Goal: Task Accomplishment & Management: Manage account settings

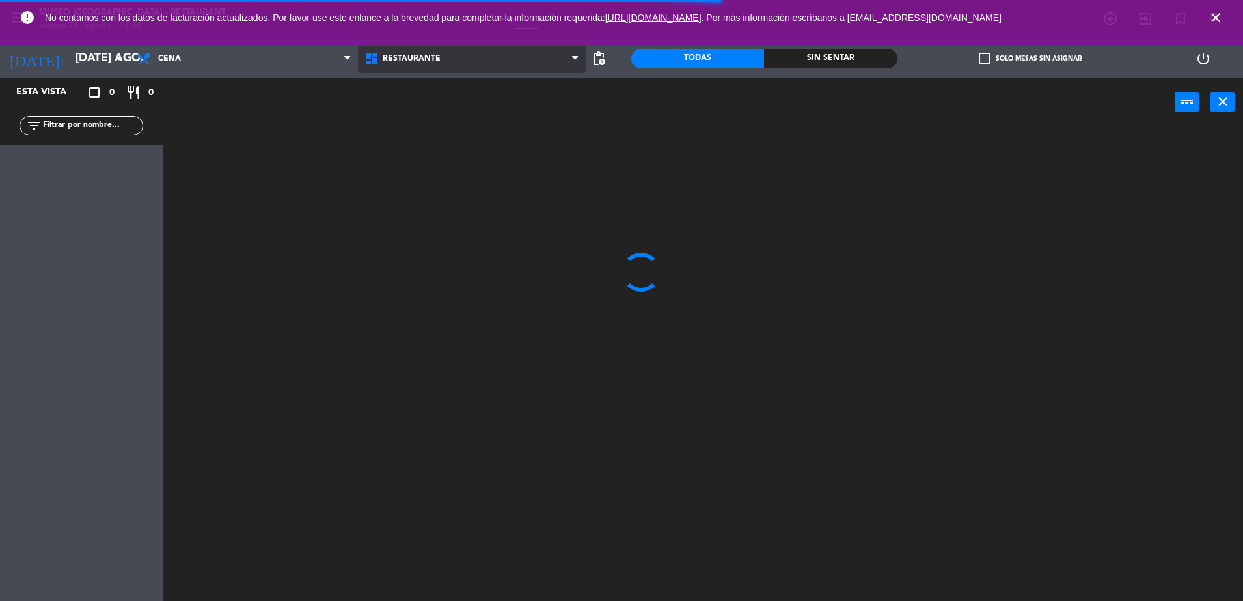
click at [436, 56] on span "Restaurante" at bounding box center [412, 58] width 58 height 9
click at [399, 116] on ng-component "menu [GEOGRAPHIC_DATA] - Restaurant martes 26. agosto - 17:56 Mis reservas Mapa…" at bounding box center [621, 302] width 1243 height 604
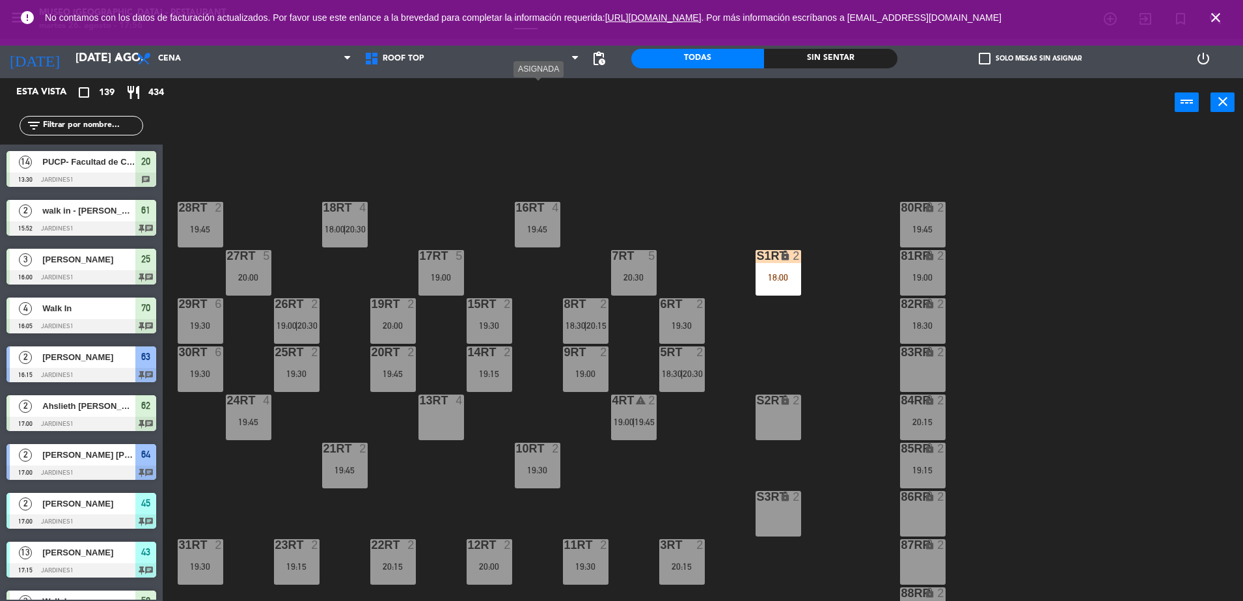
scroll to position [510, 0]
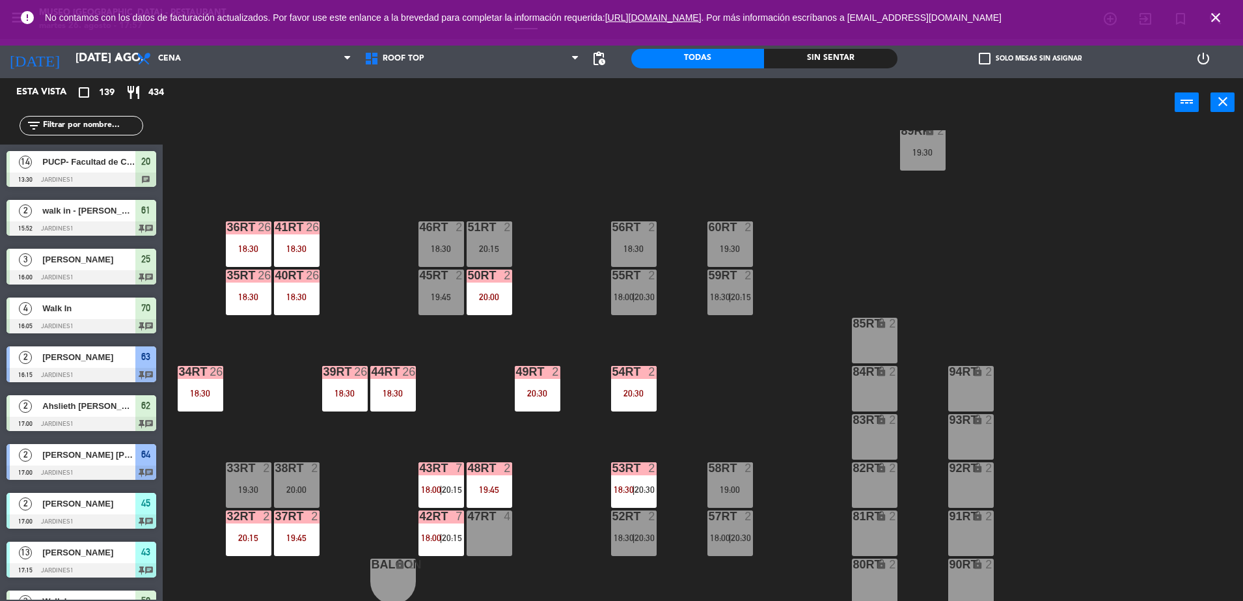
click at [463, 401] on div "18RT 4 18:00 | 20:30 16RT 4 19:45 28RT 2 19:45 80RR lock 2 19:45 27RT 5 20:00 7…" at bounding box center [709, 367] width 1068 height 474
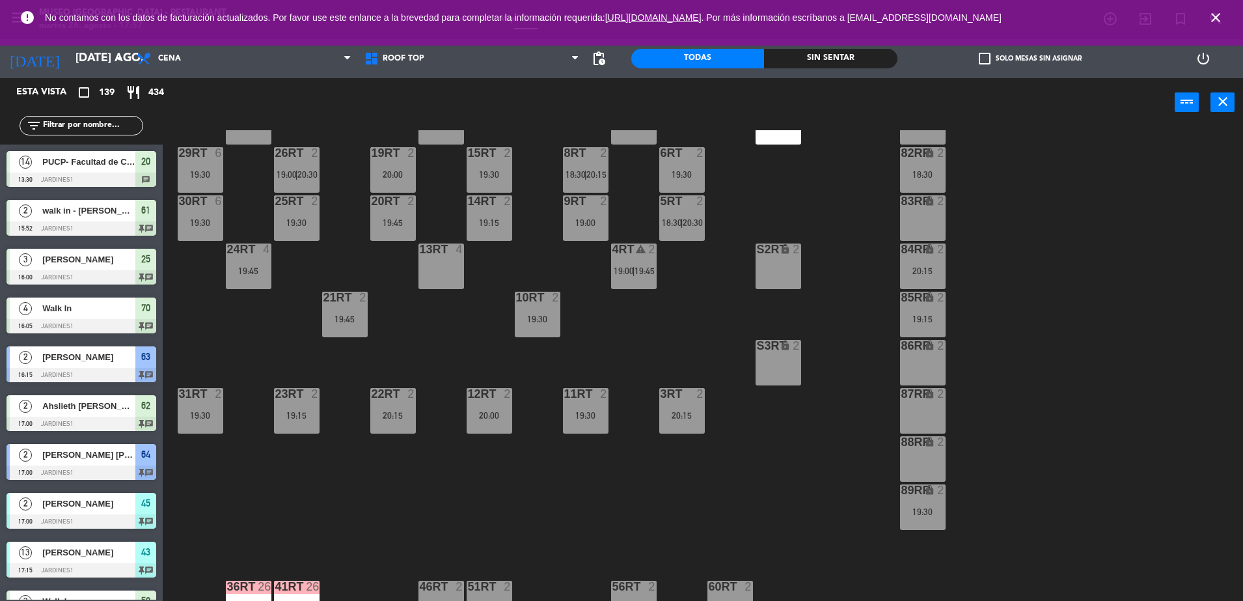
scroll to position [64, 0]
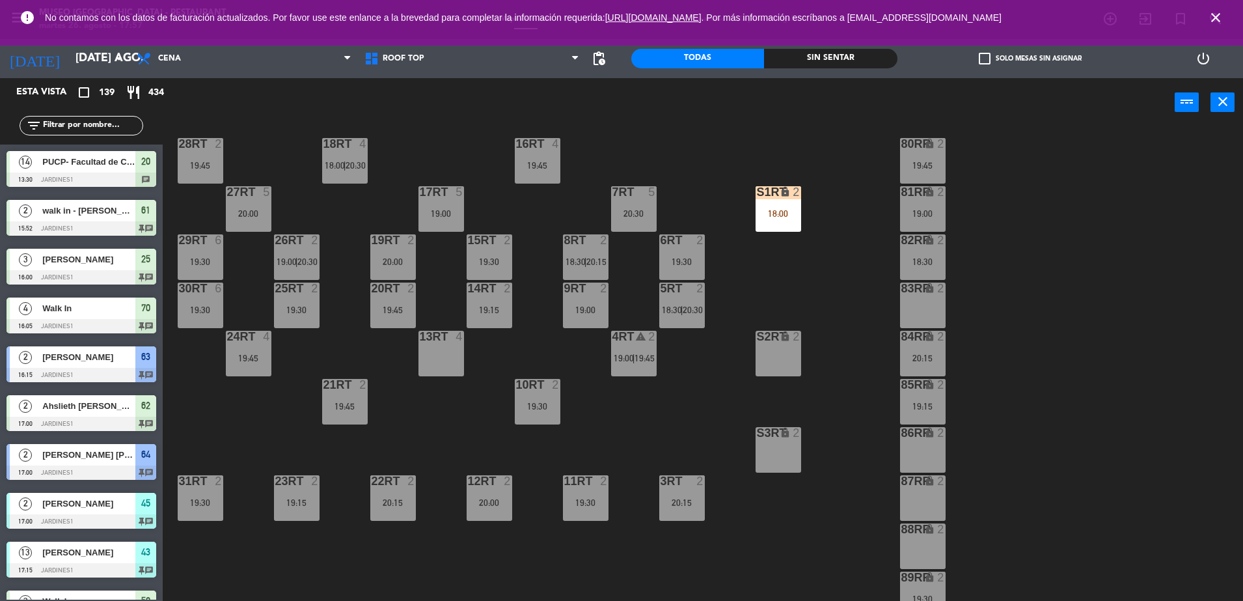
click at [775, 209] on div "18:00" at bounding box center [778, 213] width 46 height 9
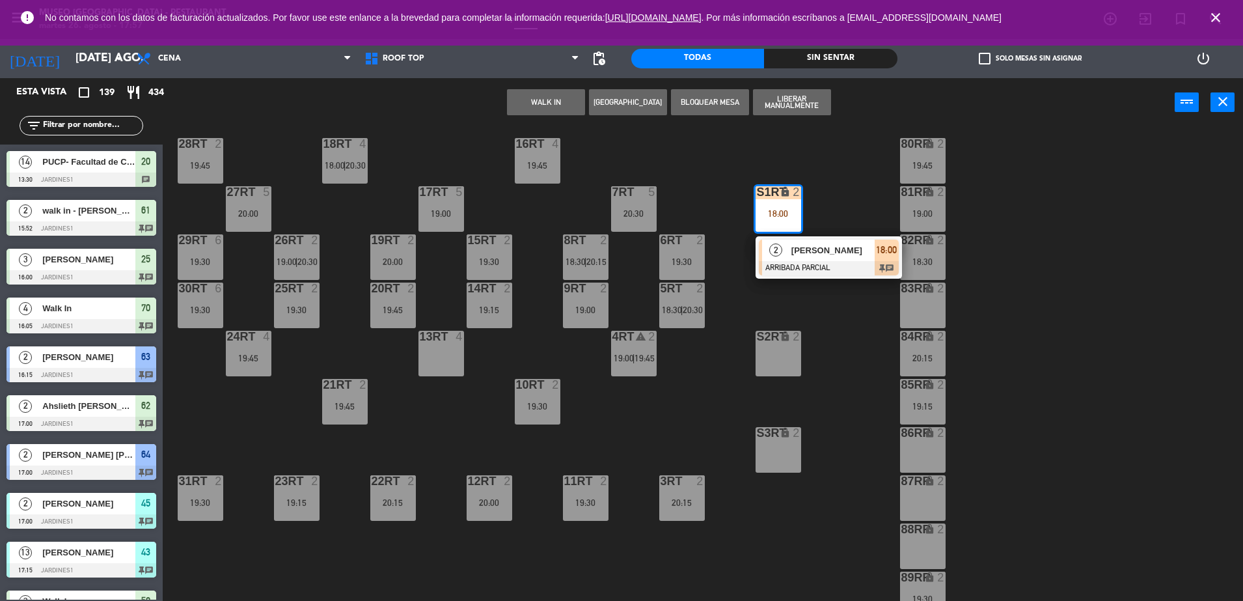
click at [800, 244] on span "[PERSON_NAME]" at bounding box center [832, 250] width 83 height 14
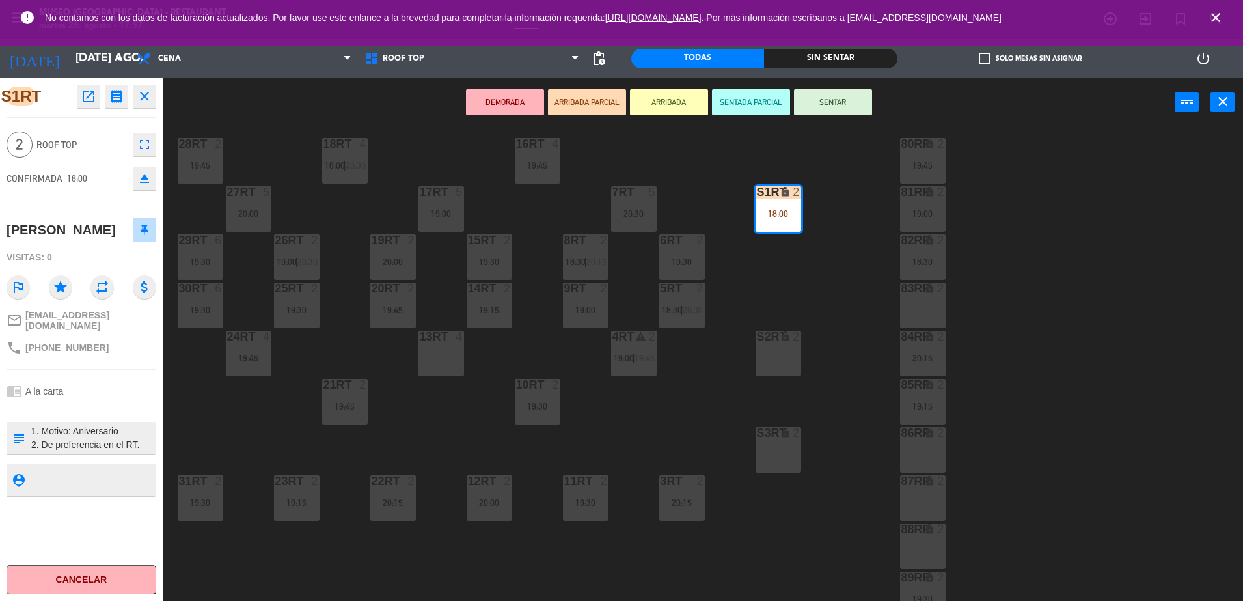
scroll to position [510, 0]
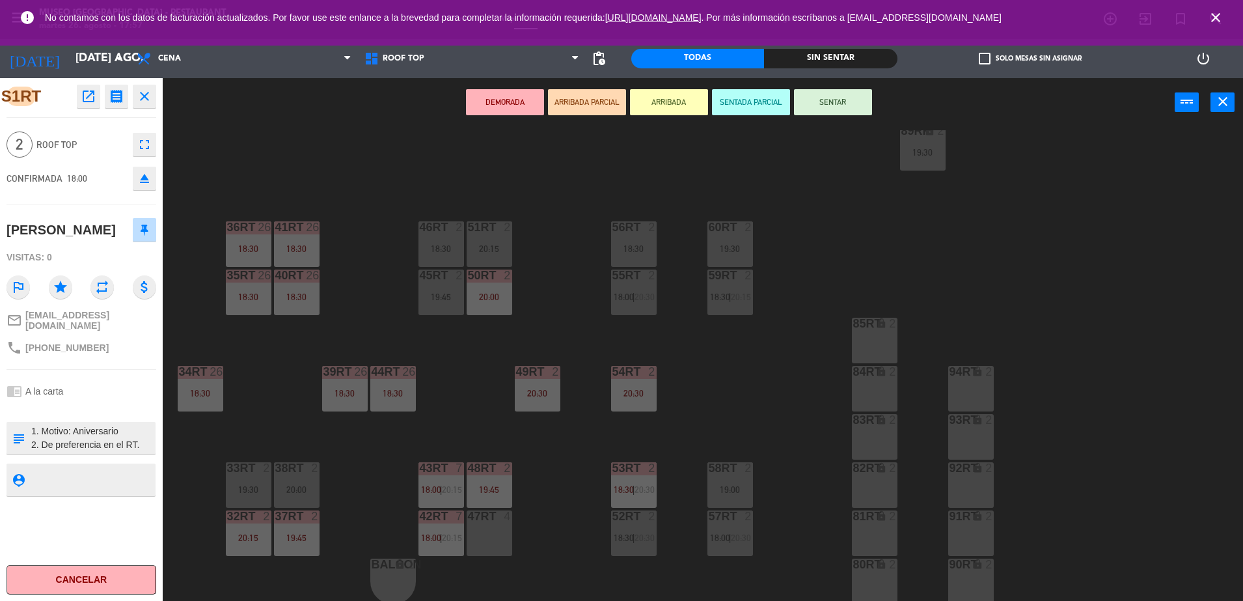
click at [495, 531] on div "47RT 4" at bounding box center [490, 533] width 46 height 46
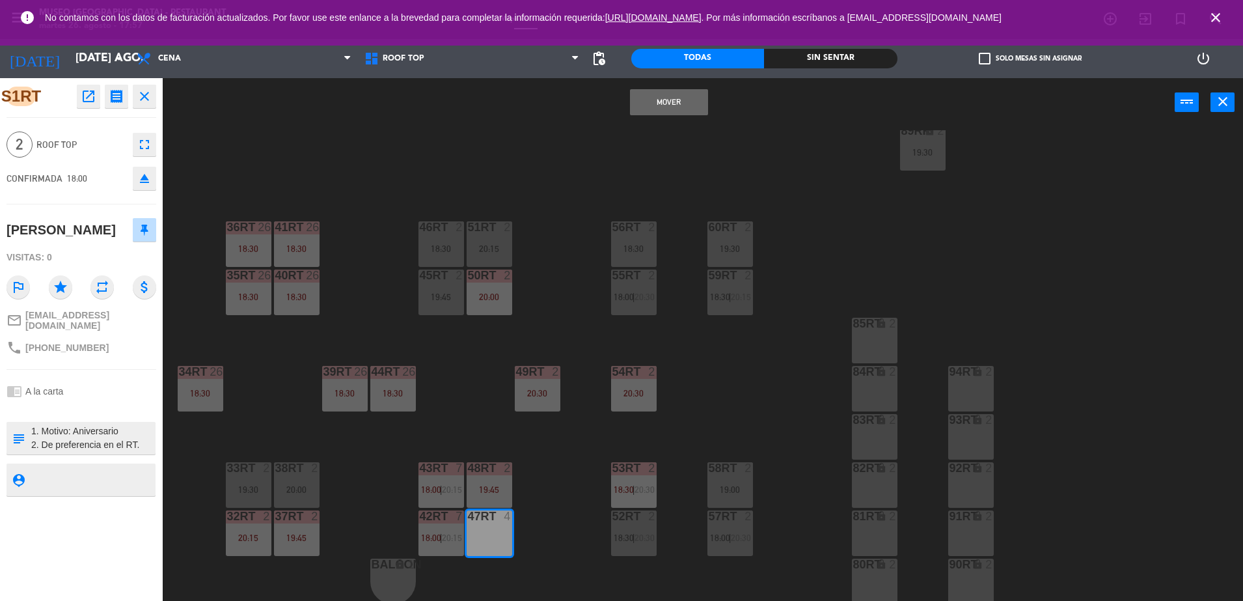
click at [658, 104] on button "Mover" at bounding box center [669, 102] width 78 height 26
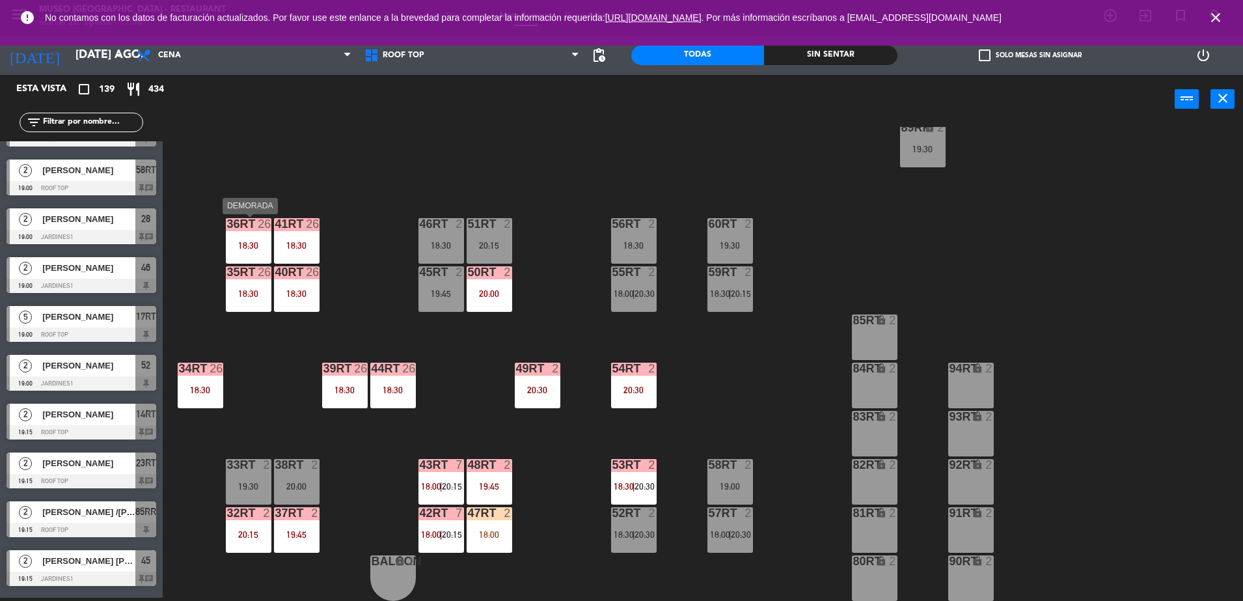
click at [269, 239] on div "36rt 26 18:30" at bounding box center [249, 241] width 46 height 46
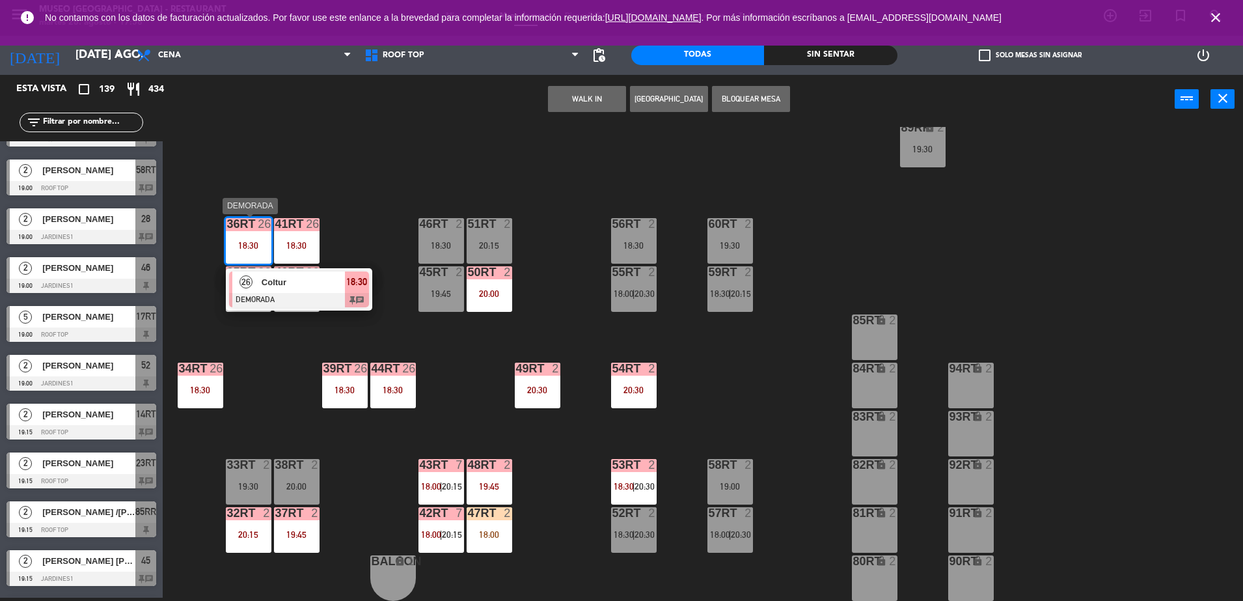
click at [344, 282] on span "Coltur" at bounding box center [303, 282] width 83 height 14
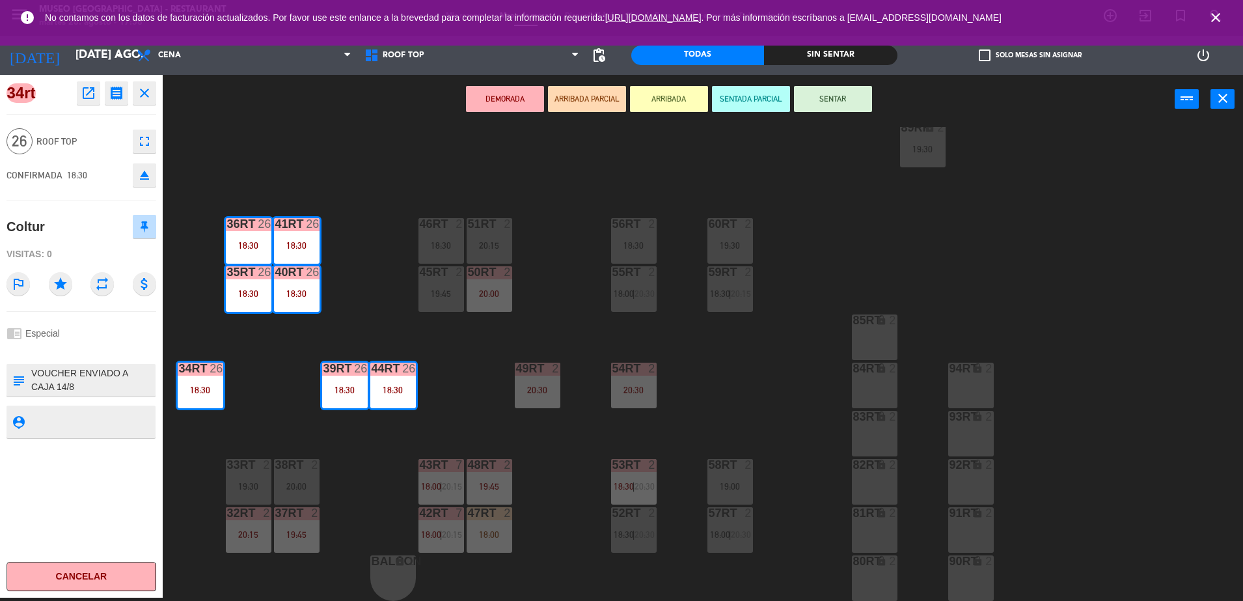
click at [96, 87] on icon "open_in_new" at bounding box center [89, 93] width 16 height 16
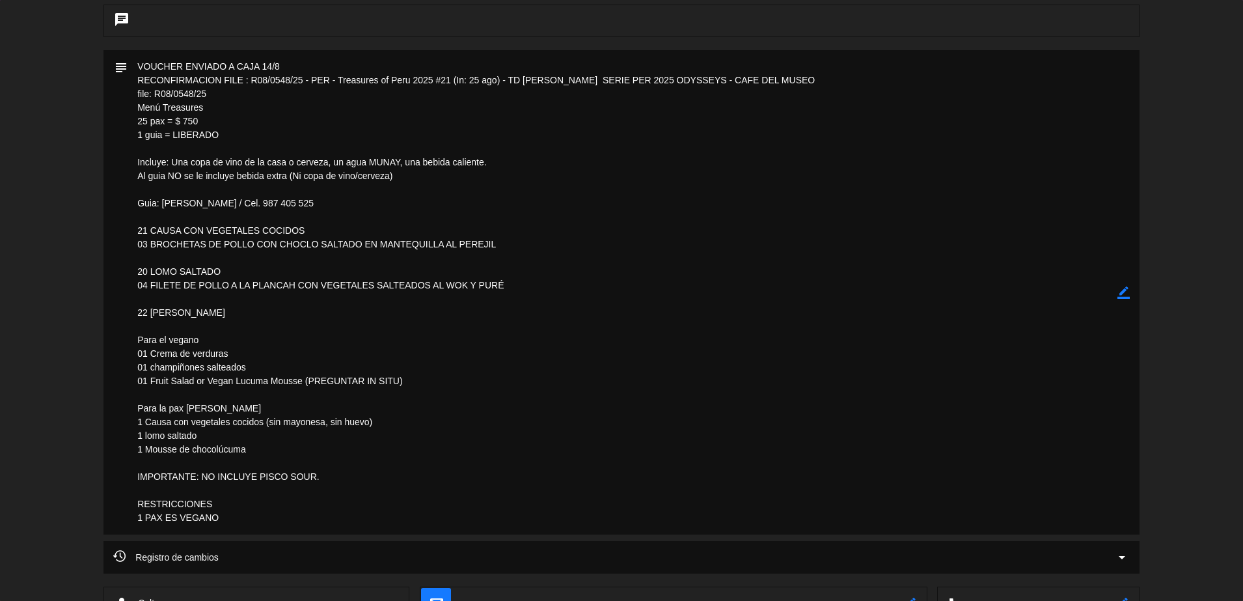
scroll to position [0, 0]
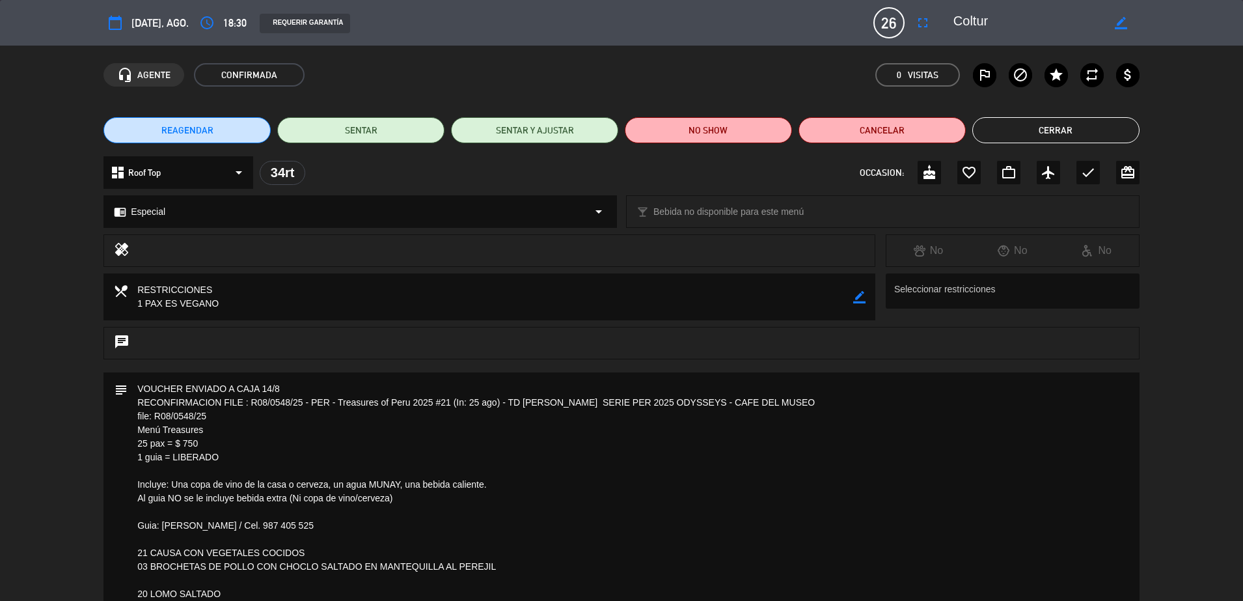
click at [1112, 128] on button "Cerrar" at bounding box center [1055, 130] width 167 height 26
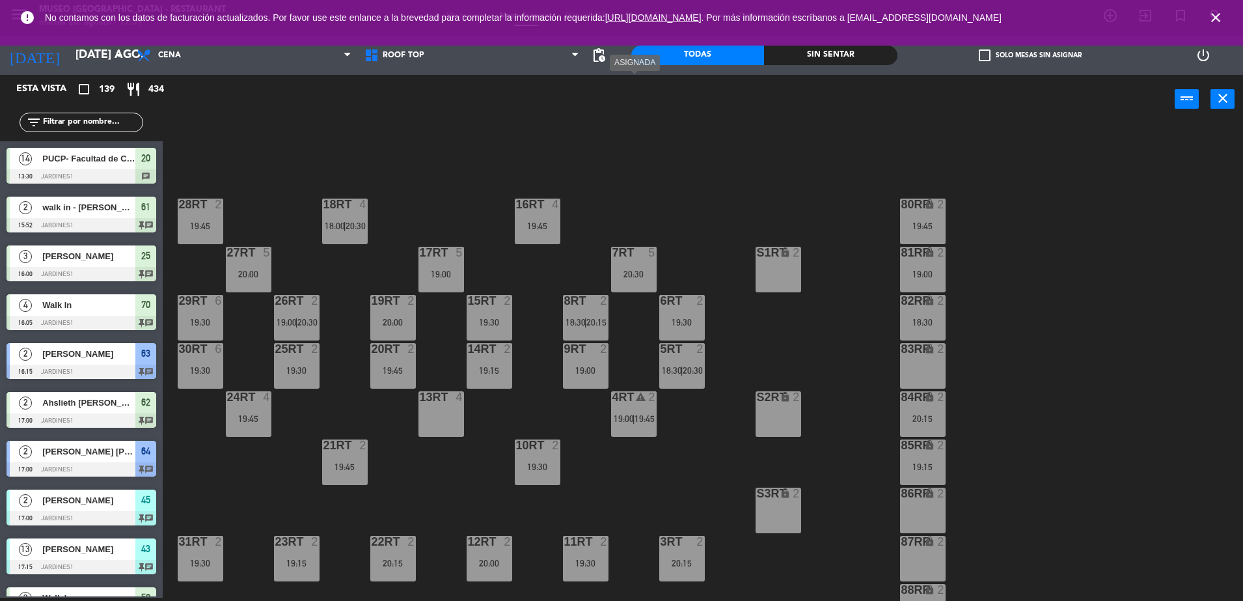
scroll to position [510, 0]
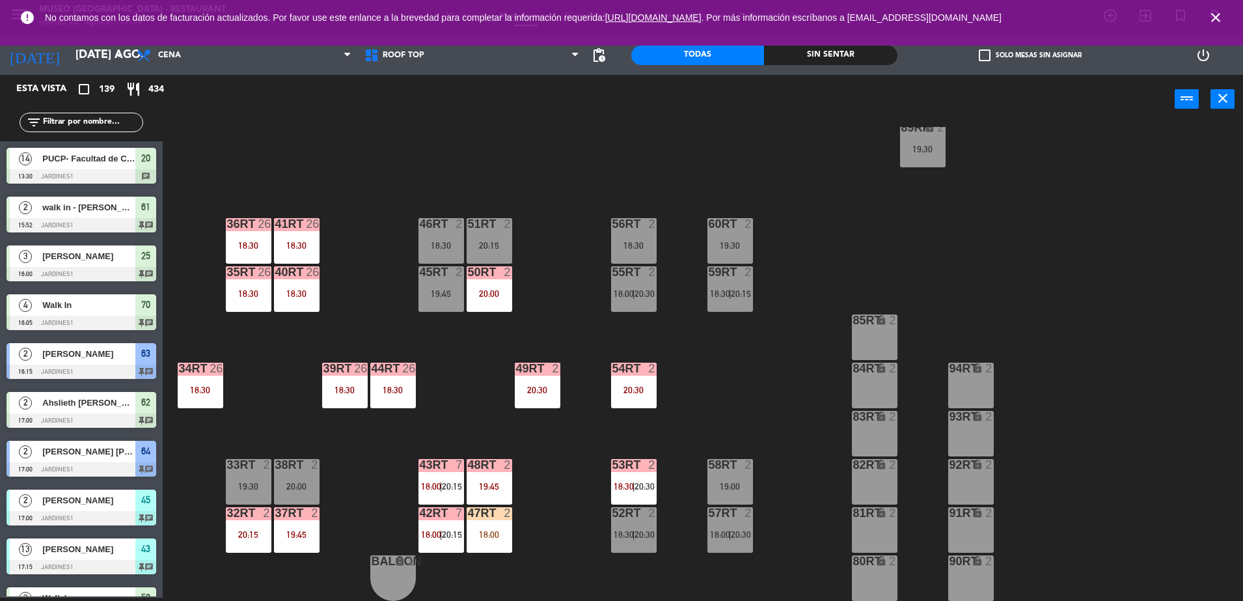
click at [574, 297] on div "18RT 4 18:00 | 20:30 16RT 4 19:45 28RT 2 19:45 80RR lock 2 19:45 27RT 5 20:00 7…" at bounding box center [709, 364] width 1068 height 474
click at [638, 288] on span "20:30" at bounding box center [644, 293] width 20 height 10
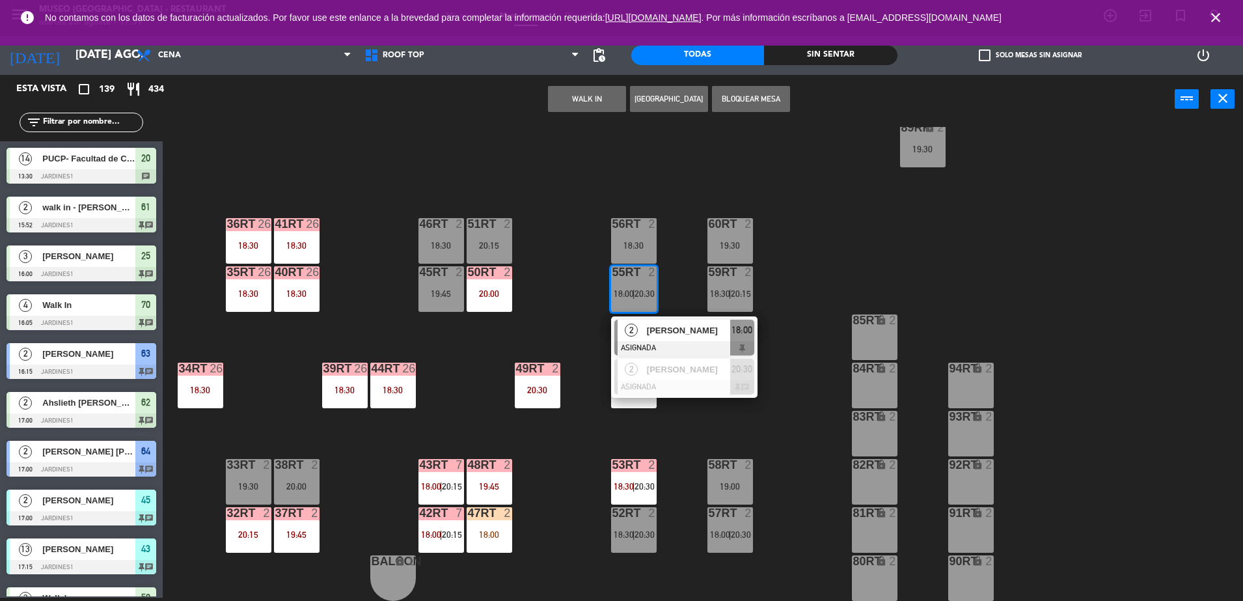
click at [579, 313] on div "18RT 4 18:00 | 20:30 16RT 4 19:45 28RT 2 19:45 80RR lock 2 19:45 27RT 5 20:00 7…" at bounding box center [709, 364] width 1068 height 474
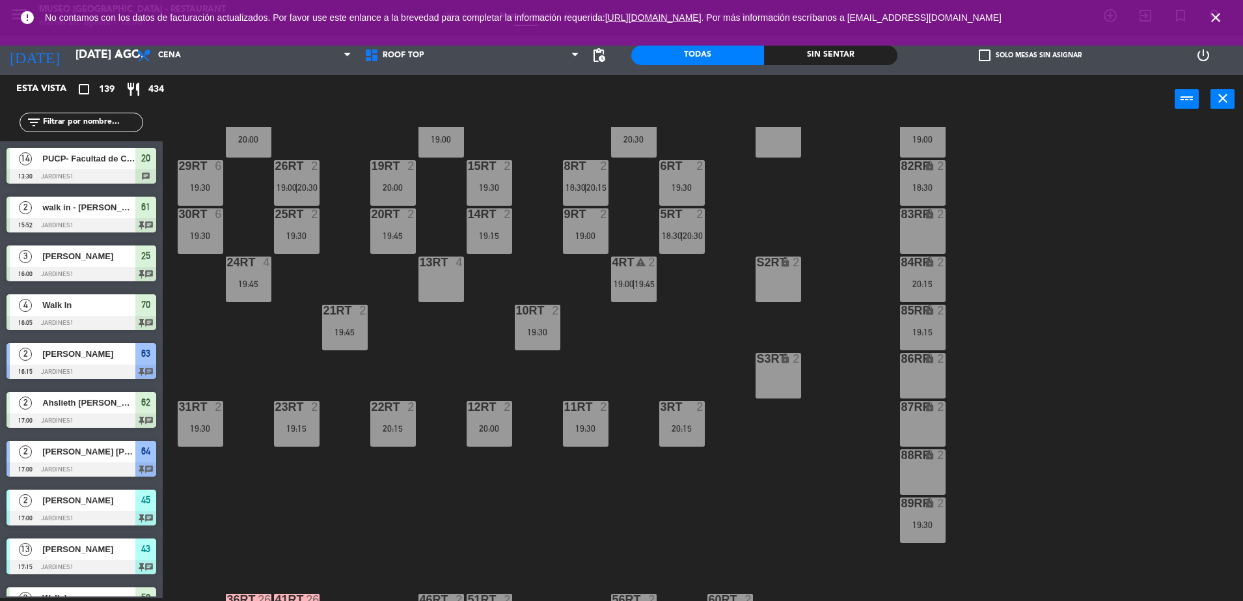
scroll to position [0, 0]
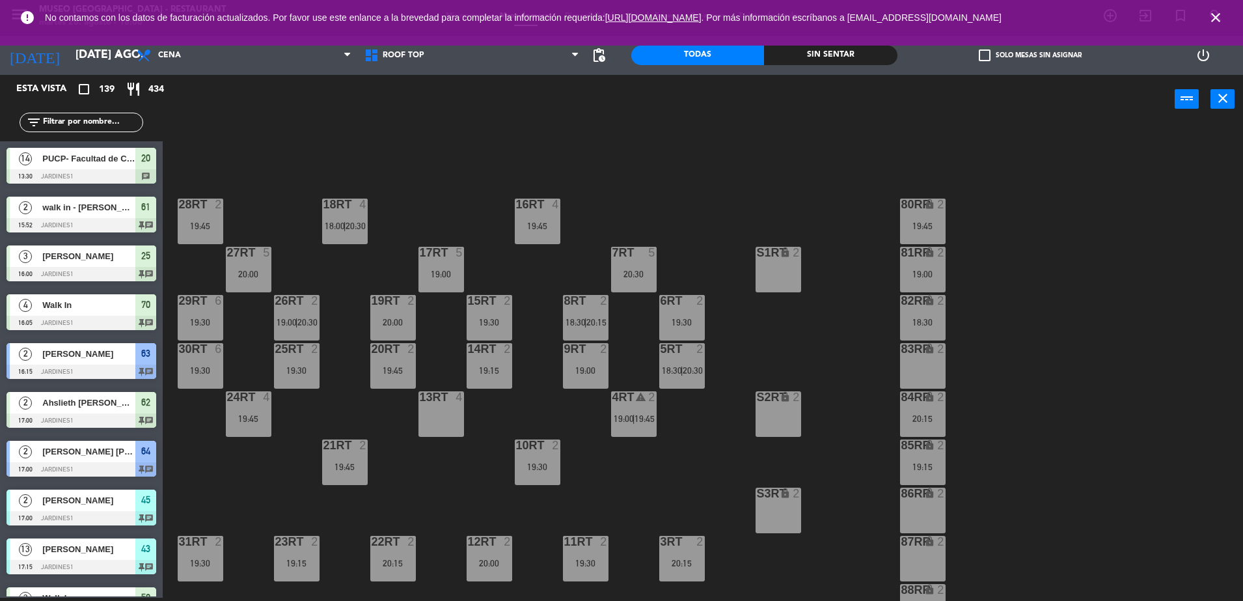
click at [703, 433] on div "18RT 4 18:00 | 20:30 16RT 4 19:45 28RT 2 19:45 80RR lock 2 19:45 27RT 5 20:00 7…" at bounding box center [709, 364] width 1068 height 474
click at [634, 420] on span "|" at bounding box center [633, 418] width 3 height 10
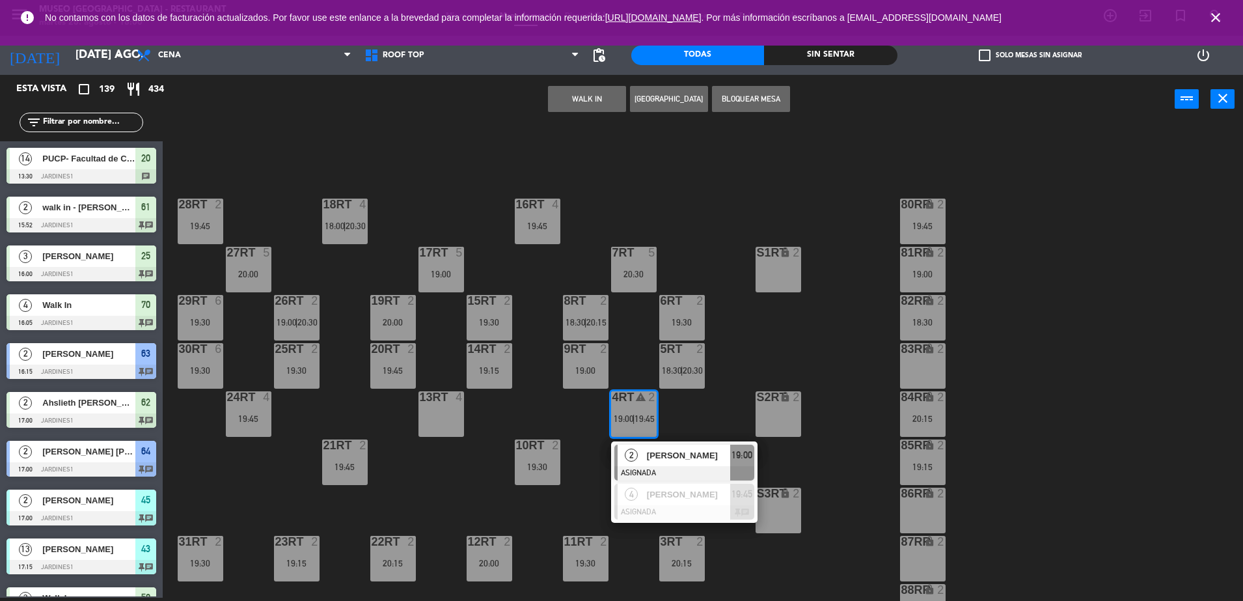
click at [694, 458] on span "[PERSON_NAME]" at bounding box center [688, 455] width 83 height 14
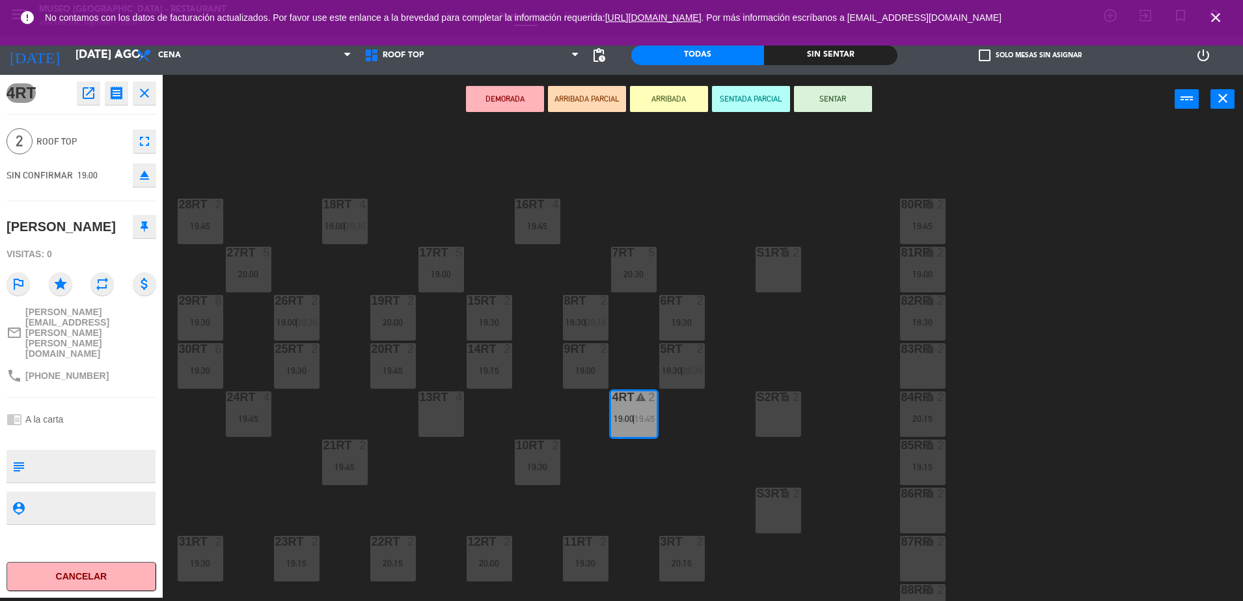
click at [902, 354] on div "83RR" at bounding box center [901, 349] width 1 height 12
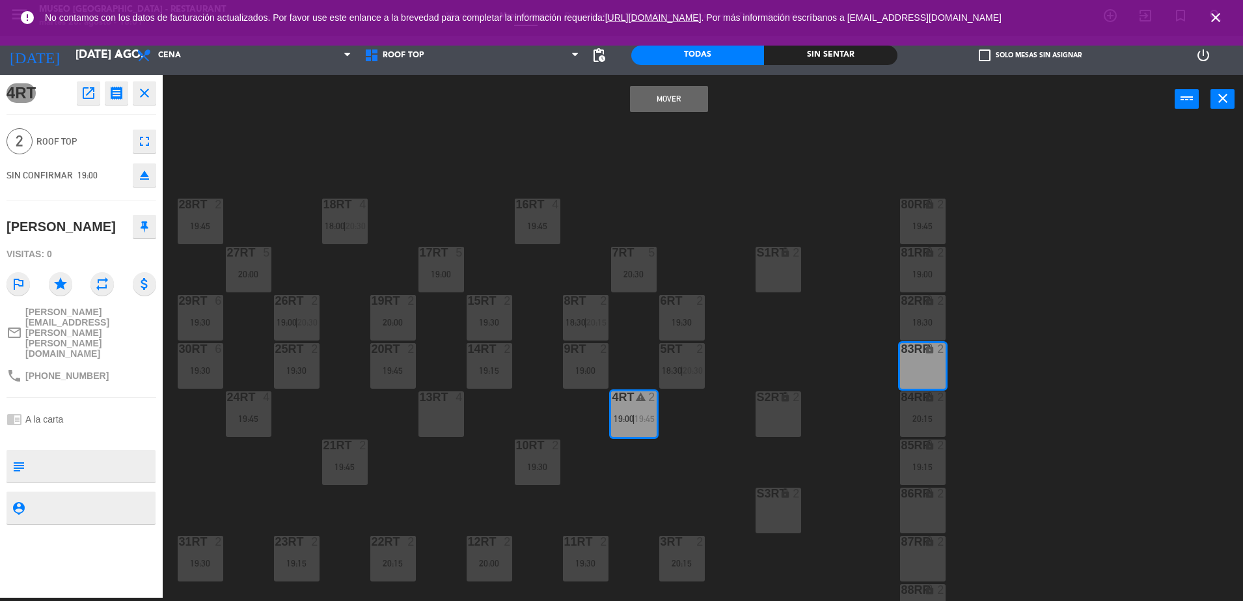
click at [665, 101] on button "Mover" at bounding box center [669, 99] width 78 height 26
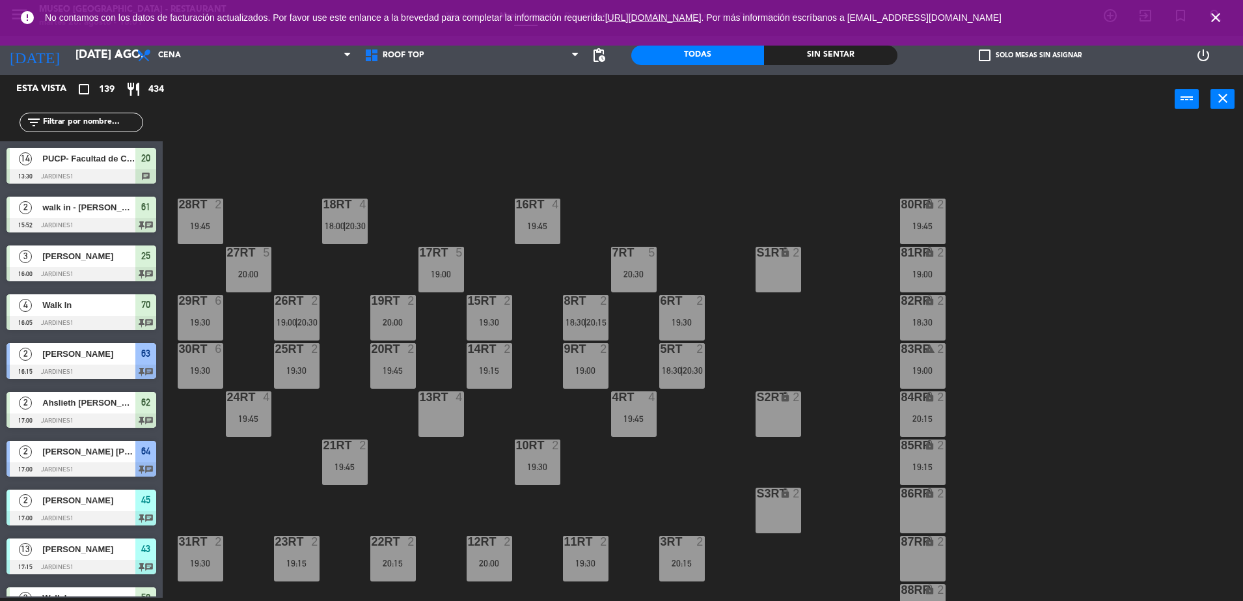
scroll to position [3, 0]
click at [701, 375] on span "20:30" at bounding box center [693, 370] width 20 height 10
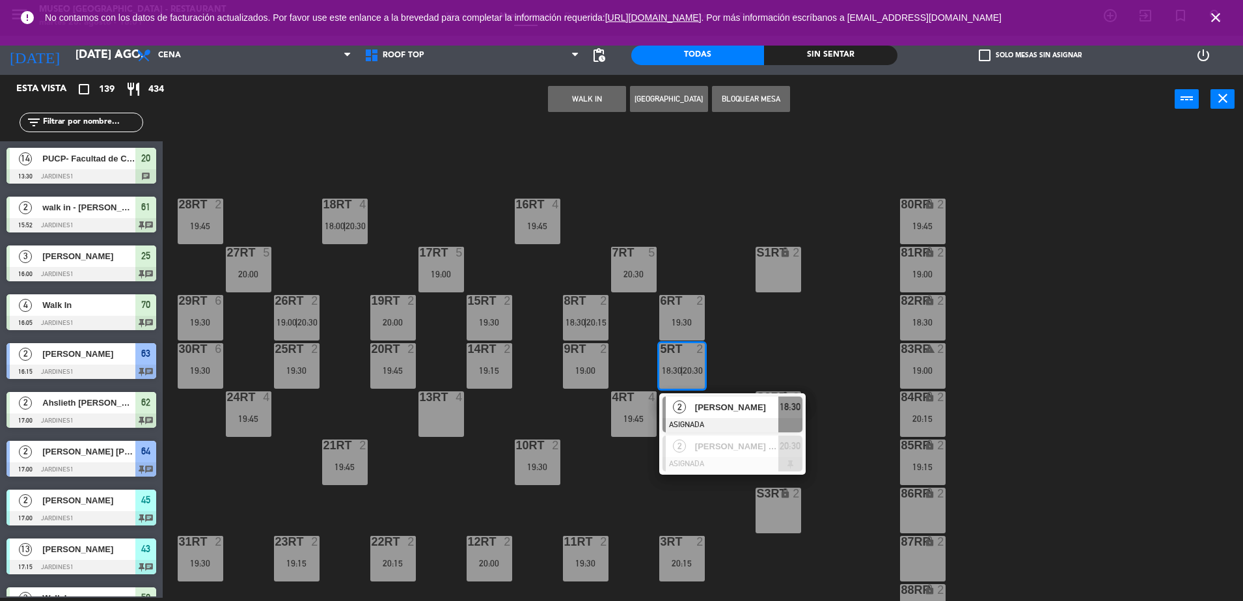
click at [734, 399] on div "[PERSON_NAME]" at bounding box center [736, 406] width 85 height 21
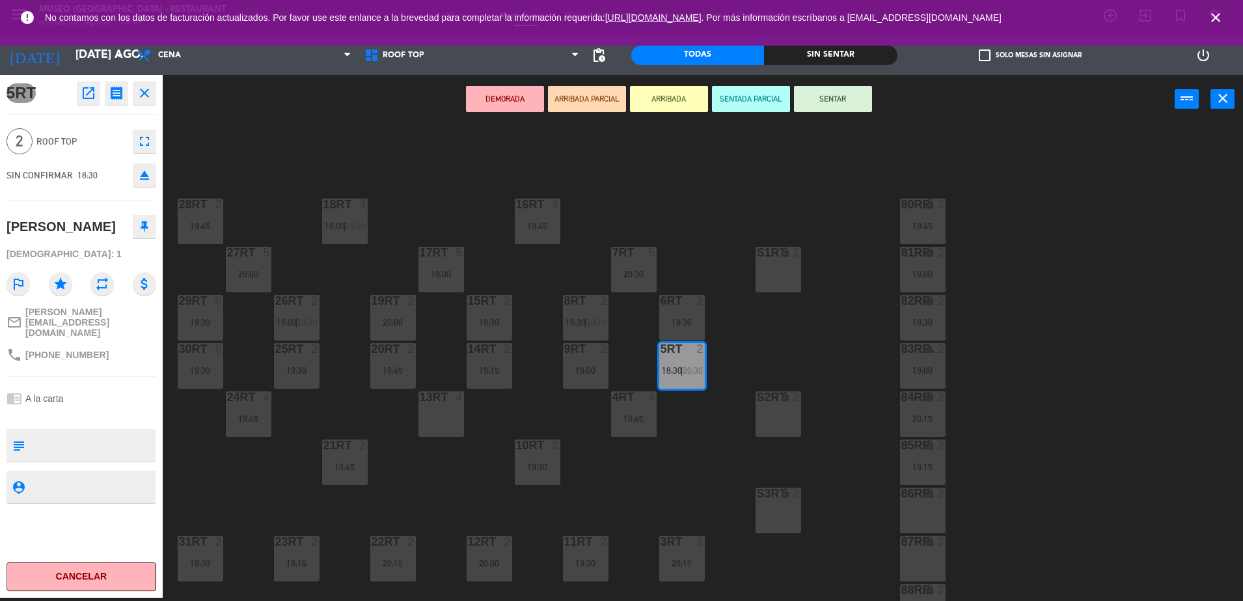
click at [839, 319] on div "18RT 4 18:00 | 20:30 16RT 4 19:45 28RT 2 19:45 80RR lock 2 19:45 27RT 5 20:00 7…" at bounding box center [709, 364] width 1068 height 474
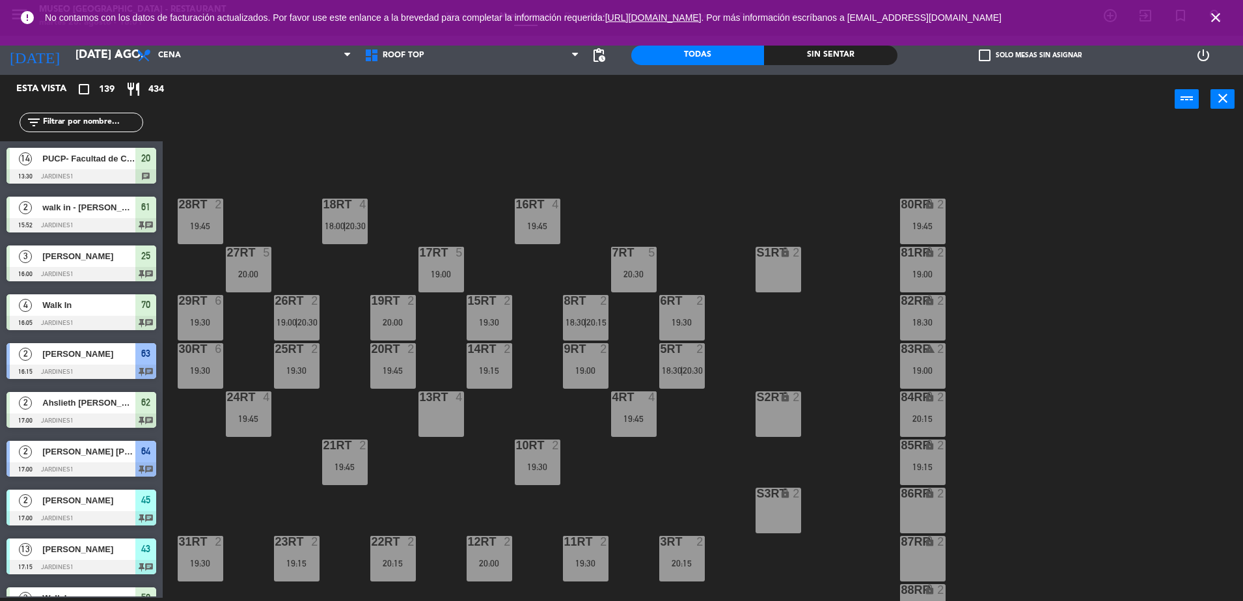
click at [914, 319] on div "18:30" at bounding box center [923, 322] width 46 height 9
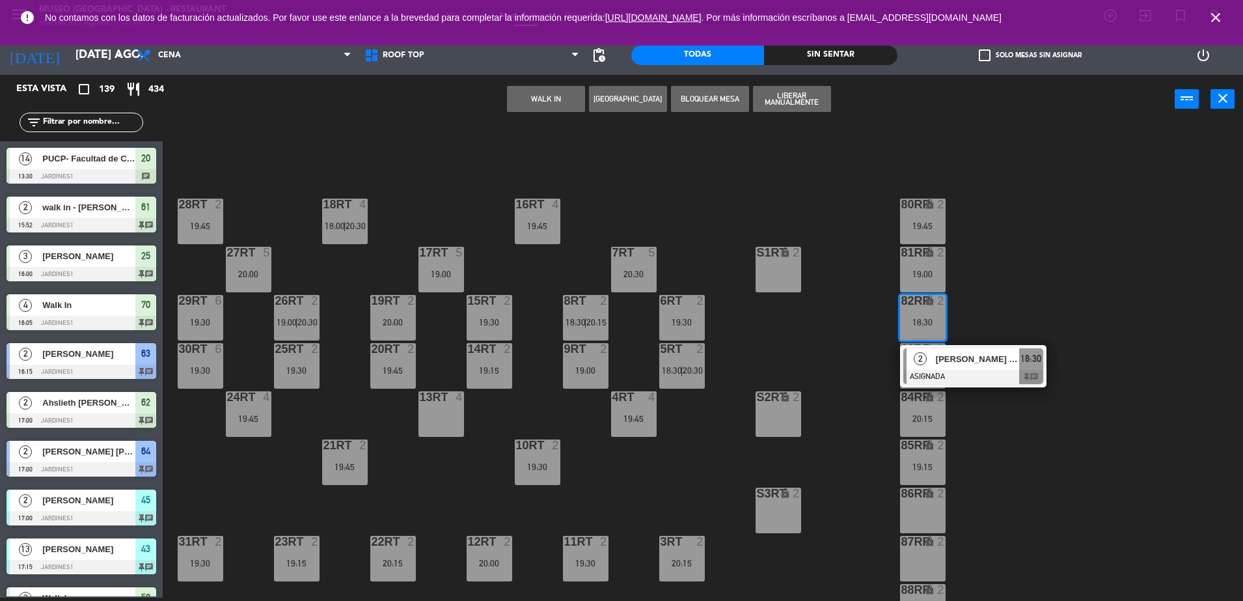
click at [952, 370] on div at bounding box center [973, 377] width 140 height 14
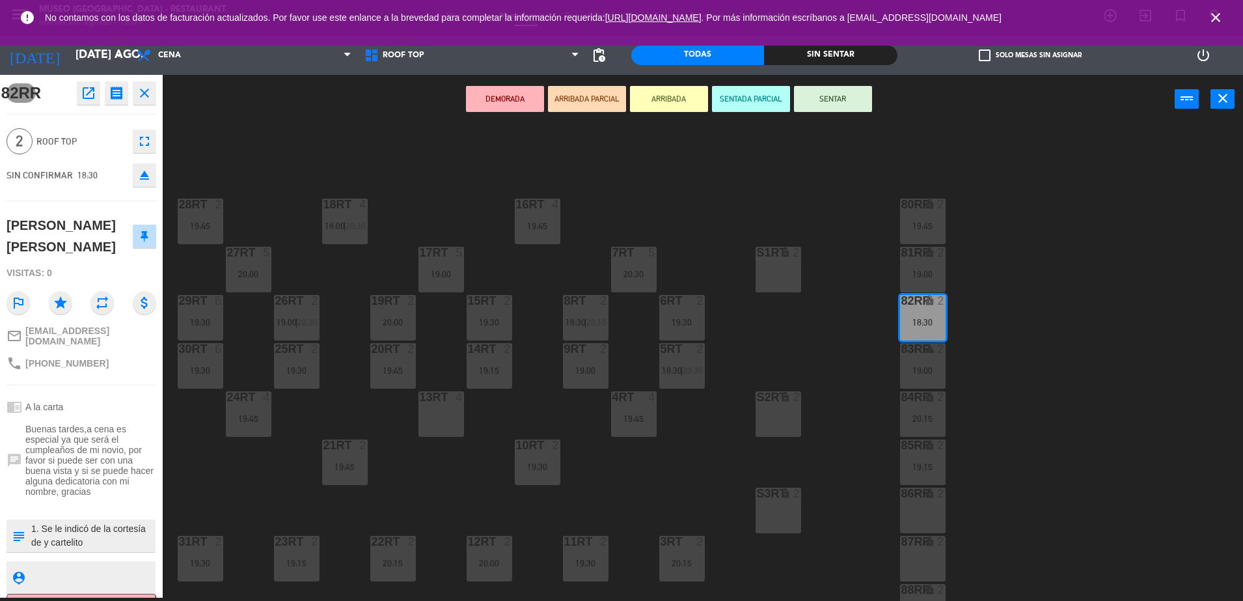
click at [812, 374] on div "18RT 4 18:00 | 20:30 16RT 4 19:45 28RT 2 19:45 80RR lock 2 19:45 27RT 5 20:00 7…" at bounding box center [709, 364] width 1068 height 474
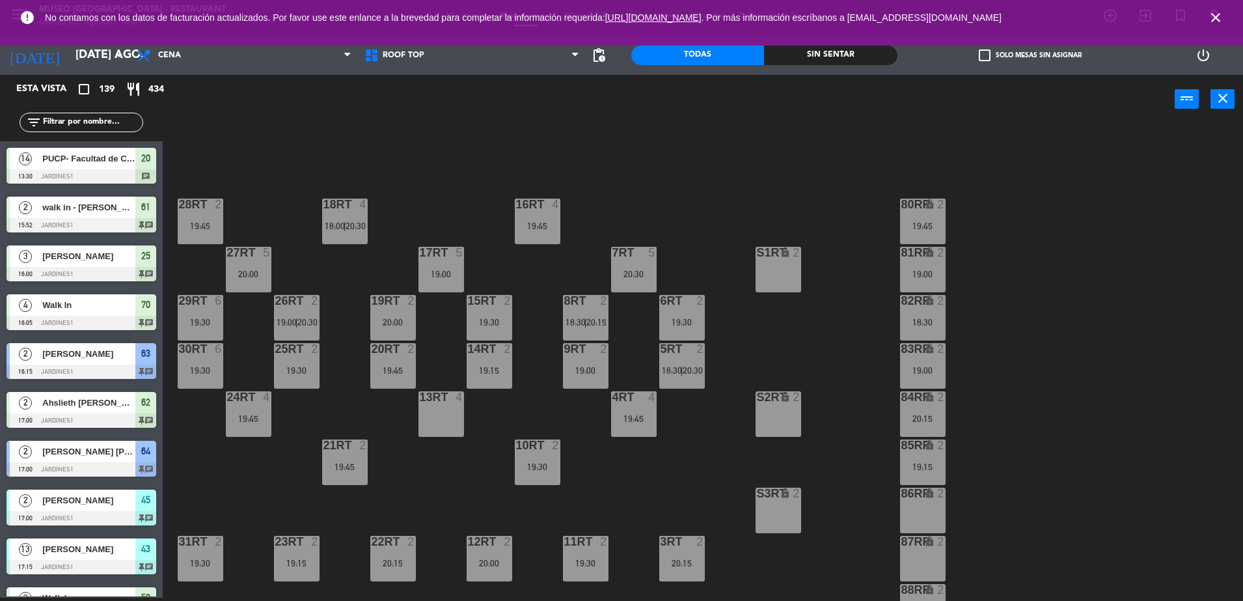
click at [776, 270] on div "S1RT lock 2" at bounding box center [778, 270] width 46 height 46
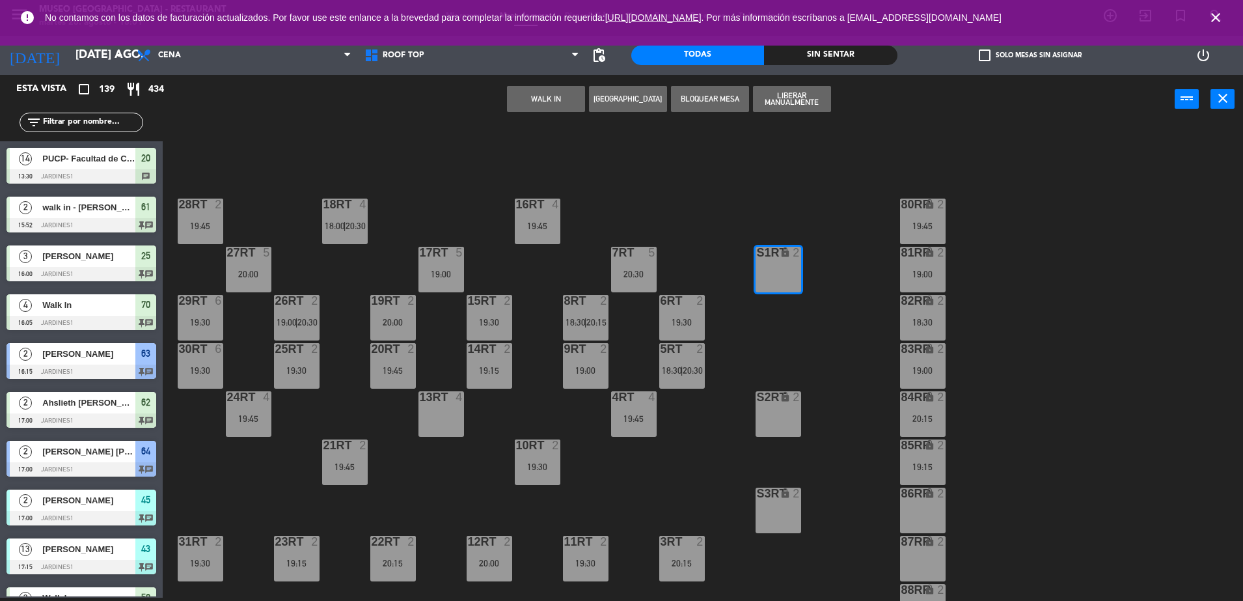
click at [721, 407] on div "18RT 4 18:00 | 20:30 16RT 4 19:45 28RT 2 19:45 80RR lock 2 19:45 27RT 5 20:00 7…" at bounding box center [709, 364] width 1068 height 474
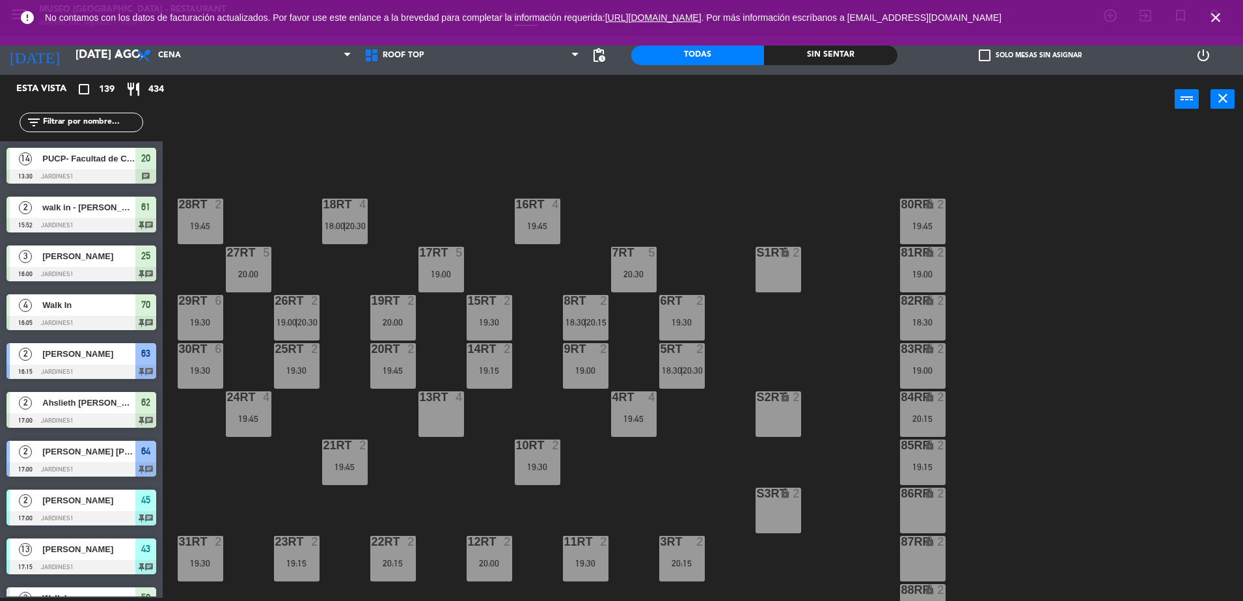
click at [746, 355] on div "18RT 4 18:00 | 20:30 16RT 4 19:45 28RT 2 19:45 80RR lock 2 19:45 27RT 5 20:00 7…" at bounding box center [709, 364] width 1068 height 474
click at [565, 305] on div "8RT" at bounding box center [564, 301] width 1 height 12
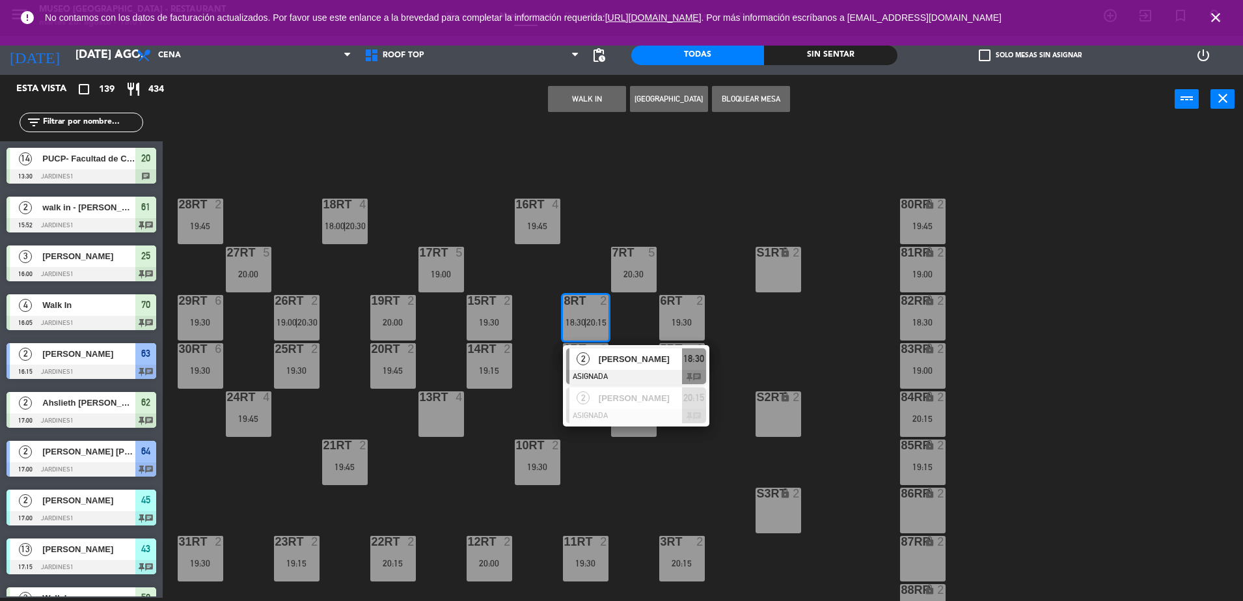
click at [647, 366] on div "[PERSON_NAME]" at bounding box center [639, 358] width 85 height 21
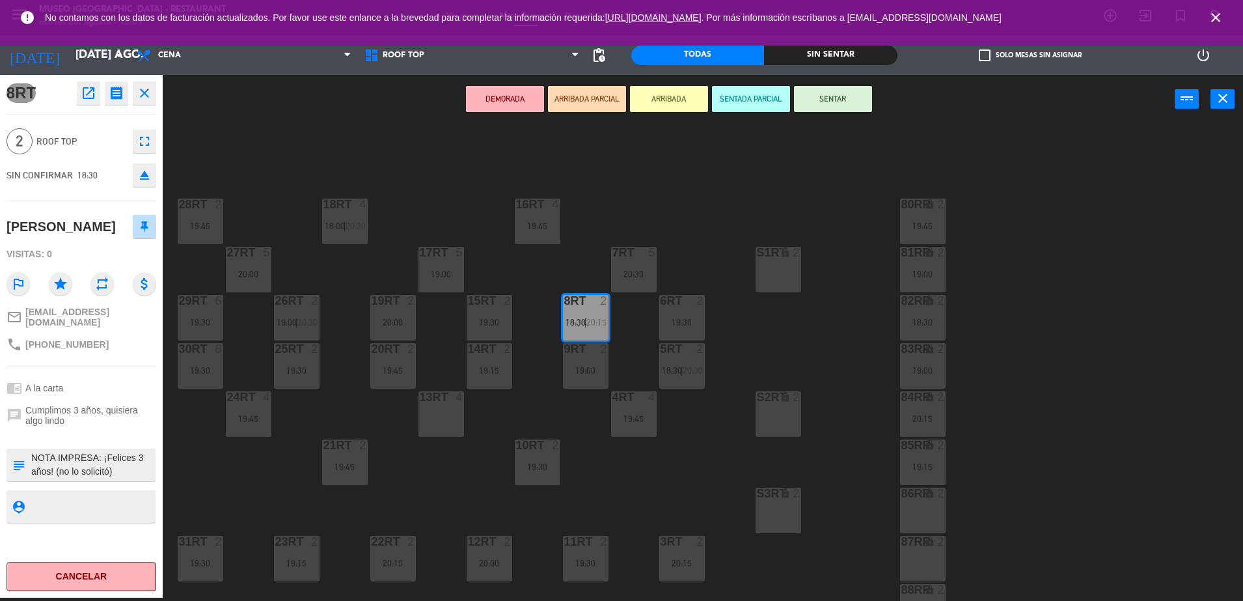
click at [456, 446] on div "18RT 4 18:00 | 20:30 16RT 4 19:45 28RT 2 19:45 80RR lock 2 19:45 27RT 5 20:00 7…" at bounding box center [709, 364] width 1068 height 474
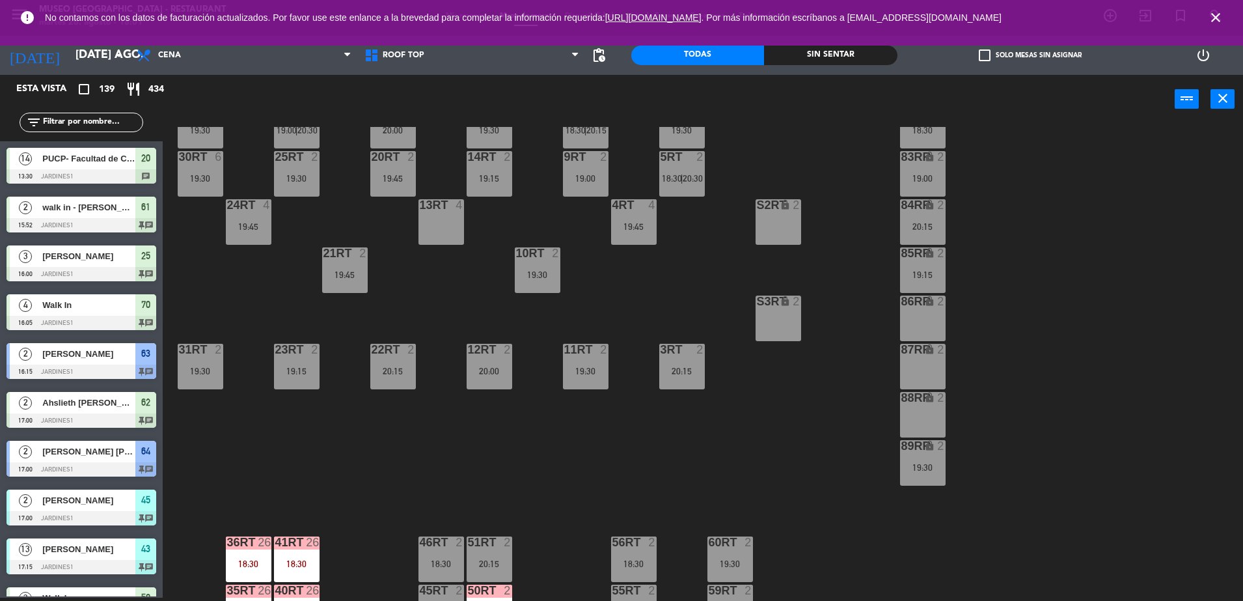
scroll to position [510, 0]
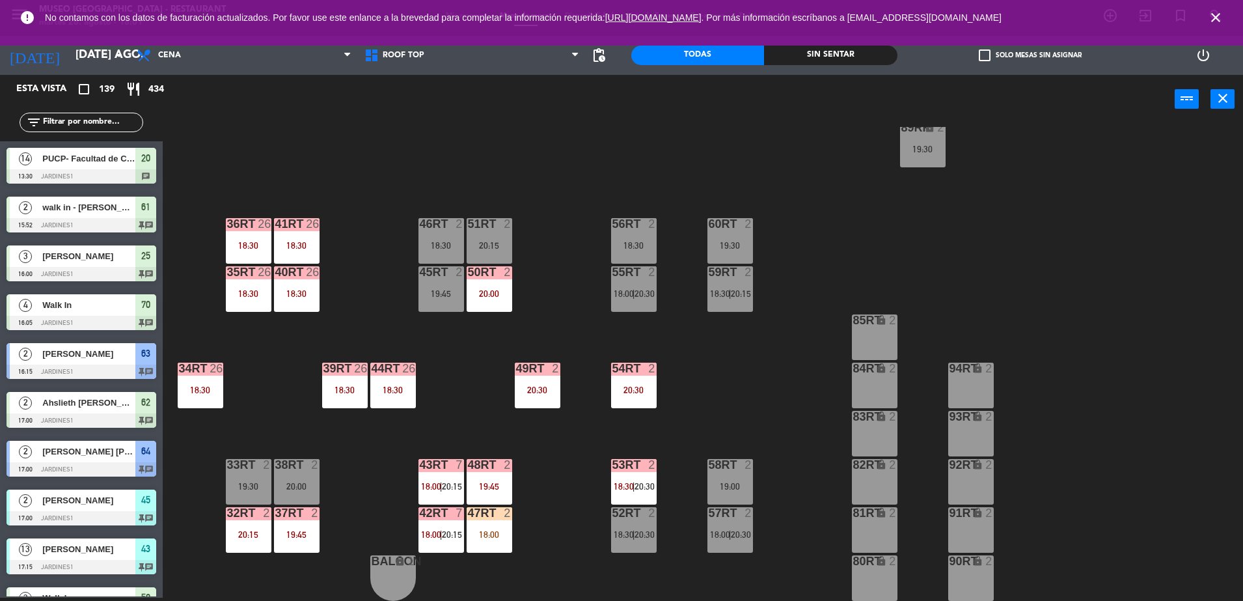
click at [620, 489] on span "18:30" at bounding box center [624, 486] width 20 height 10
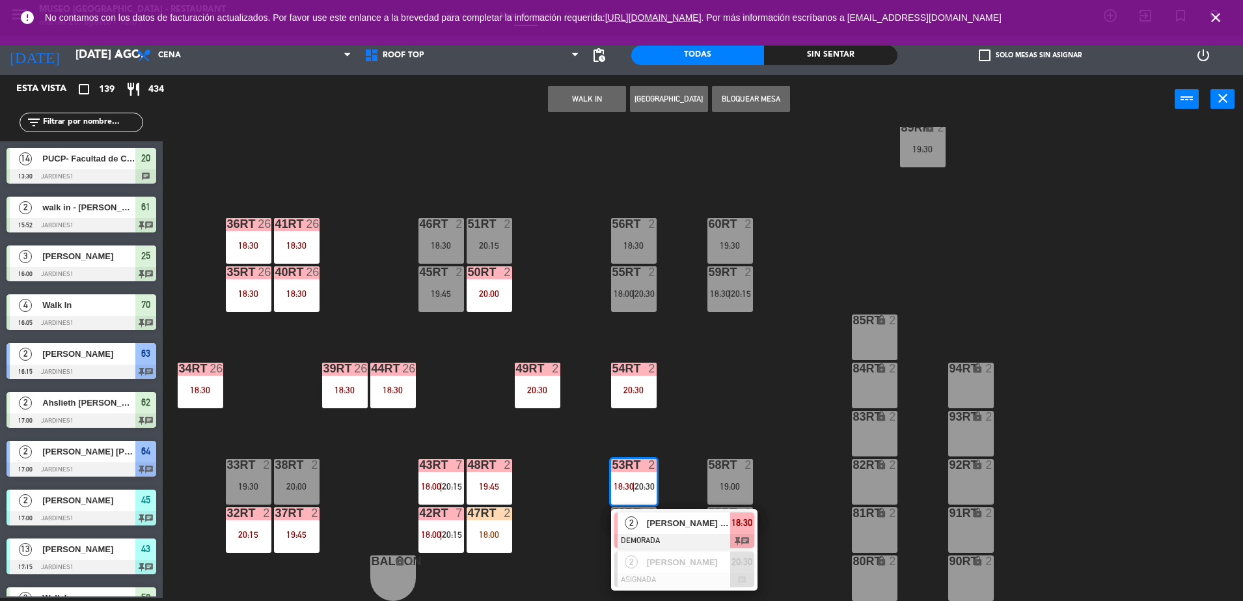
click at [561, 474] on div "18RT 4 18:00 | 20:30 16RT 4 19:45 28RT 2 19:45 80RR lock 2 19:45 27RT 5 20:00 7…" at bounding box center [709, 364] width 1068 height 474
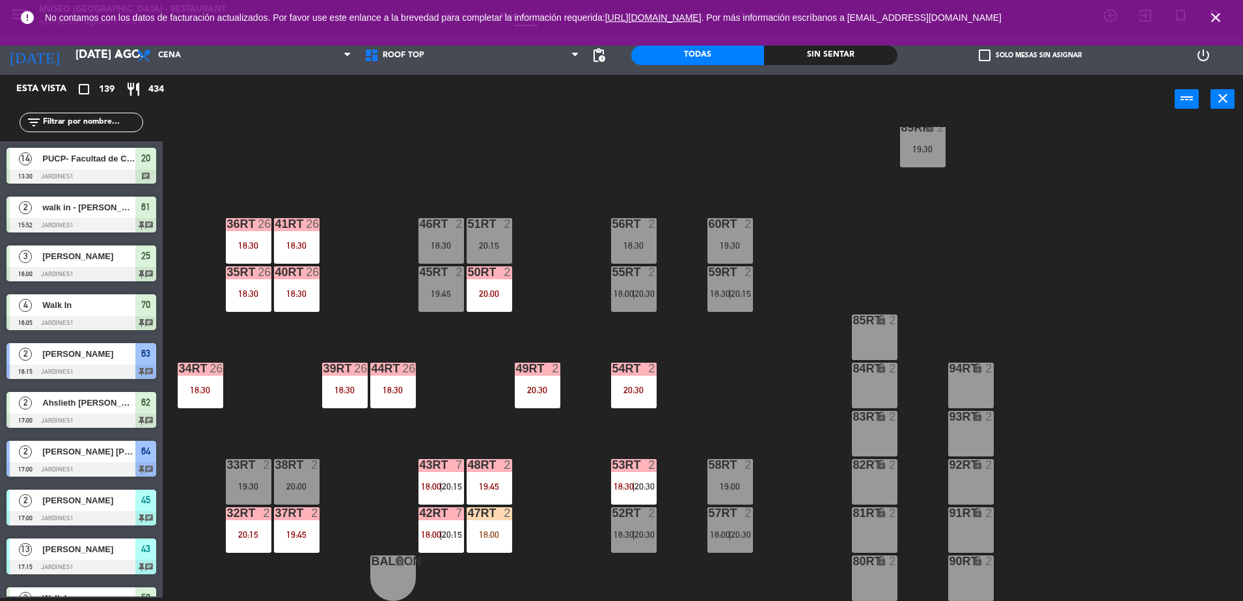
click at [624, 305] on div "55RT 2 18:00 | 20:30" at bounding box center [634, 289] width 46 height 46
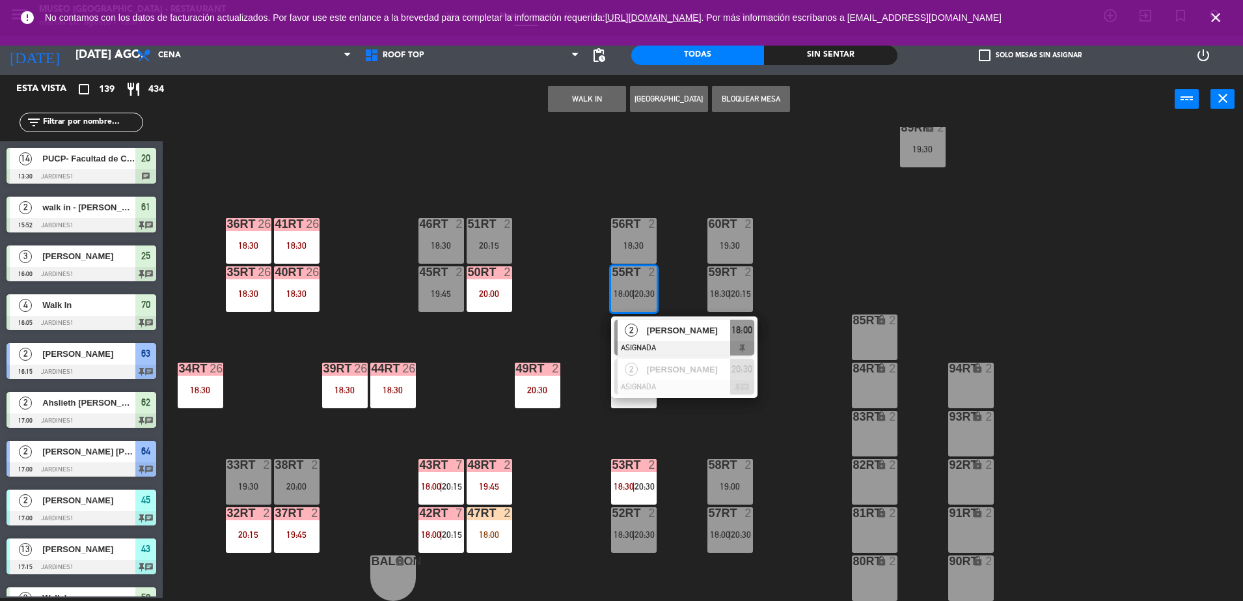
click at [643, 330] on div "2" at bounding box center [631, 329] width 28 height 21
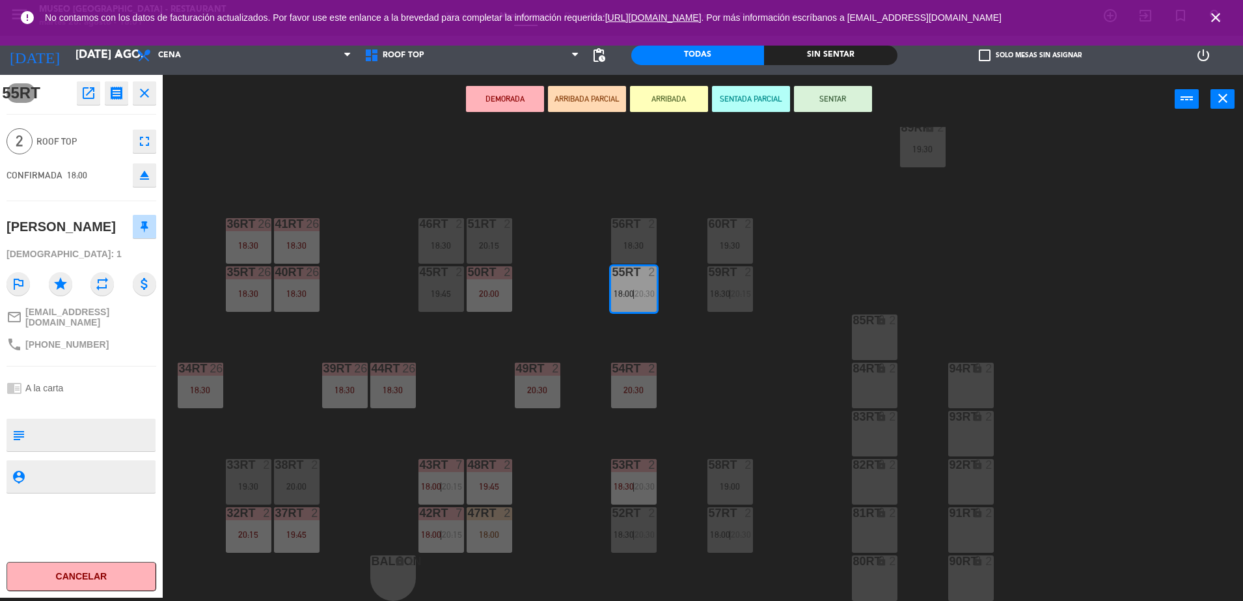
click at [546, 336] on div "18RT 4 18:00 | 20:30 16RT 4 19:45 28RT 2 19:45 80RR lock 2 19:45 27RT 5 20:00 7…" at bounding box center [709, 364] width 1068 height 474
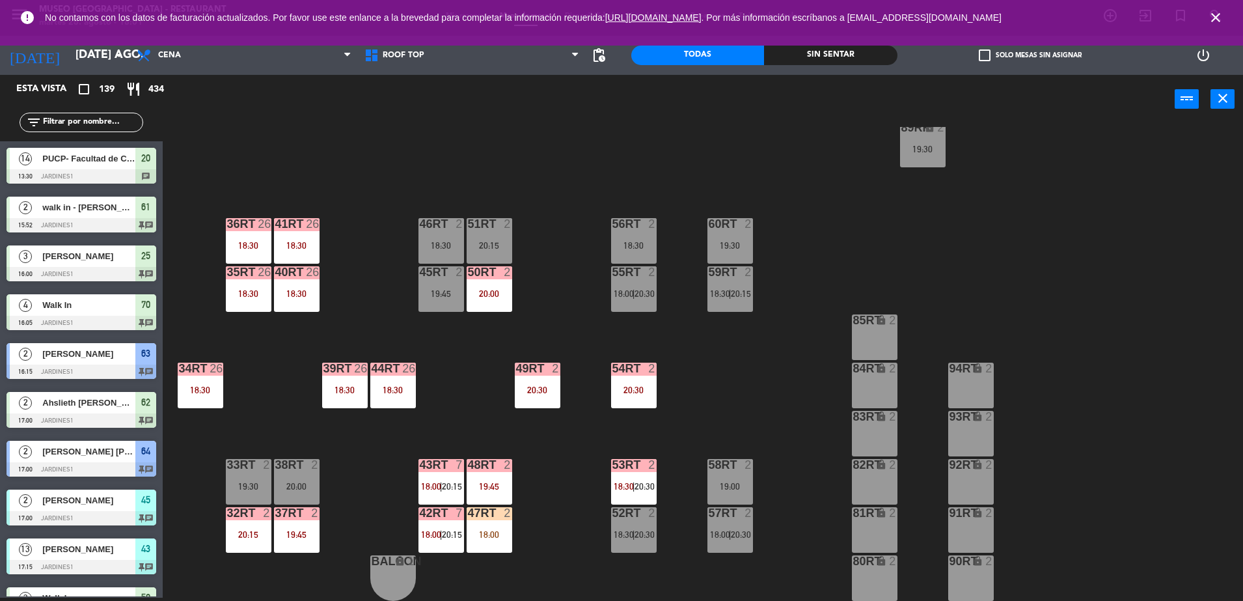
scroll to position [3, 0]
click at [491, 524] on div "47RT 2 18:00" at bounding box center [490, 530] width 46 height 46
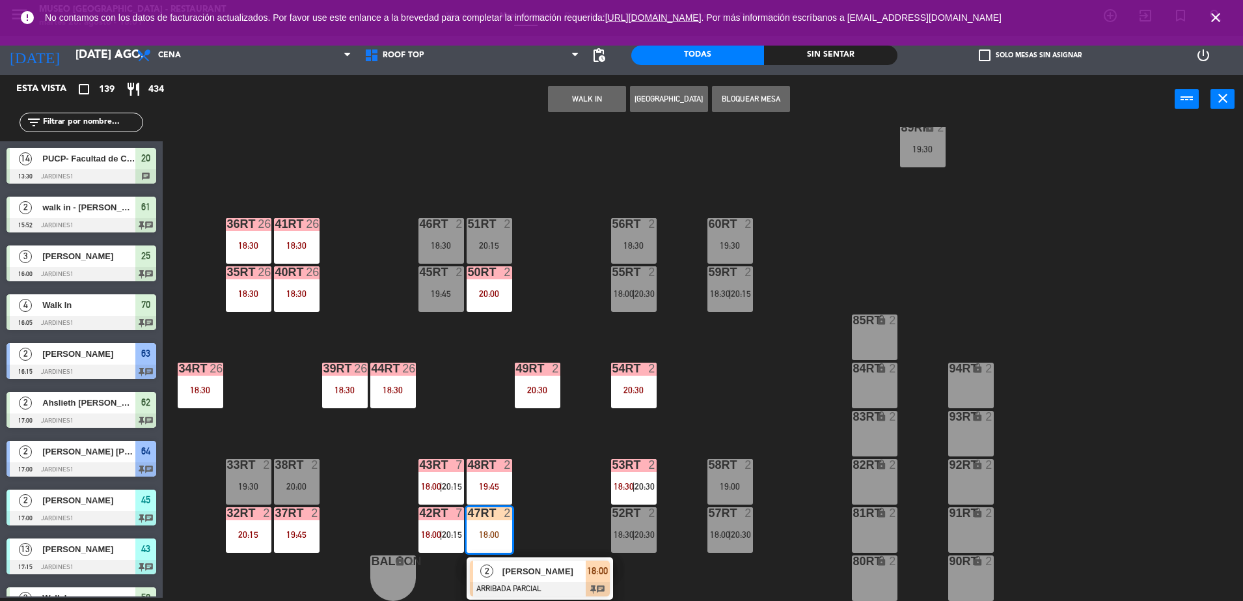
click at [553, 571] on span "[PERSON_NAME]" at bounding box center [543, 571] width 83 height 14
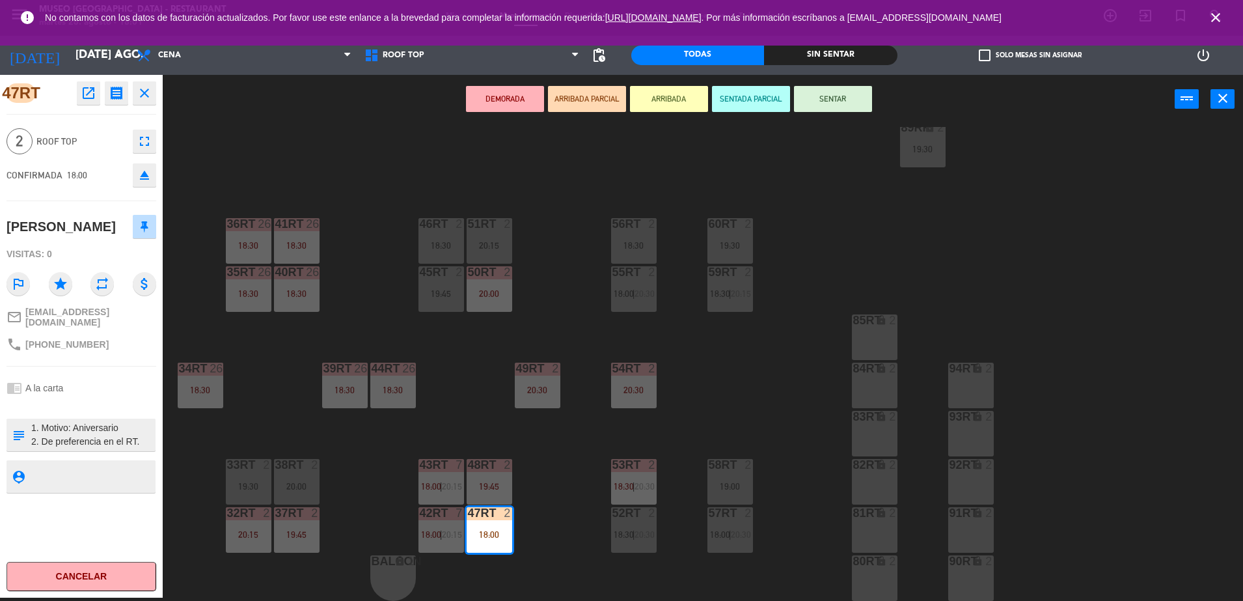
click at [92, 433] on textarea at bounding box center [92, 434] width 124 height 27
click at [386, 299] on div "18RT 4 18:00 | 20:30 16RT 4 19:45 28RT 2 19:45 80RR lock 2 19:45 27RT 5 20:00 7…" at bounding box center [709, 364] width 1068 height 474
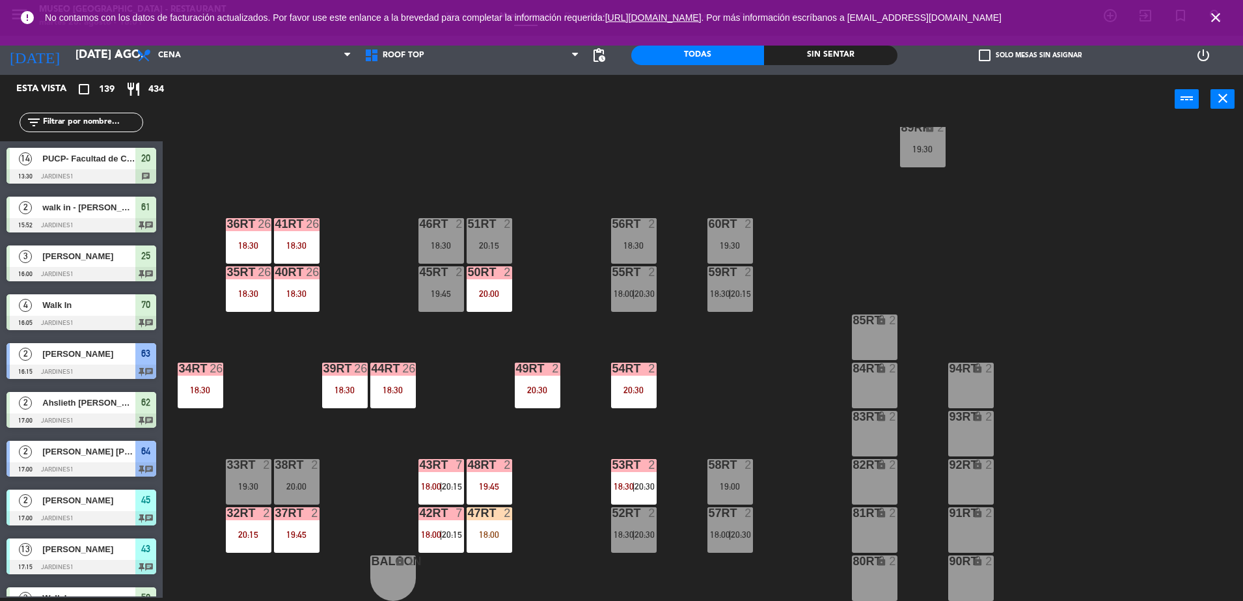
scroll to position [2233, 0]
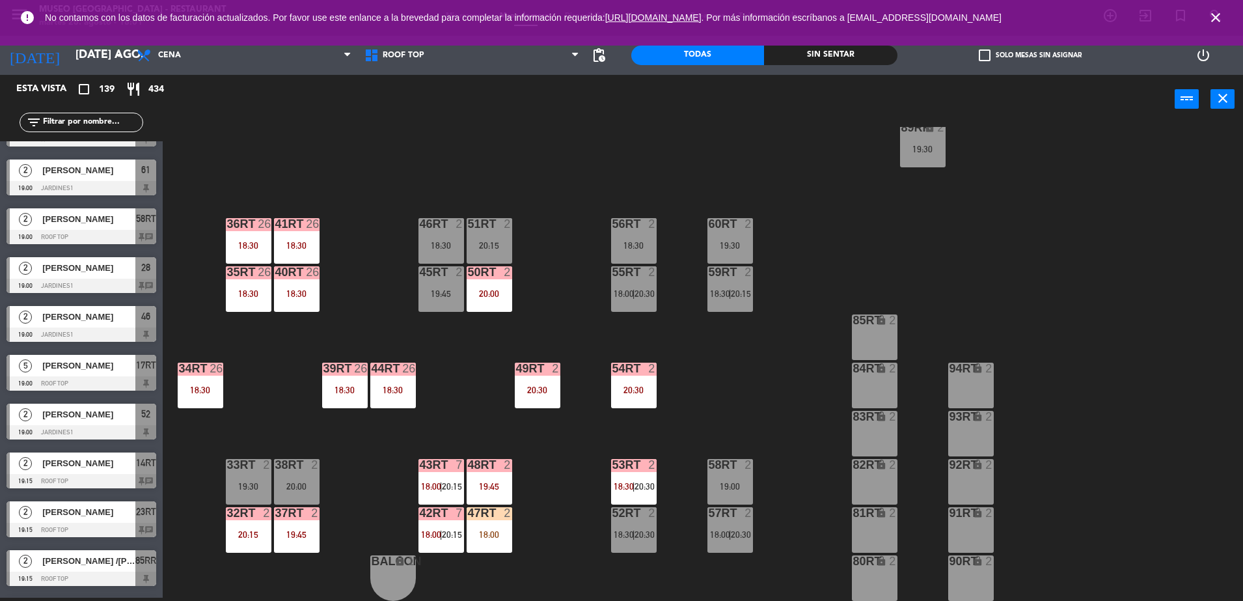
click at [506, 541] on div "47RT 2 18:00" at bounding box center [490, 530] width 46 height 46
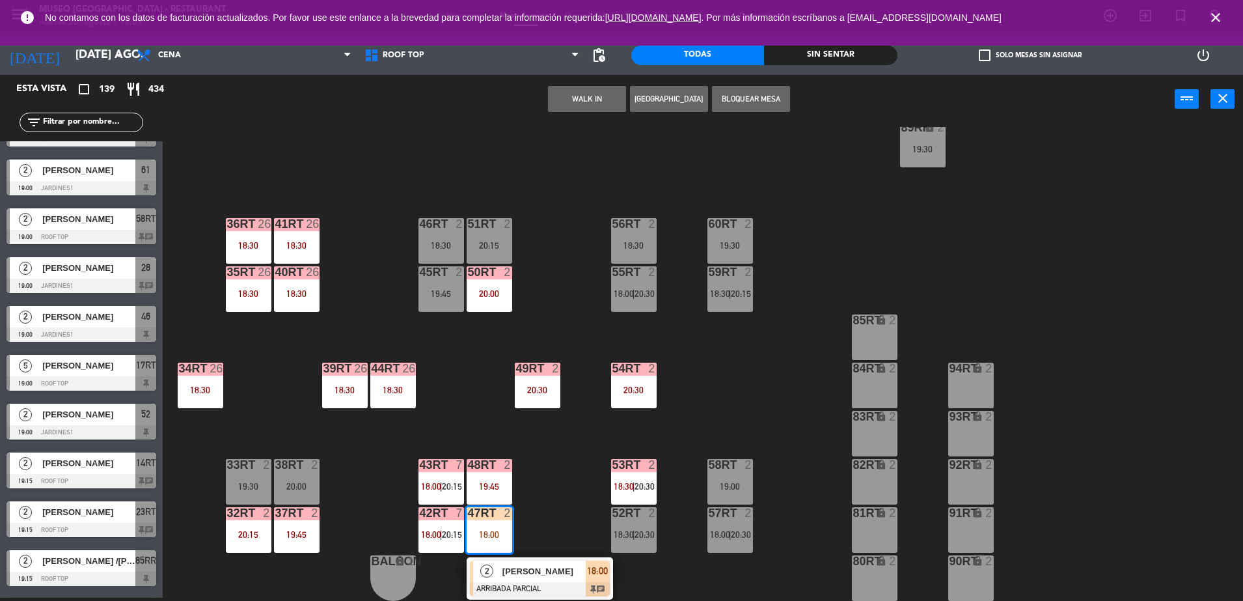
click at [543, 587] on div at bounding box center [540, 589] width 140 height 14
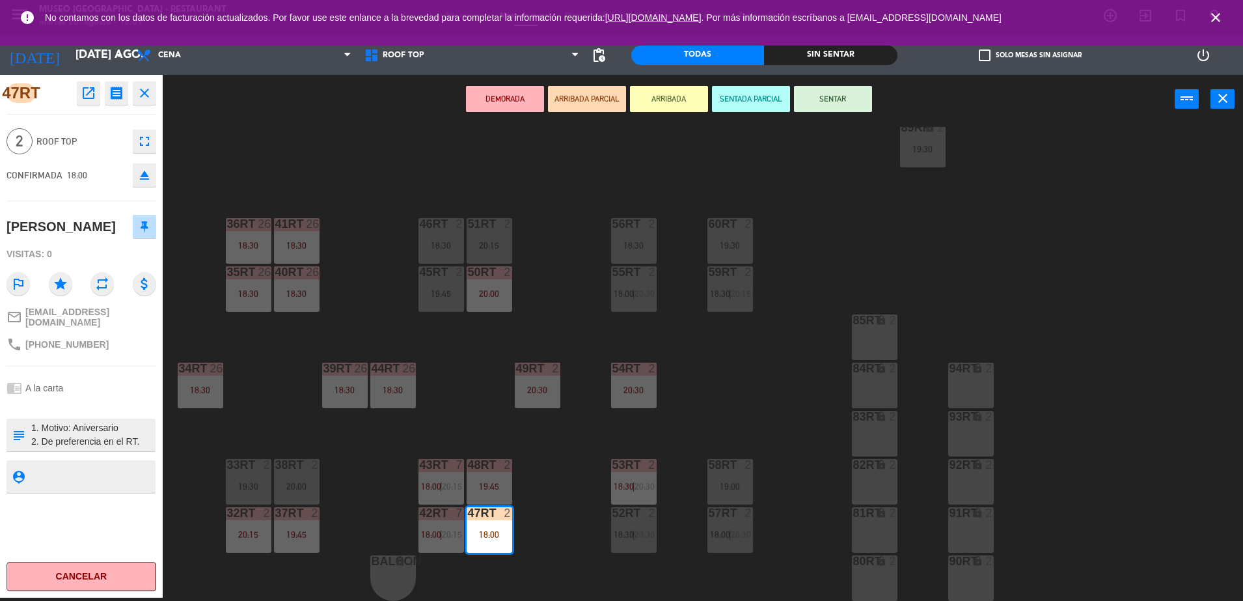
click at [122, 424] on textarea at bounding box center [92, 434] width 124 height 27
click at [468, 429] on div "18RT 4 18:00 | 20:30 16RT 4 19:45 28RT 2 19:45 80RR lock 2 19:45 27RT 5 20:00 7…" at bounding box center [709, 364] width 1068 height 474
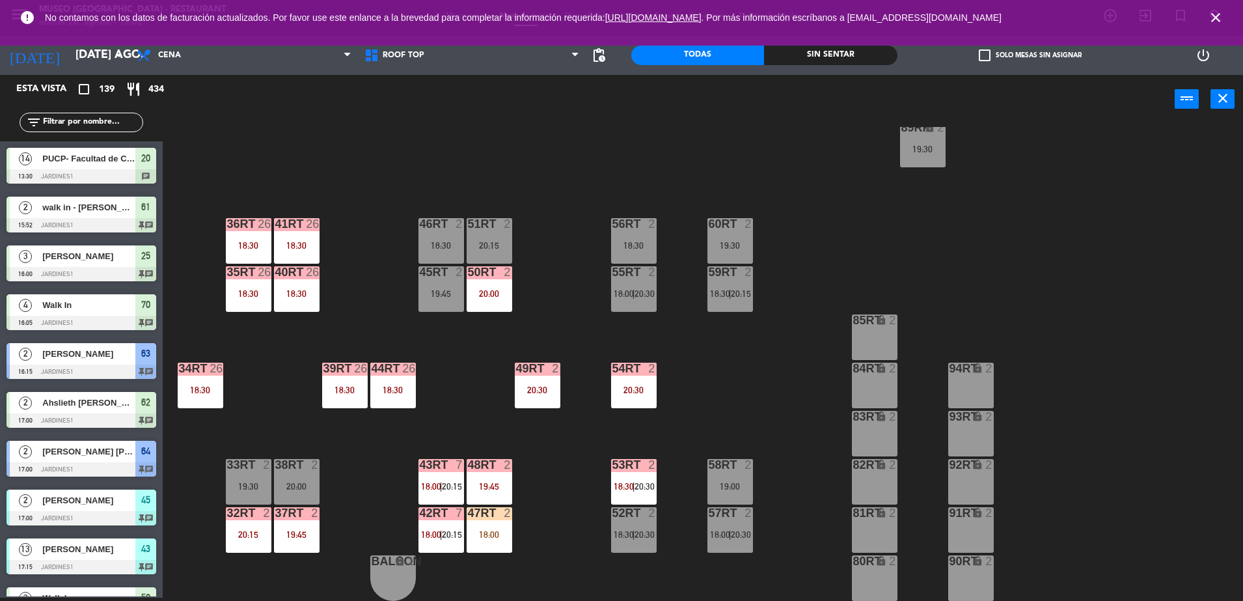
scroll to position [2233, 0]
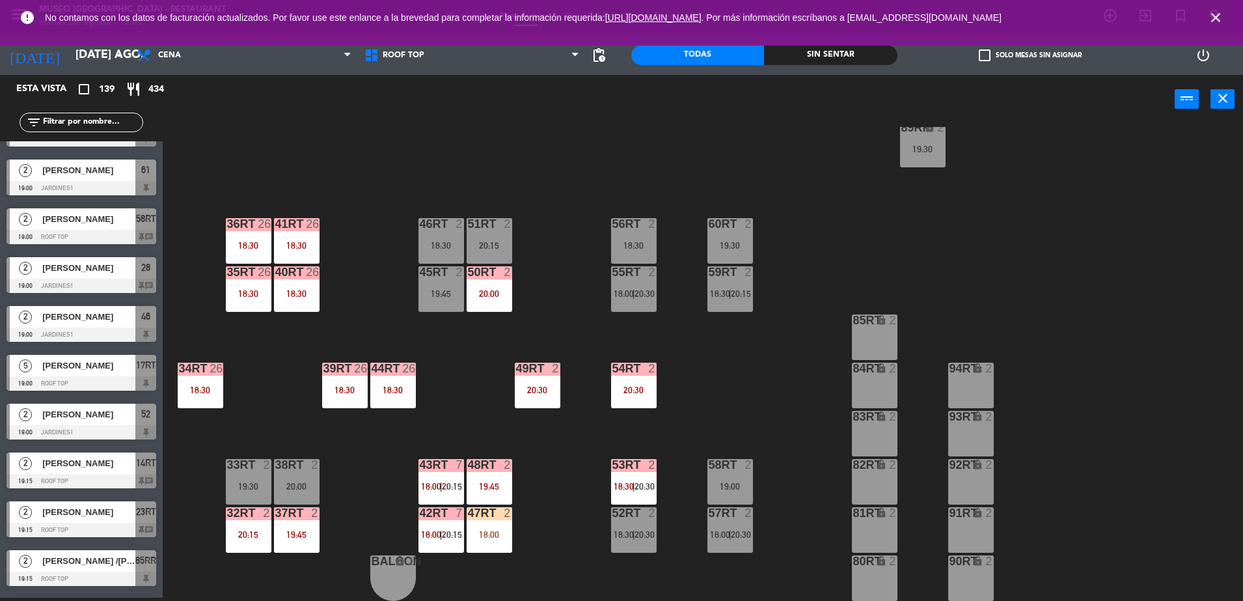
click at [472, 174] on div "18RT 4 18:00 | 20:30 16RT 4 19:45 28RT 2 19:45 80RR lock 2 19:45 27RT 5 20:00 7…" at bounding box center [709, 364] width 1068 height 474
click at [1224, 17] on span "close" at bounding box center [1215, 17] width 35 height 35
click at [1215, 15] on icon "close" at bounding box center [1216, 18] width 16 height 16
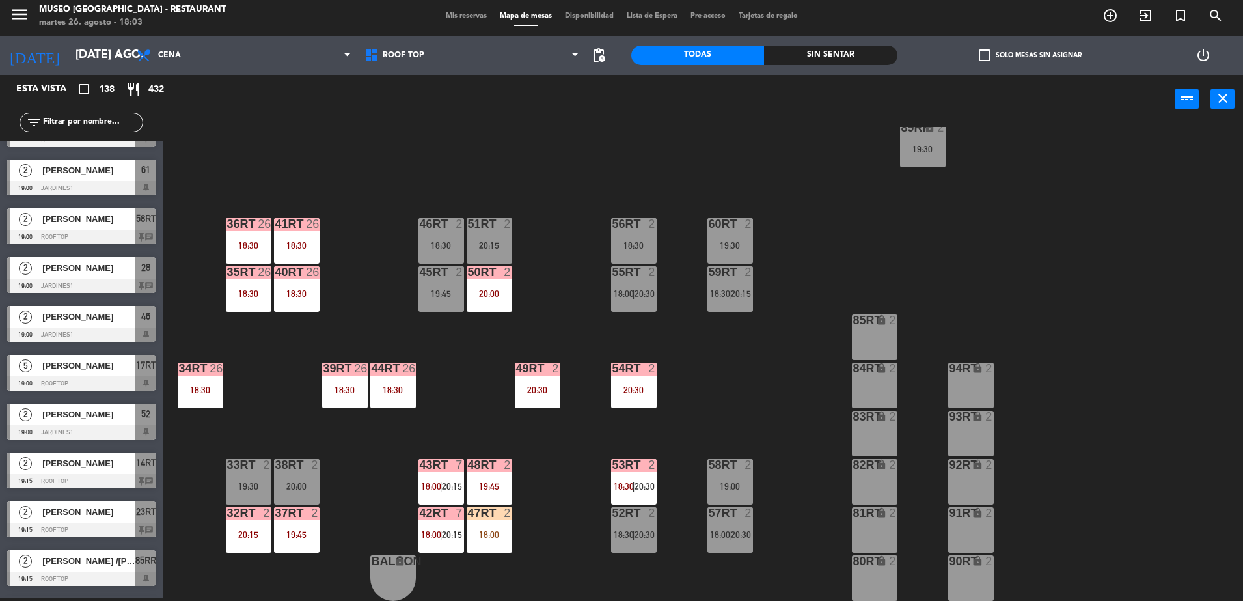
click at [568, 208] on div "18RT 4 18:00 | 20:30 16RT 4 19:45 28RT 2 19:45 80RR lock 2 19:45 27RT 5 20:00 7…" at bounding box center [709, 364] width 1068 height 474
click at [497, 534] on div "18:00" at bounding box center [490, 534] width 46 height 9
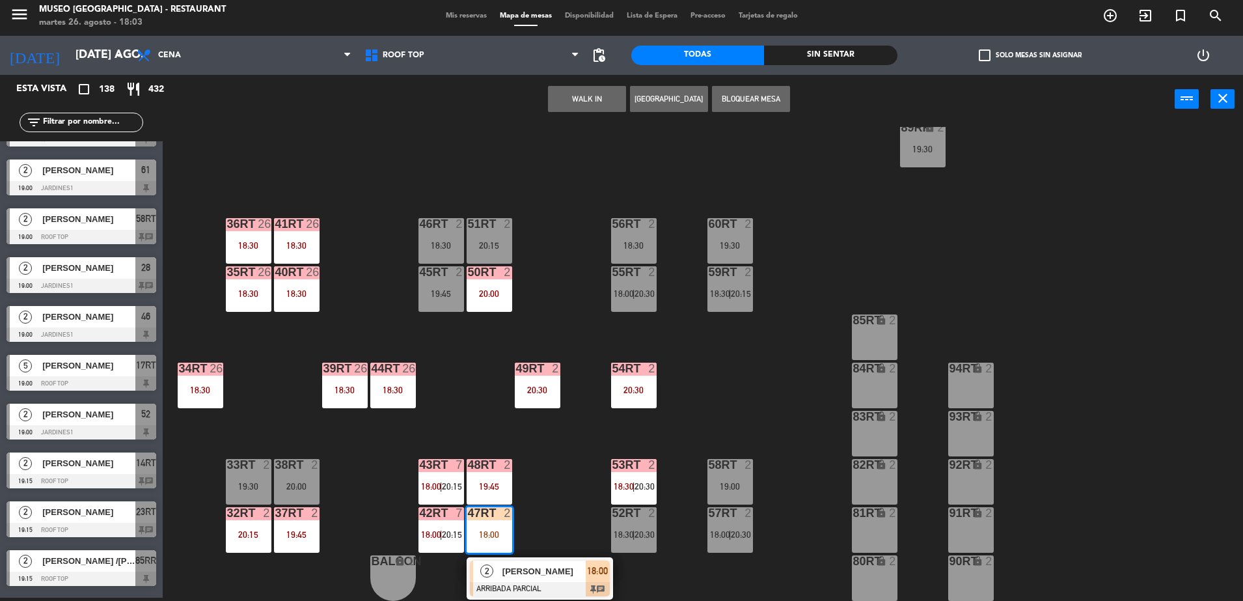
click at [552, 589] on div at bounding box center [540, 589] width 140 height 14
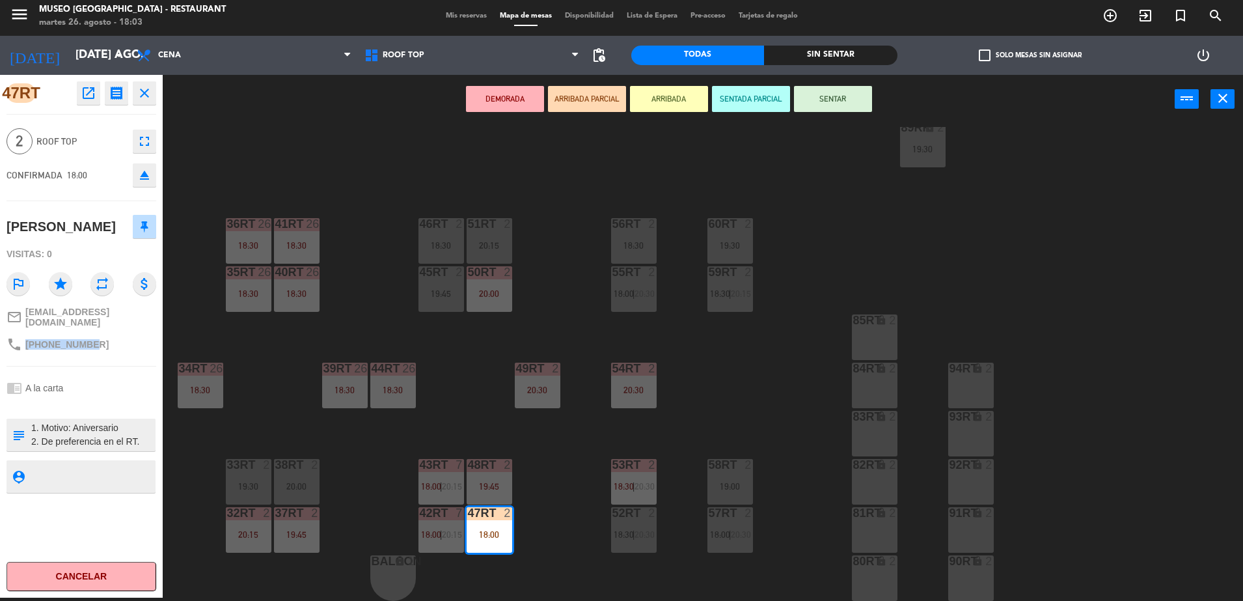
drag, startPoint x: 92, startPoint y: 347, endPoint x: 27, endPoint y: 344, distance: 65.8
click at [27, 344] on div "phone [PHONE_NUMBER]" at bounding box center [82, 344] width 150 height 25
copy span "[PHONE_NUMBER]"
click at [539, 346] on div "18RT 4 18:00 | 20:30 16RT 4 19:45 28RT 2 19:45 80RR lock 2 19:45 27RT 5 20:00 7…" at bounding box center [709, 364] width 1068 height 474
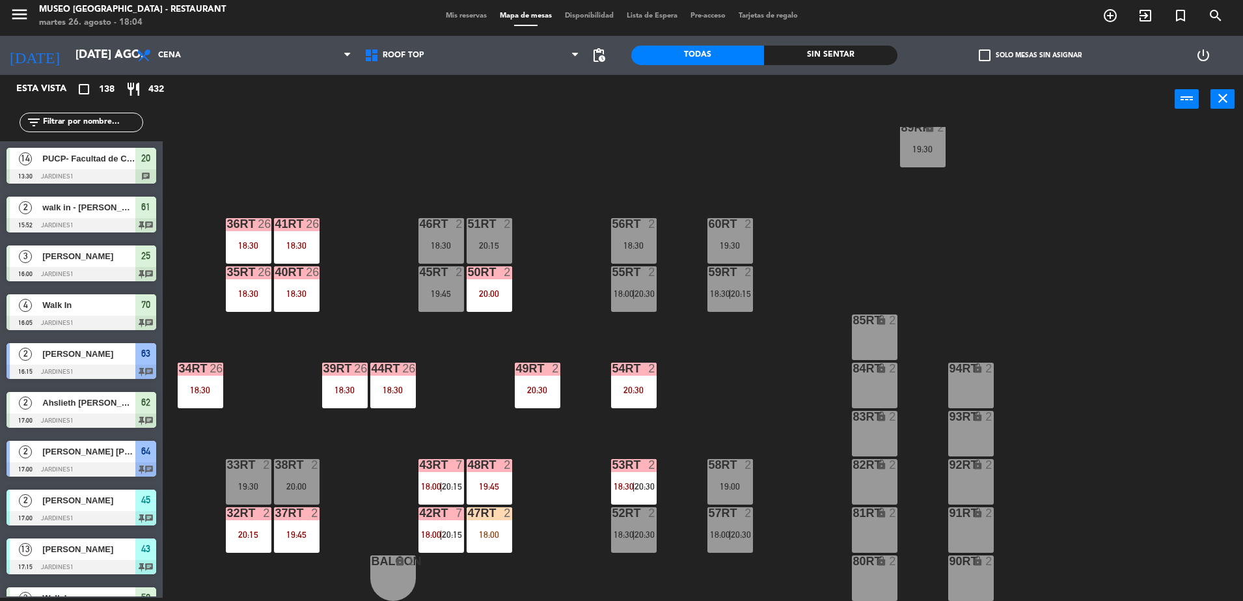
scroll to position [2265, 0]
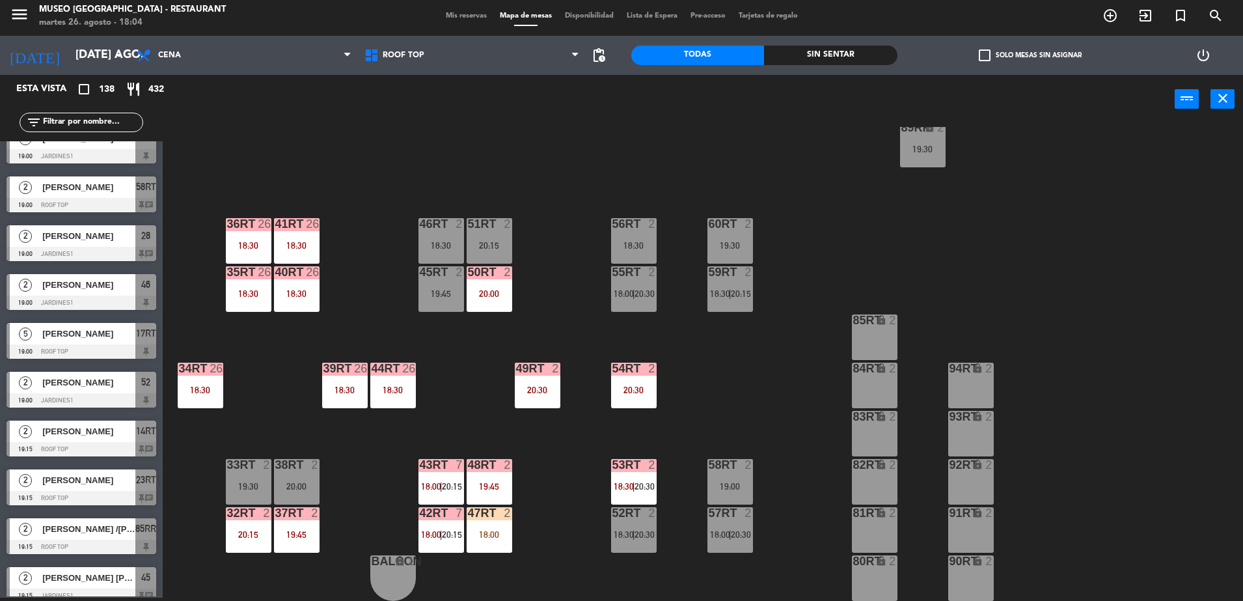
click at [484, 520] on div "47RT 2 18:00" at bounding box center [490, 530] width 46 height 46
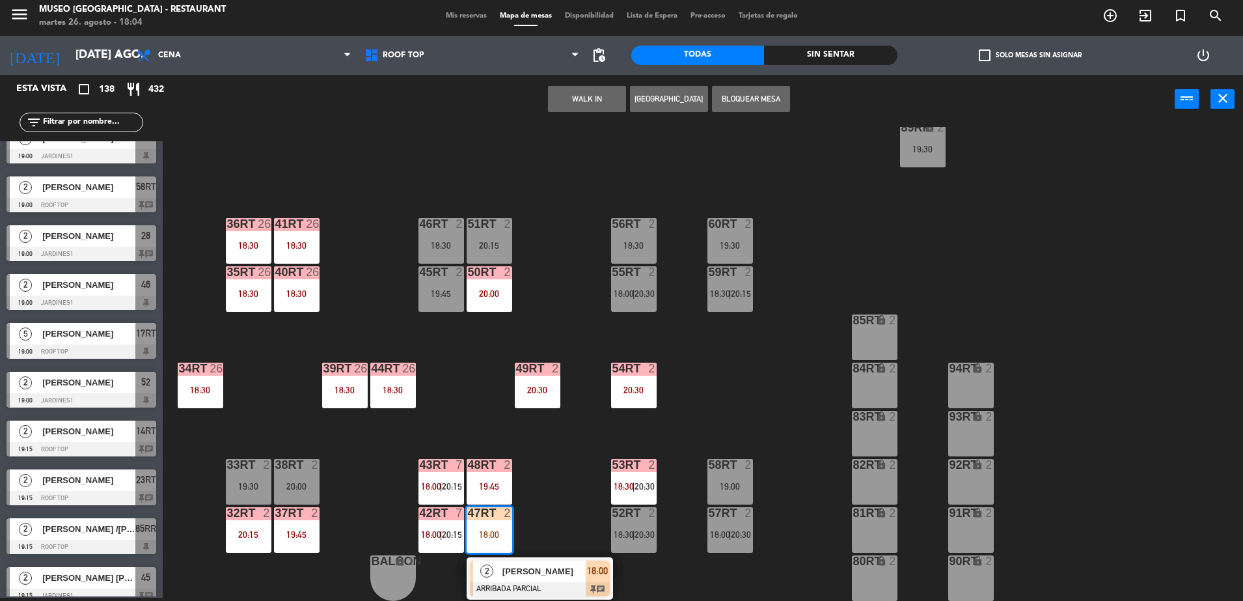
click at [545, 568] on span "[PERSON_NAME]" at bounding box center [543, 571] width 83 height 14
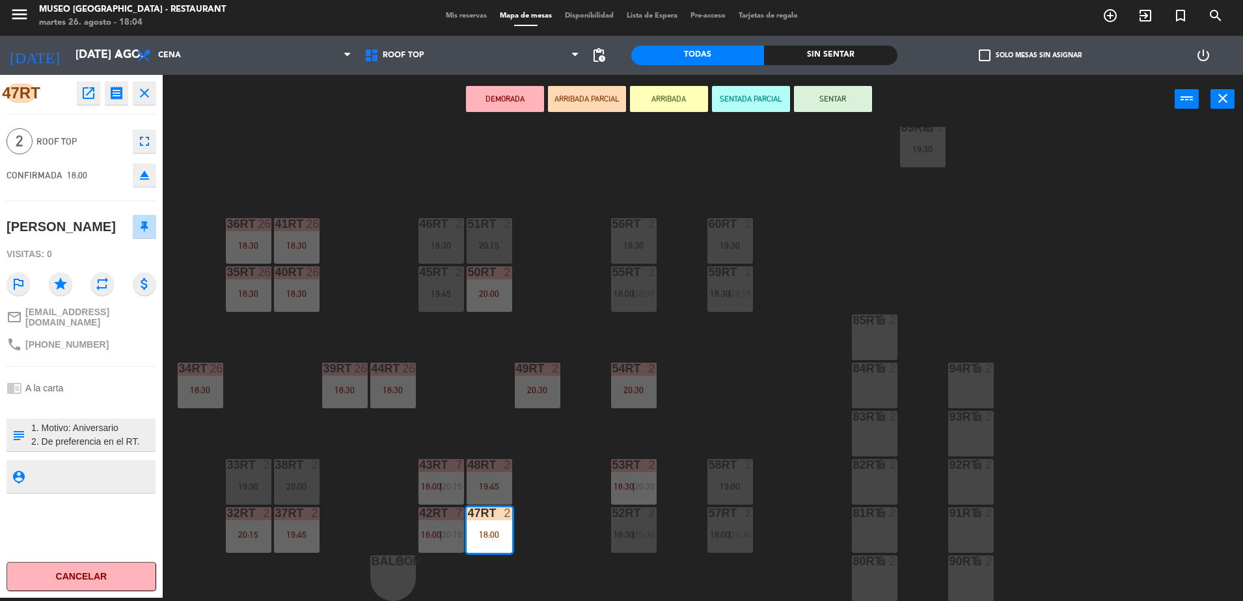
click at [558, 504] on div "18RT 4 18:00 | 20:30 16RT 4 19:45 28RT 2 19:45 80RR lock 2 19:45 27RT 5 20:00 7…" at bounding box center [709, 364] width 1068 height 474
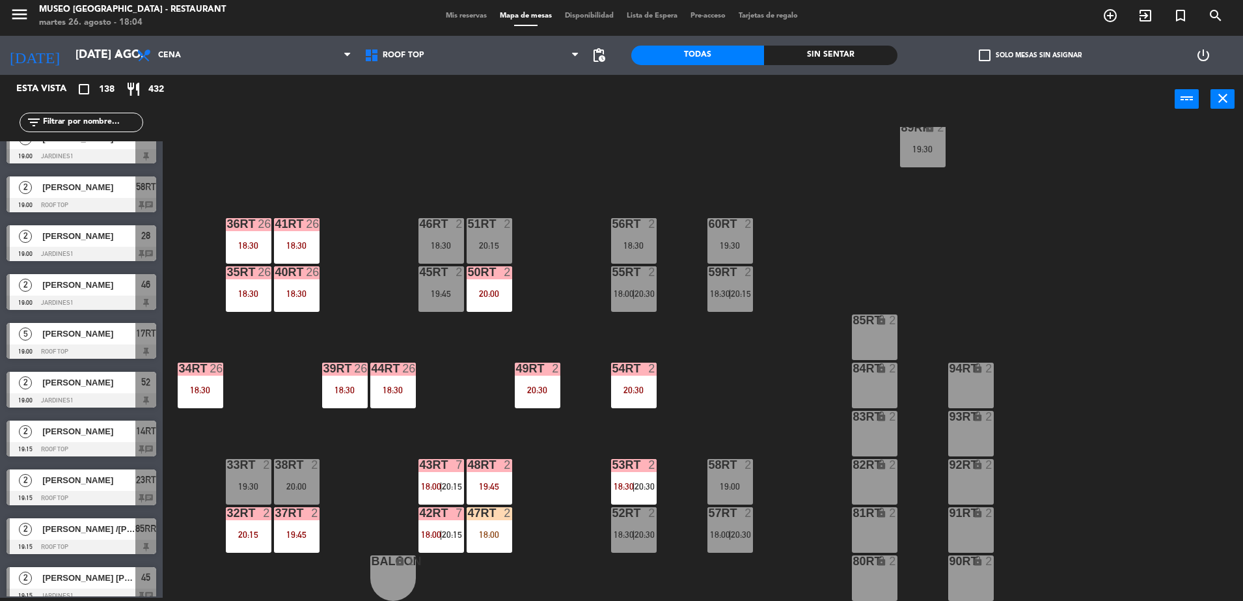
click at [583, 282] on div "18RT 4 18:00 | 20:30 16RT 4 19:45 28RT 2 19:45 80RR lock 2 19:45 27RT 5 20:00 7…" at bounding box center [709, 364] width 1068 height 474
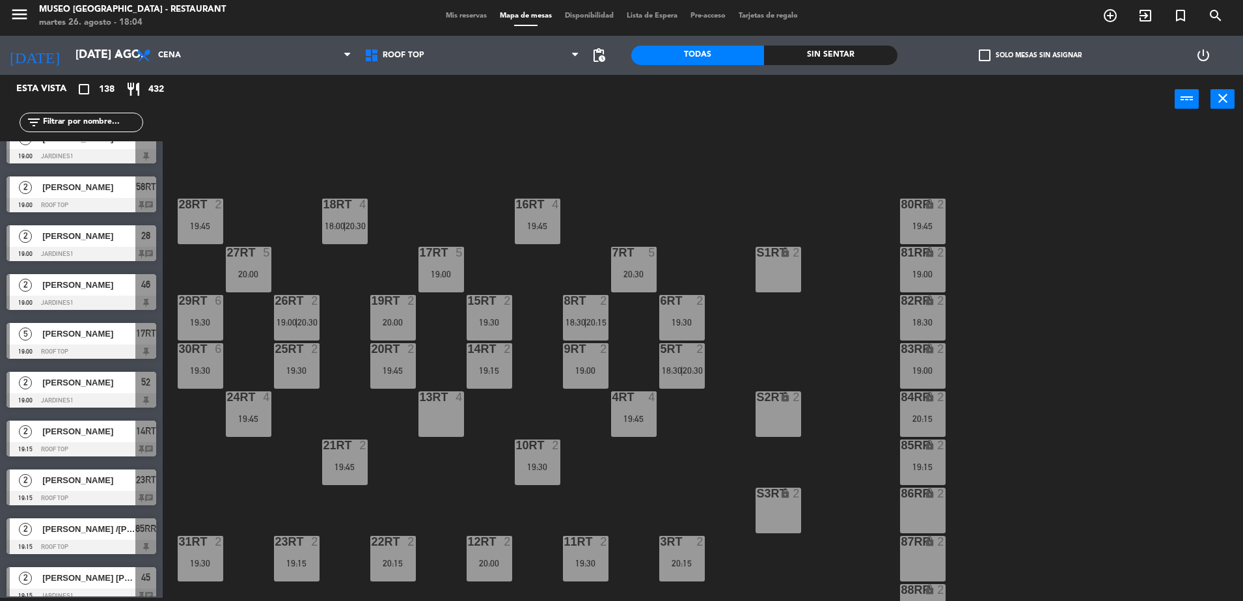
click at [675, 449] on div "18RT 4 18:00 | 20:30 16RT 4 19:45 28RT 2 19:45 80RR lock 2 19:45 27RT 5 20:00 7…" at bounding box center [709, 364] width 1068 height 474
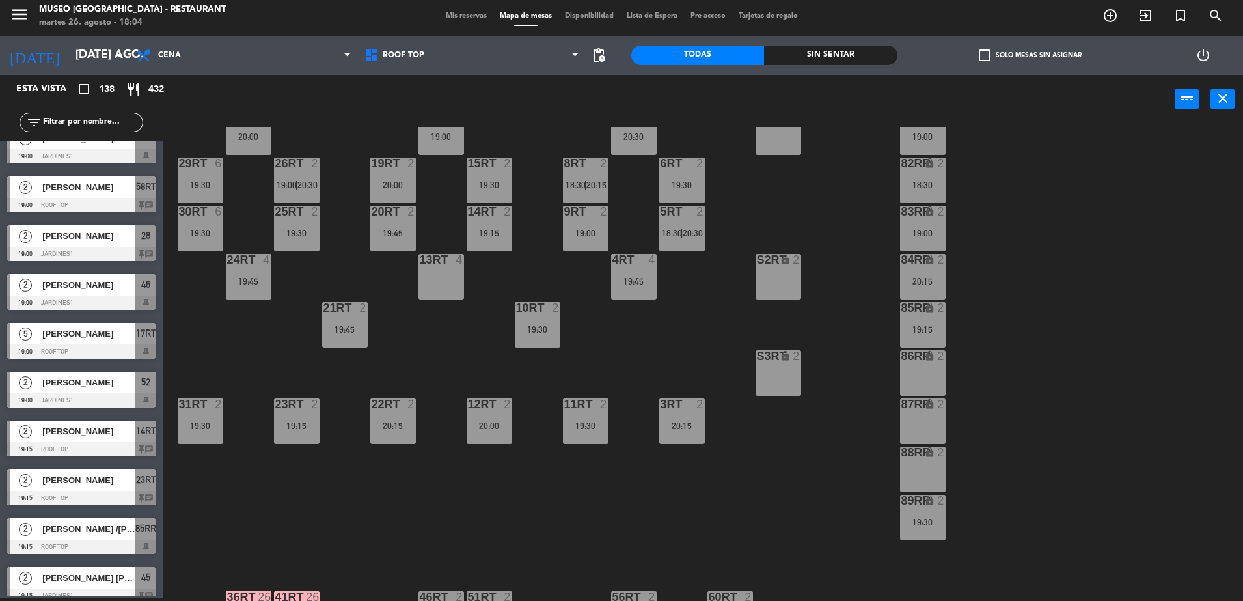
scroll to position [139, 0]
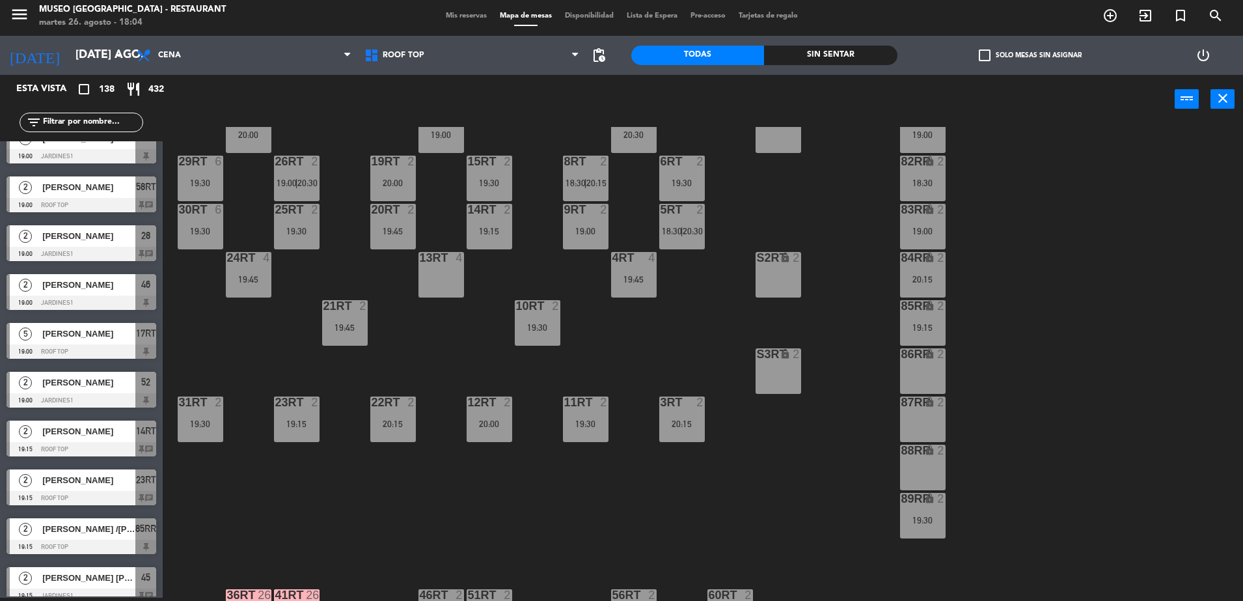
click at [926, 506] on div "89RR lock 2 19:30" at bounding box center [923, 516] width 46 height 46
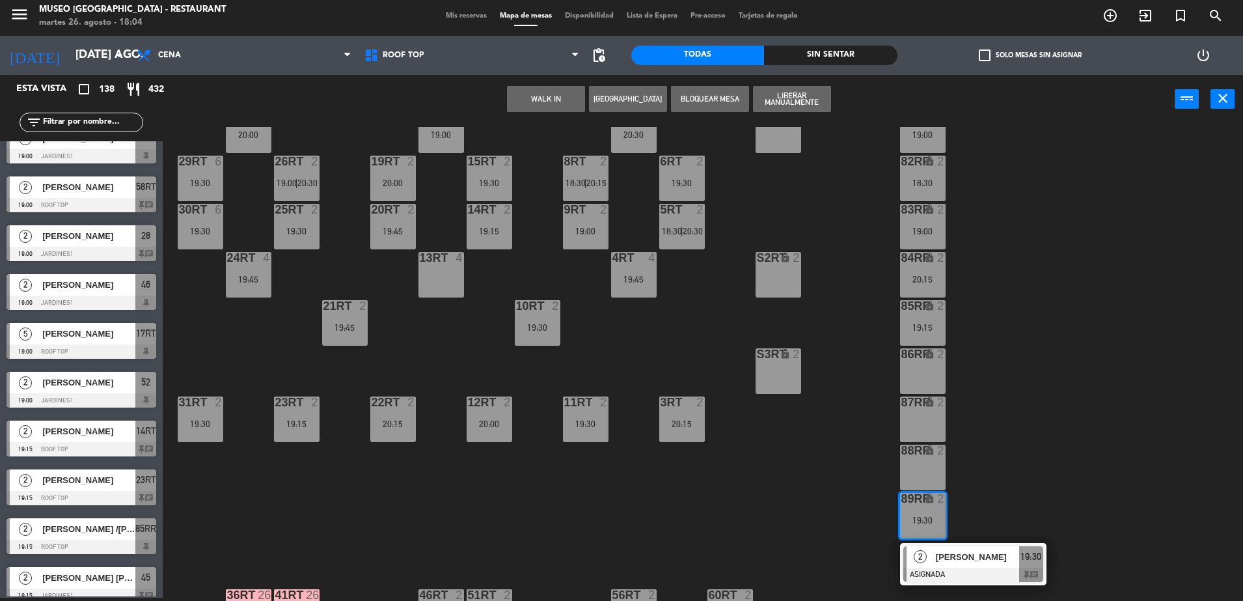
click at [923, 371] on div "86RR lock 2" at bounding box center [923, 371] width 46 height 46
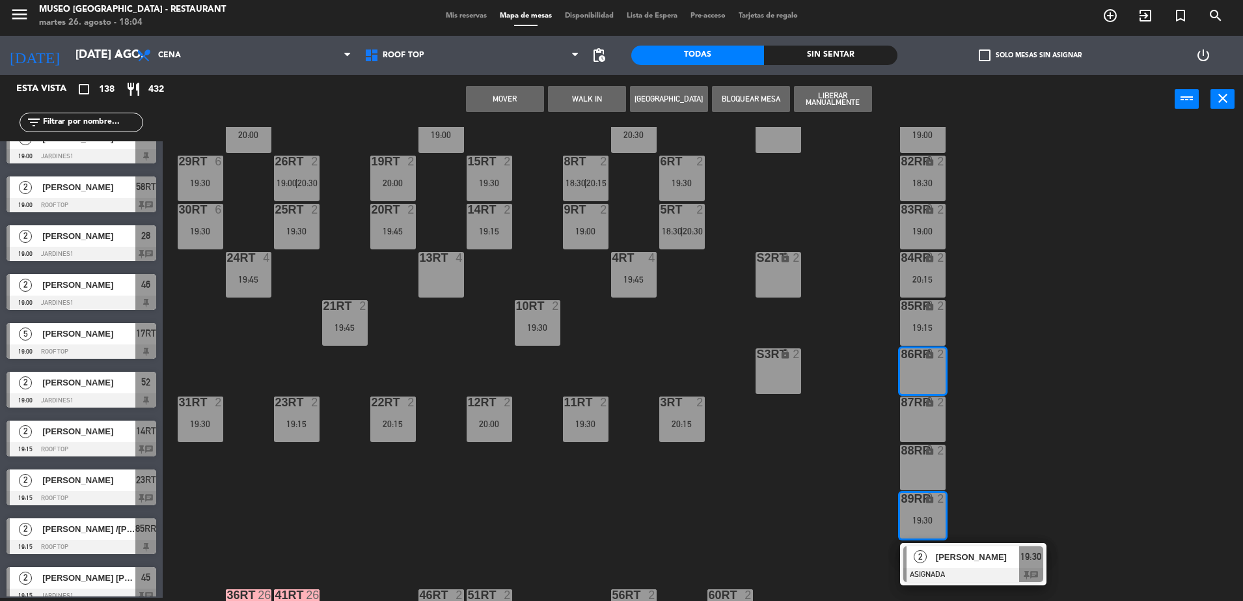
click at [509, 113] on div "Mover WALK IN Crear Reserva Bloquear Mesa Liberar Manualmente power_input close" at bounding box center [669, 99] width 1012 height 49
click at [504, 103] on button "Mover" at bounding box center [505, 99] width 78 height 26
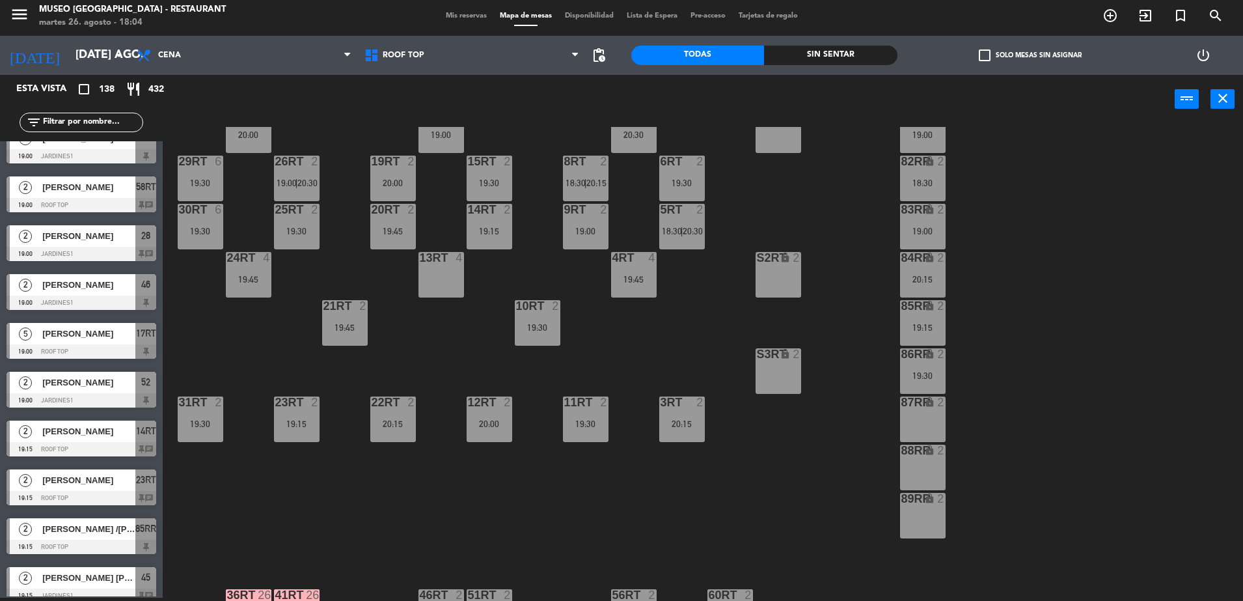
click at [660, 337] on div "18RT 4 18:00 | 20:30 16RT 4 19:45 28RT 2 19:45 80RR lock 2 19:45 27RT 5 20:00 7…" at bounding box center [709, 364] width 1068 height 474
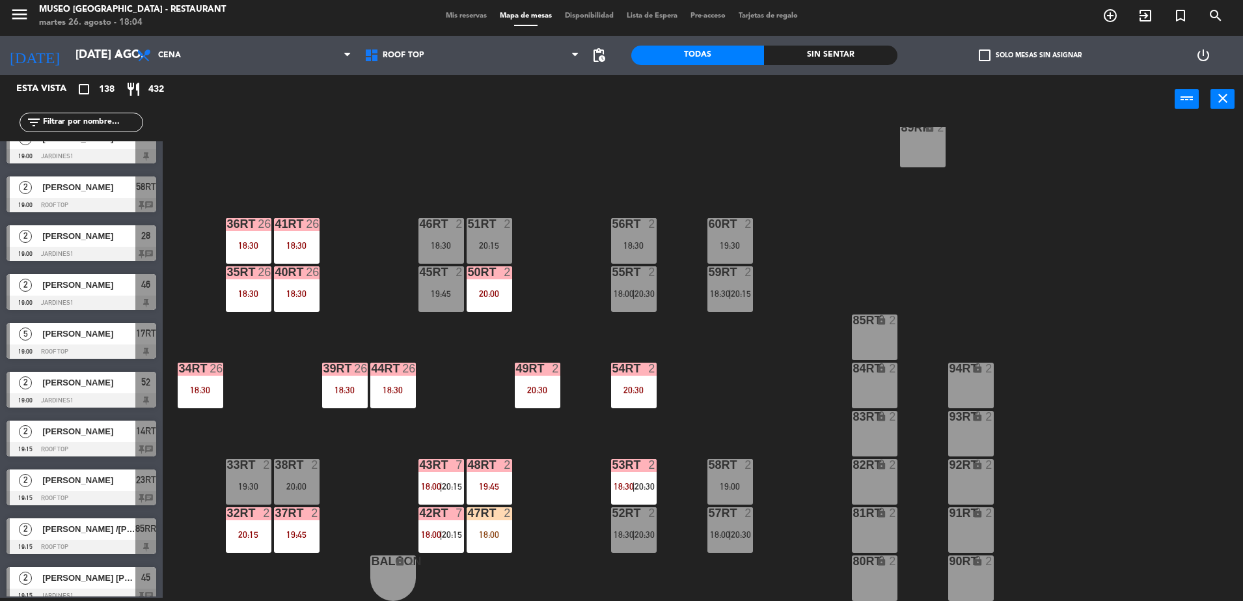
click at [493, 537] on div "18:00" at bounding box center [490, 534] width 46 height 9
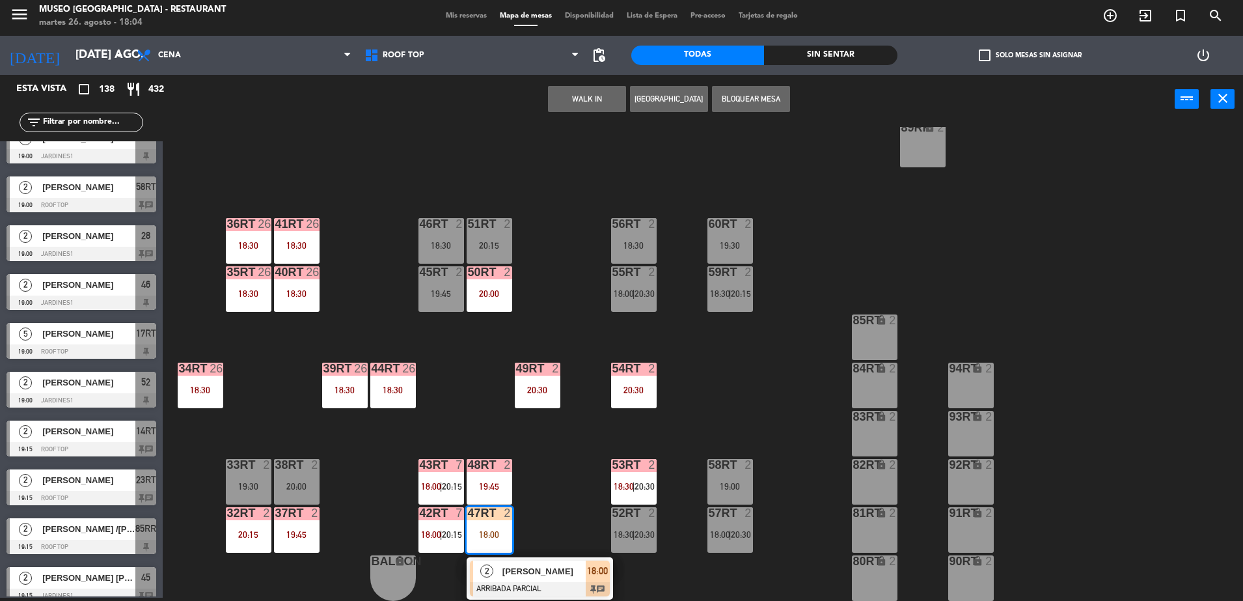
click at [558, 587] on div at bounding box center [540, 589] width 140 height 14
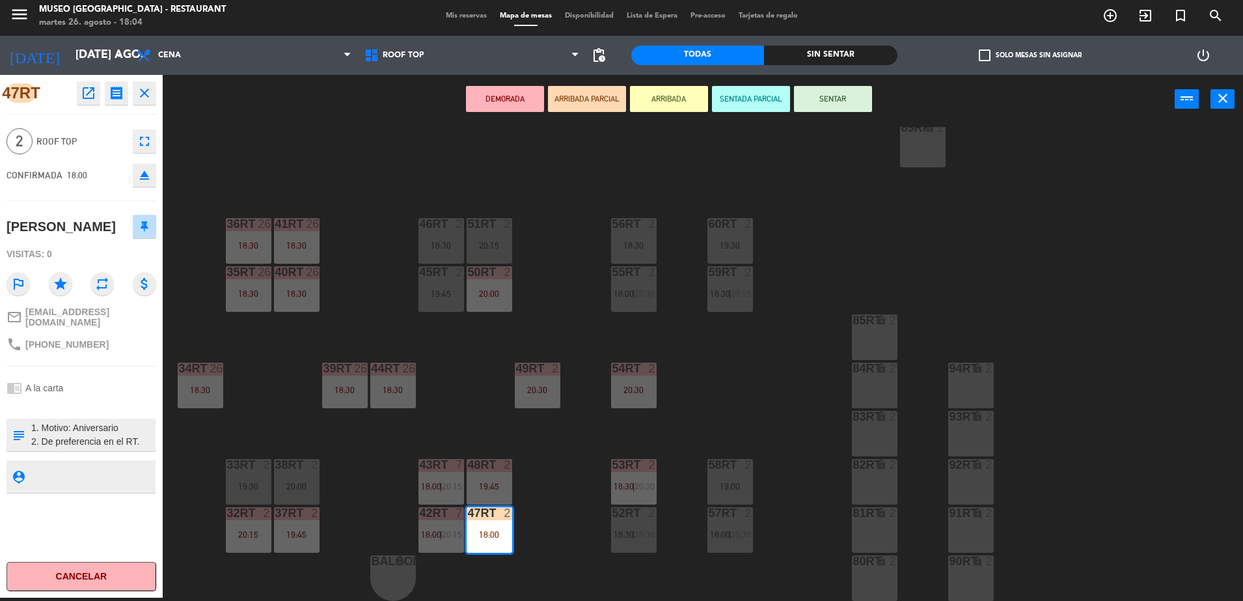
click at [146, 429] on textarea at bounding box center [92, 434] width 124 height 27
click at [569, 485] on div "18RT 4 18:00 | 20:30 16RT 4 19:45 28RT 2 19:45 80RR lock 2 19:45 27RT 5 20:00 7…" at bounding box center [709, 364] width 1068 height 474
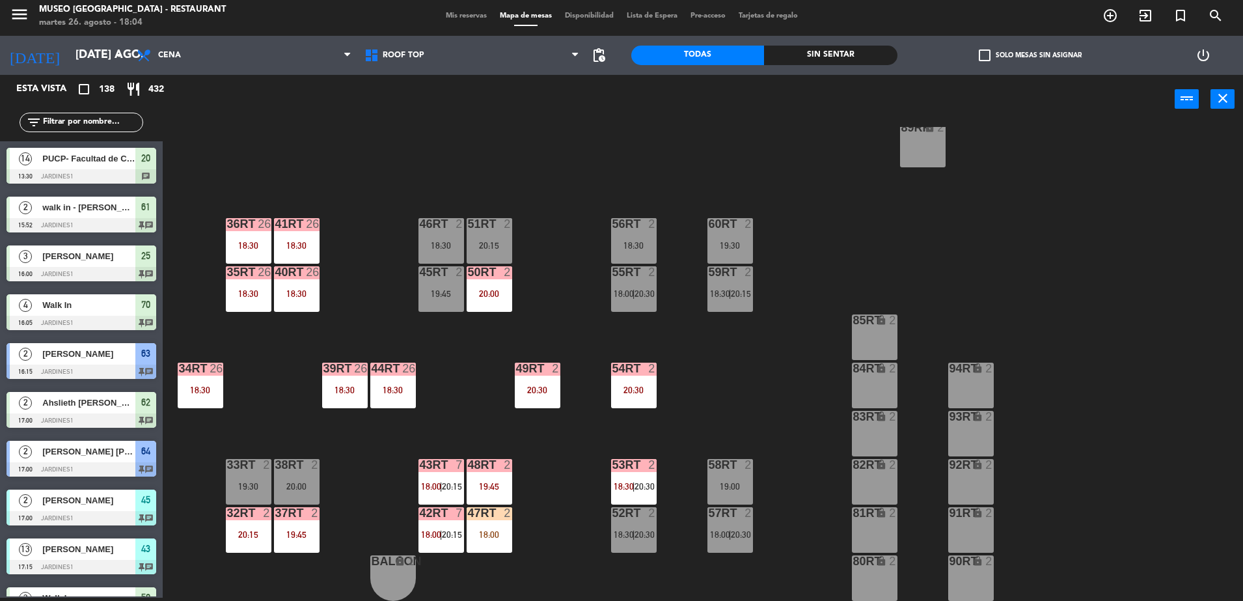
scroll to position [2265, 0]
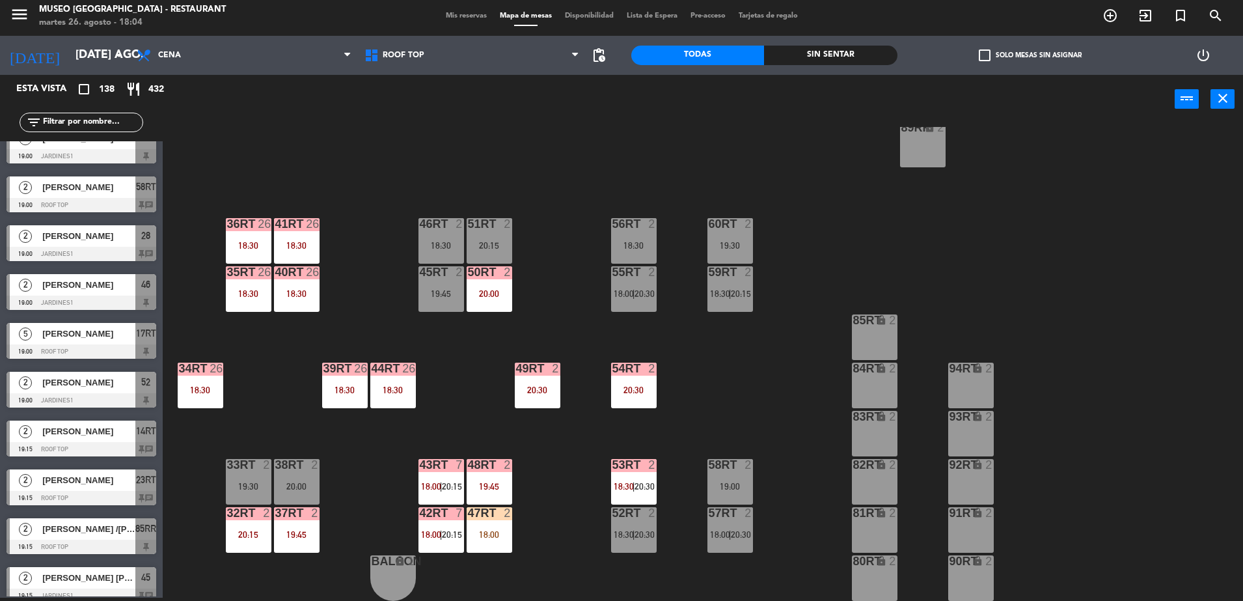
click at [508, 526] on div "47RT 2 18:00" at bounding box center [490, 530] width 46 height 46
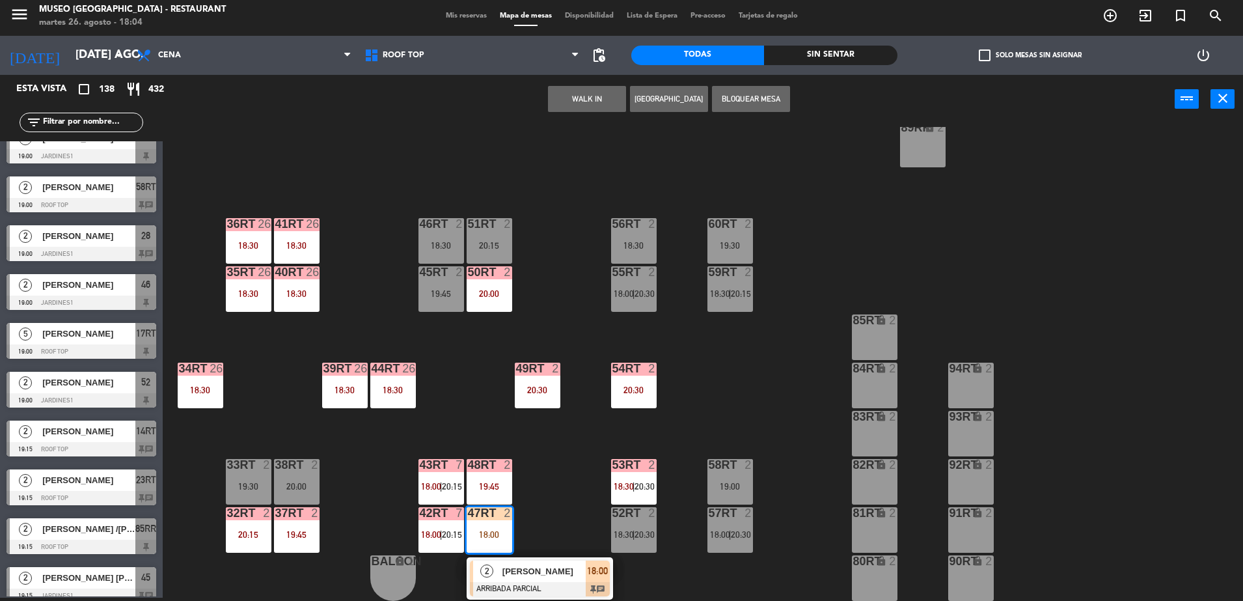
click at [569, 569] on span "[PERSON_NAME]" at bounding box center [543, 571] width 83 height 14
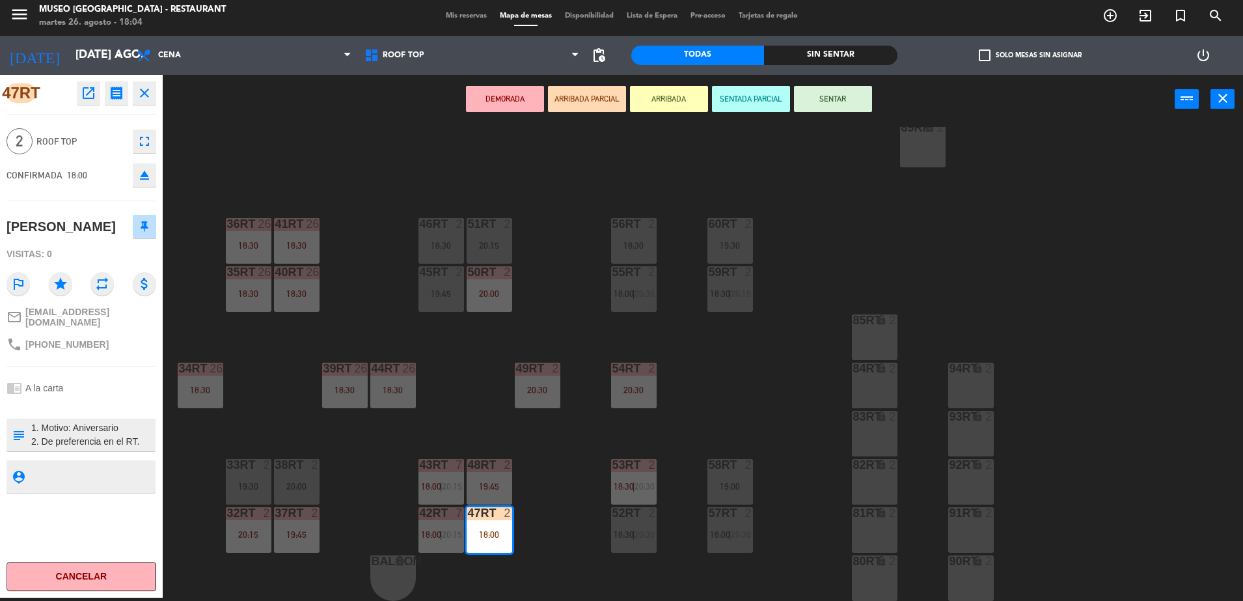
click at [550, 498] on div "18RT 4 18:00 | 20:30 16RT 4 19:45 28RT 2 19:45 80RR lock 2 19:45 27RT 5 20:00 7…" at bounding box center [709, 364] width 1068 height 474
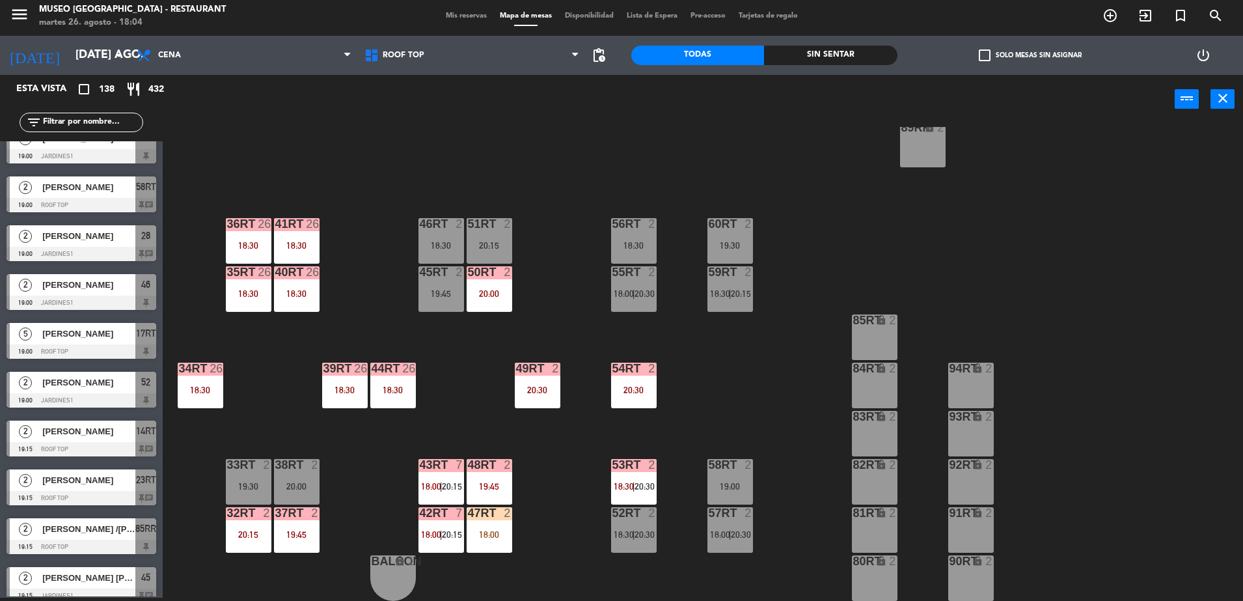
click at [586, 314] on div "18RT 4 18:00 | 20:30 16RT 4 19:45 28RT 2 19:45 80RR lock 2 19:45 27RT 5 20:00 7…" at bounding box center [709, 364] width 1068 height 474
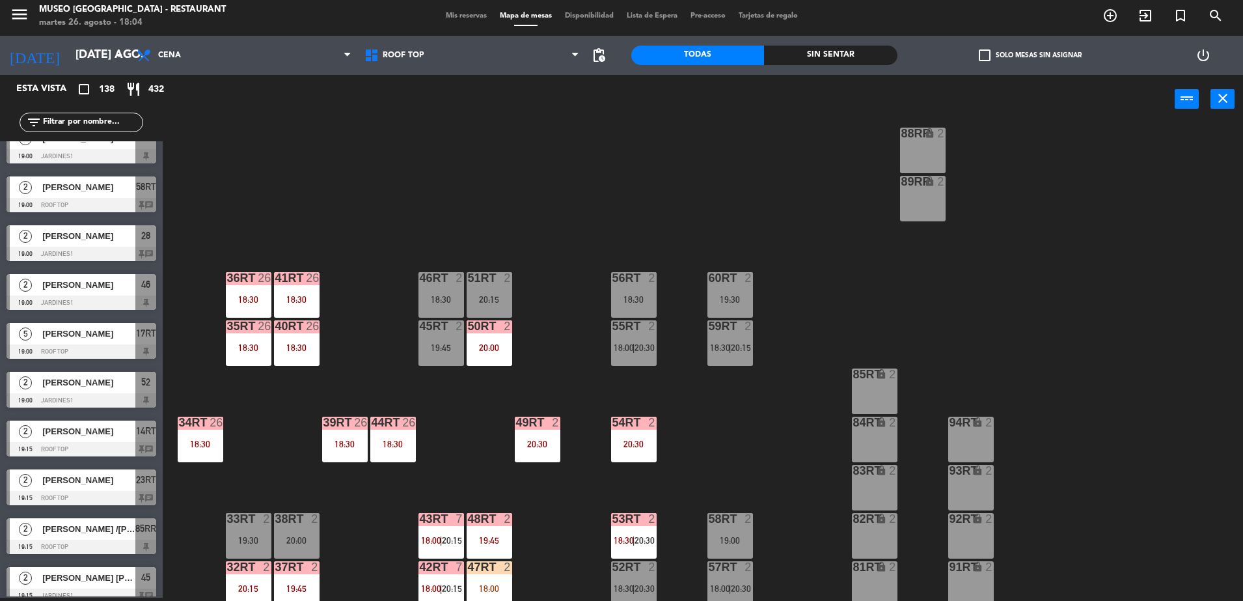
scroll to position [510, 0]
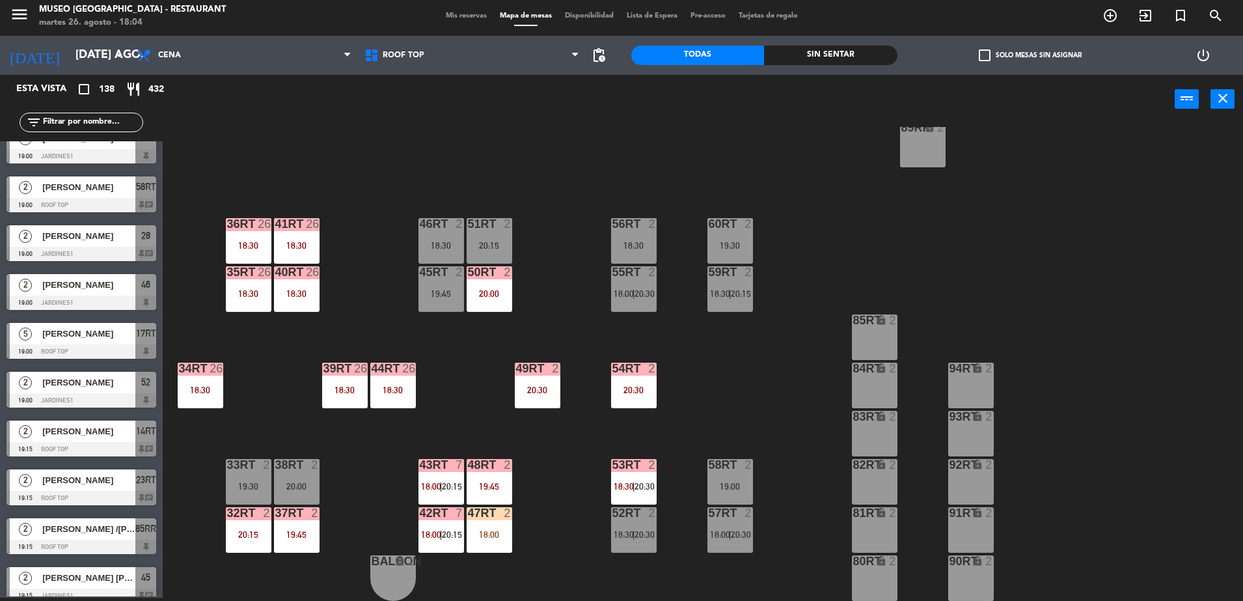
click at [478, 515] on div at bounding box center [488, 513] width 21 height 12
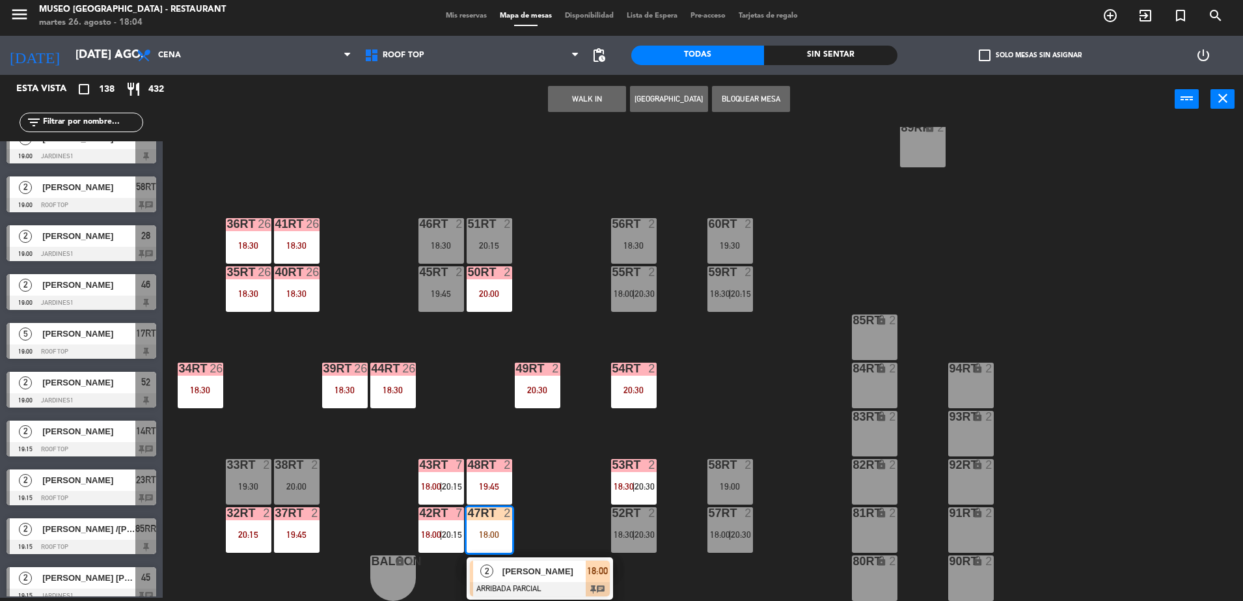
click at [536, 569] on span "[PERSON_NAME]" at bounding box center [543, 571] width 83 height 14
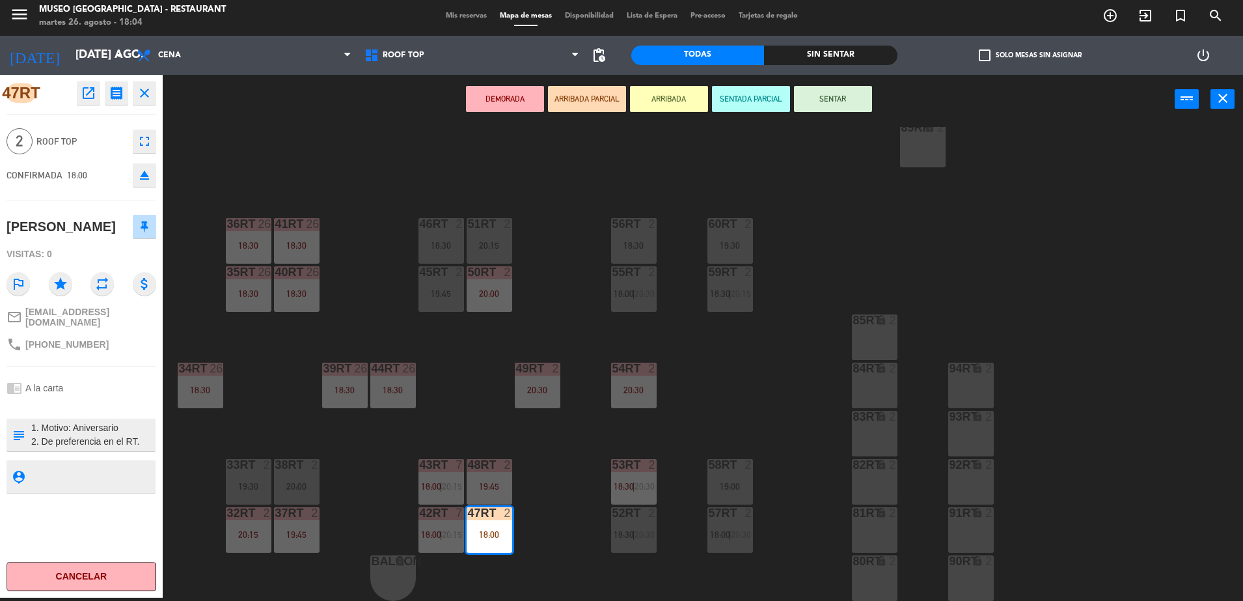
click at [114, 431] on textarea at bounding box center [92, 434] width 124 height 27
click at [448, 379] on div "18RT 4 18:00 | 20:30 16RT 4 19:45 28RT 2 19:45 80RR lock 2 19:45 27RT 5 20:00 7…" at bounding box center [709, 364] width 1068 height 474
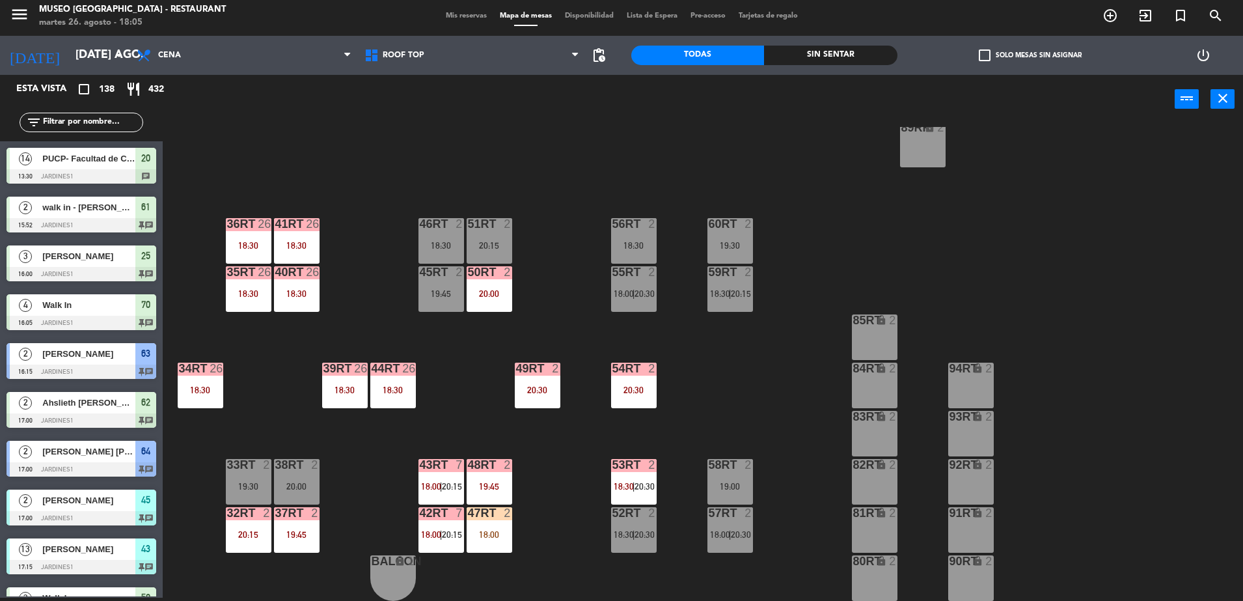
scroll to position [2265, 0]
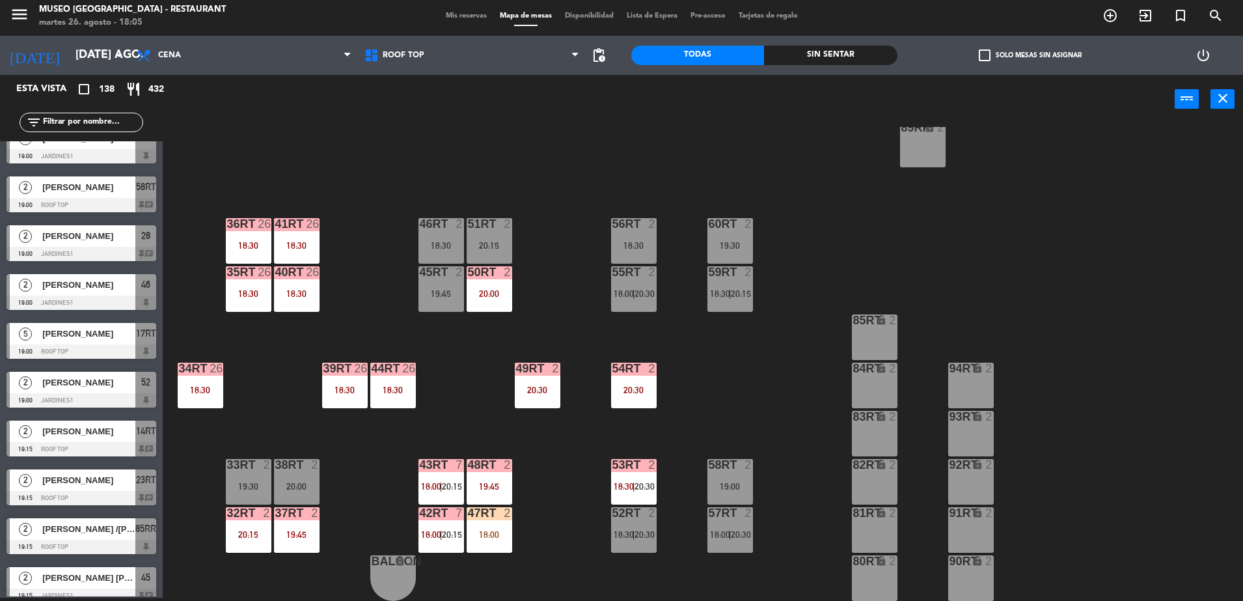
click at [493, 244] on div "20:15" at bounding box center [490, 245] width 46 height 9
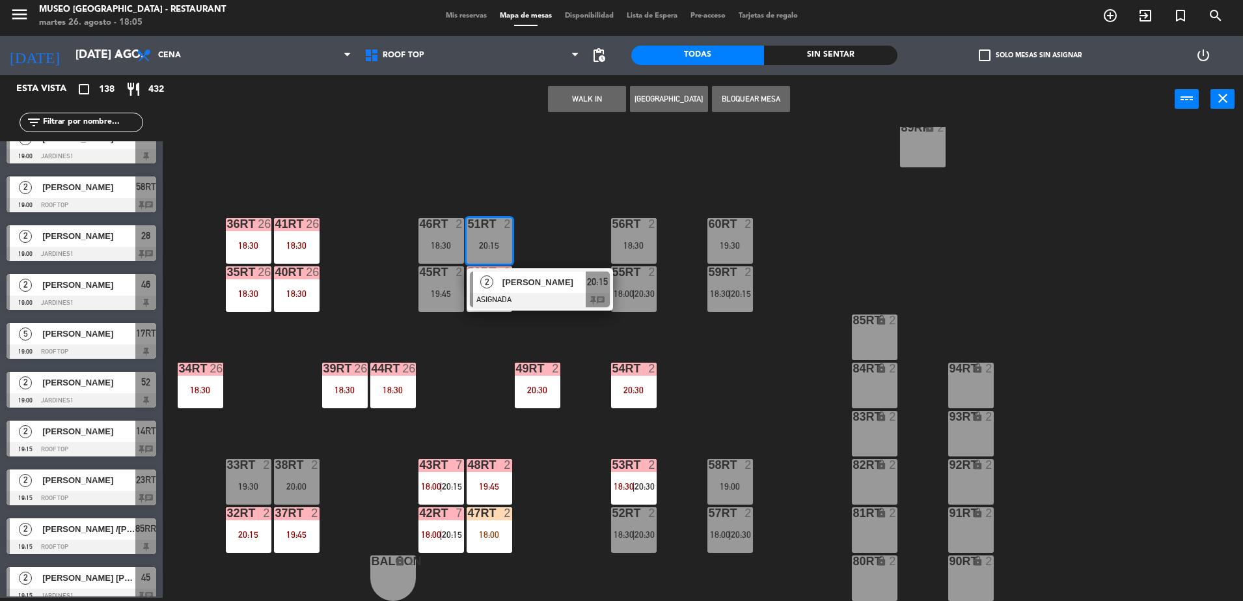
click at [522, 273] on div "[PERSON_NAME]" at bounding box center [543, 281] width 85 height 21
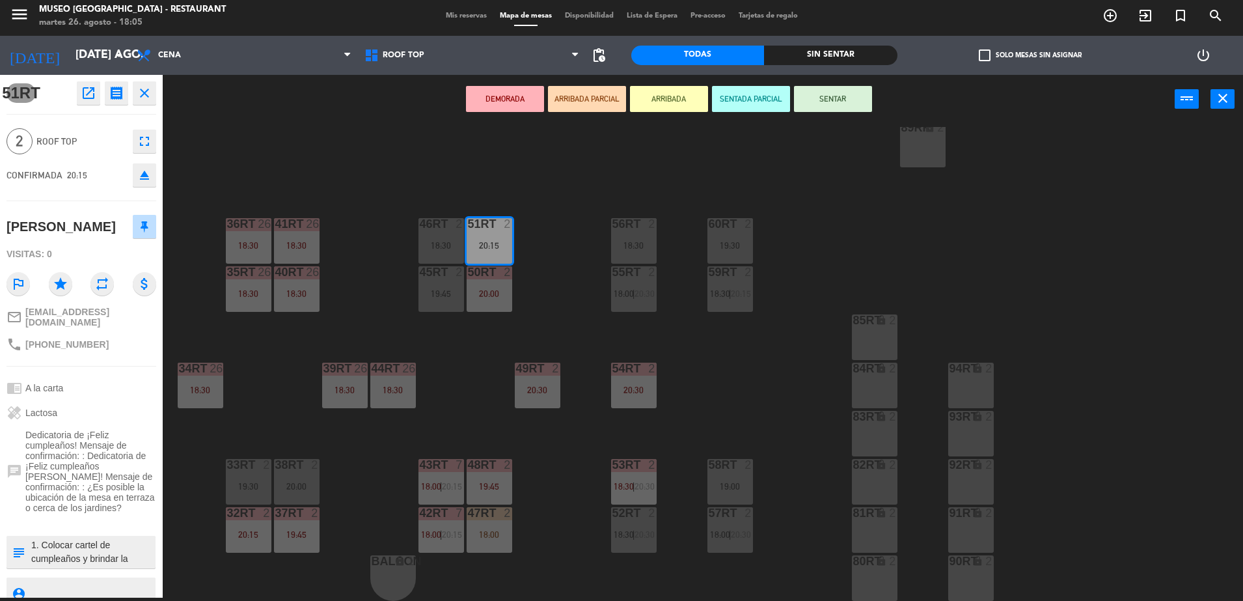
click at [483, 525] on div "47RT 2 18:00" at bounding box center [490, 530] width 46 height 46
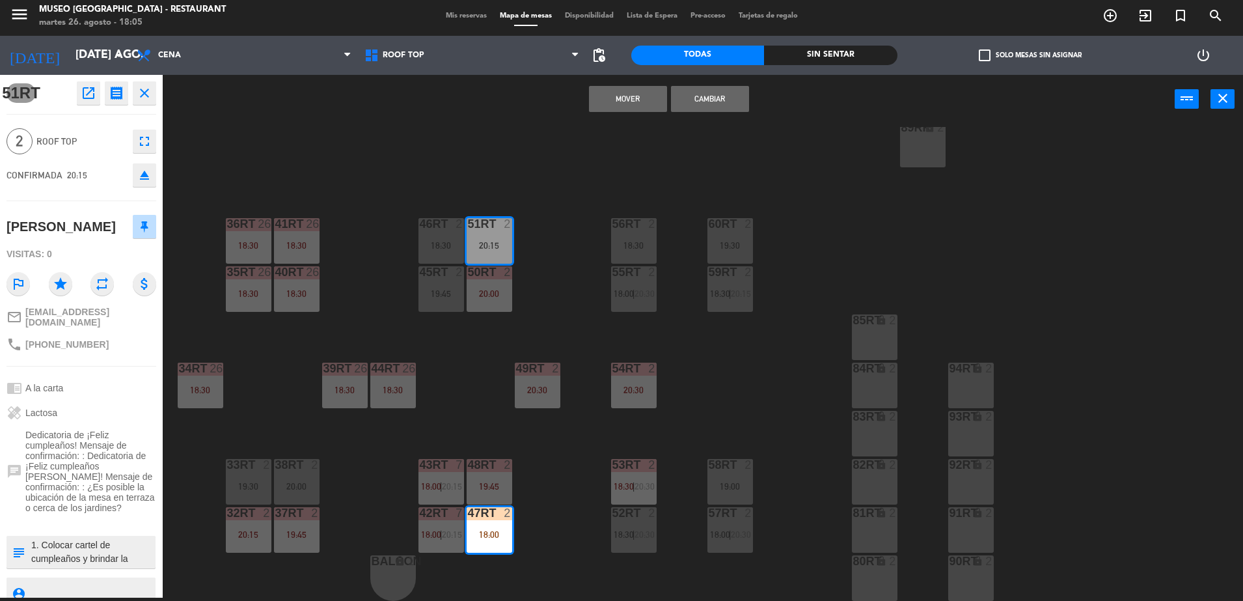
click at [636, 107] on button "Mover" at bounding box center [628, 99] width 78 height 26
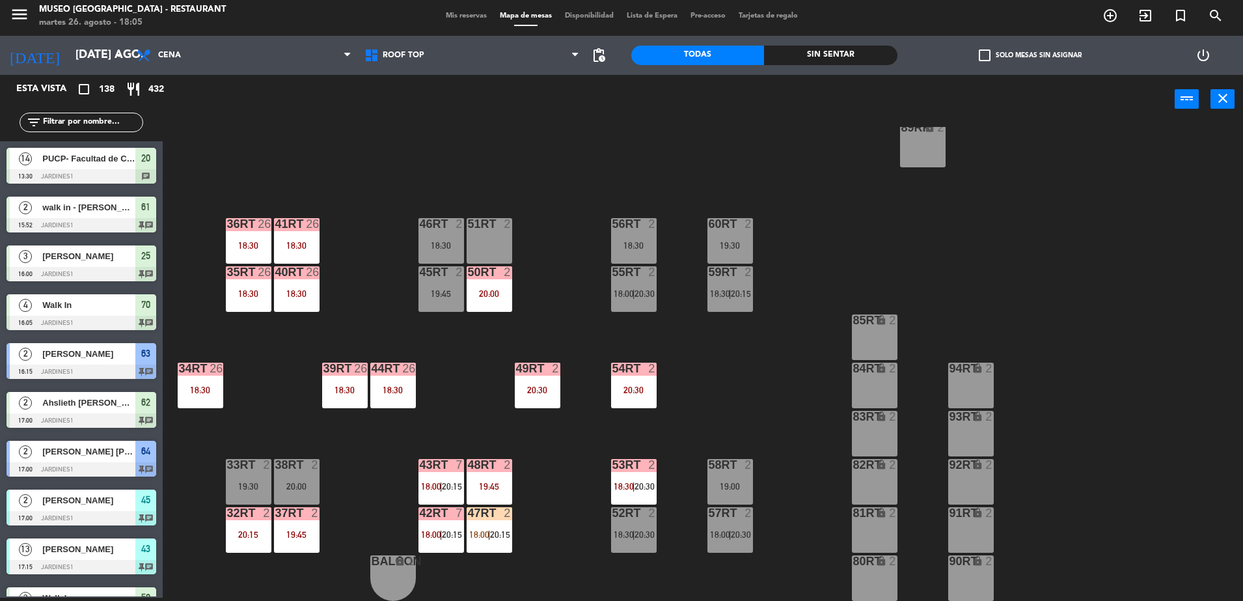
scroll to position [1533, 0]
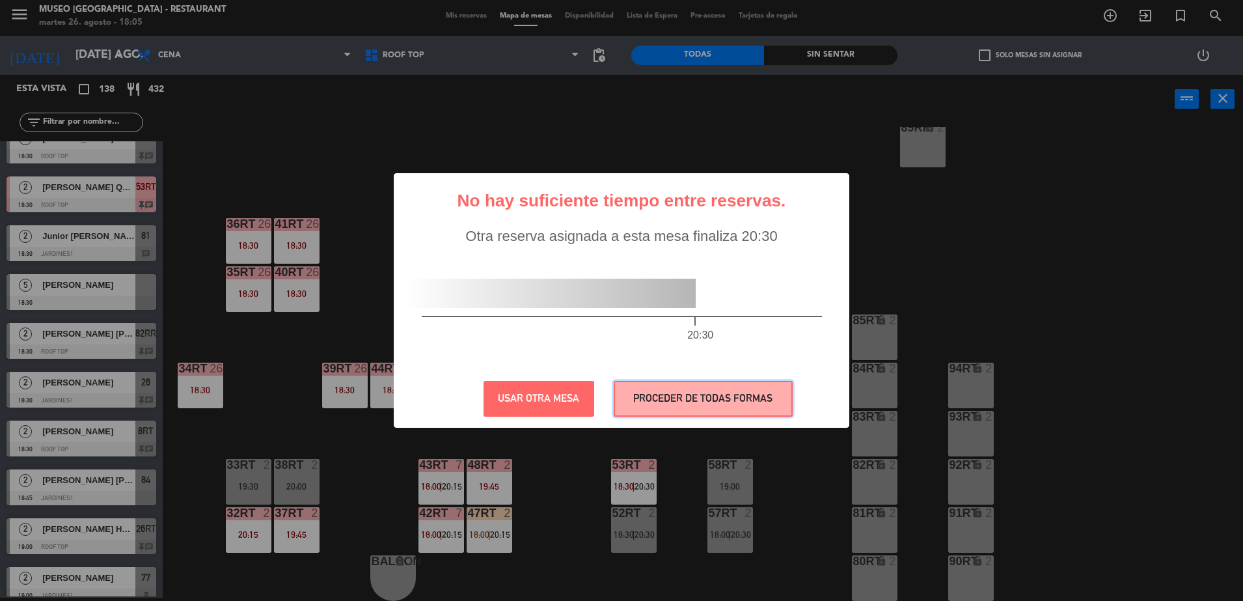
click at [721, 401] on button "PROCEDER DE TODAS FORMAS" at bounding box center [703, 399] width 179 height 36
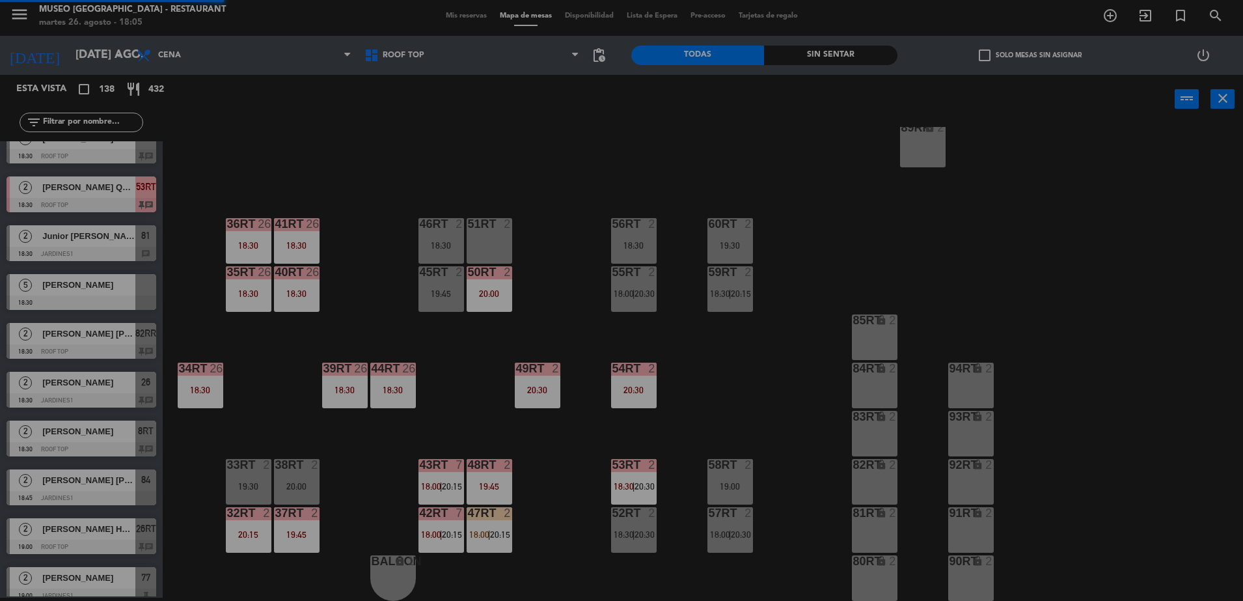
click at [788, 378] on div "18RT 4 18:00 | 20:30 16RT 4 19:45 28RT 2 19:45 80RR lock 2 19:45 27RT 5 20:00 7…" at bounding box center [709, 364] width 1068 height 474
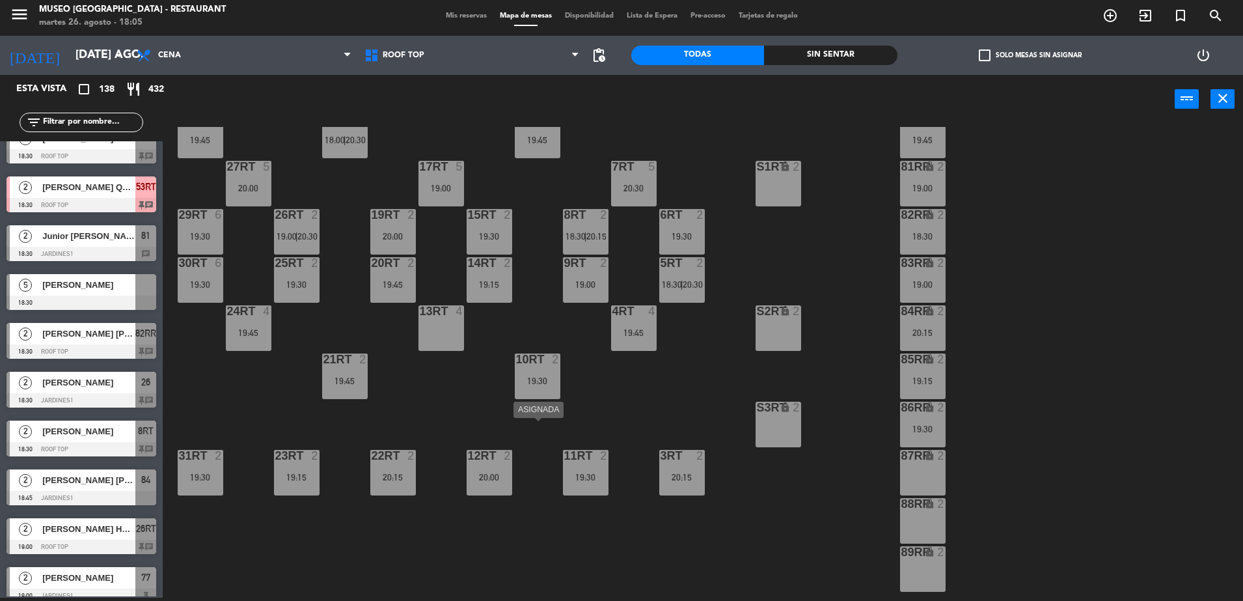
scroll to position [0, 0]
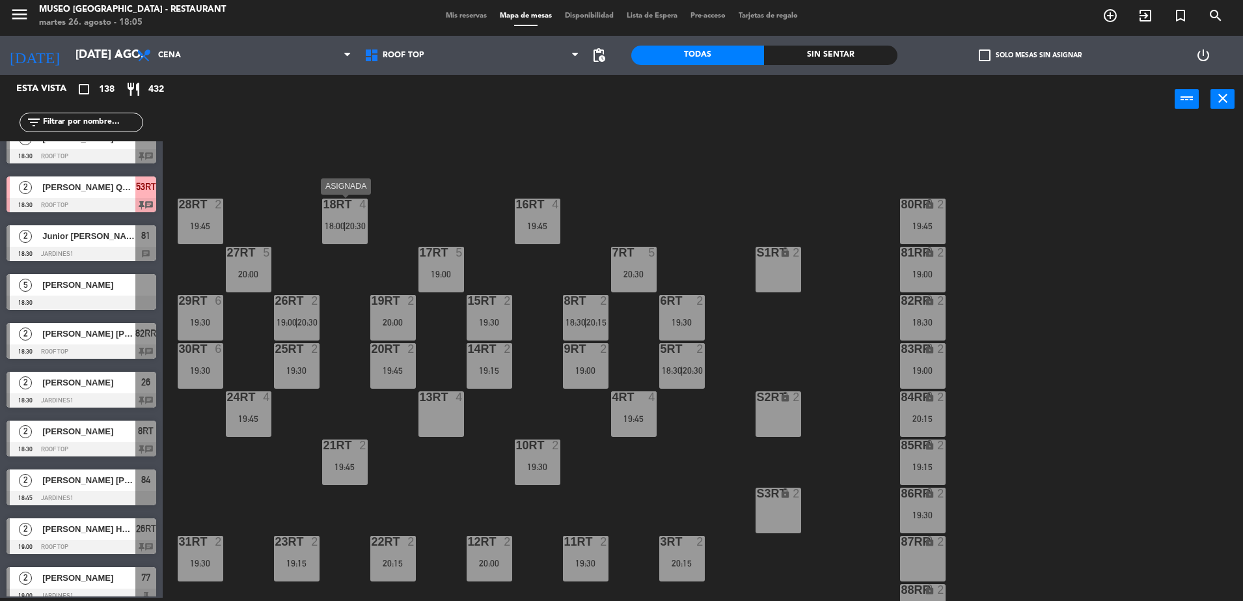
click at [345, 225] on span "|" at bounding box center [345, 226] width 3 height 10
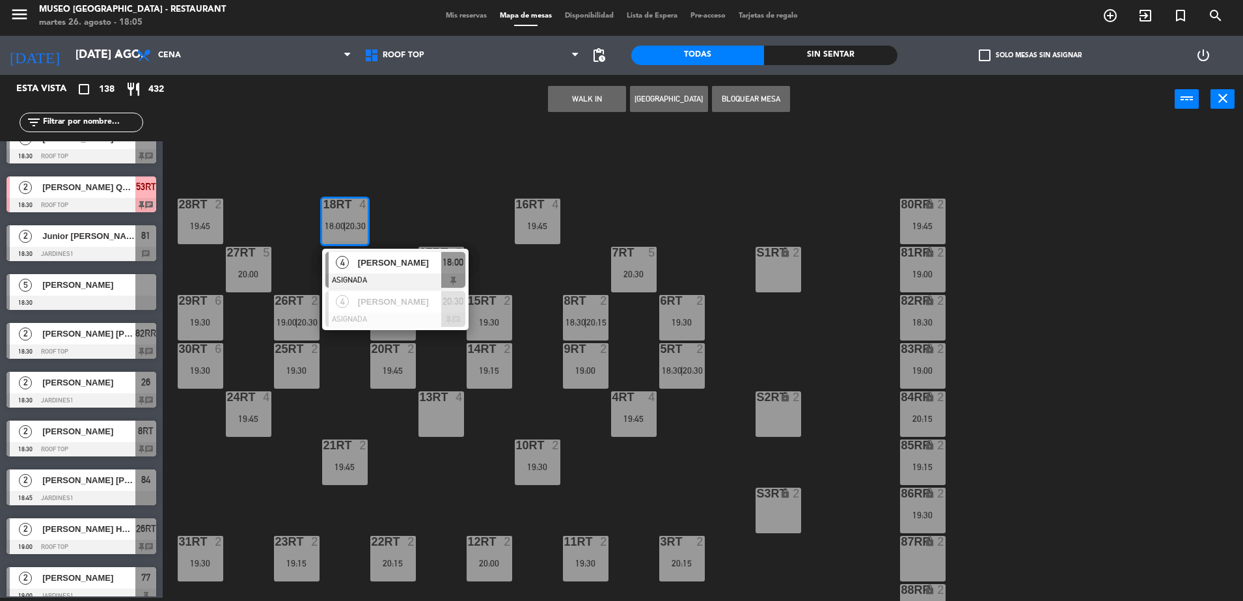
click at [403, 269] on span "[PERSON_NAME]" at bounding box center [399, 263] width 83 height 14
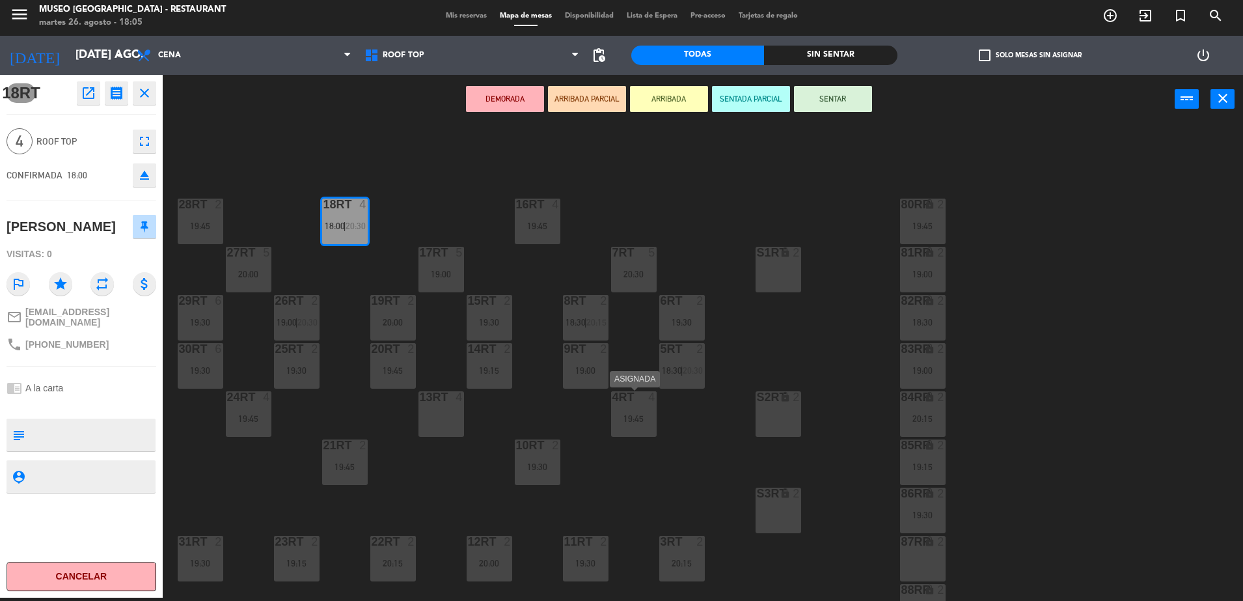
click at [631, 405] on div "4RT 4 19:45" at bounding box center [634, 414] width 46 height 46
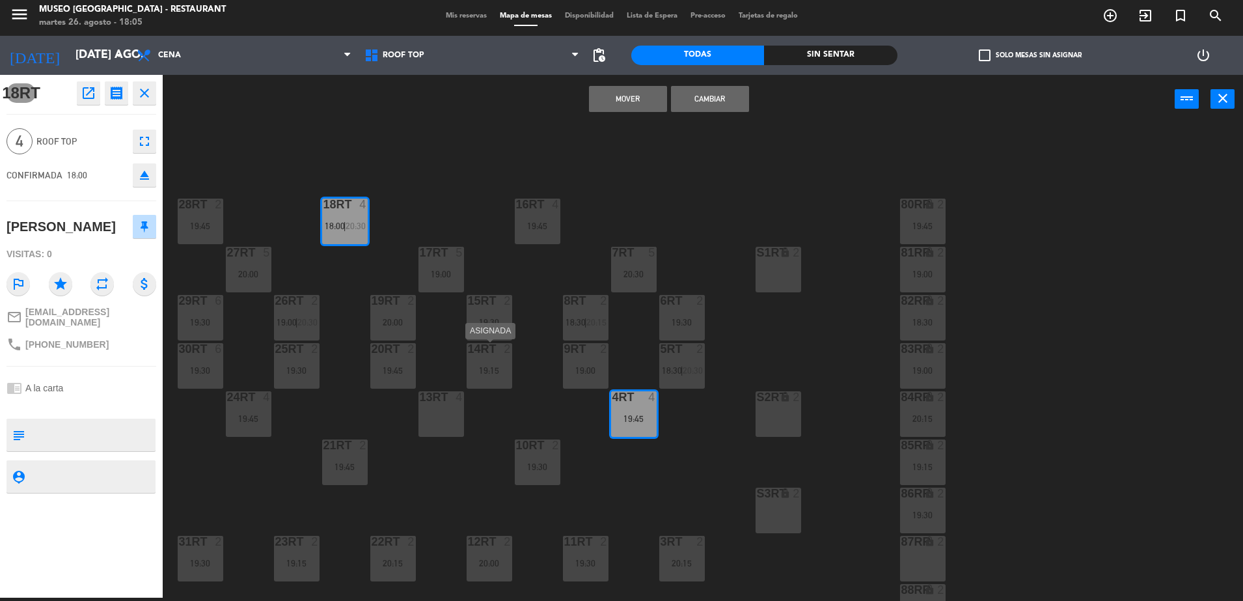
click at [482, 389] on div "18RT 4 18:00 | 20:30 16RT 4 19:45 28RT 2 19:45 80RR lock 2 19:45 27RT 5 20:00 7…" at bounding box center [709, 364] width 1068 height 474
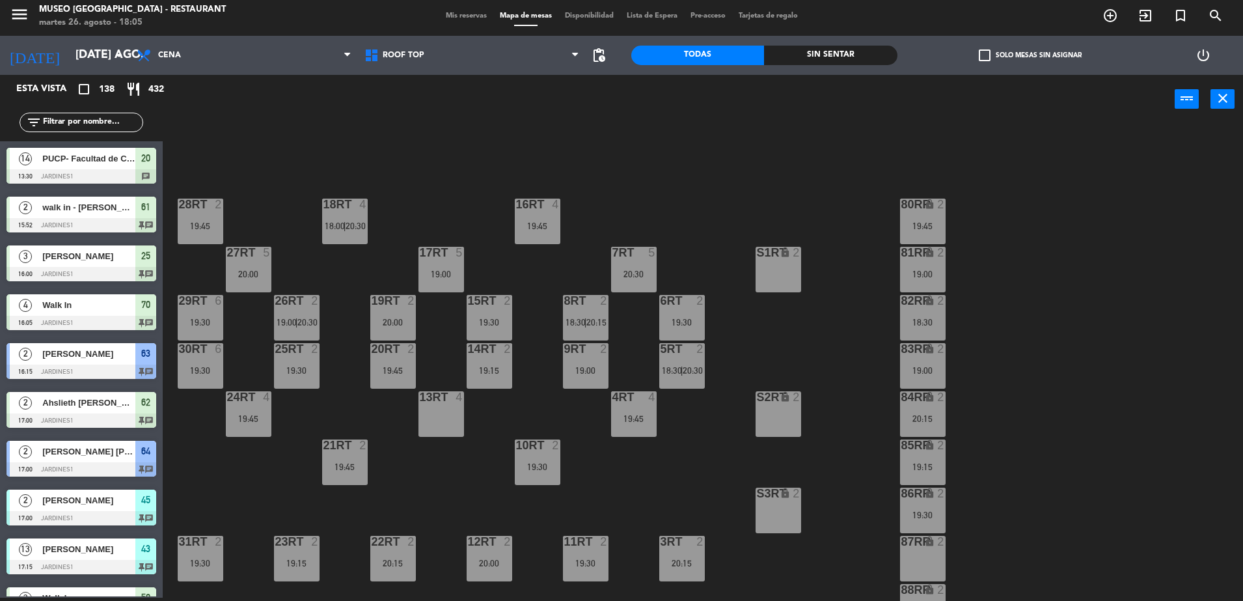
scroll to position [3, 0]
click at [324, 204] on div "18RT" at bounding box center [323, 204] width 1 height 12
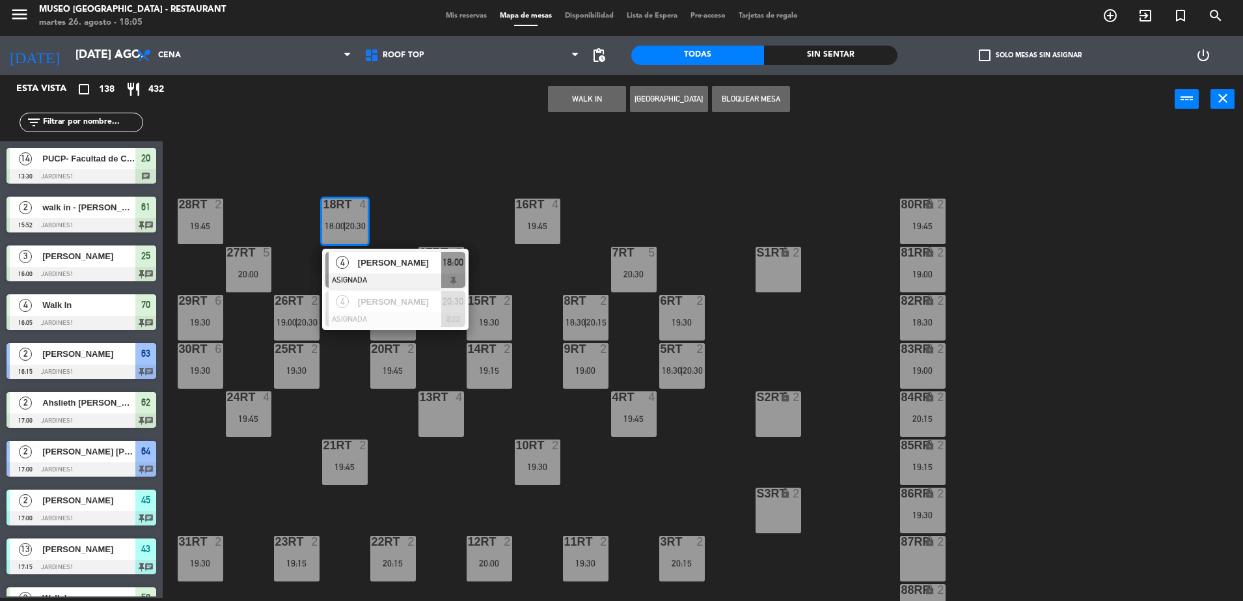
click at [437, 409] on div "13RT 4" at bounding box center [441, 414] width 46 height 46
click at [547, 99] on button "Mover" at bounding box center [546, 99] width 78 height 26
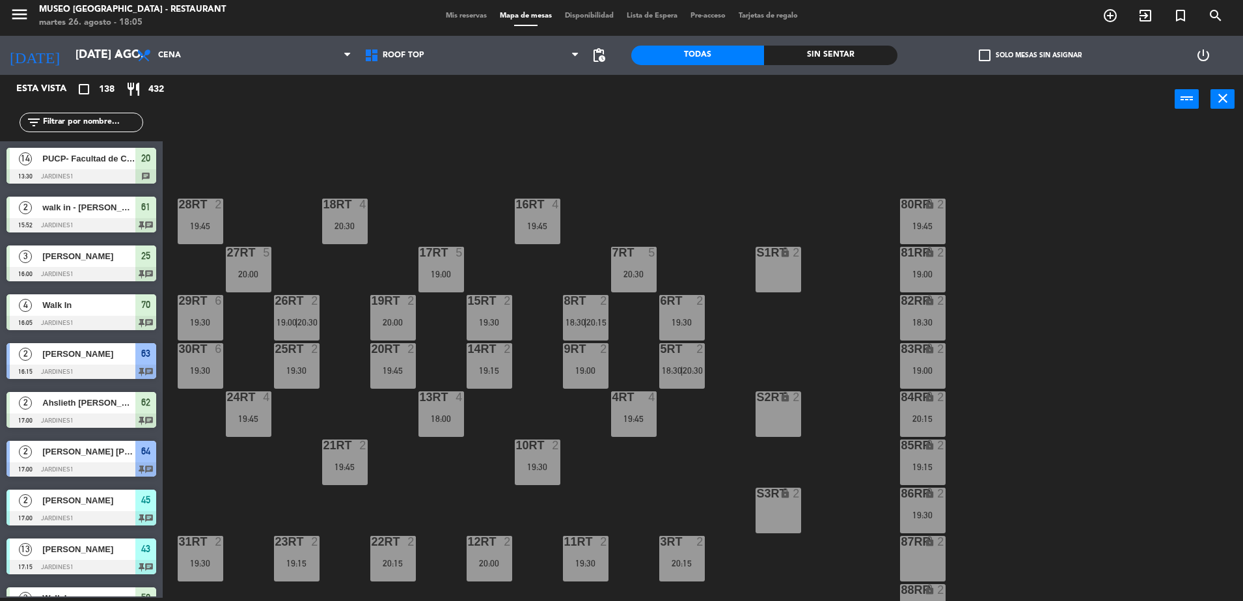
scroll to position [510, 0]
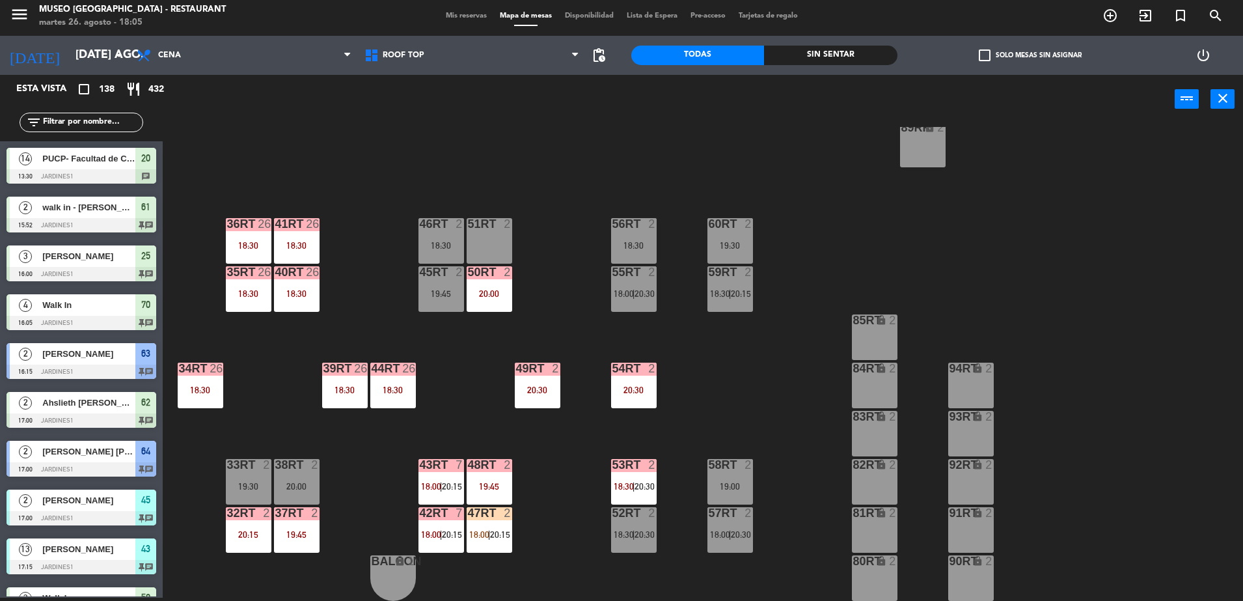
click at [594, 312] on div "18RT 4 20:30 16RT 4 19:45 28RT 2 19:45 80RR lock 2 19:45 27RT 5 20:00 7RT 5 20:…" at bounding box center [709, 364] width 1068 height 474
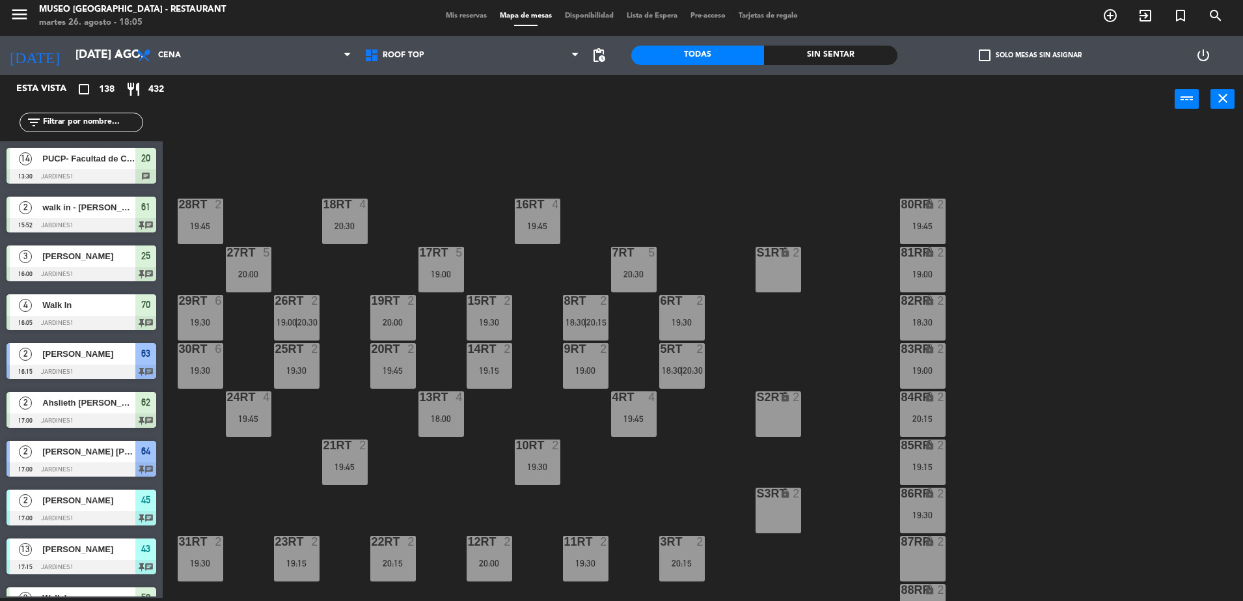
click at [430, 200] on div "18RT 4 20:30 16RT 4 19:45 28RT 2 19:45 80RR lock 2 19:45 27RT 5 20:00 7RT 5 20:…" at bounding box center [709, 364] width 1068 height 474
click at [712, 438] on div "18RT 4 20:30 16RT 4 19:45 28RT 2 19:45 80RR lock 2 19:45 27RT 5 20:00 7RT 5 20:…" at bounding box center [709, 364] width 1068 height 474
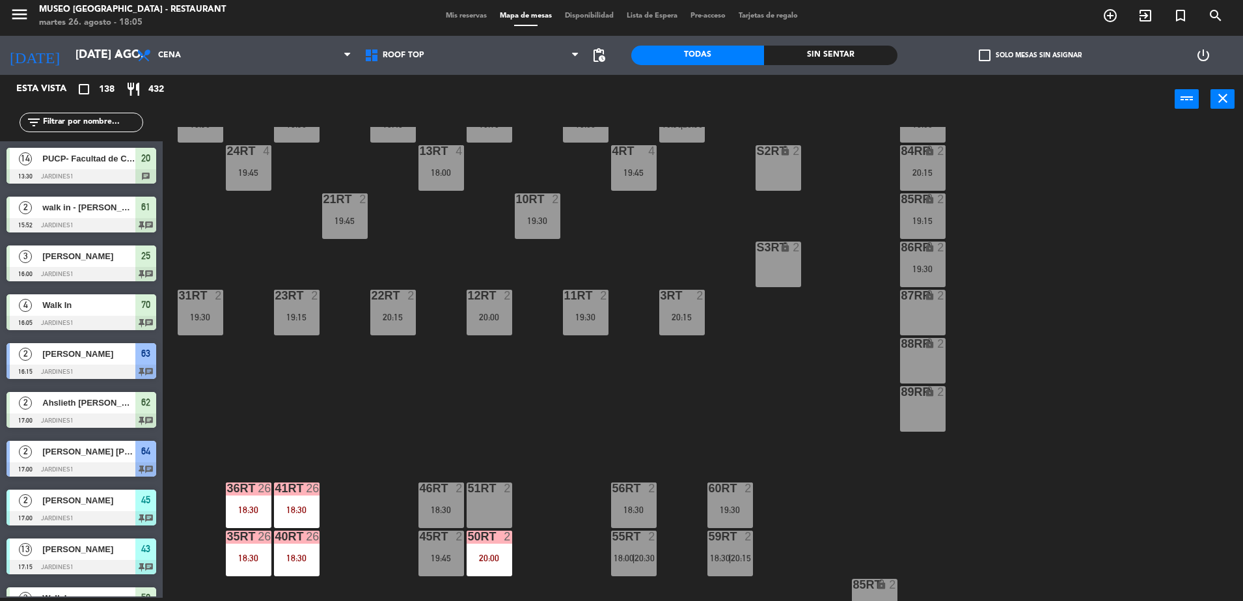
click at [914, 214] on div "85RR lock 2 19:15" at bounding box center [923, 216] width 46 height 46
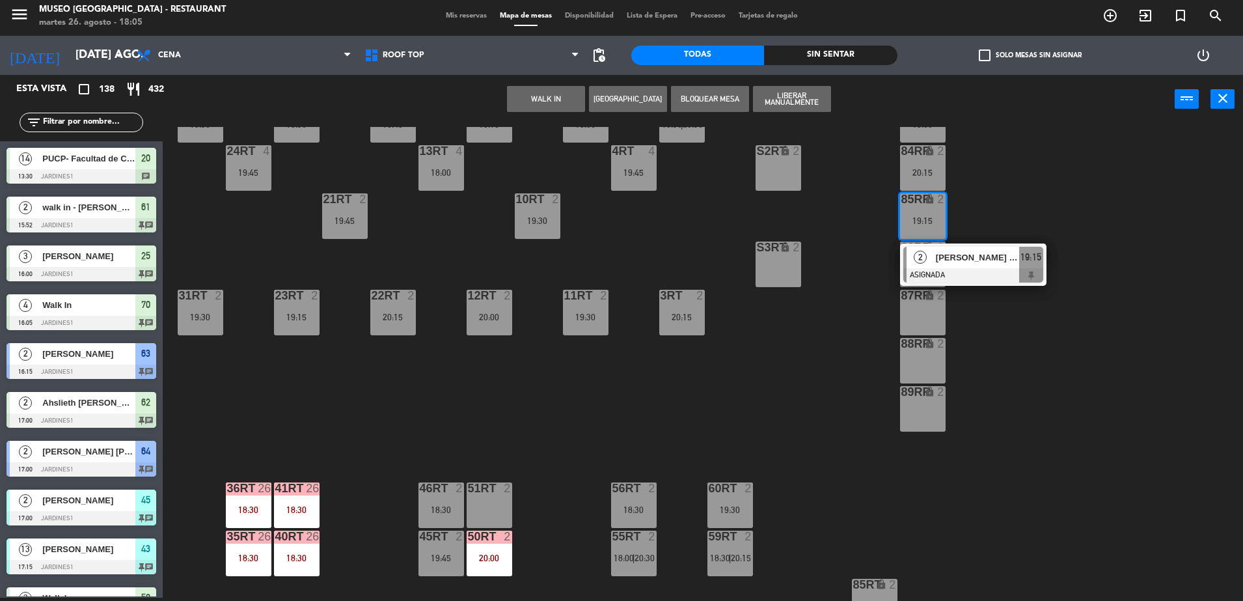
click at [972, 187] on div "18RT 4 20:30 16RT 4 19:45 28RT 2 19:45 80RR lock 2 19:45 27RT 5 20:00 7RT 5 20:…" at bounding box center [709, 364] width 1068 height 474
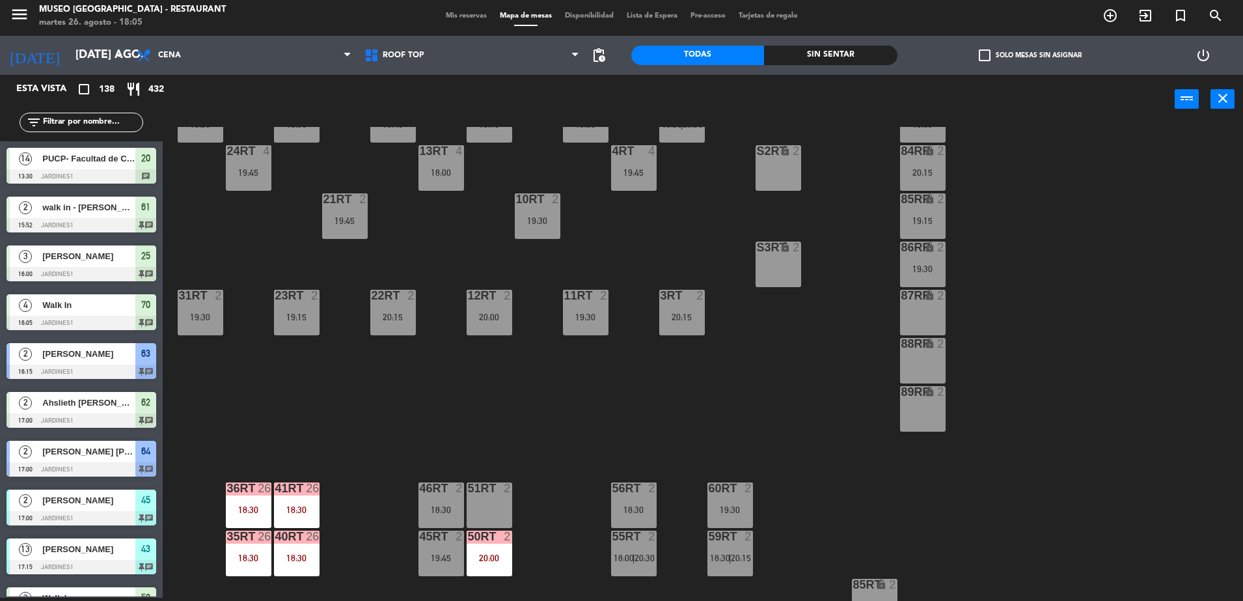
click at [690, 316] on div "20:15" at bounding box center [682, 316] width 46 height 9
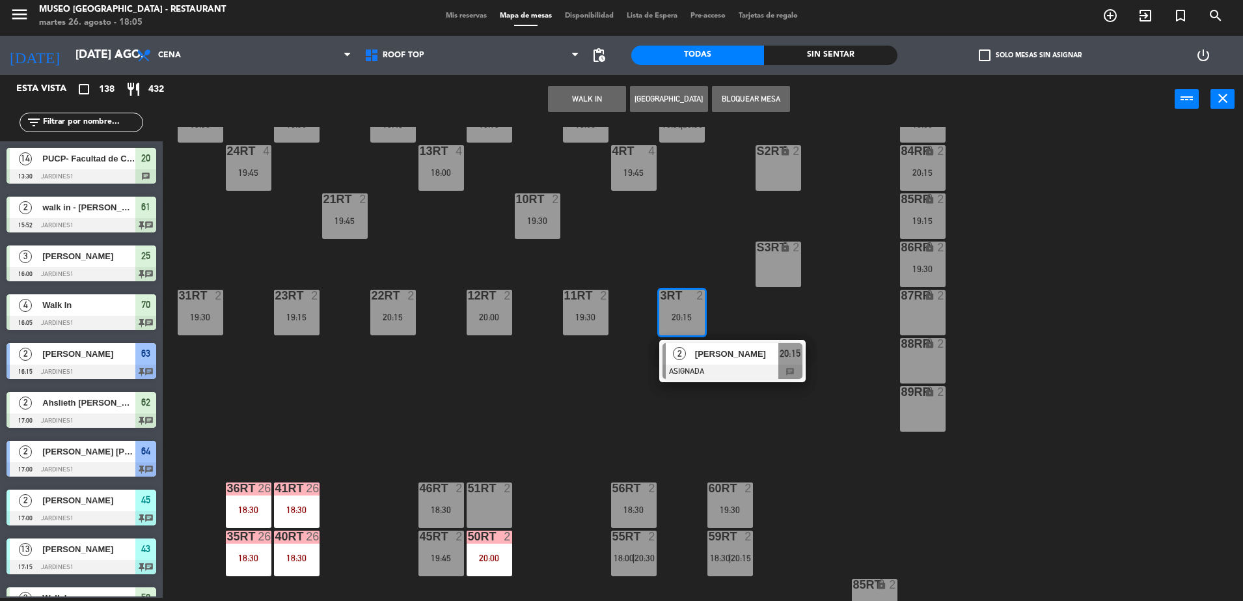
click at [744, 355] on span "[PERSON_NAME]" at bounding box center [736, 354] width 83 height 14
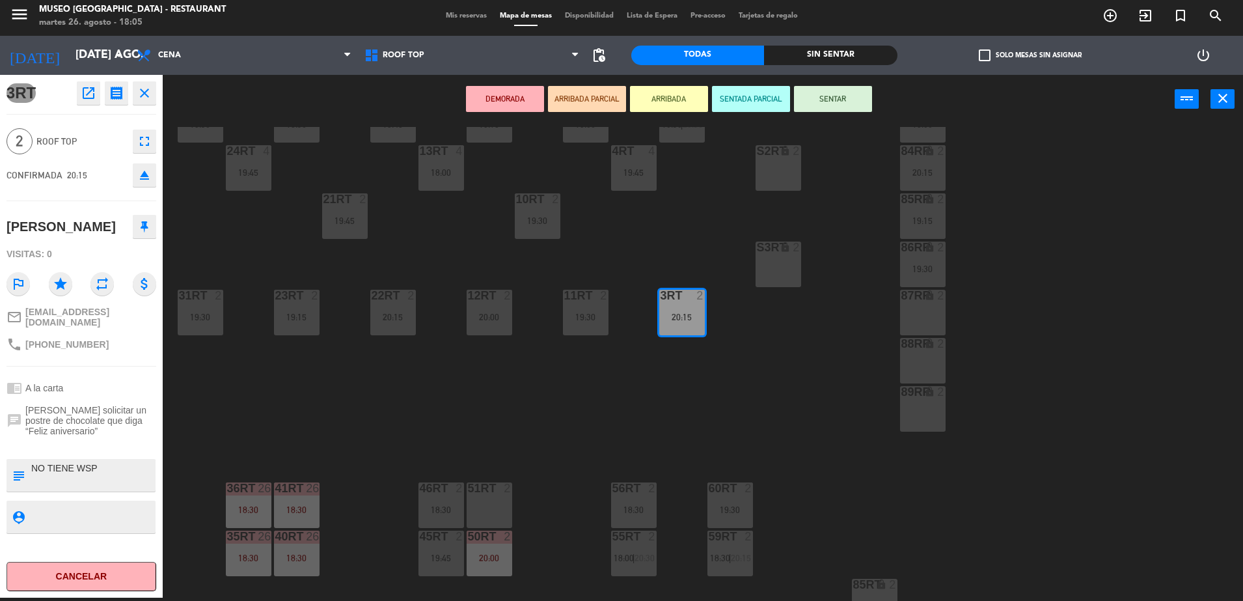
click at [627, 510] on div "18:30" at bounding box center [634, 509] width 46 height 9
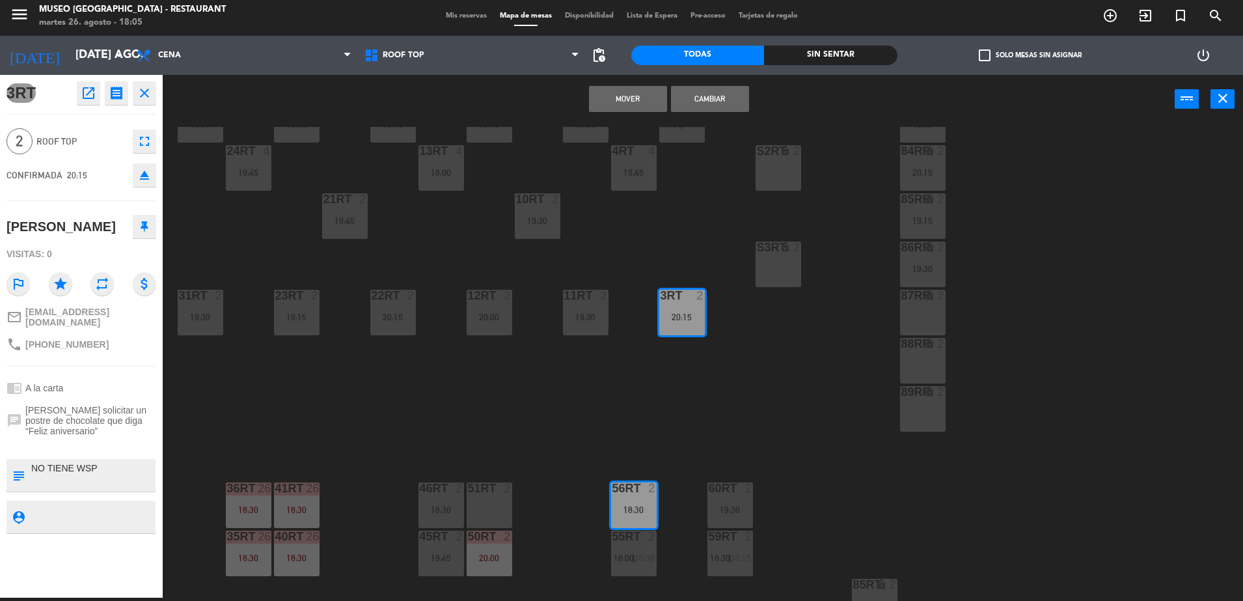
click at [629, 110] on button "Mover" at bounding box center [628, 99] width 78 height 26
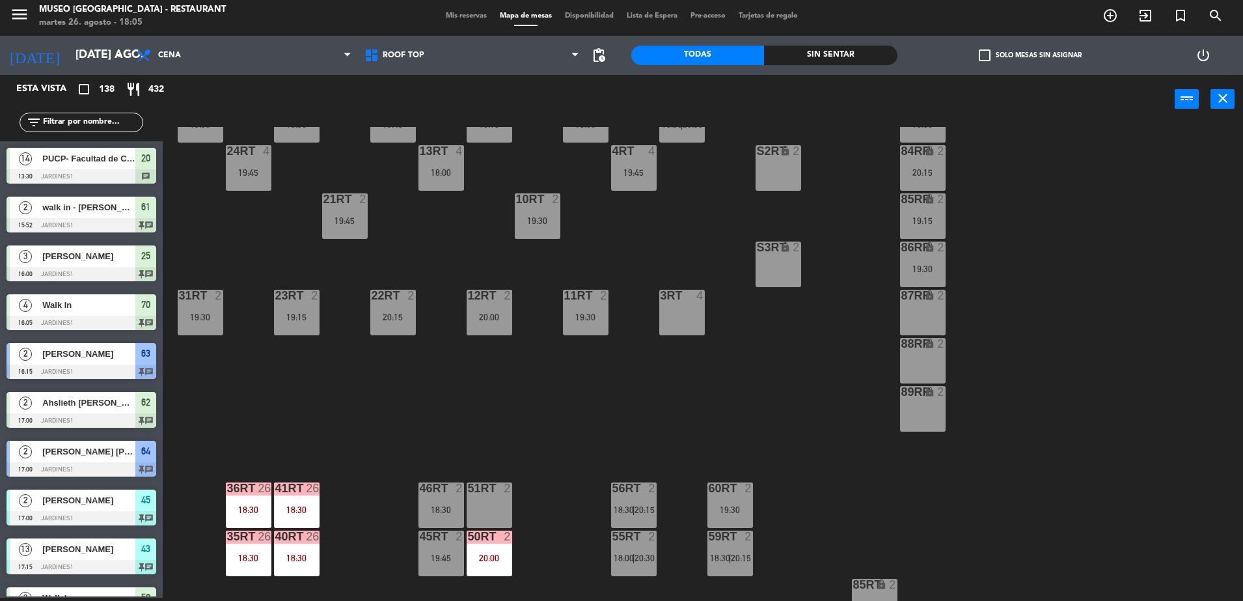
scroll to position [947, 0]
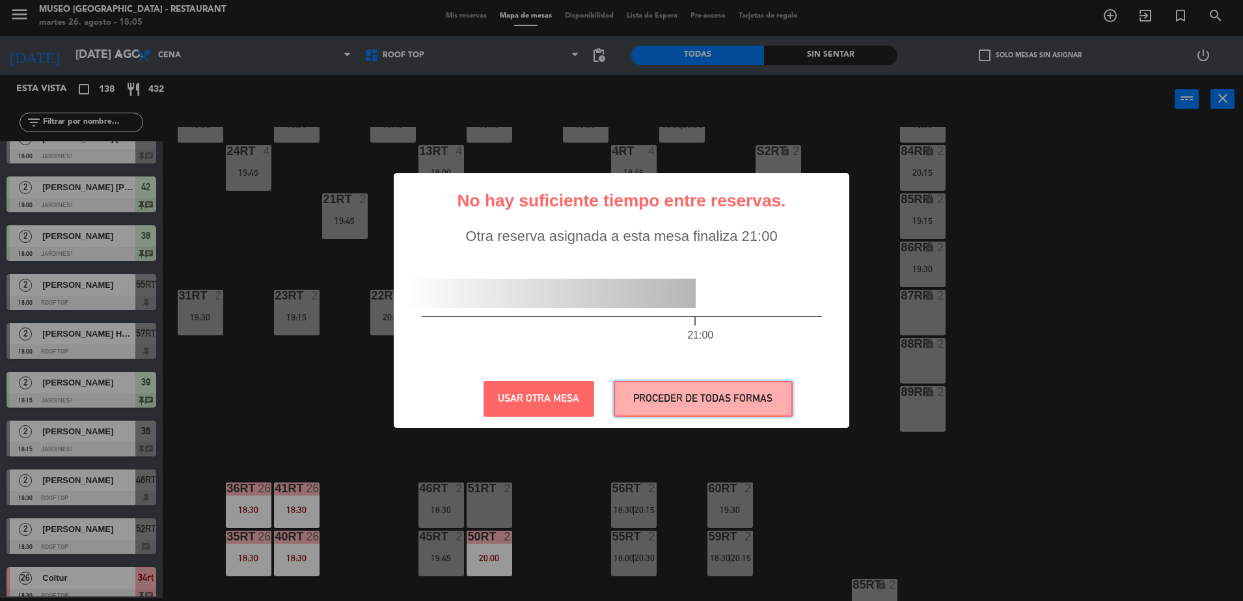
click at [726, 398] on button "PROCEDER DE TODAS FORMAS" at bounding box center [703, 399] width 179 height 36
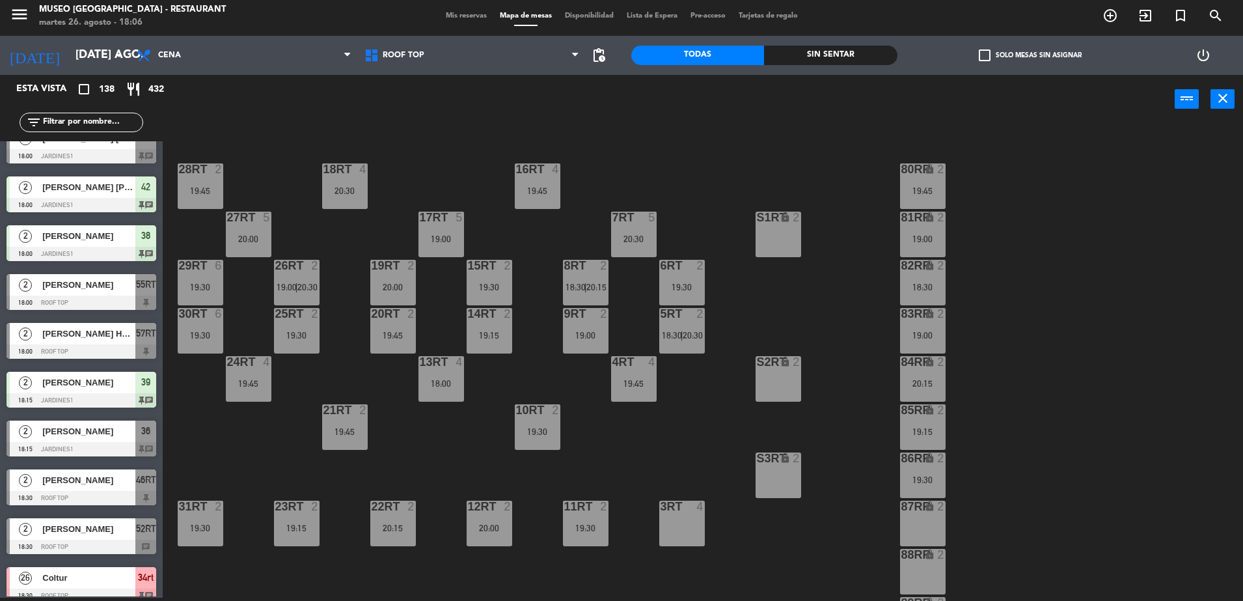
scroll to position [510, 0]
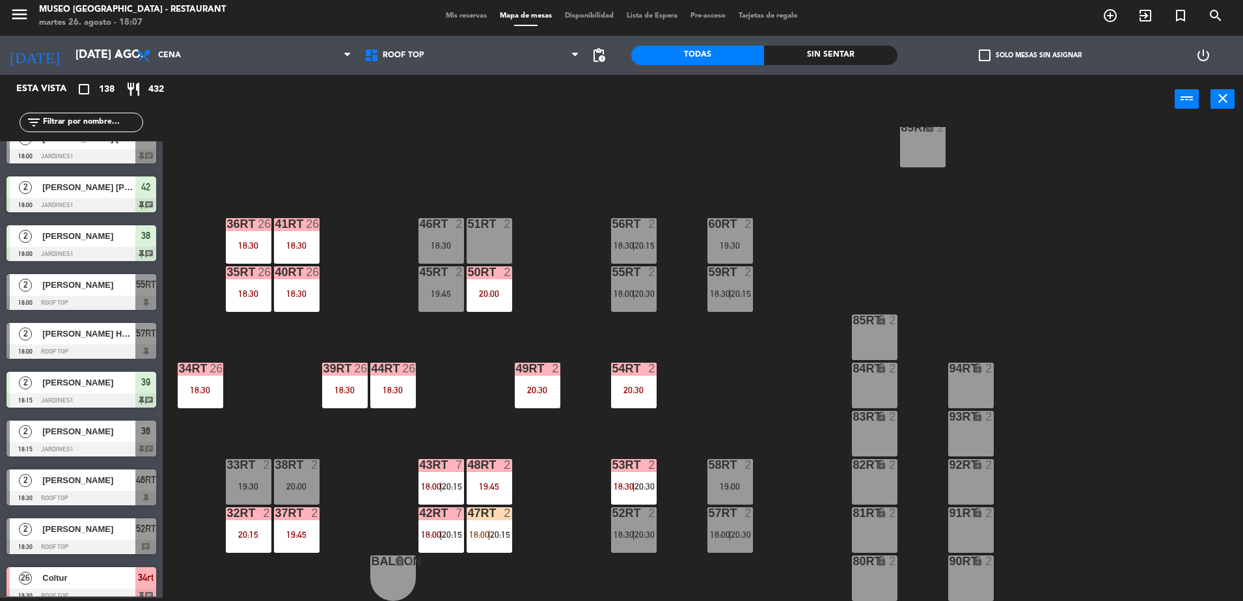
click at [599, 267] on div "18RT 4 20:30 16RT 4 19:45 28RT 2 19:45 80RR lock 2 19:45 27RT 5 20:00 7RT 5 20:…" at bounding box center [709, 364] width 1068 height 474
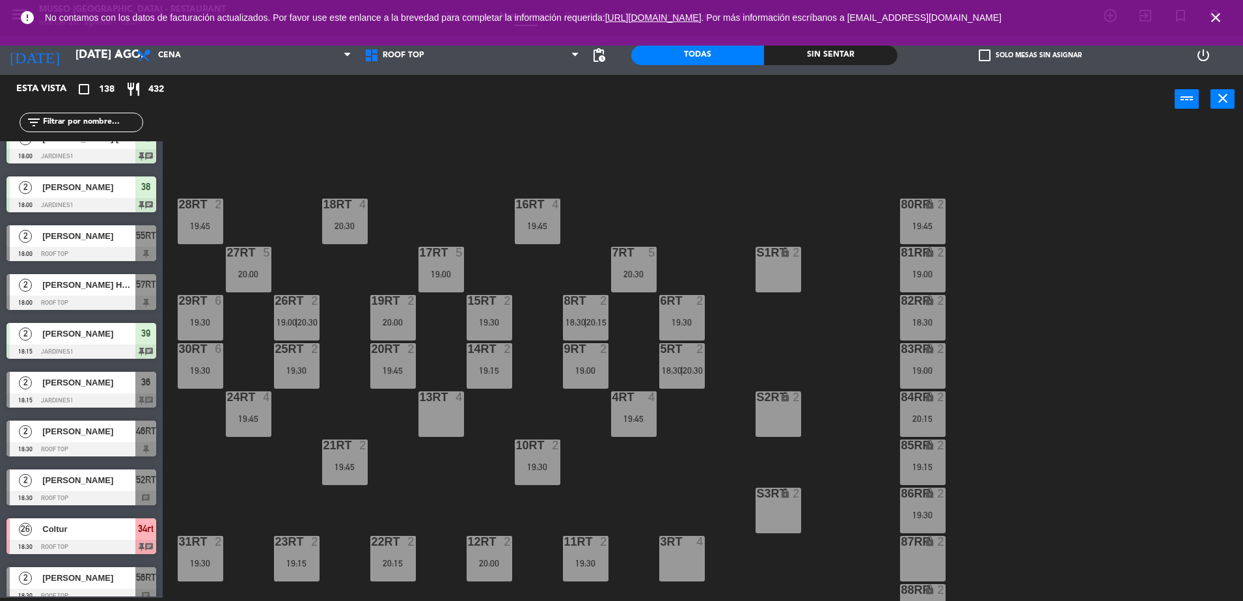
click at [709, 244] on div "18RT 4 20:30 16RT 4 19:45 28RT 2 19:45 80RR lock 2 19:45 27RT 5 20:00 7RT 5 20:…" at bounding box center [709, 364] width 1068 height 474
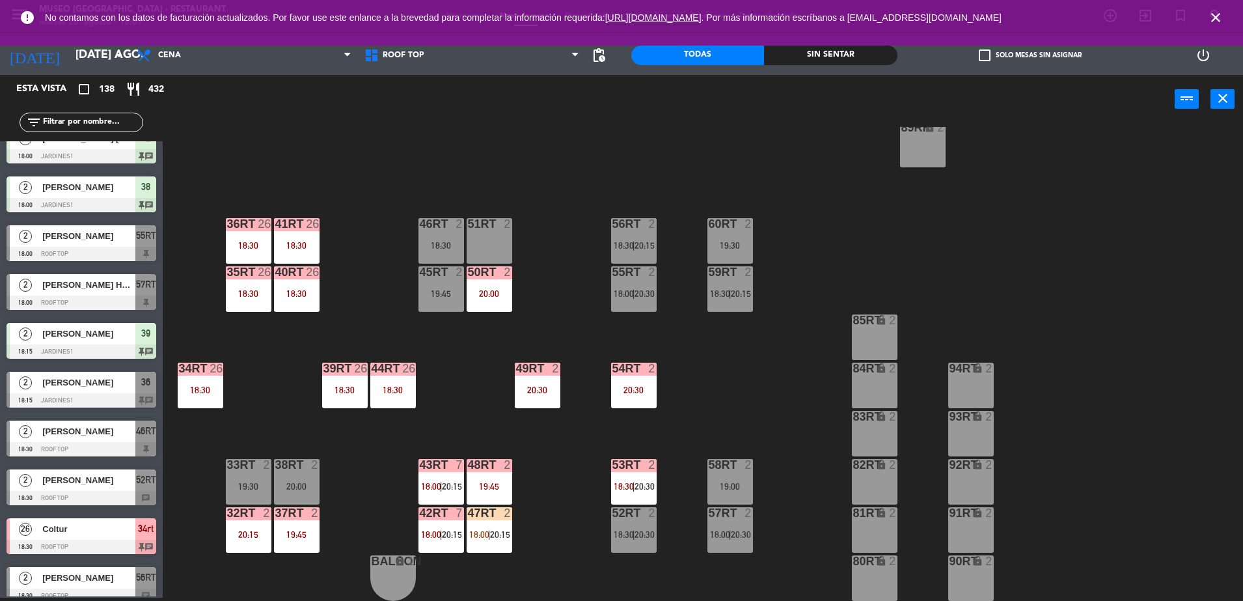
click at [294, 292] on div "18:30" at bounding box center [297, 293] width 46 height 9
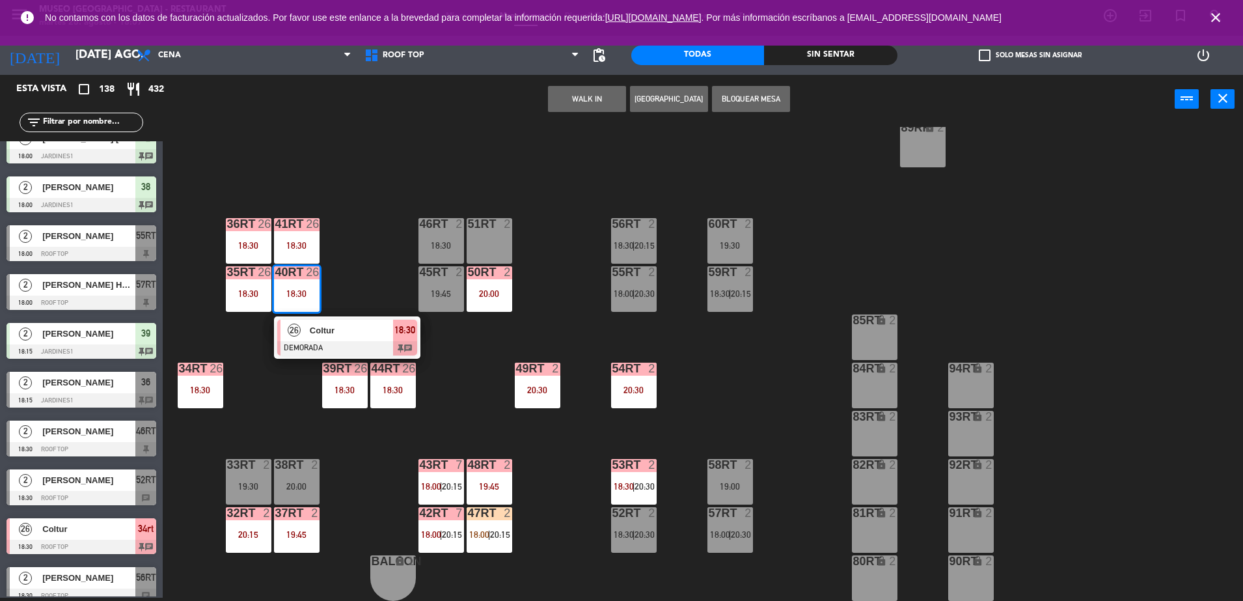
click at [362, 346] on div at bounding box center [347, 348] width 140 height 14
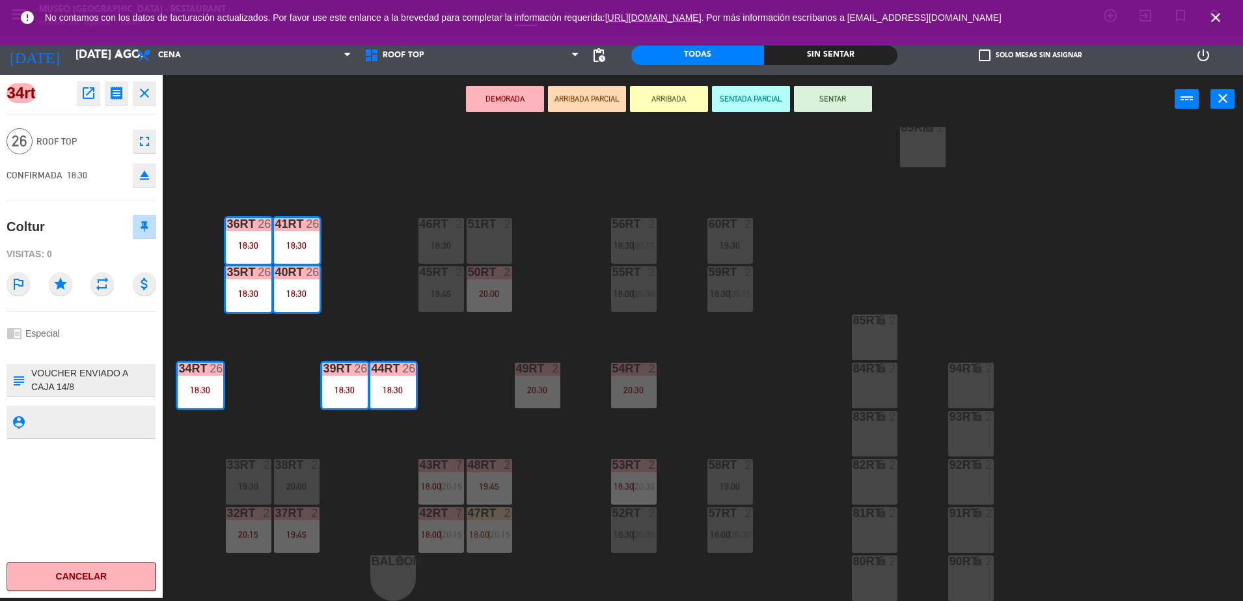
click at [31, 372] on textarea at bounding box center [92, 379] width 124 height 27
type textarea "m32-41rt| VOUCHER ENVIADO A CAJA 14/8 RECONFIRMACION FILE : R08/0548/25 - PER -…"
click at [108, 334] on div "chrome_reader_mode Especial" at bounding box center [82, 333] width 150 height 25
click at [261, 385] on div "18RT 4 20:30 16RT 4 19:45 28RT 2 19:45 80RR lock 2 19:45 27RT 5 20:00 7RT 5 20:…" at bounding box center [709, 364] width 1068 height 474
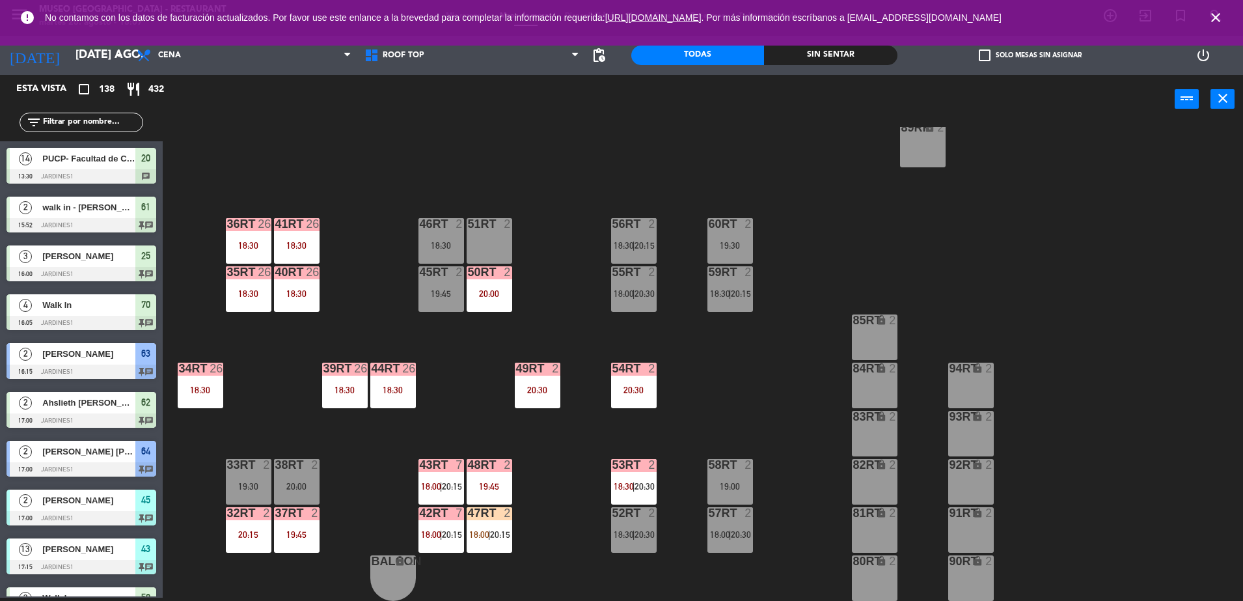
scroll to position [3, 0]
click at [320, 305] on div "18RT 4 20:30 16RT 4 19:45 28RT 2 19:45 80RR lock 2 19:45 27RT 5 20:00 7RT 5 20:…" at bounding box center [709, 364] width 1068 height 474
click at [295, 295] on div "18:30" at bounding box center [297, 293] width 46 height 9
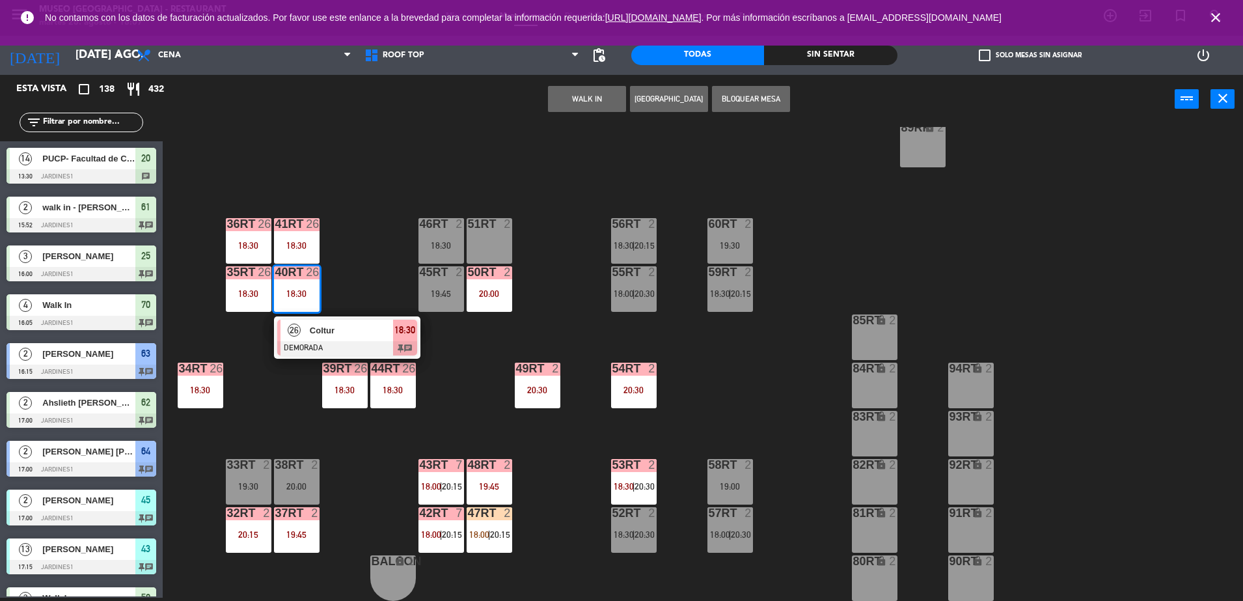
click at [359, 344] on div at bounding box center [347, 348] width 140 height 14
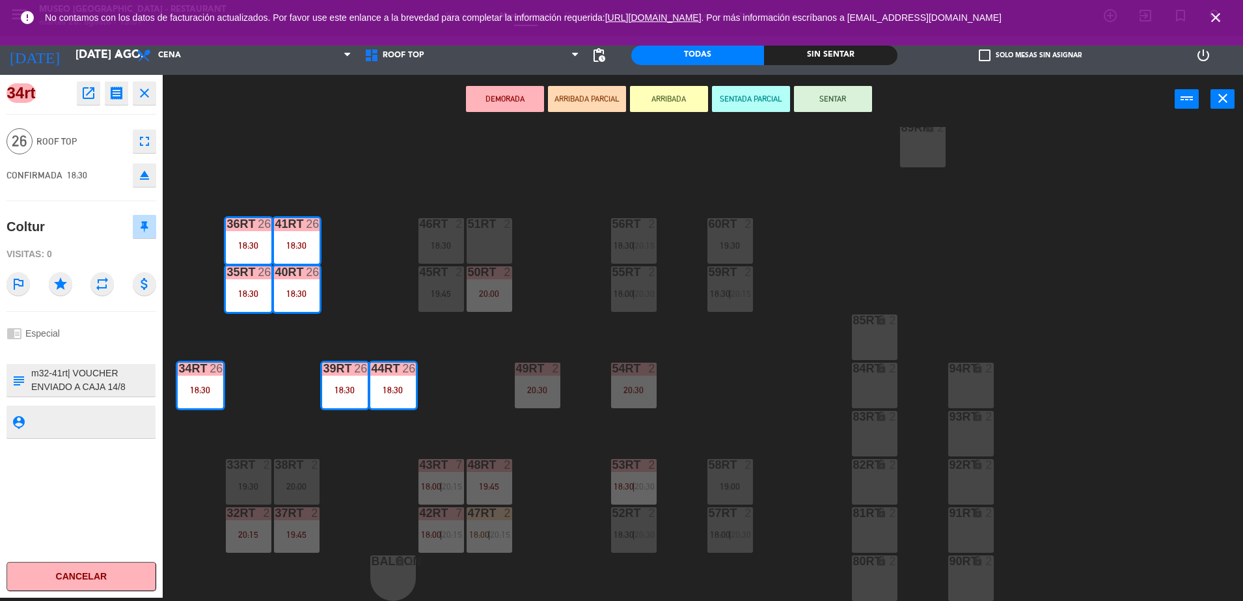
click at [301, 412] on div "18RT 4 20:30 16RT 4 19:45 28RT 2 19:45 80RR lock 2 19:45 27RT 5 20:00 7RT 5 20:…" at bounding box center [709, 364] width 1068 height 474
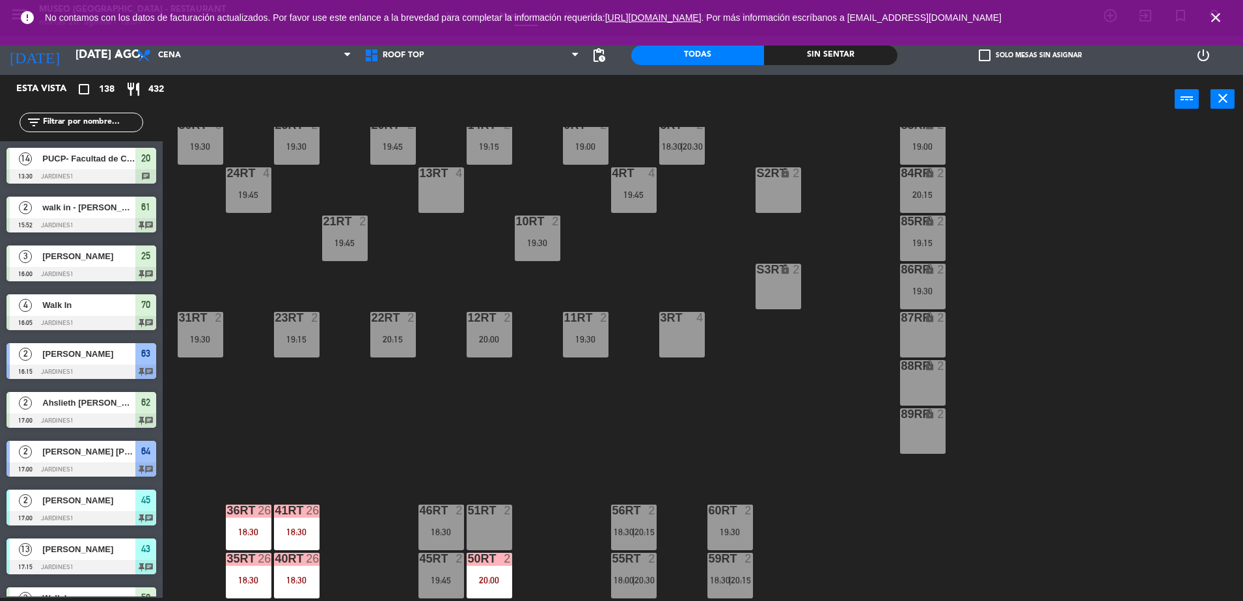
scroll to position [83, 0]
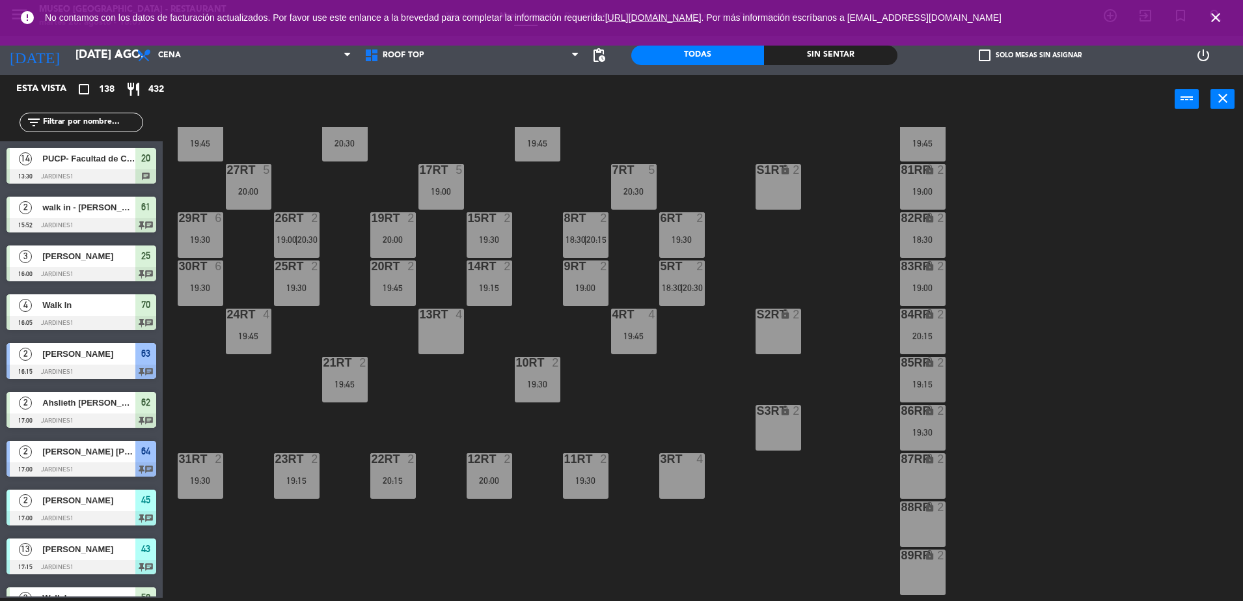
click at [939, 236] on div "18:30" at bounding box center [923, 239] width 46 height 9
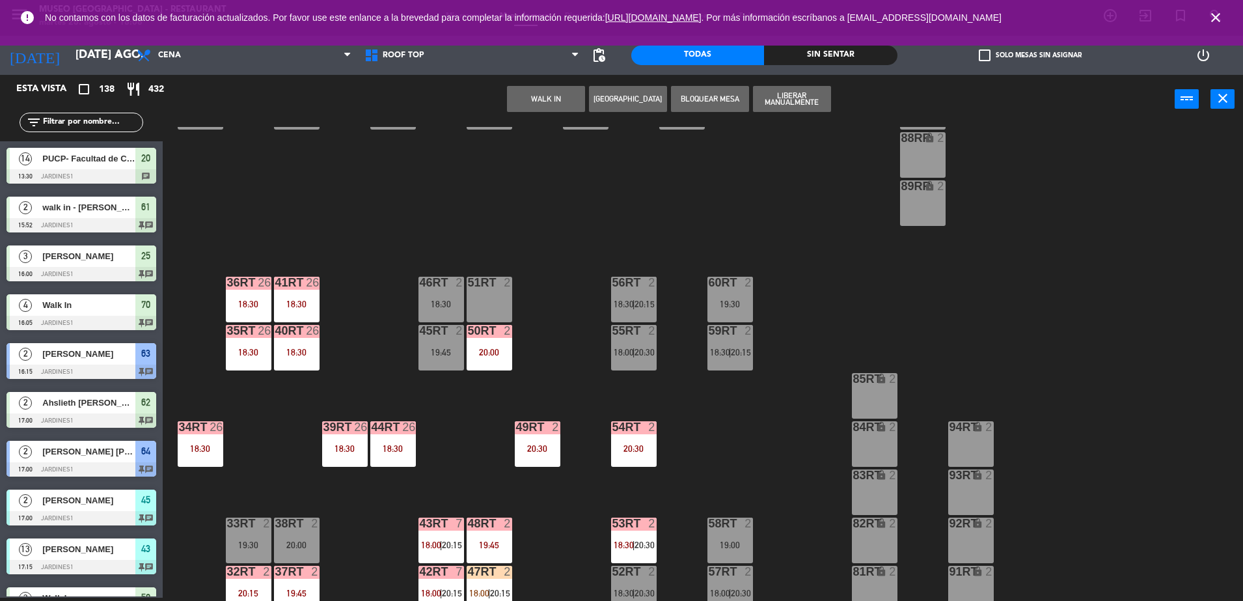
scroll to position [510, 0]
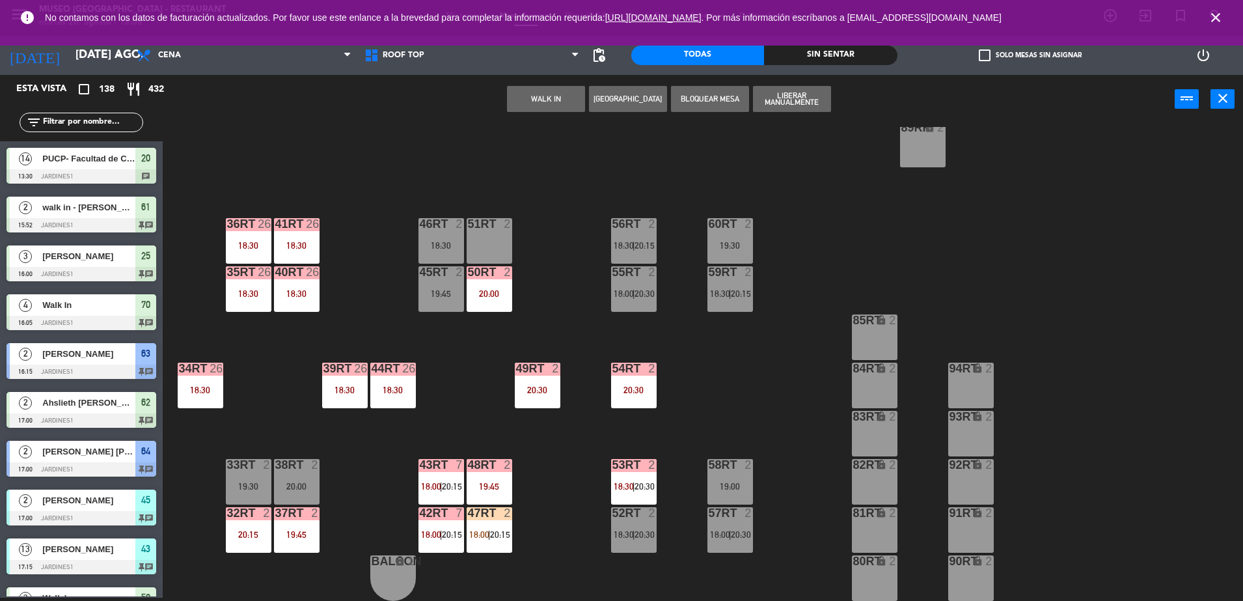
click at [498, 245] on div "51RT 2" at bounding box center [490, 241] width 46 height 46
click at [538, 92] on button "Mover" at bounding box center [546, 99] width 78 height 26
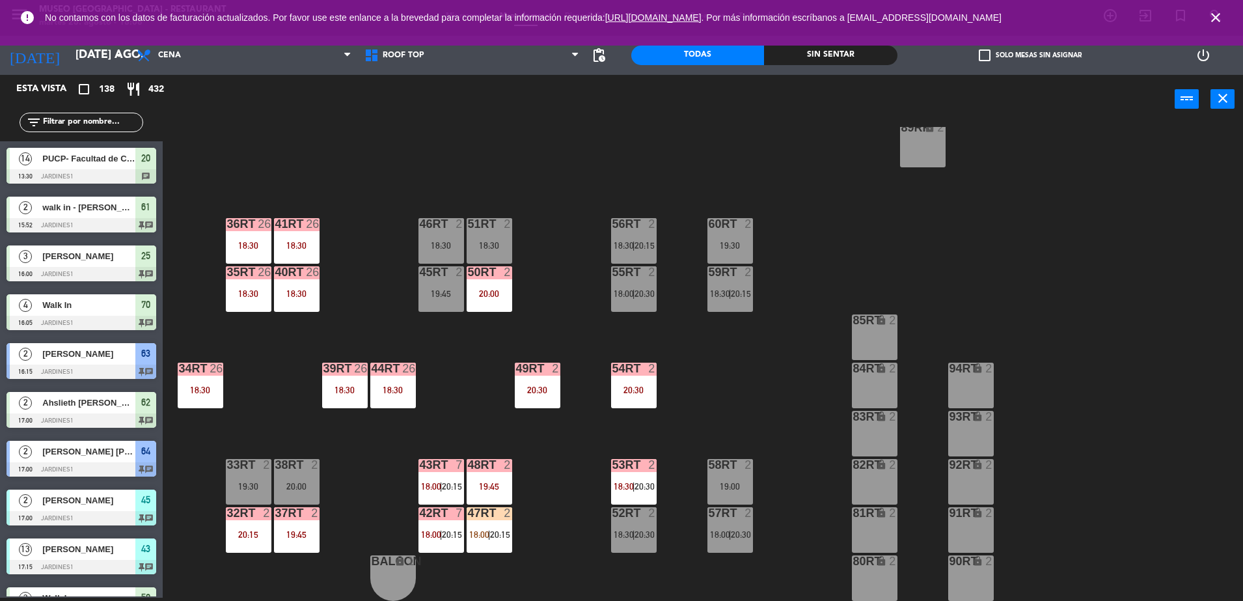
click at [1218, 25] on icon "close" at bounding box center [1216, 18] width 16 height 16
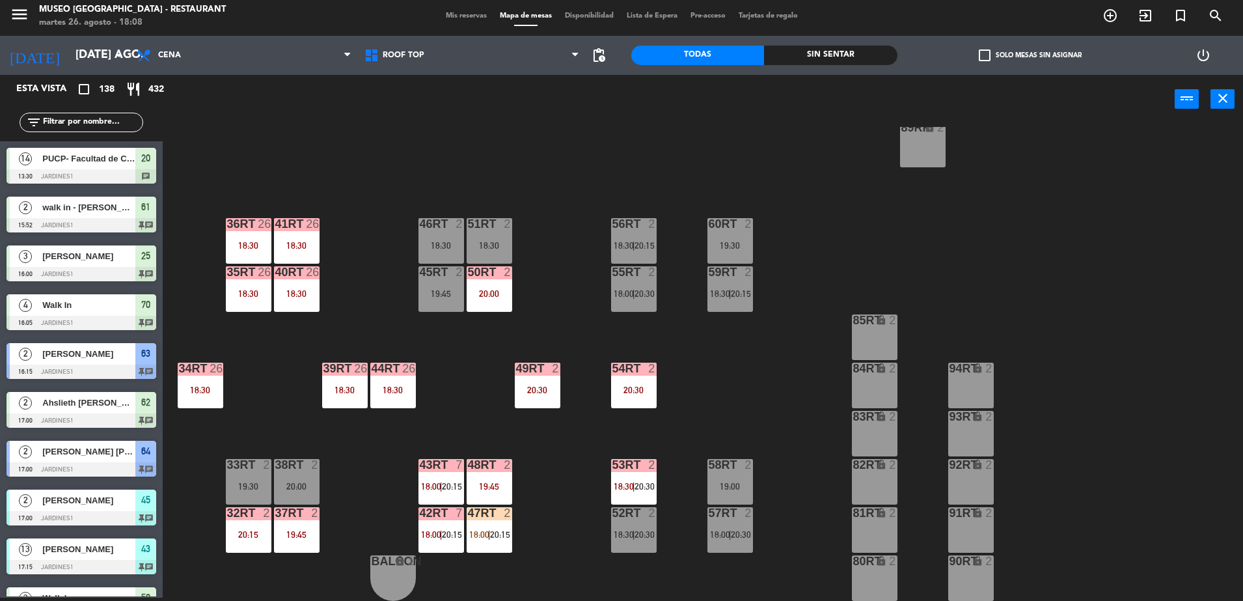
click at [556, 328] on div "18RT 4 20:30 16RT 4 19:45 28RT 2 19:45 80RR lock 2 19:45 27RT 5 20:00 7RT 5 20:…" at bounding box center [709, 364] width 1068 height 474
click at [559, 230] on div "18RT 4 20:30 16RT 4 19:45 28RT 2 19:45 80RR lock 2 19:45 27RT 5 20:00 7RT 5 20:…" at bounding box center [709, 364] width 1068 height 474
click at [539, 395] on div "49RT 2 20:30" at bounding box center [538, 385] width 46 height 46
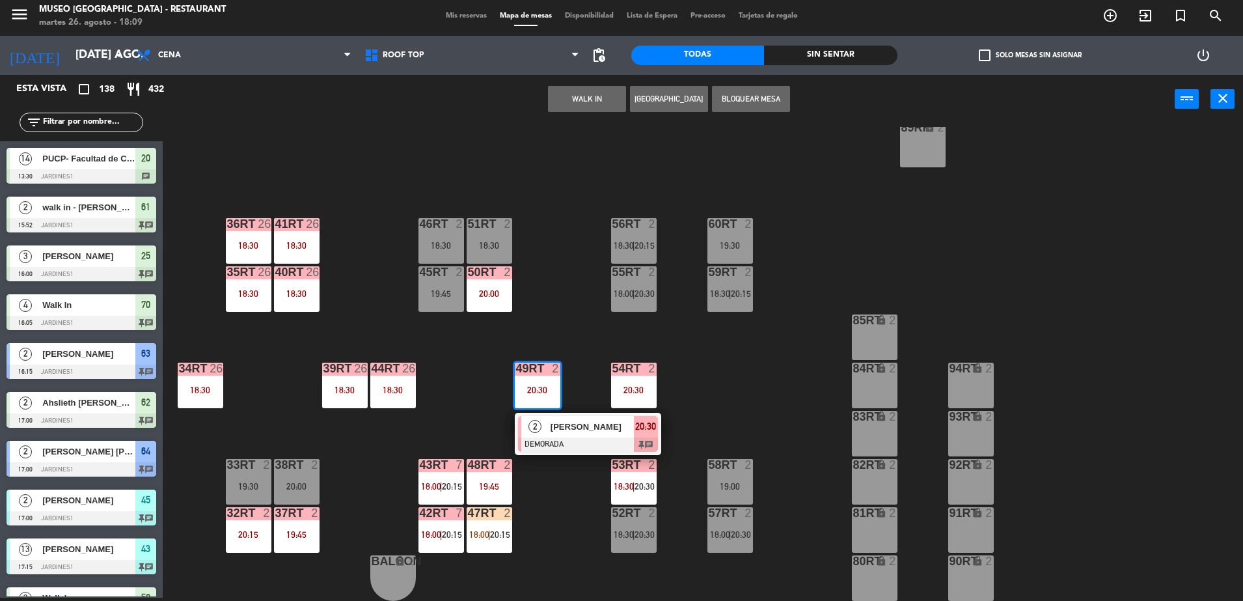
click at [596, 457] on div "18RT 4 20:30 16RT 4 19:45 28RT 2 19:45 80RR lock 2 19:45 27RT 5 20:00 7RT 5 20:…" at bounding box center [709, 364] width 1068 height 474
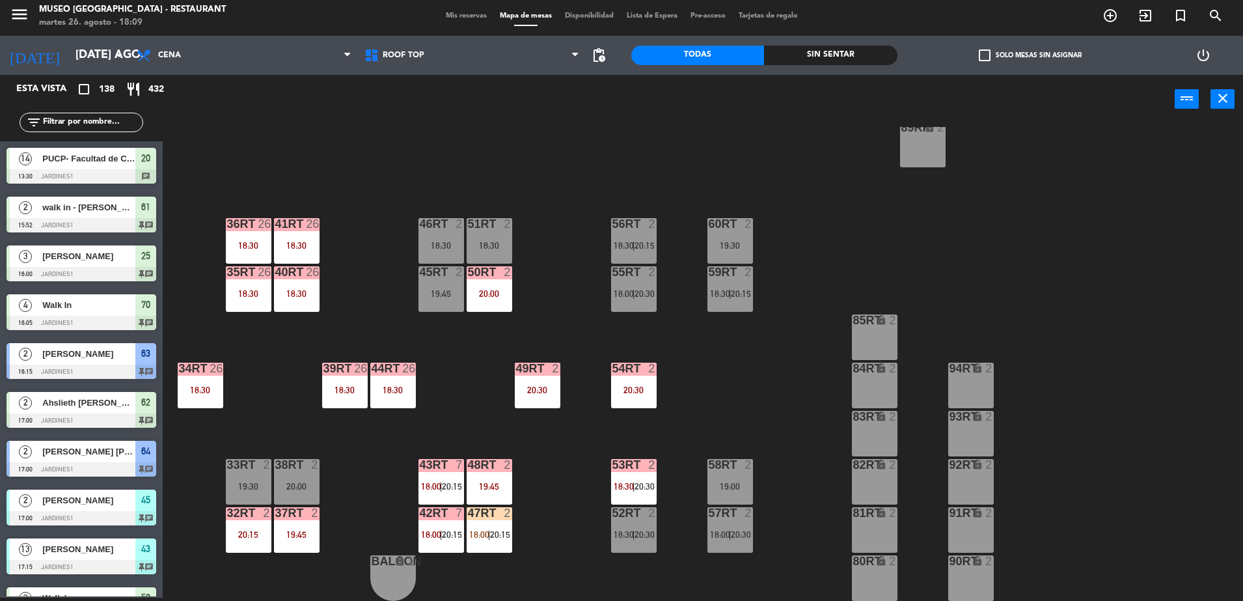
click at [517, 369] on div "49RT" at bounding box center [516, 368] width 1 height 12
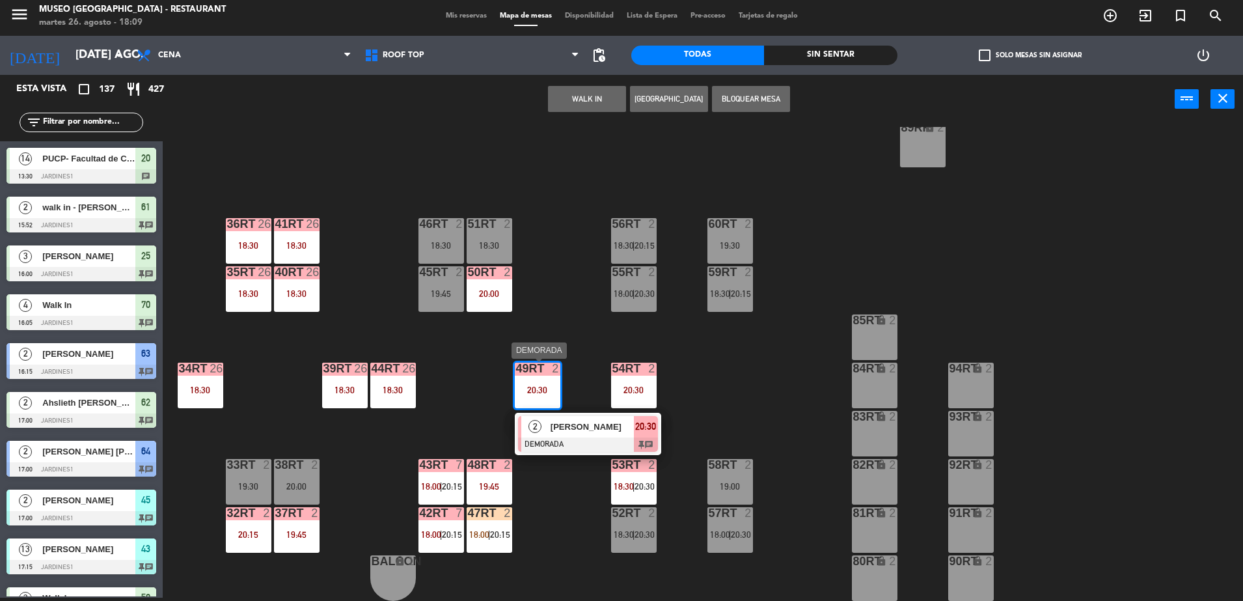
click at [567, 435] on div "[PERSON_NAME]" at bounding box center [591, 426] width 85 height 21
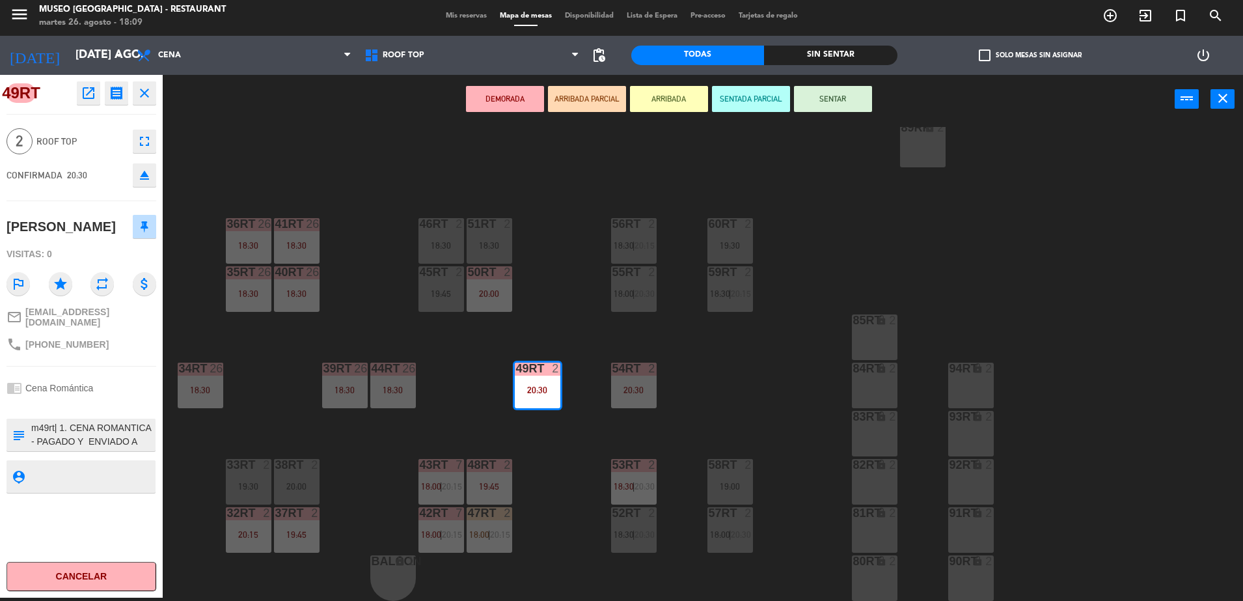
click at [88, 96] on icon "open_in_new" at bounding box center [89, 93] width 16 height 16
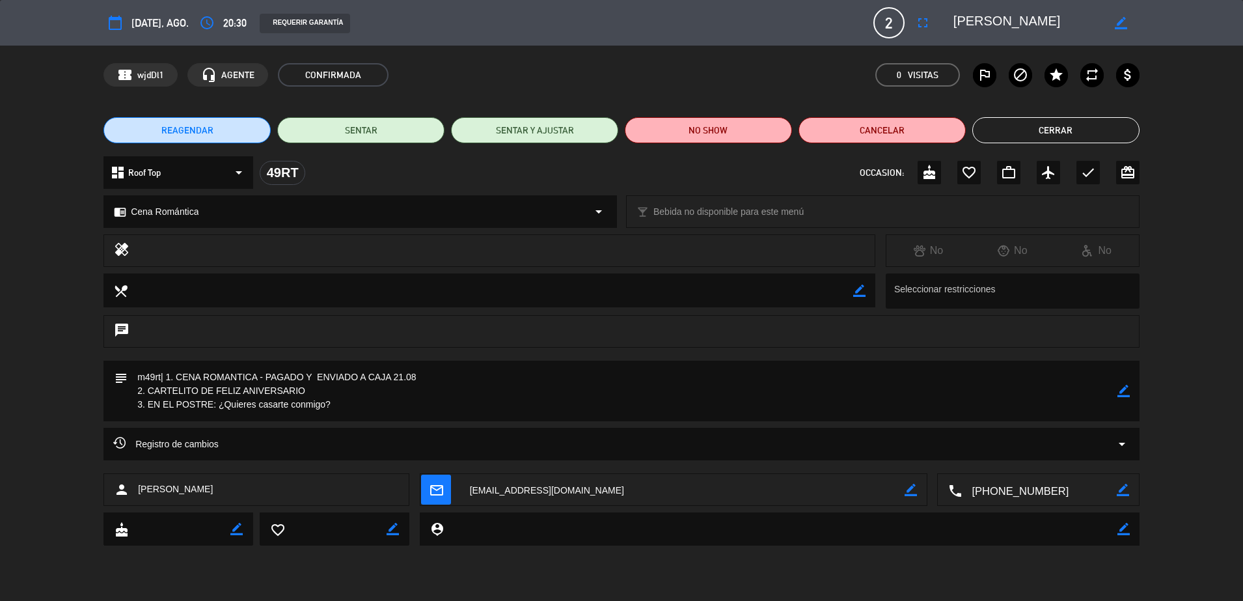
click at [1017, 124] on button "Cerrar" at bounding box center [1055, 130] width 167 height 26
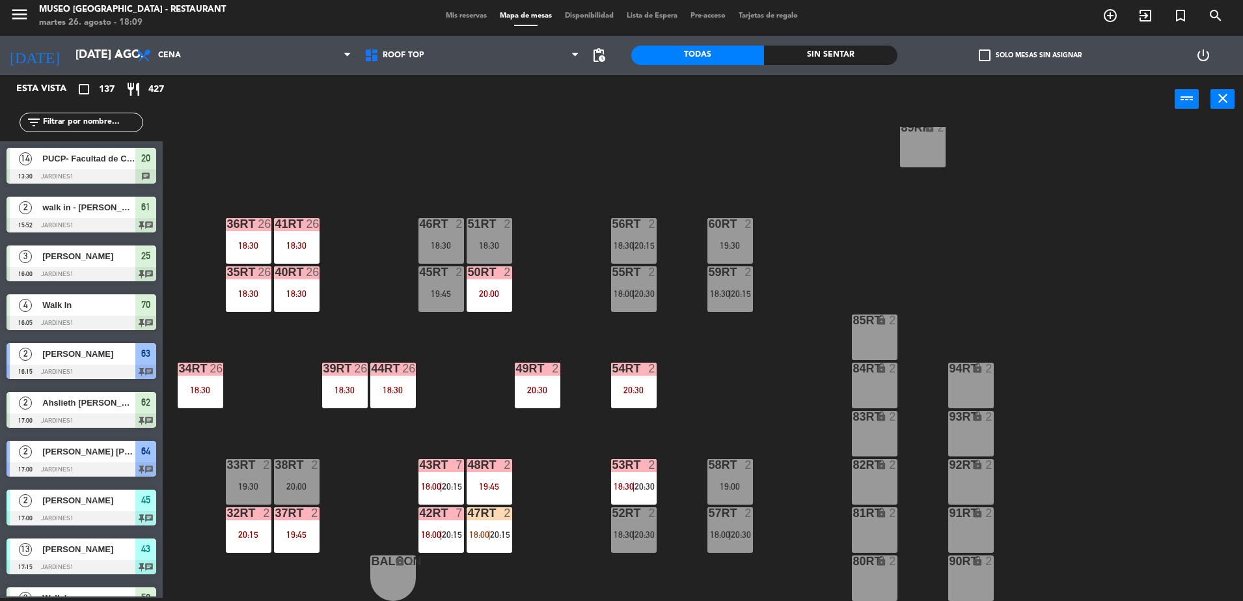
scroll to position [1955, 0]
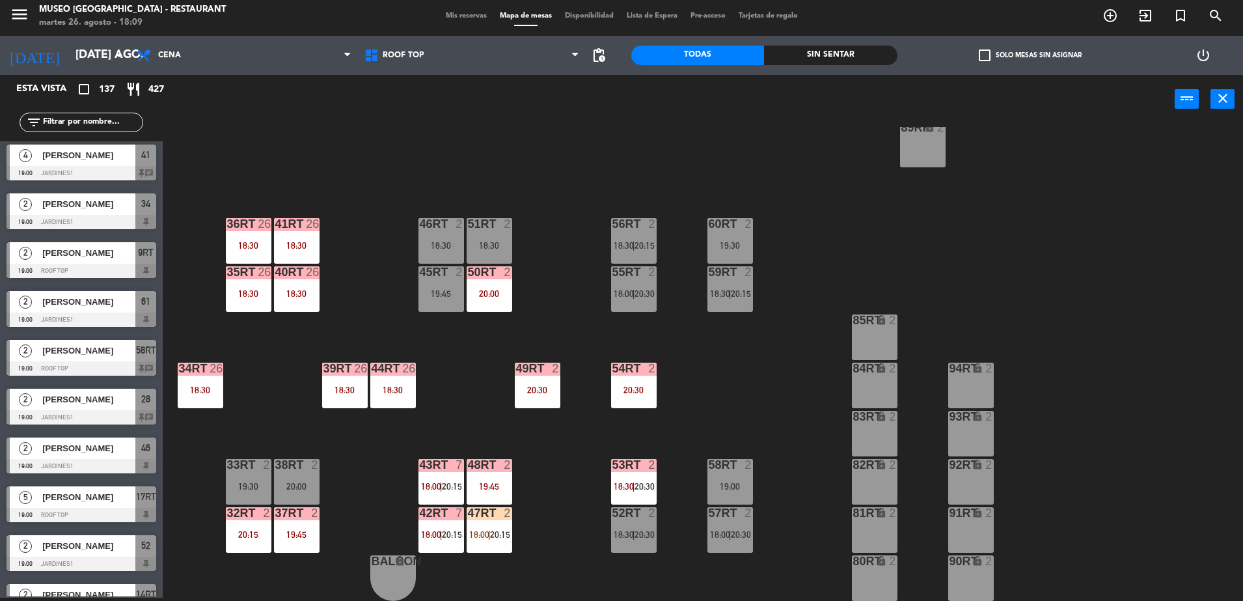
click at [632, 383] on div "54RT 2 20:30" at bounding box center [634, 385] width 46 height 46
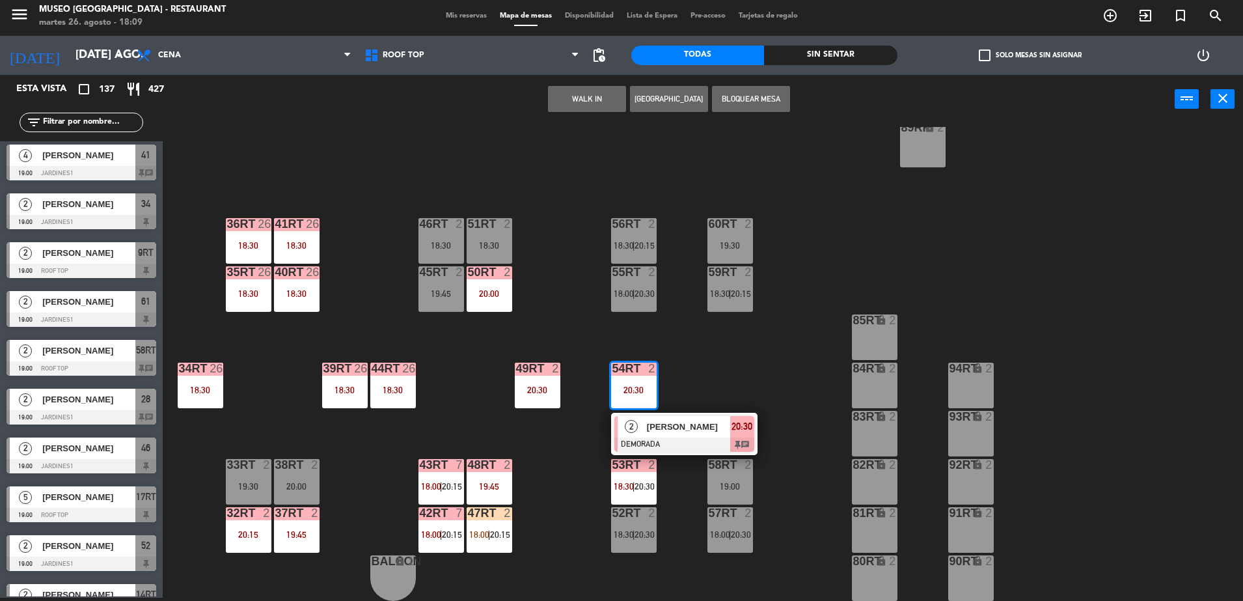
click at [674, 417] on div "[PERSON_NAME]" at bounding box center [687, 426] width 85 height 21
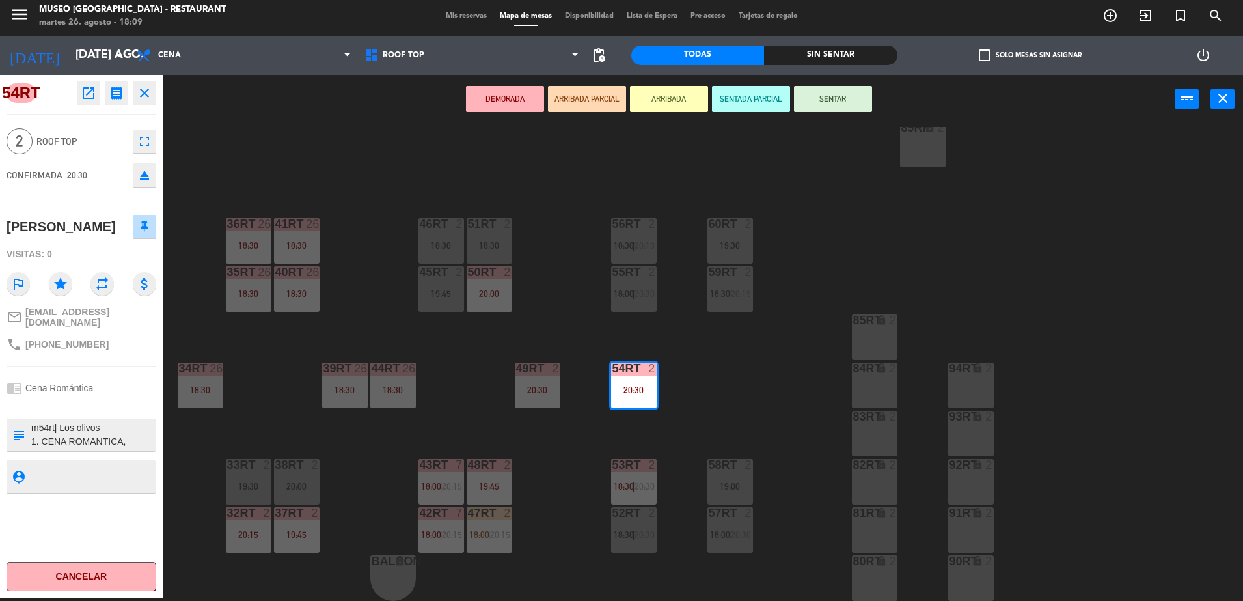
click at [116, 437] on textarea at bounding box center [92, 434] width 124 height 27
click at [500, 403] on div "18RT 4 20:30 16RT 4 19:45 28RT 2 19:45 80RR lock 2 19:45 27RT 5 20:00 7RT 5 20:…" at bounding box center [709, 364] width 1068 height 474
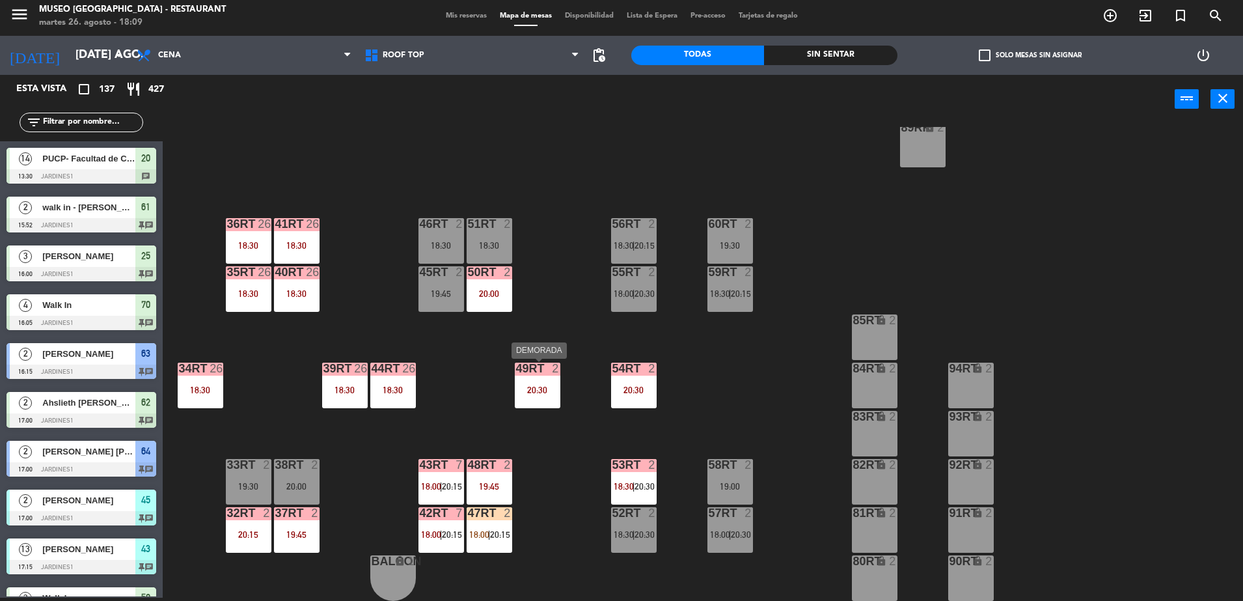
scroll to position [3, 0]
click at [547, 381] on div "49RT 2 20:30" at bounding box center [538, 385] width 46 height 46
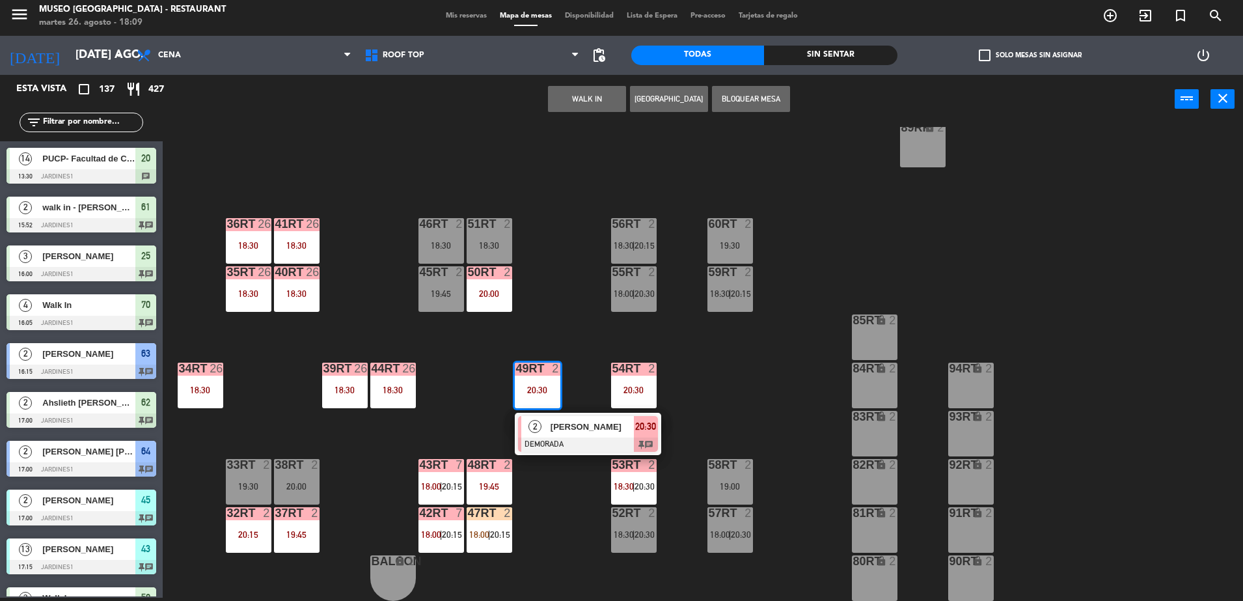
scroll to position [2053, 0]
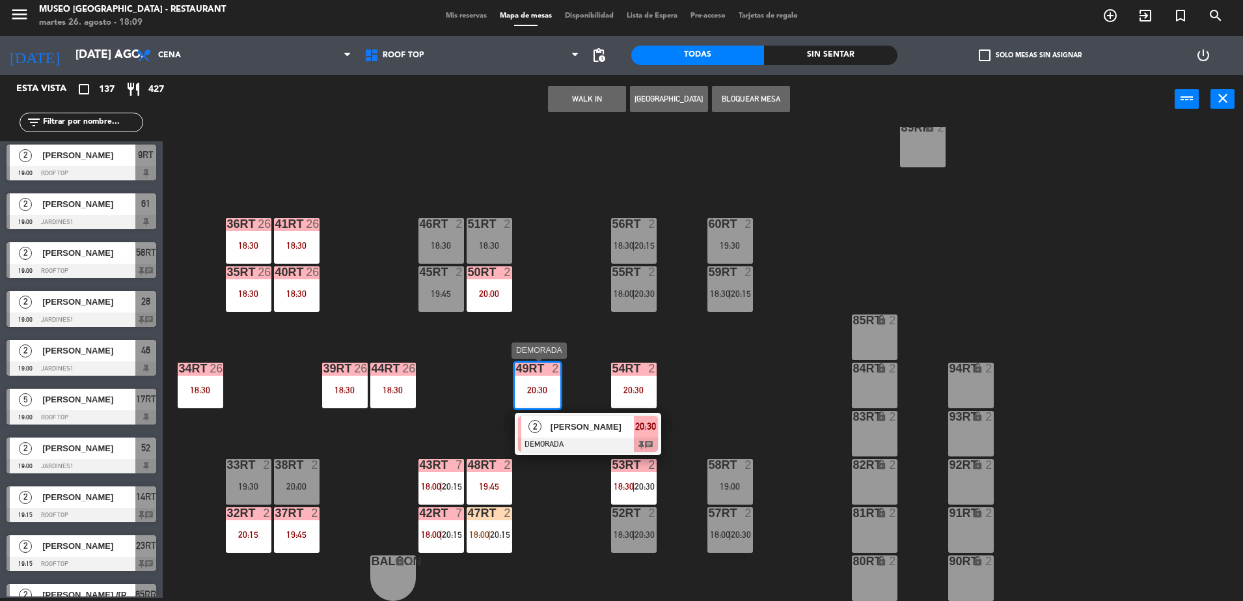
click at [566, 424] on span "[PERSON_NAME]" at bounding box center [591, 427] width 83 height 14
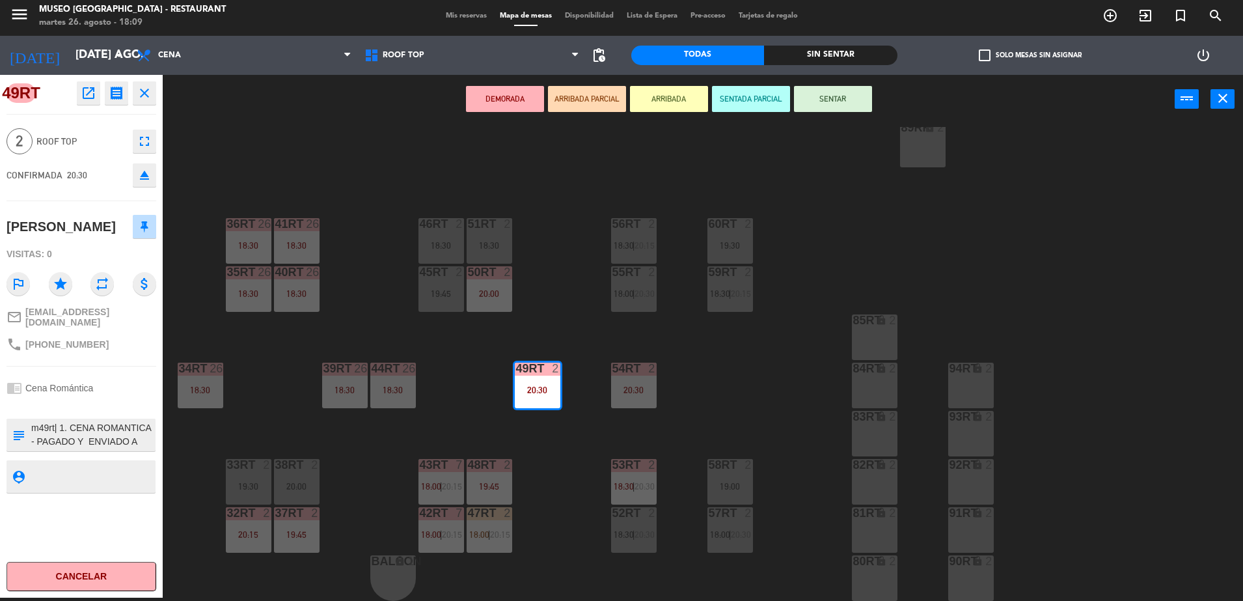
click at [559, 435] on div "18RT 4 20:30 16RT 4 19:45 28RT 2 19:45 80RR lock 2 19:45 27RT 5 20:00 7RT 5 20:…" at bounding box center [709, 364] width 1068 height 474
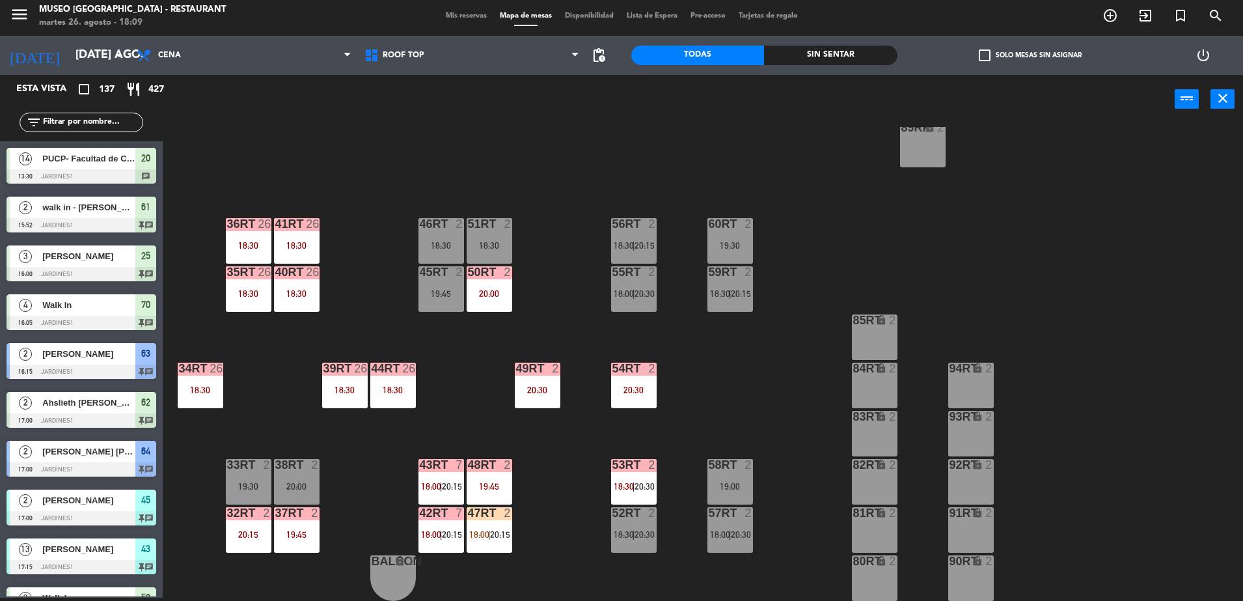
scroll to position [1955, 0]
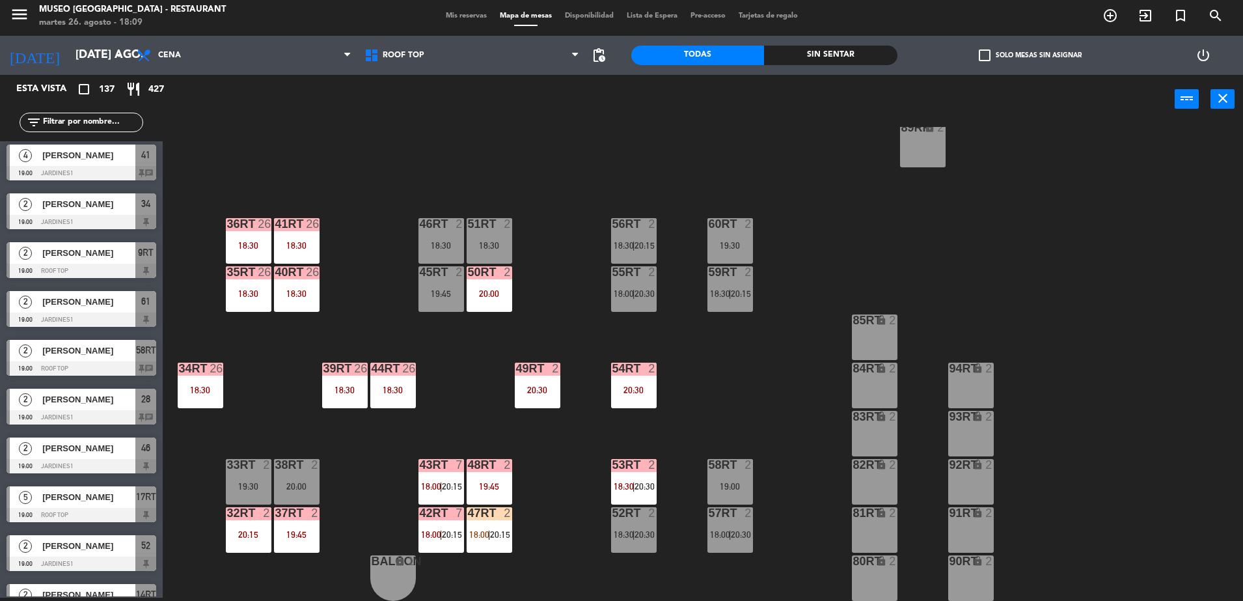
click at [563, 284] on div "18RT 4 20:30 16RT 4 19:45 28RT 2 19:45 80RR lock 2 19:45 27RT 5 20:00 7RT 5 20:…" at bounding box center [709, 364] width 1068 height 474
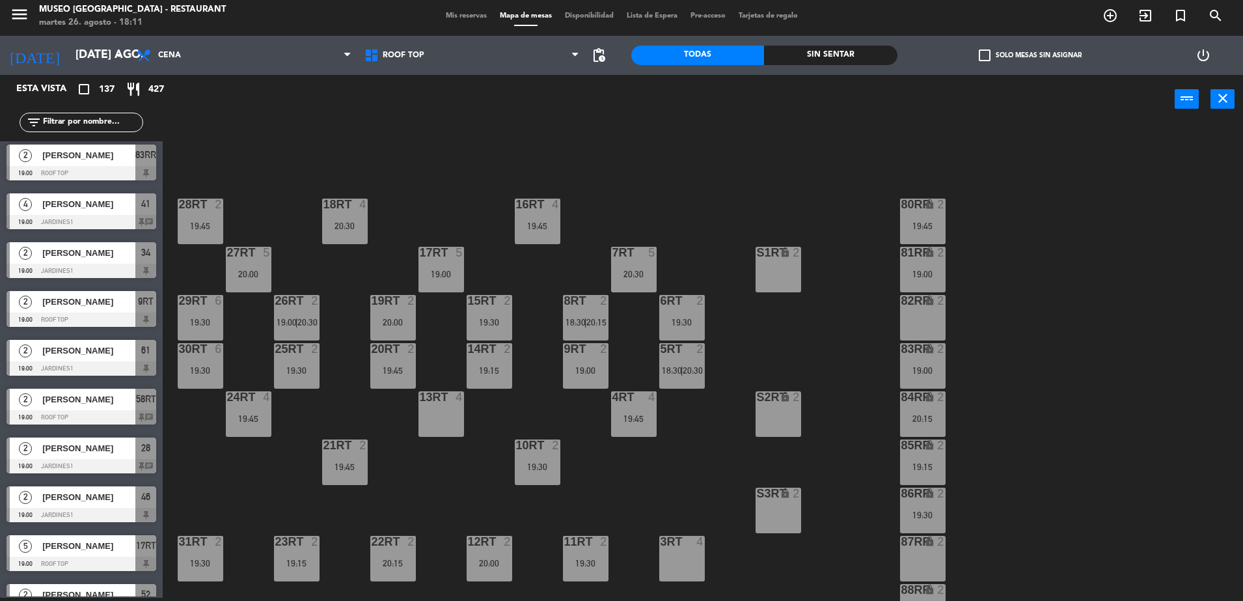
click at [435, 161] on div "18RT 4 20:30 16RT 4 19:45 28RT 2 19:45 80RR lock 2 19:45 27RT 5 20:00 7RT 5 20:…" at bounding box center [709, 364] width 1068 height 474
click at [627, 262] on div "7RT 5 20:30" at bounding box center [634, 269] width 46 height 46
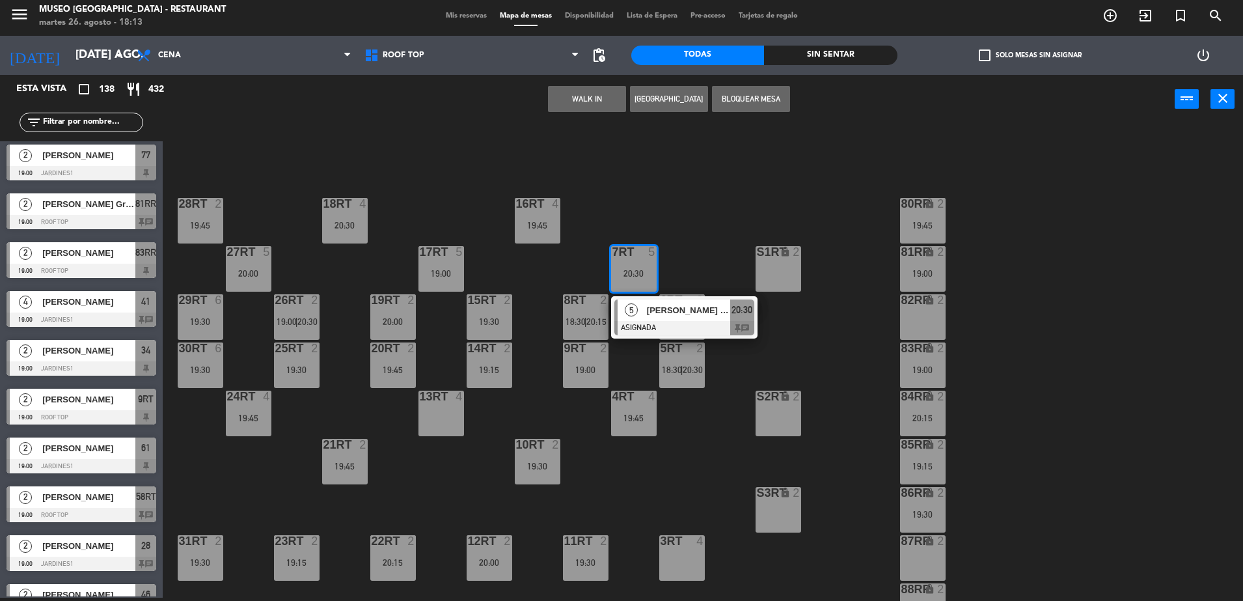
click at [748, 103] on button "Bloquear Mesa" at bounding box center [751, 99] width 78 height 26
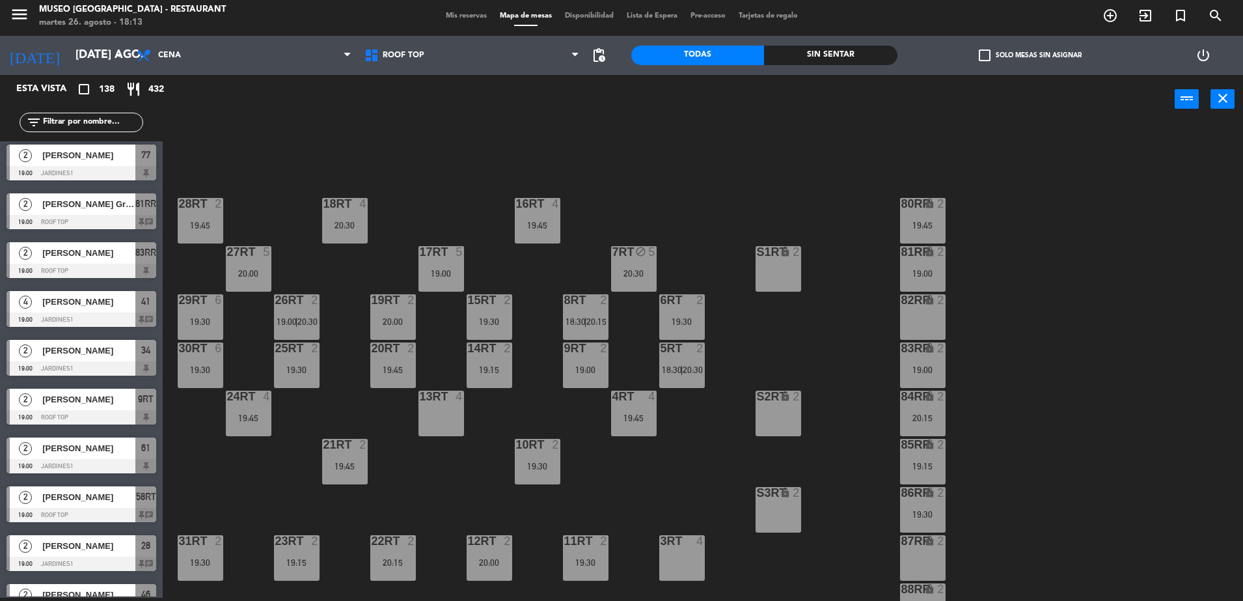
click at [656, 465] on div "18RT 4 20:30 16RT 4 19:45 28RT 2 19:45 80RR lock 2 19:45 27RT 5 20:00 7RT block…" at bounding box center [709, 364] width 1068 height 474
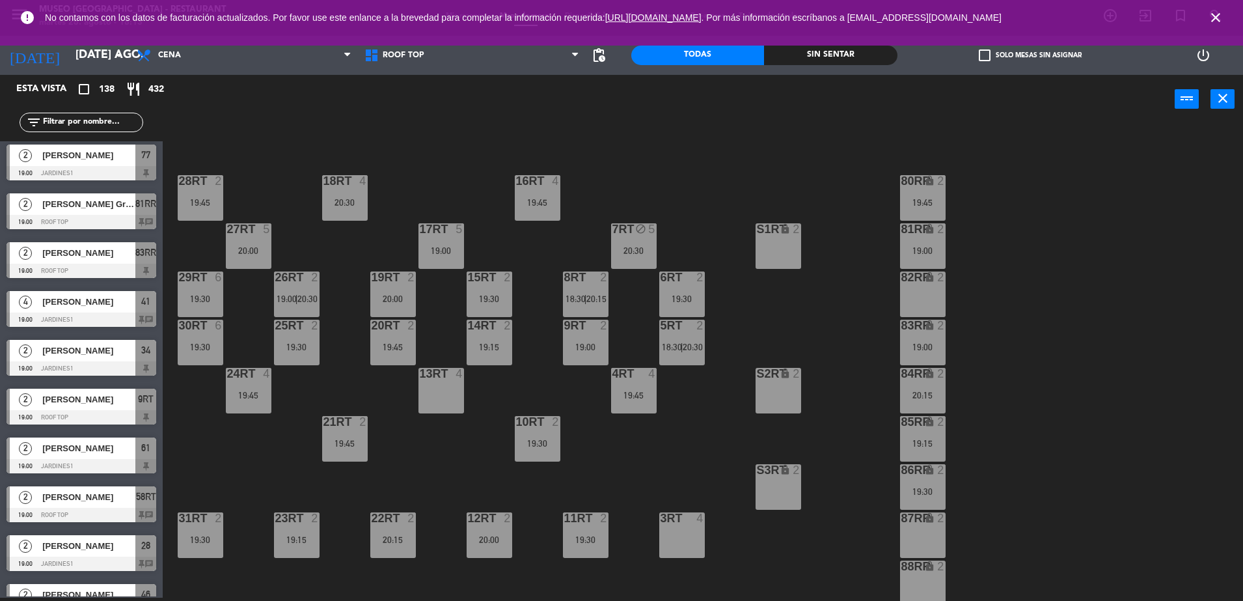
scroll to position [33, 0]
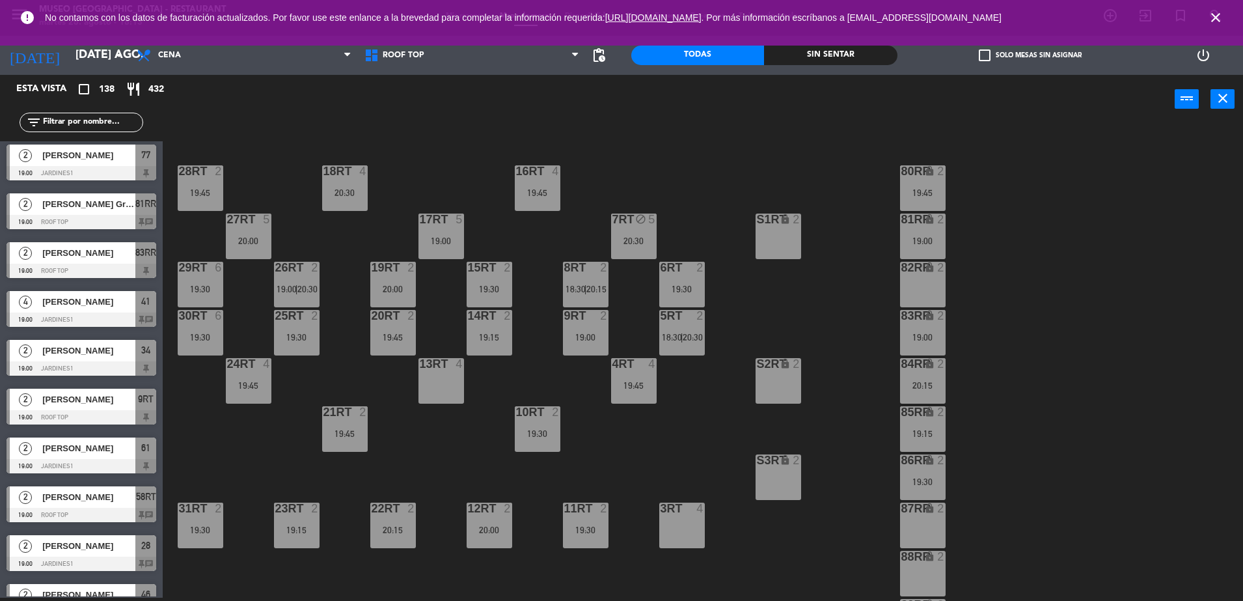
click at [923, 333] on div "19:00" at bounding box center [923, 336] width 46 height 9
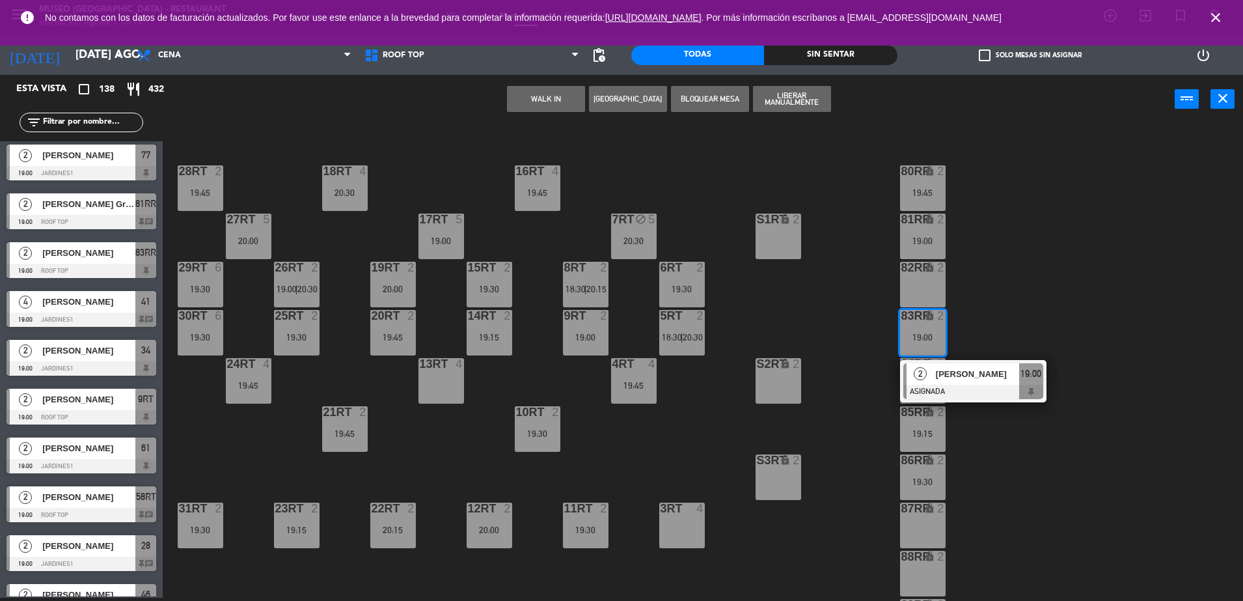
click at [923, 292] on div "82RR lock 2" at bounding box center [923, 285] width 46 height 46
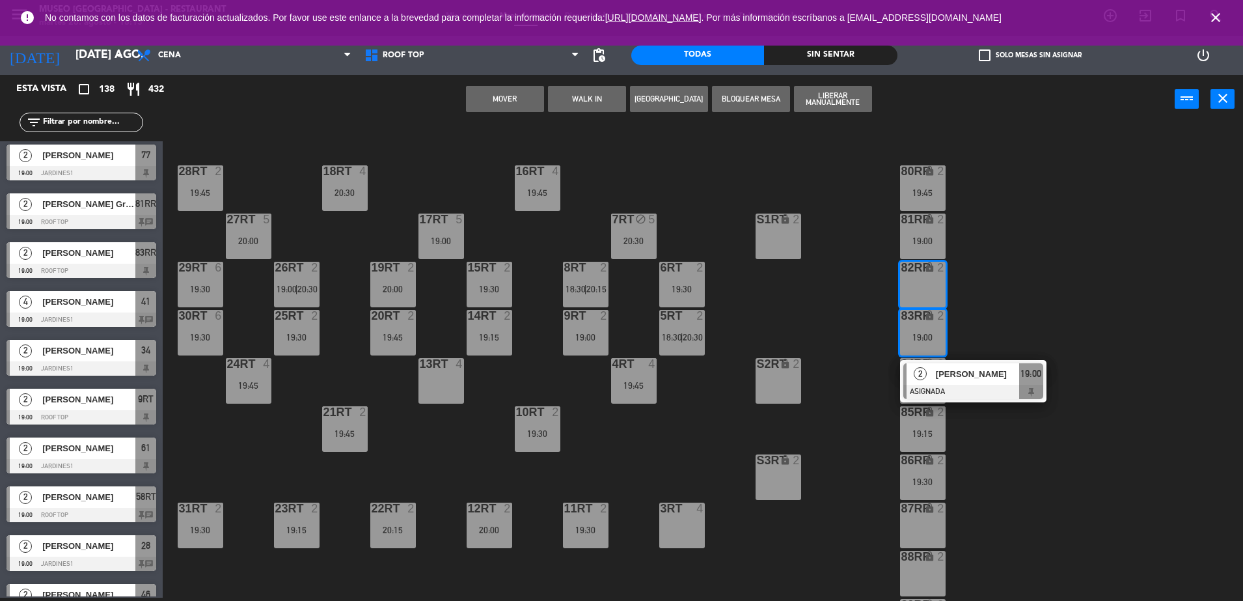
click at [496, 98] on button "Mover" at bounding box center [505, 99] width 78 height 26
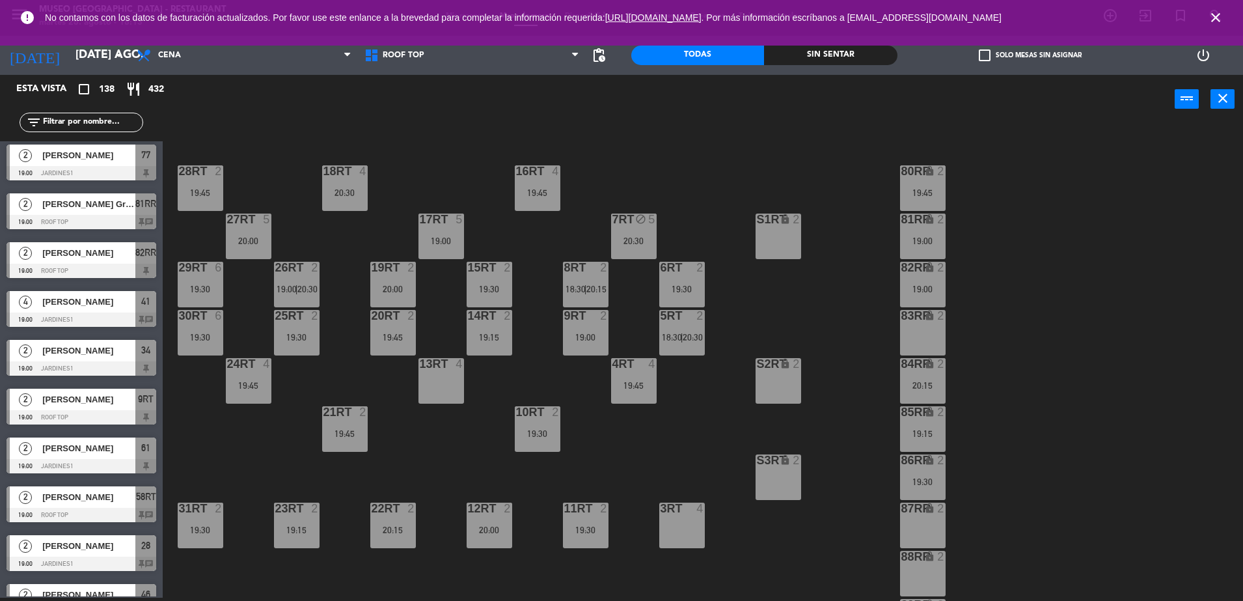
click at [921, 373] on div "84RR lock 2 20:15" at bounding box center [923, 381] width 46 height 46
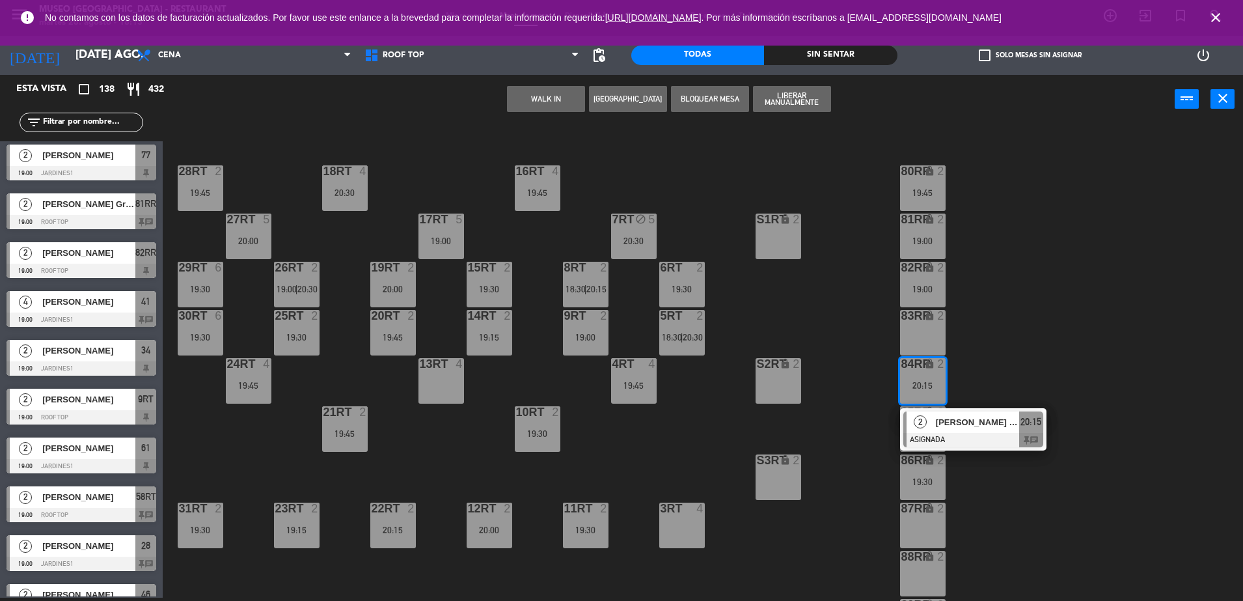
click at [919, 329] on div "83RR lock 2" at bounding box center [923, 333] width 46 height 46
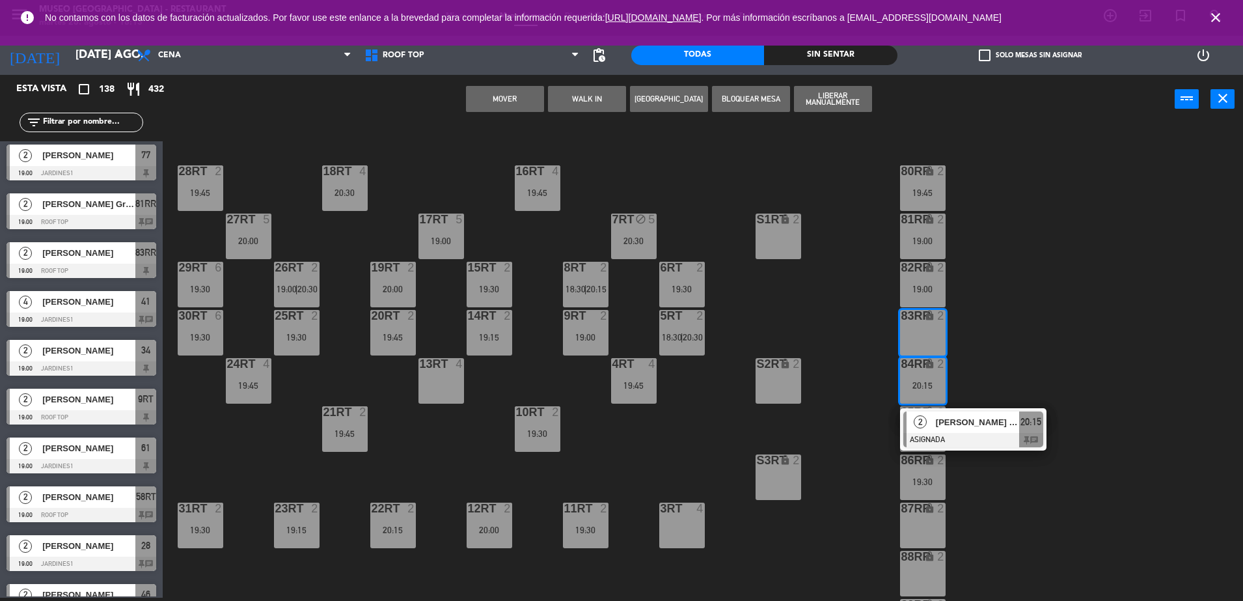
click at [500, 102] on button "Mover" at bounding box center [505, 99] width 78 height 26
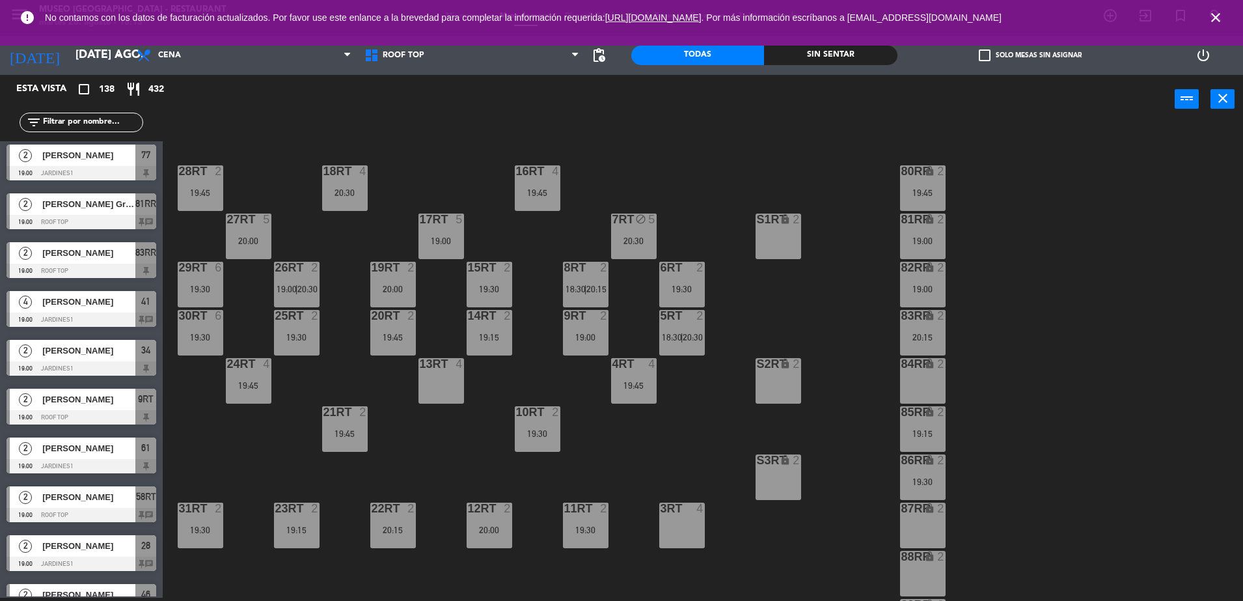
click at [935, 432] on div "19:15" at bounding box center [923, 433] width 46 height 9
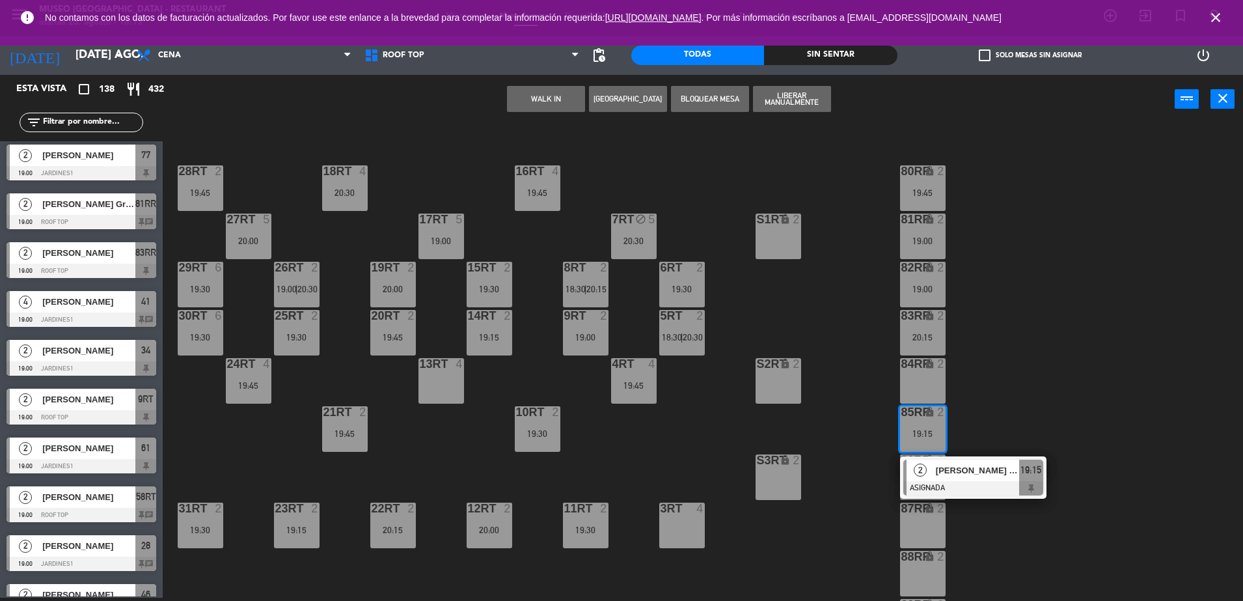
click at [680, 506] on div at bounding box center [681, 508] width 21 height 12
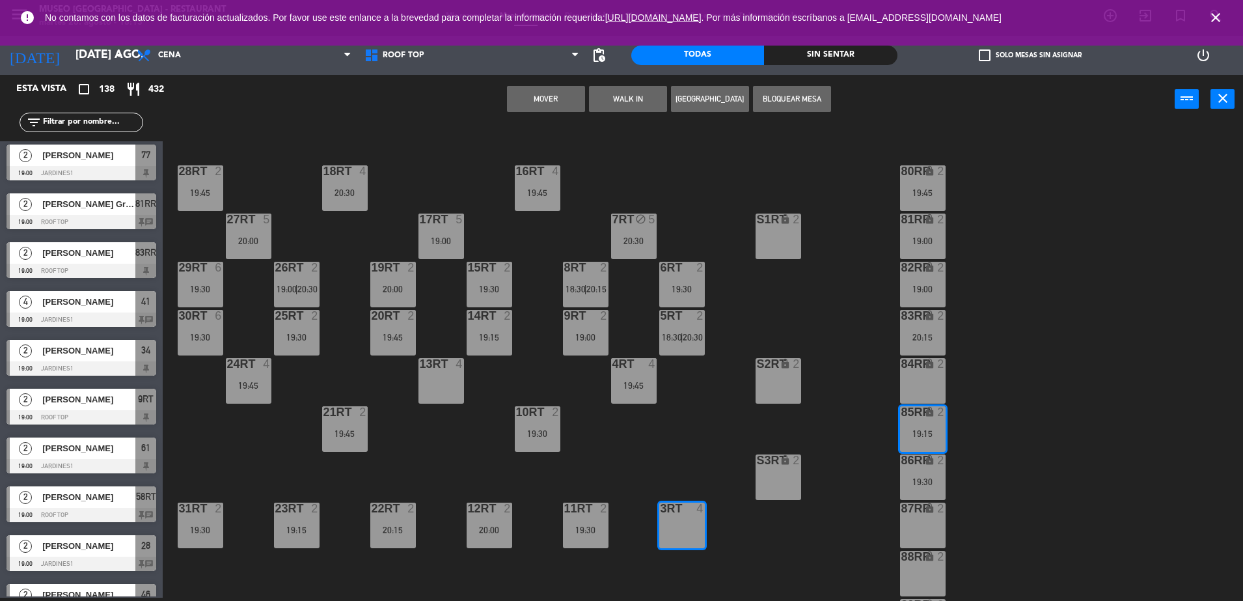
click at [547, 105] on button "Mover" at bounding box center [546, 99] width 78 height 26
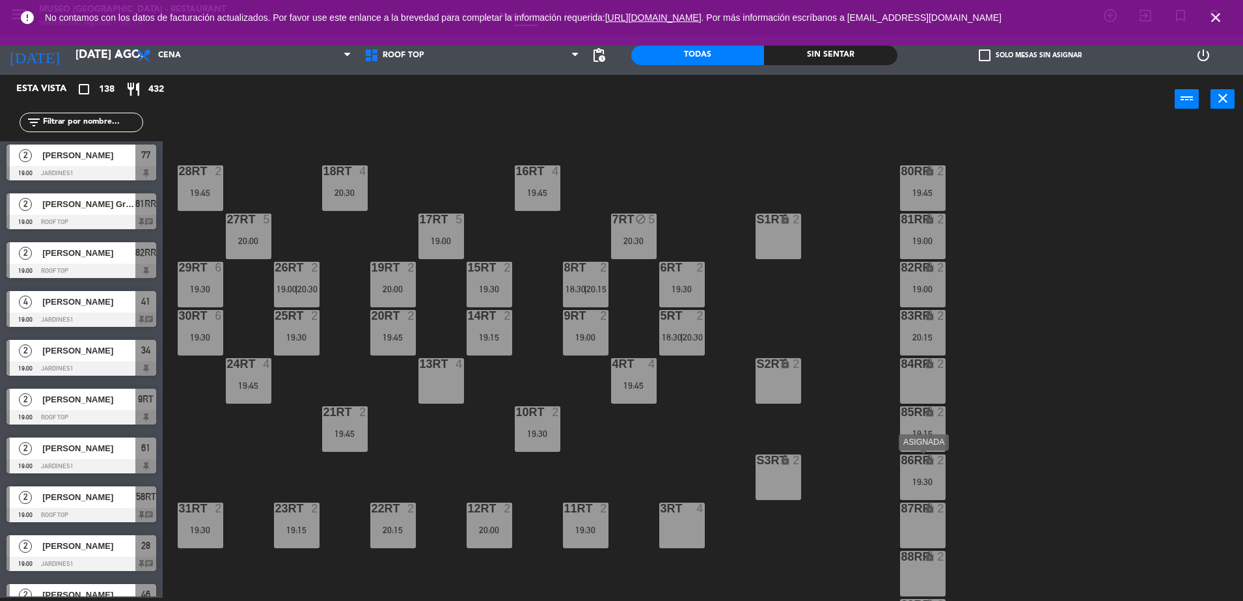
click at [919, 483] on div "19:30" at bounding box center [923, 481] width 46 height 9
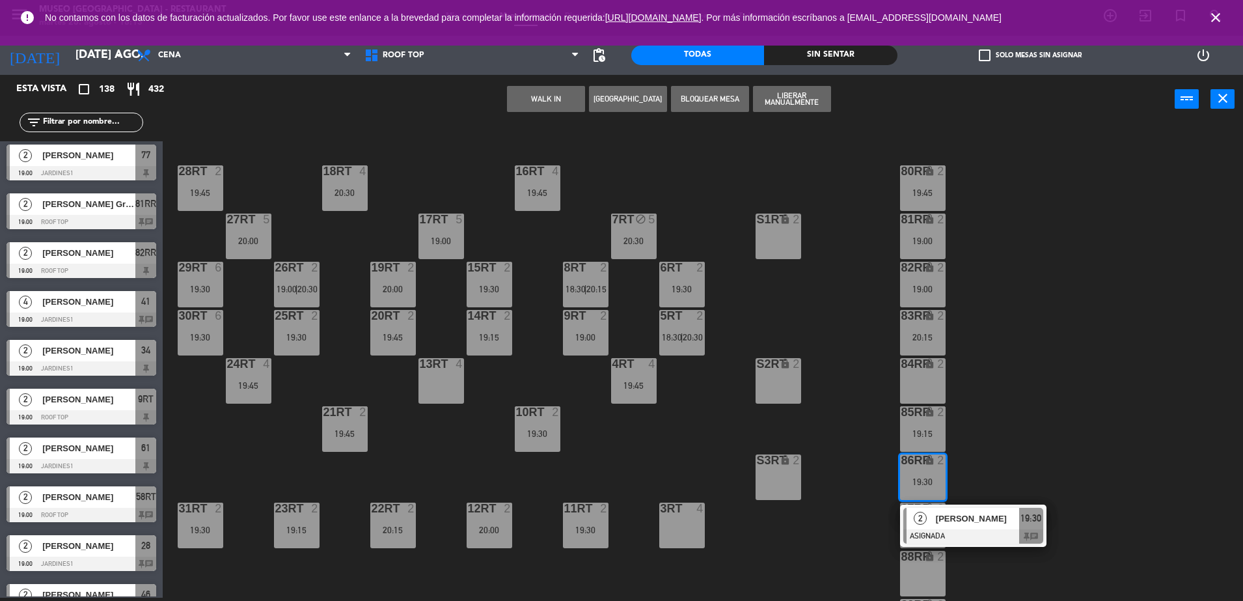
click at [910, 383] on div "84RR lock 2" at bounding box center [923, 381] width 46 height 46
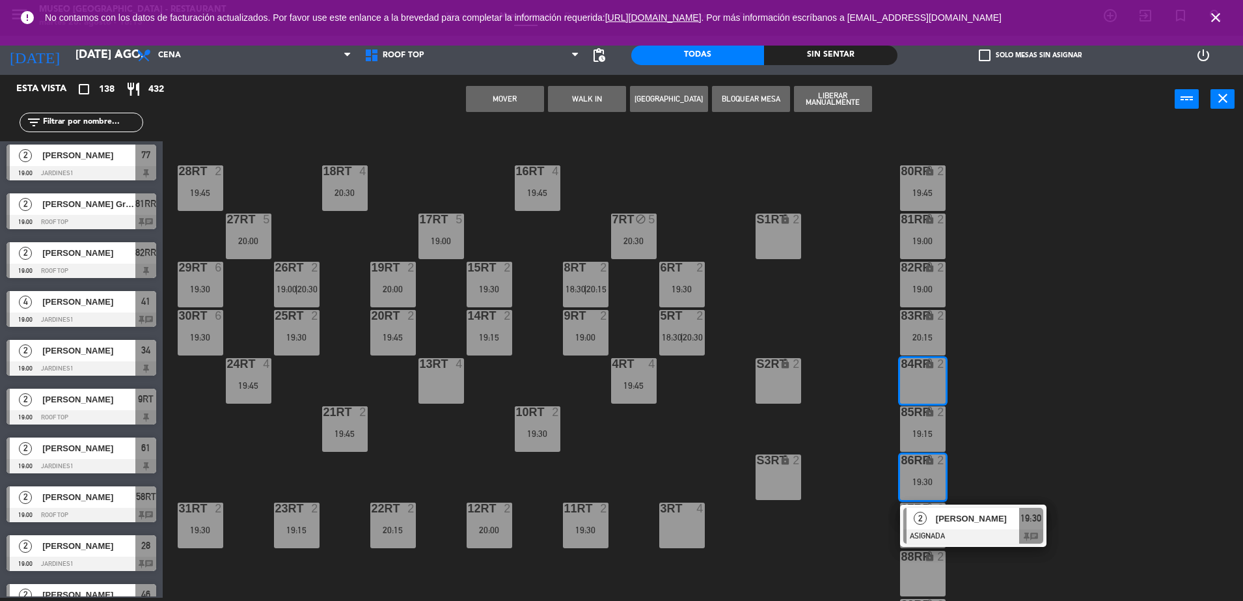
click at [496, 92] on button "Mover" at bounding box center [505, 99] width 78 height 26
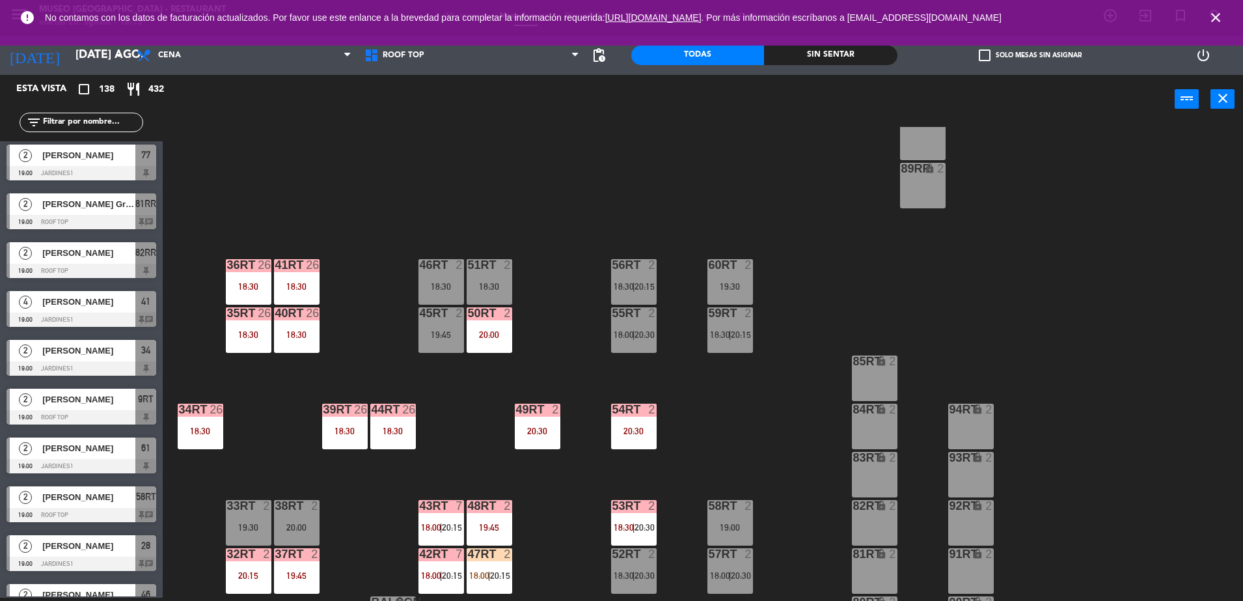
scroll to position [510, 0]
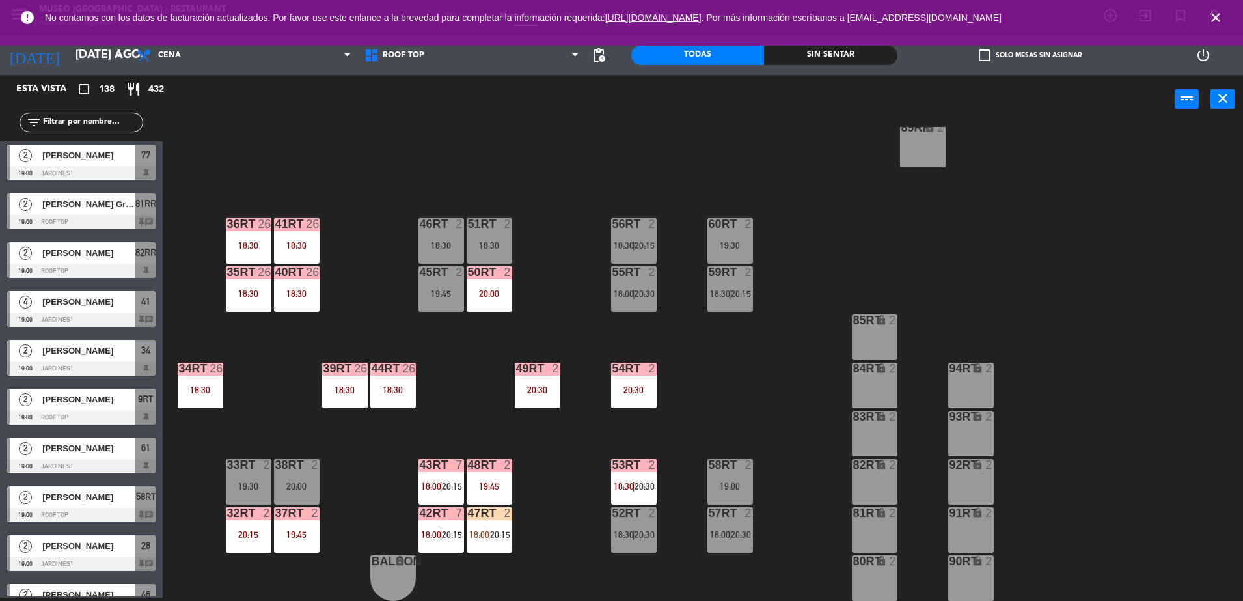
click at [704, 361] on div "18RT 4 20:30 16RT 4 19:45 28RT 2 19:45 80RR lock 2 19:45 27RT 5 20:00 7RT block…" at bounding box center [709, 364] width 1068 height 474
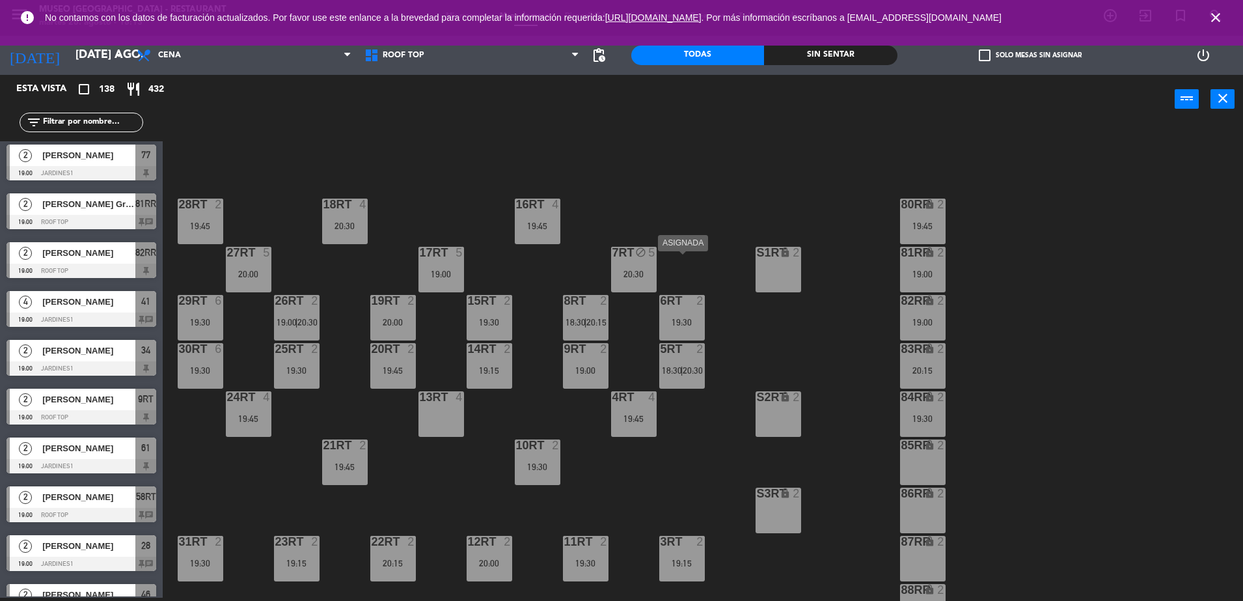
scroll to position [51, 0]
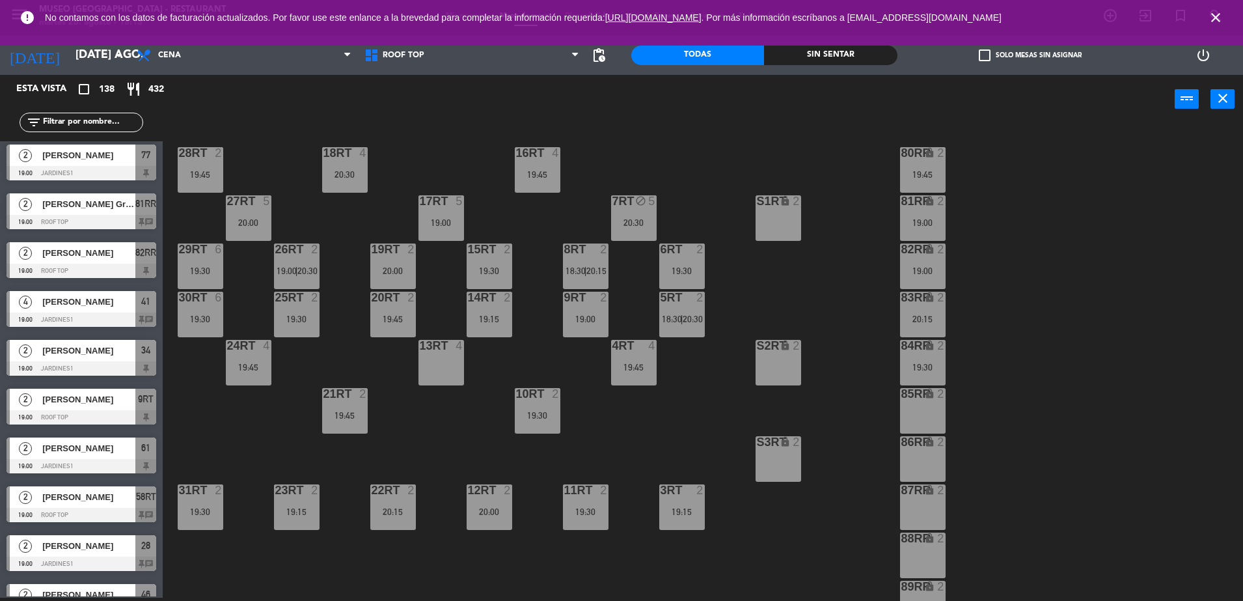
click at [426, 446] on div "18RT 4 20:30 16RT 4 19:45 28RT 2 19:45 80RR lock 2 19:45 27RT 5 20:00 7RT block…" at bounding box center [709, 364] width 1068 height 474
click at [125, 126] on input "text" at bounding box center [92, 122] width 101 height 14
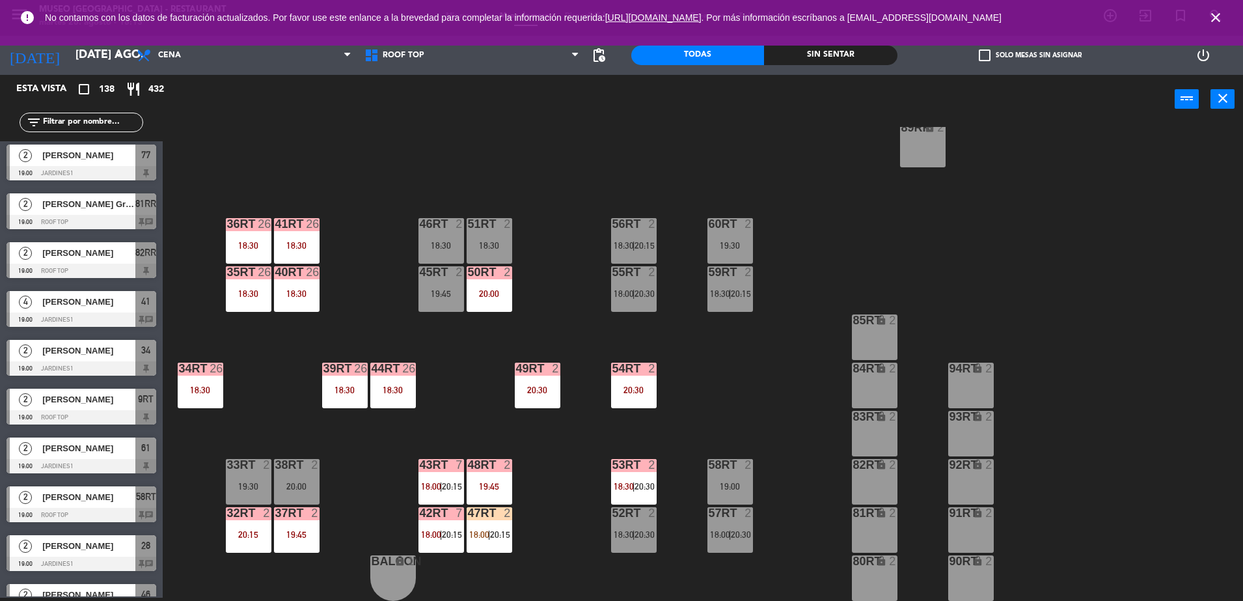
click at [483, 530] on span "18:00" at bounding box center [479, 534] width 20 height 10
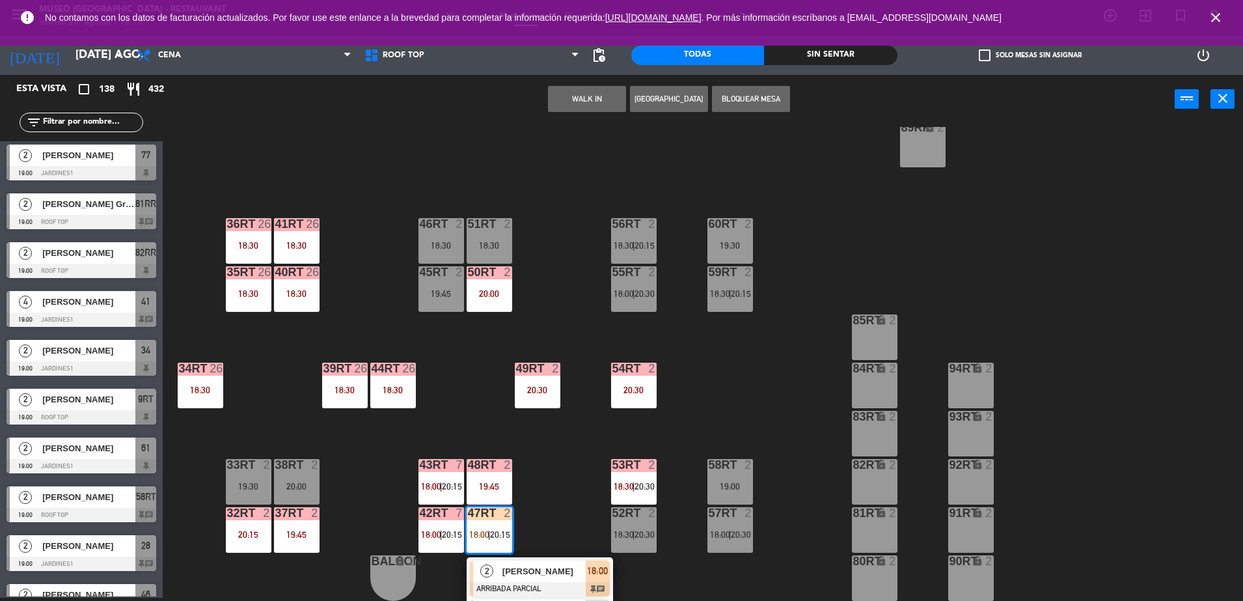
click at [536, 565] on span "[PERSON_NAME]" at bounding box center [543, 571] width 83 height 14
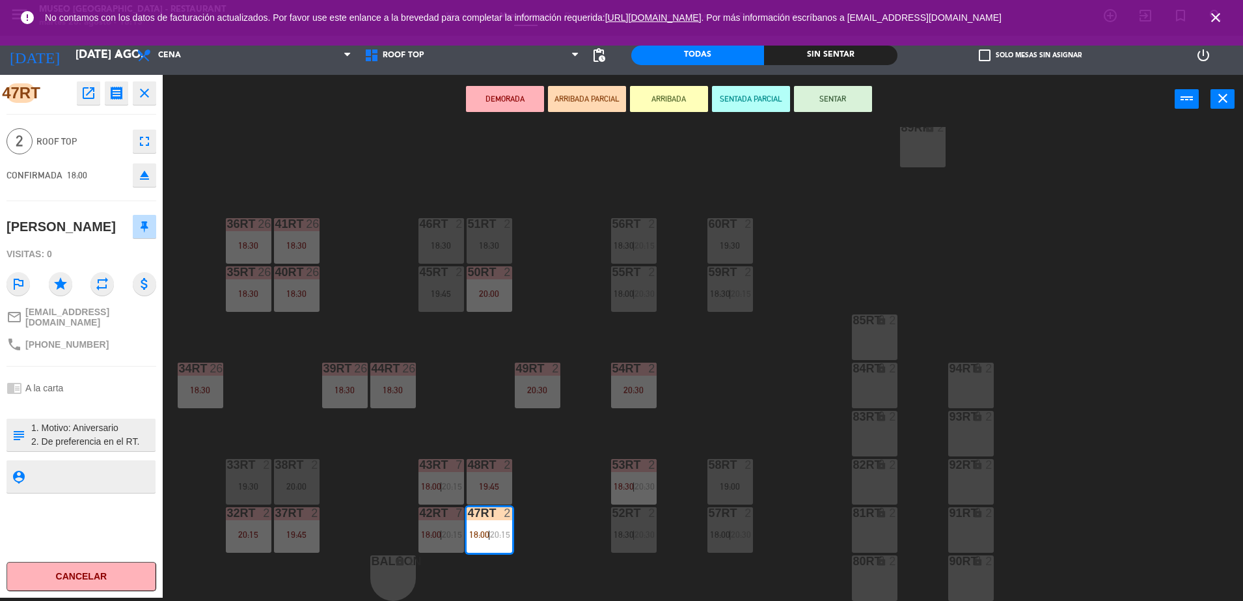
click at [103, 437] on textarea at bounding box center [92, 434] width 124 height 27
click at [449, 384] on div "18RT 4 20:30 16RT 4 19:45 28RT 2 19:45 80RR lock 2 19:45 27RT 5 20:00 7RT block…" at bounding box center [709, 364] width 1068 height 474
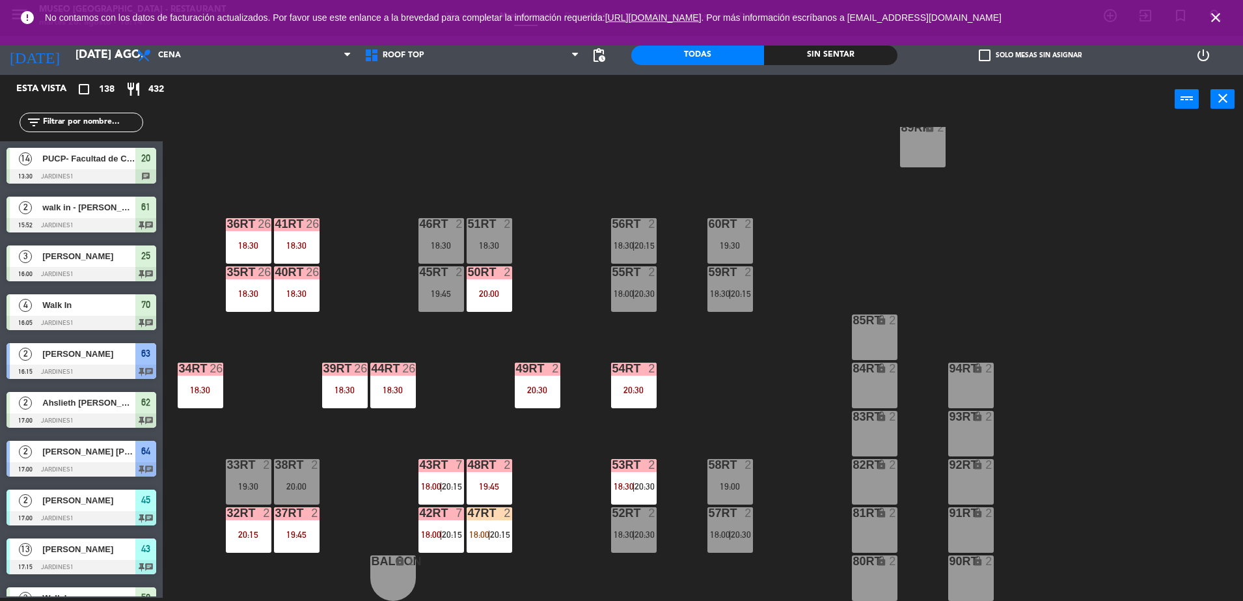
scroll to position [2265, 0]
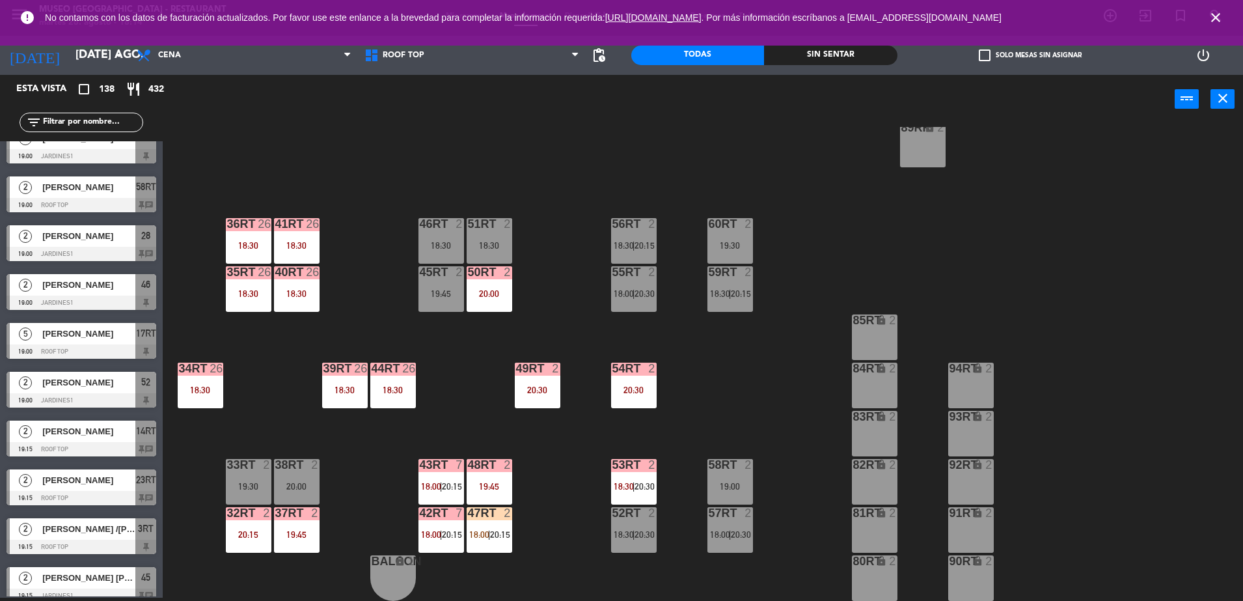
click at [437, 483] on span "18:00" at bounding box center [431, 486] width 20 height 10
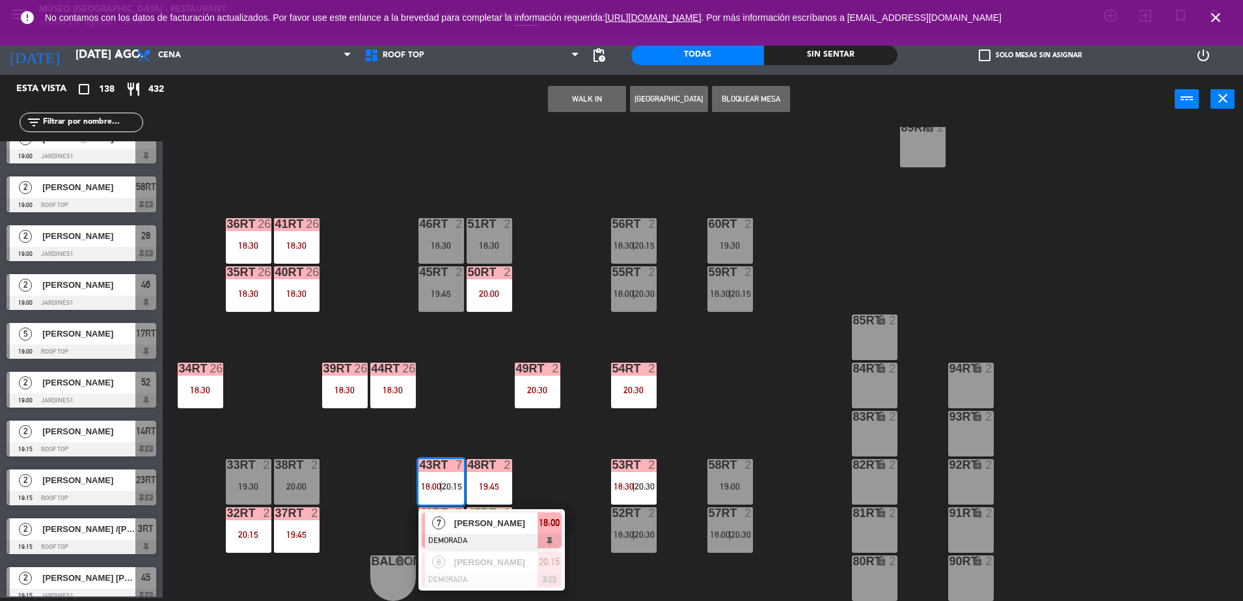
click at [509, 523] on span "[PERSON_NAME]" at bounding box center [495, 523] width 83 height 14
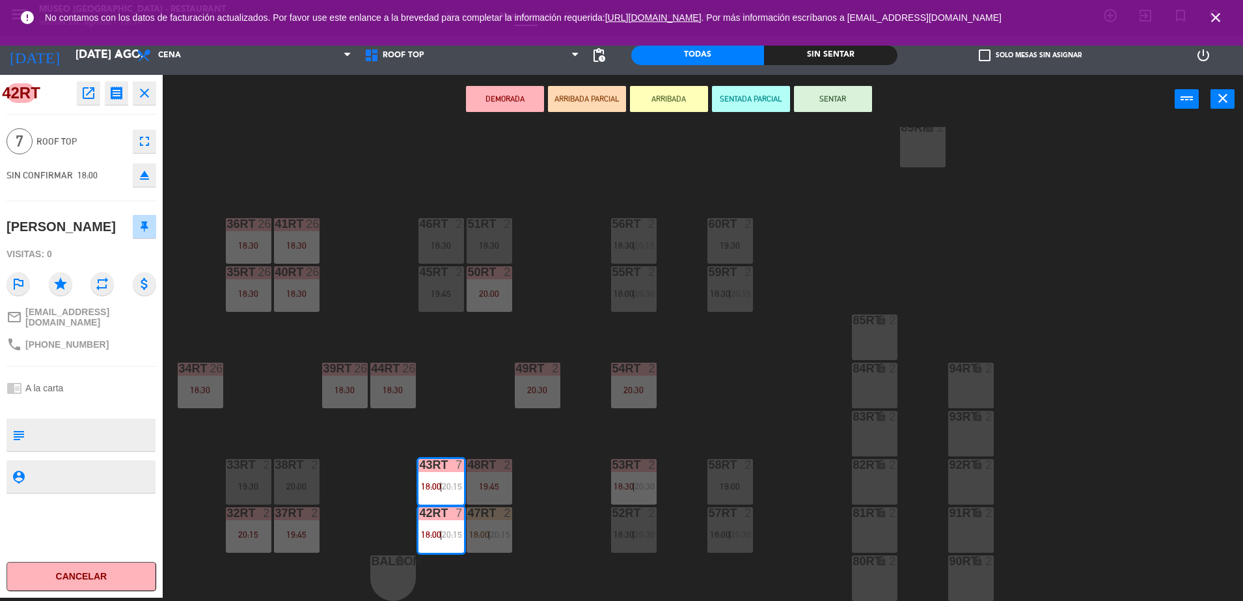
click at [494, 388] on div "18RT 4 20:30 16RT 4 19:45 28RT 2 19:45 80RR lock 2 19:45 27RT 5 20:00 7RT block…" at bounding box center [709, 364] width 1068 height 474
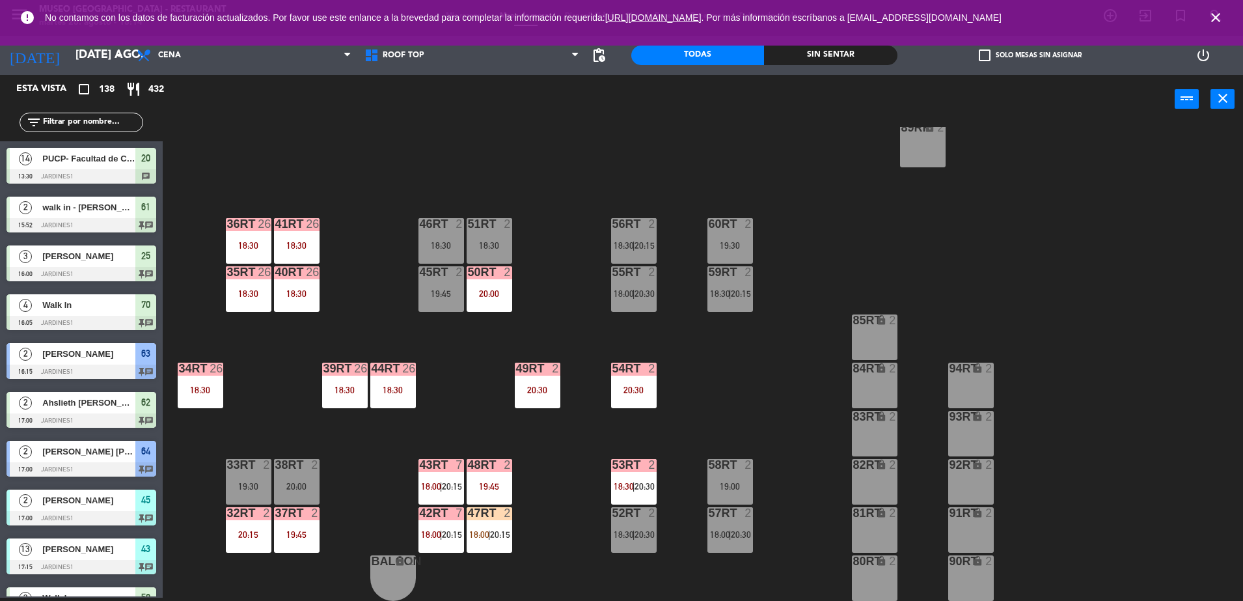
scroll to position [3, 0]
click at [503, 537] on span "20:15" at bounding box center [500, 534] width 20 height 10
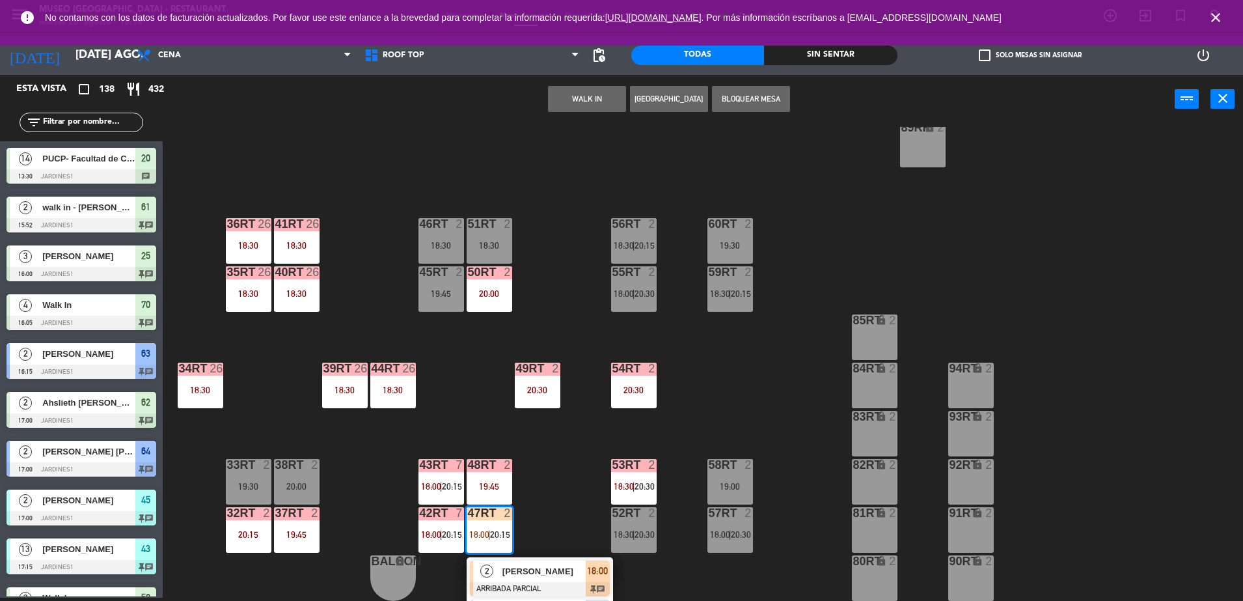
click at [550, 566] on span "[PERSON_NAME]" at bounding box center [543, 571] width 83 height 14
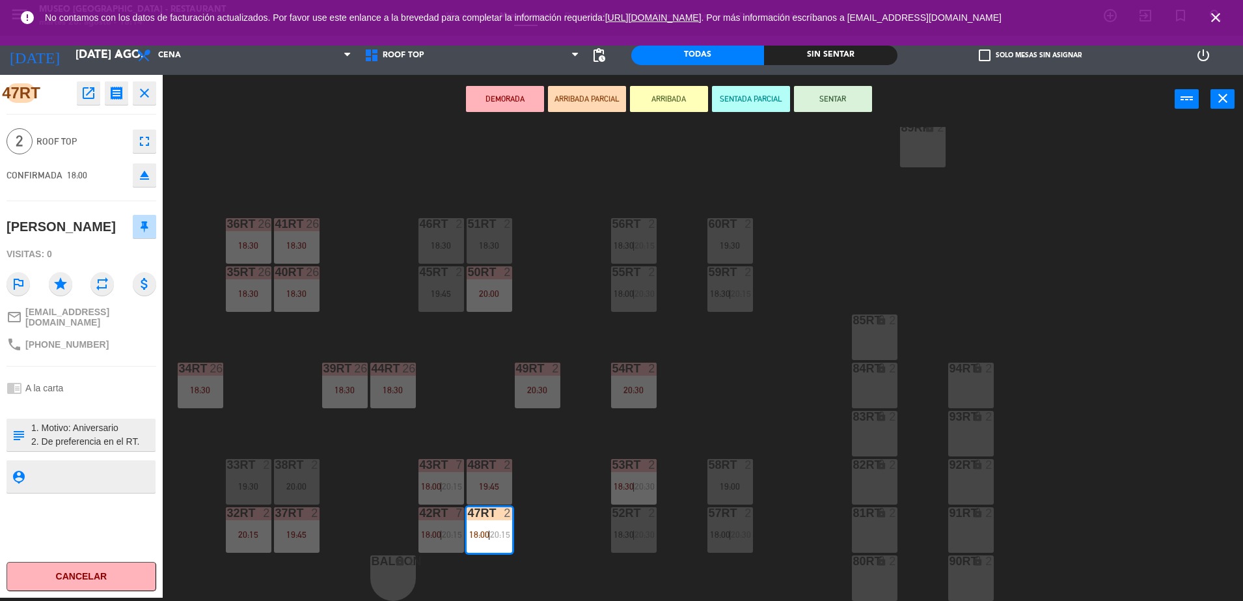
click at [116, 440] on textarea at bounding box center [92, 434] width 124 height 27
click at [94, 429] on textarea at bounding box center [92, 434] width 124 height 27
click at [551, 477] on div "18RT 4 20:30 16RT 4 19:45 28RT 2 19:45 80RR lock 2 19:45 27RT 5 20:00 7RT block…" at bounding box center [709, 364] width 1068 height 474
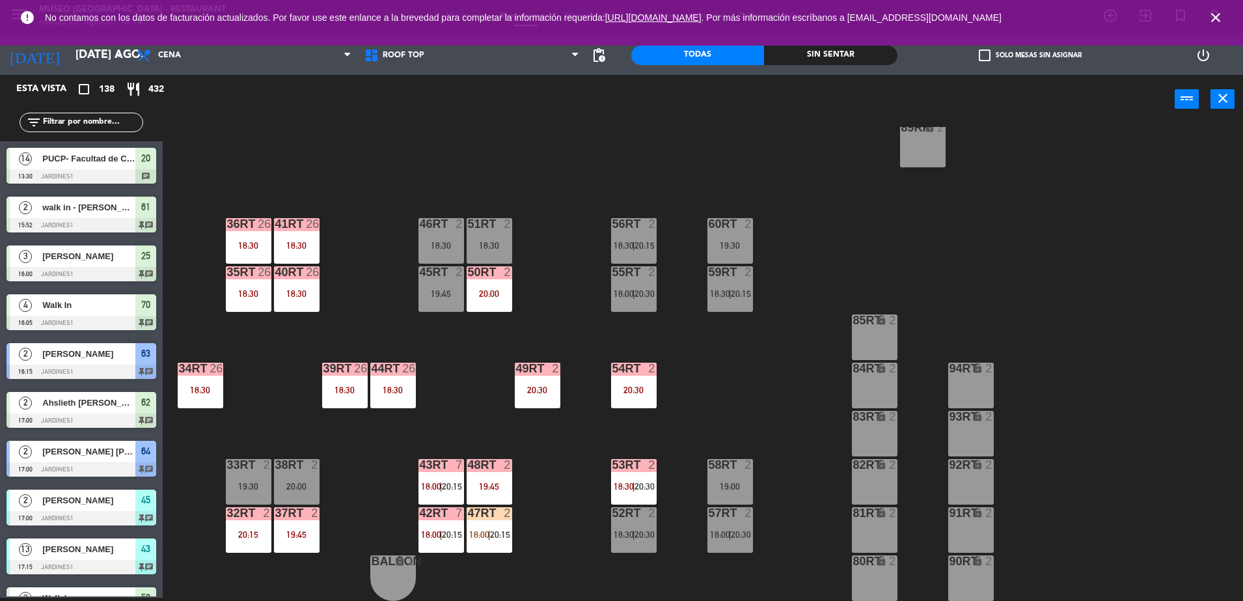
scroll to position [2265, 0]
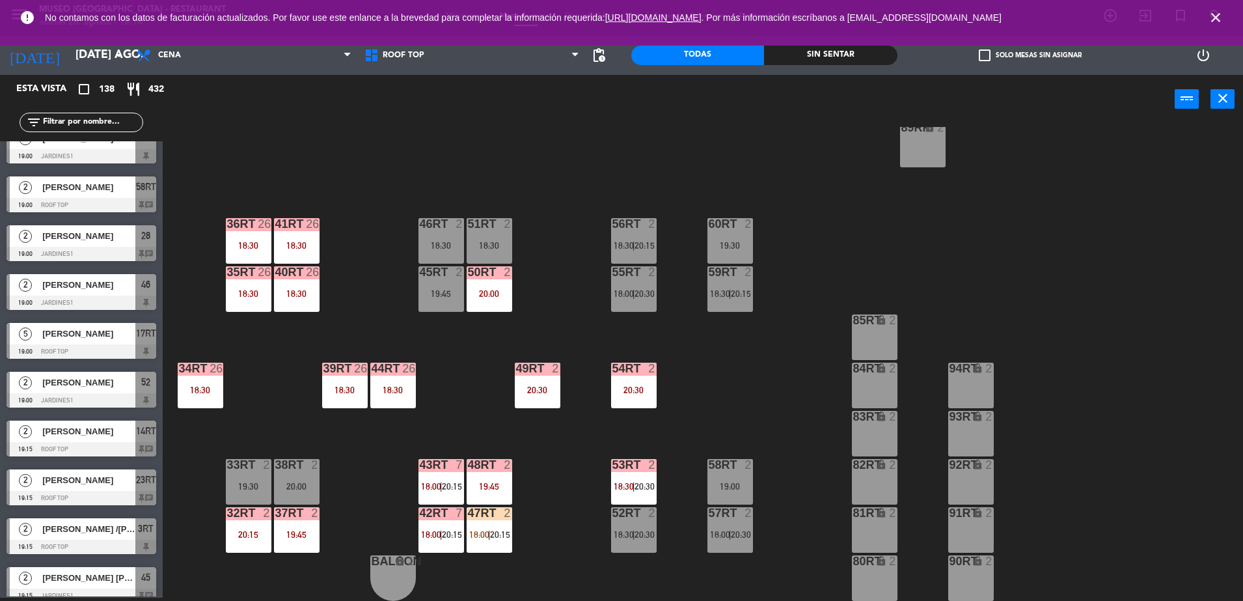
click at [488, 522] on div "47RT 2 18:00 | 20:15" at bounding box center [490, 530] width 46 height 46
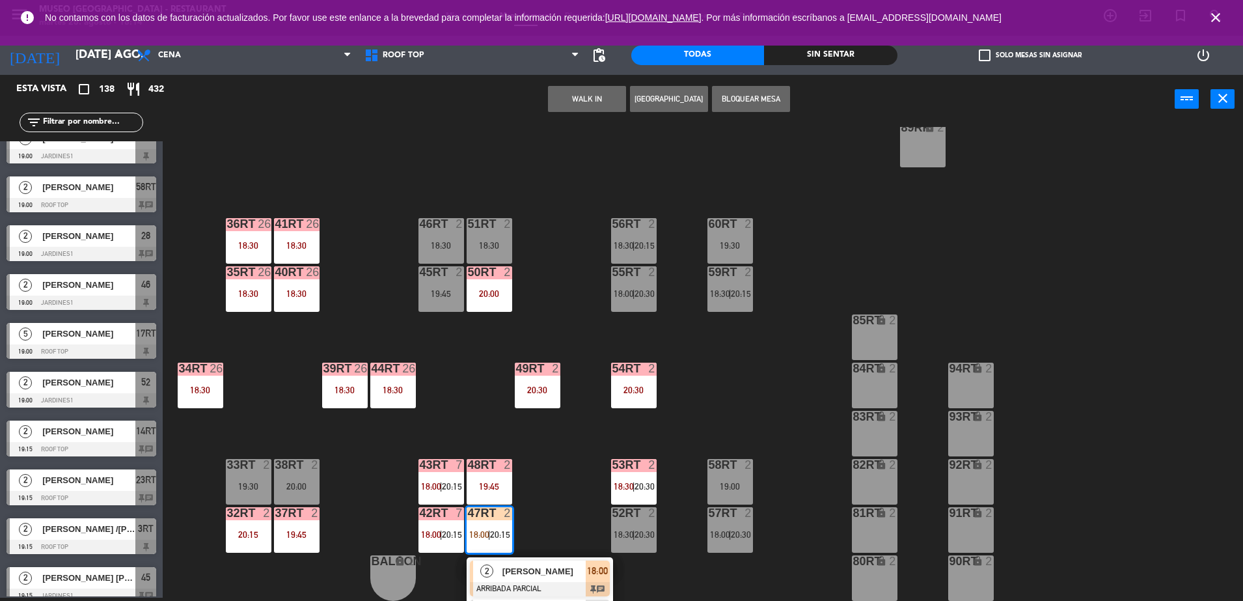
click at [559, 564] on span "[PERSON_NAME]" at bounding box center [543, 571] width 83 height 14
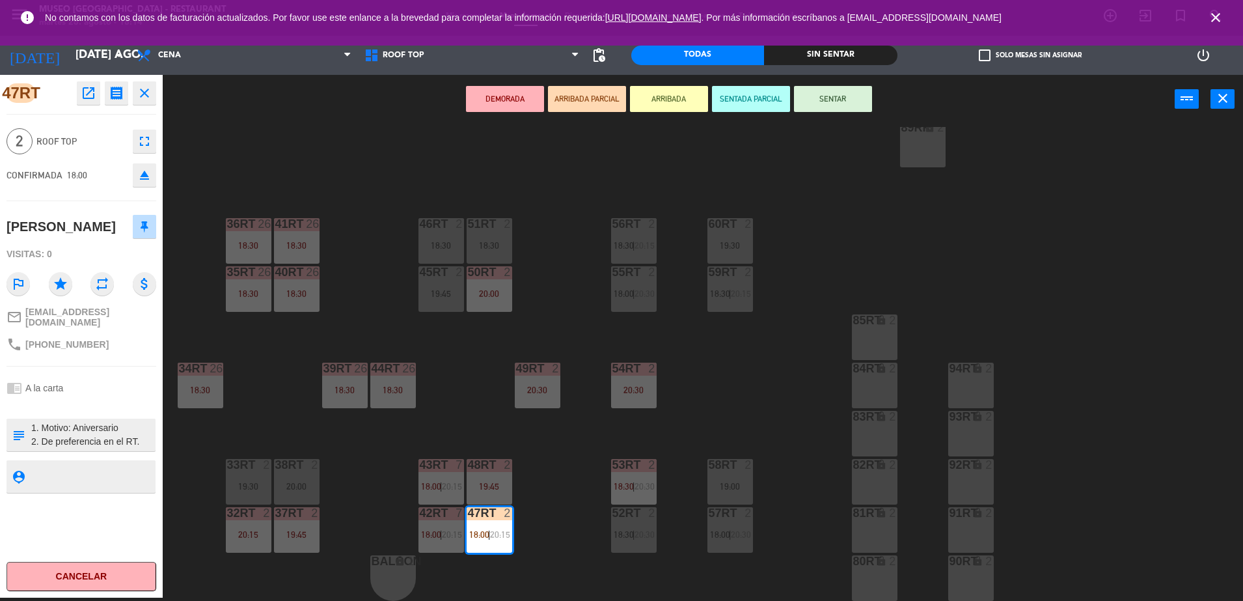
click at [91, 430] on textarea at bounding box center [92, 434] width 124 height 27
click at [32, 421] on textarea at bounding box center [92, 434] width 124 height 27
type textarea "m47rt| 1. Motivo: Aniversario 2. De preferencia en el RT. llegó 17:30 indico qu…"
click at [98, 392] on div "chrome_reader_mode A la carta" at bounding box center [82, 387] width 150 height 25
click at [534, 511] on div "18RT 4 20:30 16RT 4 19:45 28RT 2 19:45 80RR lock 2 19:45 27RT 5 20:00 7RT block…" at bounding box center [709, 364] width 1068 height 474
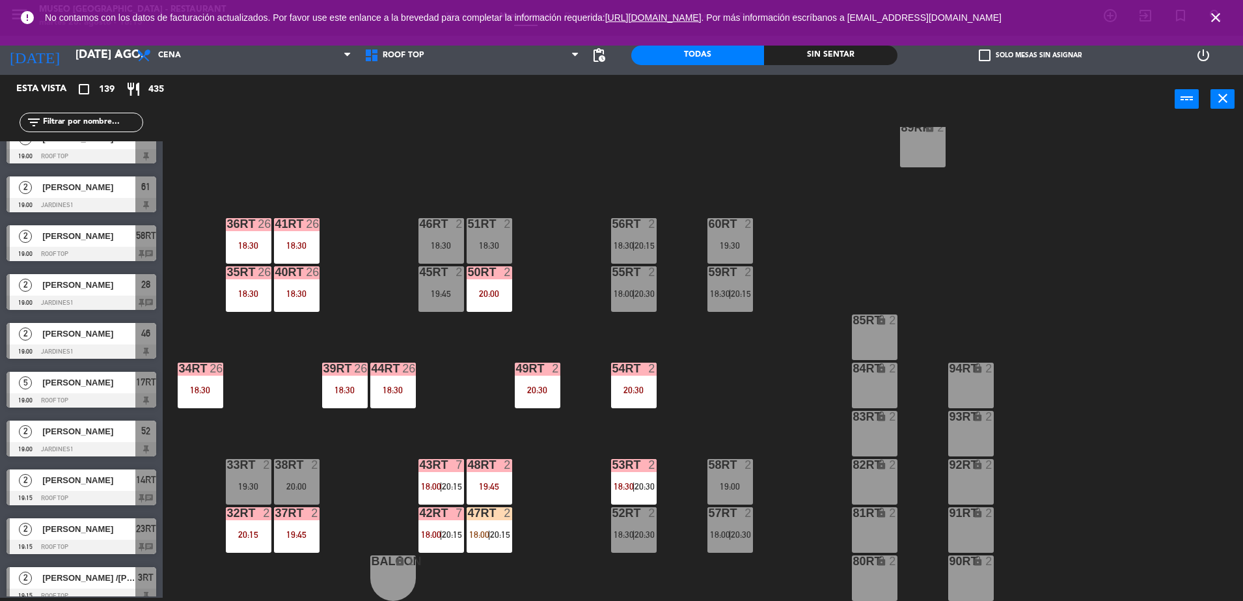
drag, startPoint x: 498, startPoint y: 523, endPoint x: 446, endPoint y: 417, distance: 118.1
click at [446, 417] on div "18RT 4 20:30 16RT 4 19:45 28RT 2 19:45 80RR lock 2 19:45 27RT 5 20:00 7RT block…" at bounding box center [709, 364] width 1068 height 474
click at [475, 521] on div "47RT 2 18:00 | 20:15" at bounding box center [490, 530] width 46 height 46
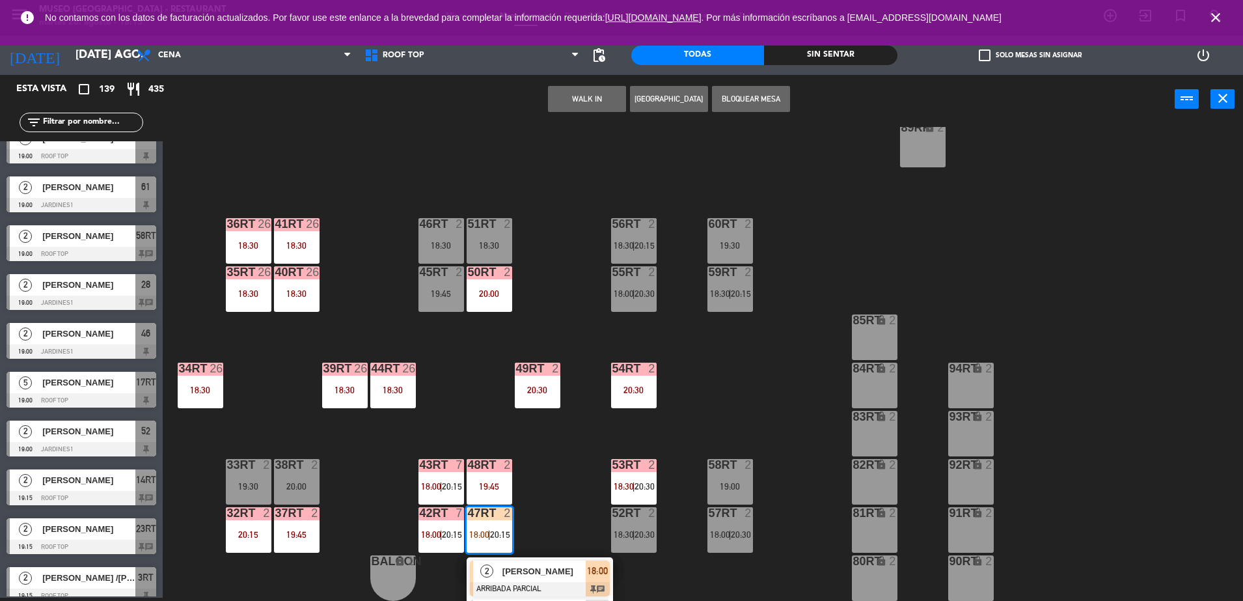
click at [879, 334] on div "85RT lock 2" at bounding box center [875, 337] width 46 height 46
click at [530, 116] on div "Mover WALK IN [GEOGRAPHIC_DATA] Bloquear Mesa power_input close" at bounding box center [669, 99] width 1012 height 49
click at [541, 95] on button "Mover" at bounding box center [546, 99] width 78 height 26
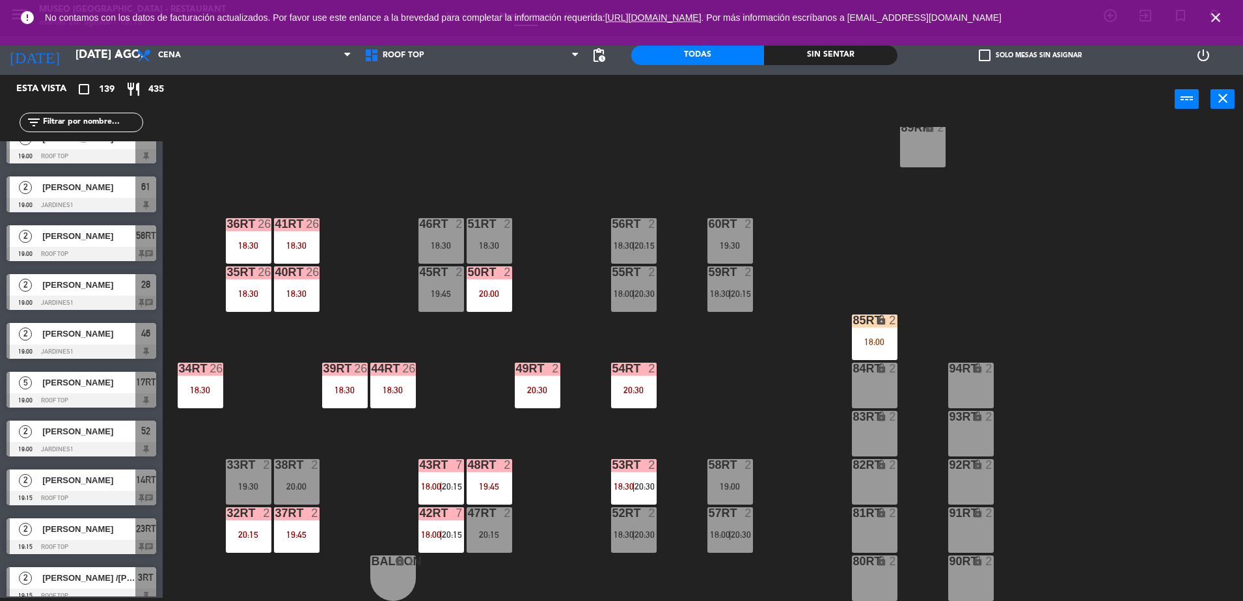
click at [468, 470] on div "48RT" at bounding box center [468, 465] width 1 height 12
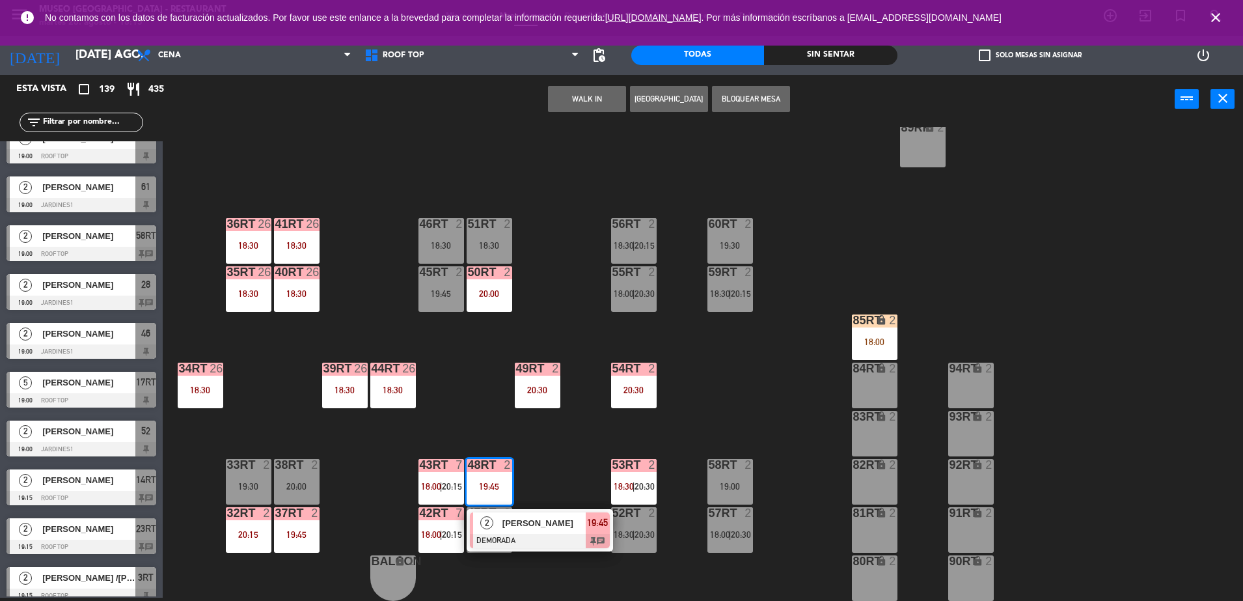
click at [562, 517] on span "[PERSON_NAME]" at bounding box center [543, 523] width 83 height 14
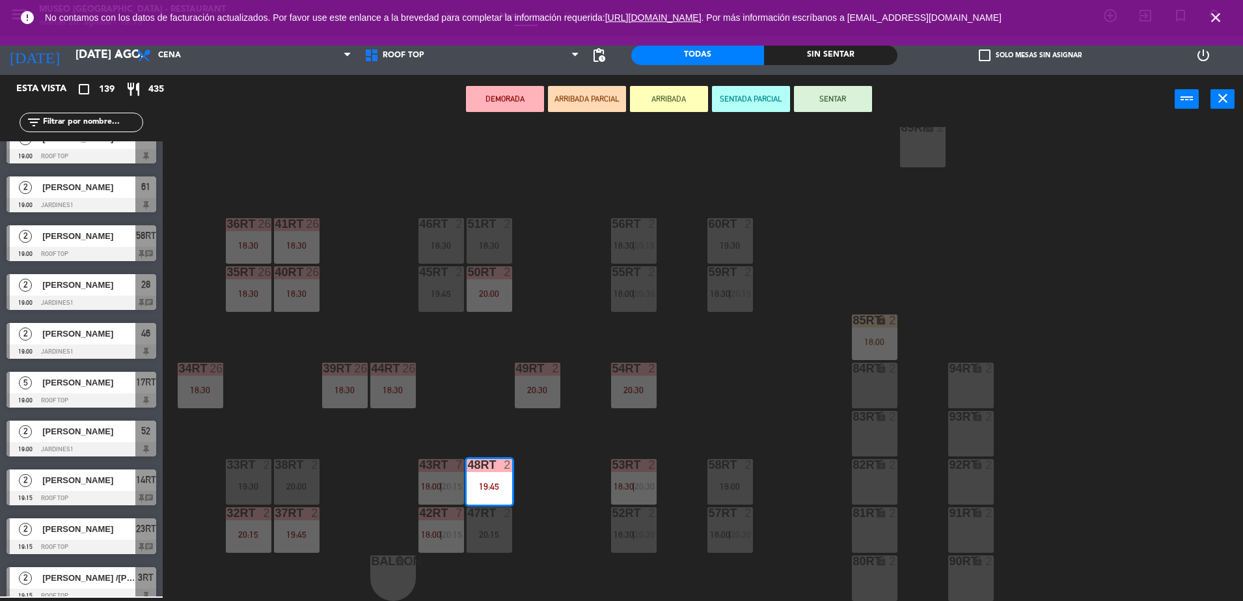
click at [491, 537] on div "20:15" at bounding box center [490, 534] width 46 height 9
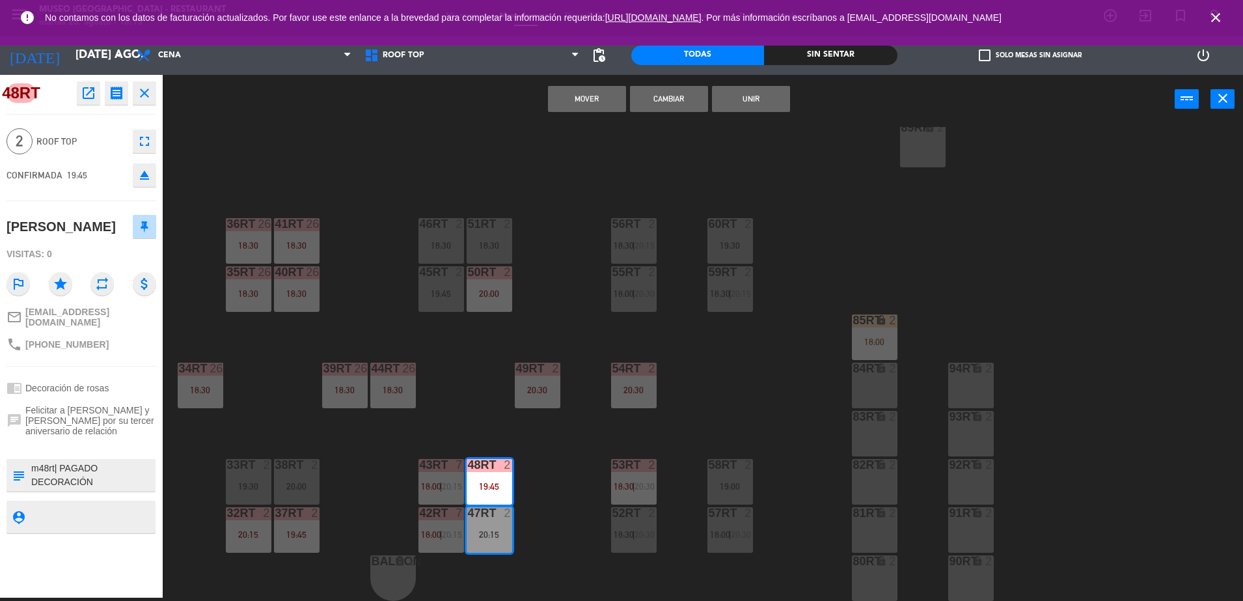
click at [682, 107] on button "Cambiar" at bounding box center [669, 99] width 78 height 26
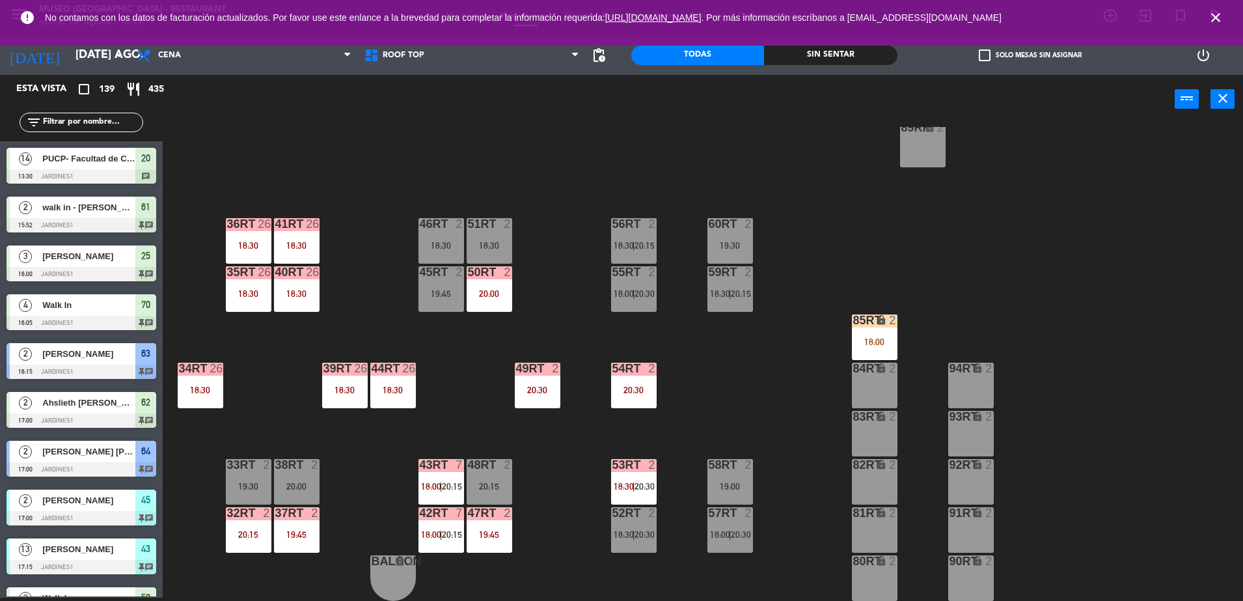
scroll to position [3, 0]
click at [640, 524] on div "52RT 2 18:30 | 20:30" at bounding box center [634, 530] width 46 height 46
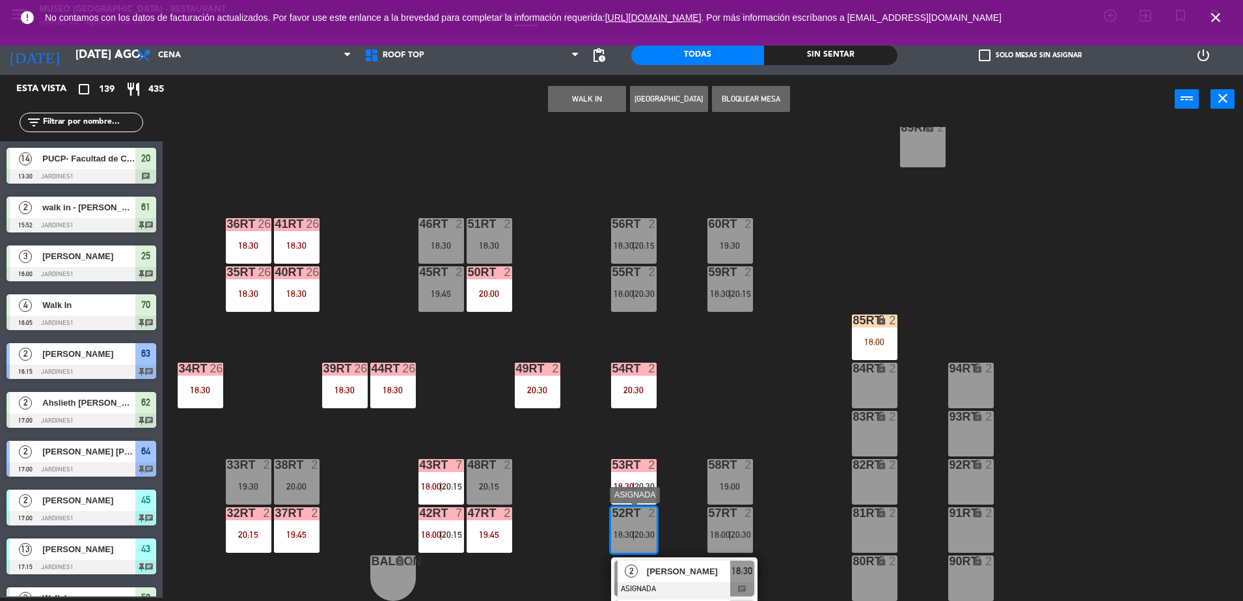
click at [668, 560] on div "[PERSON_NAME]" at bounding box center [687, 570] width 85 height 21
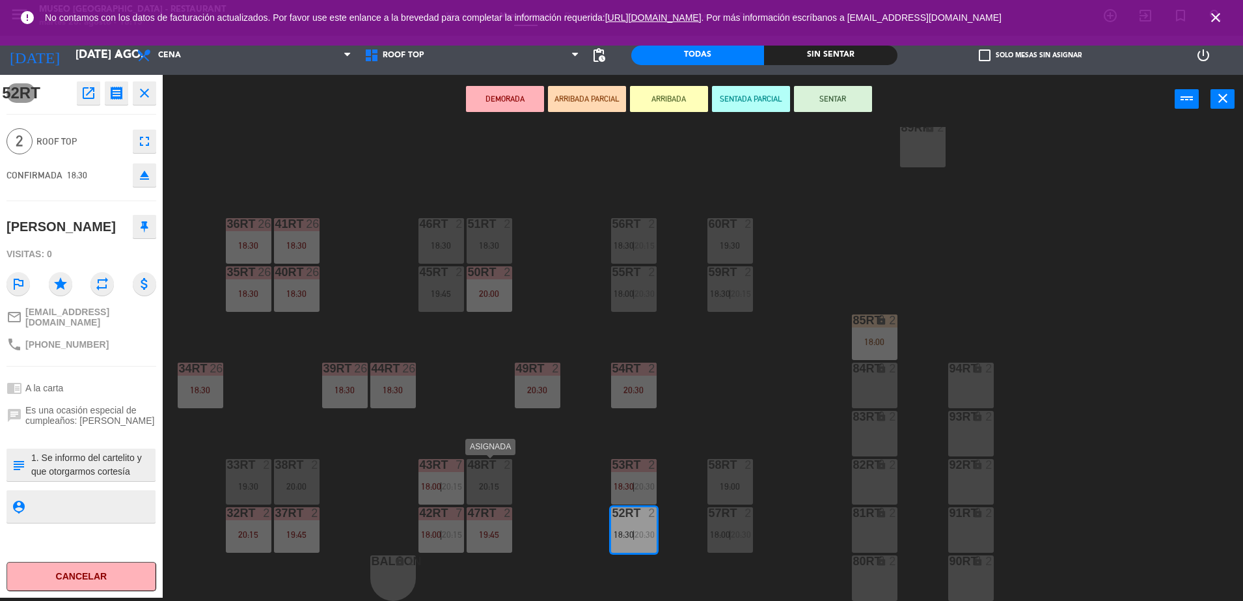
click at [494, 474] on div "48RT 2 20:15" at bounding box center [490, 482] width 46 height 46
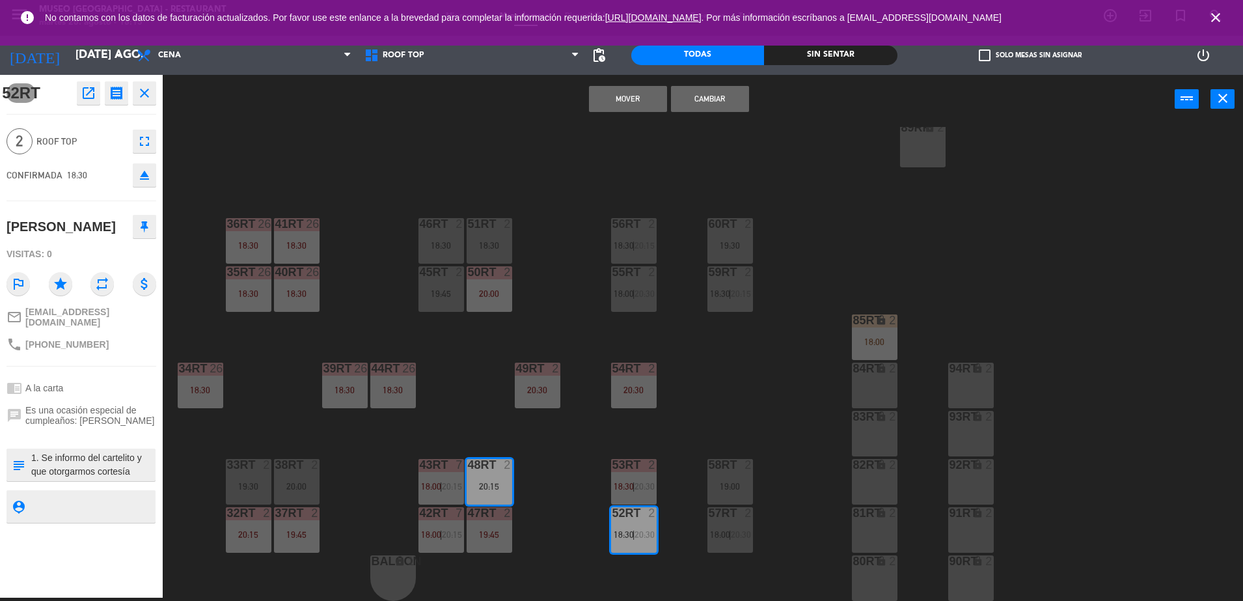
click at [625, 109] on button "Mover" at bounding box center [628, 99] width 78 height 26
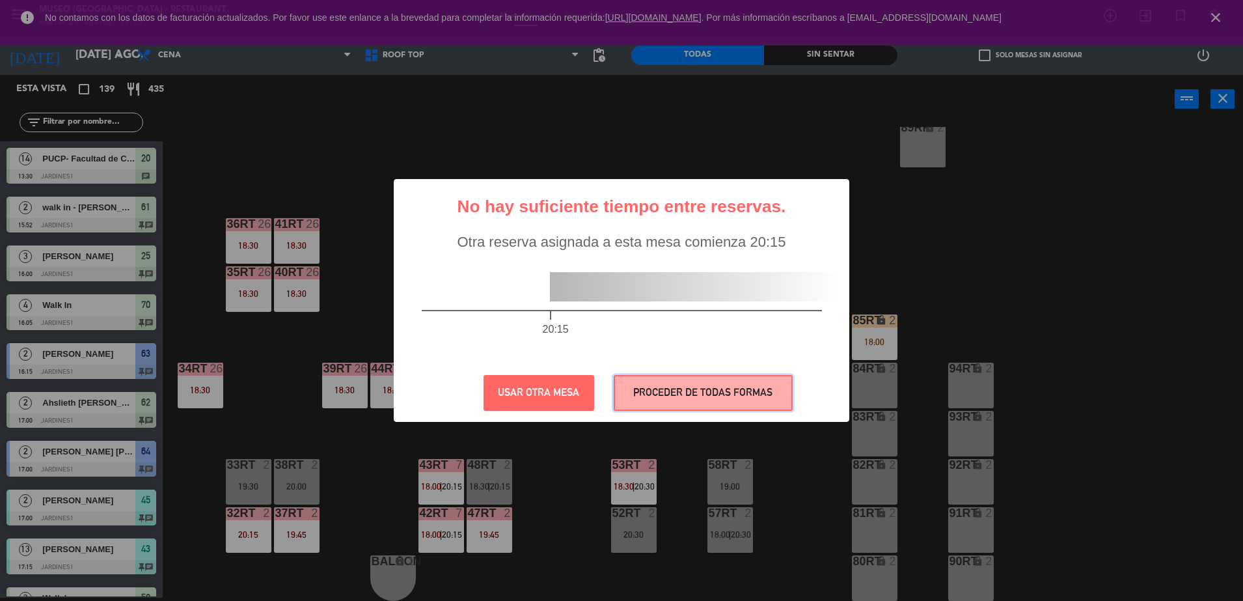
click at [712, 382] on button "PROCEDER DE TODAS FORMAS" at bounding box center [703, 393] width 179 height 36
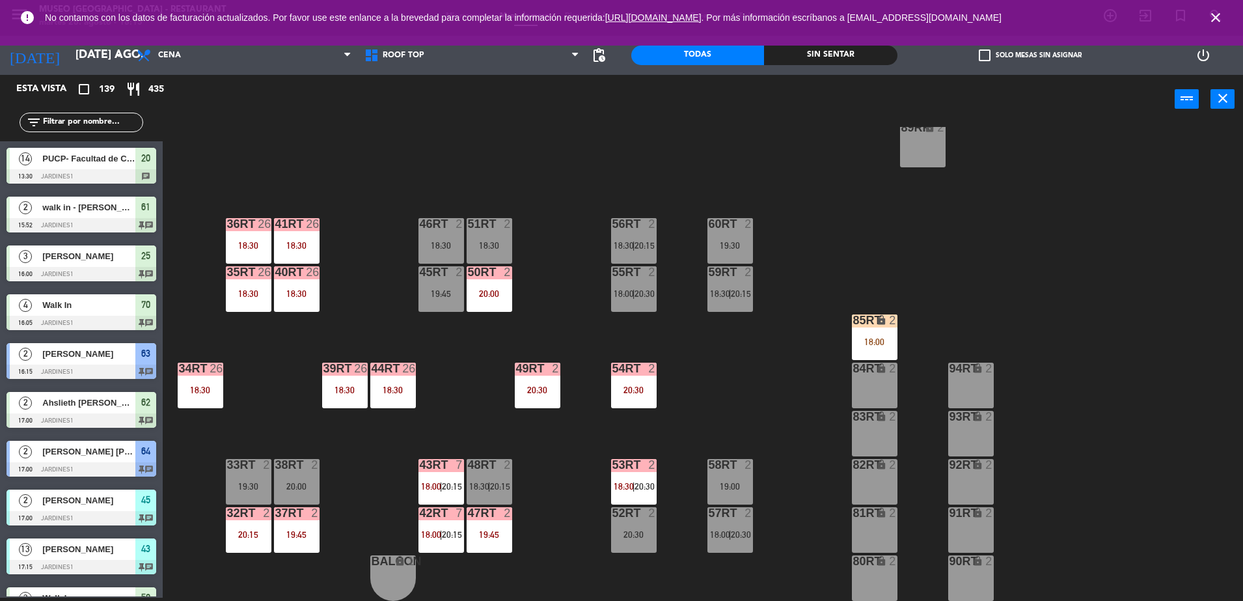
click at [893, 337] on div "18:00" at bounding box center [875, 341] width 46 height 9
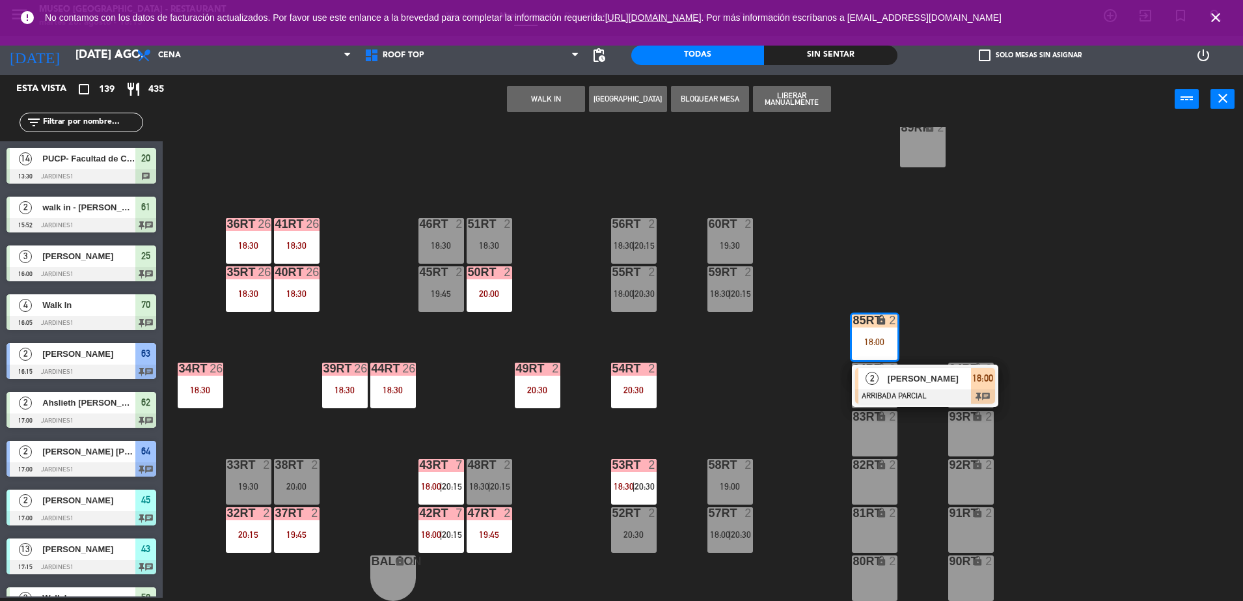
click at [930, 382] on span "[PERSON_NAME]" at bounding box center [929, 379] width 83 height 14
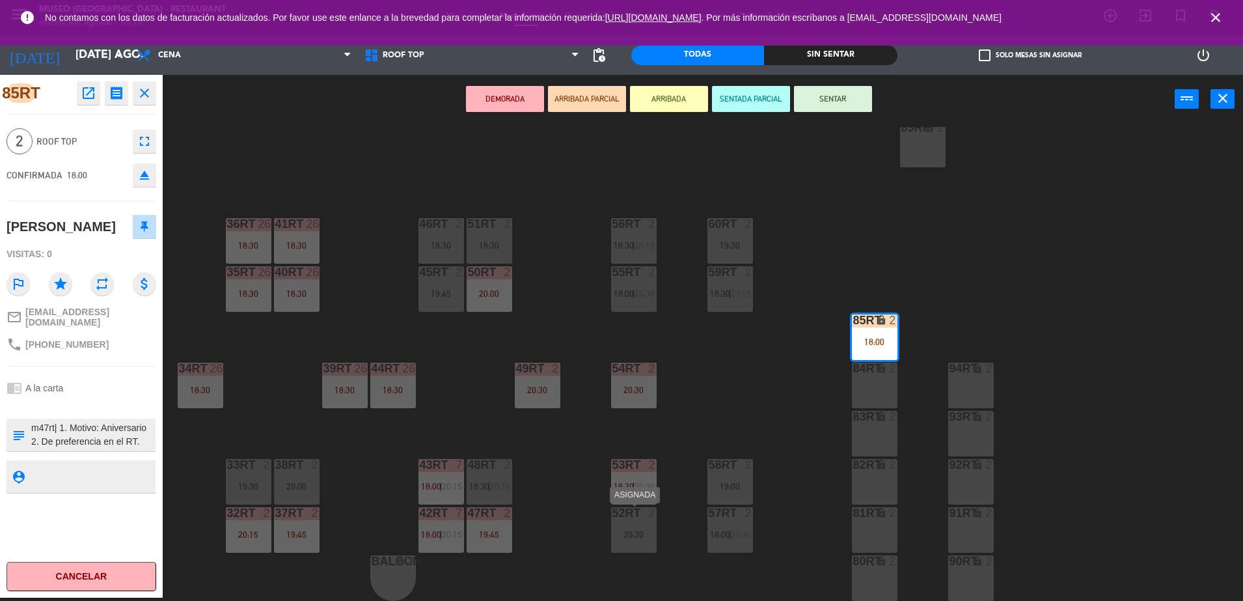
click at [618, 532] on div "20:30" at bounding box center [634, 534] width 46 height 9
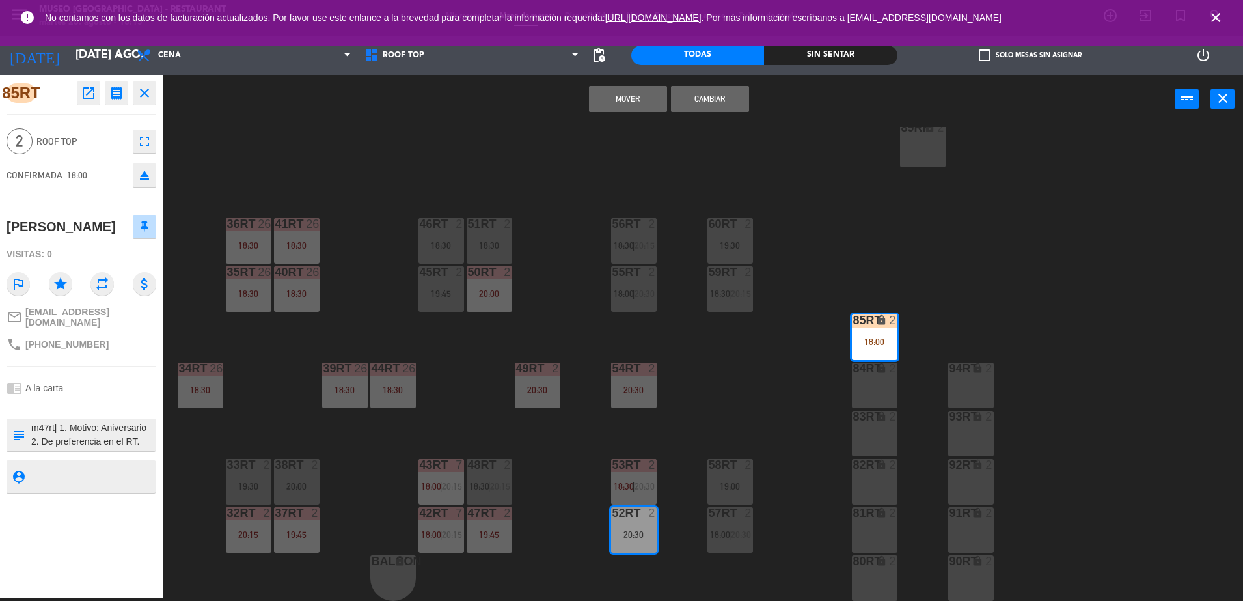
click at [610, 98] on button "Mover" at bounding box center [628, 99] width 78 height 26
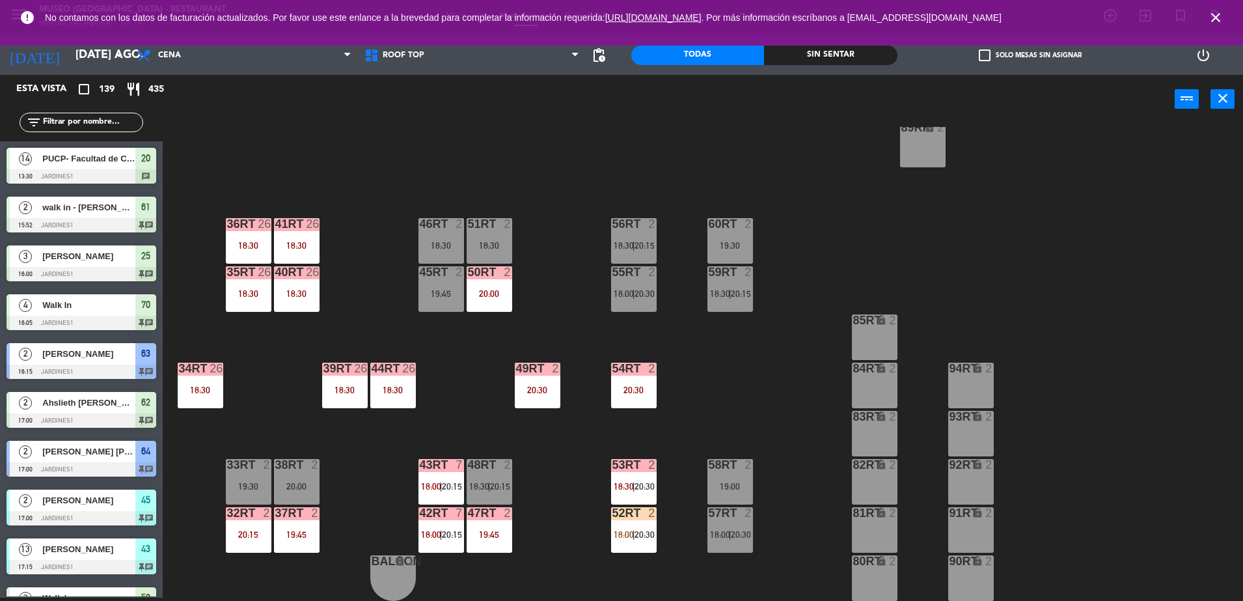
scroll to position [2282, 0]
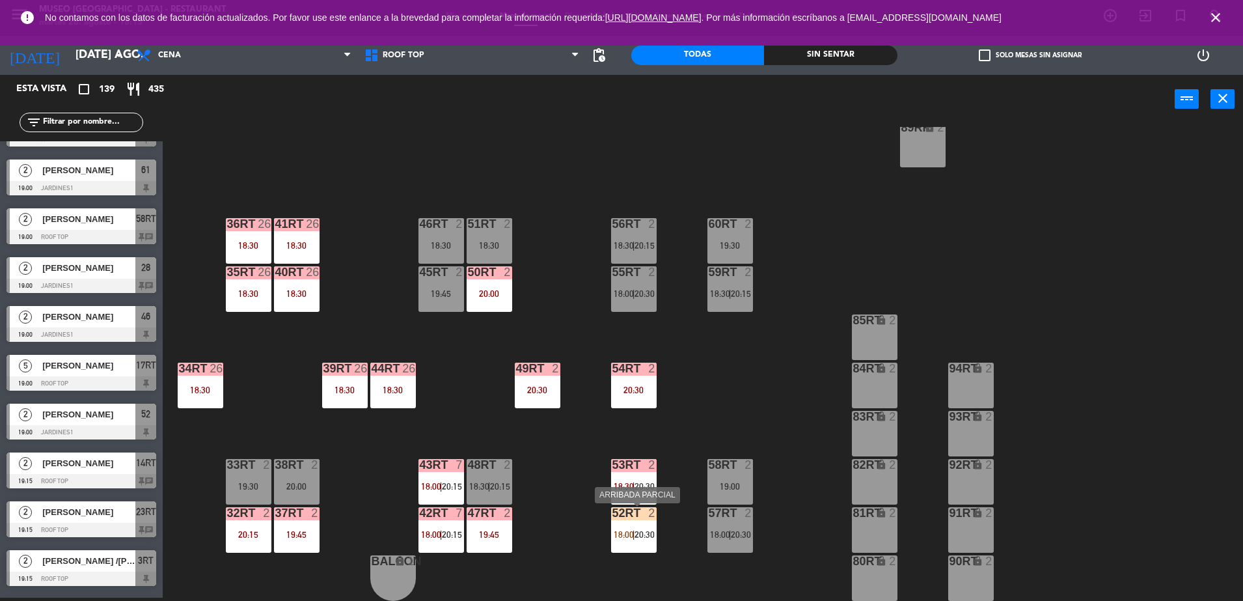
click at [636, 530] on span "20:30" at bounding box center [644, 534] width 20 height 10
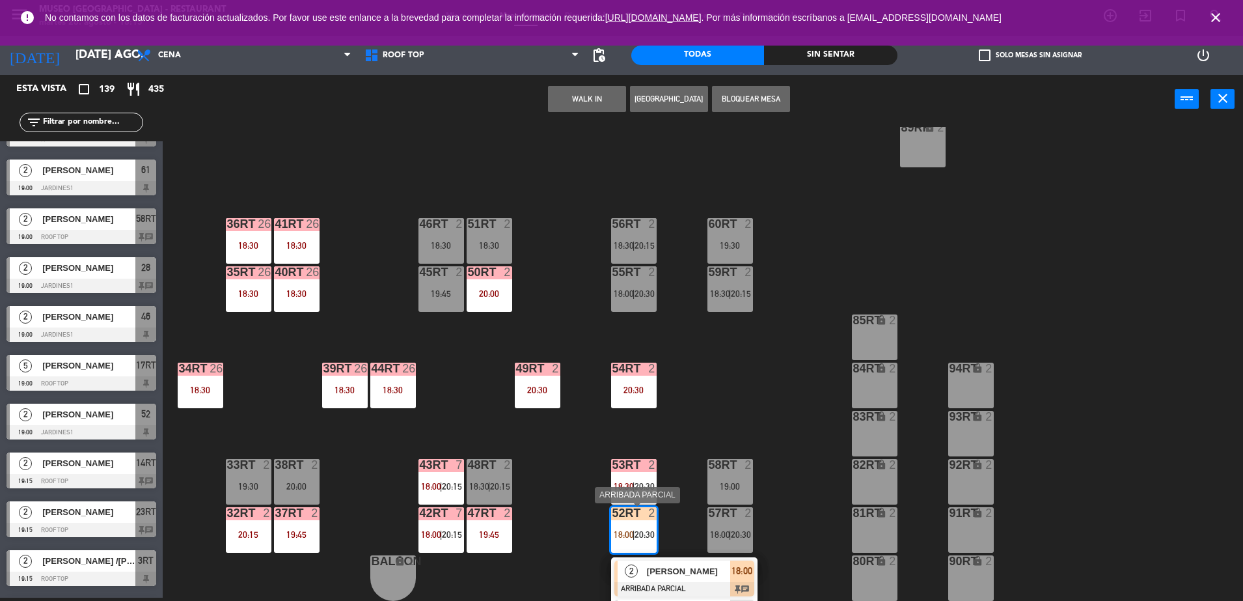
click at [666, 572] on span "[PERSON_NAME]" at bounding box center [688, 571] width 83 height 14
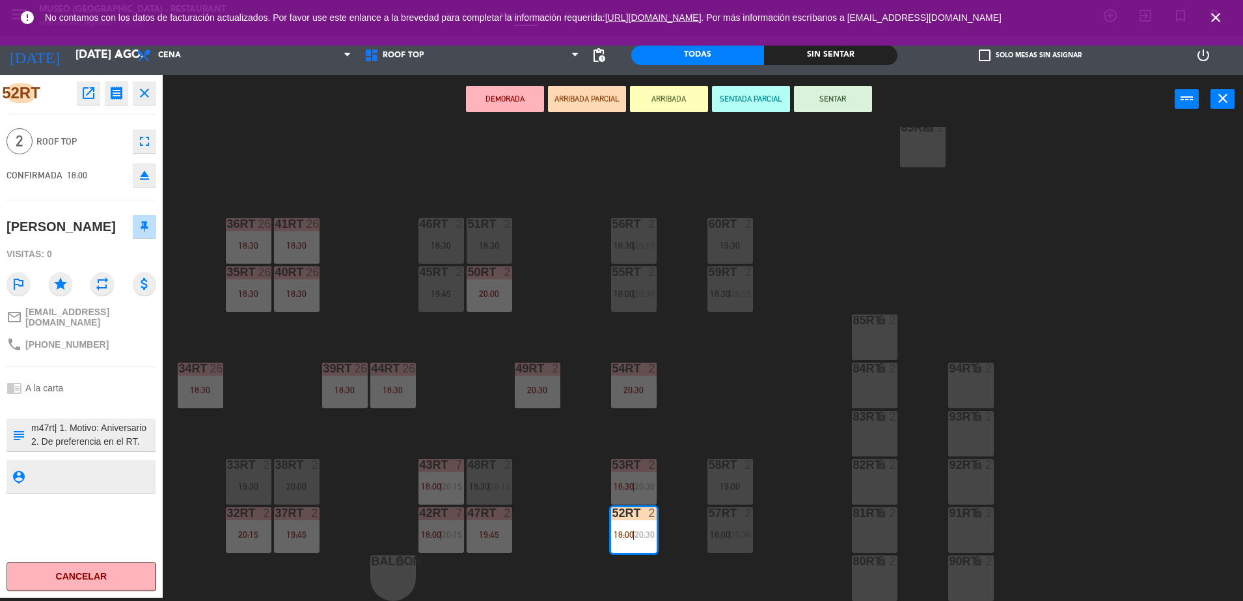
click at [46, 422] on textarea at bounding box center [92, 434] width 124 height 27
type textarea "m52rt| 1. Motivo: Aniversario 2. De preferencia en el RT. llegó 17:30 indico qu…"
click at [97, 400] on div at bounding box center [82, 404] width 150 height 9
click at [826, 98] on button "SENTAR" at bounding box center [833, 99] width 78 height 26
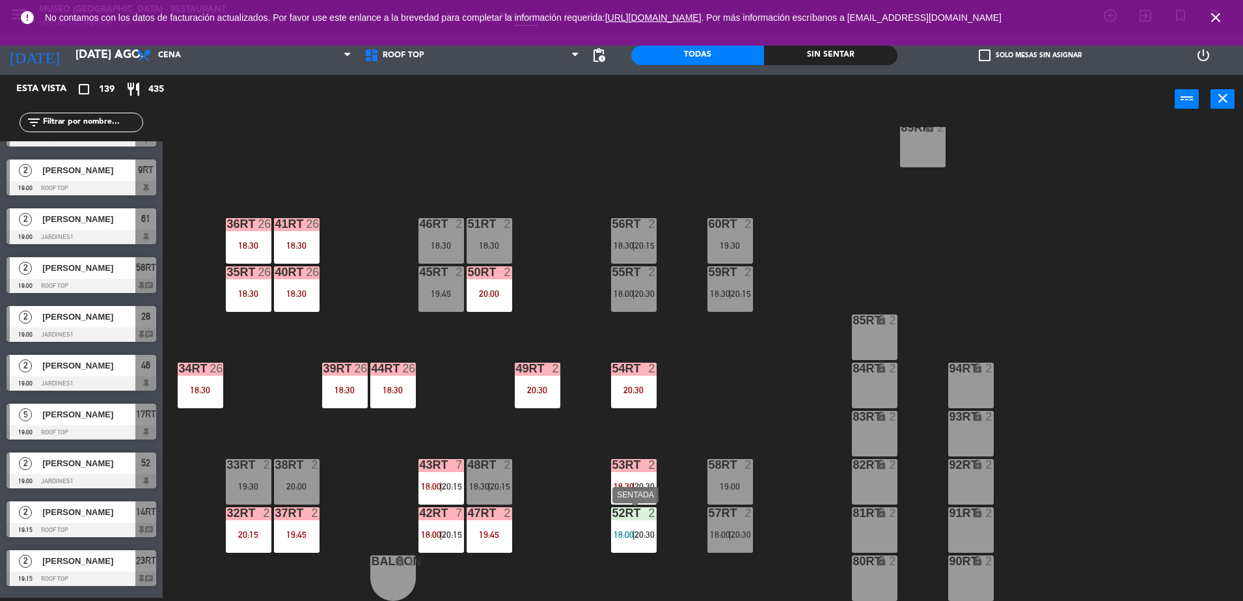
click at [632, 532] on span "18:00" at bounding box center [624, 534] width 20 height 10
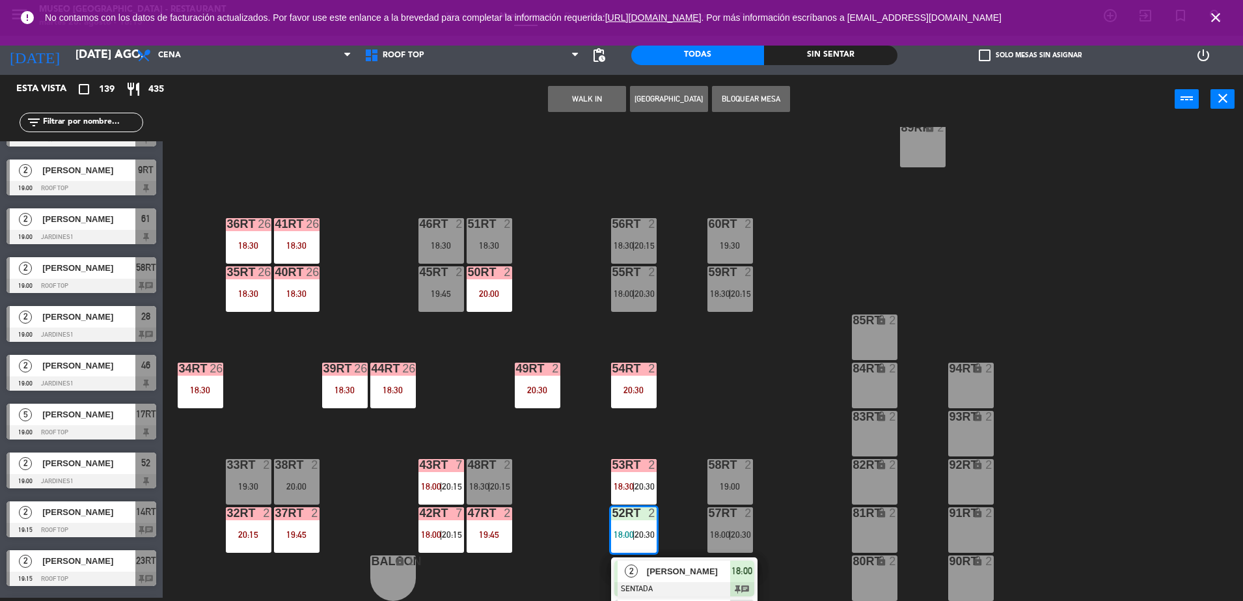
click at [666, 570] on span "[PERSON_NAME]" at bounding box center [688, 571] width 83 height 14
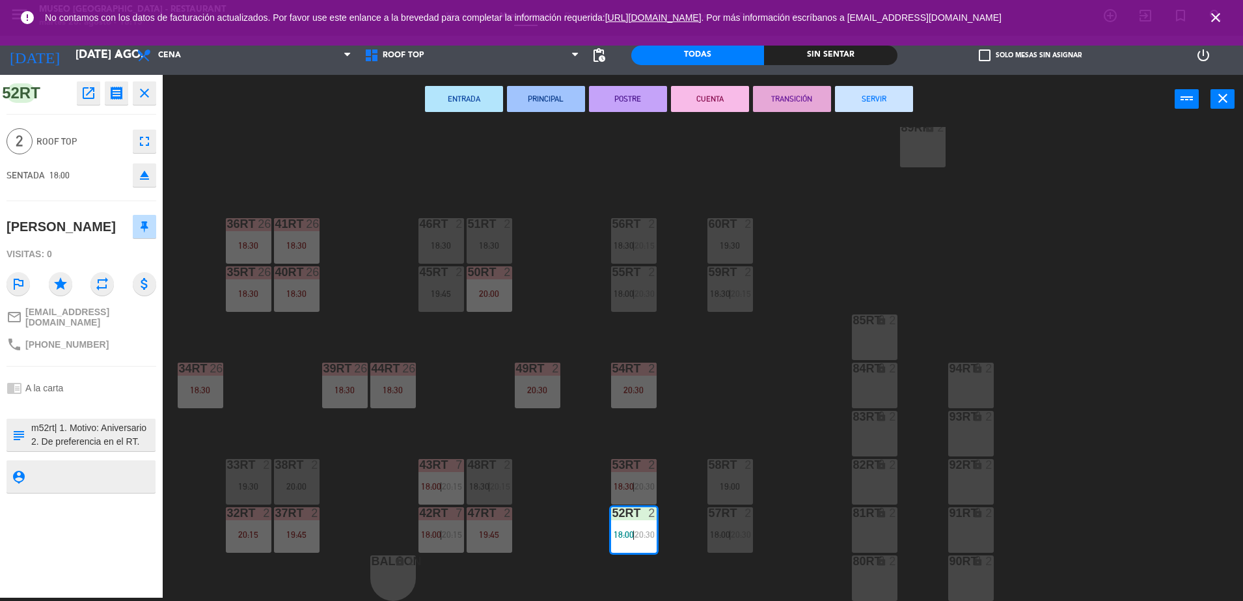
click at [83, 428] on textarea at bounding box center [92, 434] width 124 height 27
click at [519, 448] on div "18RT 4 20:30 16RT 4 19:45 28RT 2 19:45 80RR lock 2 19:45 27RT 5 20:00 7RT block…" at bounding box center [709, 364] width 1068 height 474
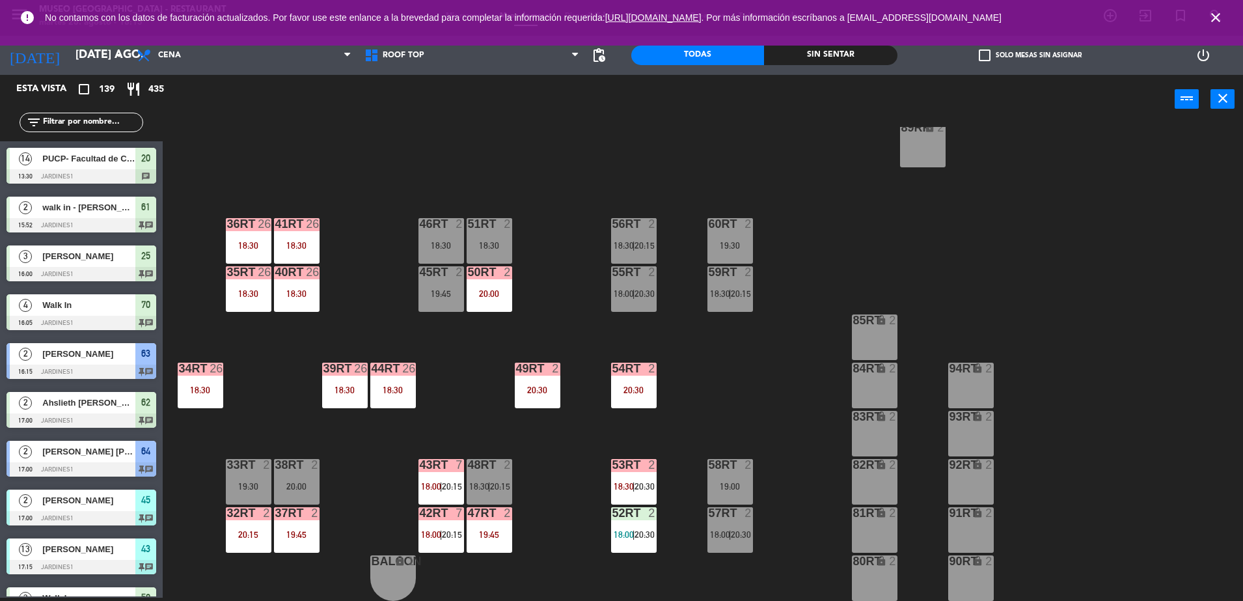
scroll to position [3, 0]
click at [867, 347] on div "85RT lock 3 18:00" at bounding box center [875, 337] width 46 height 46
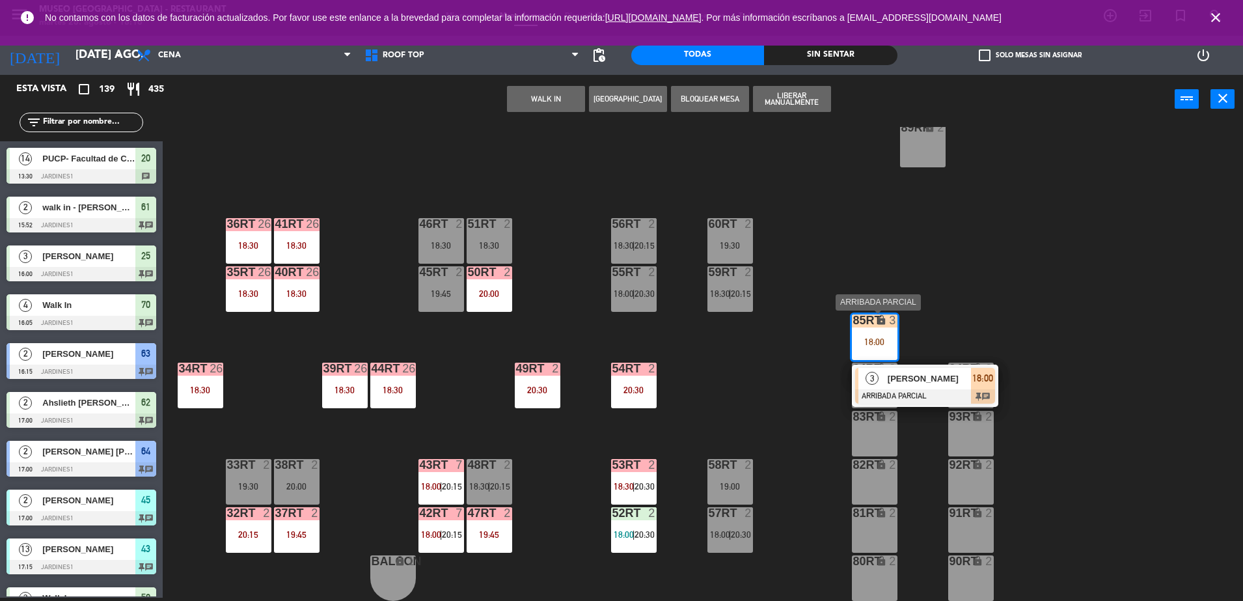
click at [875, 375] on span "3" at bounding box center [871, 378] width 13 height 13
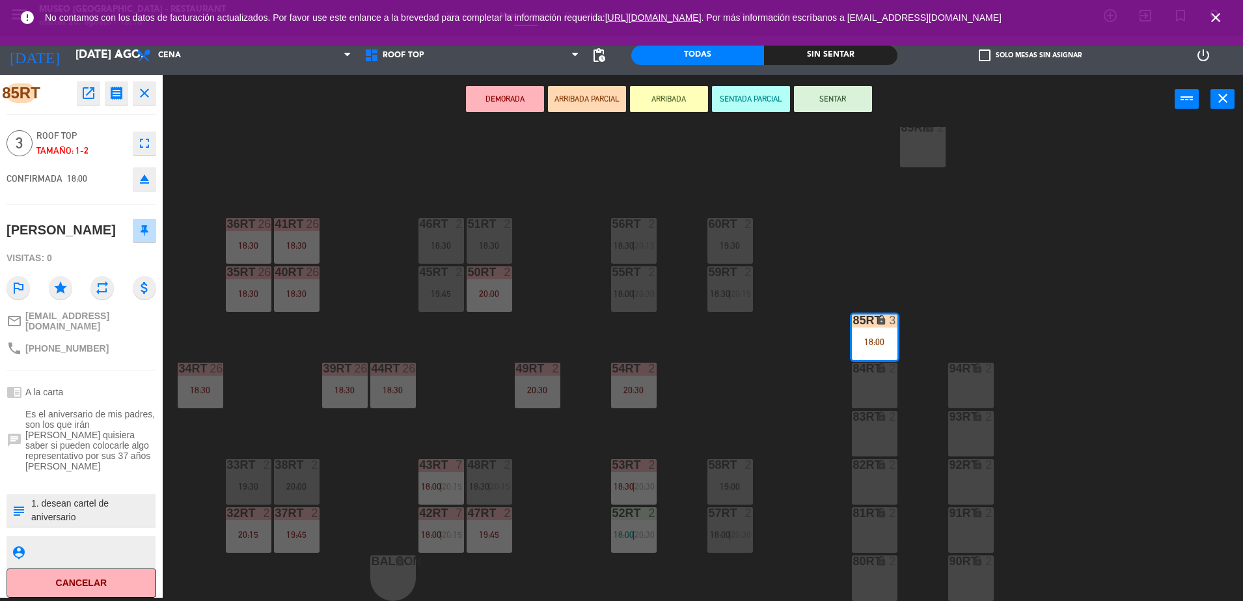
click at [99, 517] on textarea at bounding box center [92, 509] width 124 height 27
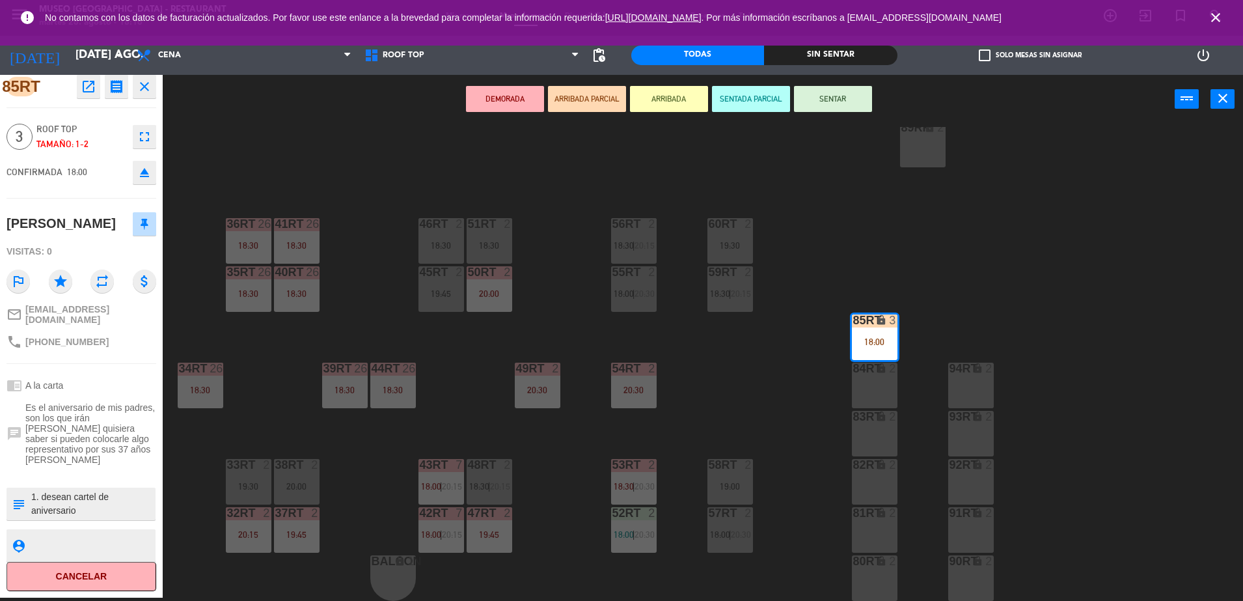
click at [81, 509] on textarea at bounding box center [92, 503] width 124 height 27
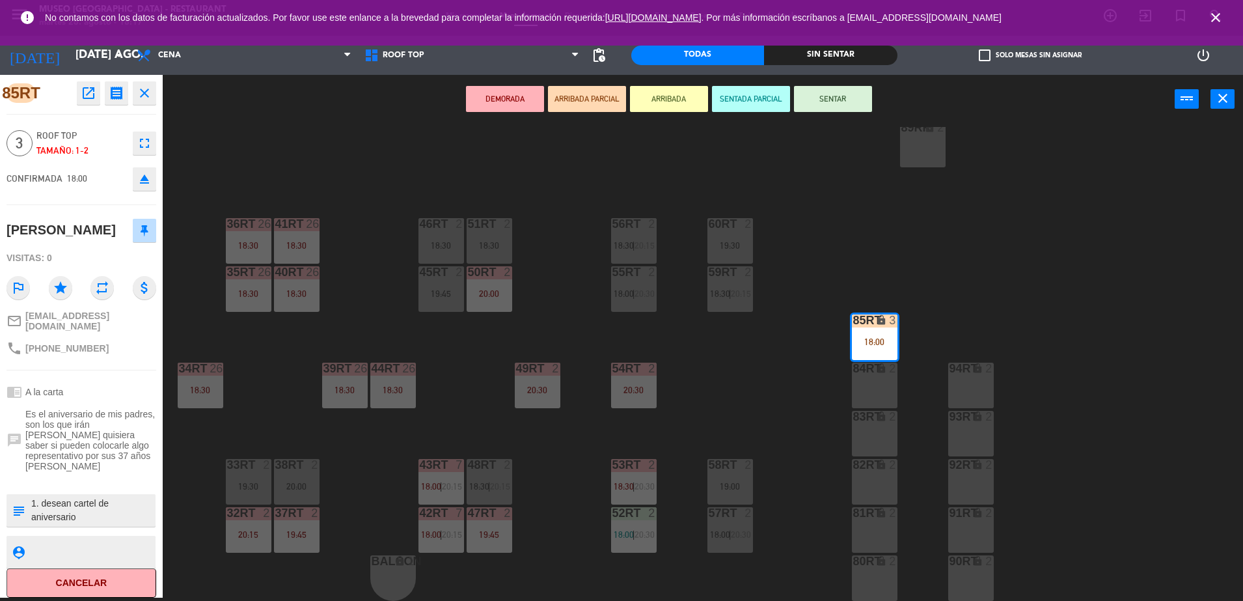
click at [33, 508] on textarea at bounding box center [92, 509] width 124 height 27
type textarea "m4rt| 1. desean cartel de aniversario"
click at [87, 457] on span "Es el aniversario de mis padres, son los que irán [PERSON_NAME] quisiera saber …" at bounding box center [90, 440] width 131 height 62
click at [70, 497] on div at bounding box center [92, 510] width 124 height 33
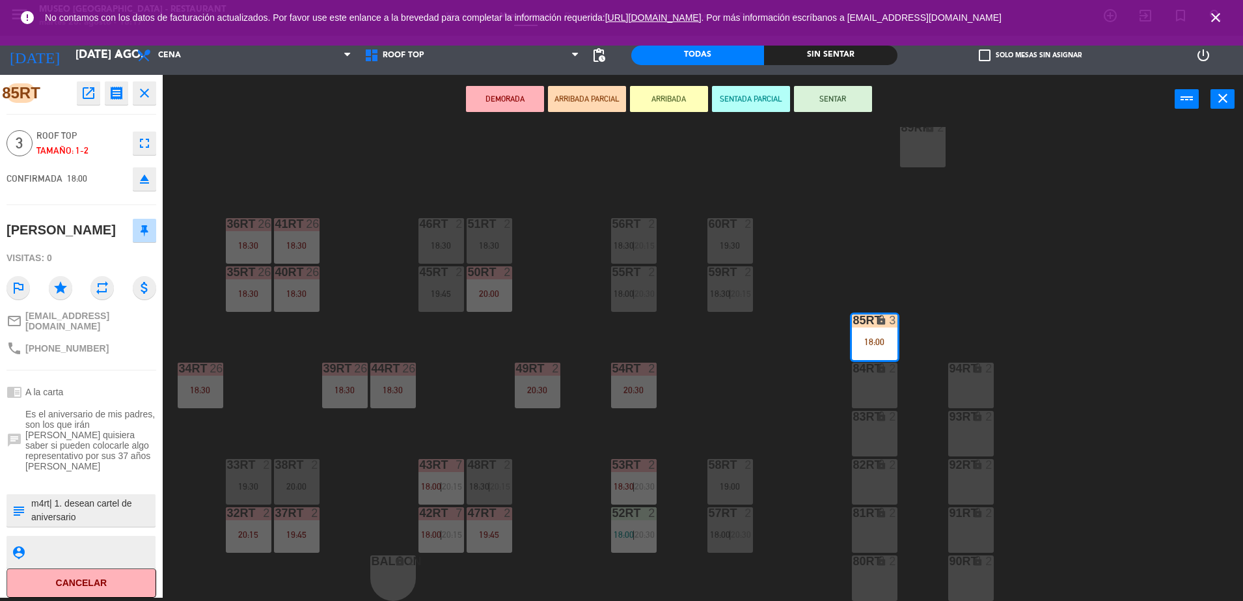
click at [85, 463] on span "Es el aniversario de mis padres, son los que irán [PERSON_NAME] quisiera saber …" at bounding box center [90, 440] width 131 height 62
click at [433, 377] on div "18RT 4 20:30 16RT 4 19:45 28RT 2 19:45 80RR lock 2 19:45 27RT 5 20:00 7RT block…" at bounding box center [709, 364] width 1068 height 474
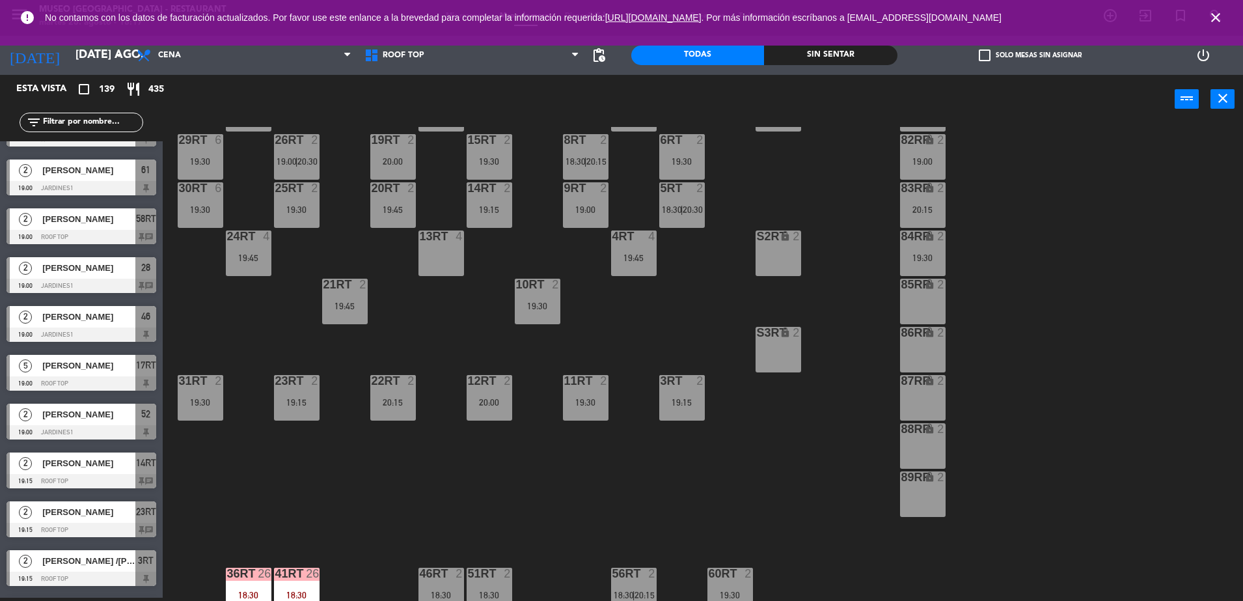
scroll to position [163, 0]
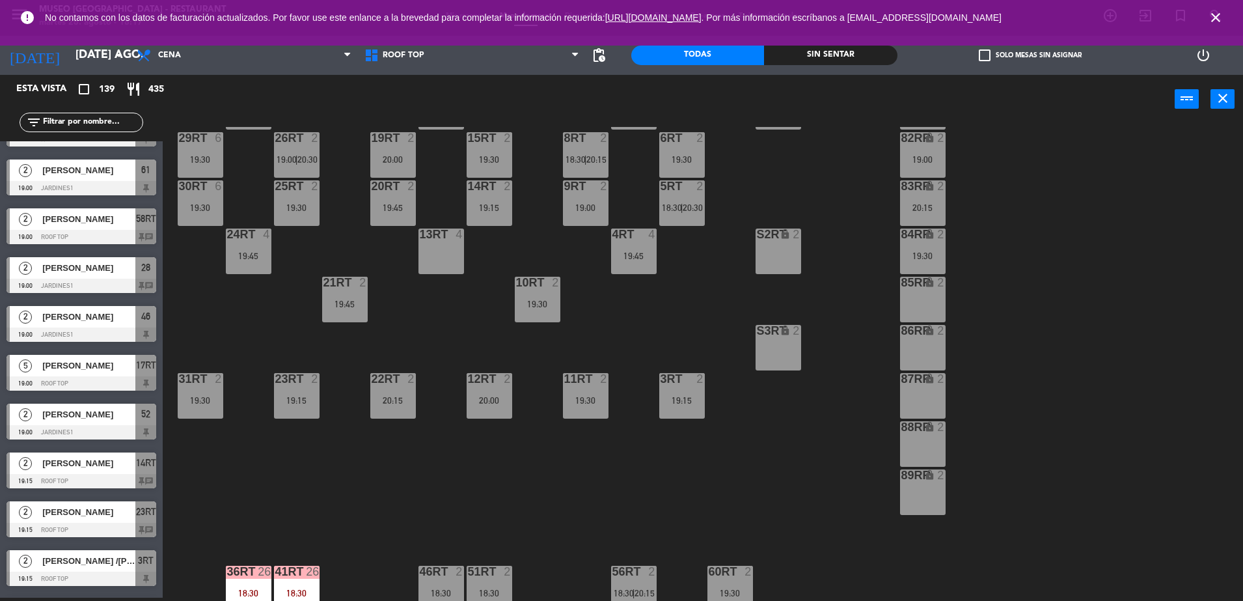
click at [642, 280] on div "18RT 4 20:30 16RT 4 19:45 28RT 2 19:45 80RR lock 2 19:45 27RT 5 20:00 7RT block…" at bounding box center [709, 364] width 1068 height 474
click at [628, 252] on div "19:45" at bounding box center [634, 255] width 46 height 9
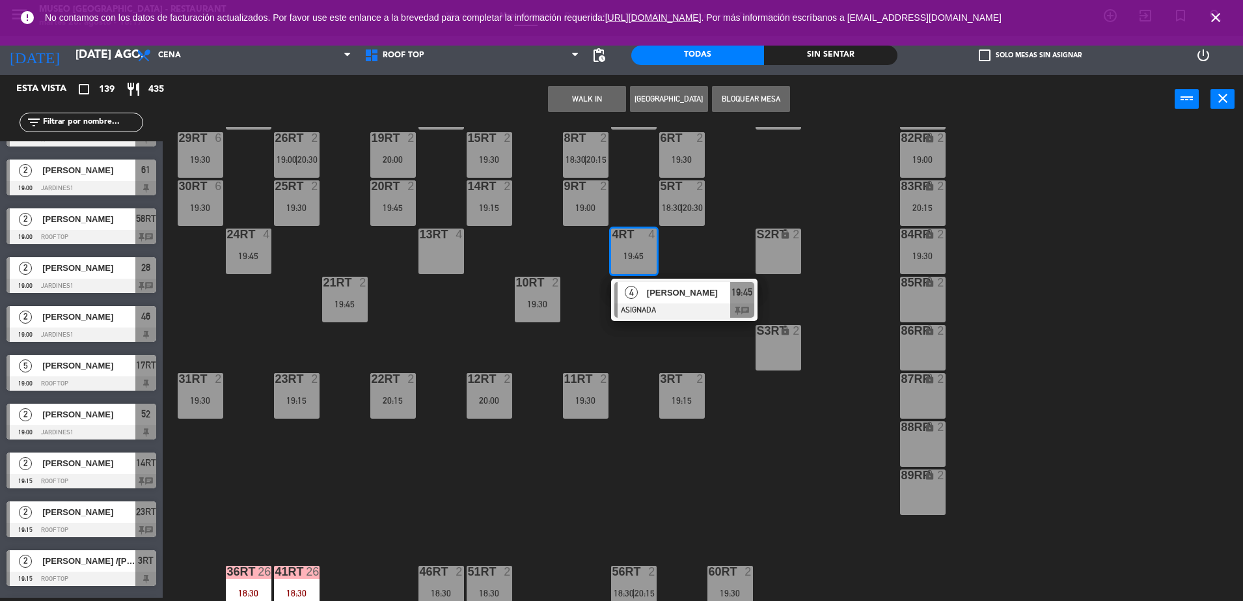
click at [447, 257] on div "13RT 4" at bounding box center [441, 251] width 46 height 46
click at [535, 89] on button "Mover" at bounding box center [546, 99] width 78 height 26
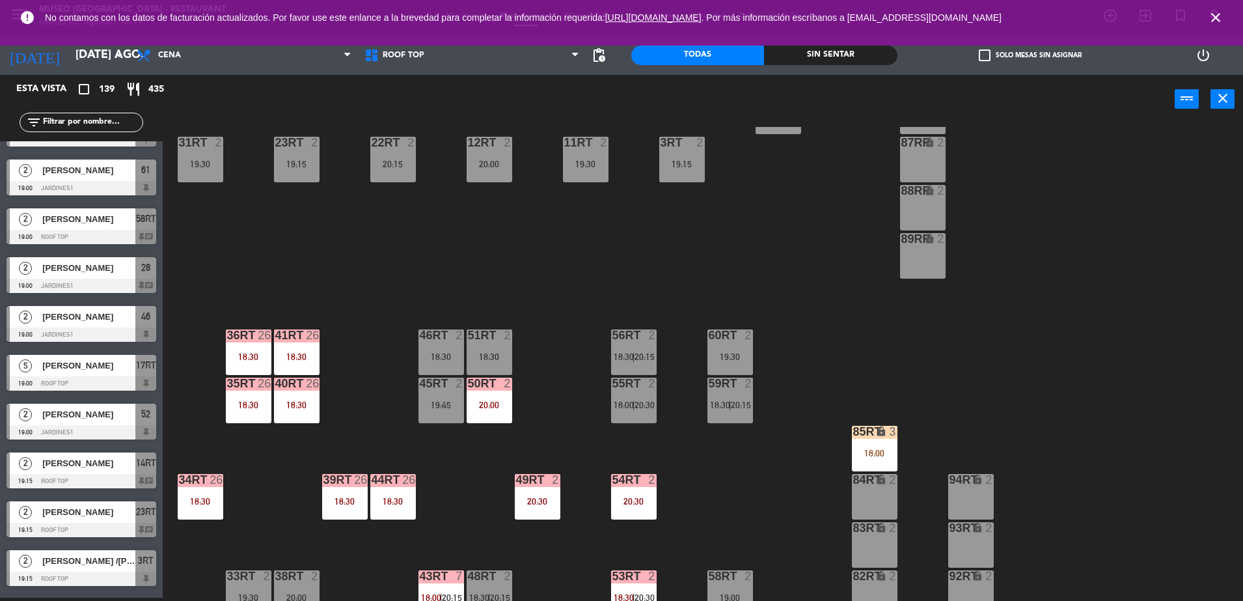
scroll to position [405, 0]
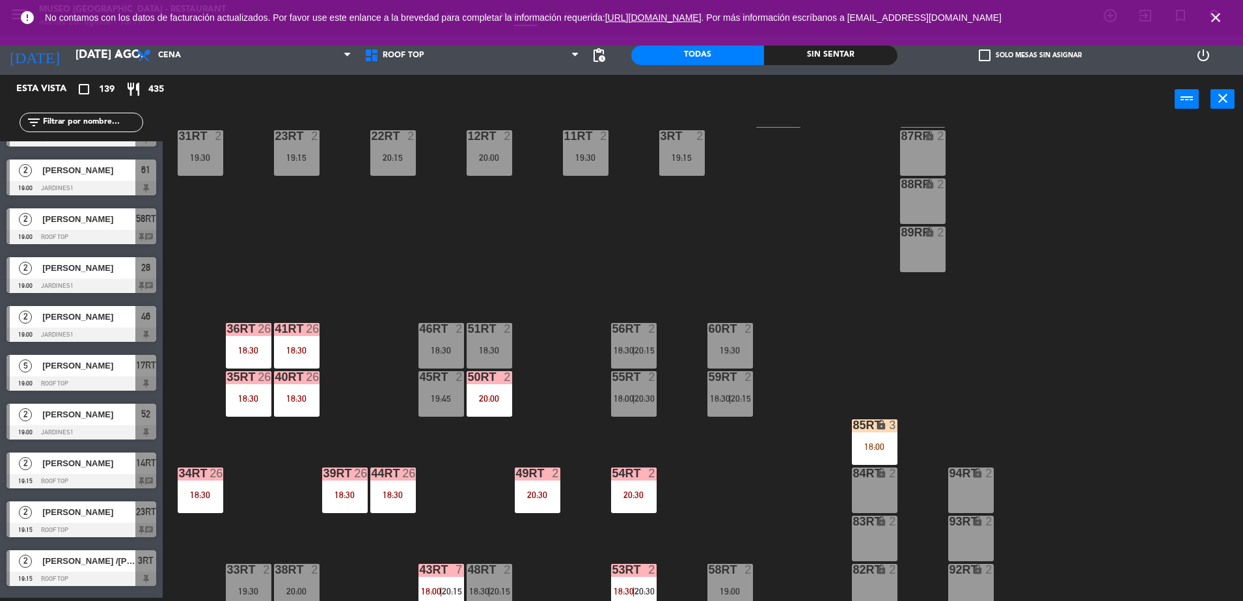
click at [867, 455] on div "85RT lock 3 18:00" at bounding box center [875, 442] width 46 height 46
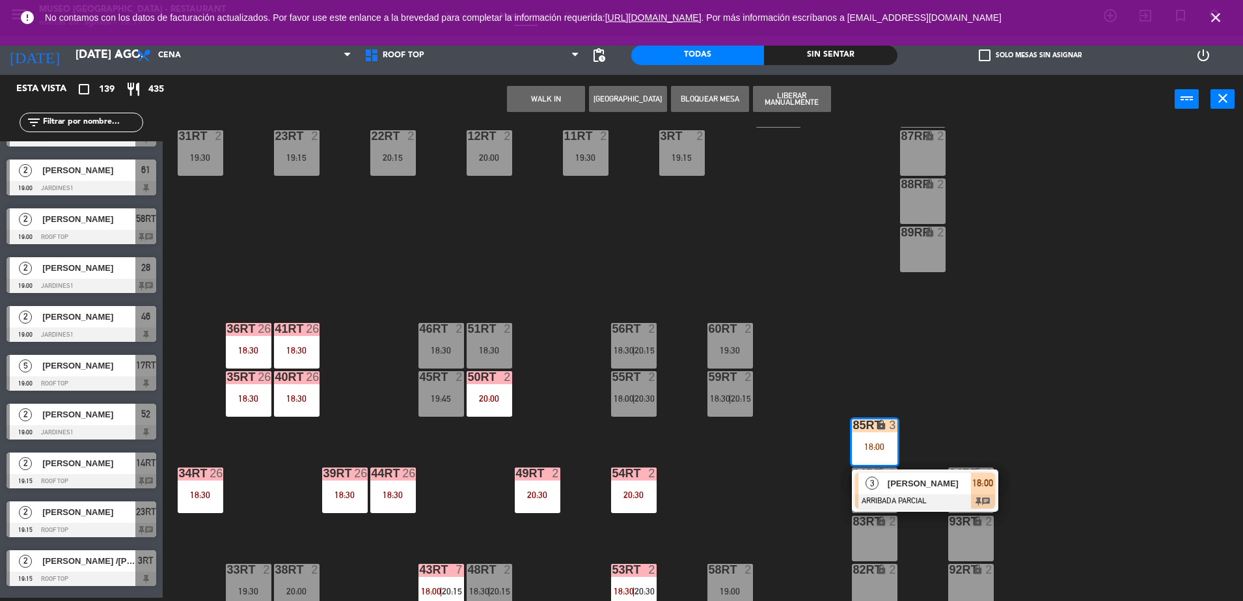
scroll to position [0, 0]
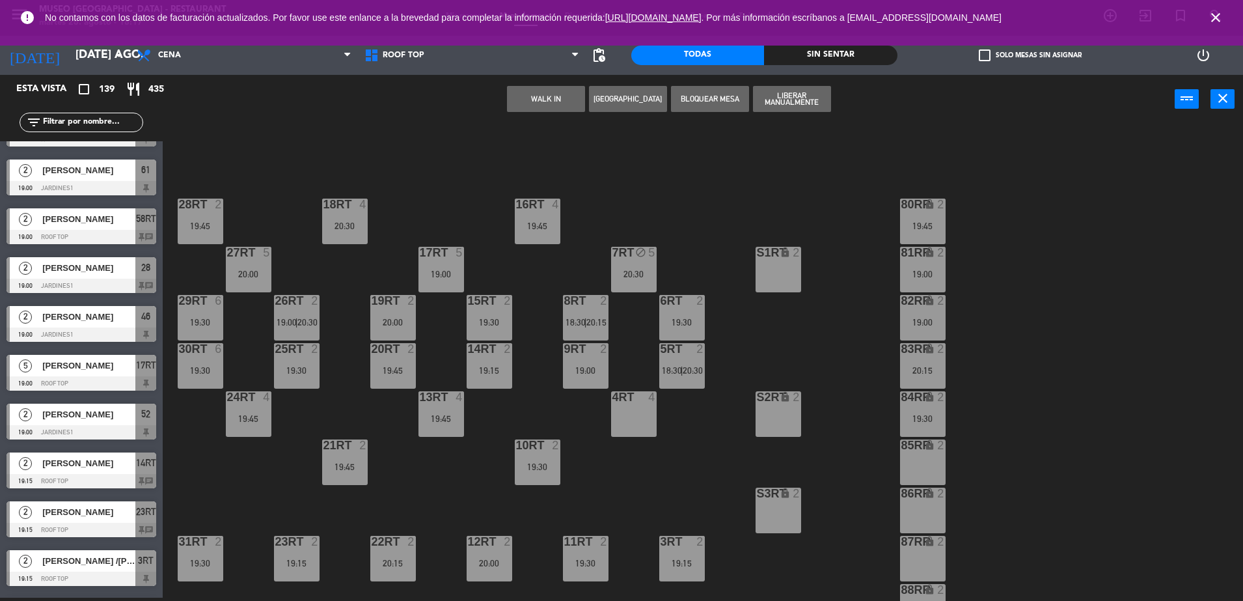
click at [645, 401] on div "4" at bounding box center [654, 397] width 21 height 12
click at [544, 100] on button "Mover" at bounding box center [546, 99] width 78 height 26
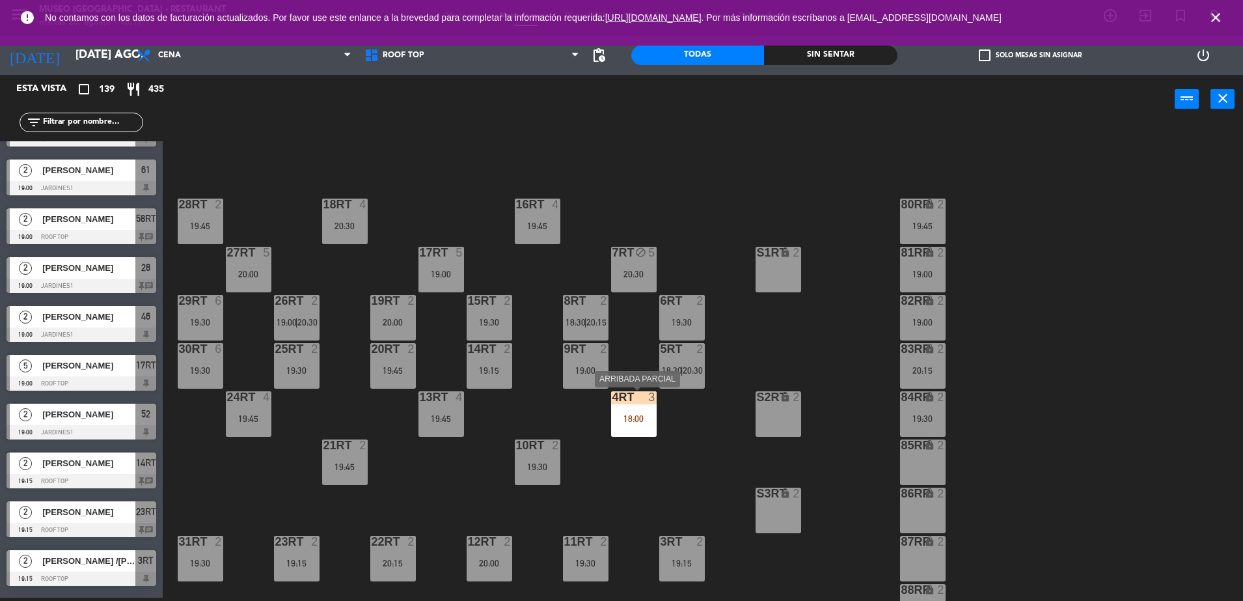
click at [634, 416] on div "18:00" at bounding box center [634, 418] width 46 height 9
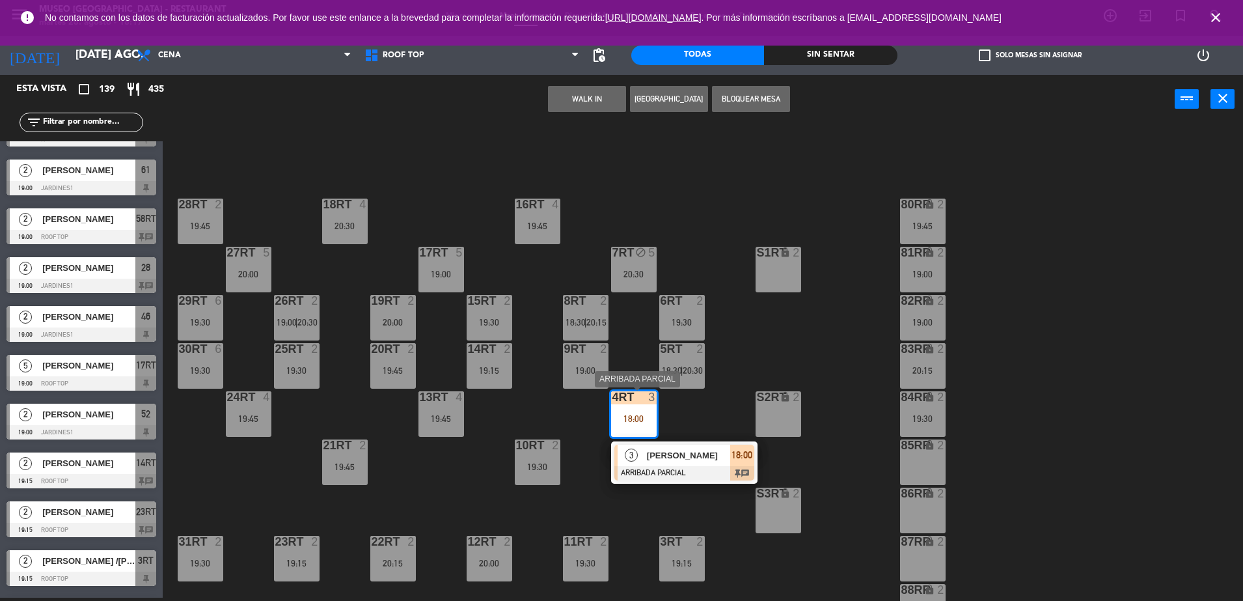
click at [673, 459] on span "[PERSON_NAME]" at bounding box center [688, 455] width 83 height 14
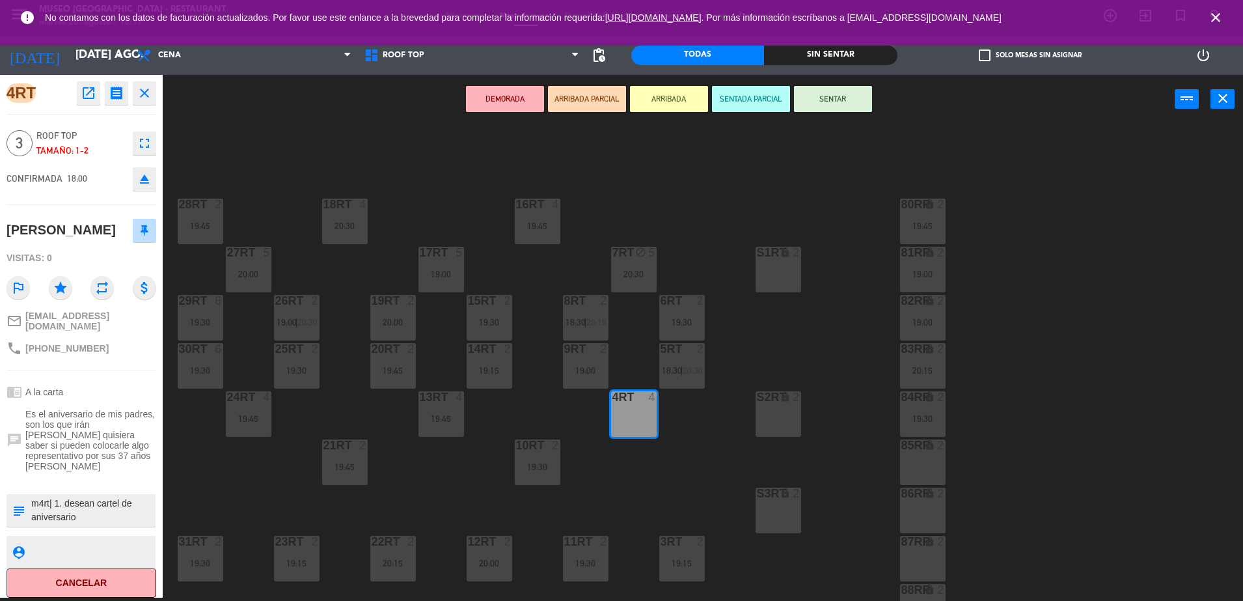
click at [75, 502] on textarea at bounding box center [92, 509] width 124 height 27
click at [105, 434] on span "Es el aniversario de mis padres, son los que irán [PERSON_NAME] quisiera saber …" at bounding box center [90, 440] width 131 height 62
click at [88, 404] on div "chrome_reader_mode A la carta" at bounding box center [82, 391] width 150 height 25
click at [819, 94] on button "SENTAR" at bounding box center [833, 99] width 78 height 26
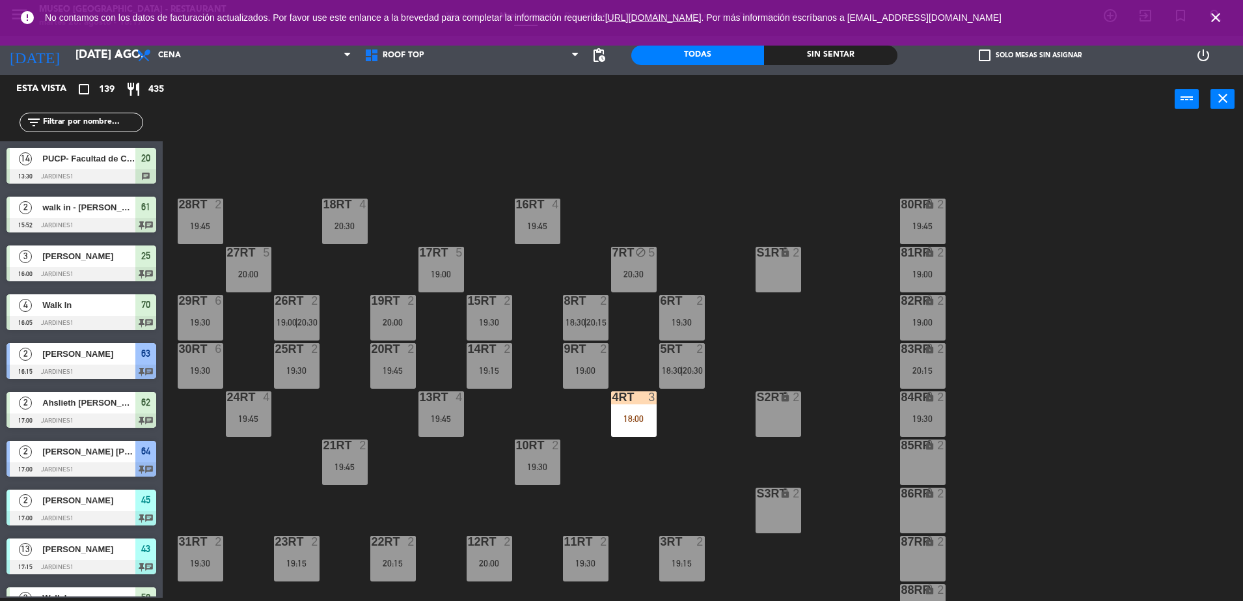
scroll to position [2233, 0]
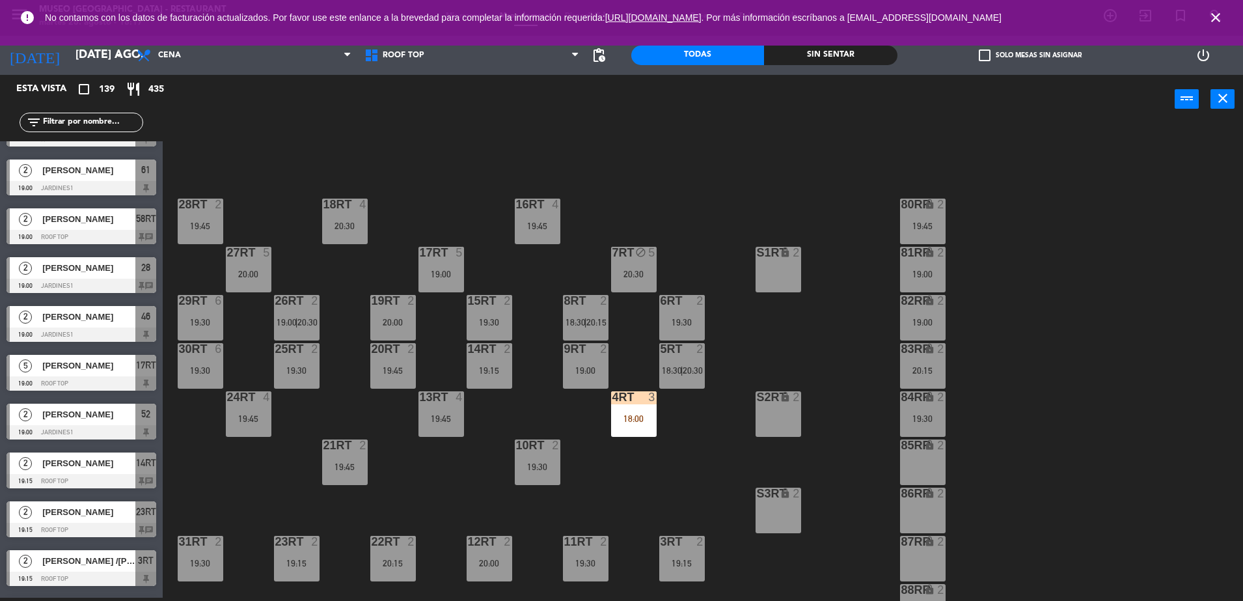
click at [634, 407] on div "4RT 3 18:00" at bounding box center [634, 414] width 46 height 46
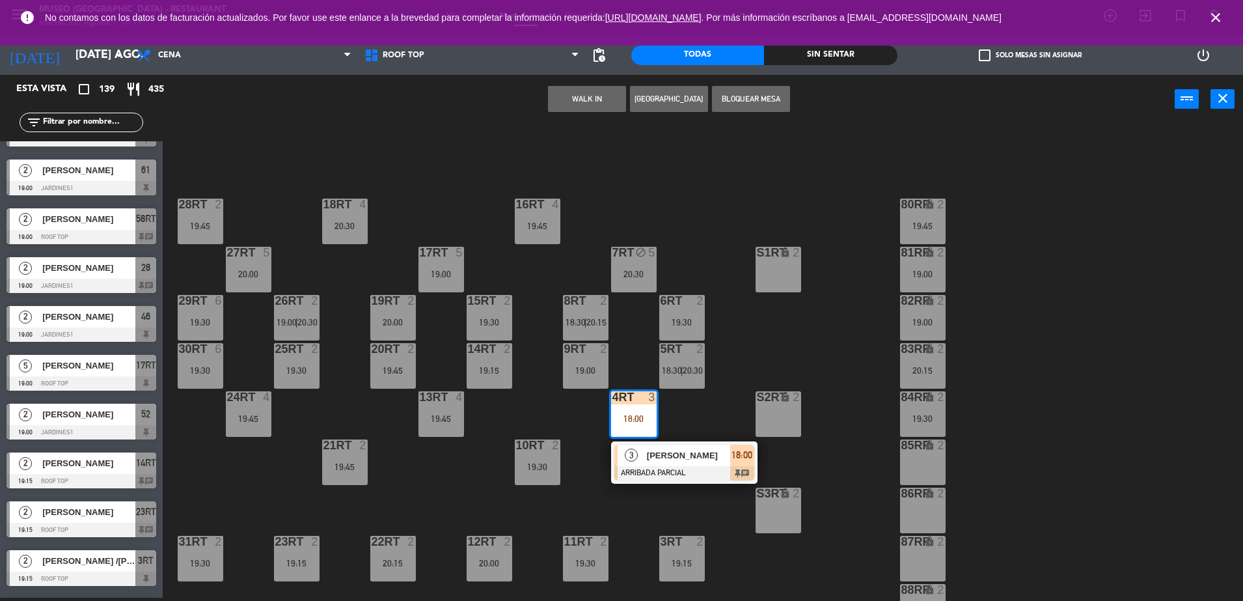
click at [681, 461] on span "[PERSON_NAME]" at bounding box center [688, 455] width 83 height 14
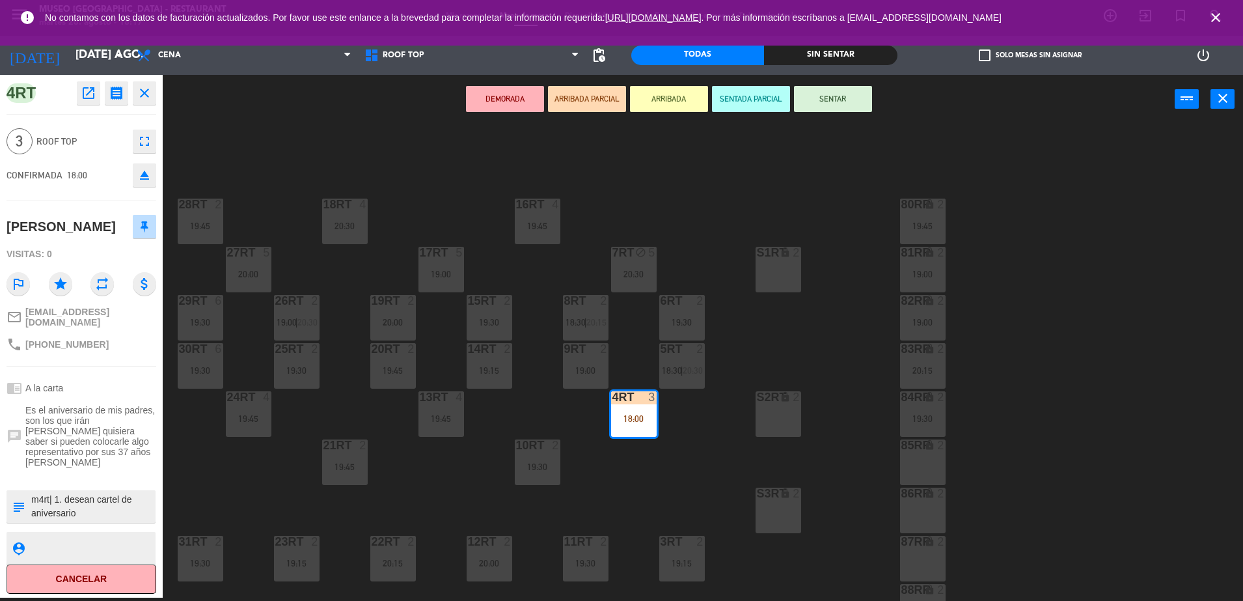
click at [729, 105] on button "SENTADA PARCIAL" at bounding box center [751, 99] width 78 height 26
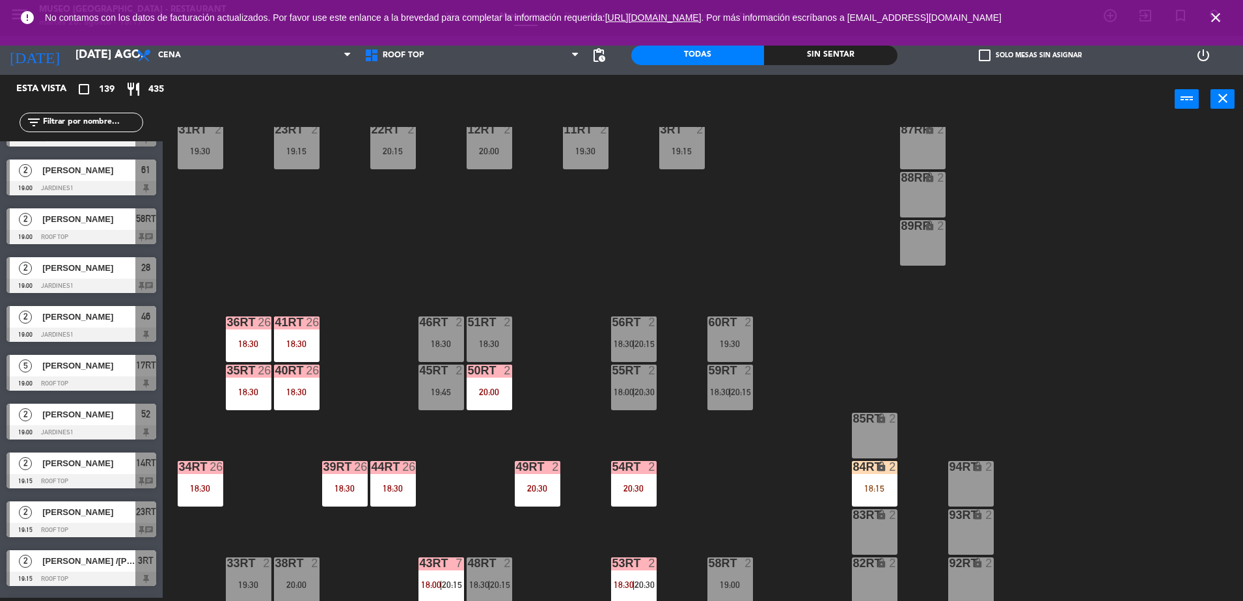
scroll to position [431, 0]
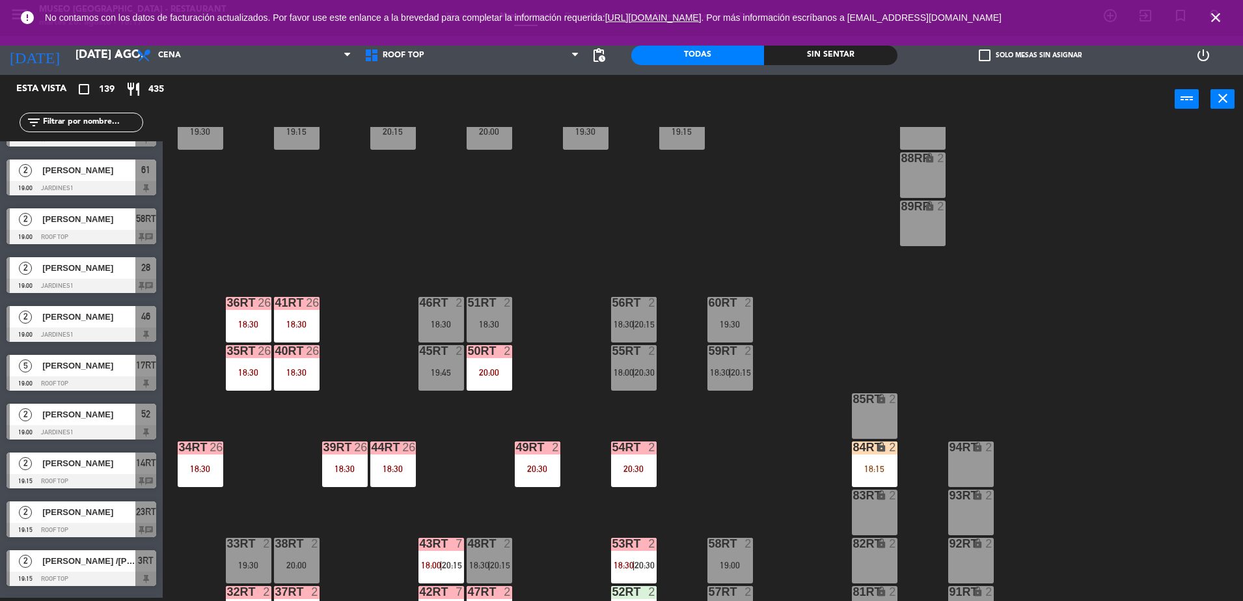
click at [867, 471] on div "18:15" at bounding box center [875, 468] width 46 height 9
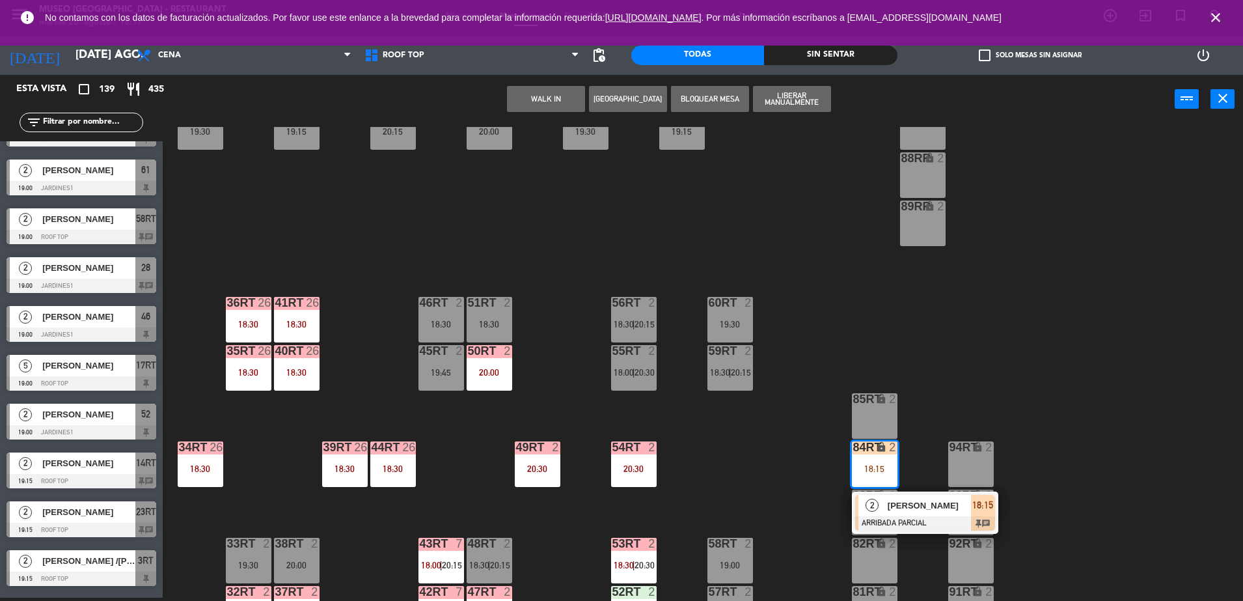
click at [926, 524] on div at bounding box center [925, 523] width 140 height 14
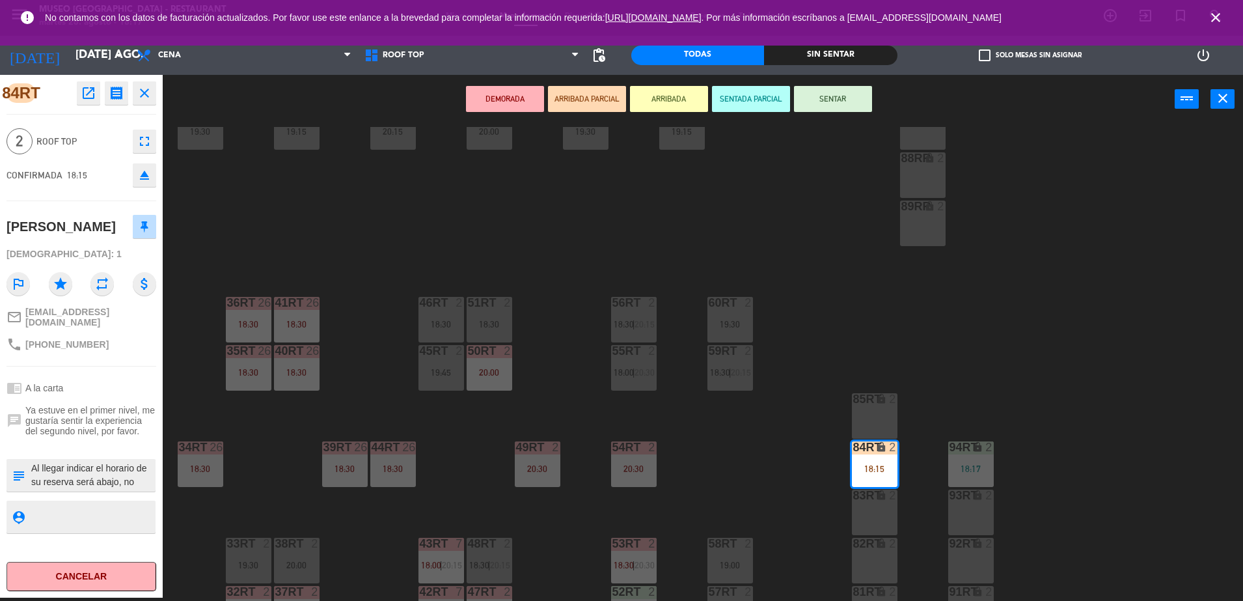
click at [115, 472] on textarea at bounding box center [92, 474] width 124 height 27
click at [446, 365] on div "45RT 2 19:45" at bounding box center [441, 368] width 46 height 46
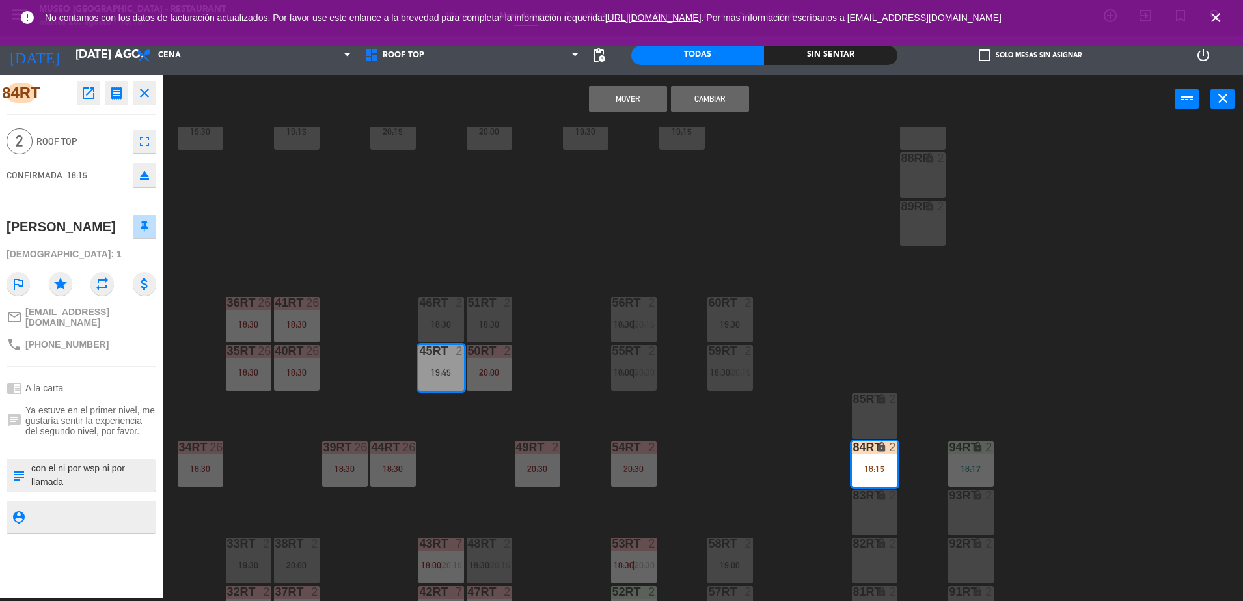
click at [718, 97] on button "Cambiar" at bounding box center [710, 99] width 78 height 26
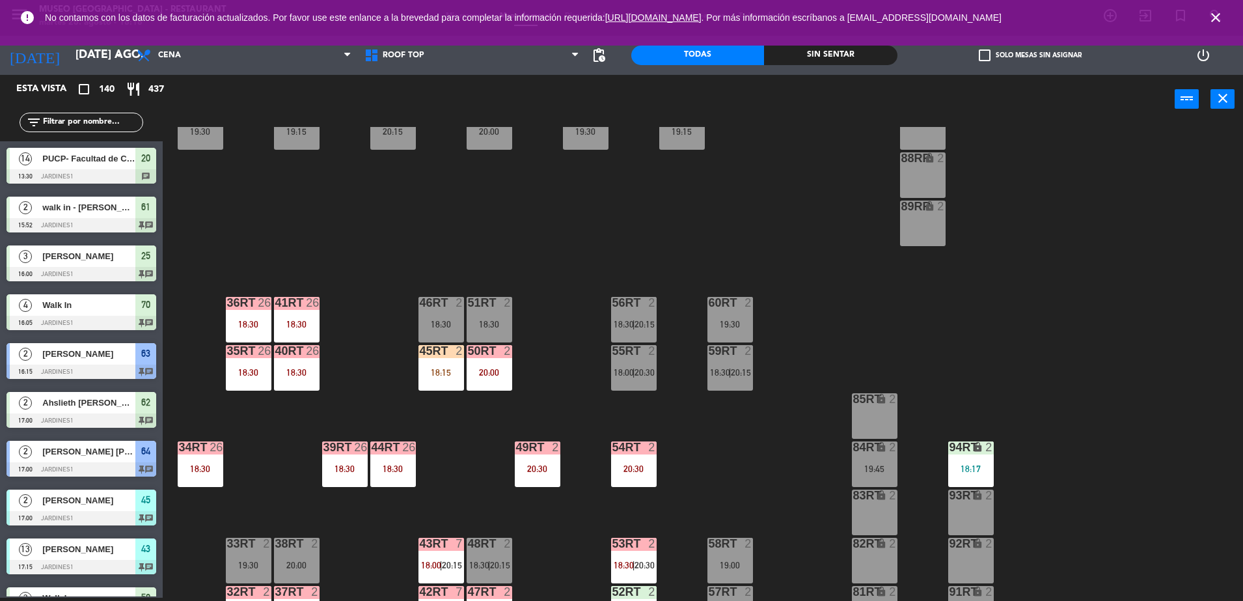
scroll to position [2299, 0]
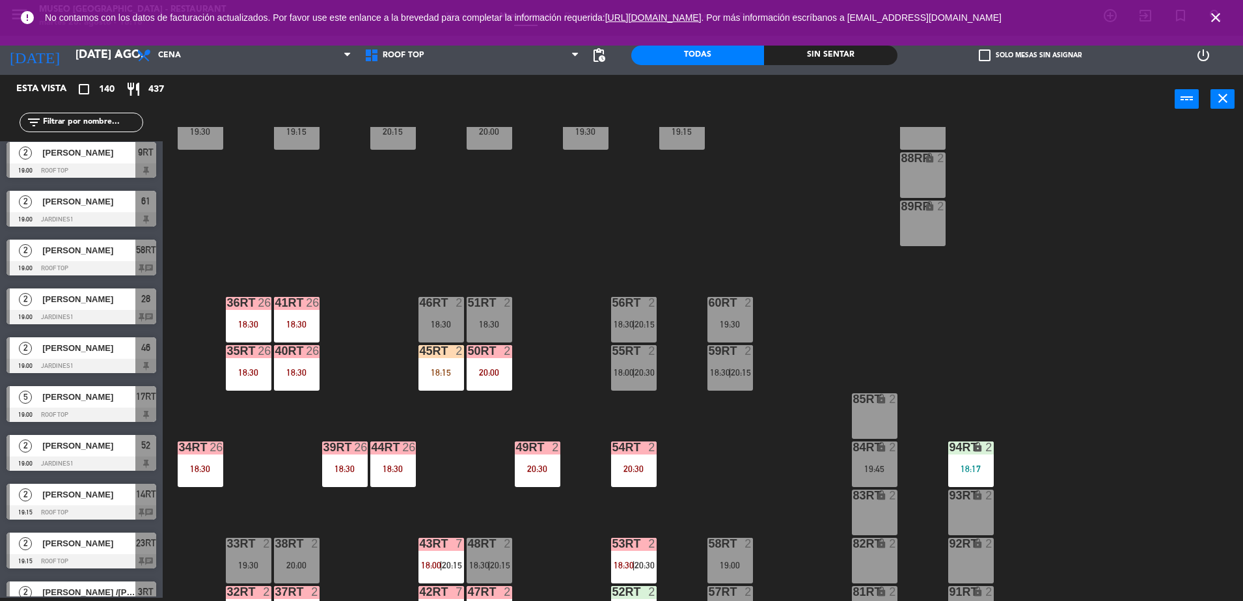
click at [981, 461] on div "94RT lock 2 18:17" at bounding box center [971, 464] width 46 height 46
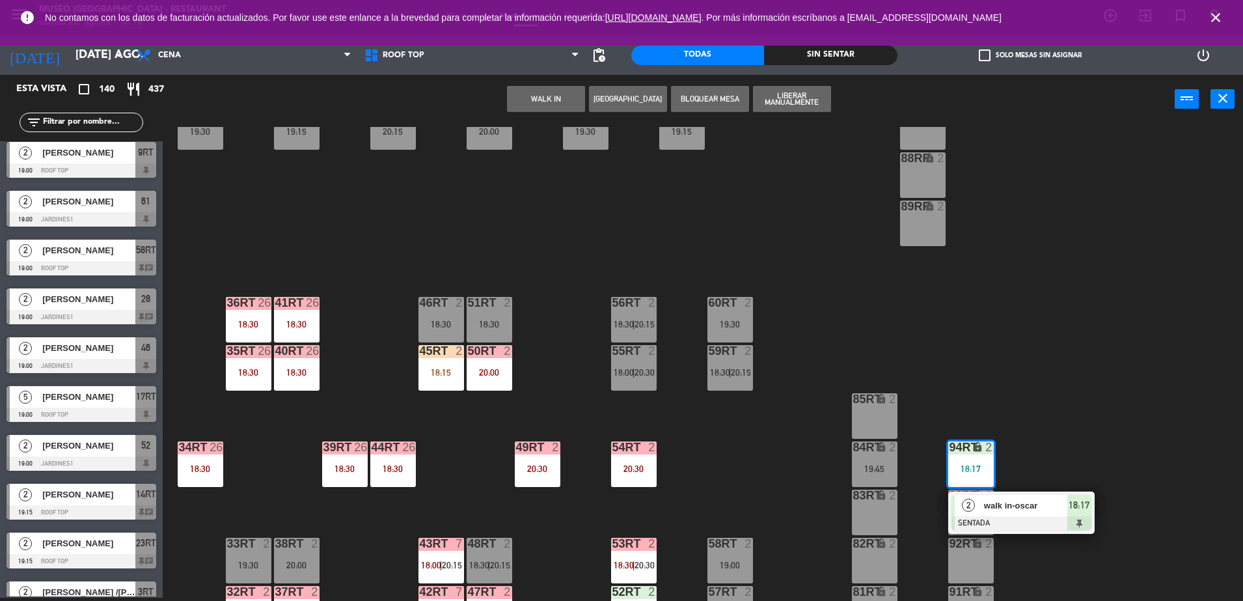
click at [852, 346] on div "18RT 4 20:30 16RT 4 19:45 28RT 2 19:45 80RR lock 2 19:45 27RT 5 20:00 7RT block…" at bounding box center [709, 364] width 1068 height 474
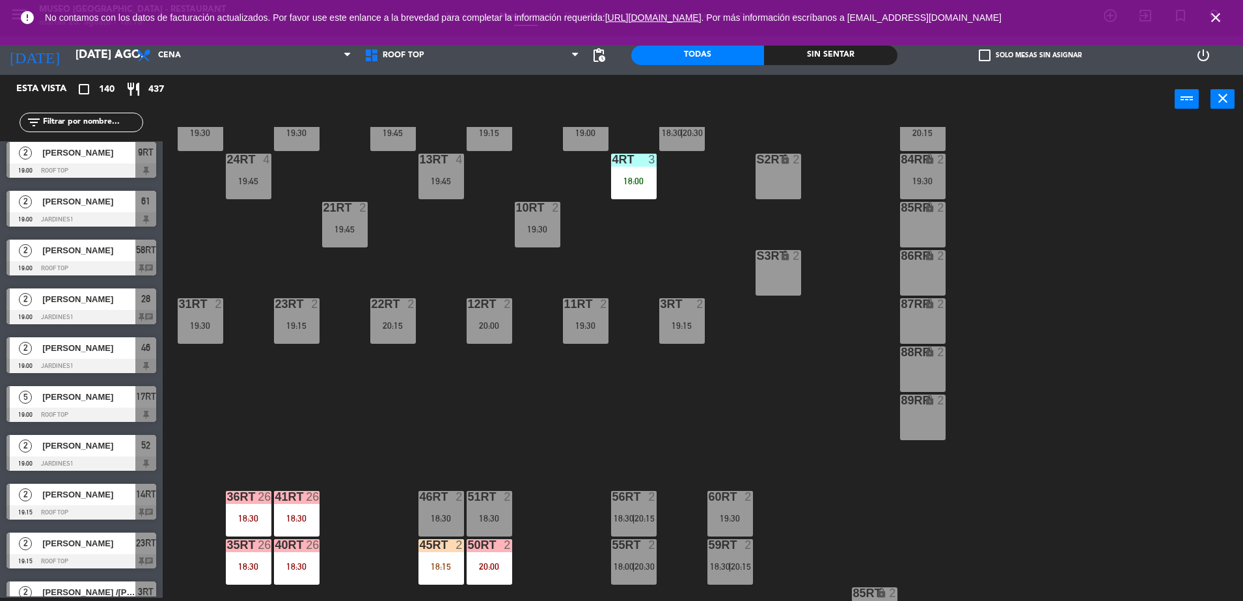
scroll to position [236, 0]
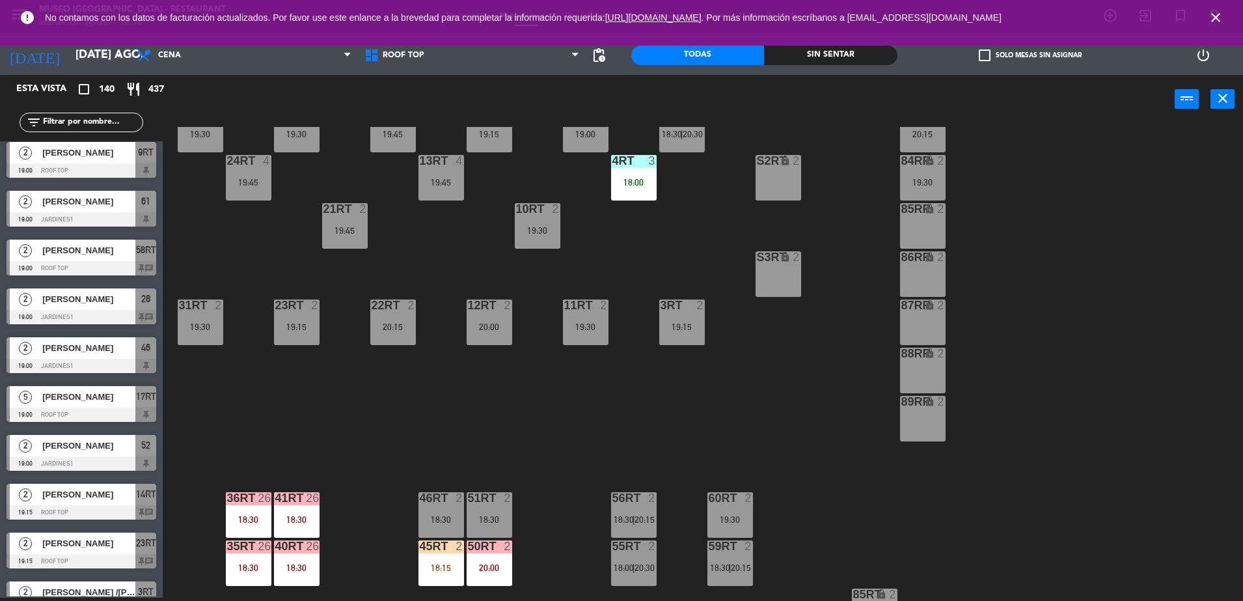
click at [651, 174] on div "4RT 3 18:00" at bounding box center [634, 178] width 46 height 46
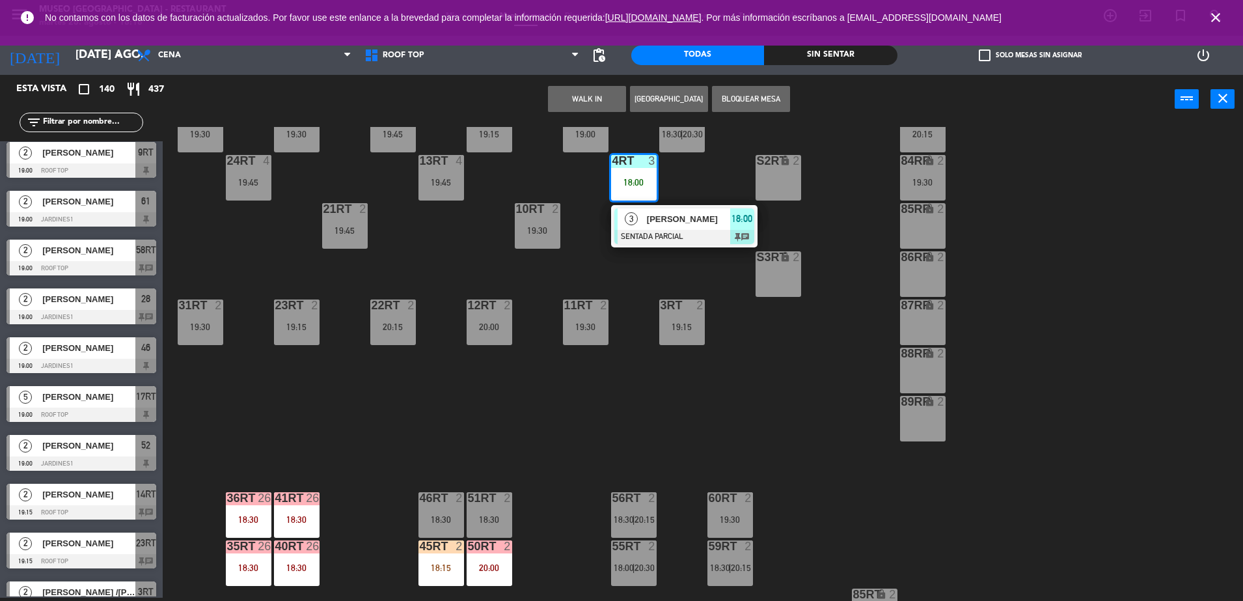
click at [668, 209] on div "[PERSON_NAME]" at bounding box center [687, 218] width 85 height 21
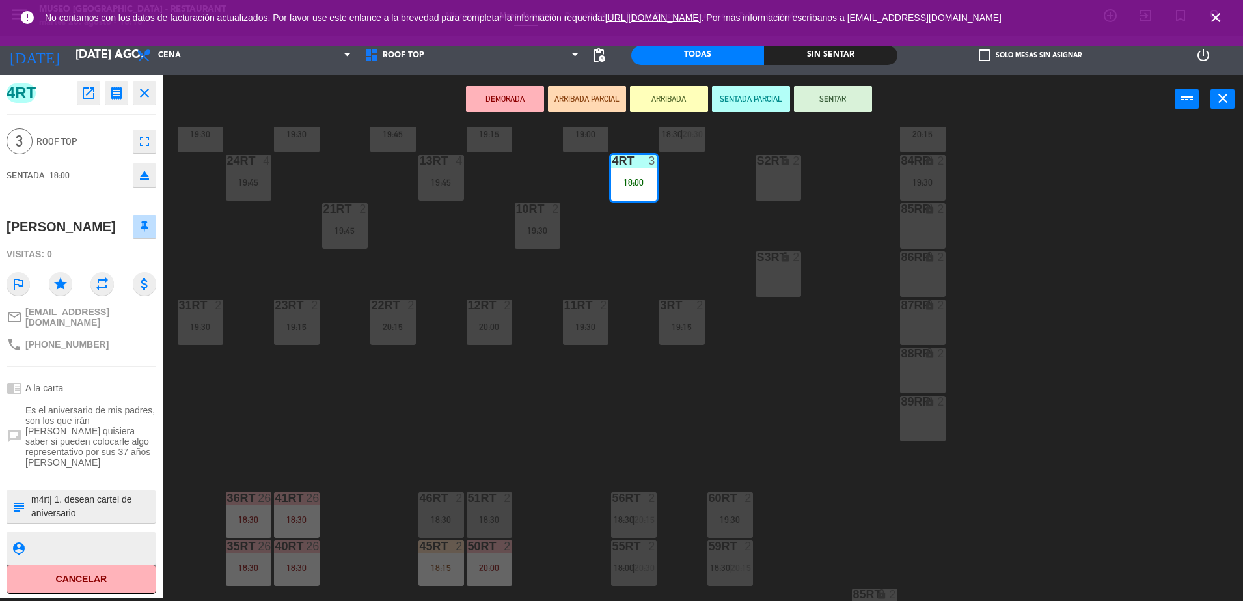
click at [610, 260] on div "18RT 4 20:30 16RT 4 19:45 28RT 2 19:45 80RR lock 2 19:45 27RT 5 20:00 7RT block…" at bounding box center [709, 364] width 1068 height 474
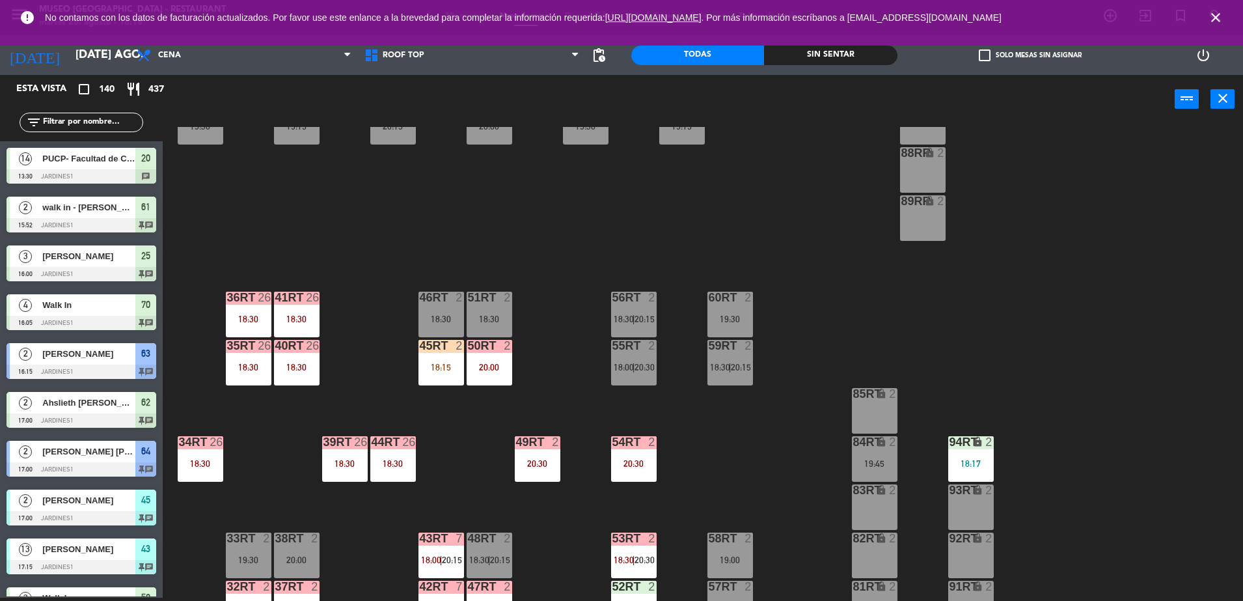
scroll to position [510, 0]
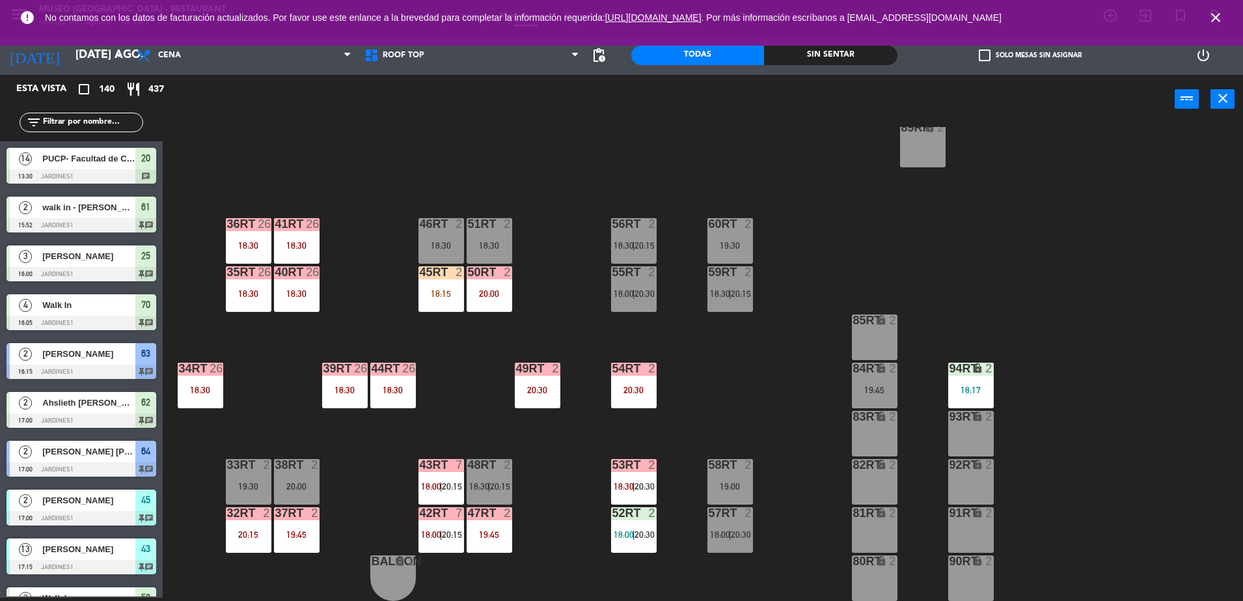
click at [416, 296] on div "18RT 4 20:30 16RT 4 19:45 28RT 2 19:45 80RR lock 2 19:45 27RT 5 20:00 7RT block…" at bounding box center [709, 364] width 1068 height 474
click at [435, 299] on div "45RT 2 18:15" at bounding box center [441, 289] width 46 height 46
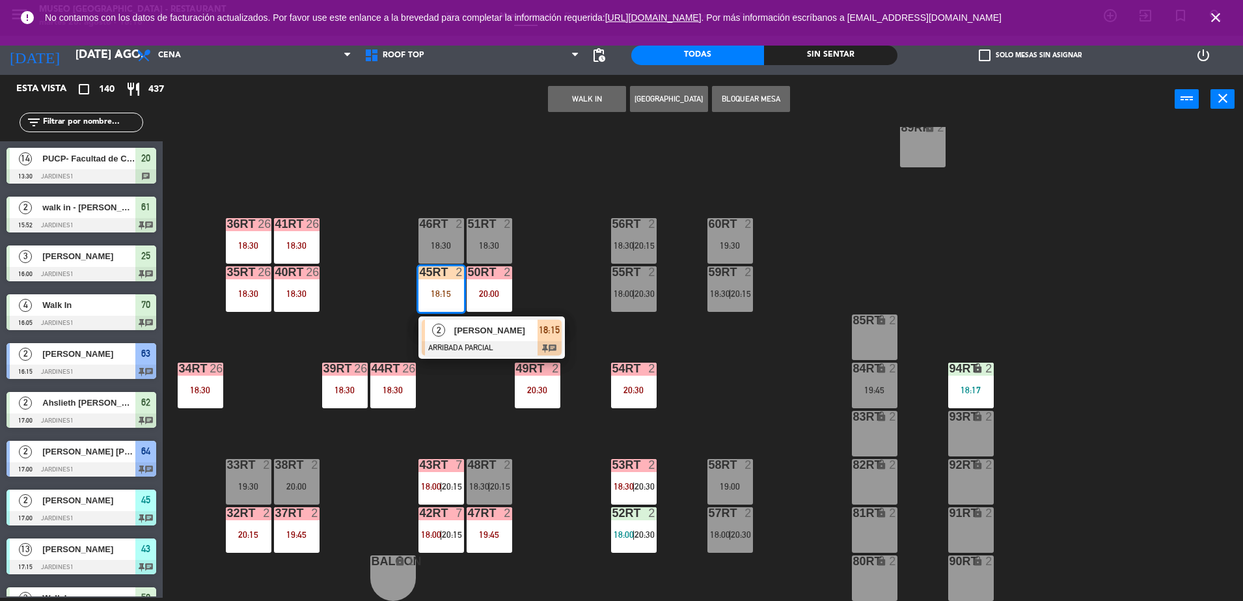
click at [456, 334] on span "[PERSON_NAME]" at bounding box center [495, 330] width 83 height 14
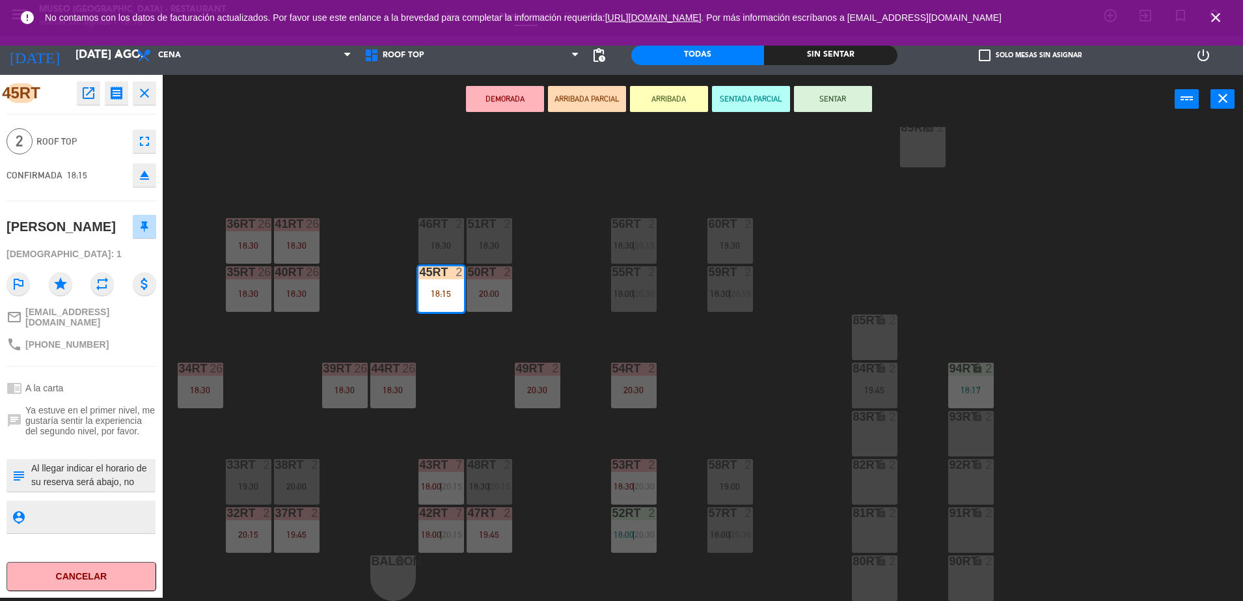
click at [104, 478] on textarea at bounding box center [92, 474] width 124 height 27
click at [33, 464] on textarea at bounding box center [92, 474] width 124 height 27
type textarea "m45rt| Al llegar indicar el horario de su reserva será abajo, no hubo forma de …"
click at [98, 414] on span "Ya estuve en el primer nivel, me gustaría sentir la experiencia del segundo niv…" at bounding box center [90, 420] width 131 height 31
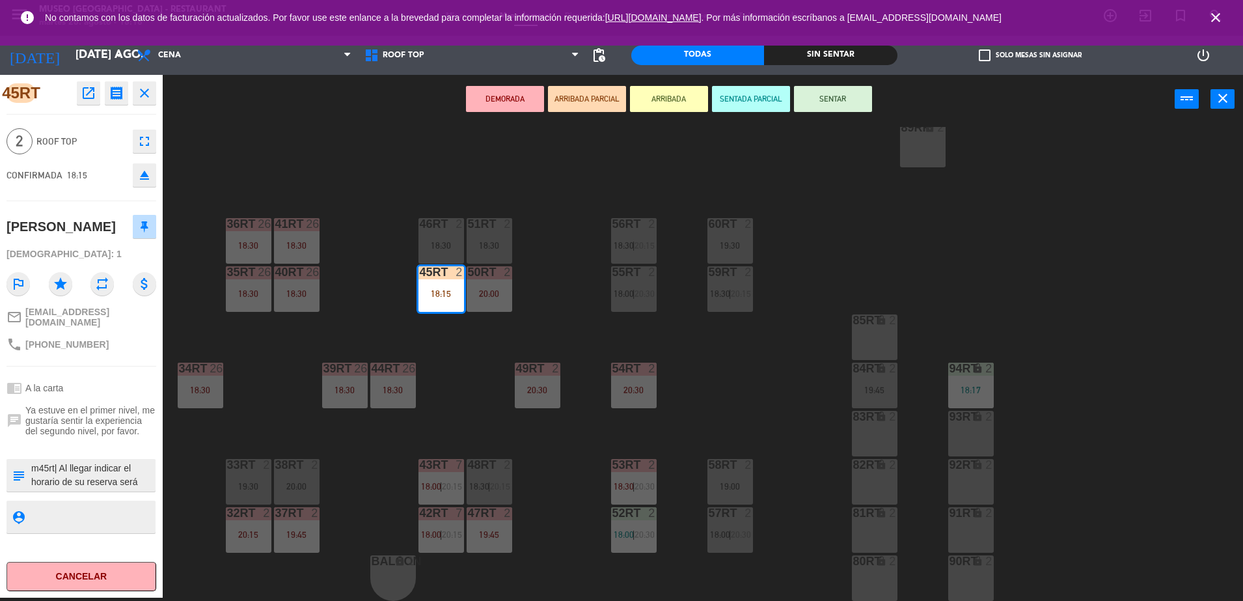
click at [64, 461] on textarea at bounding box center [92, 474] width 124 height 27
click at [96, 400] on div "chat Ya estuve en el primer nivel, me gustaría sentir la experiencia del segund…" at bounding box center [82, 420] width 150 height 40
click at [109, 471] on textarea at bounding box center [92, 474] width 124 height 27
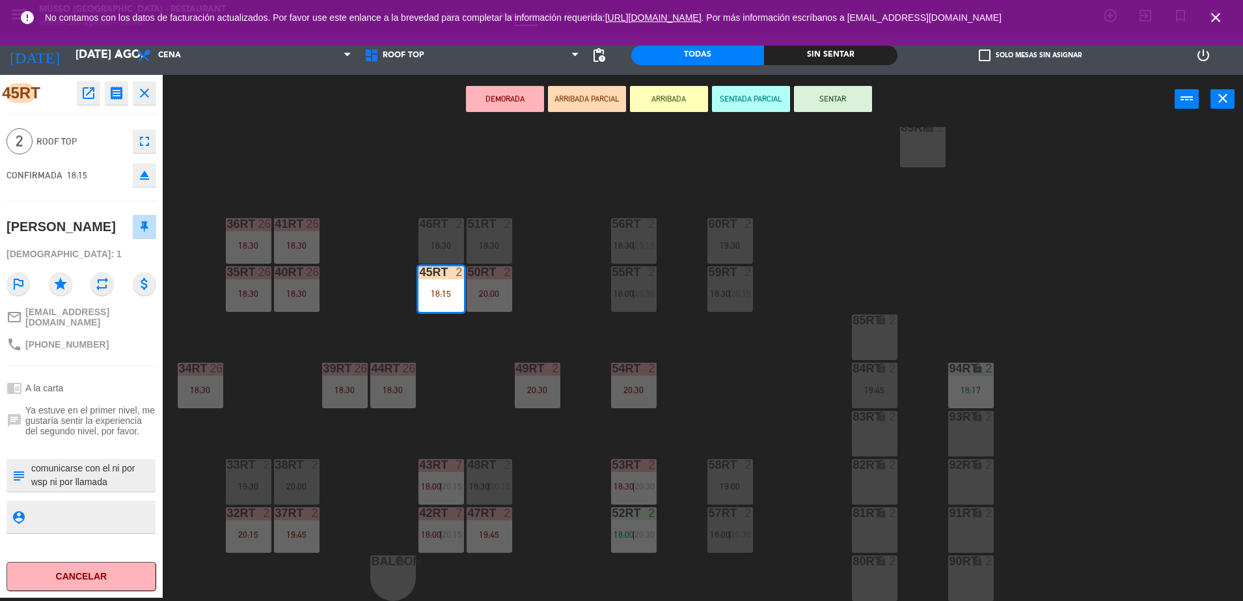
click at [841, 98] on button "SENTAR" at bounding box center [833, 99] width 78 height 26
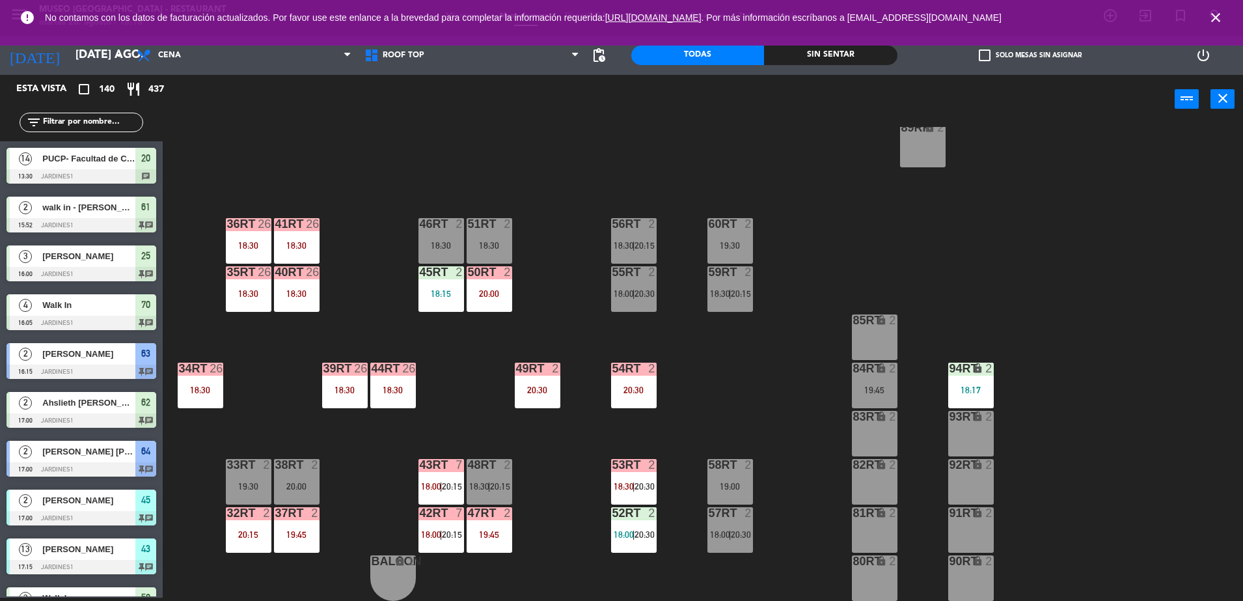
scroll to position [2299, 0]
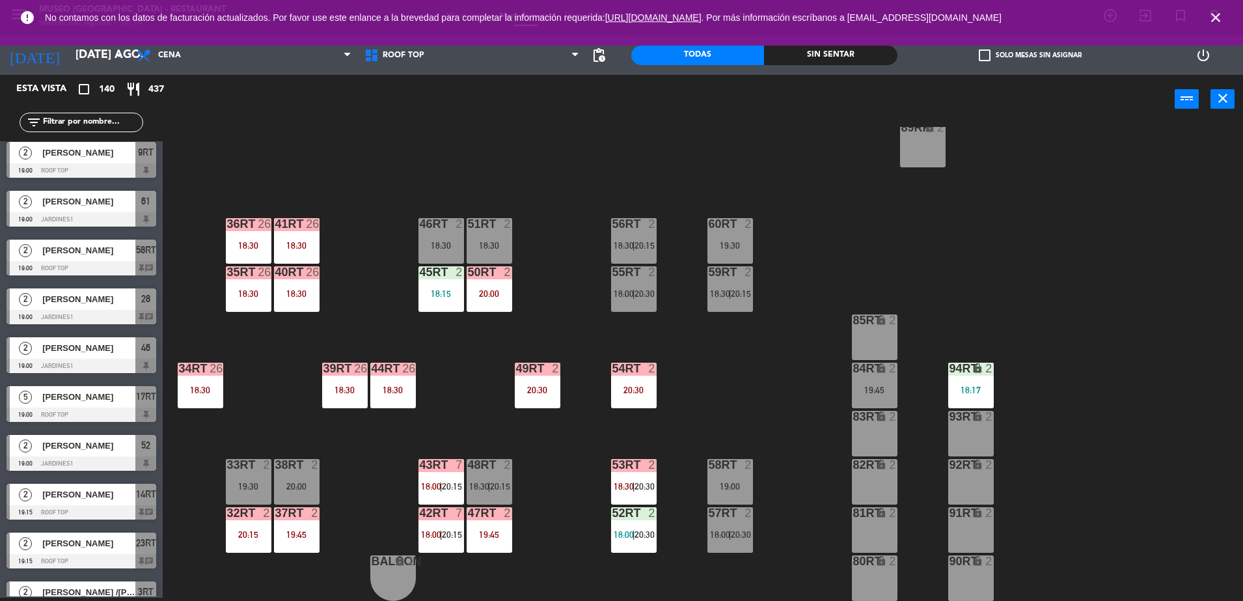
click at [439, 301] on div "45RT 2 18:15" at bounding box center [441, 289] width 46 height 46
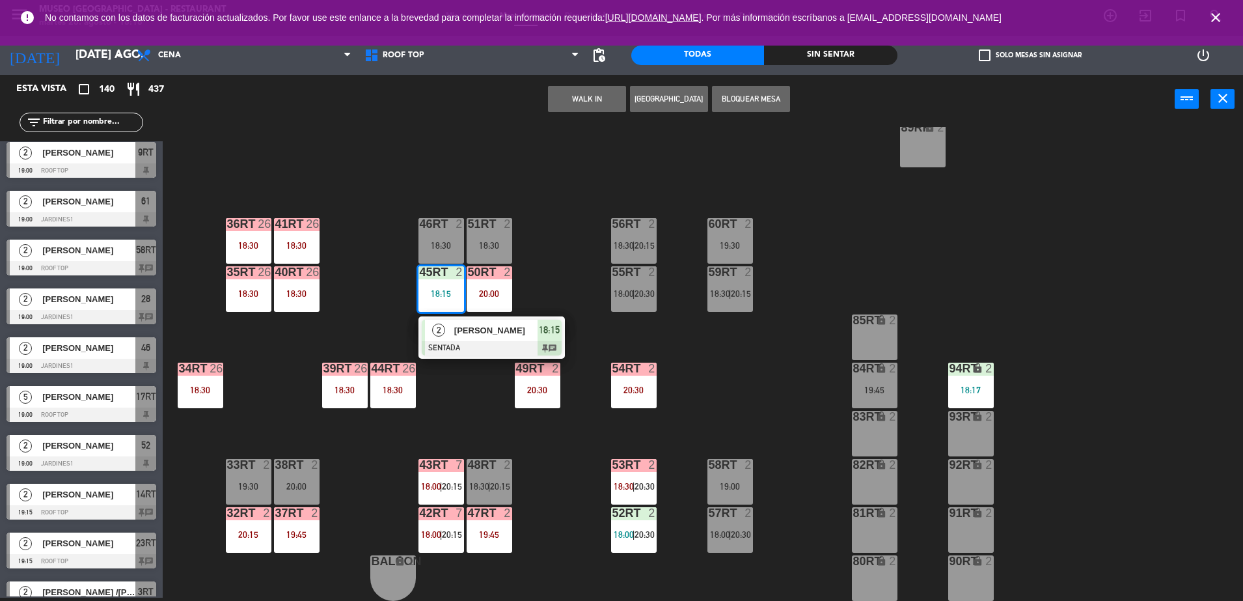
click at [480, 325] on span "[PERSON_NAME]" at bounding box center [495, 330] width 83 height 14
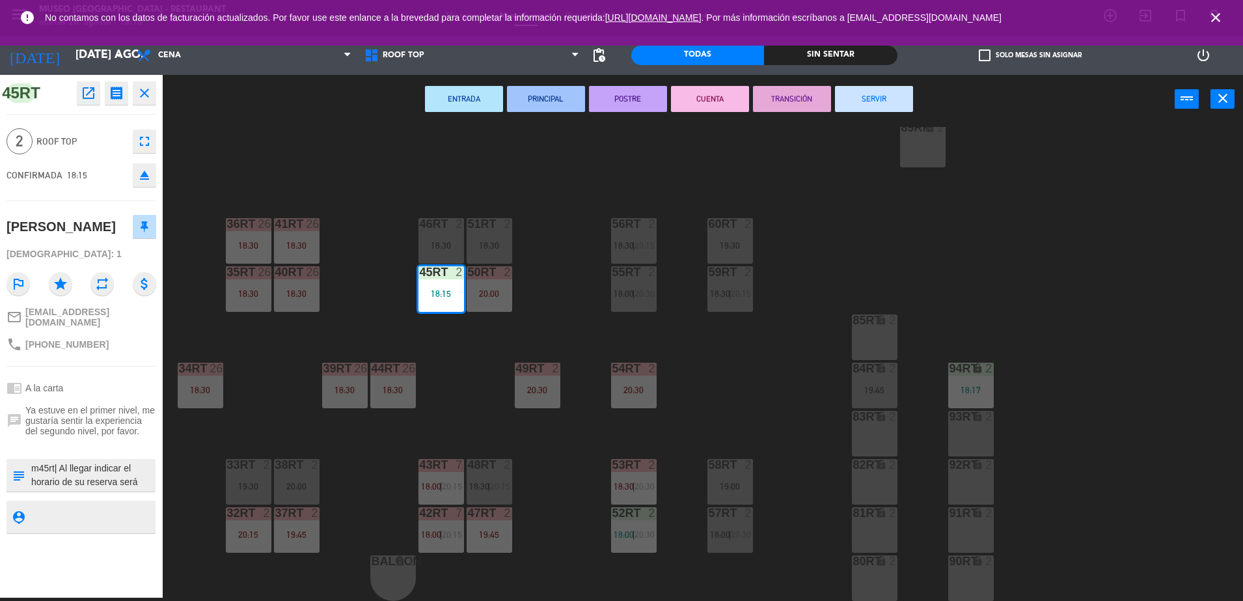
click at [92, 488] on div "45RT open_in_new receipt 6:15 PM mar., 26 ago. 2 personas [PERSON_NAME] 45RT EX…" at bounding box center [81, 336] width 163 height 522
click at [746, 336] on div "18RT 4 20:30 16RT 4 19:45 28RT 2 19:45 80RR lock 2 19:45 27RT 5 20:00 7RT block…" at bounding box center [709, 364] width 1068 height 474
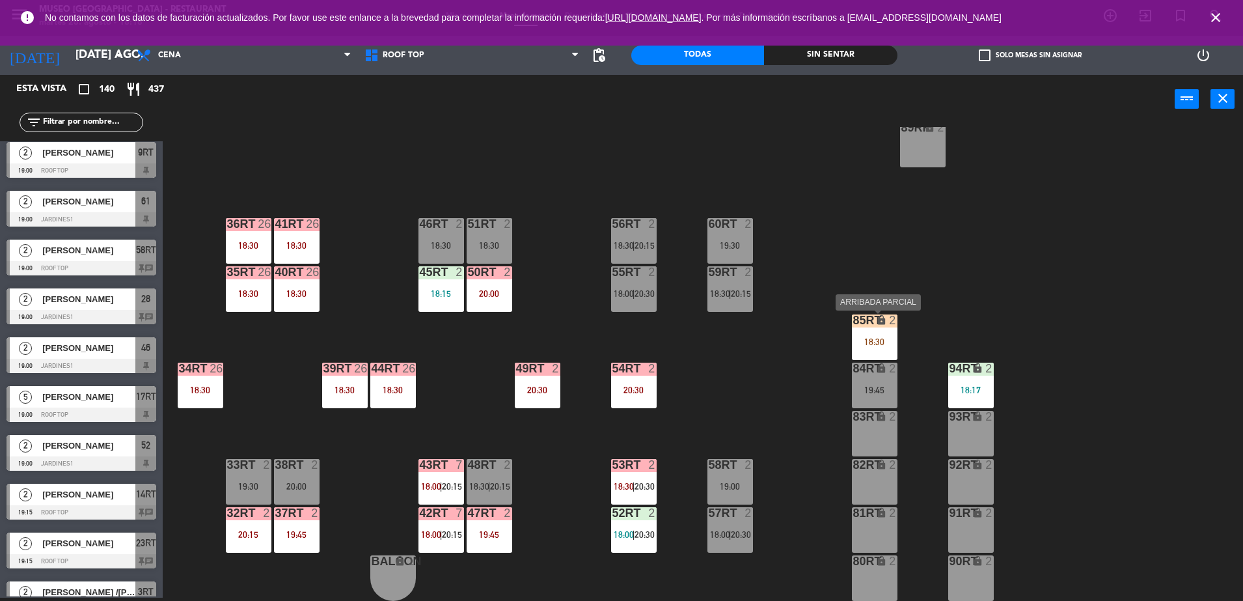
click at [873, 346] on div "18:30" at bounding box center [875, 341] width 46 height 9
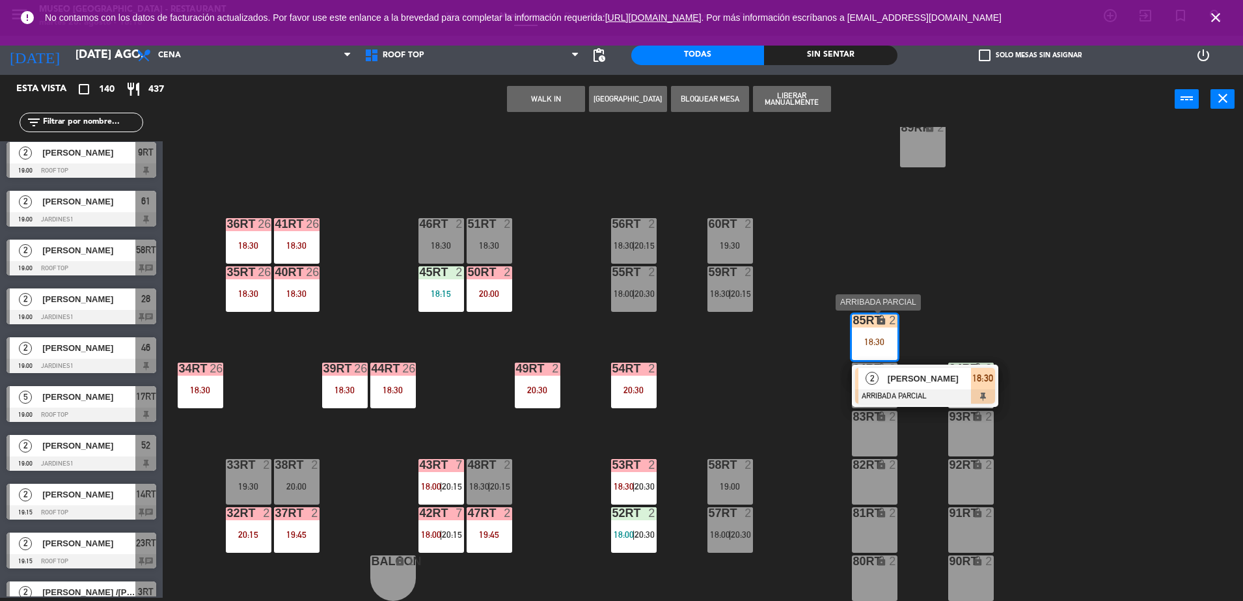
click at [942, 389] on div at bounding box center [925, 396] width 140 height 14
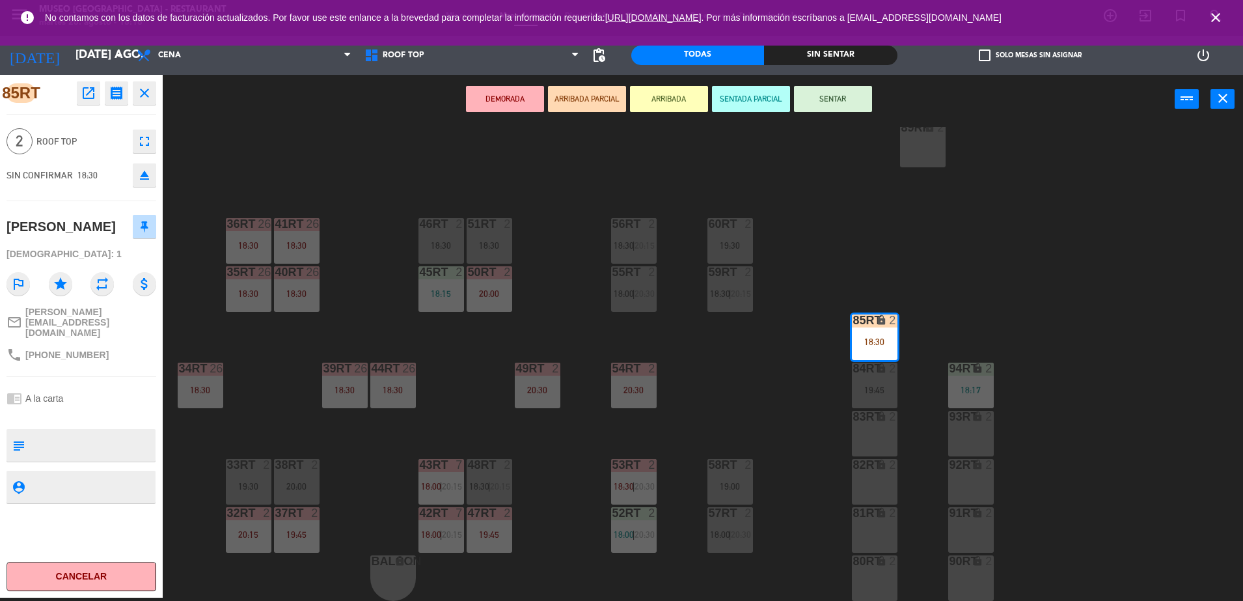
click at [749, 384] on div "18RT 4 20:30 16RT 4 19:45 28RT 2 19:45 80RR lock 2 19:45 27RT 5 20:00 7RT block…" at bounding box center [709, 364] width 1068 height 474
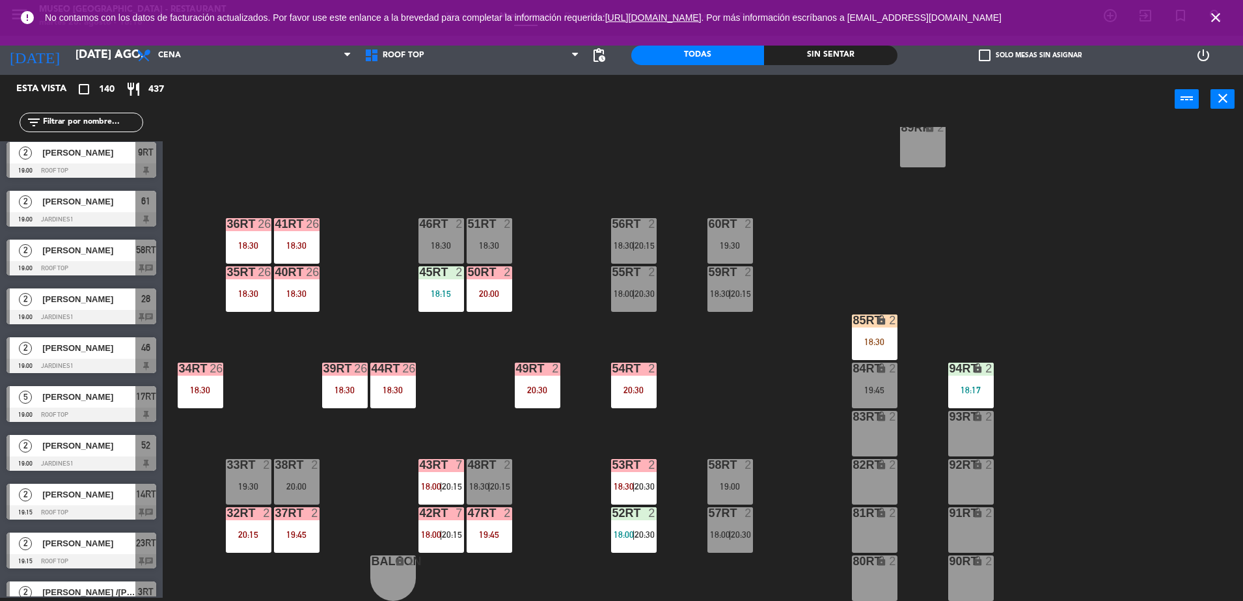
click at [452, 295] on div "18:15" at bounding box center [441, 293] width 46 height 9
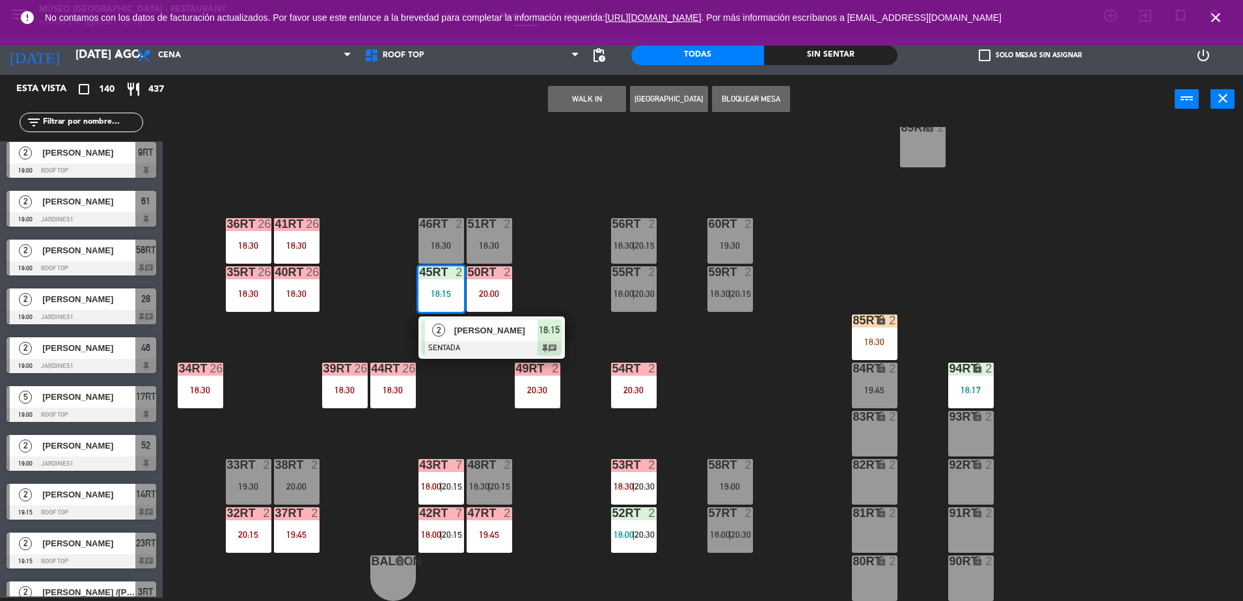
click at [472, 325] on span "[PERSON_NAME]" at bounding box center [495, 330] width 83 height 14
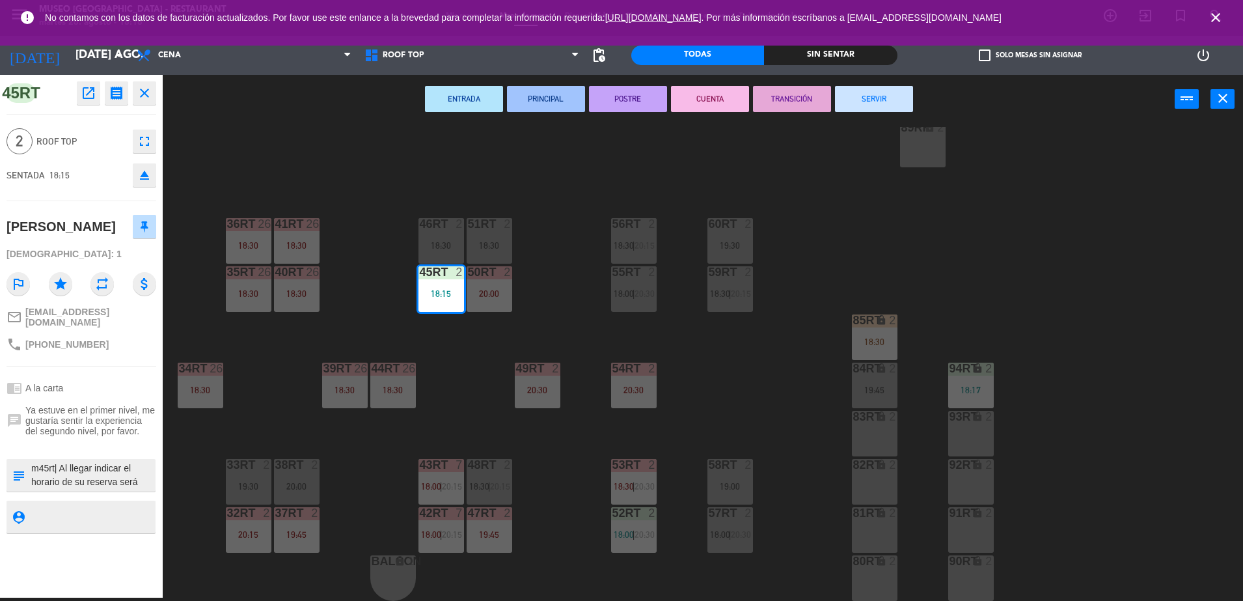
click at [461, 407] on div "18RT 4 20:30 16RT 4 19:45 28RT 2 19:45 80RR lock 2 19:45 27RT 5 20:00 7RT block…" at bounding box center [709, 364] width 1068 height 474
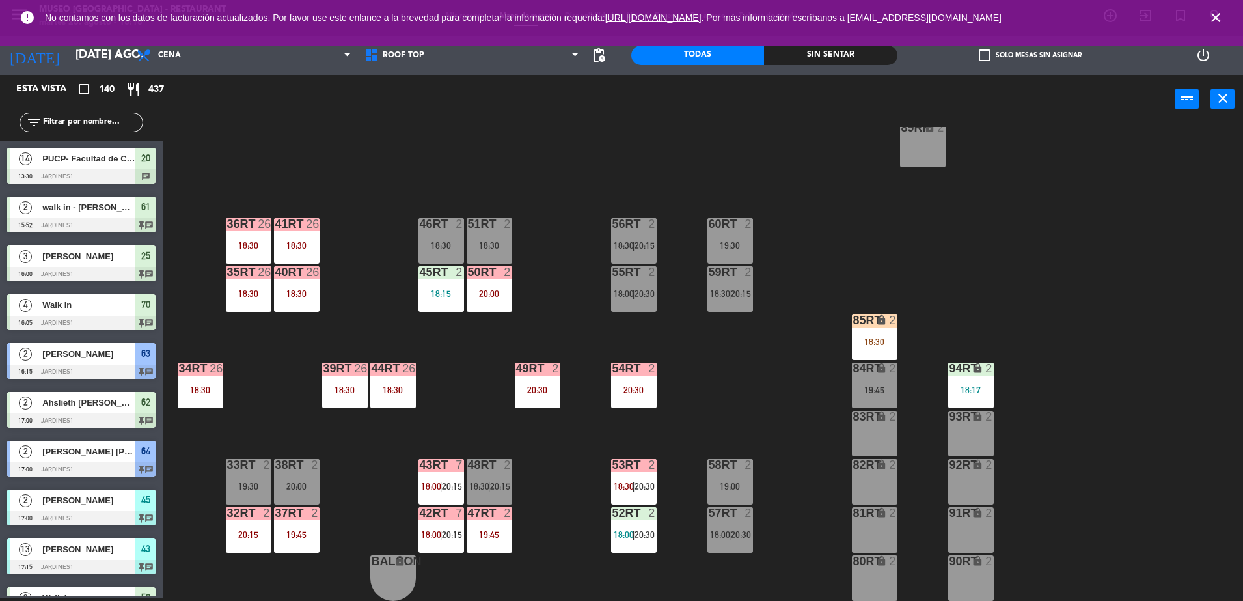
click at [891, 332] on div "85RT lock 2 18:30" at bounding box center [875, 337] width 46 height 46
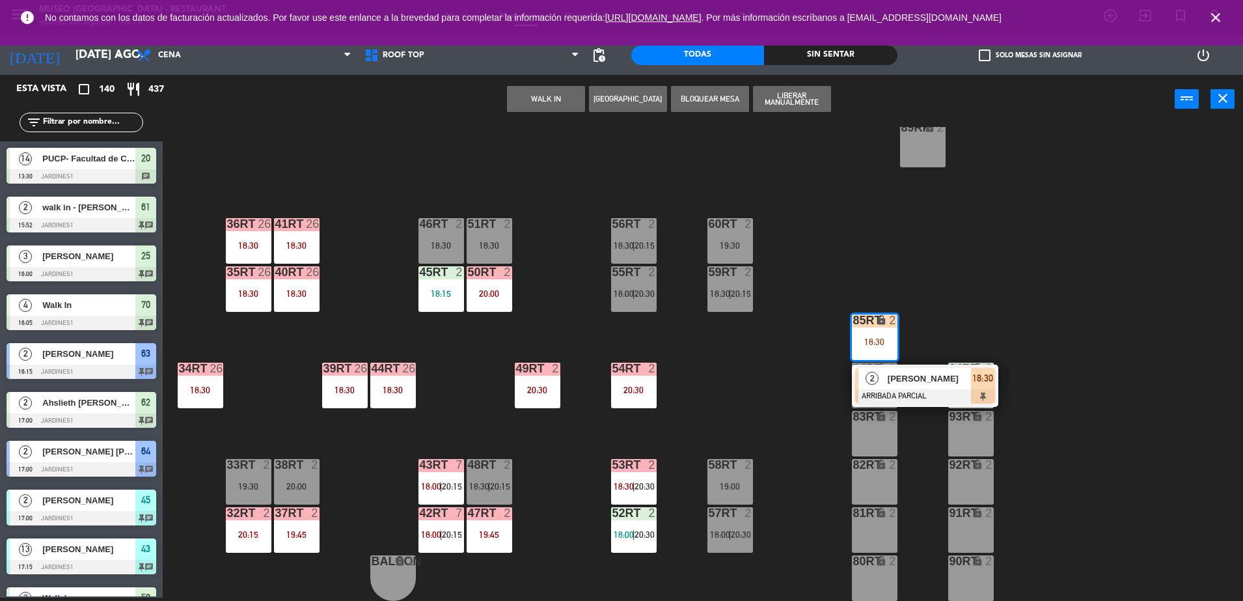
click at [938, 394] on div at bounding box center [925, 396] width 140 height 14
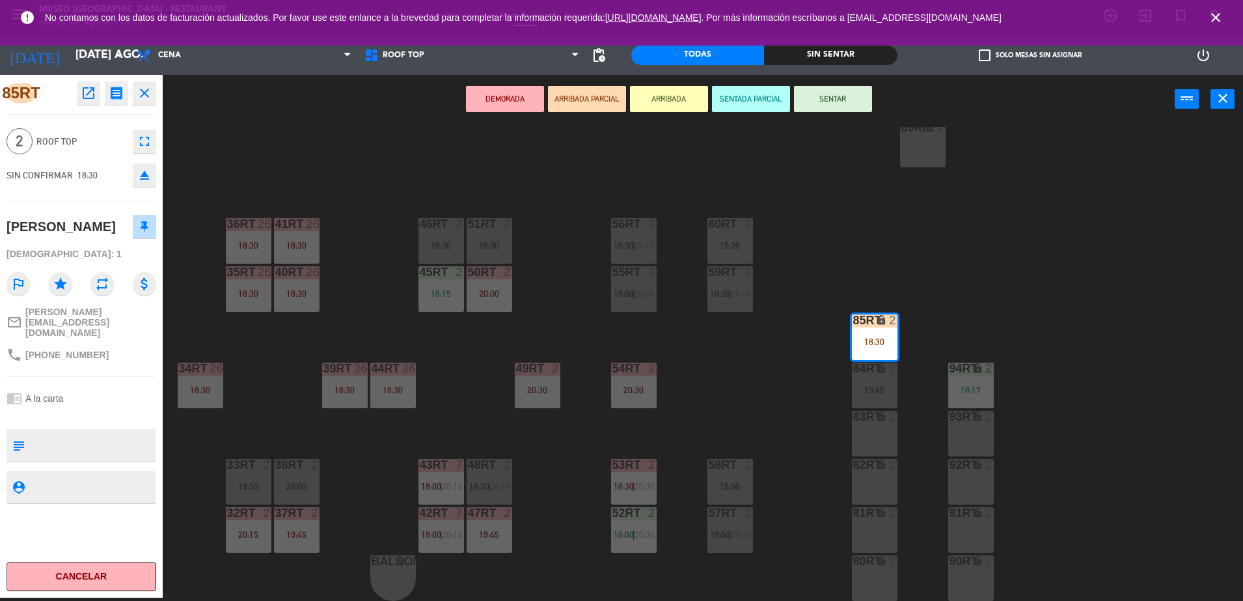
click at [750, 357] on div "18RT 4 20:30 16RT 4 19:45 28RT 2 19:45 80RR lock 2 19:45 27RT 5 20:00 7RT block…" at bounding box center [709, 364] width 1068 height 474
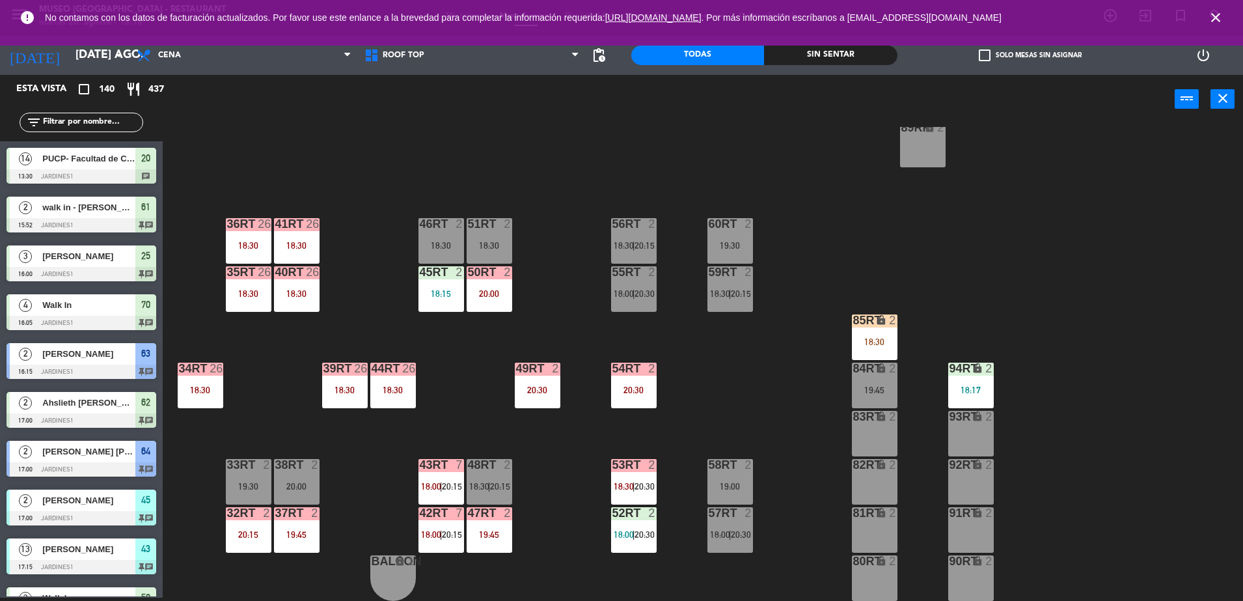
scroll to position [2299, 0]
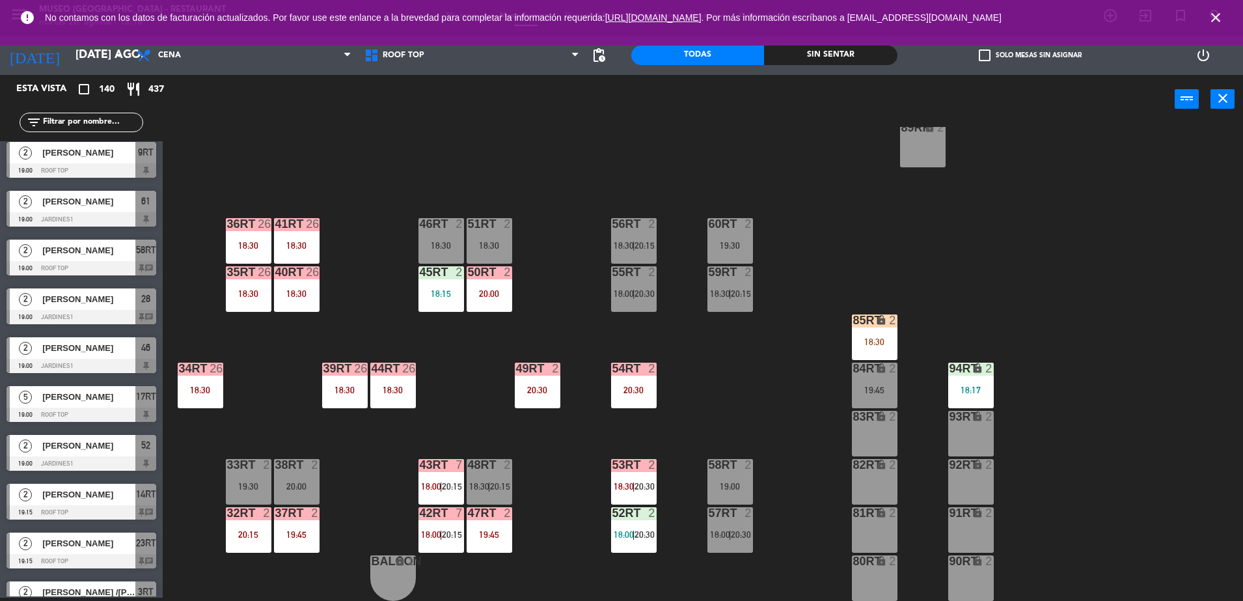
click at [442, 304] on div "45RT 2 18:15" at bounding box center [441, 289] width 46 height 46
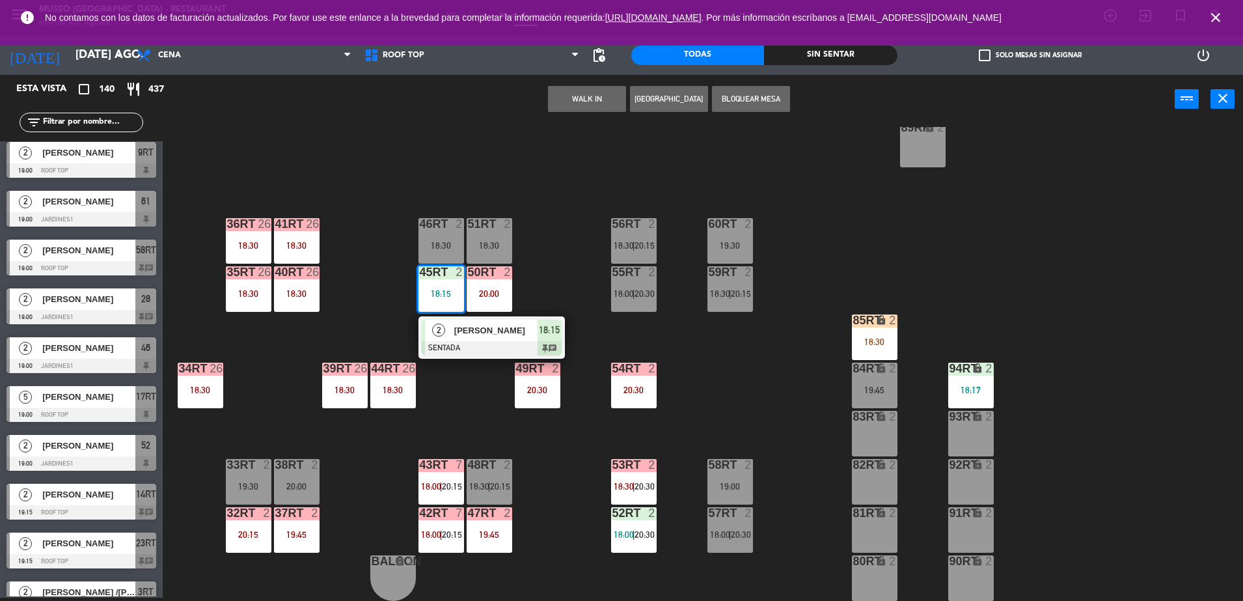
click at [479, 329] on span "[PERSON_NAME]" at bounding box center [495, 330] width 83 height 14
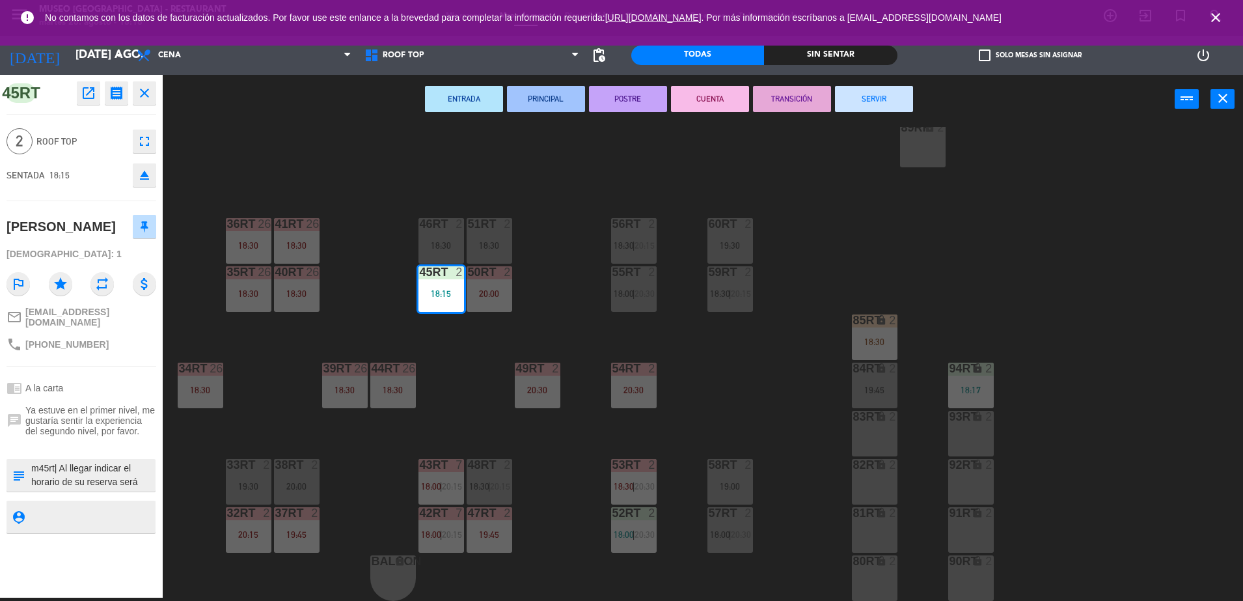
click at [735, 370] on div "18RT 4 20:30 16RT 4 19:45 28RT 2 19:45 80RR lock 2 19:45 27RT 5 20:00 7RT block…" at bounding box center [709, 364] width 1068 height 474
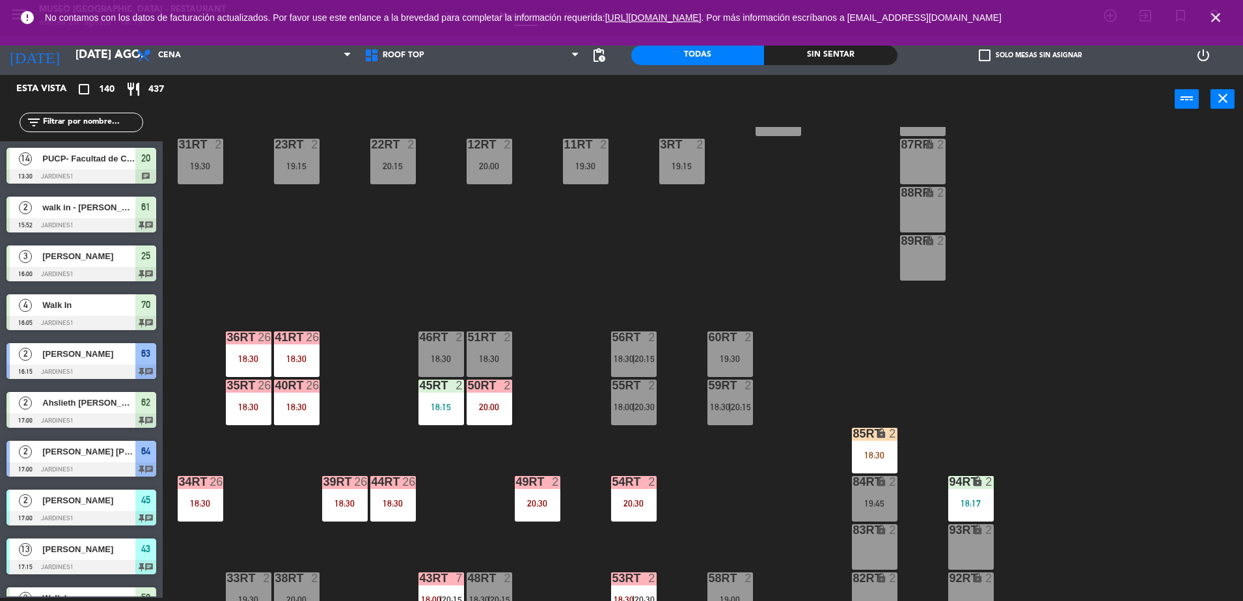
scroll to position [510, 0]
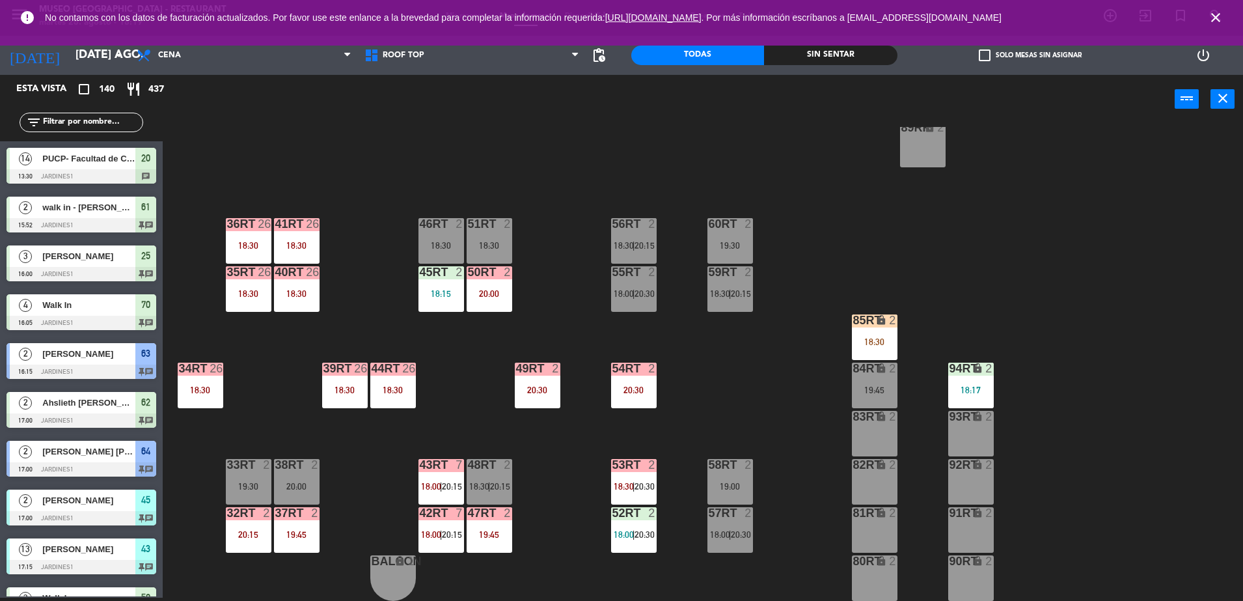
click at [968, 396] on div "94RT lock 2 18:17" at bounding box center [971, 385] width 46 height 46
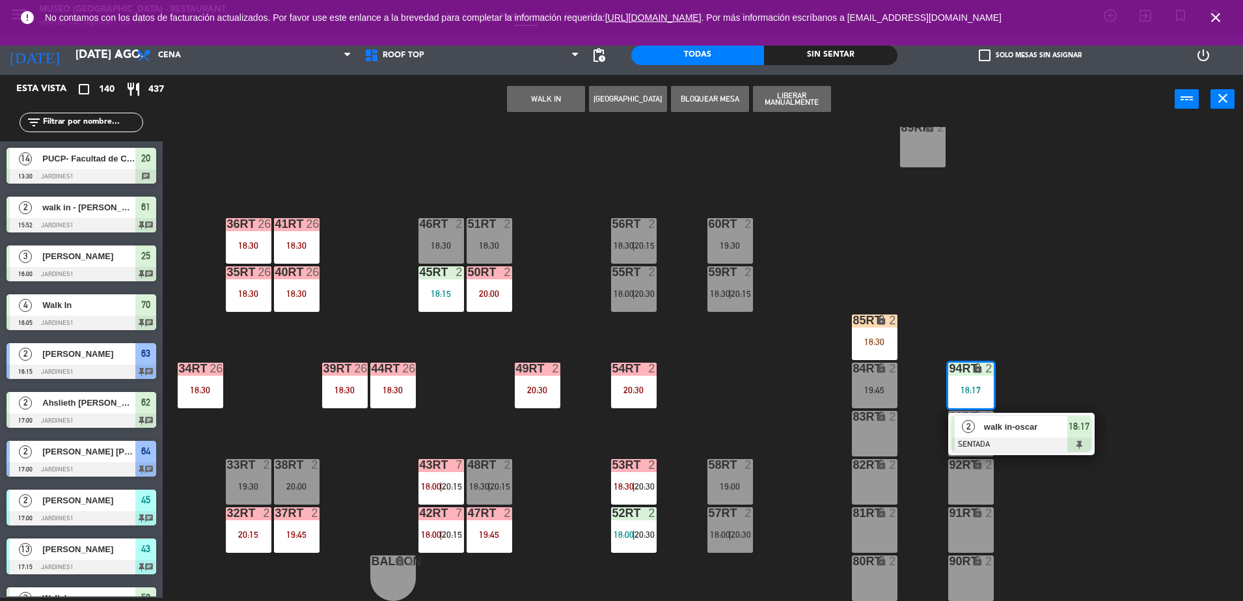
click at [986, 418] on div "walk in-oscar" at bounding box center [1025, 426] width 85 height 21
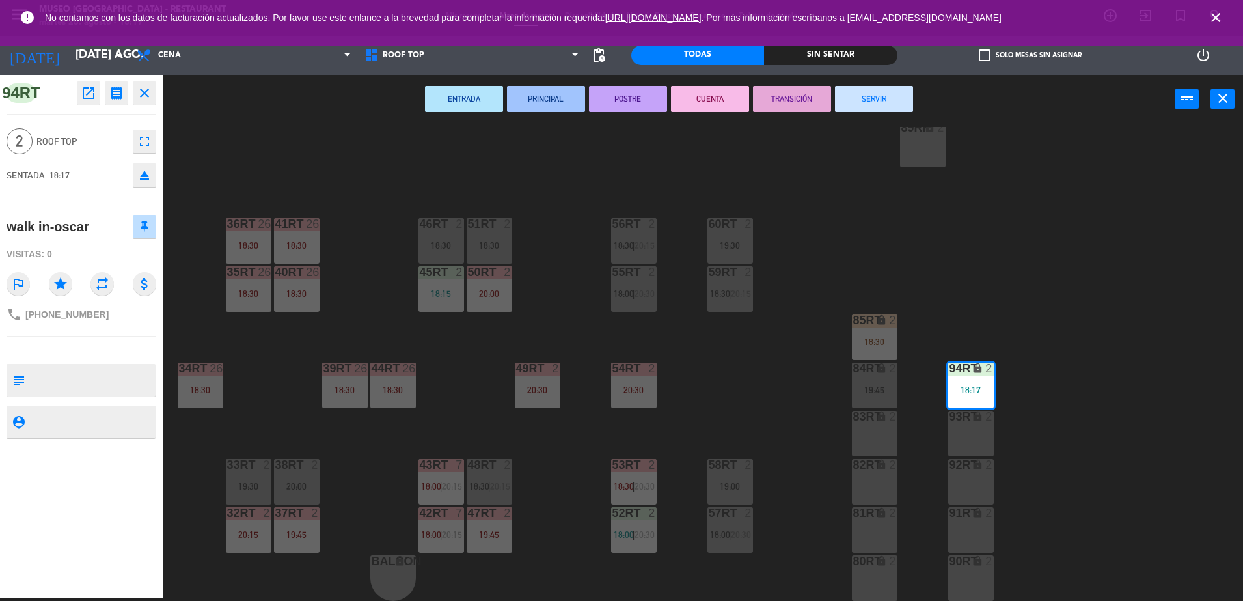
scroll to position [0, 0]
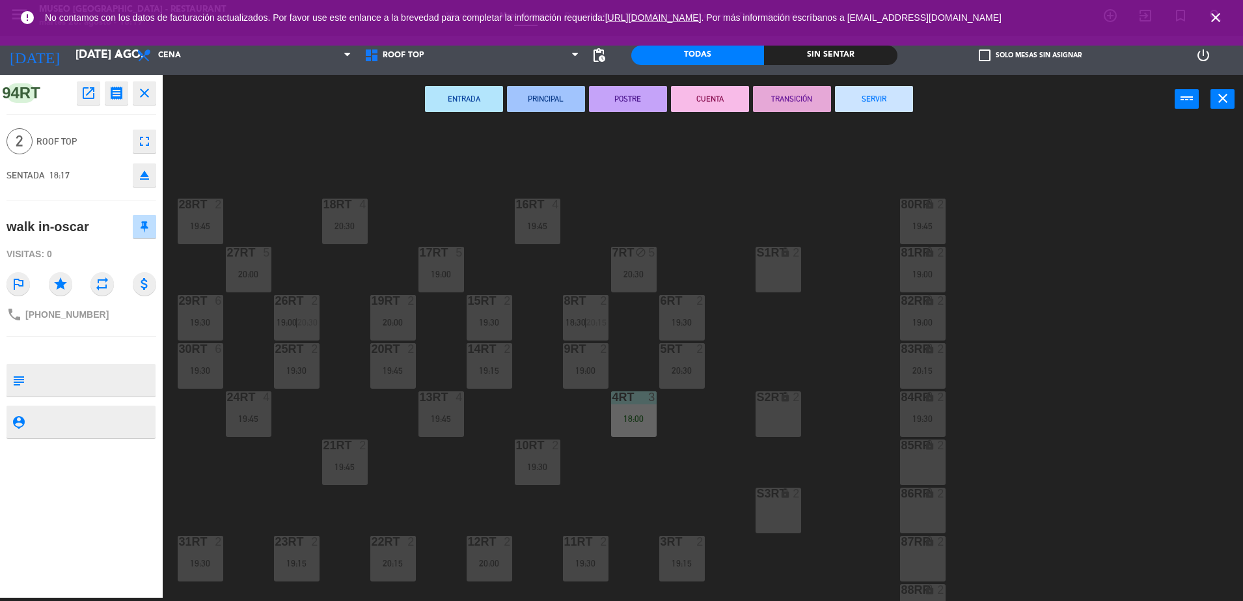
click at [692, 365] on div "20:30" at bounding box center [682, 370] width 46 height 10
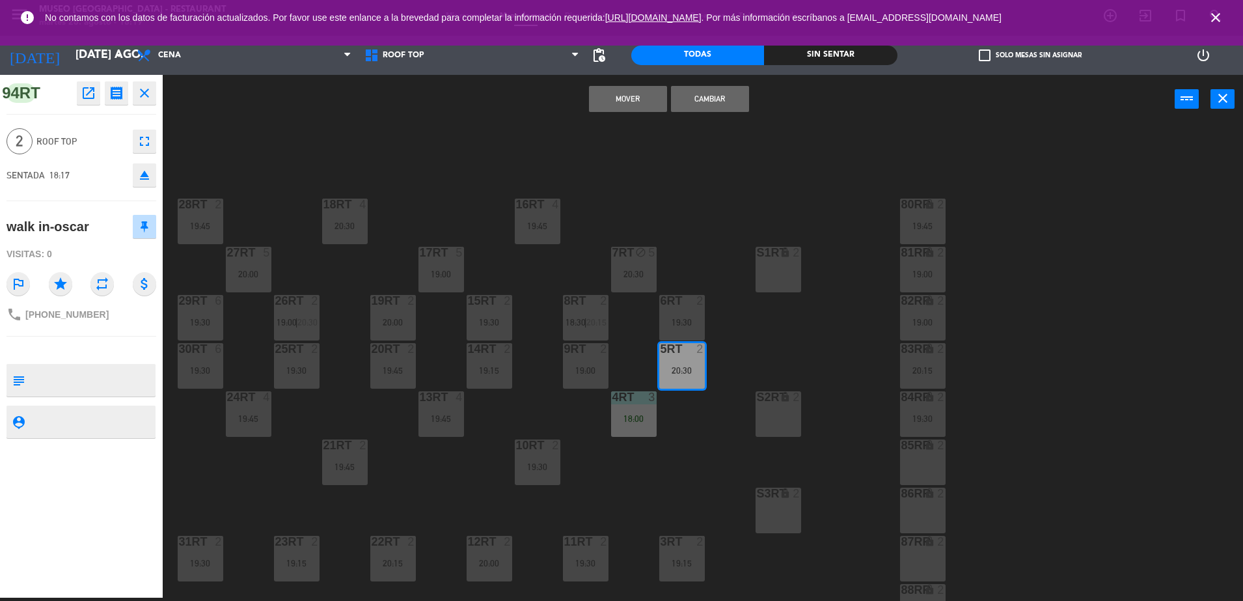
click at [615, 89] on button "Mover" at bounding box center [628, 99] width 78 height 26
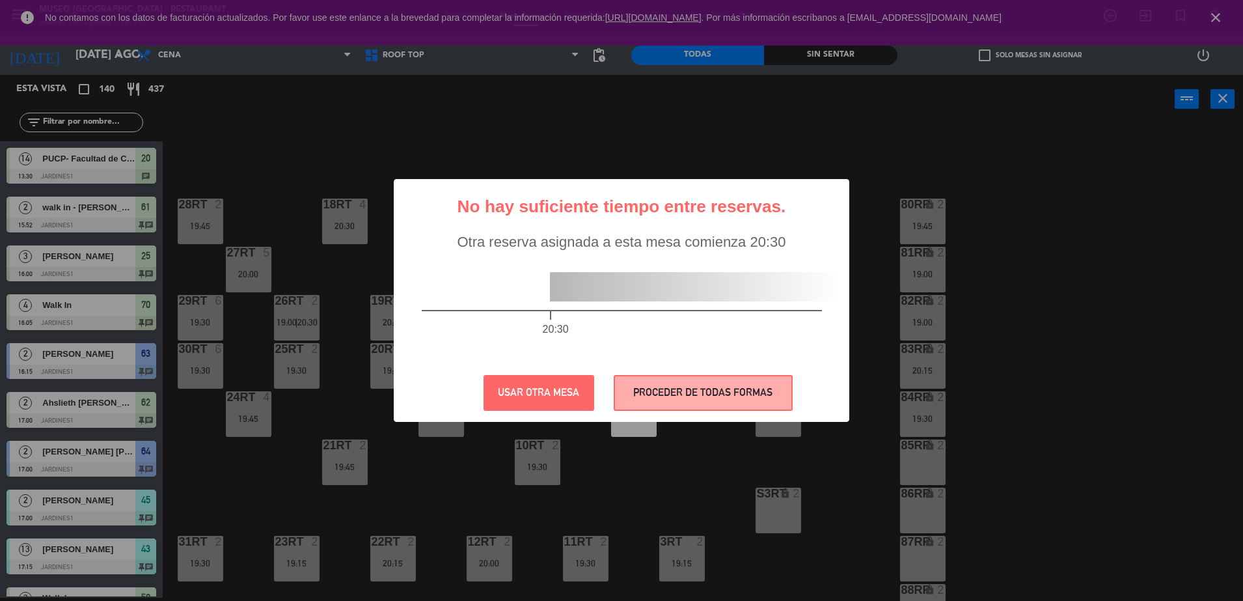
click at [666, 372] on div "? ! i No hay suficiente tiempo entre reservas. × Otra reserva asignada a esta m…" at bounding box center [621, 300] width 455 height 243
click at [666, 383] on button "PROCEDER DE TODAS FORMAS" at bounding box center [703, 393] width 179 height 36
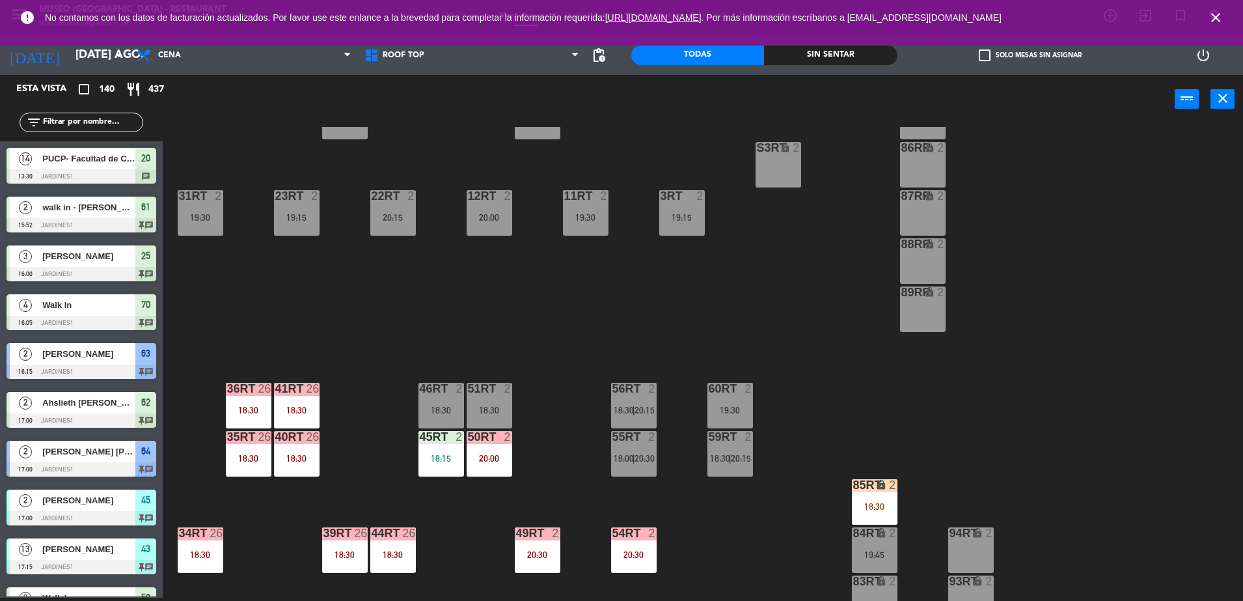
scroll to position [345, 0]
click at [872, 506] on div "18:30" at bounding box center [875, 506] width 46 height 9
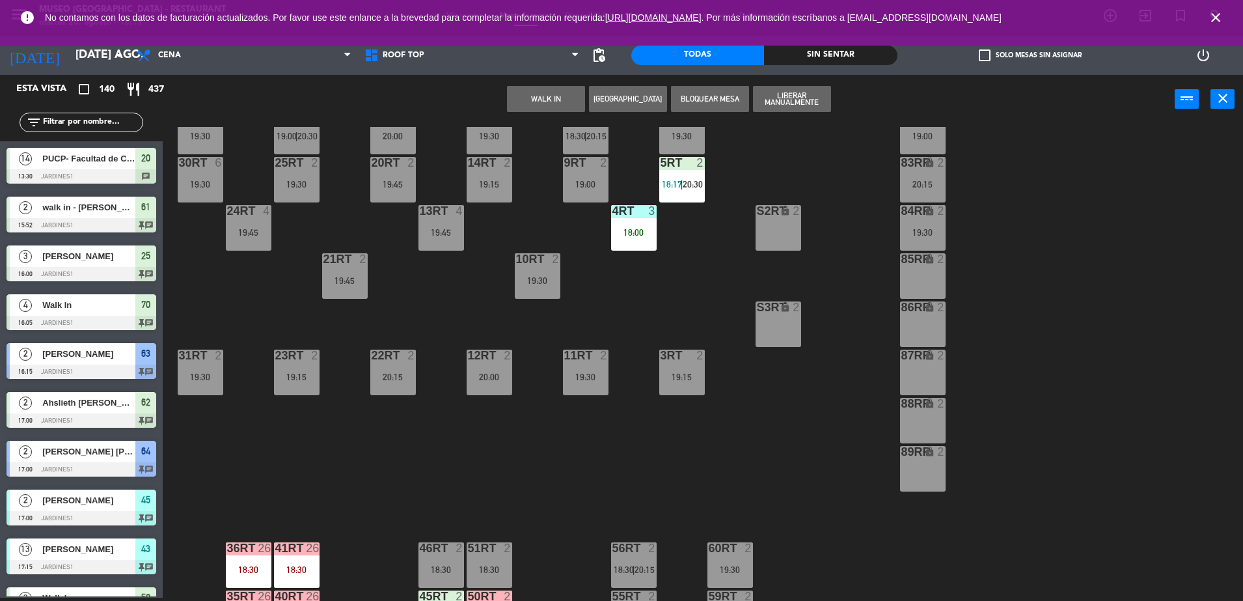
scroll to position [185, 0]
click at [536, 295] on div "10RT 2 19:30" at bounding box center [538, 277] width 46 height 46
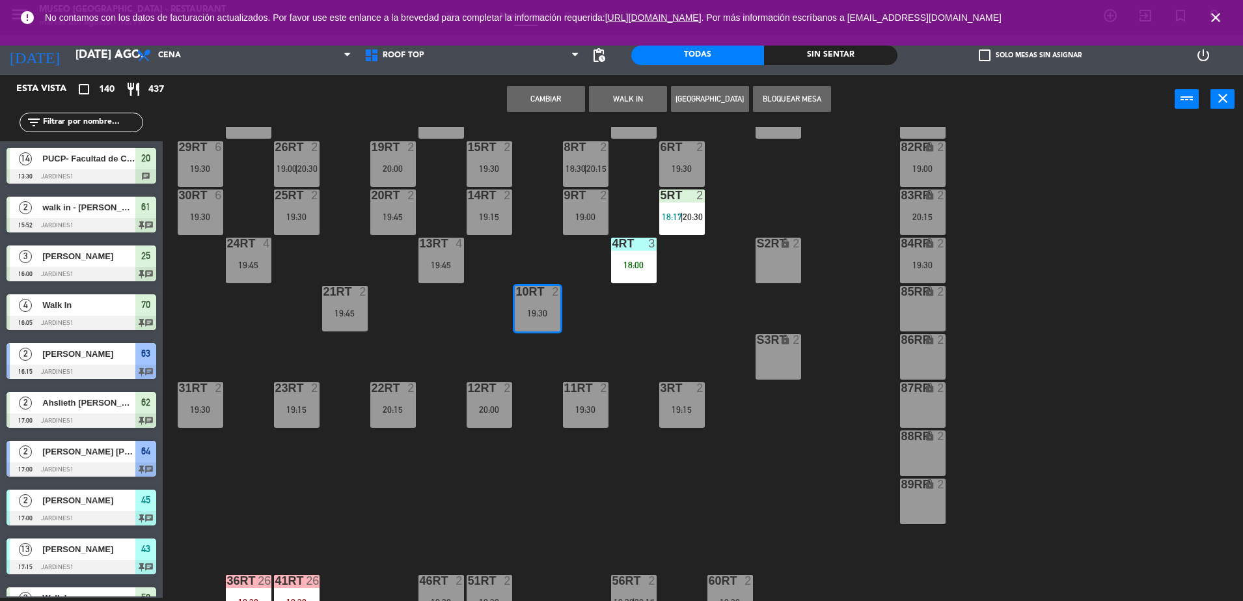
click at [485, 322] on div "18RT 4 20:30 16RT 4 19:45 28RT 2 19:45 80RR lock 2 19:45 27RT 5 20:00 7RT block…" at bounding box center [709, 364] width 1068 height 474
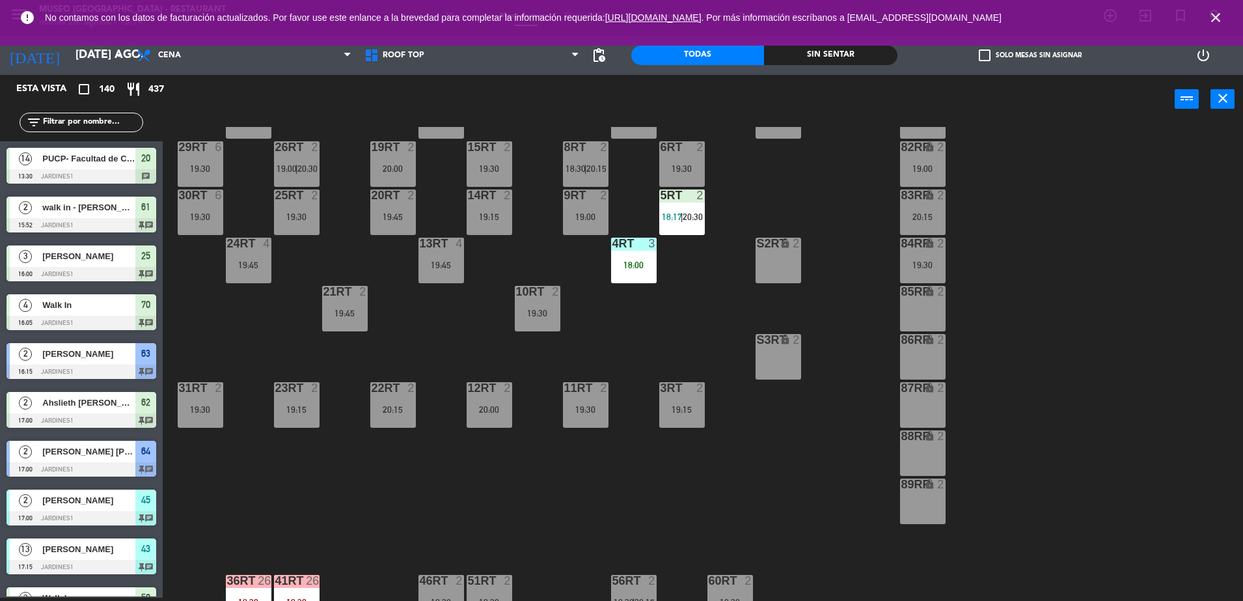
click at [390, 161] on div "19RT 2 20:00" at bounding box center [393, 164] width 46 height 46
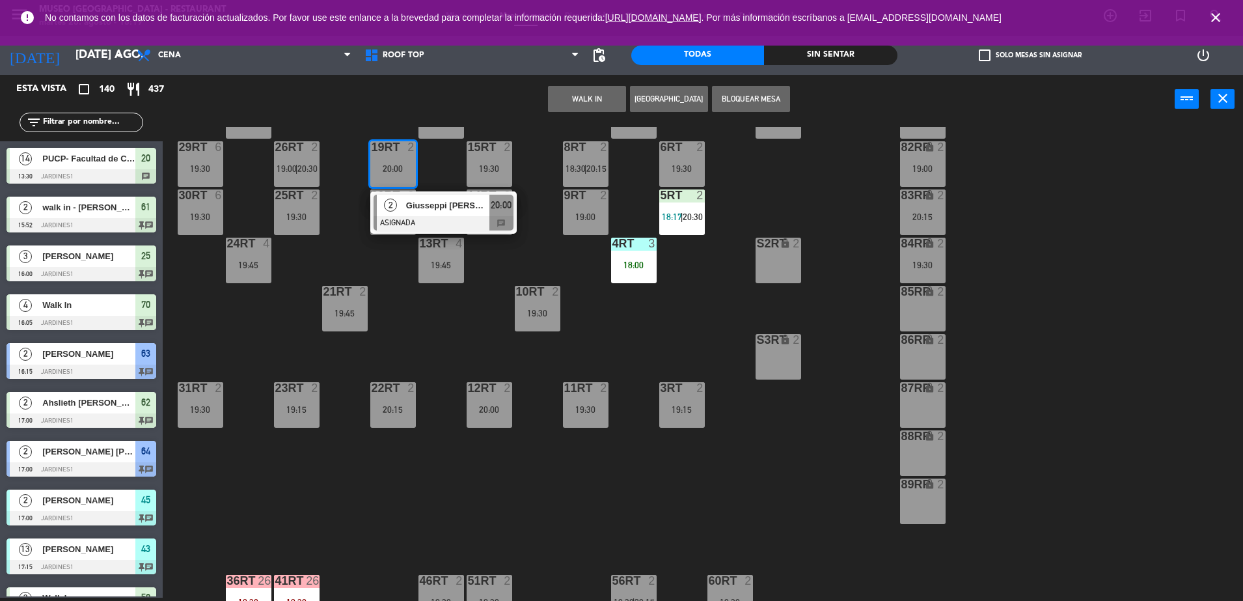
click at [489, 223] on div at bounding box center [443, 223] width 140 height 14
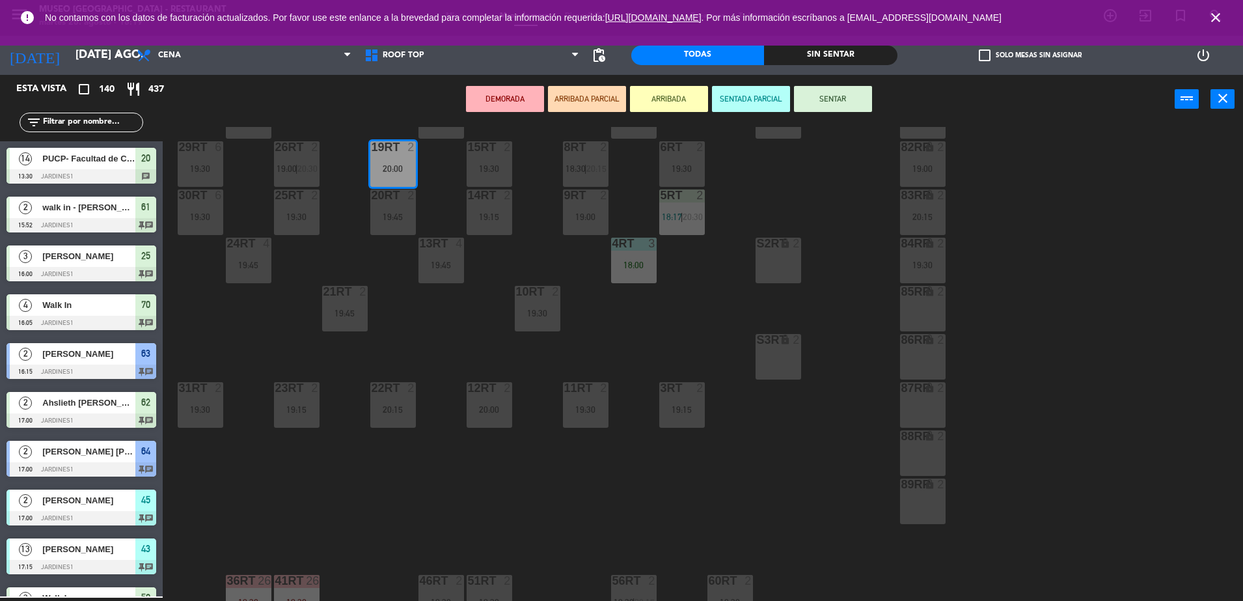
click at [489, 223] on div "14RT 2 19:15" at bounding box center [490, 212] width 46 height 46
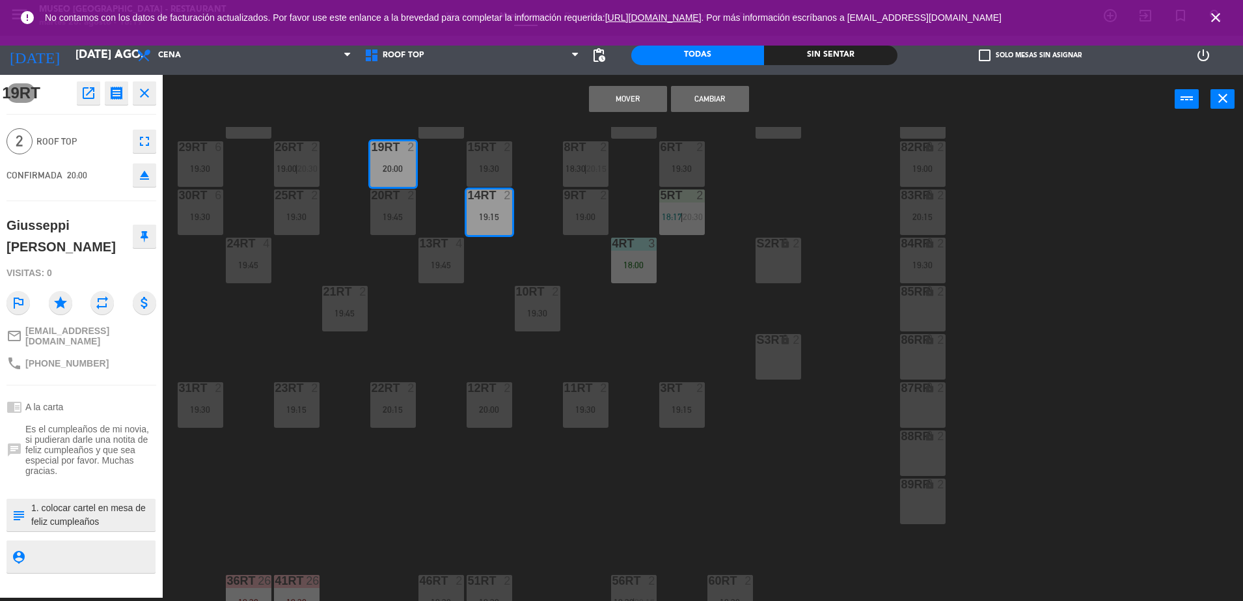
click at [714, 88] on button "Cambiar" at bounding box center [710, 99] width 78 height 26
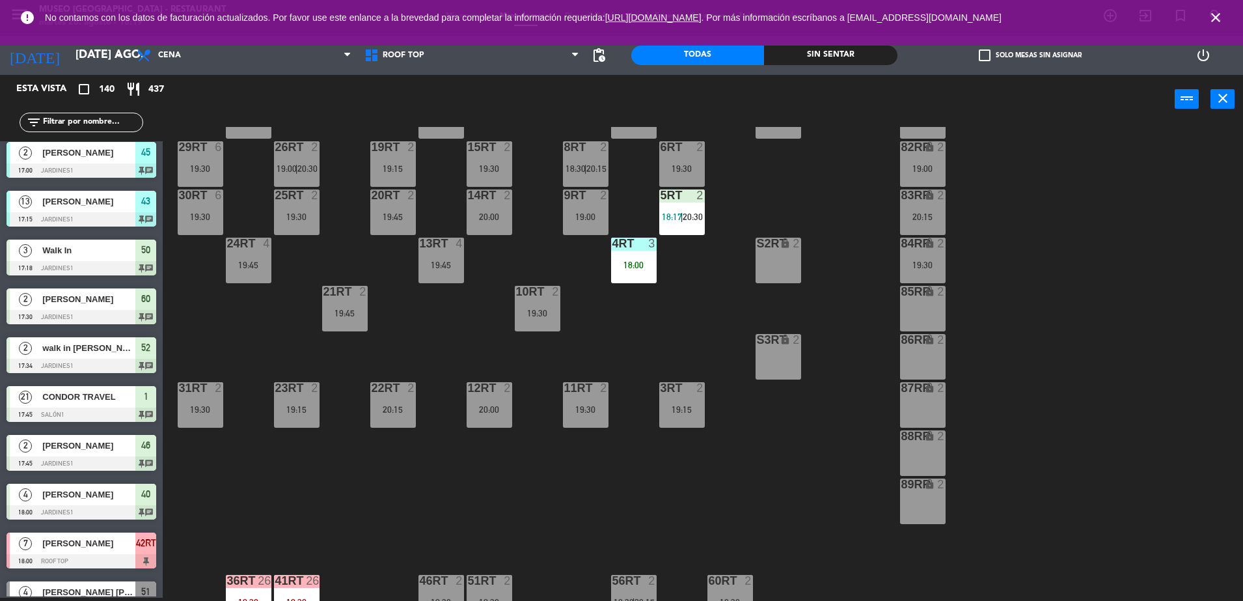
scroll to position [510, 0]
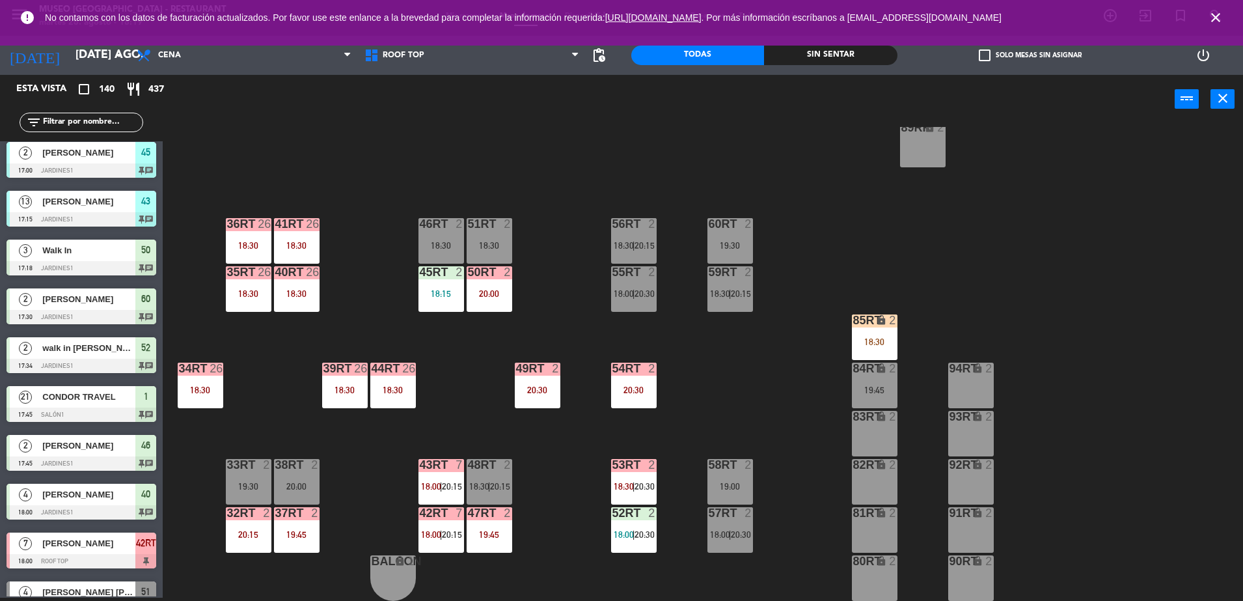
click at [876, 323] on icon "lock" at bounding box center [881, 319] width 11 height 11
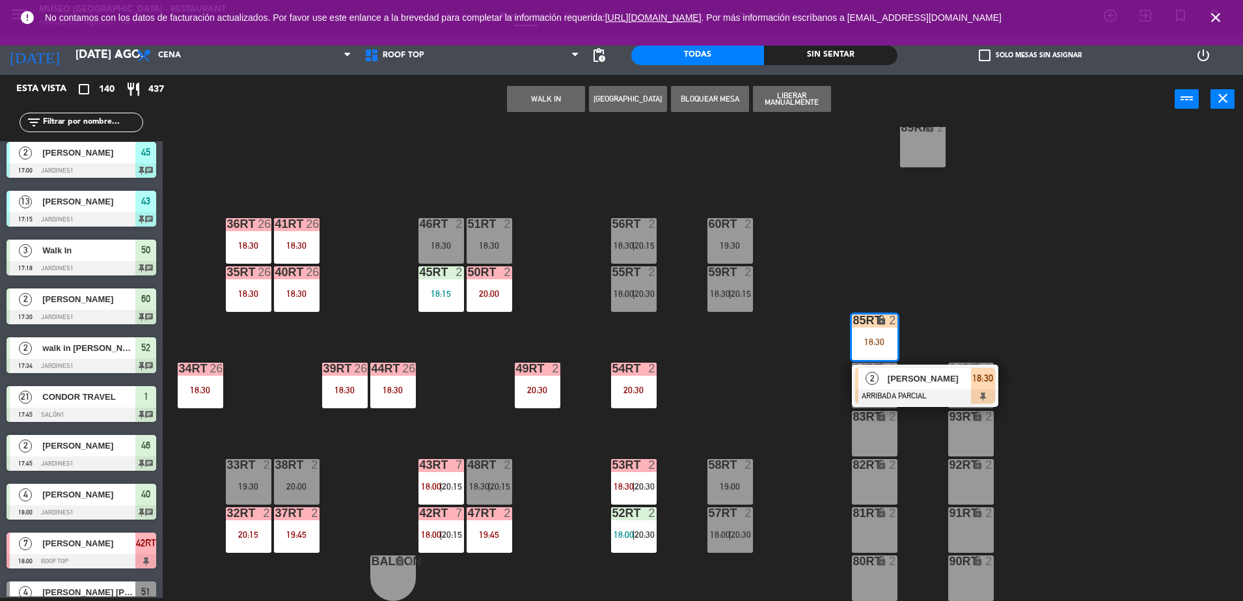
click at [927, 390] on div at bounding box center [925, 396] width 140 height 14
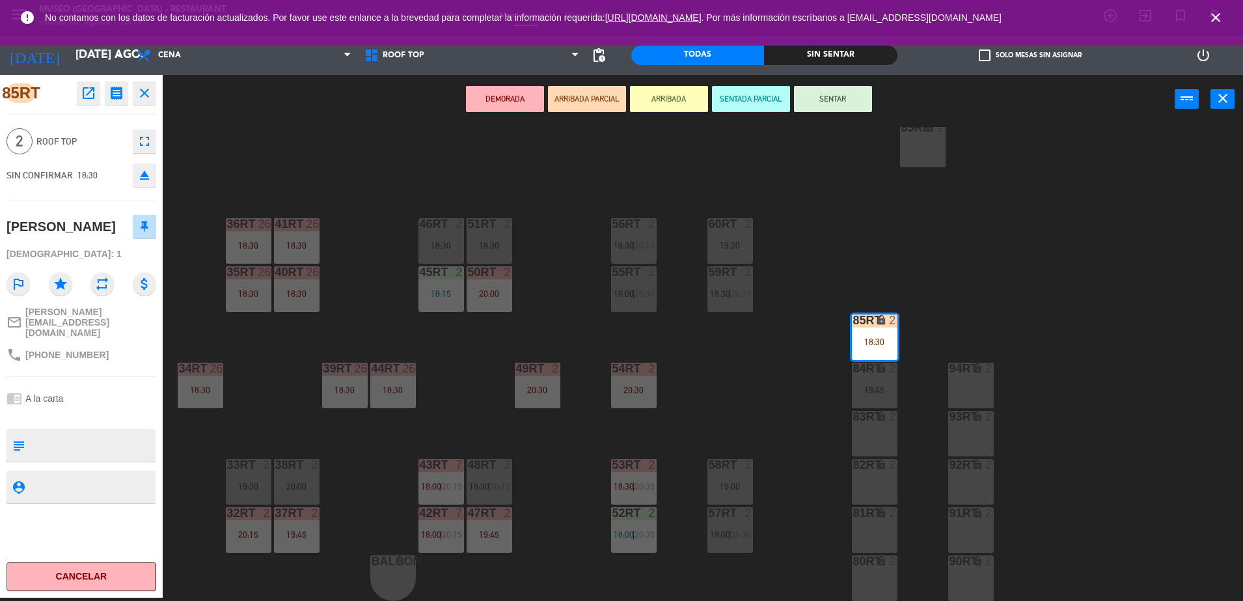
scroll to position [0, 0]
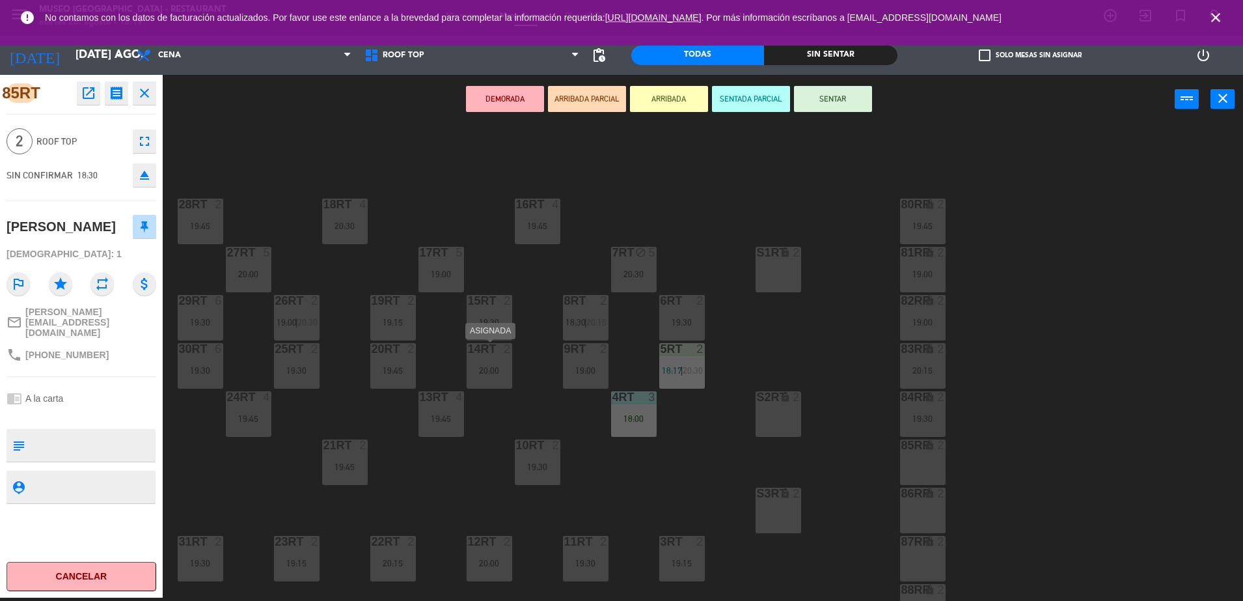
click at [483, 379] on div "14RT 2 20:00" at bounding box center [490, 366] width 46 height 46
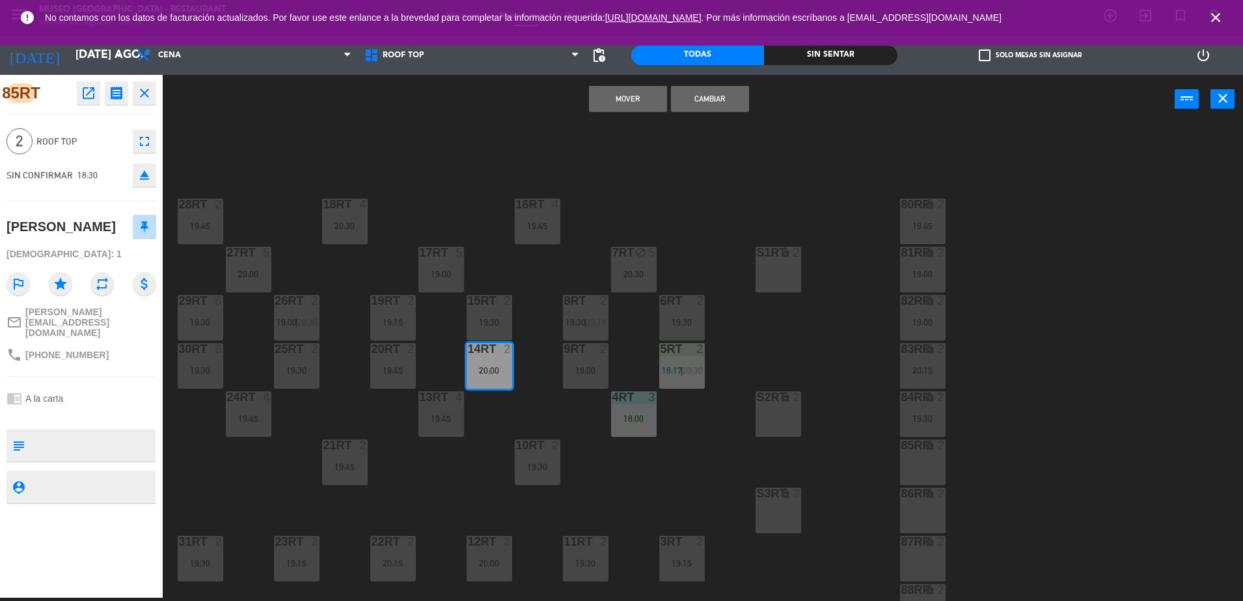
click at [650, 105] on button "Mover" at bounding box center [628, 99] width 78 height 26
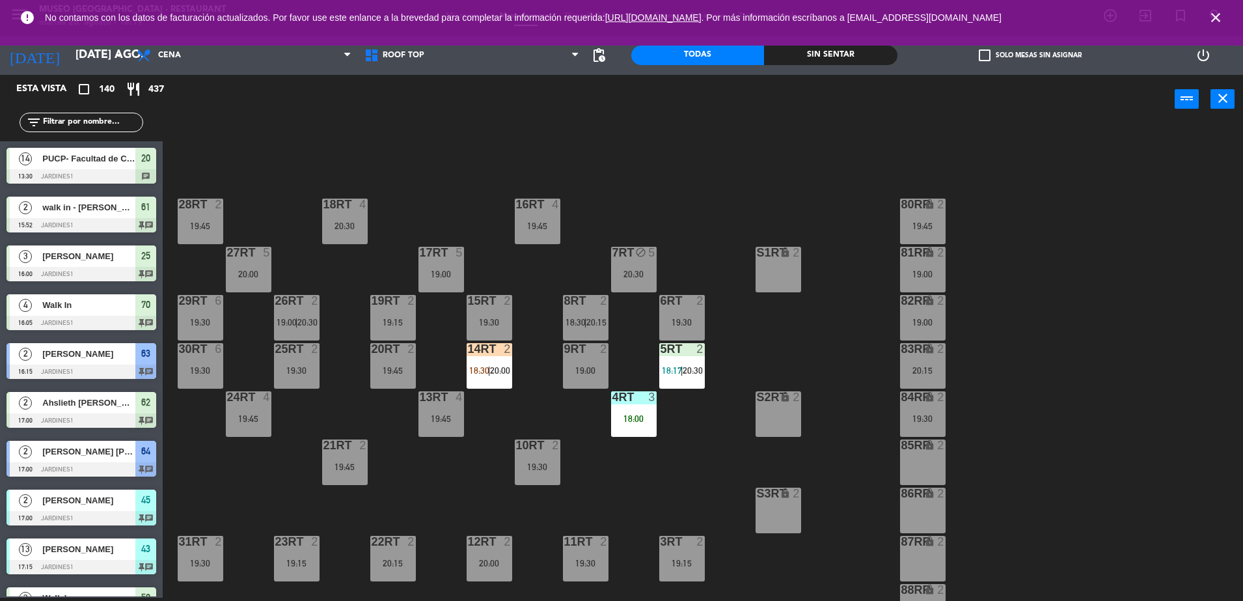
scroll to position [2299, 0]
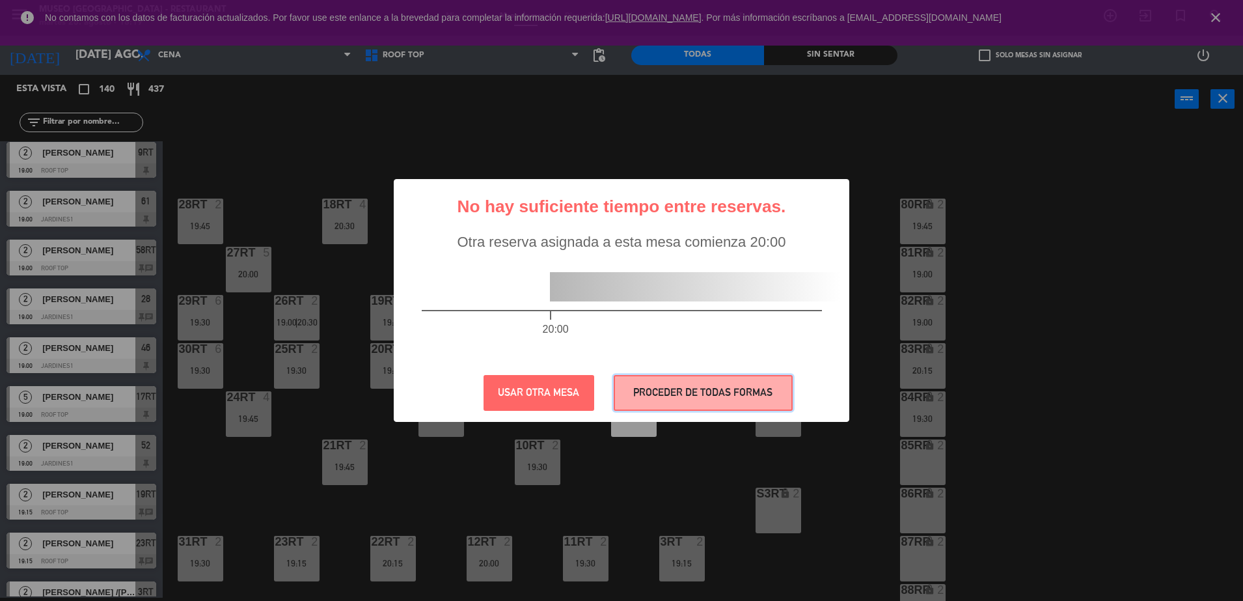
click at [675, 393] on button "PROCEDER DE TODAS FORMAS" at bounding box center [703, 393] width 179 height 36
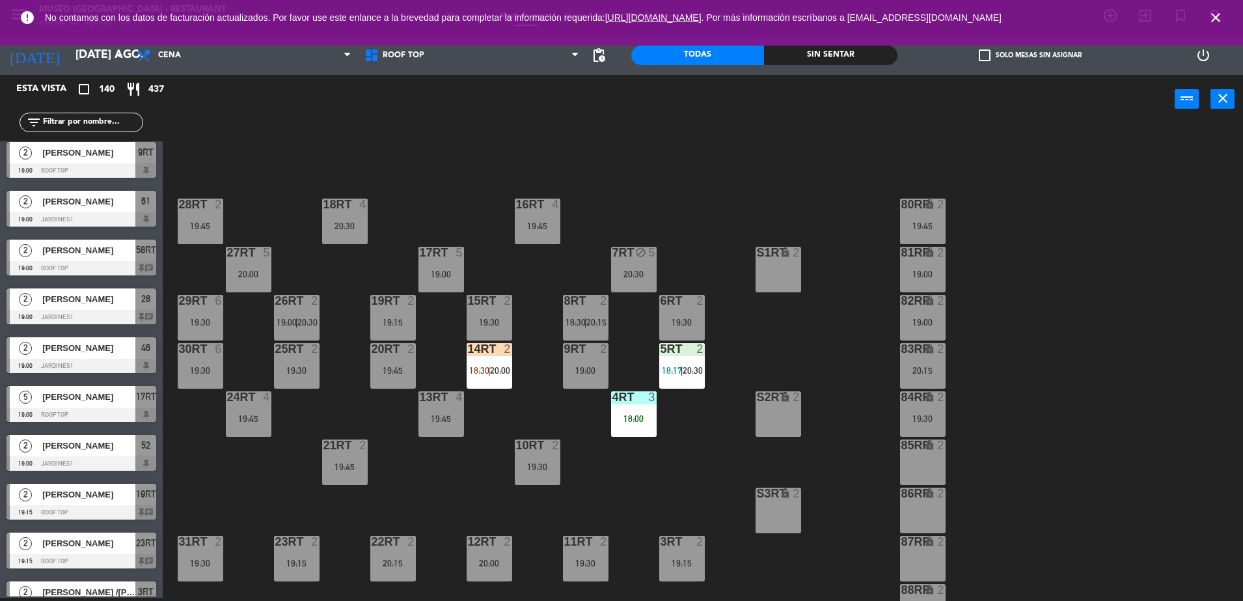
scroll to position [510, 0]
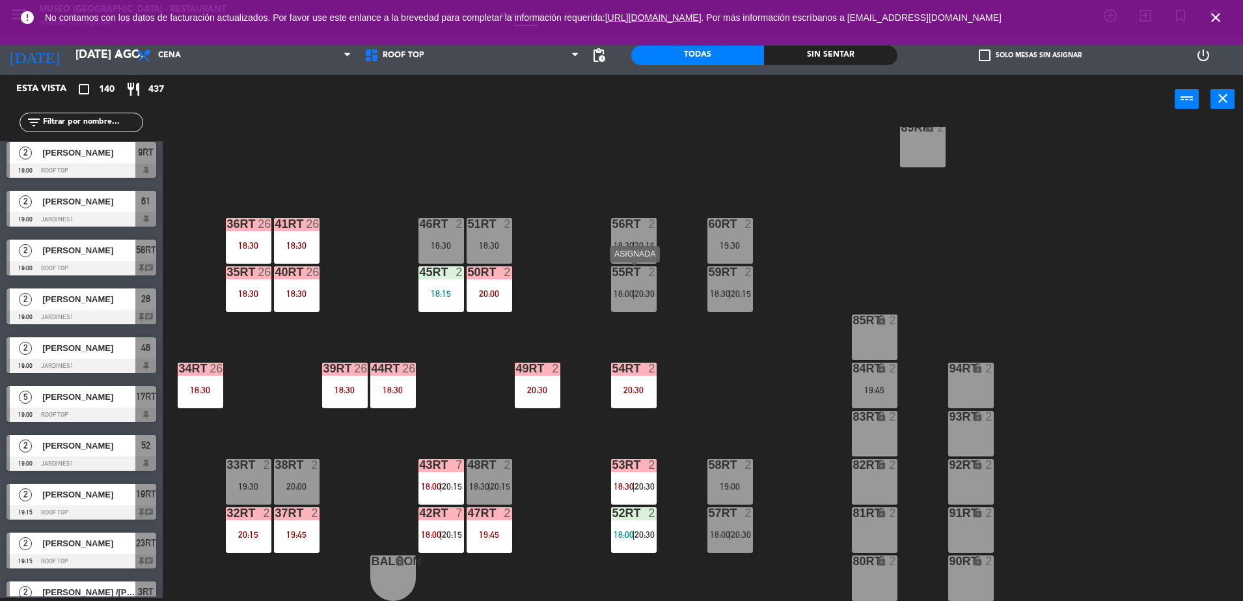
click at [626, 297] on span "18:00" at bounding box center [624, 293] width 20 height 10
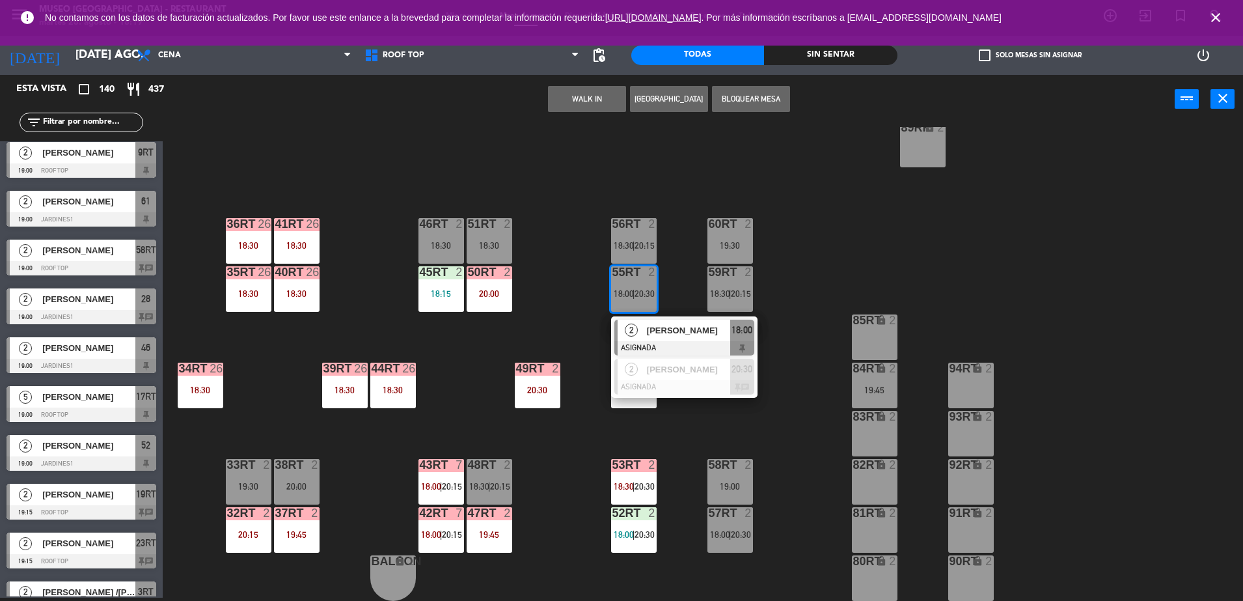
click at [666, 321] on div "[PERSON_NAME]" at bounding box center [687, 329] width 85 height 21
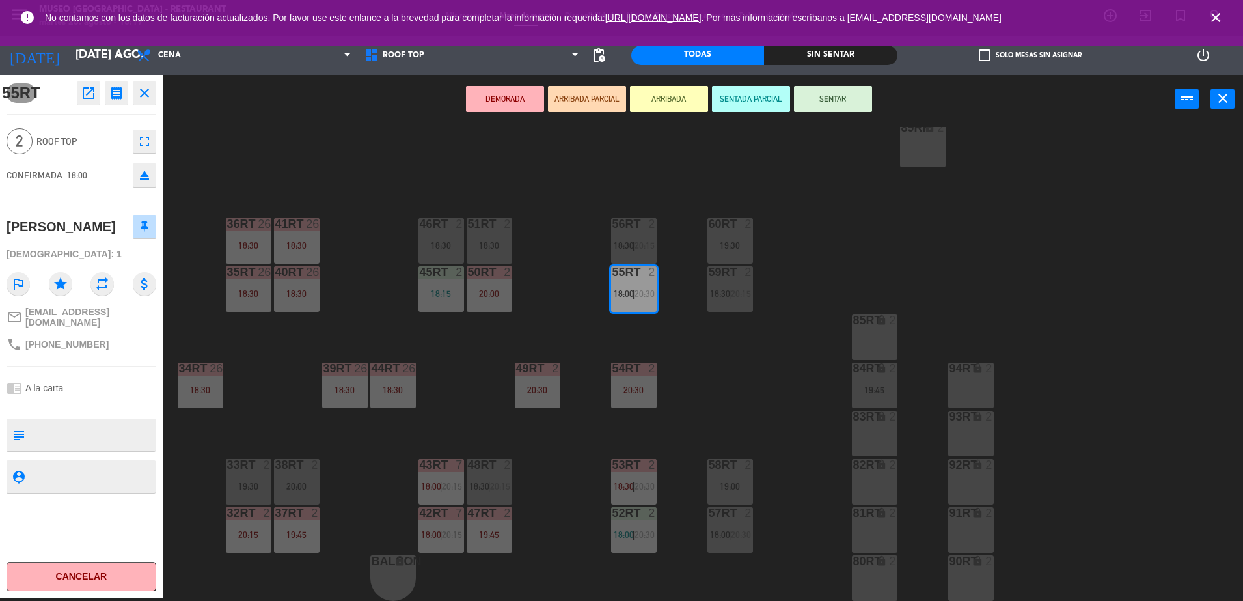
click at [895, 322] on div "2" at bounding box center [893, 320] width 8 height 12
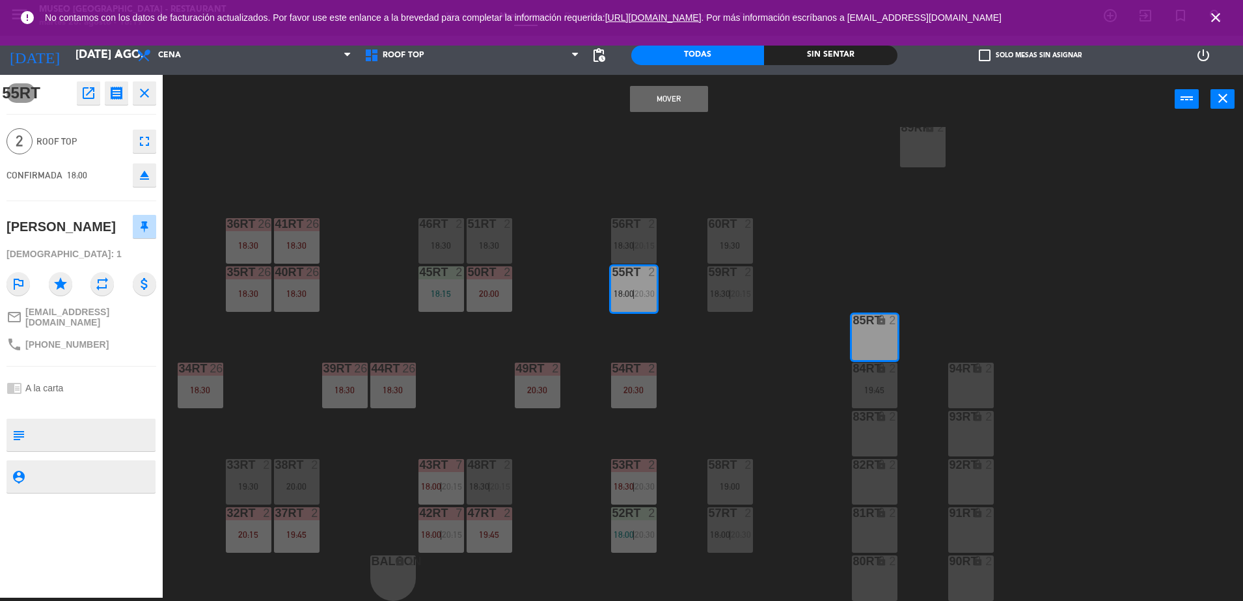
click at [657, 103] on button "Mover" at bounding box center [669, 99] width 78 height 26
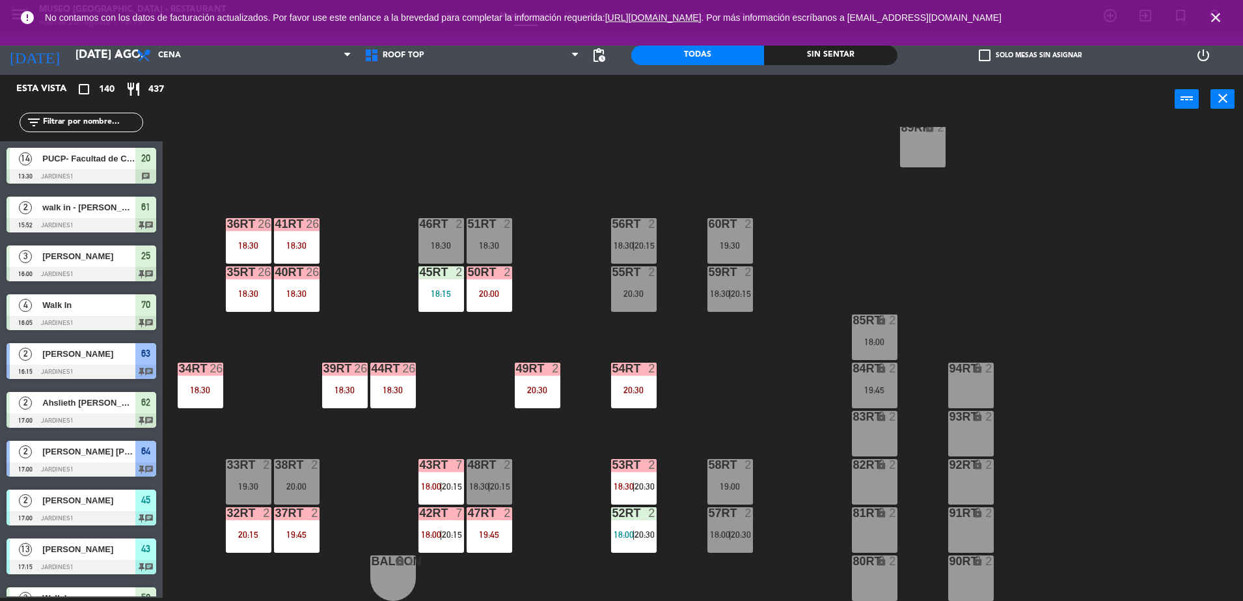
scroll to position [3, 0]
click at [502, 243] on div "18:30" at bounding box center [490, 245] width 46 height 9
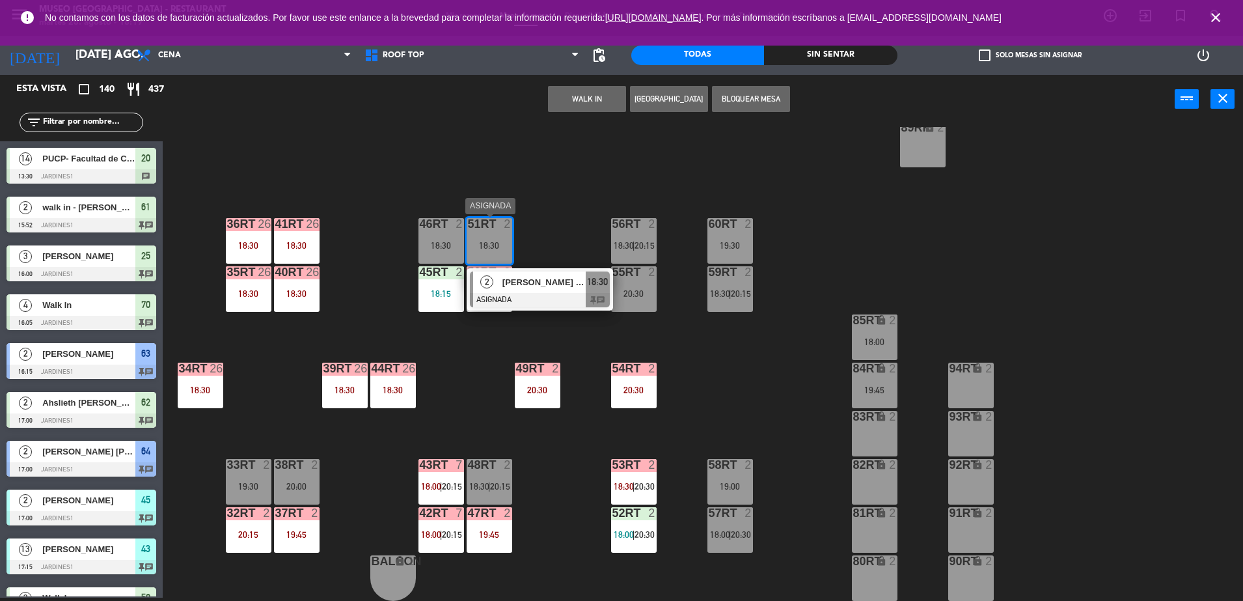
click at [551, 291] on div "[PERSON_NAME] [PERSON_NAME]" at bounding box center [543, 281] width 85 height 21
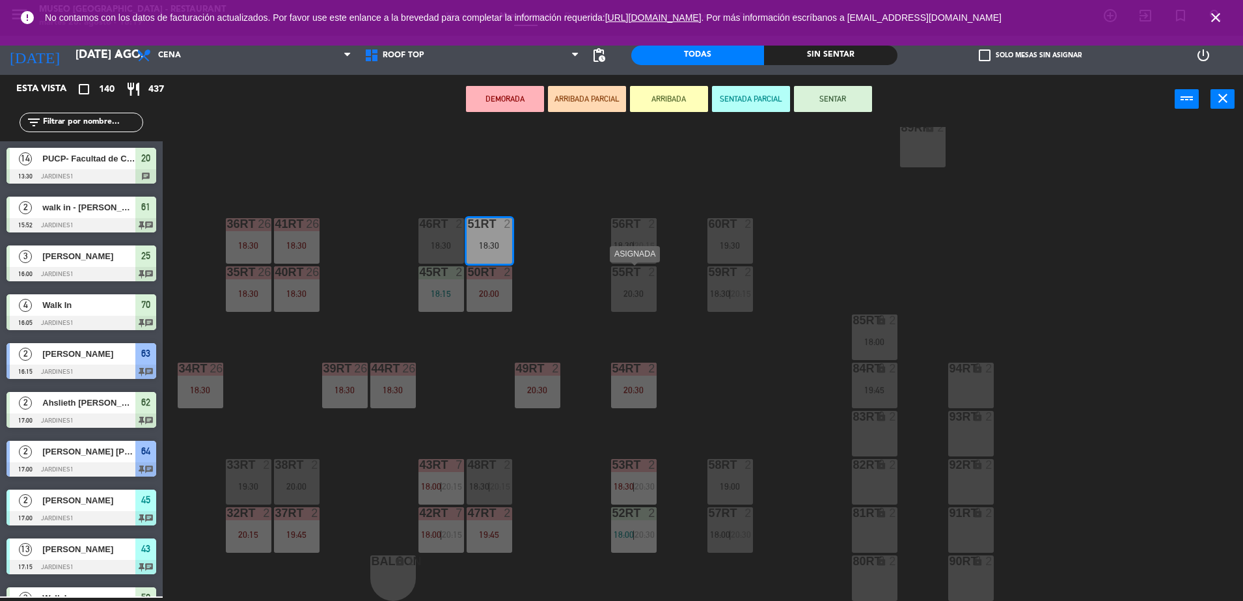
click at [634, 293] on div "20:30" at bounding box center [634, 293] width 46 height 9
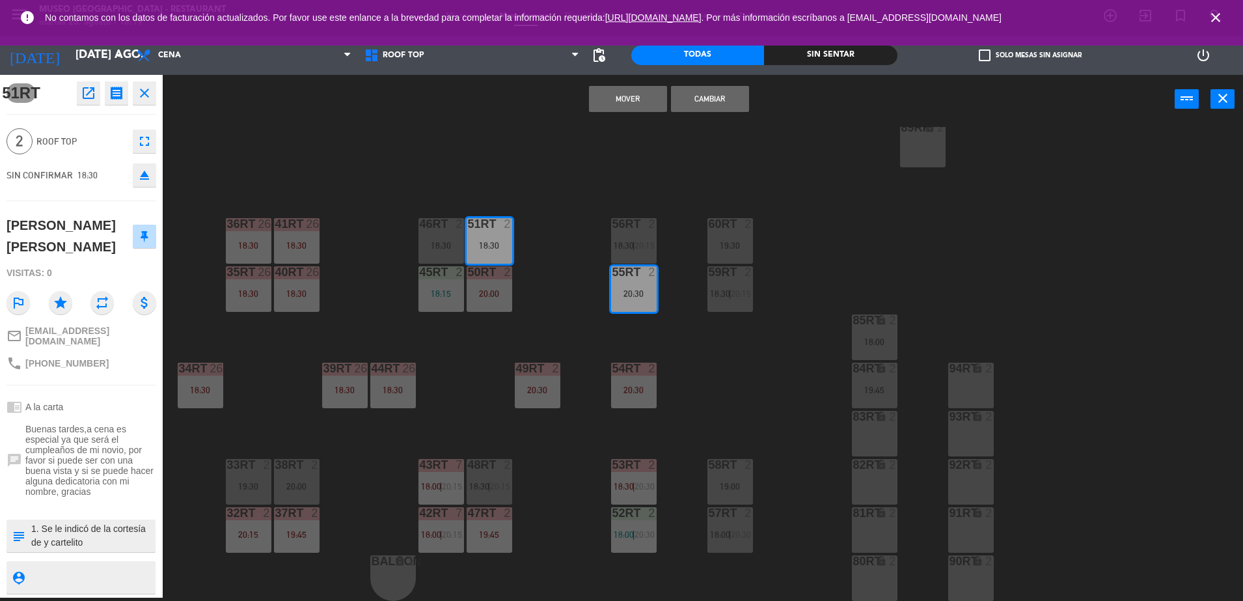
click at [621, 109] on button "Mover" at bounding box center [628, 99] width 78 height 26
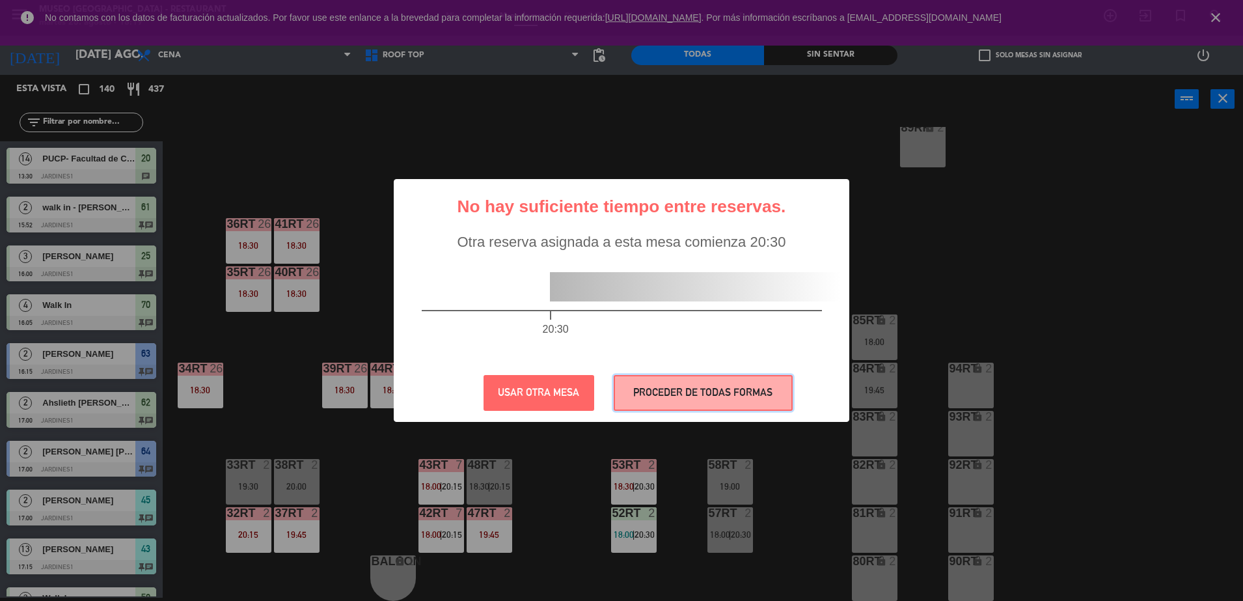
click at [750, 379] on button "PROCEDER DE TODAS FORMAS" at bounding box center [703, 393] width 179 height 36
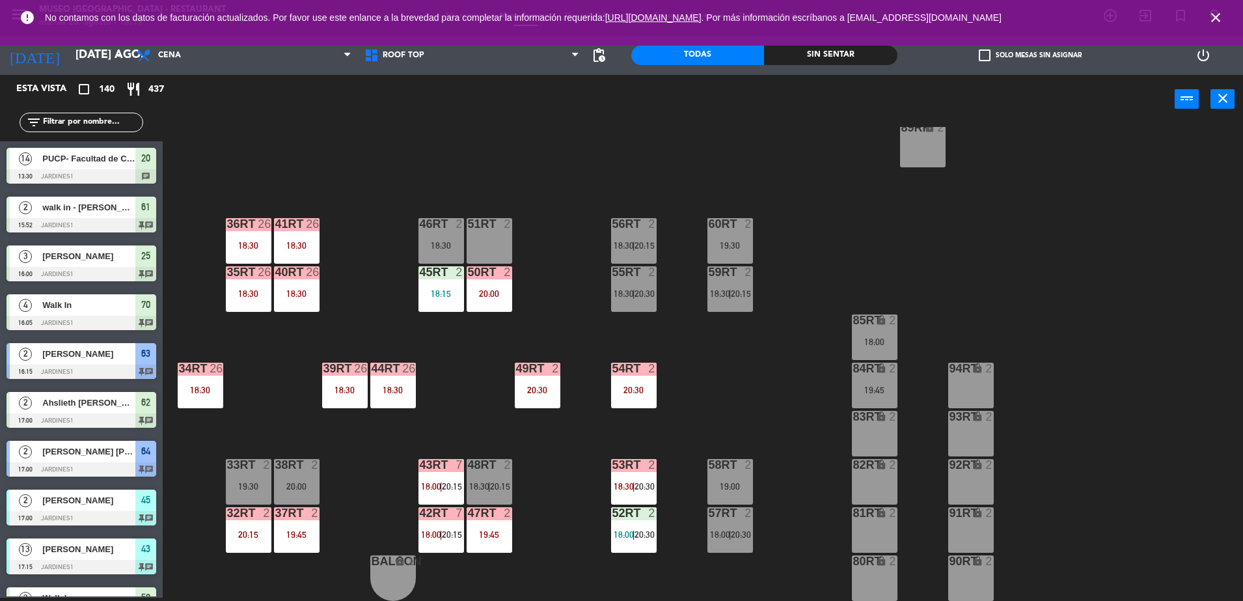
click at [858, 382] on div "84RT lock 2 19:45" at bounding box center [875, 385] width 46 height 46
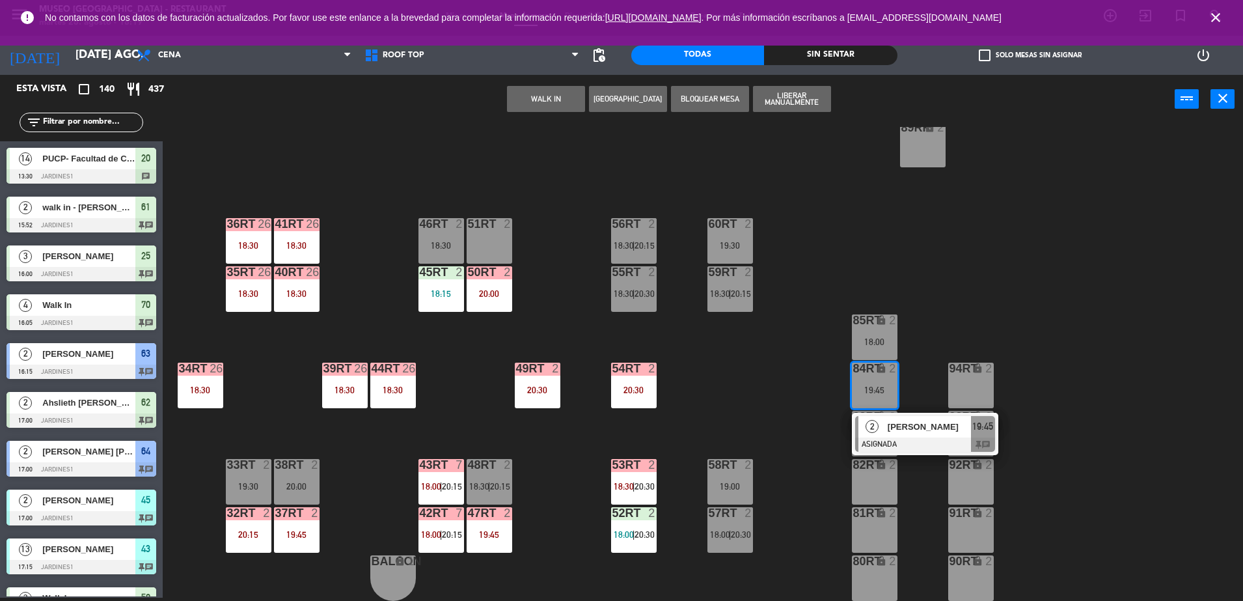
click at [474, 236] on div "51RT 2" at bounding box center [490, 241] width 46 height 46
click at [547, 94] on button "Mover" at bounding box center [546, 99] width 78 height 26
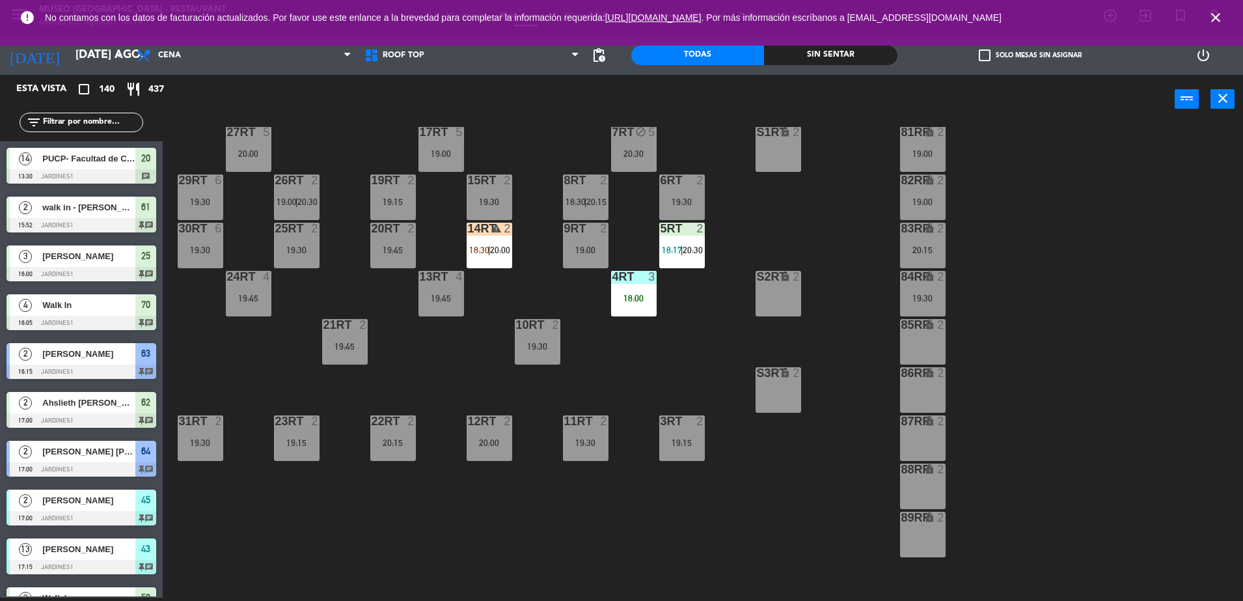
scroll to position [0, 0]
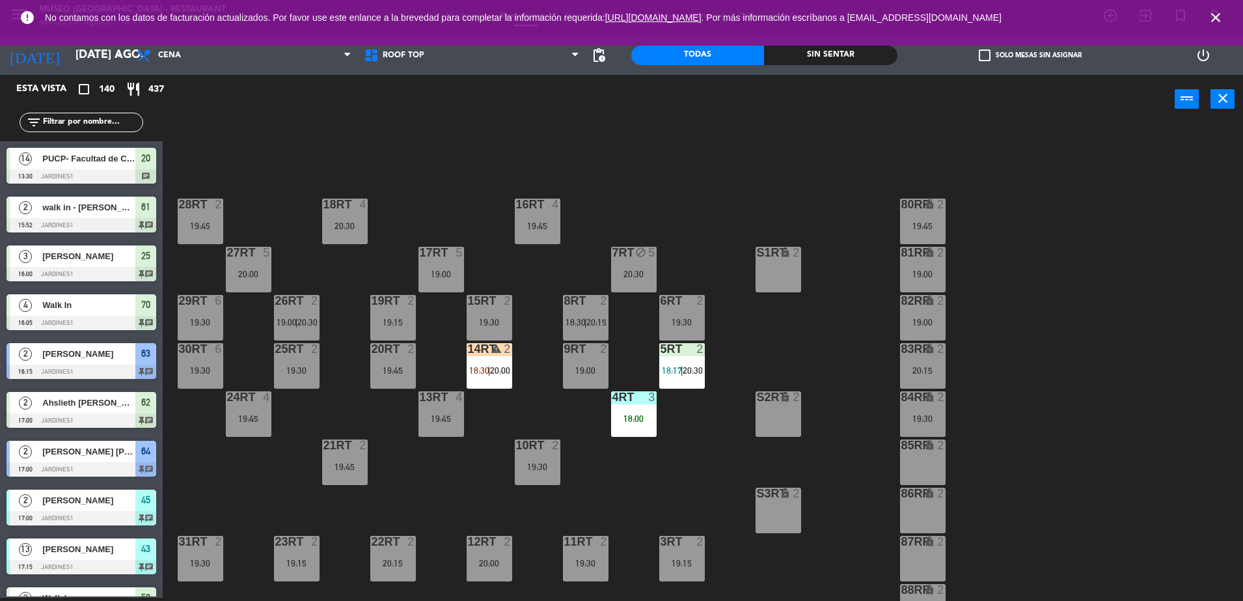
click at [917, 368] on div "20:15" at bounding box center [923, 370] width 46 height 9
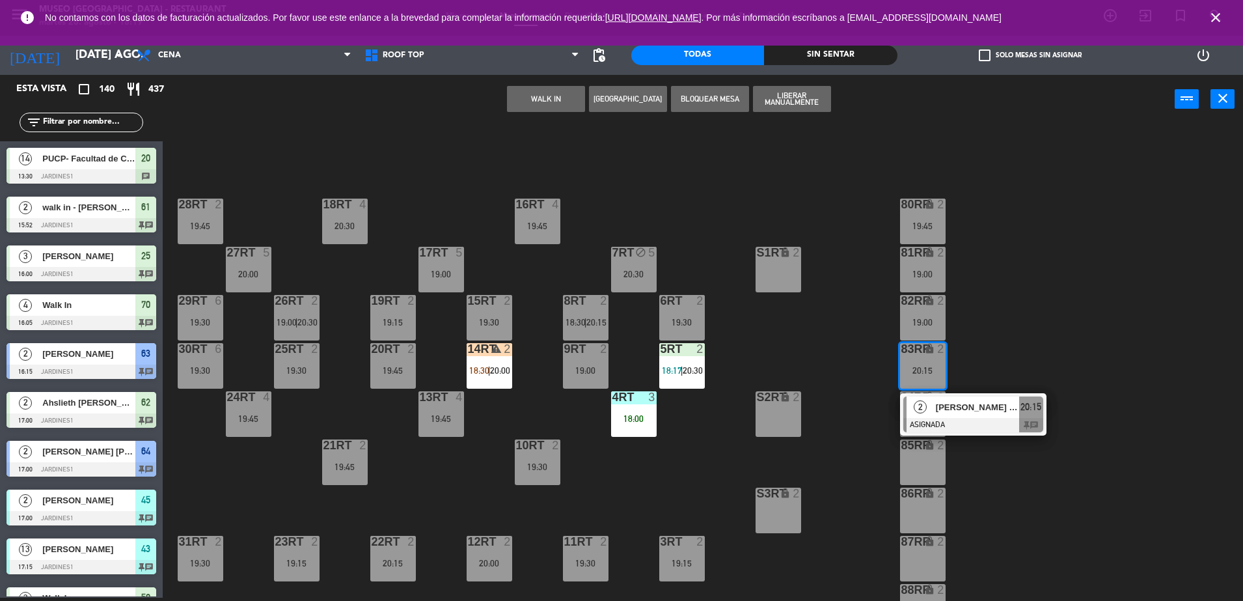
click at [968, 393] on div "2 [PERSON_NAME] [PERSON_NAME] Chujutalli ASIGNADA 20:15 chat" at bounding box center [973, 414] width 146 height 42
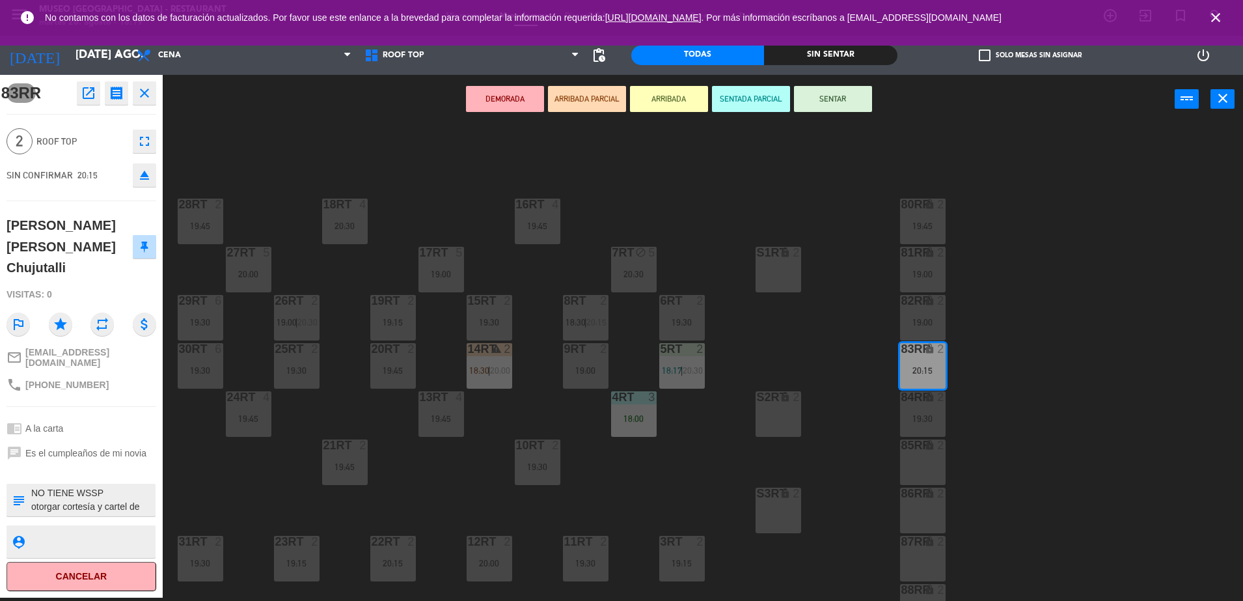
scroll to position [510, 0]
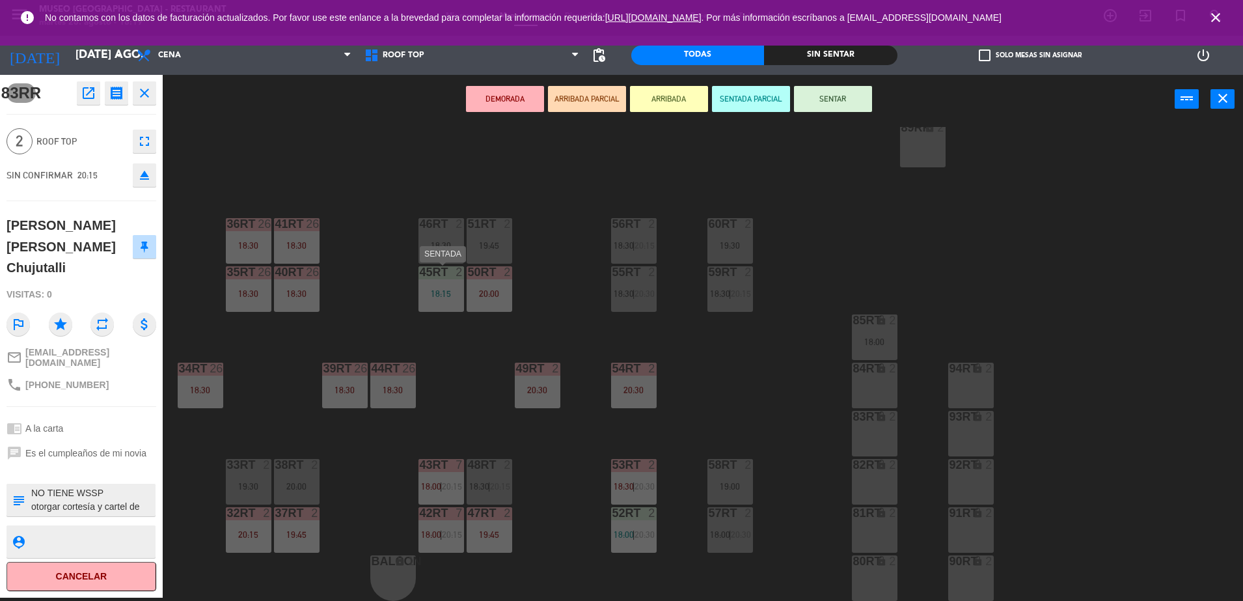
click at [432, 275] on div at bounding box center [440, 272] width 21 height 12
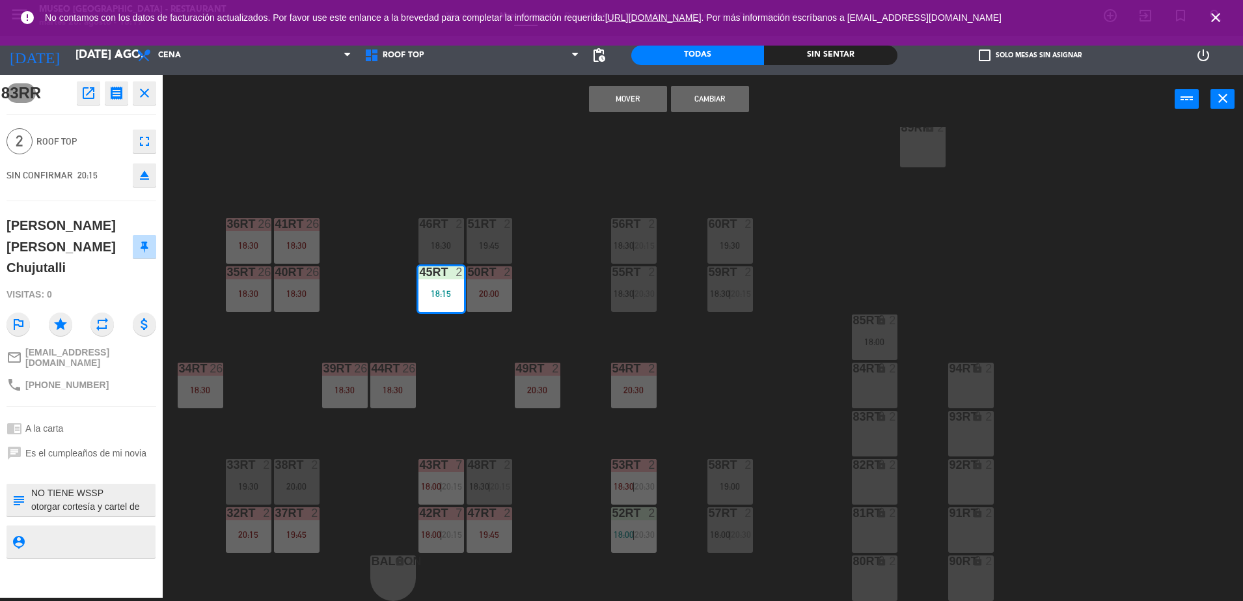
click at [614, 98] on button "Mover" at bounding box center [628, 99] width 78 height 26
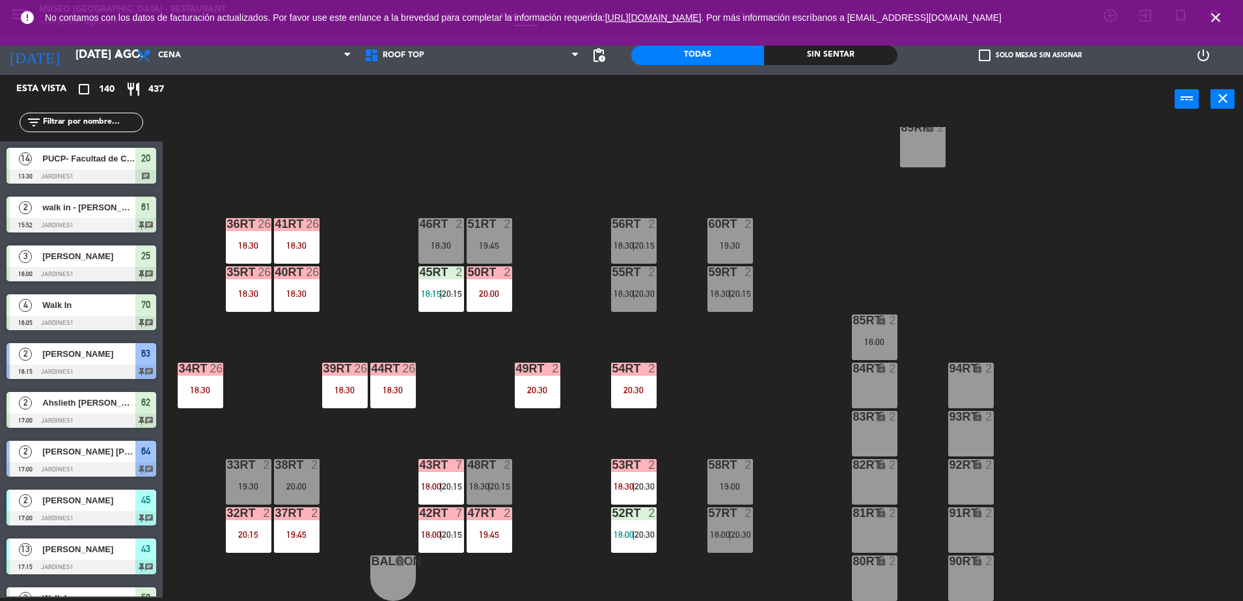
scroll to position [1128, 0]
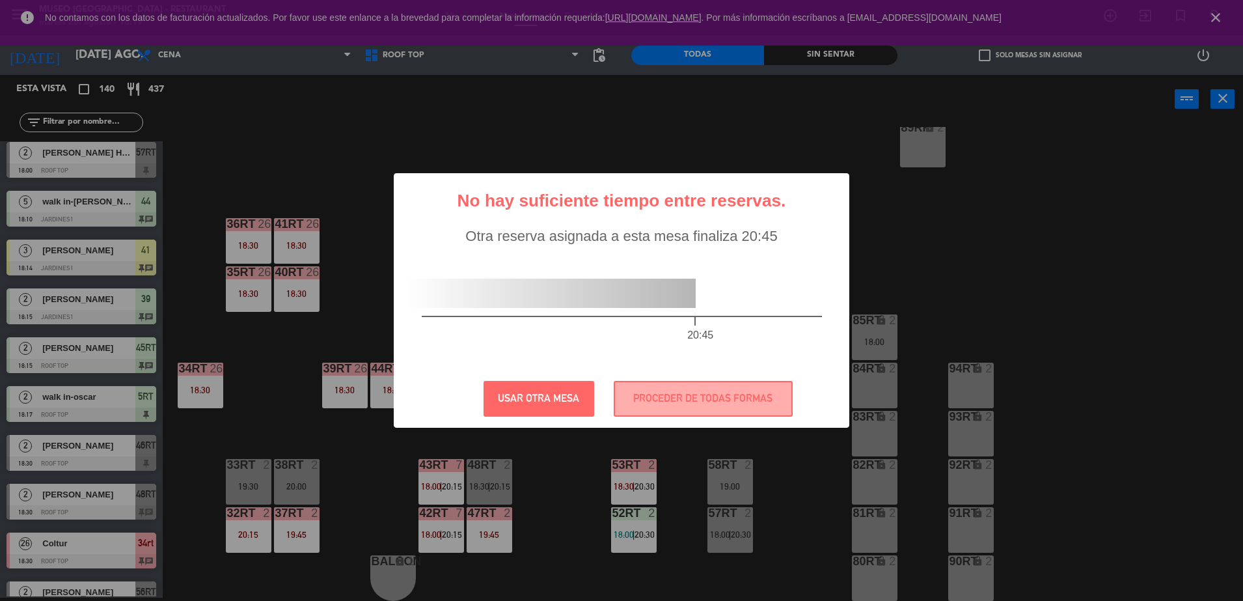
click at [688, 379] on div "? ! i No hay suficiente tiempo entre reservas. × Otra reserva asignada a esta m…" at bounding box center [621, 300] width 455 height 255
click at [664, 392] on button "PROCEDER DE TODAS FORMAS" at bounding box center [703, 399] width 179 height 36
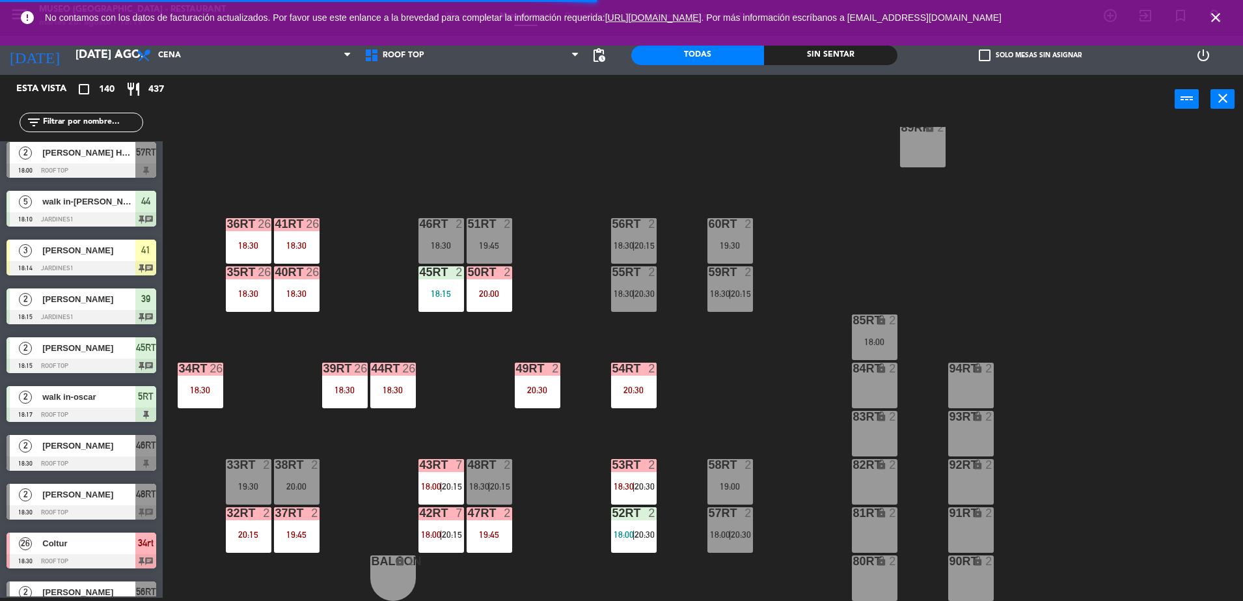
click at [552, 318] on div "18RT 4 20:30 16RT 4 19:45 28RT 2 19:45 80RR lock 2 19:45 27RT 5 20:00 7RT block…" at bounding box center [709, 364] width 1068 height 474
click at [722, 518] on div at bounding box center [729, 513] width 21 height 12
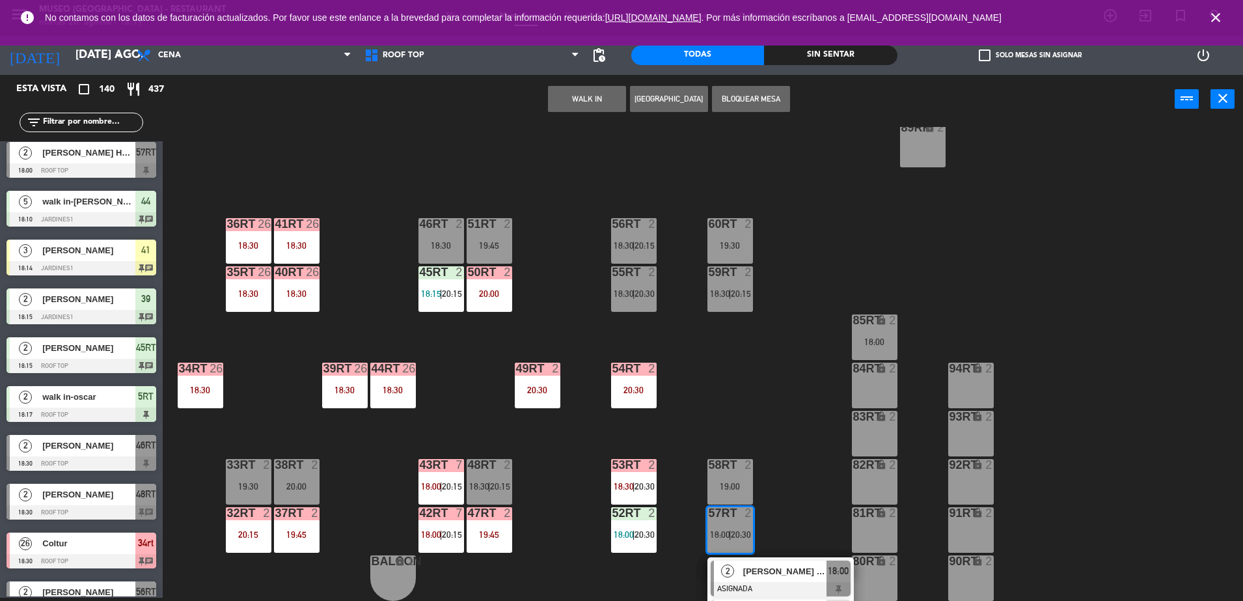
click at [869, 389] on div "84RT lock 2" at bounding box center [875, 385] width 46 height 46
click at [563, 98] on button "Mover" at bounding box center [546, 99] width 78 height 26
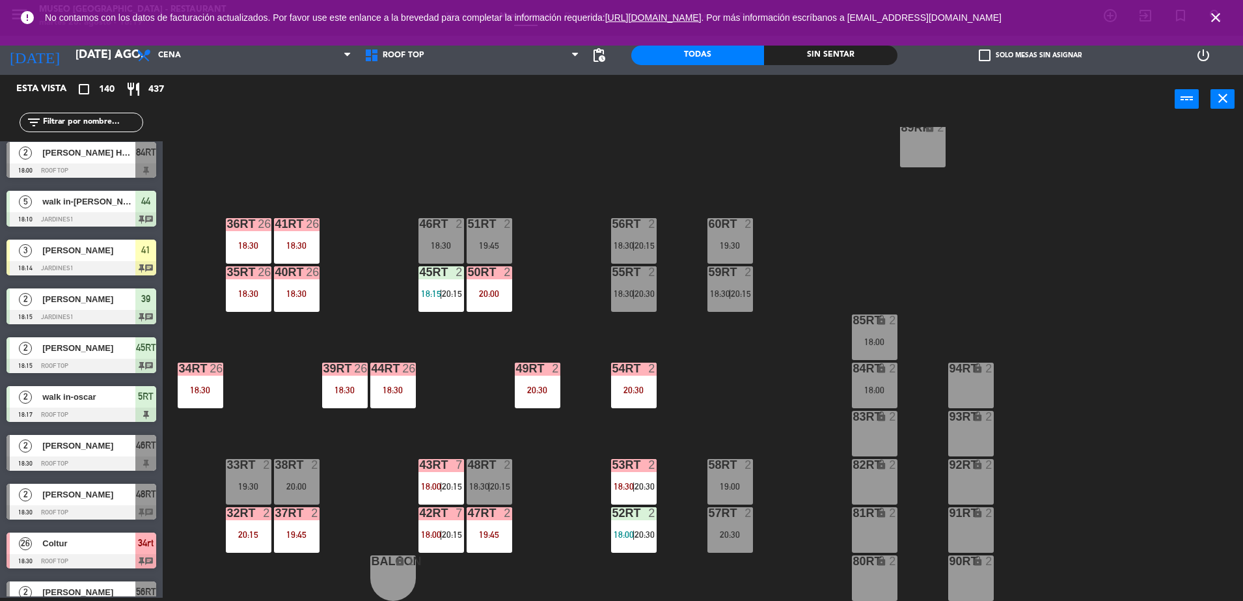
scroll to position [0, 0]
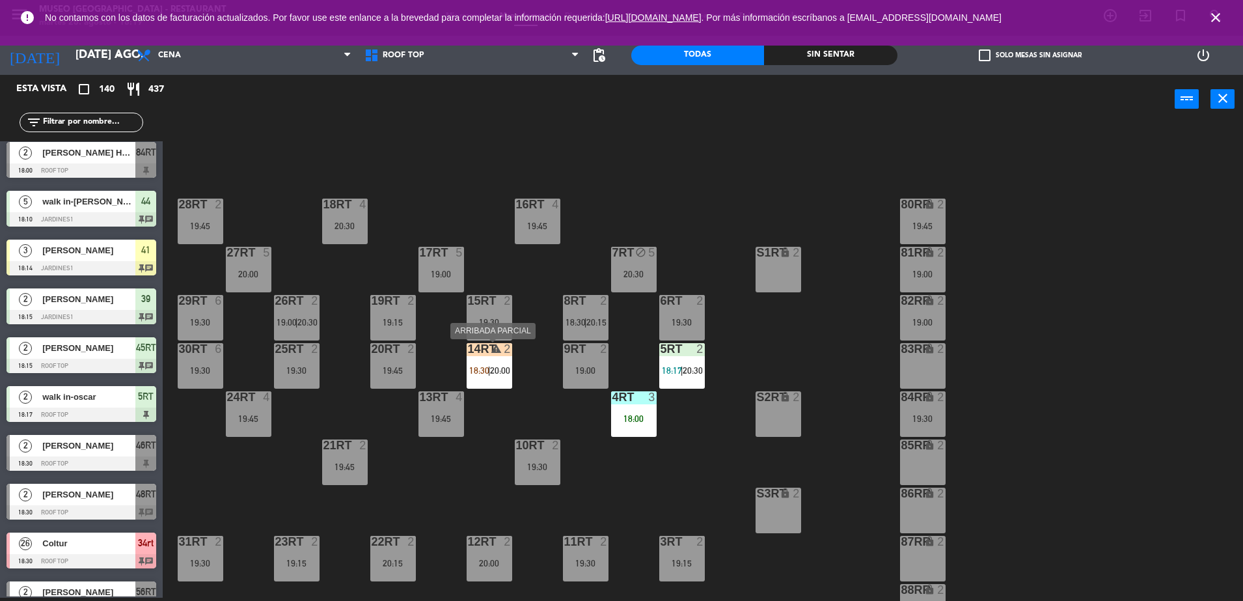
click at [493, 357] on div "14RT warning 2 18:30 | 20:00" at bounding box center [490, 366] width 46 height 46
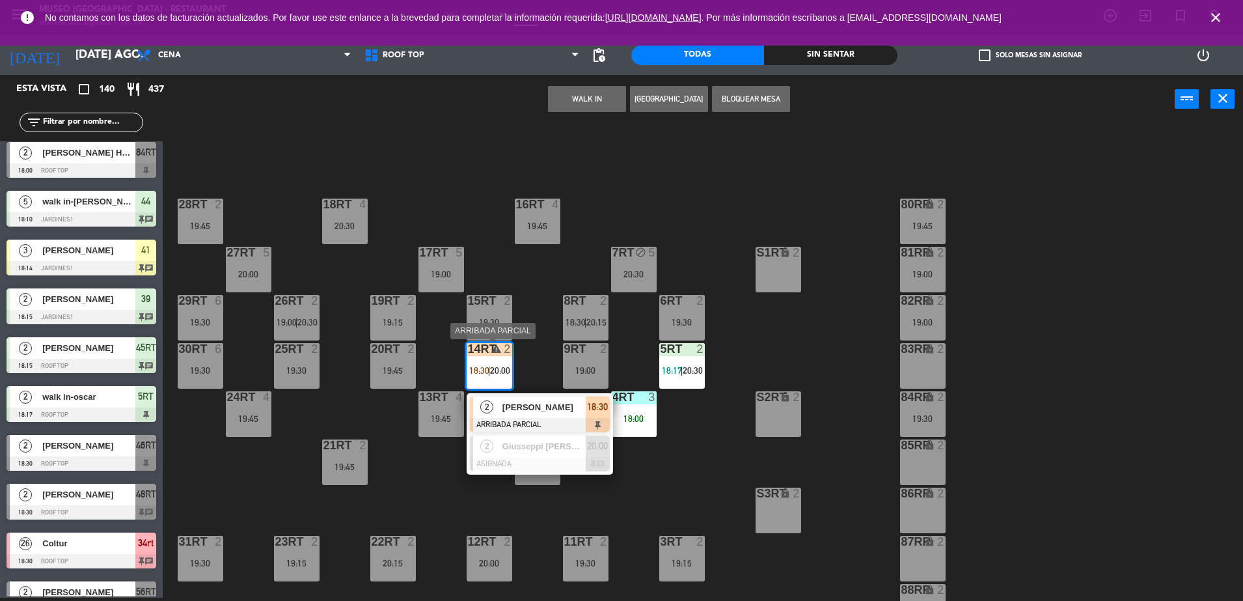
click at [528, 407] on span "[PERSON_NAME]" at bounding box center [543, 407] width 83 height 14
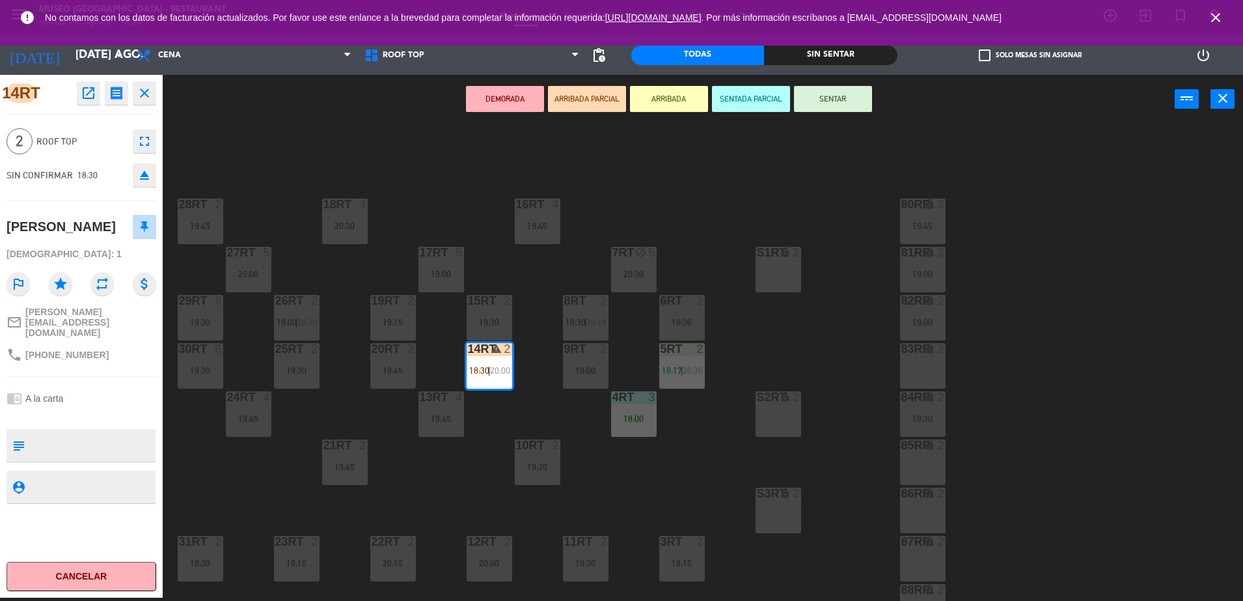
click at [742, 493] on div "18RT 4 20:30 16RT 4 19:45 28RT 2 19:45 80RR lock 2 19:45 27RT 5 20:00 7RT block…" at bounding box center [709, 364] width 1068 height 474
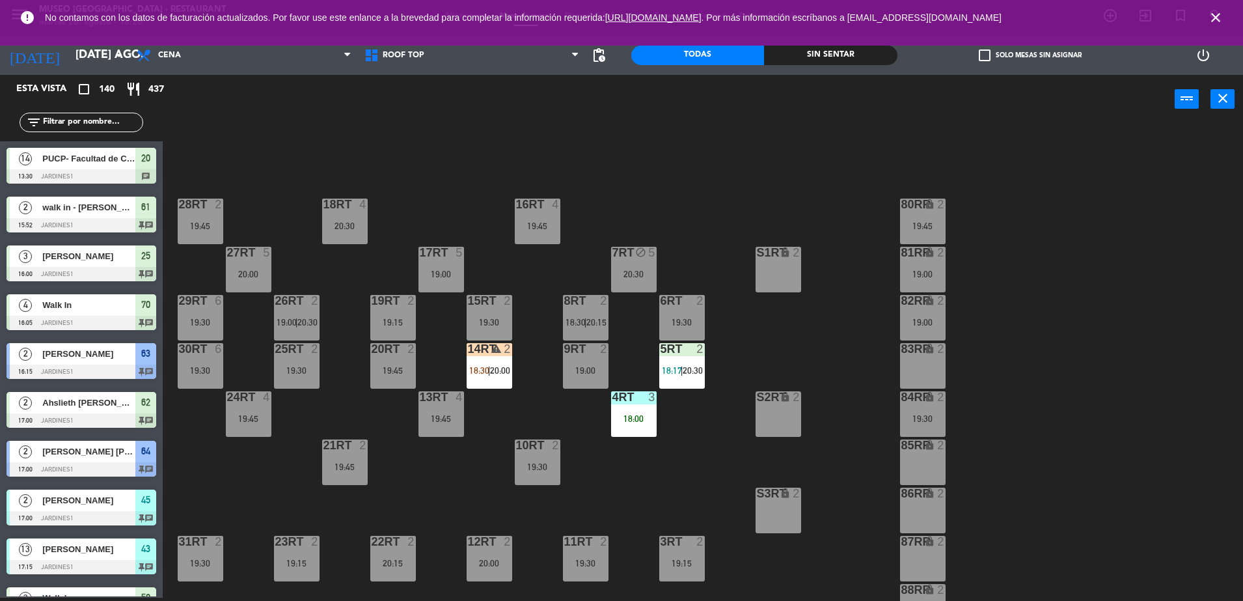
scroll to position [2299, 0]
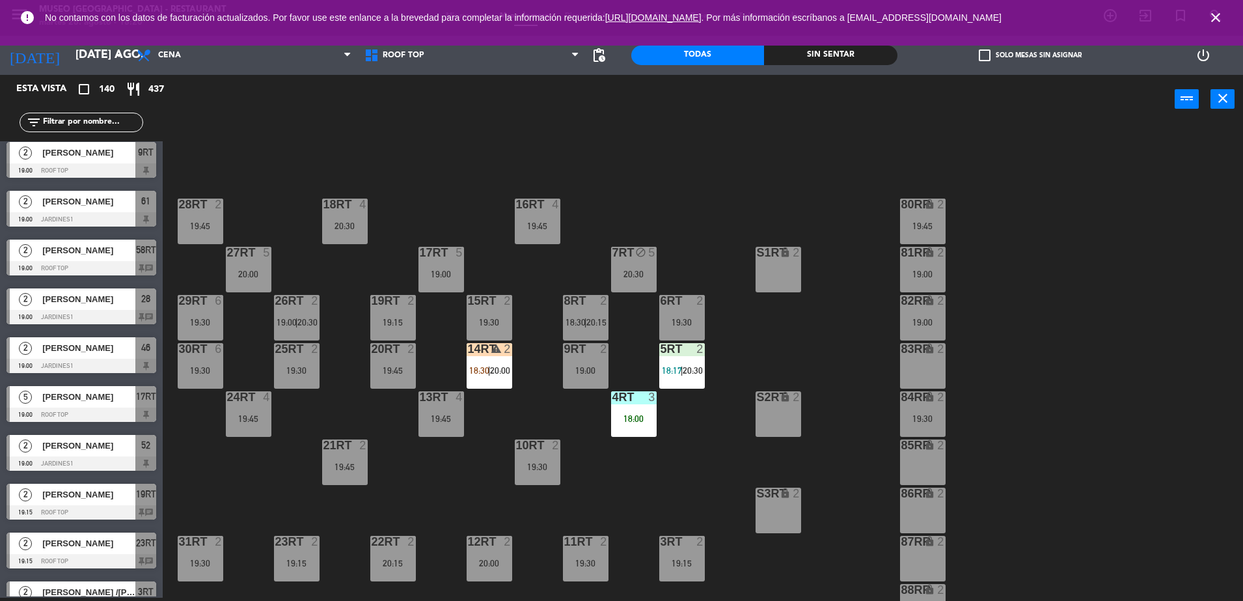
click at [692, 370] on span "20:30" at bounding box center [693, 370] width 20 height 10
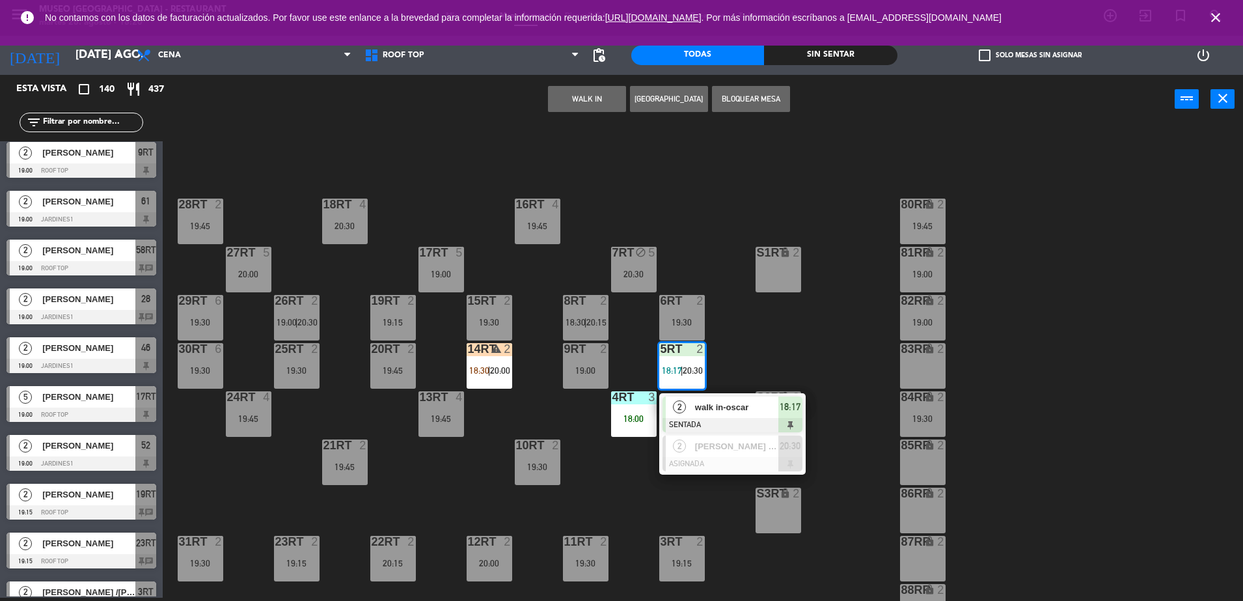
click at [722, 415] on div "walk in-oscar" at bounding box center [736, 406] width 85 height 21
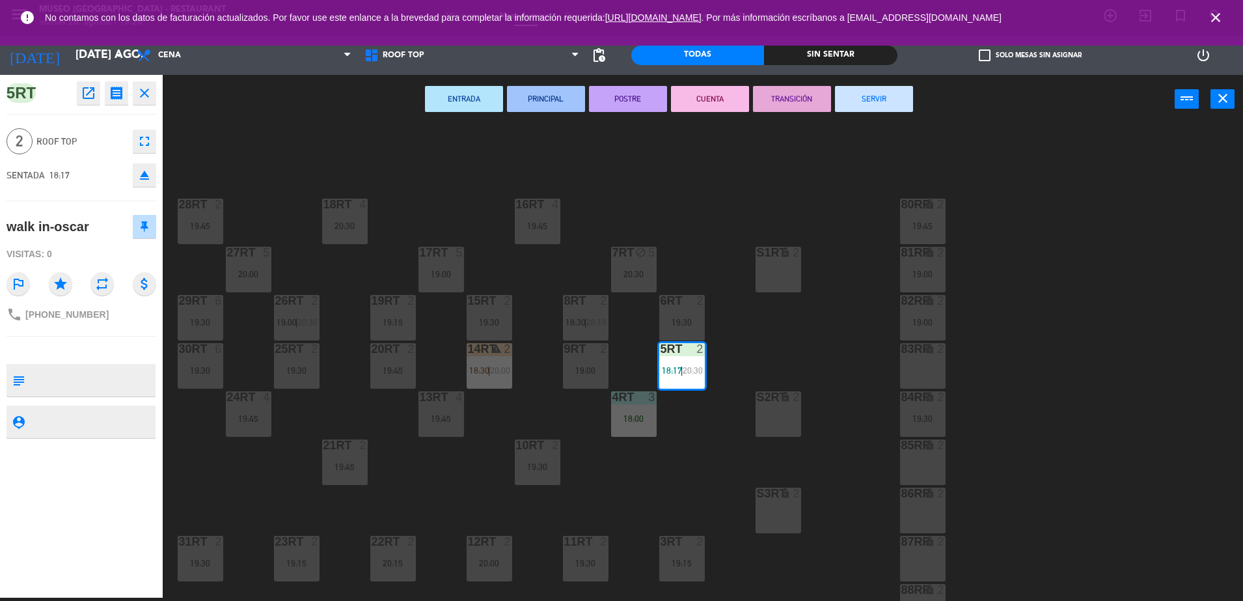
click at [696, 415] on div "18RT 4 20:30 16RT 4 19:45 28RT 2 19:45 80RR lock 2 19:45 27RT 5 20:00 7RT block…" at bounding box center [709, 364] width 1068 height 474
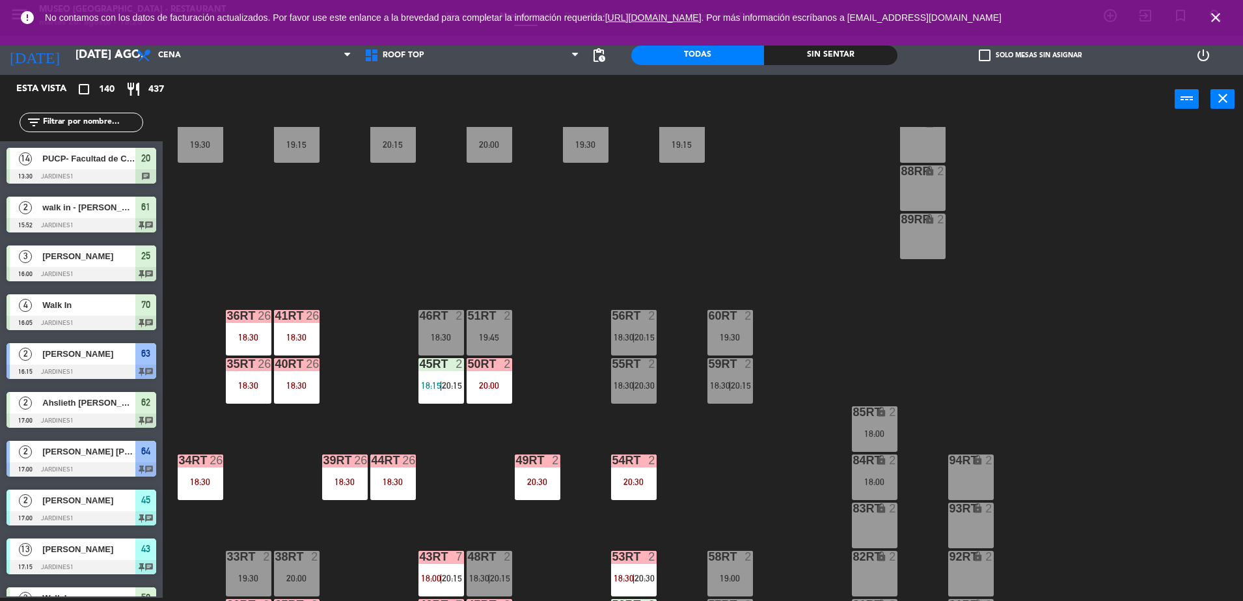
scroll to position [510, 0]
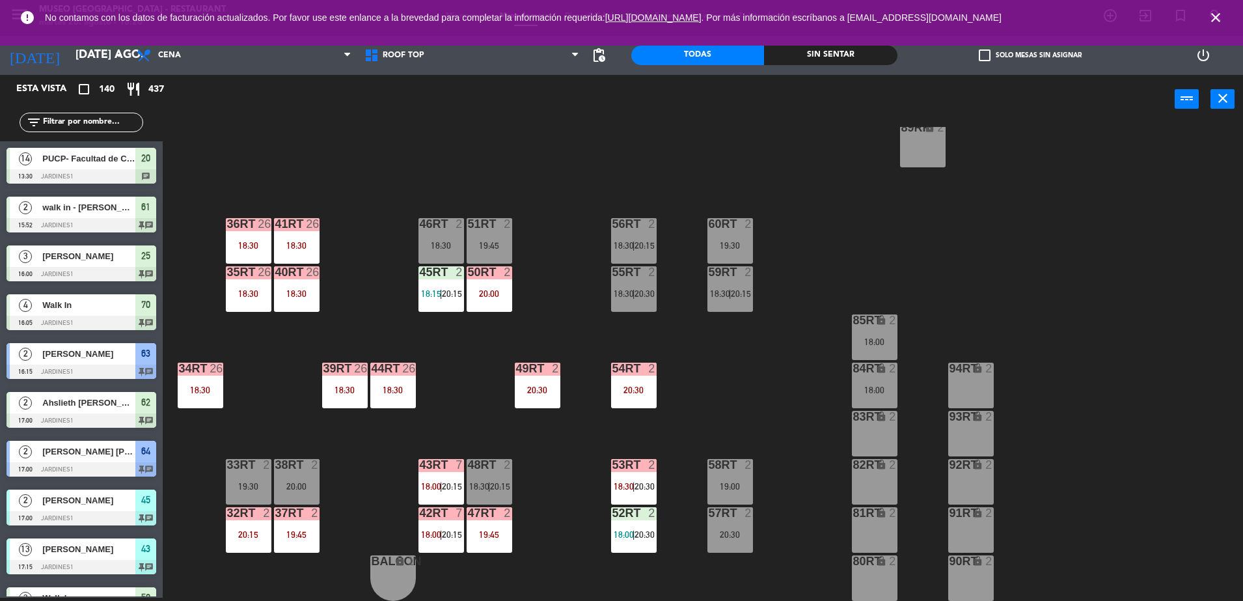
click at [420, 280] on div "45RT 2 18:15 | 20:15" at bounding box center [441, 289] width 46 height 46
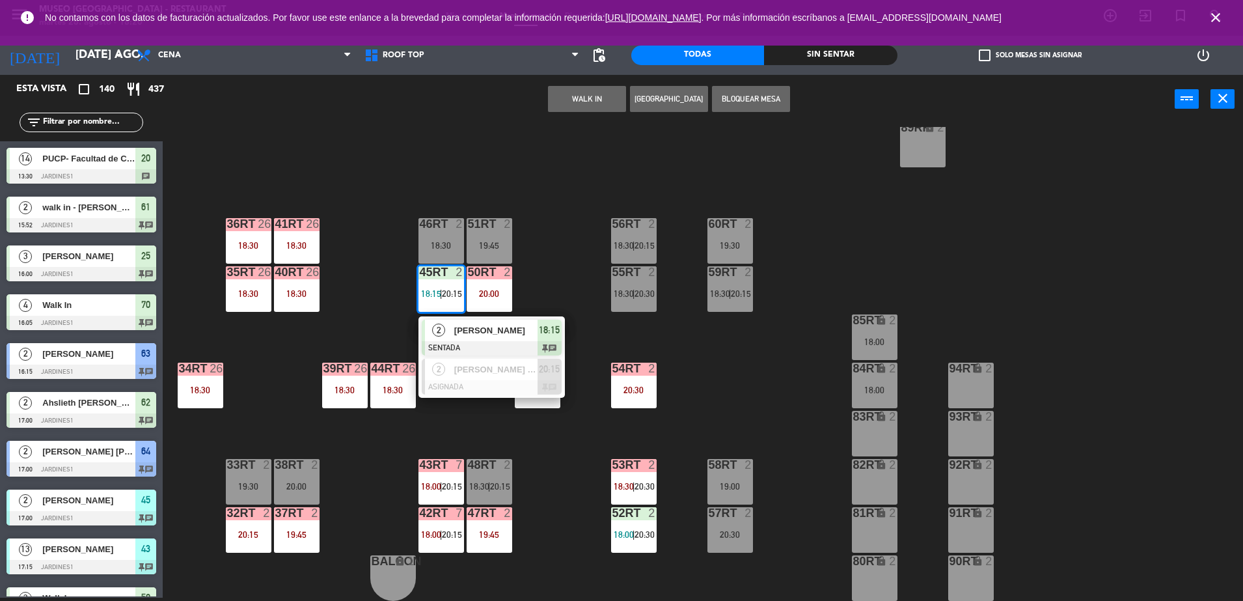
click at [476, 345] on div at bounding box center [492, 348] width 140 height 14
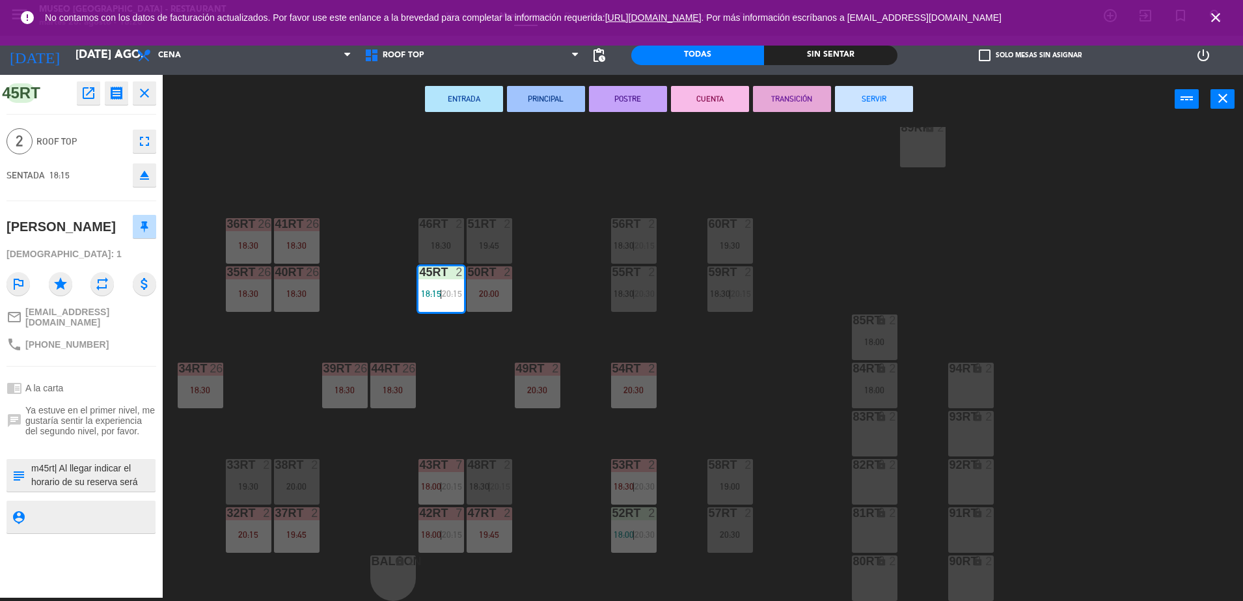
click at [87, 467] on textarea at bounding box center [92, 474] width 124 height 27
click at [280, 368] on div "18RT 4 20:30 16RT 4 19:45 28RT 2 19:45 80RR lock 2 19:45 27RT 5 20:00 7RT block…" at bounding box center [709, 364] width 1068 height 474
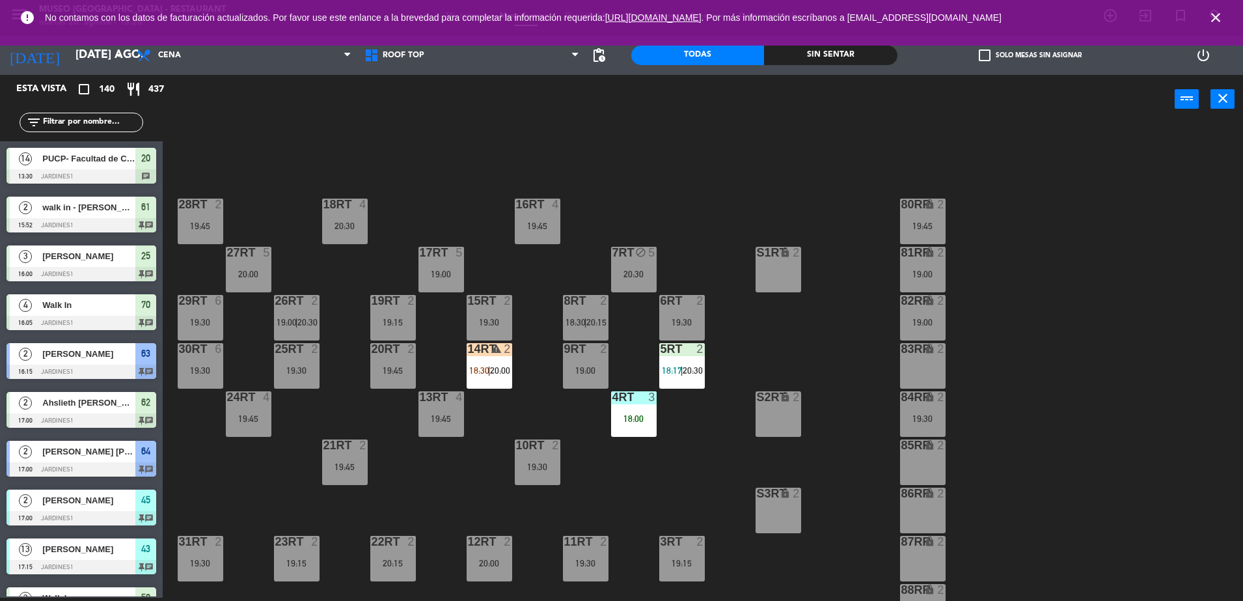
click at [675, 346] on div at bounding box center [681, 349] width 21 height 12
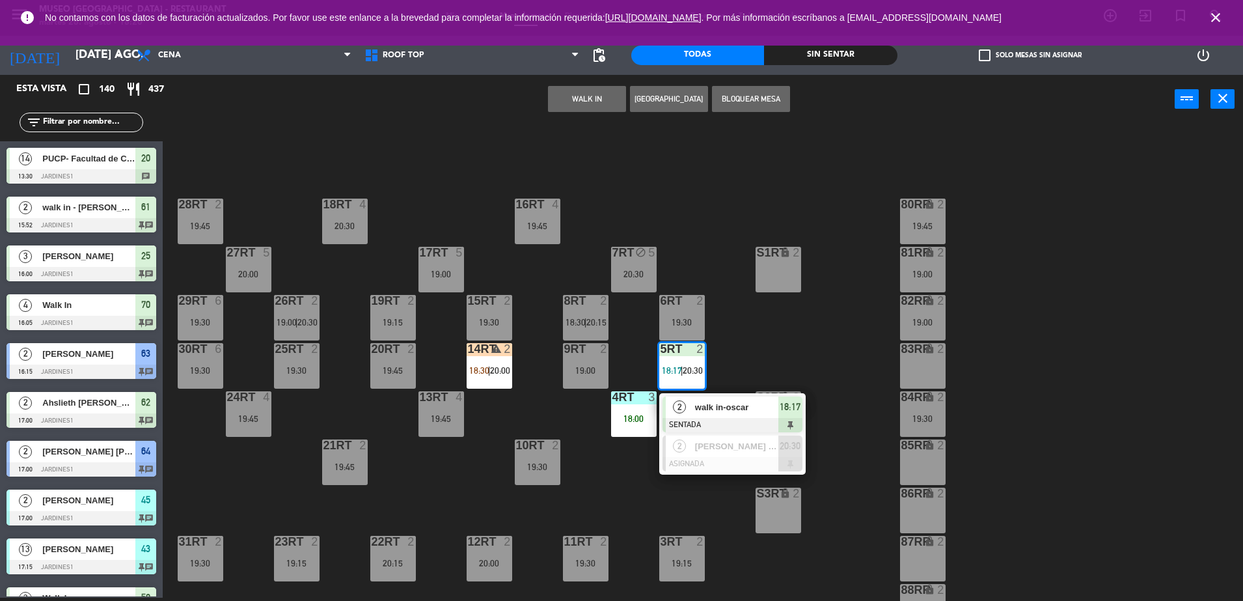
click at [764, 422] on div at bounding box center [732, 425] width 140 height 14
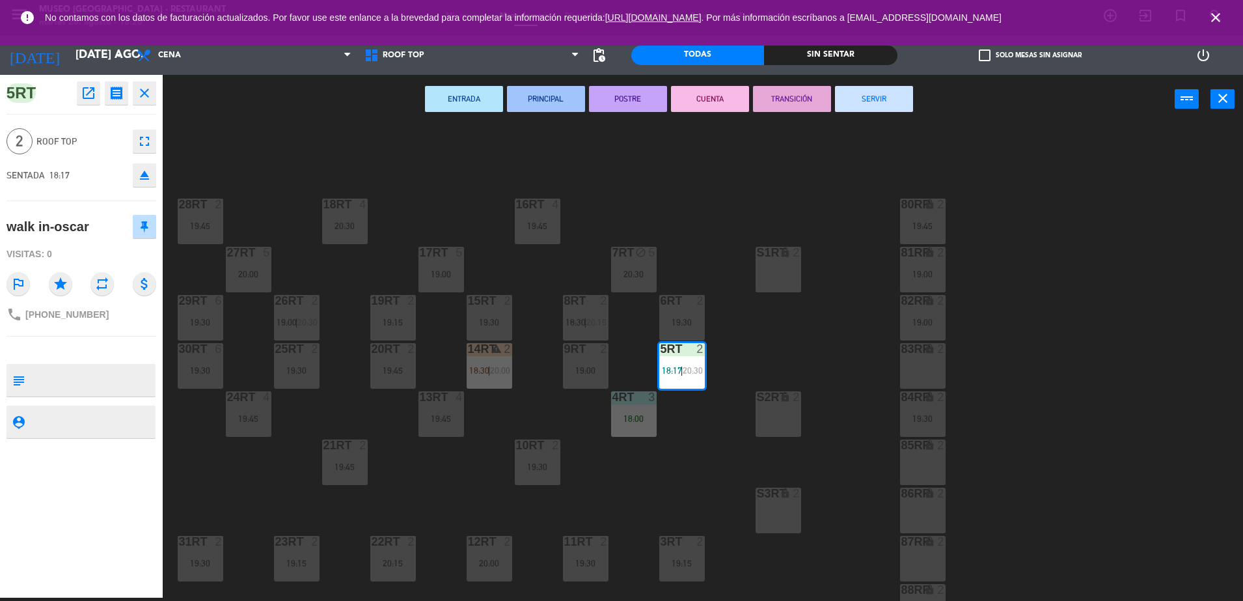
click at [508, 388] on div "18RT 4 20:30 16RT 4 19:45 28RT 2 19:45 80RR lock 2 19:45 27RT 5 20:00 7RT block…" at bounding box center [709, 364] width 1068 height 474
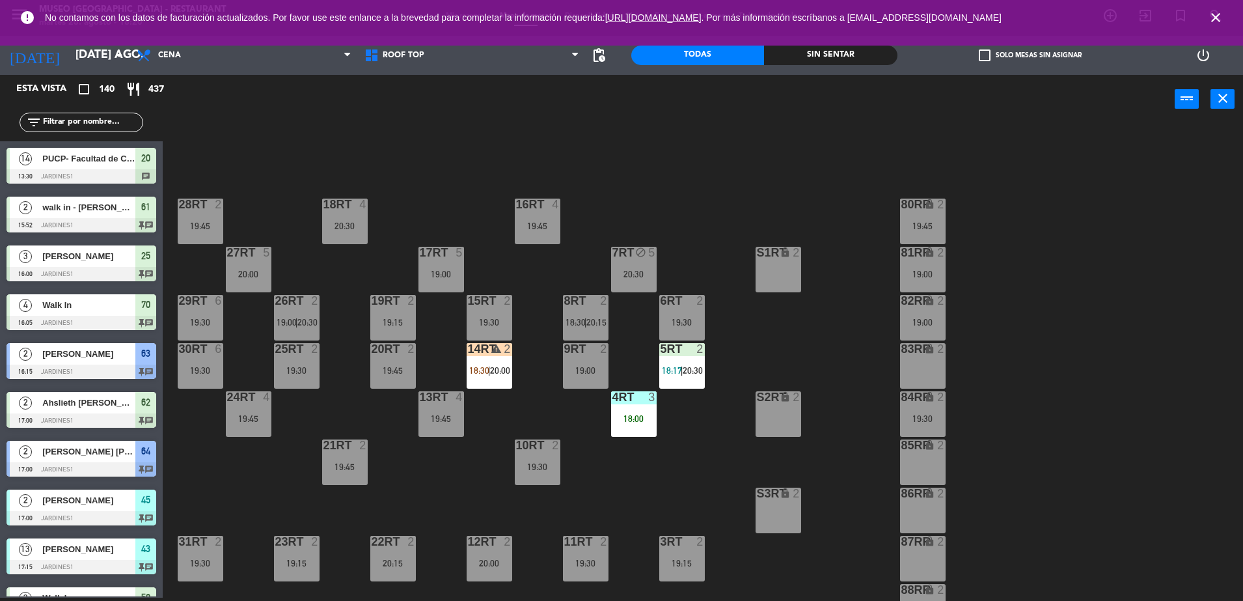
scroll to position [3, 0]
click at [502, 379] on div "14RT warning 2 18:30 | 20:00" at bounding box center [490, 366] width 46 height 46
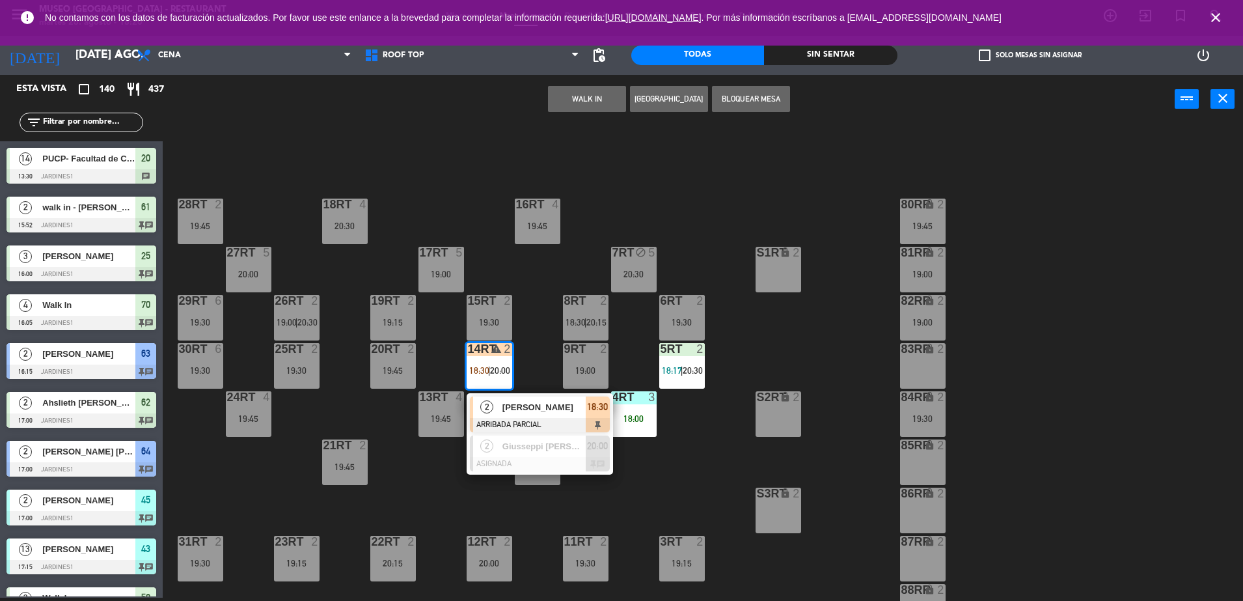
click at [528, 402] on span "[PERSON_NAME]" at bounding box center [543, 407] width 83 height 14
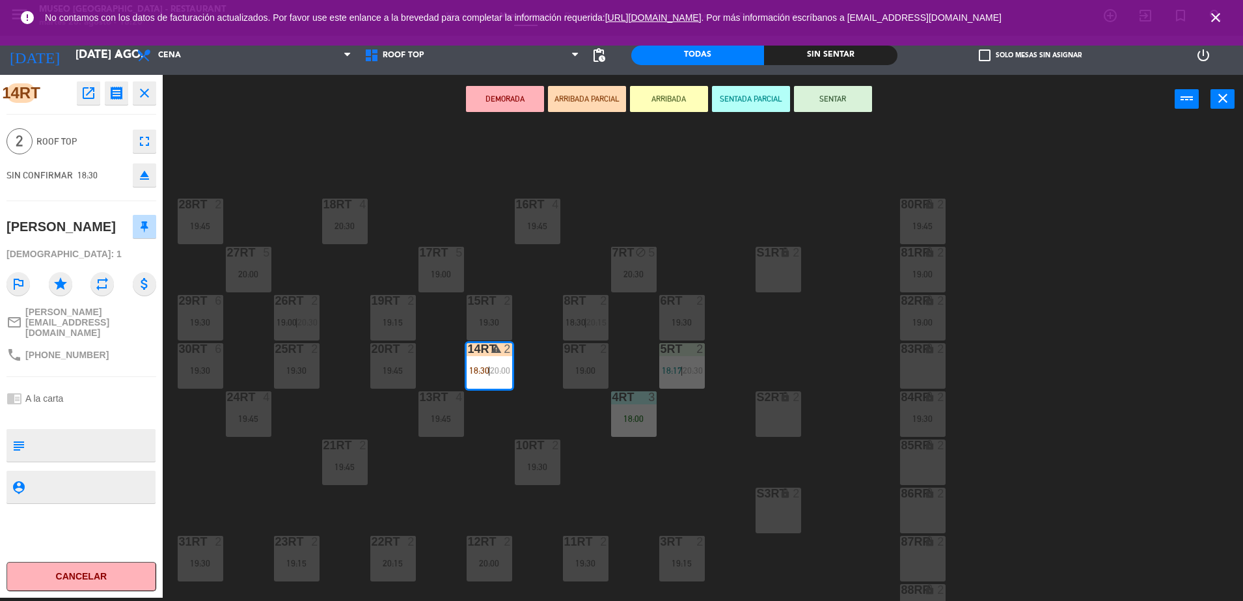
click at [96, 433] on textarea at bounding box center [92, 444] width 124 height 27
type textarea "m14rt"
click at [82, 407] on div "14RT open_in_new receipt 6:30 PM mar., 26 ago. 2 personas [PERSON_NAME] 14RT EX…" at bounding box center [81, 336] width 163 height 522
click at [398, 500] on div "18RT 4 20:30 16RT 4 19:45 28RT 2 19:45 80RR lock 2 19:45 27RT 5 20:00 7RT block…" at bounding box center [709, 364] width 1068 height 474
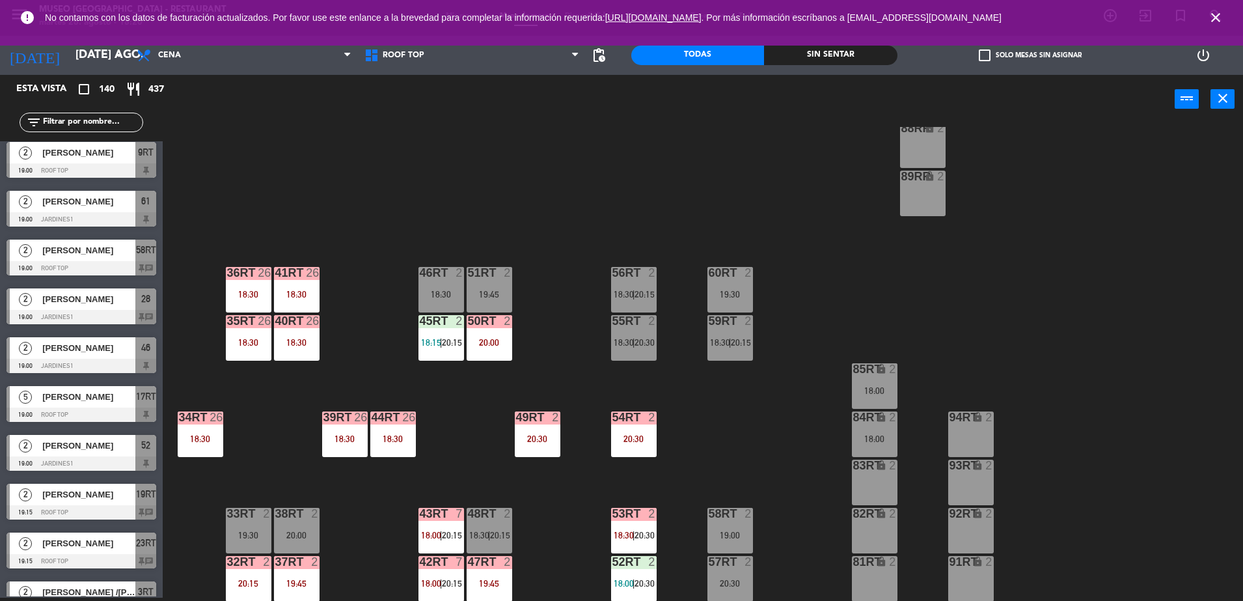
scroll to position [510, 0]
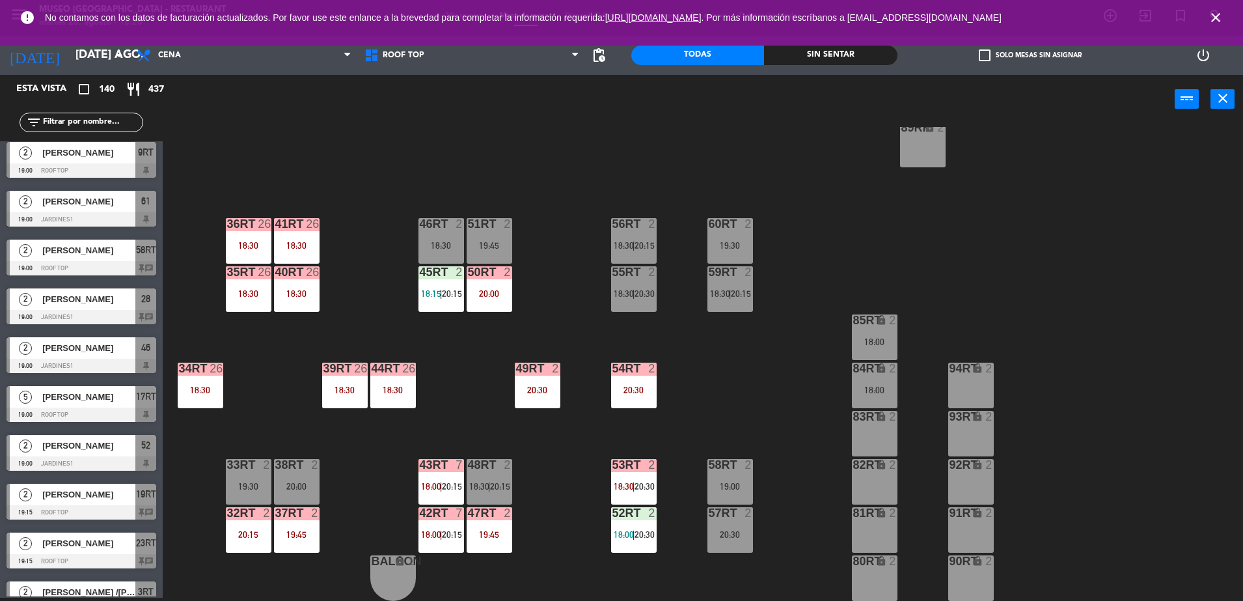
click at [446, 264] on div "18RT 4 20:30 16RT 4 19:45 28RT 2 19:45 80RR lock 2 19:45 27RT 5 20:00 7RT block…" at bounding box center [709, 364] width 1068 height 474
click at [442, 290] on span "|" at bounding box center [441, 293] width 3 height 10
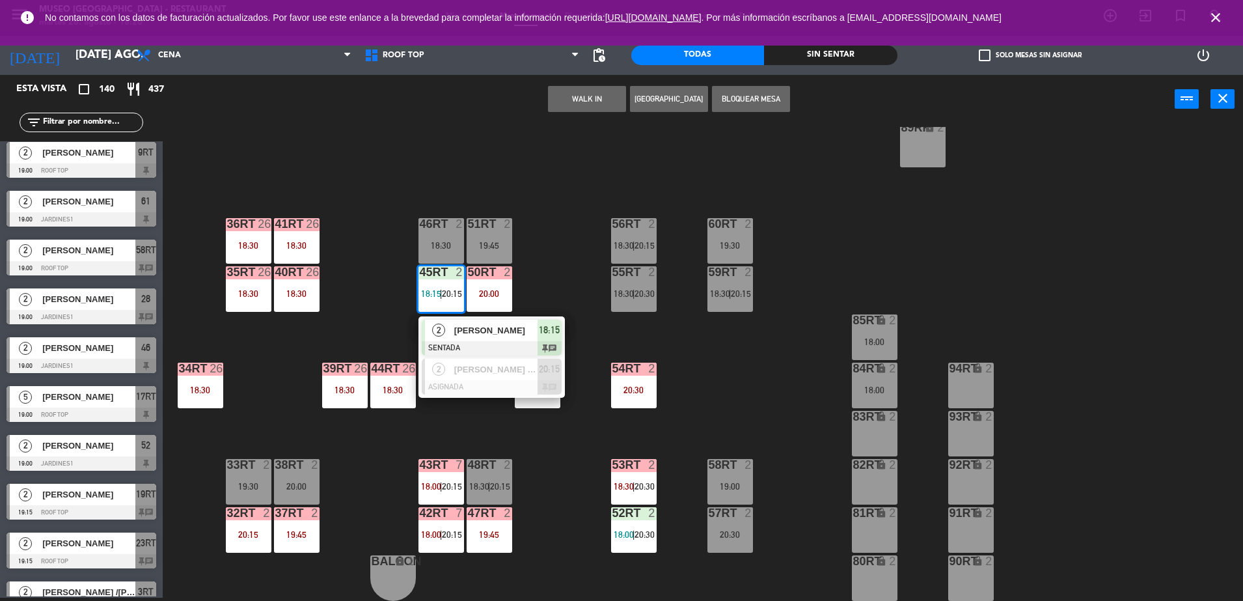
click at [486, 331] on span "[PERSON_NAME]" at bounding box center [495, 330] width 83 height 14
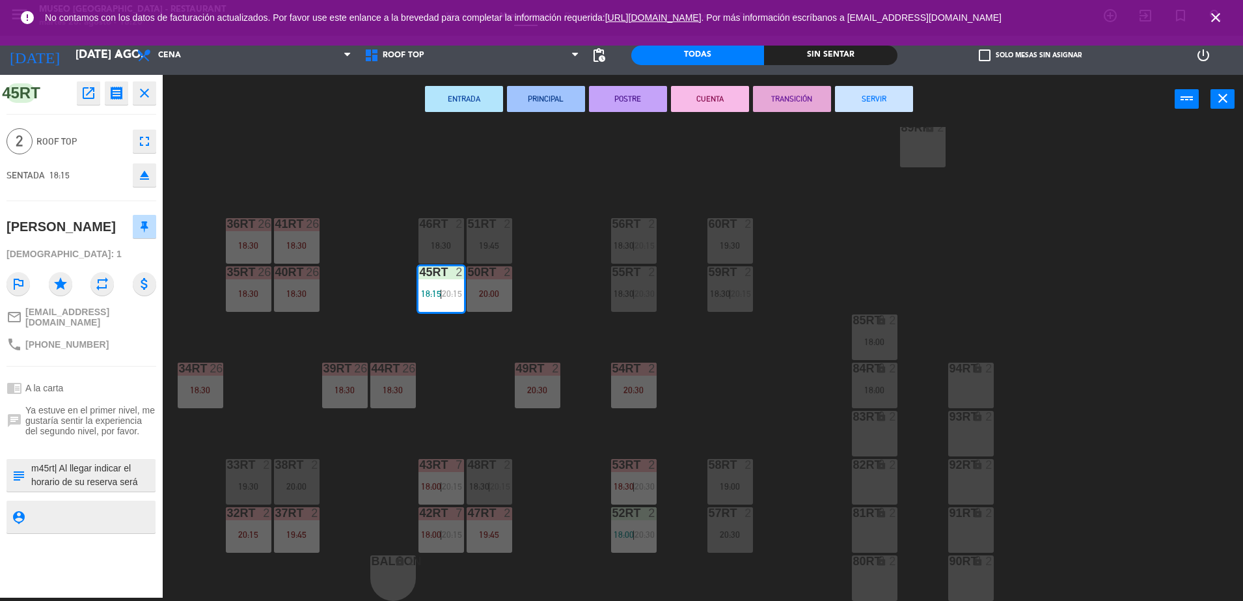
click at [65, 476] on textarea at bounding box center [92, 474] width 124 height 27
click at [118, 465] on textarea at bounding box center [92, 474] width 124 height 27
click at [122, 470] on textarea at bounding box center [92, 474] width 124 height 27
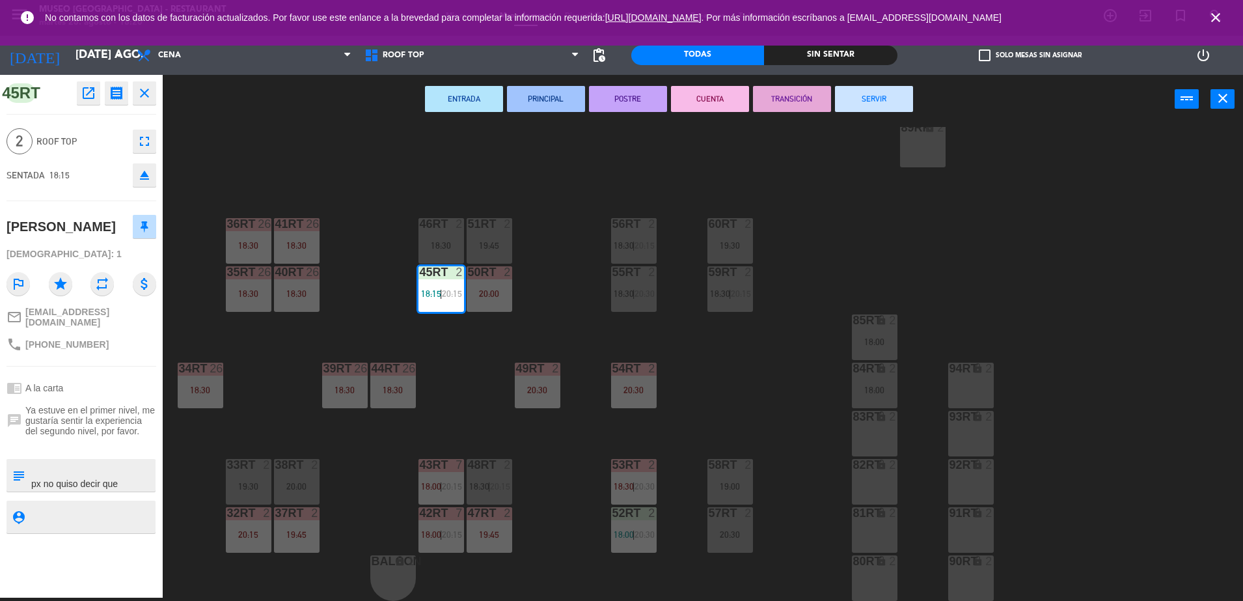
scroll to position [80, 0]
type textarea "m45rt| Al llegar indicar el horario de su reserva será abajo, no hubo forma de …"
click at [73, 442] on div at bounding box center [82, 445] width 150 height 9
click at [120, 468] on textarea at bounding box center [92, 474] width 124 height 27
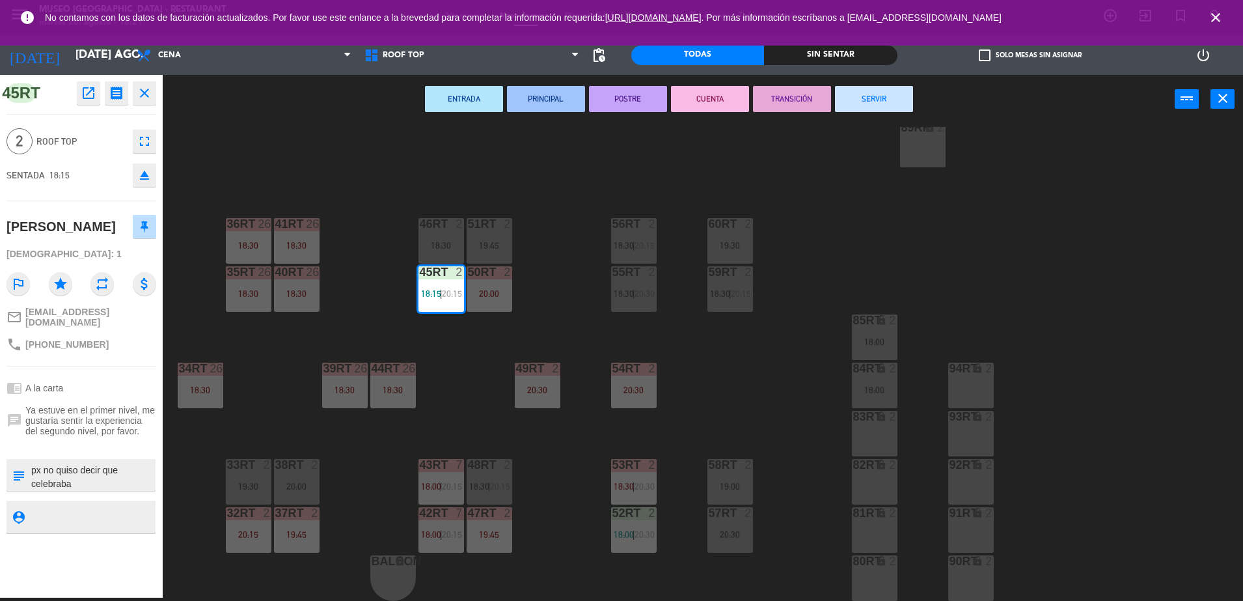
scroll to position [0, 0]
click at [110, 422] on span "Ya estuve en el primer nivel, me gustaría sentir la experiencia del segundo niv…" at bounding box center [90, 420] width 131 height 31
click at [457, 362] on div "18RT 4 20:30 16RT 4 19:45 28RT 2 19:45 80RR lock 2 19:45 27RT 5 20:00 7RT block…" at bounding box center [709, 364] width 1068 height 474
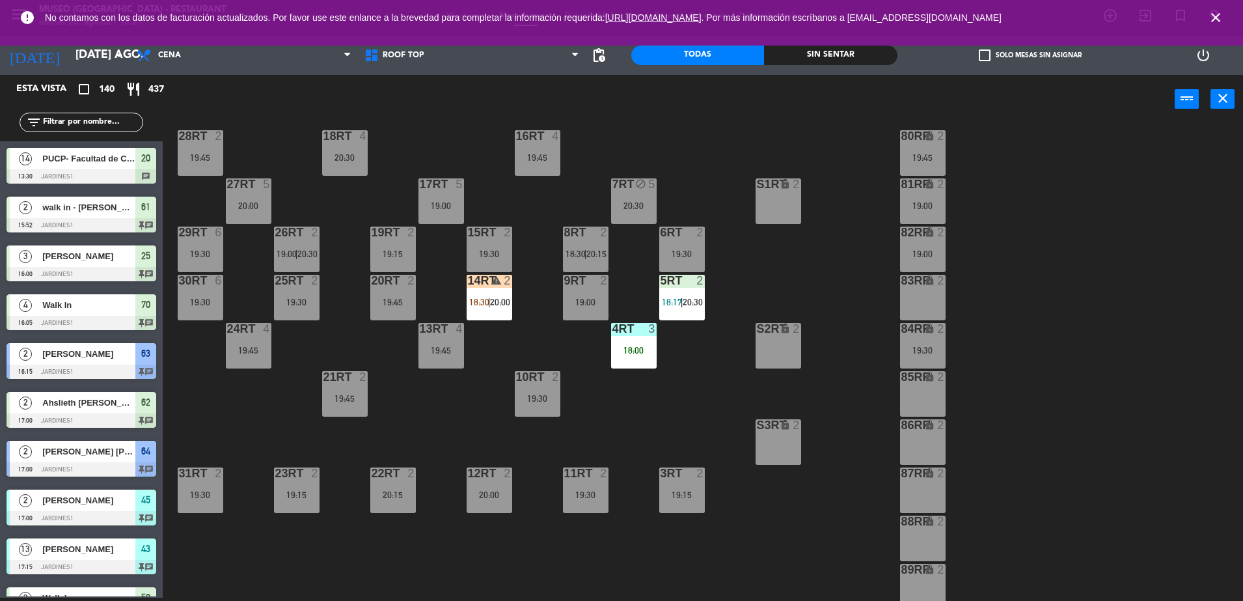
scroll to position [32, 0]
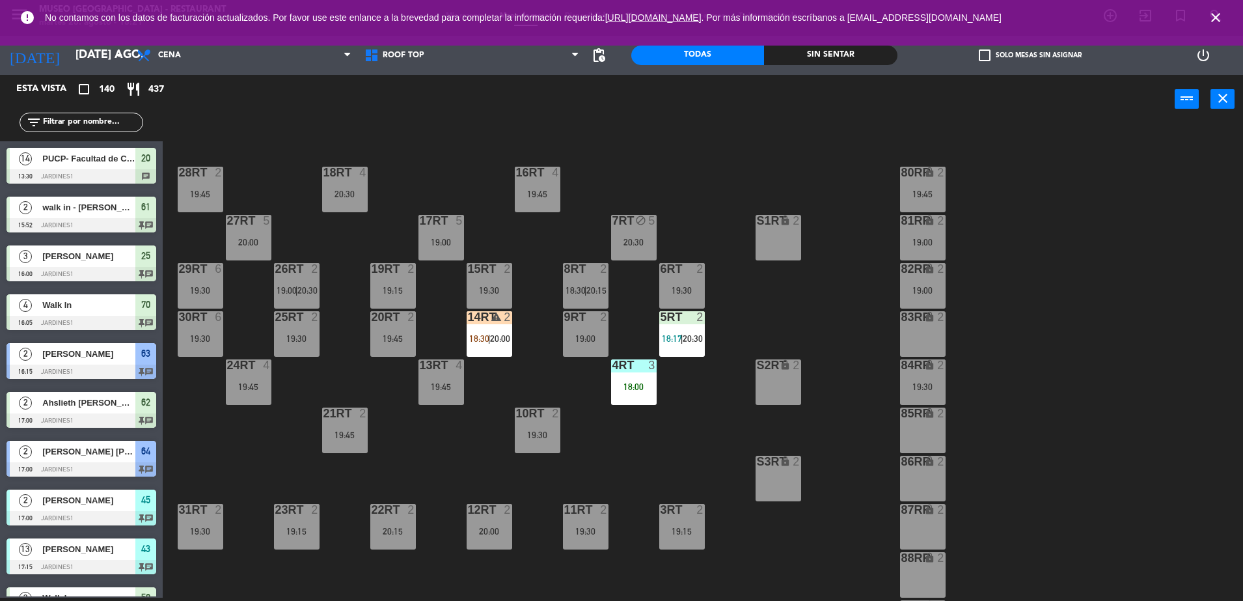
click at [498, 335] on span "20:00" at bounding box center [500, 338] width 20 height 10
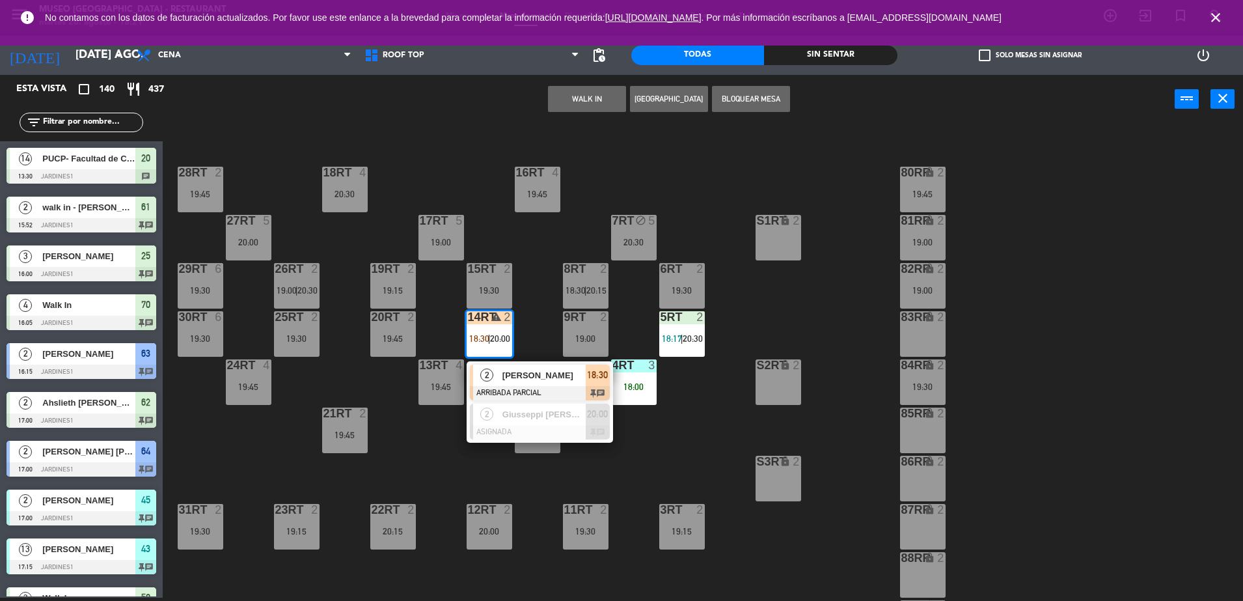
click at [541, 378] on span "[PERSON_NAME]" at bounding box center [543, 375] width 83 height 14
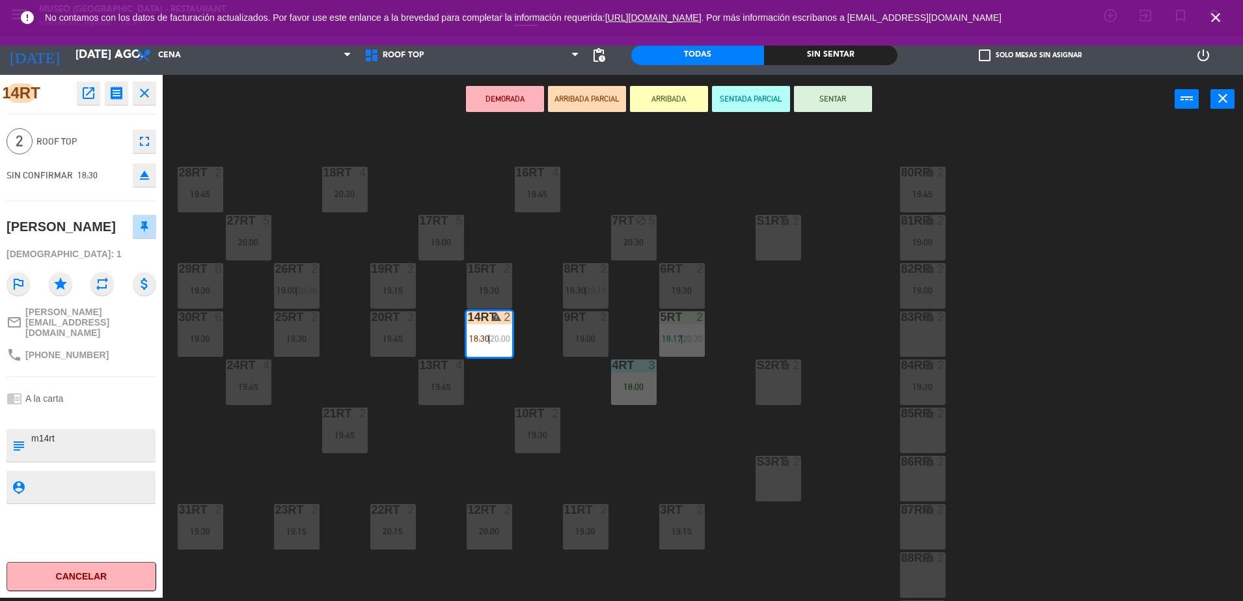
click at [81, 432] on textarea at bounding box center [92, 444] width 124 height 27
type textarea "m14rt no celebra nada"
click at [102, 389] on div "chrome_reader_mode A la carta" at bounding box center [82, 398] width 150 height 25
click at [125, 386] on div "chrome_reader_mode A la carta" at bounding box center [82, 398] width 150 height 25
click at [841, 103] on button "SENTAR" at bounding box center [833, 99] width 78 height 26
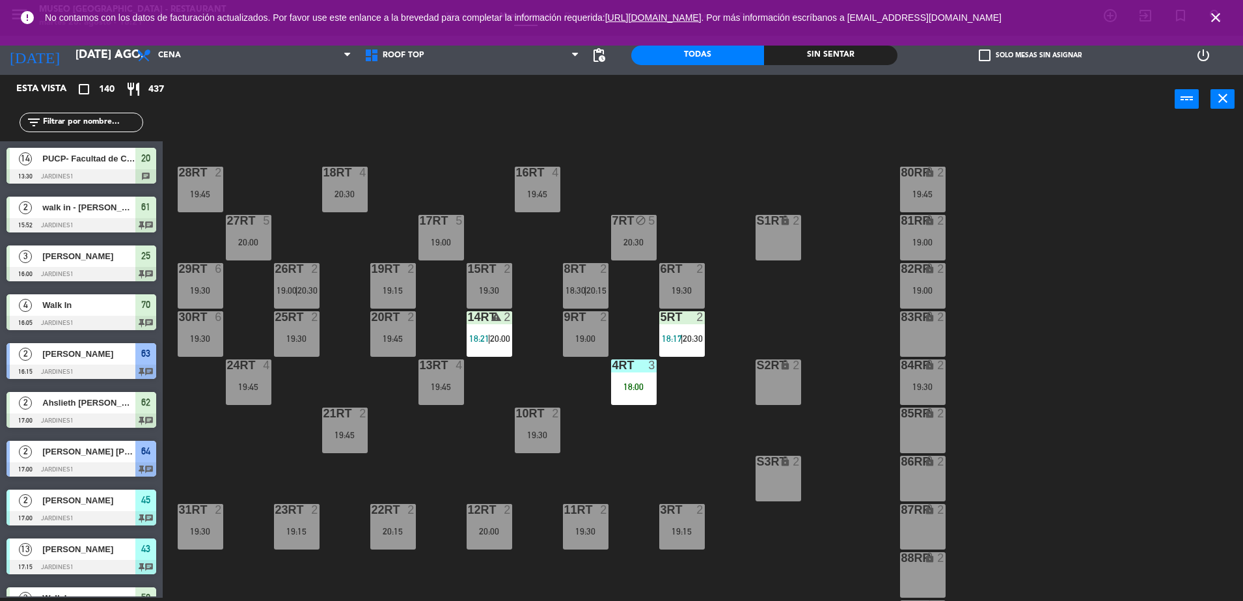
scroll to position [2299, 0]
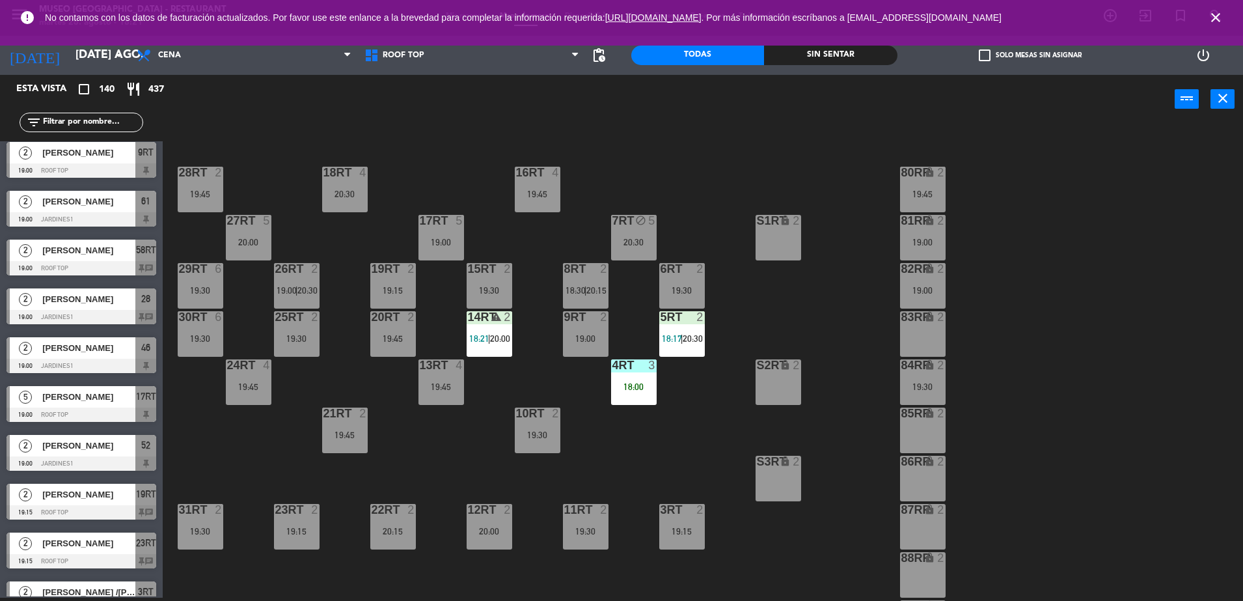
click at [681, 349] on div "5RT 2 18:17 | 20:30" at bounding box center [682, 334] width 46 height 46
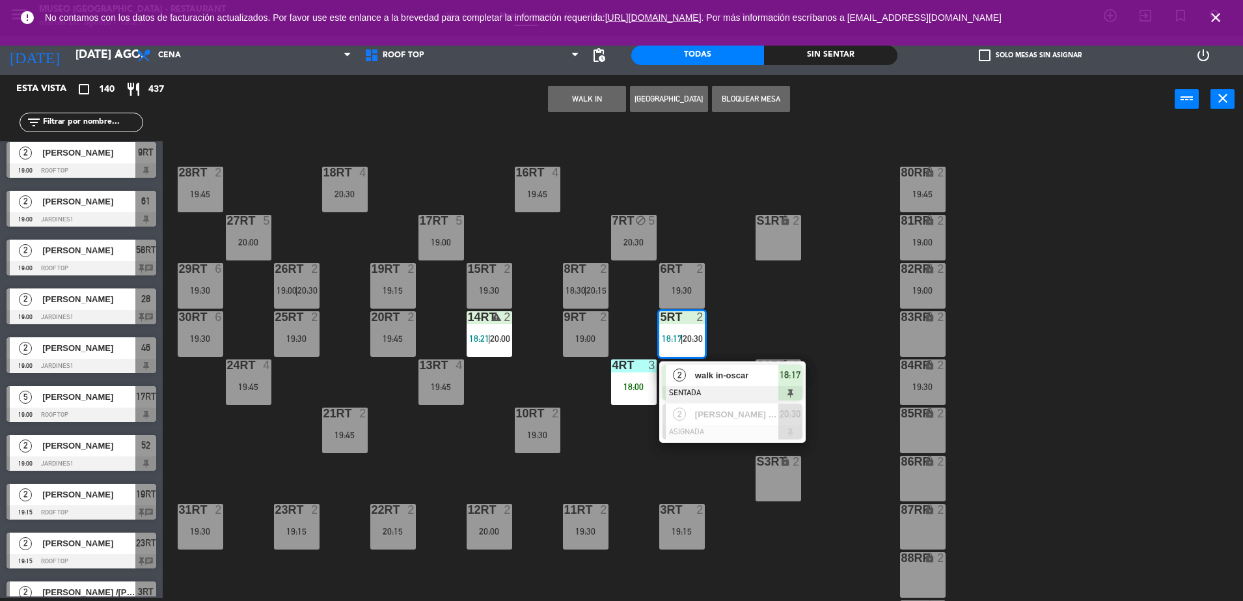
click at [731, 377] on span "walk in-oscar" at bounding box center [736, 375] width 83 height 14
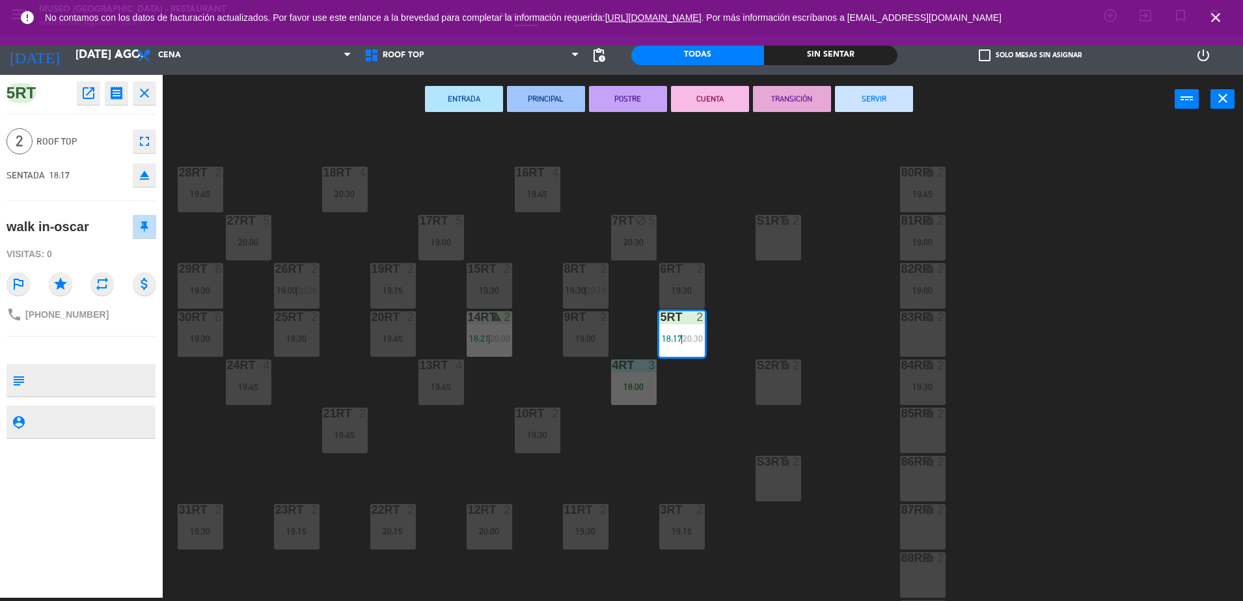
click at [473, 461] on div "18RT 4 20:30 16RT 4 19:45 28RT 2 19:45 80RR lock 2 19:45 27RT 5 20:00 7RT block…" at bounding box center [709, 364] width 1068 height 474
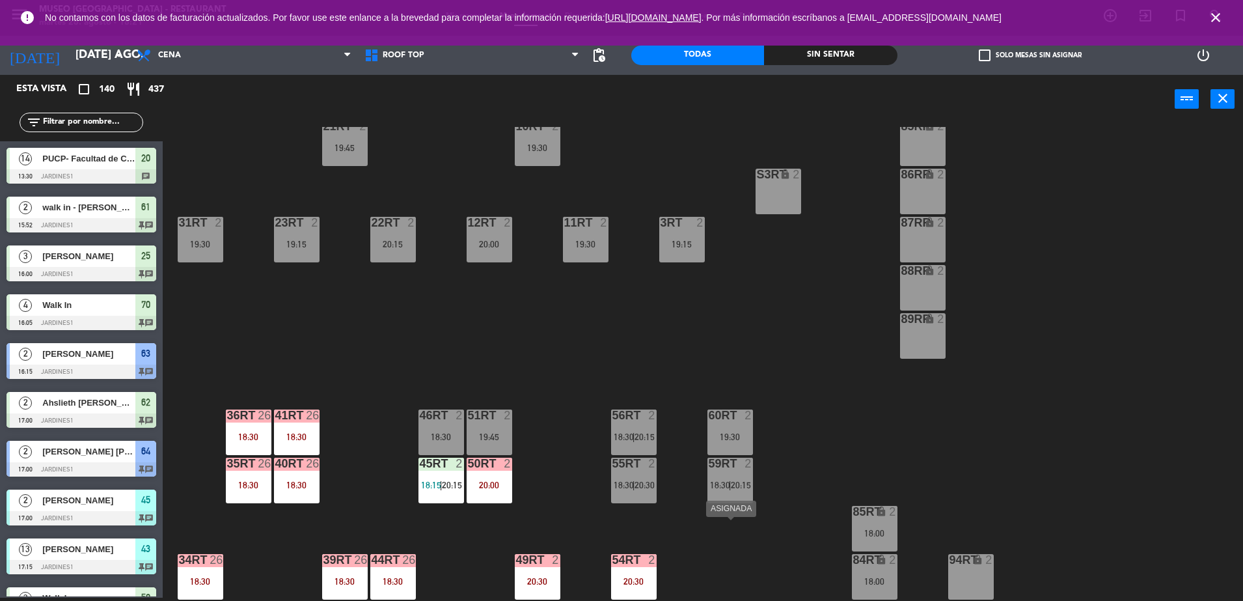
scroll to position [0, 0]
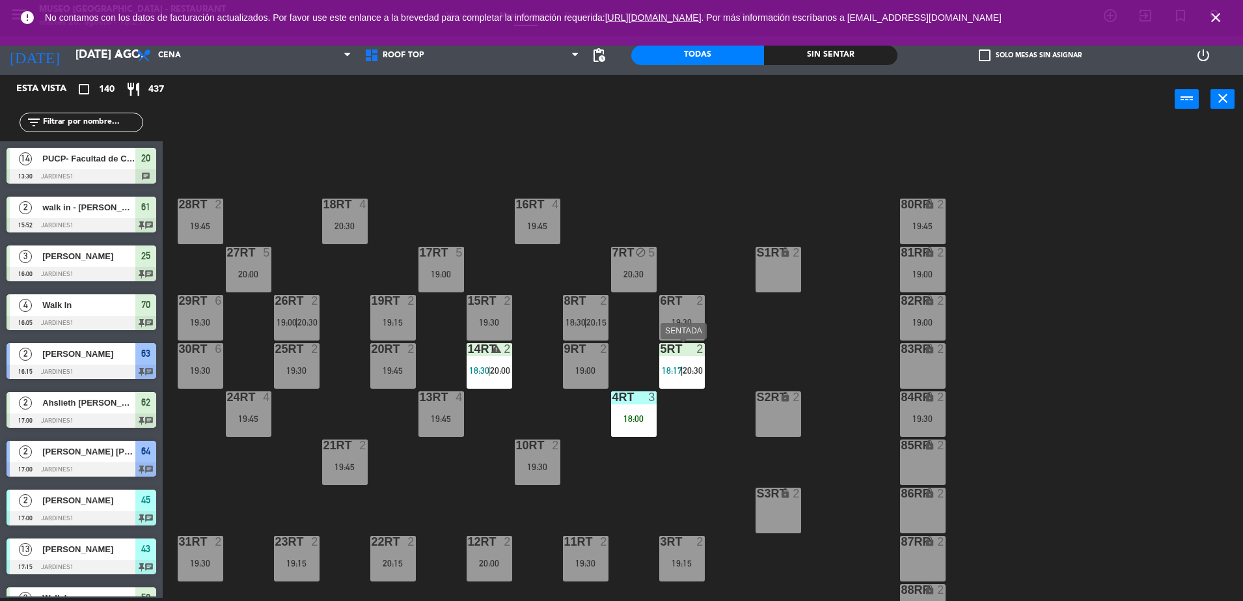
click at [678, 357] on div "5RT 2 18:17 | 20:30" at bounding box center [682, 366] width 46 height 46
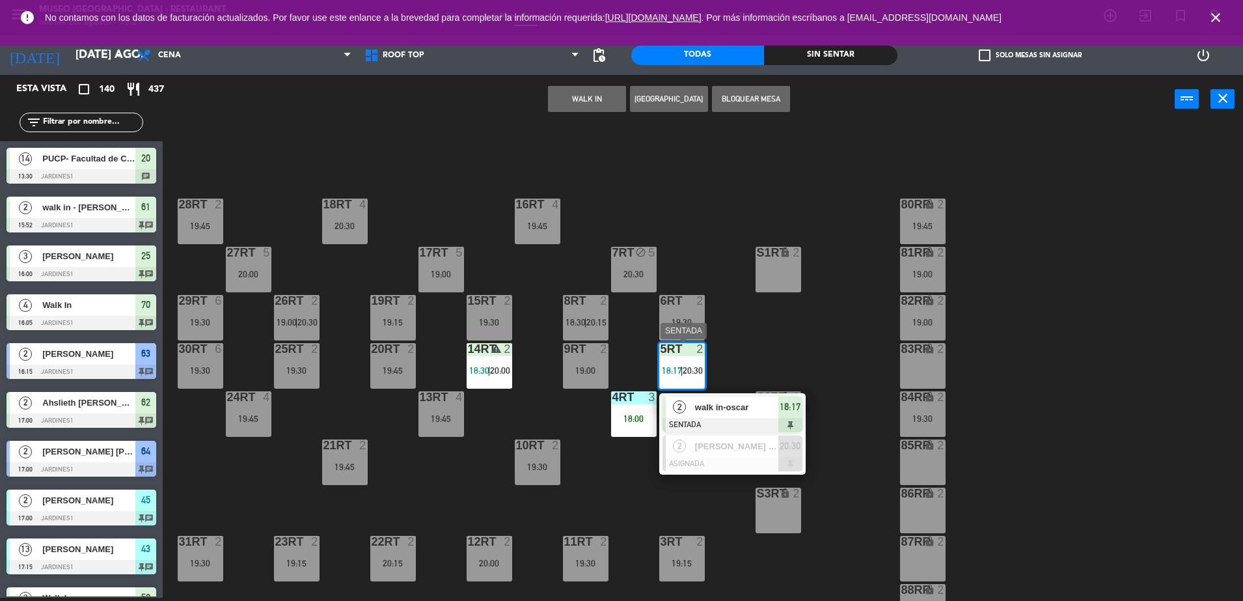
click at [731, 405] on span "walk in-oscar" at bounding box center [736, 407] width 83 height 14
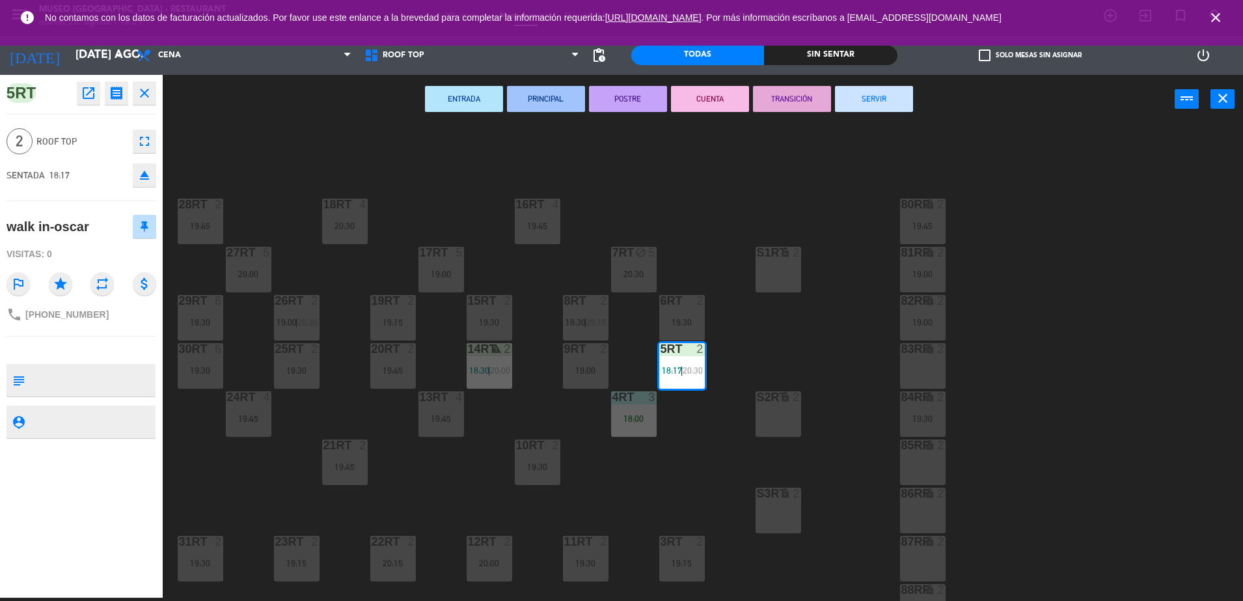
click at [618, 480] on div "18RT 4 20:30 16RT 4 19:45 28RT 2 19:45 80RR lock 2 19:45 27RT 5 20:00 7RT block…" at bounding box center [709, 364] width 1068 height 474
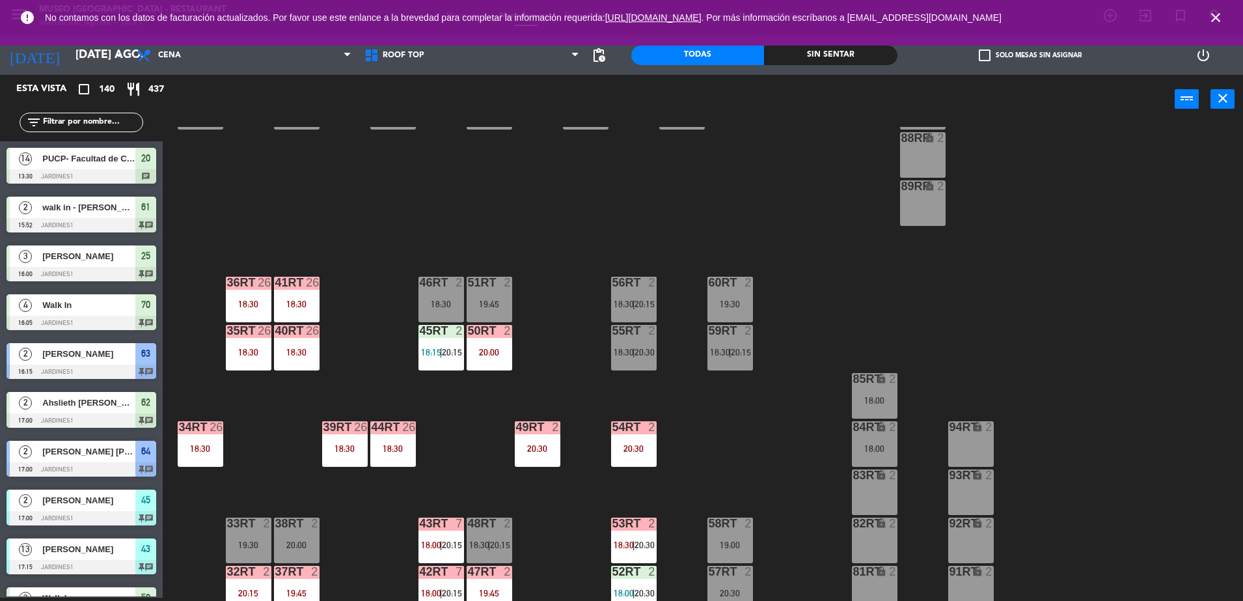
scroll to position [510, 0]
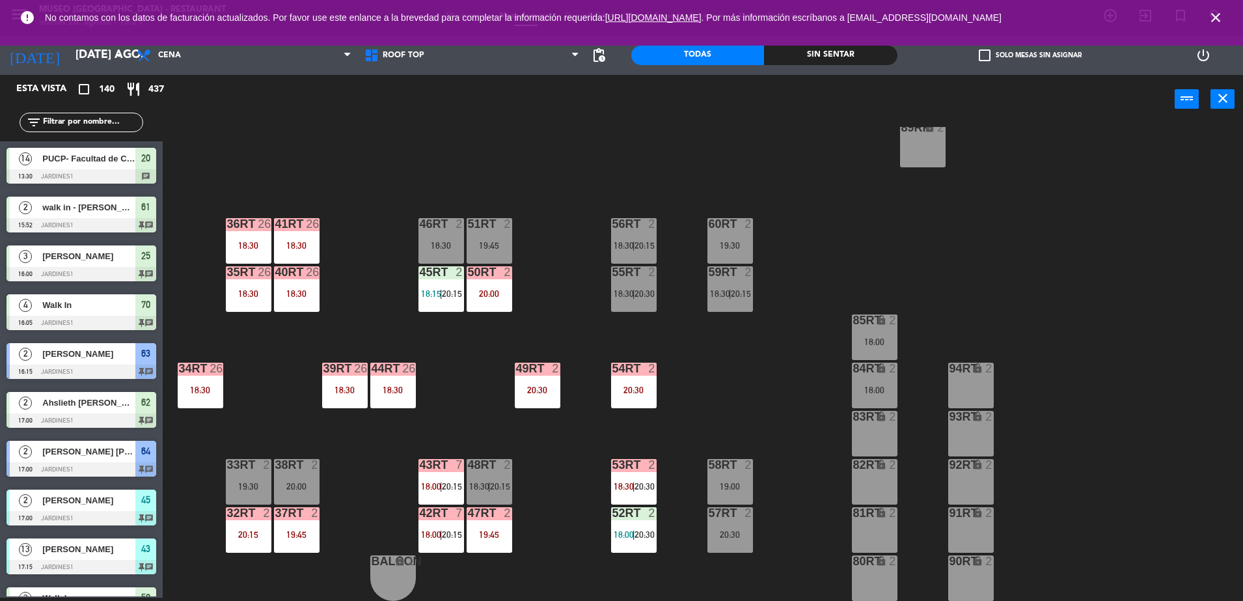
click at [471, 349] on div "18RT 4 20:30 16RT 4 19:45 28RT 2 19:45 80RR lock 2 19:45 27RT 5 20:00 7RT block…" at bounding box center [709, 364] width 1068 height 474
click at [447, 318] on div "18RT 4 20:30 16RT 4 19:45 28RT 2 19:45 80RR lock 2 19:45 27RT 5 20:00 7RT block…" at bounding box center [709, 364] width 1068 height 474
click at [434, 300] on div "45RT 2 18:15 | 20:15" at bounding box center [441, 289] width 46 height 46
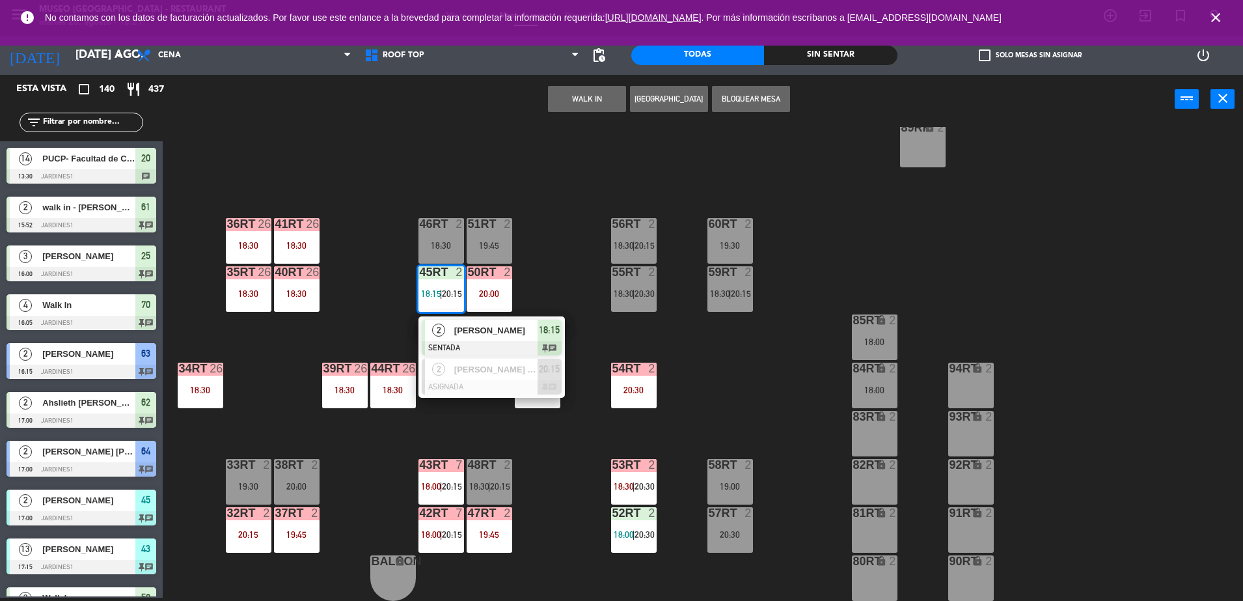
click at [460, 325] on span "[PERSON_NAME]" at bounding box center [495, 330] width 83 height 14
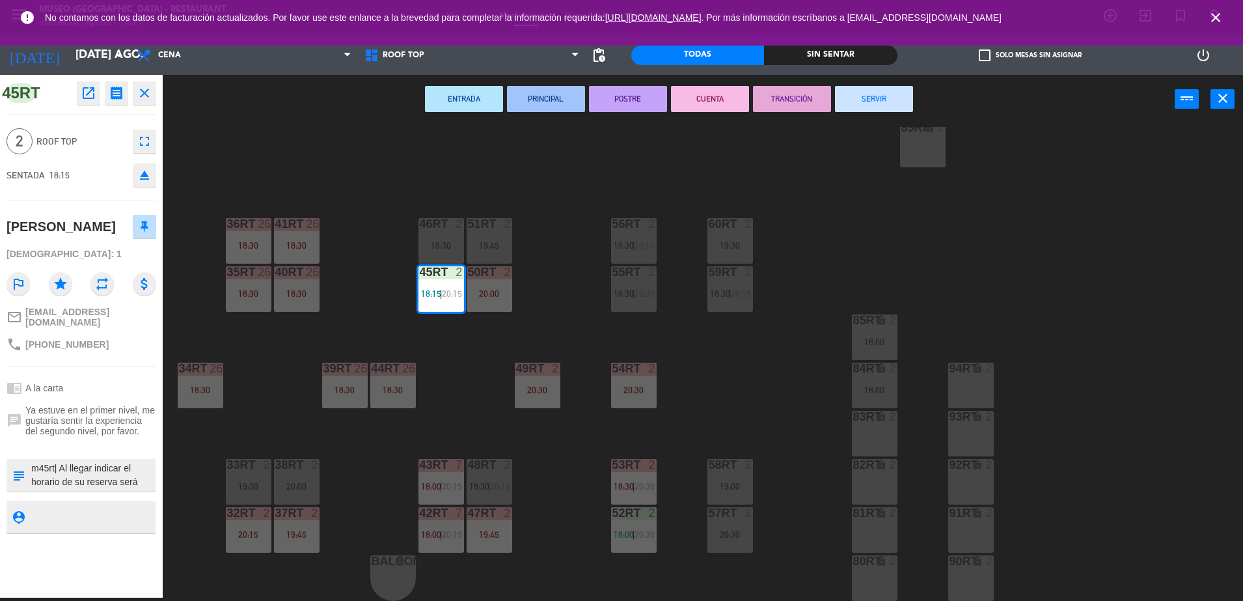
click at [95, 463] on textarea at bounding box center [92, 474] width 124 height 27
click at [115, 470] on textarea at bounding box center [92, 474] width 124 height 27
type textarea "m45rt| Al llegar indicar el horario de su reserva será abajo, no hubo forma de …"
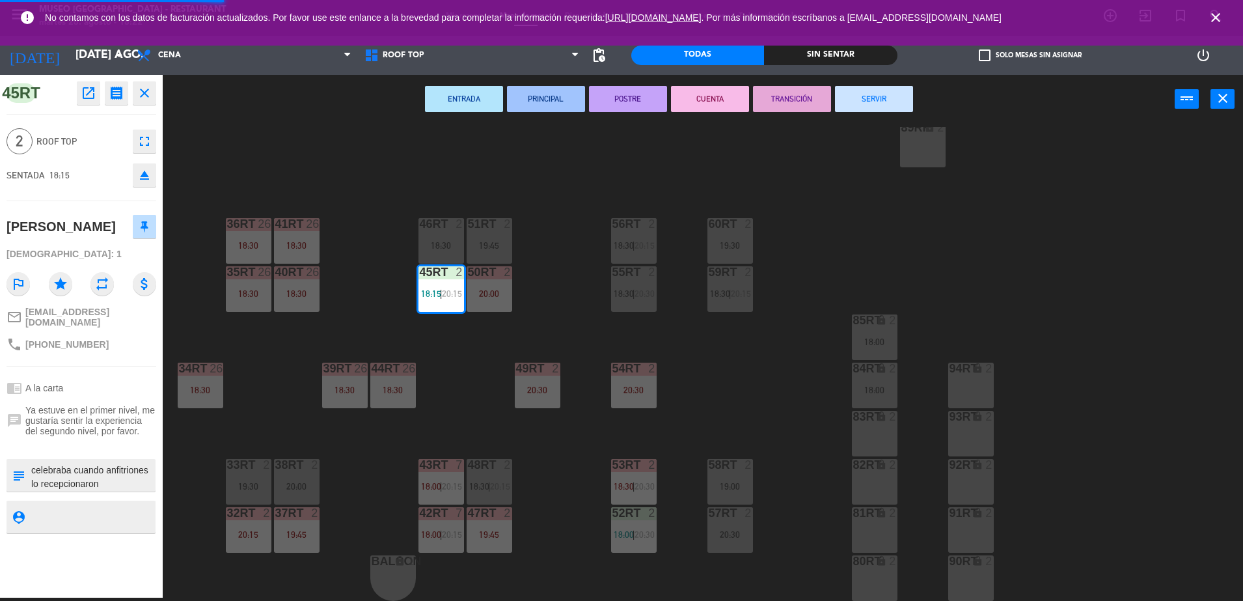
click at [103, 400] on div "chat Ya estuve en el primer nivel, me gustaría sentir la experiencia del segund…" at bounding box center [82, 420] width 150 height 40
click at [75, 430] on span "Ya estuve en el primer nivel, me gustaría sentir la experiencia del segundo niv…" at bounding box center [90, 420] width 131 height 31
click at [128, 479] on textarea at bounding box center [92, 474] width 124 height 27
click at [113, 375] on div "chrome_reader_mode A la carta" at bounding box center [82, 387] width 150 height 25
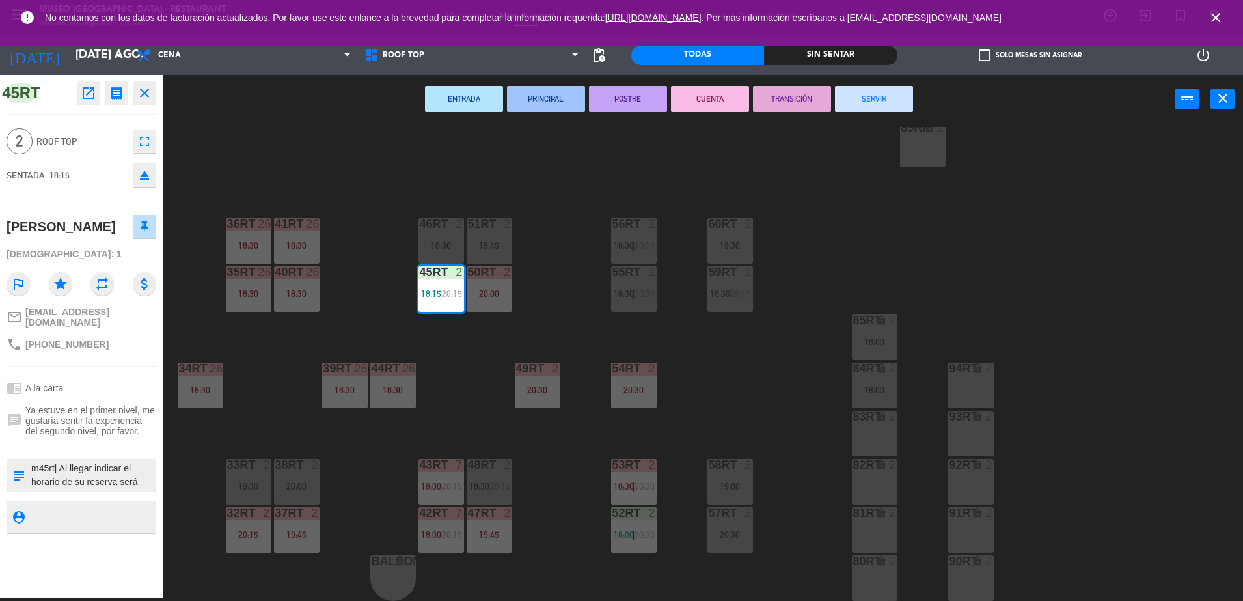
click at [338, 297] on div "18RT 4 20:30 16RT 4 19:45 28RT 2 19:45 80RR lock 2 19:45 27RT 5 20:00 7RT block…" at bounding box center [709, 364] width 1068 height 474
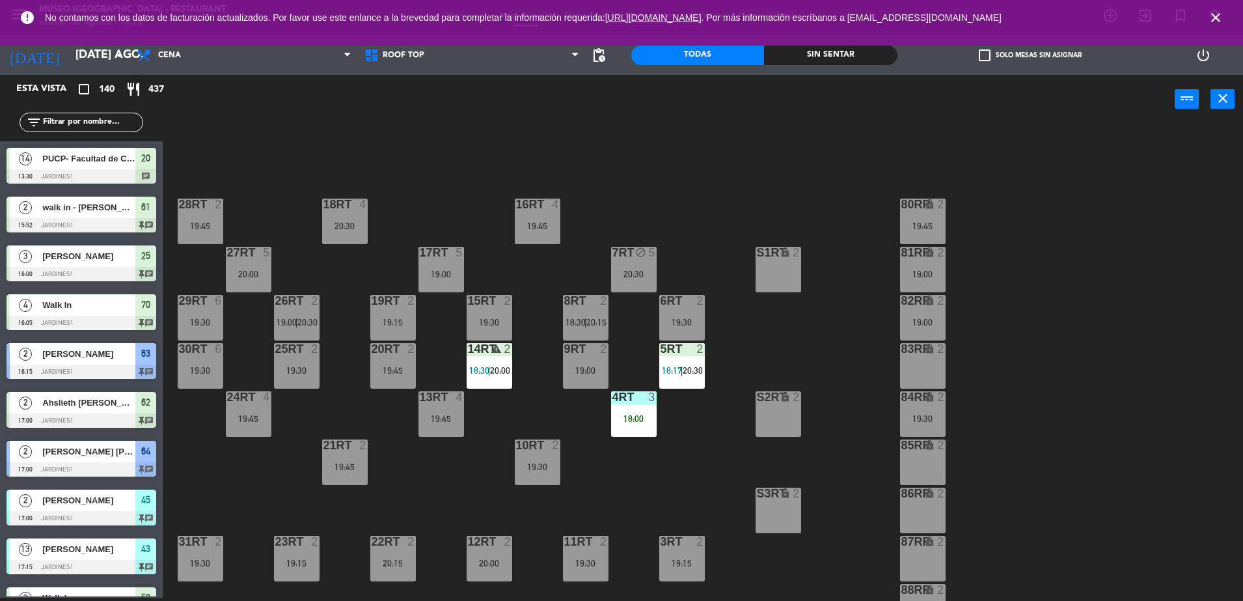
click at [680, 362] on div "5RT 2 18:17 | 20:30" at bounding box center [682, 366] width 46 height 46
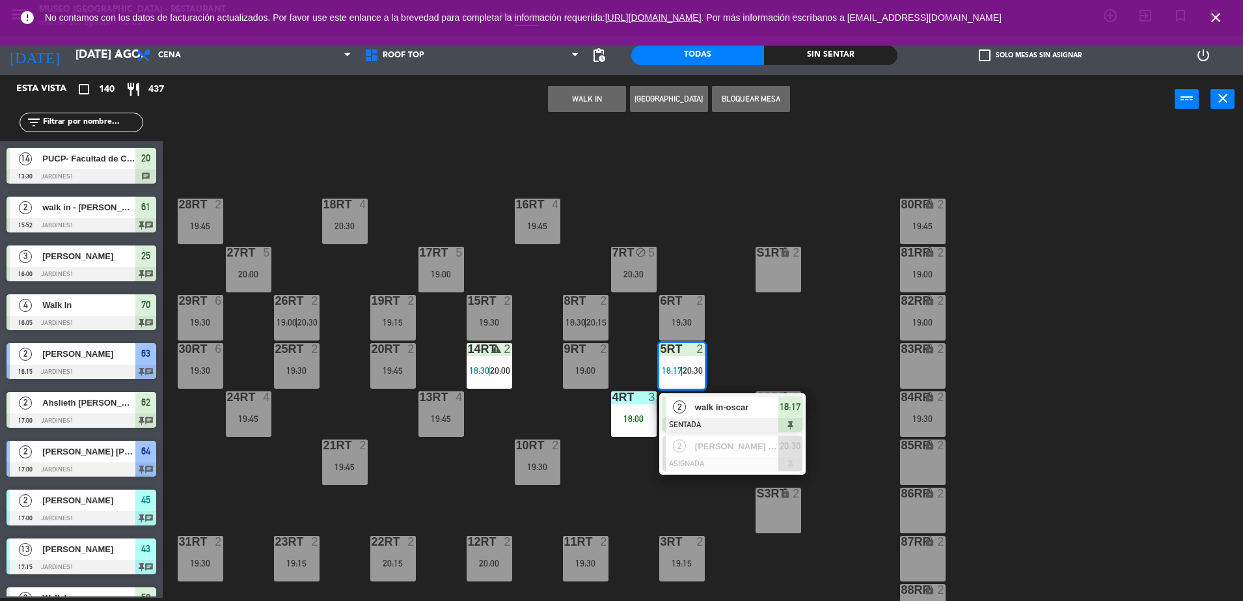
click at [738, 414] on div "walk in-oscar" at bounding box center [736, 406] width 85 height 21
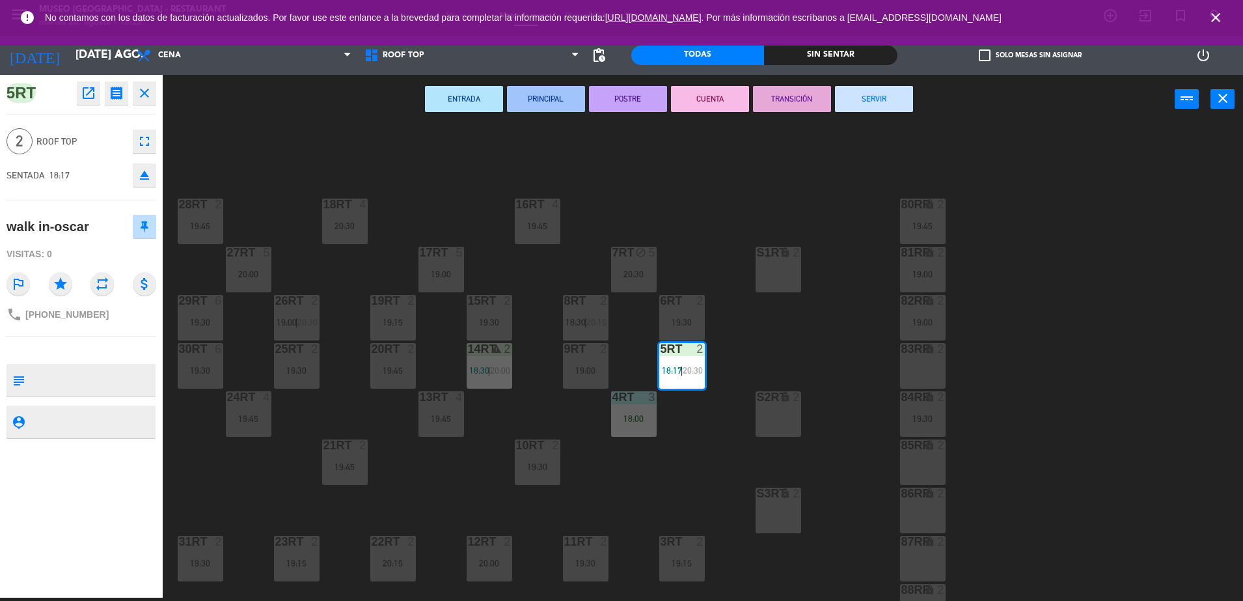
click at [110, 382] on textarea at bounding box center [92, 379] width 124 height 27
type textarea "m5rt"
click at [75, 343] on div "5RT open_in_new receipt 6:17 PM mar., 26 ago. 2 personas walk in-[PERSON_NAME] …" at bounding box center [81, 336] width 163 height 522
click at [118, 340] on div "5RT open_in_new receipt 6:17 PM mar., 26 ago. 2 personas walk in-[PERSON_NAME] …" at bounding box center [81, 336] width 163 height 522
click at [85, 344] on div "5RT open_in_new receipt 6:17 PM mar., 26 ago. 2 personas walk in-[PERSON_NAME] …" at bounding box center [81, 336] width 163 height 522
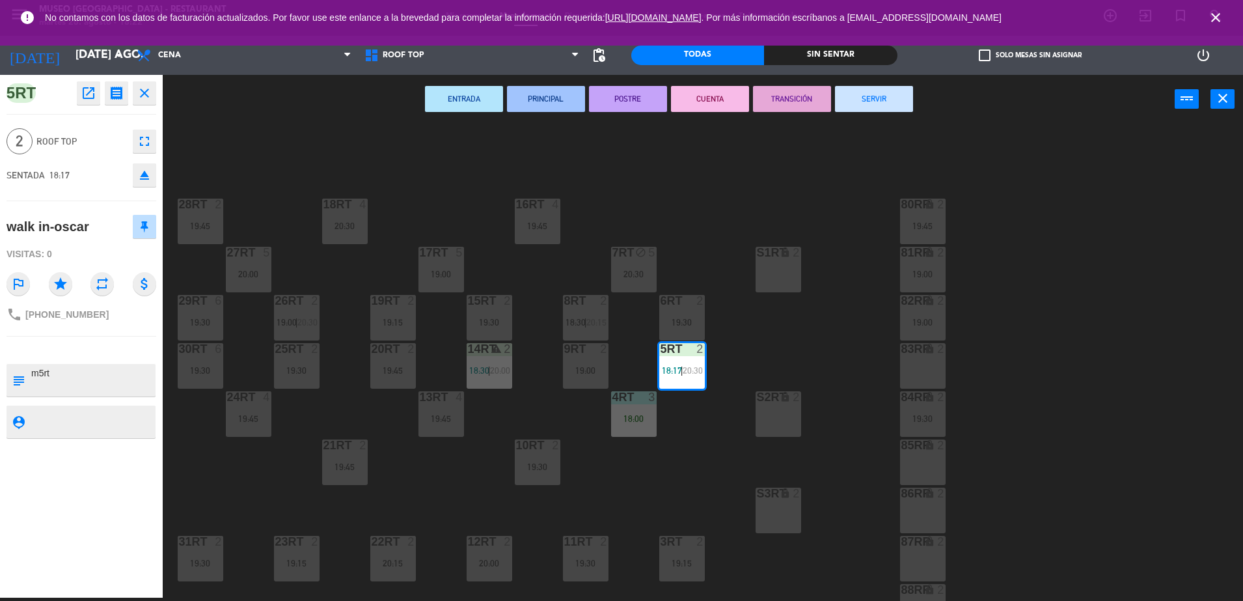
click at [681, 462] on div "18RT 4 20:30 16RT 4 19:45 28RT 2 19:45 80RR lock 2 19:45 27RT 5 20:00 7RT block…" at bounding box center [709, 364] width 1068 height 474
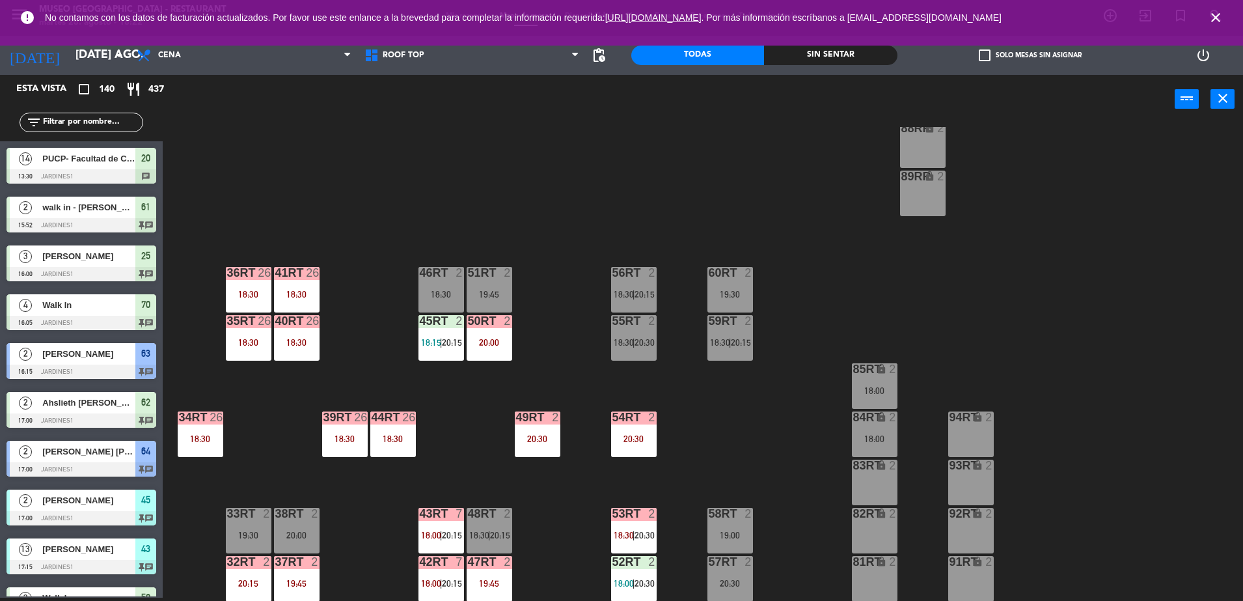
scroll to position [510, 0]
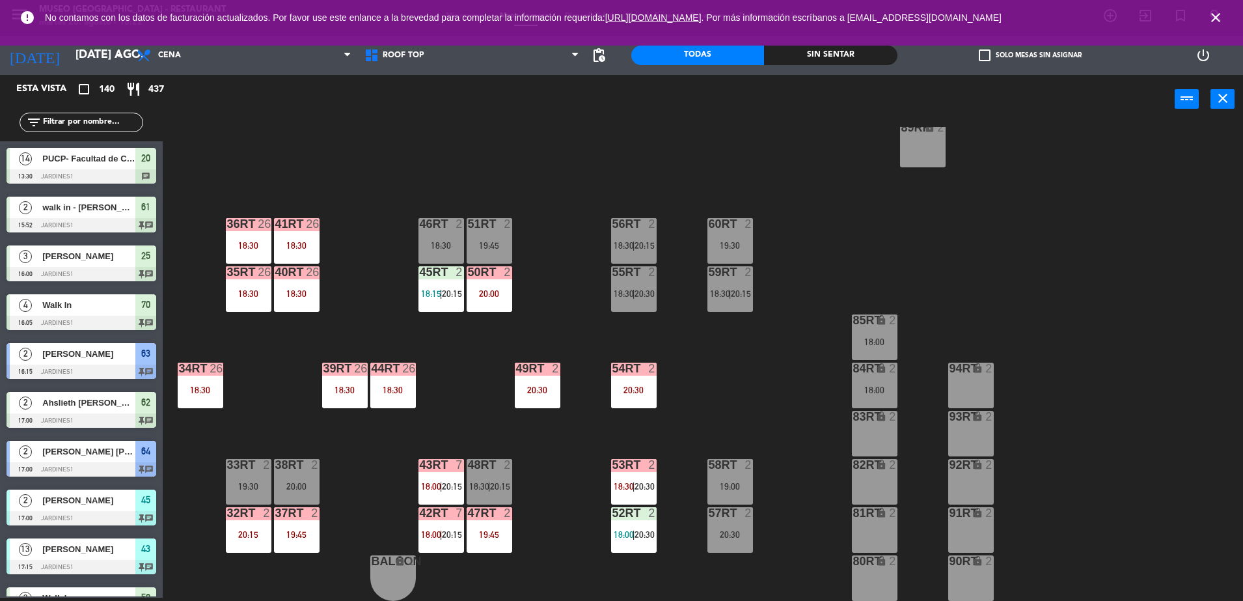
click at [748, 553] on div "18RT 4 20:30 16RT 4 19:45 28RT 2 19:45 80RR lock 2 19:45 27RT 5 20:00 7RT block…" at bounding box center [709, 364] width 1068 height 474
click at [739, 540] on div "57RT 2 20:30" at bounding box center [730, 530] width 46 height 46
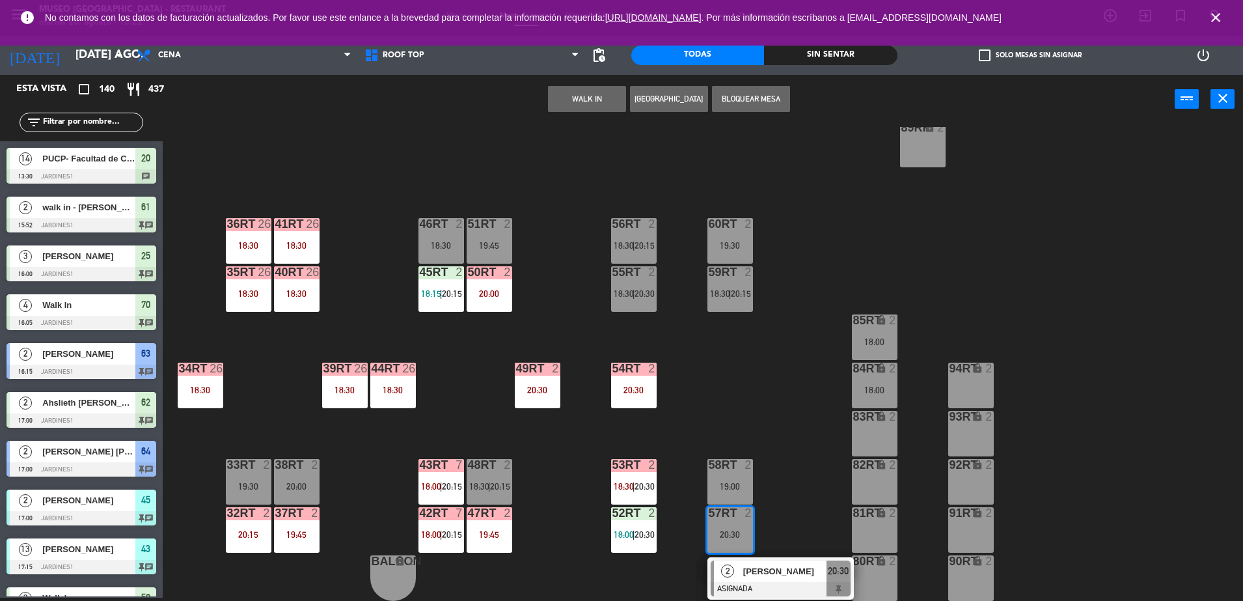
click at [785, 586] on div at bounding box center [781, 589] width 140 height 14
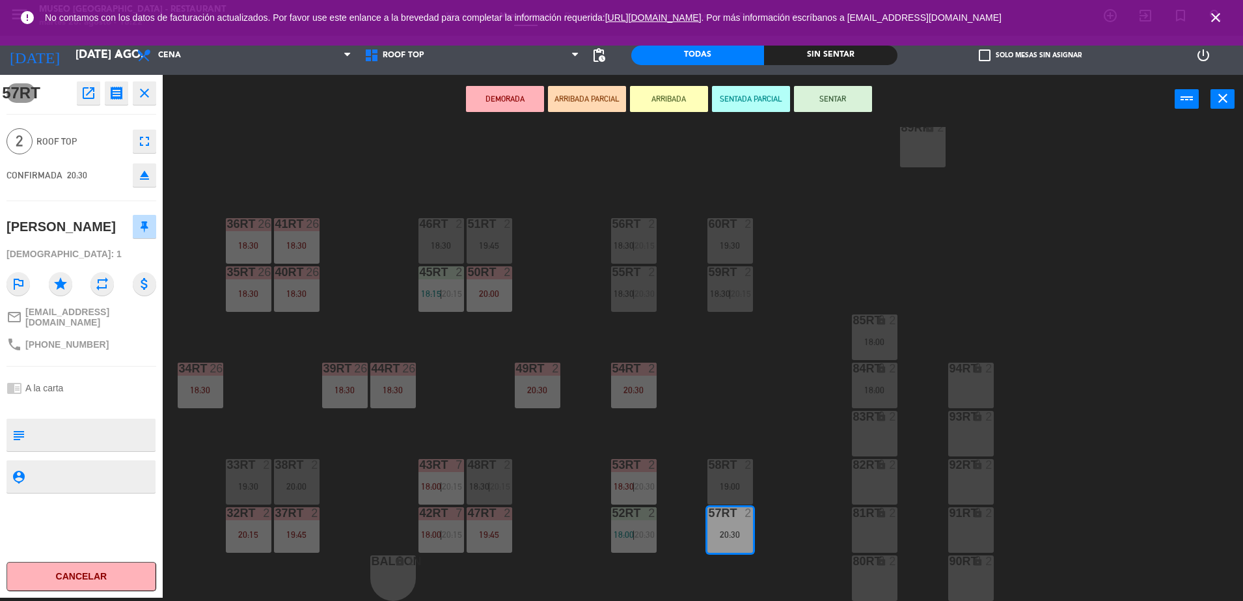
scroll to position [0, 0]
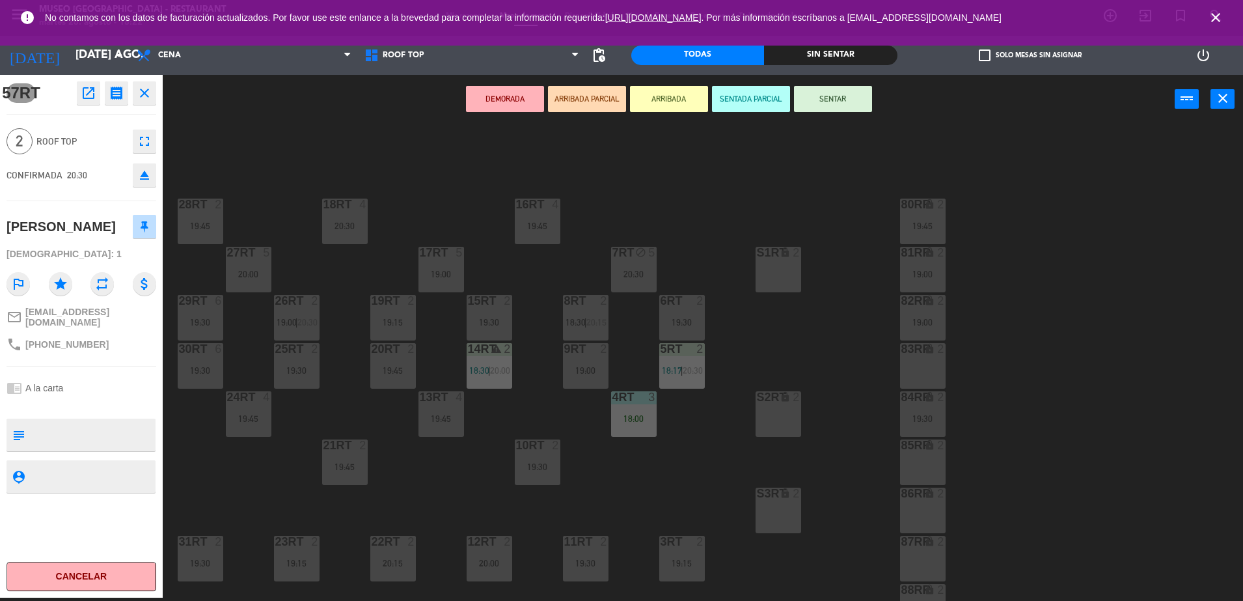
click at [584, 373] on div "19:00" at bounding box center [586, 370] width 46 height 9
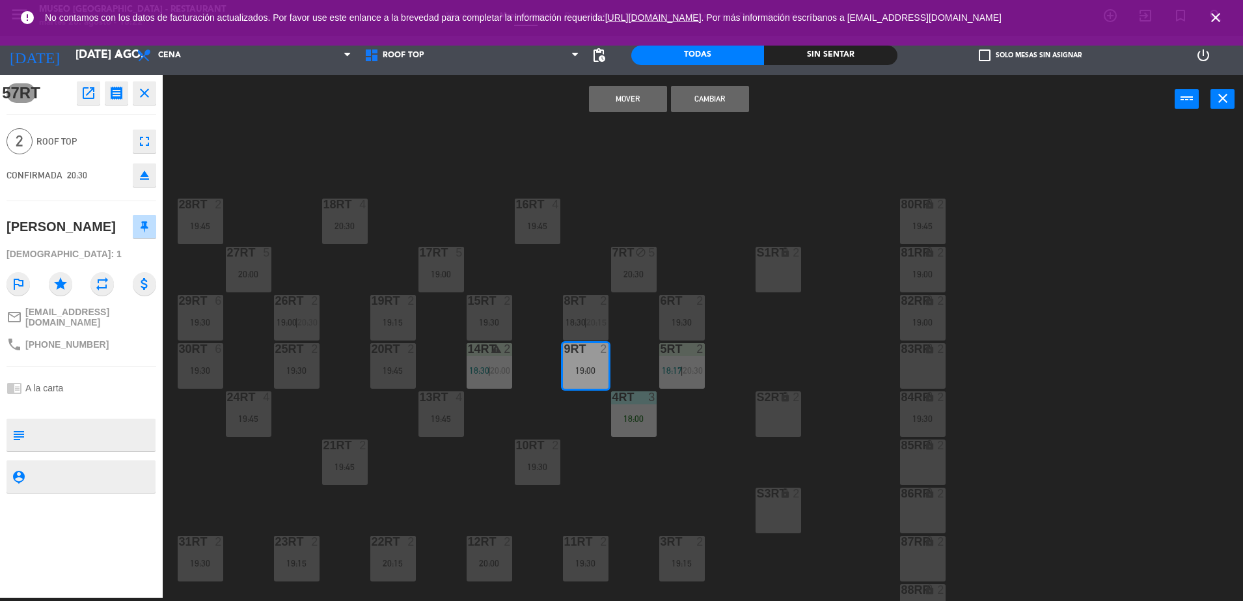
click at [612, 105] on button "Mover" at bounding box center [628, 99] width 78 height 26
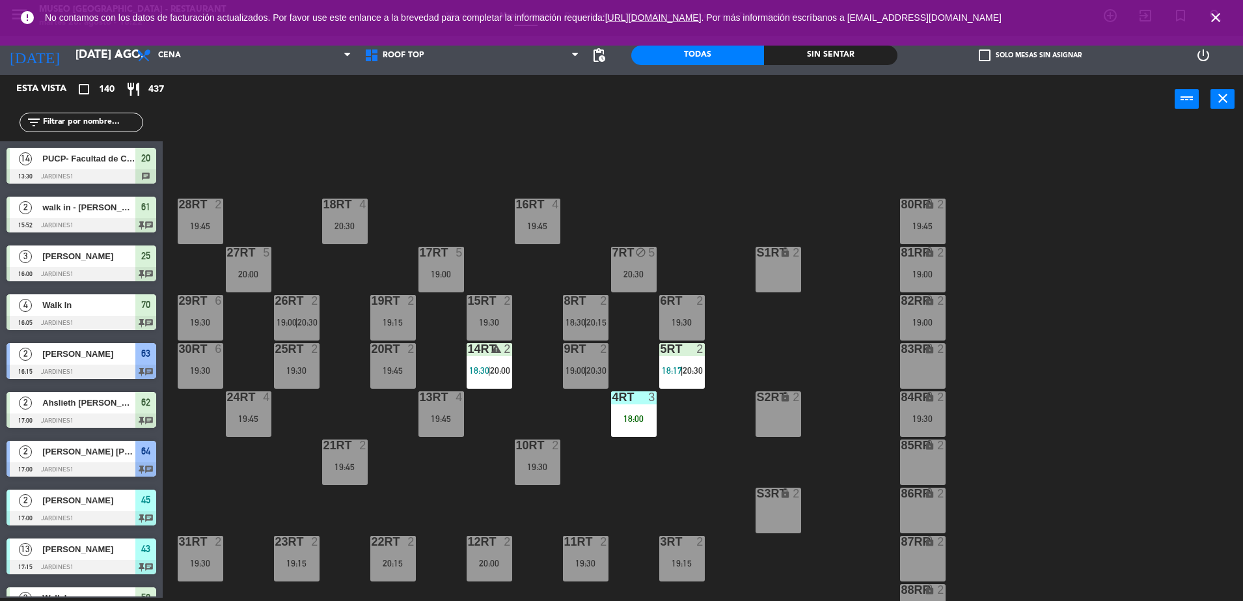
scroll to position [1909, 0]
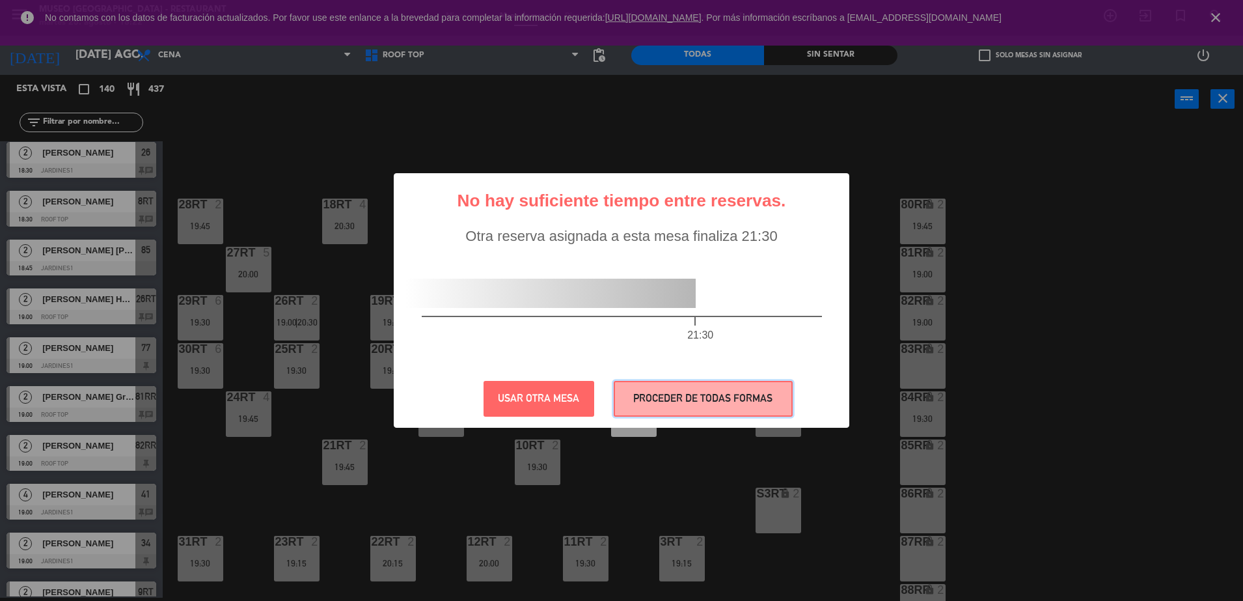
click at [698, 404] on button "PROCEDER DE TODAS FORMAS" at bounding box center [703, 399] width 179 height 36
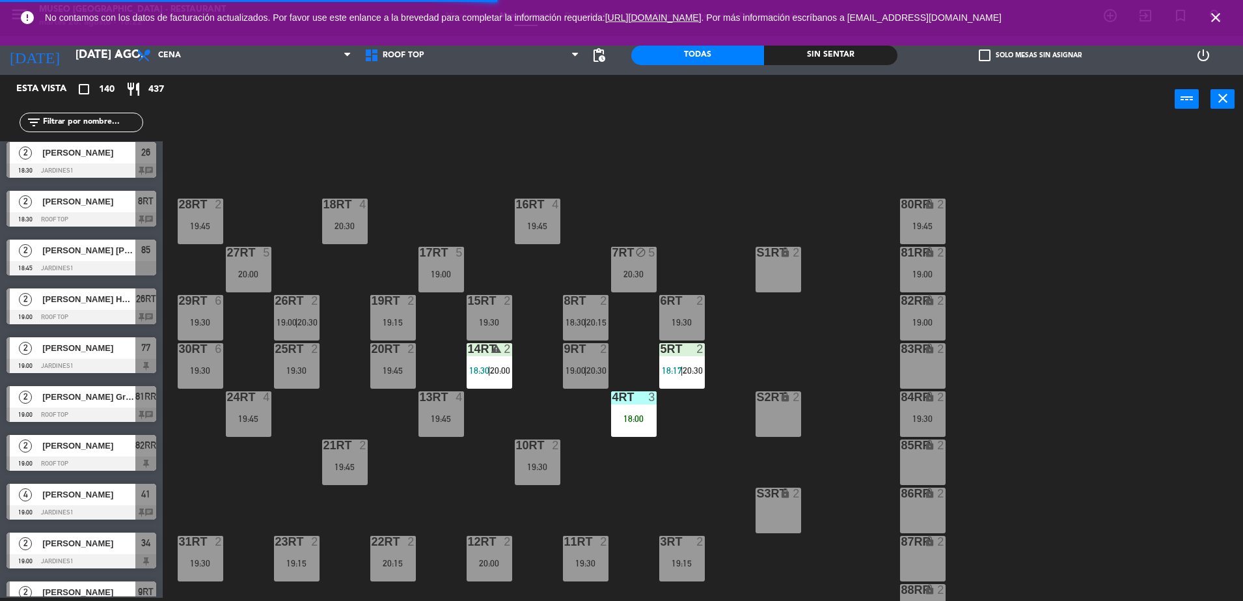
click at [931, 266] on div "81RR lock 2 19:00" at bounding box center [923, 270] width 46 height 46
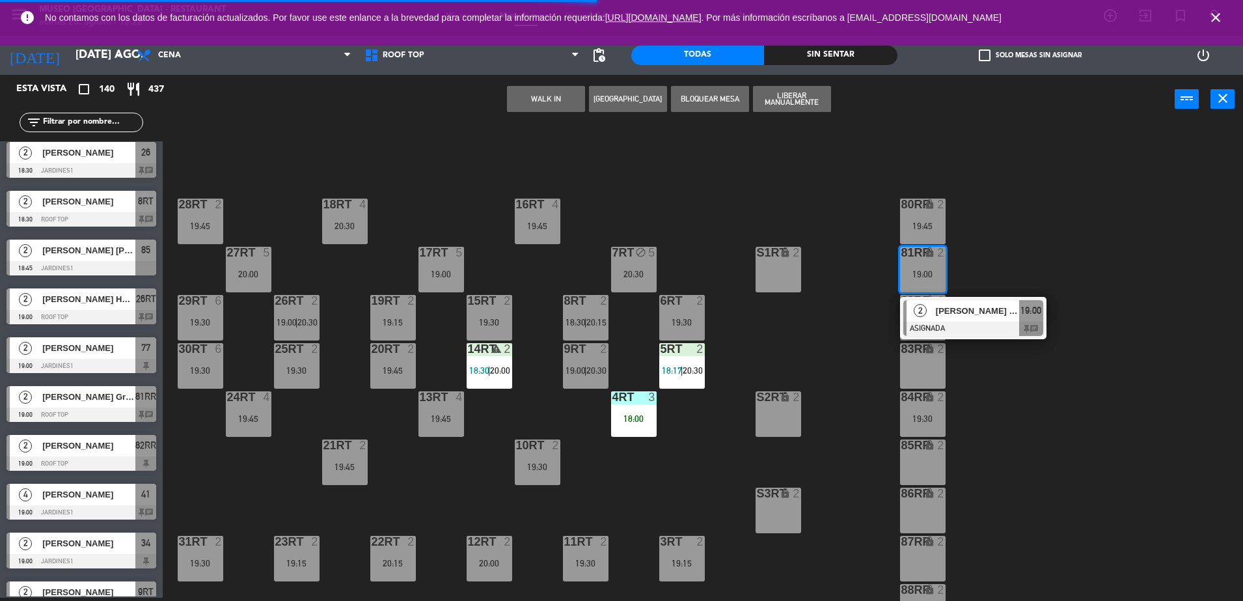
scroll to position [510, 0]
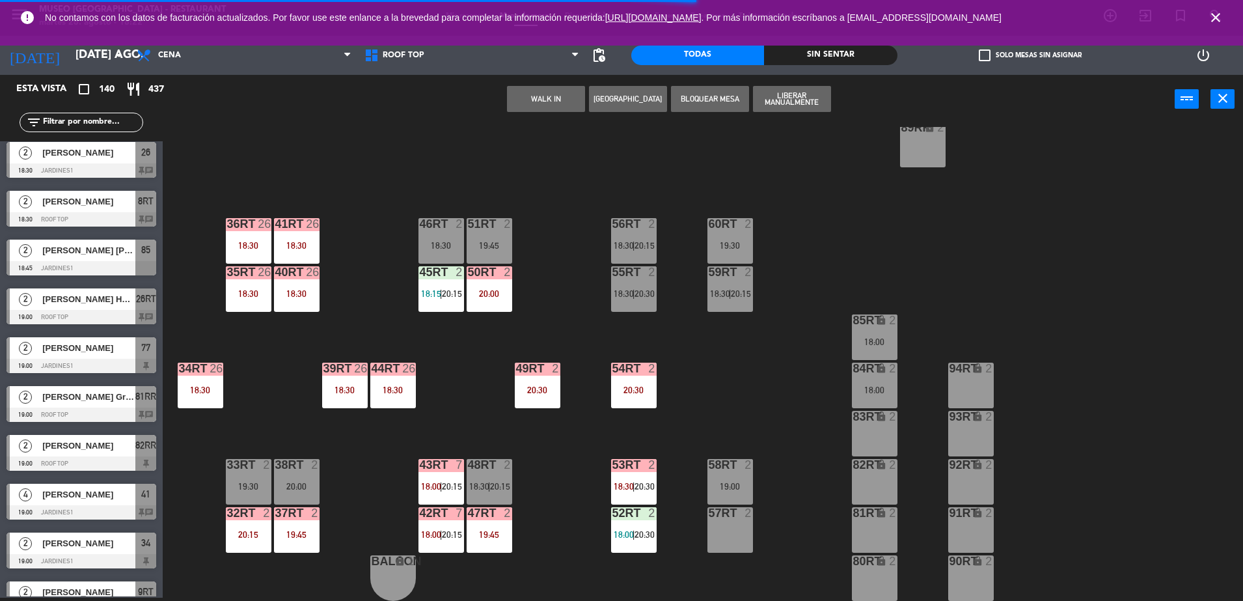
click at [726, 518] on div at bounding box center [729, 513] width 21 height 12
click at [562, 96] on button "Mover" at bounding box center [546, 99] width 78 height 26
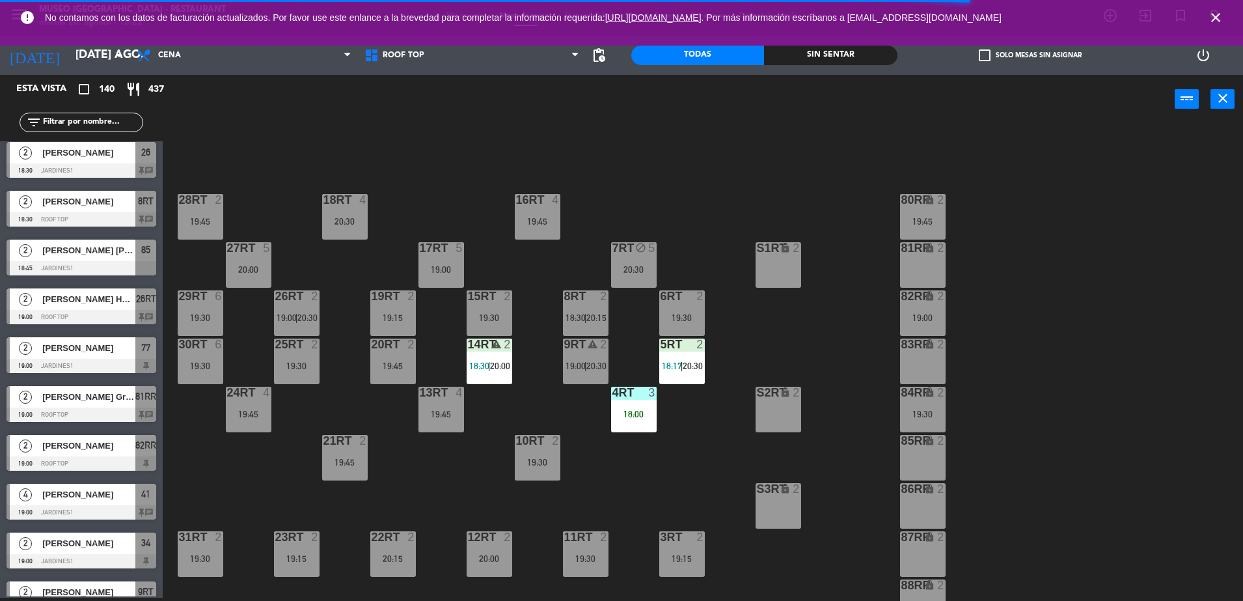
scroll to position [0, 0]
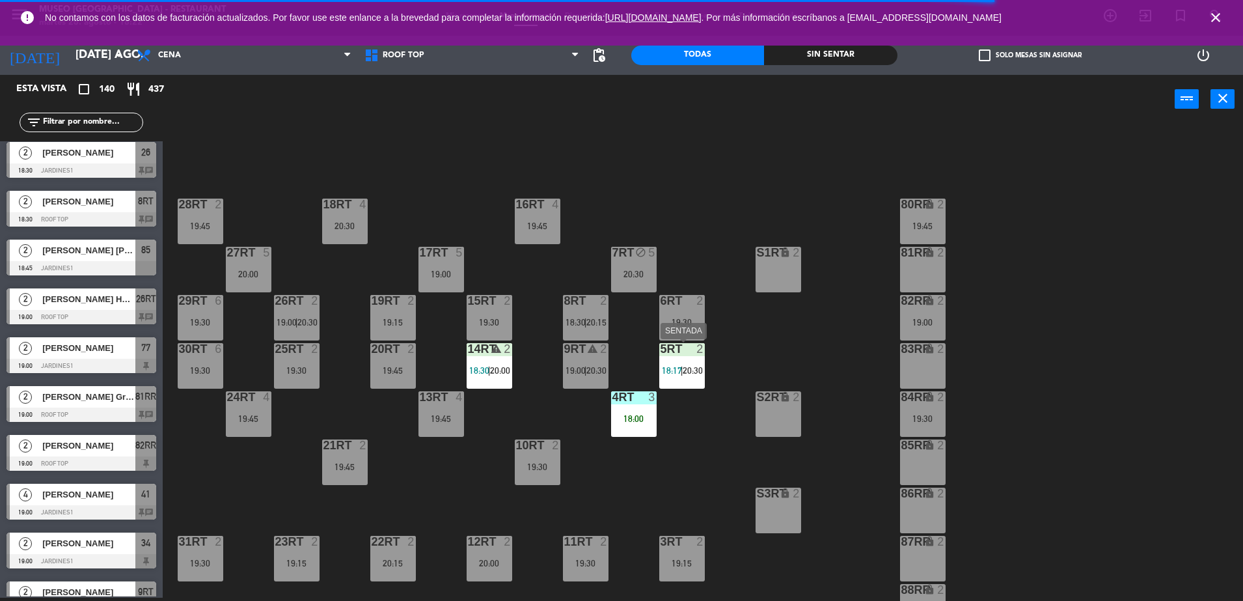
click at [686, 380] on div "5RT 2 18:17 | 20:30" at bounding box center [682, 366] width 46 height 46
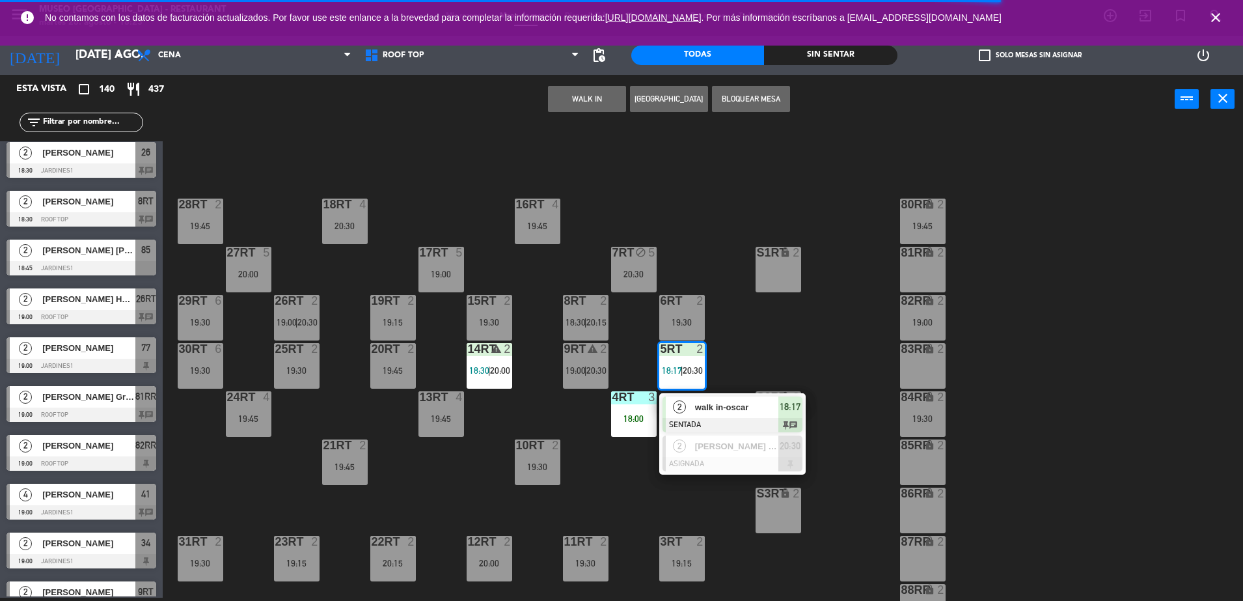
click at [707, 407] on span "walk in-oscar" at bounding box center [736, 407] width 83 height 14
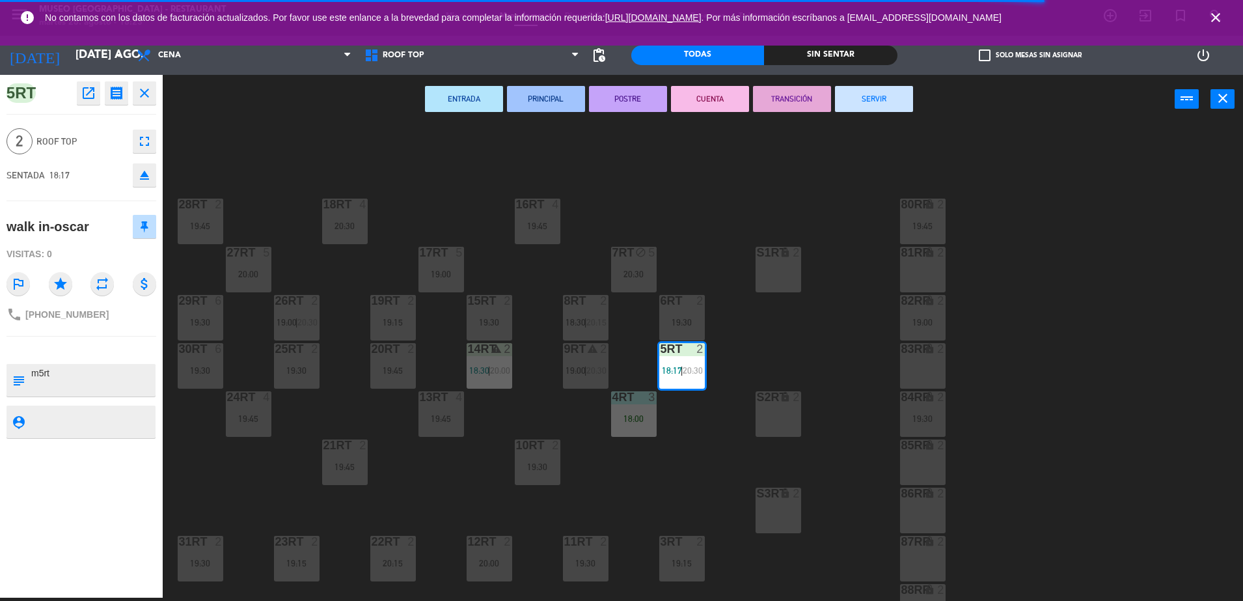
click at [449, 483] on div "18RT 4 20:30 16RT 4 19:45 28RT 2 19:45 80RR lock 2 19:45 27RT 5 20:00 7RT block…" at bounding box center [709, 364] width 1068 height 474
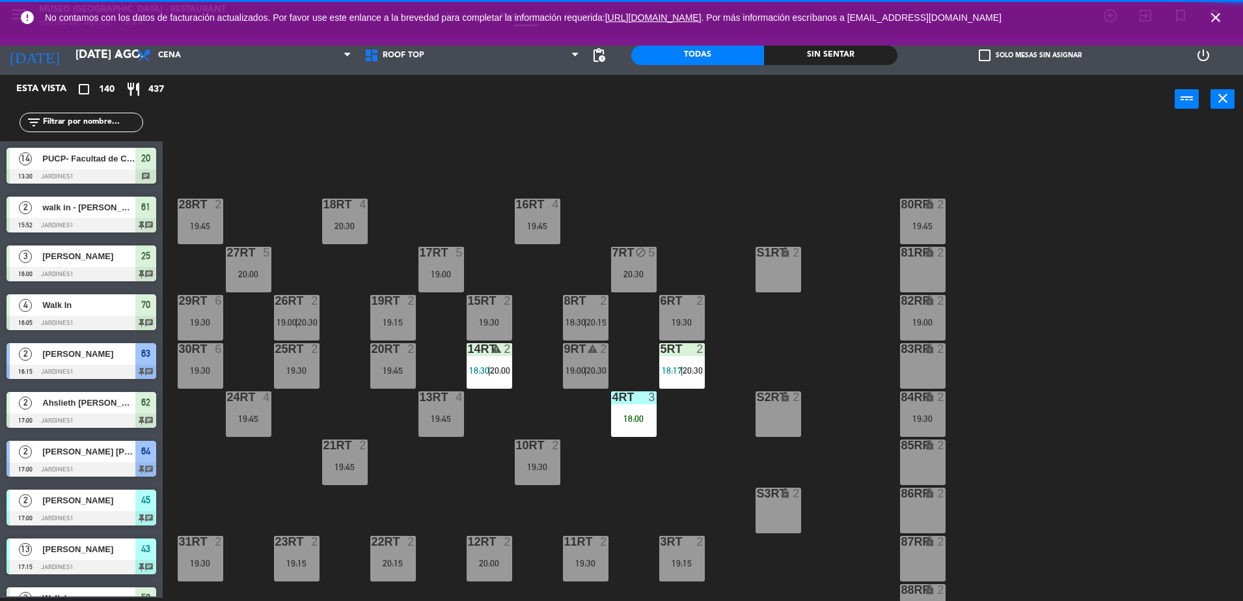
scroll to position [3, 0]
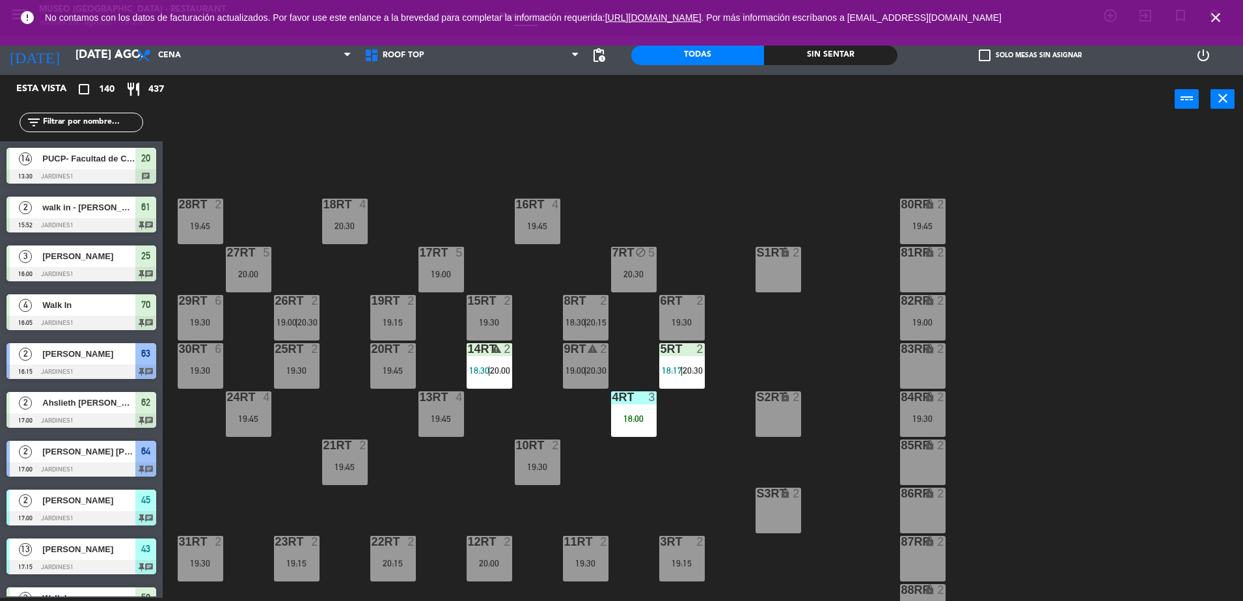
click at [599, 257] on div "18RT 4 20:30 16RT 4 19:45 28RT 2 19:45 80RR lock 2 19:45 27RT 5 20:00 7RT block…" at bounding box center [709, 364] width 1068 height 474
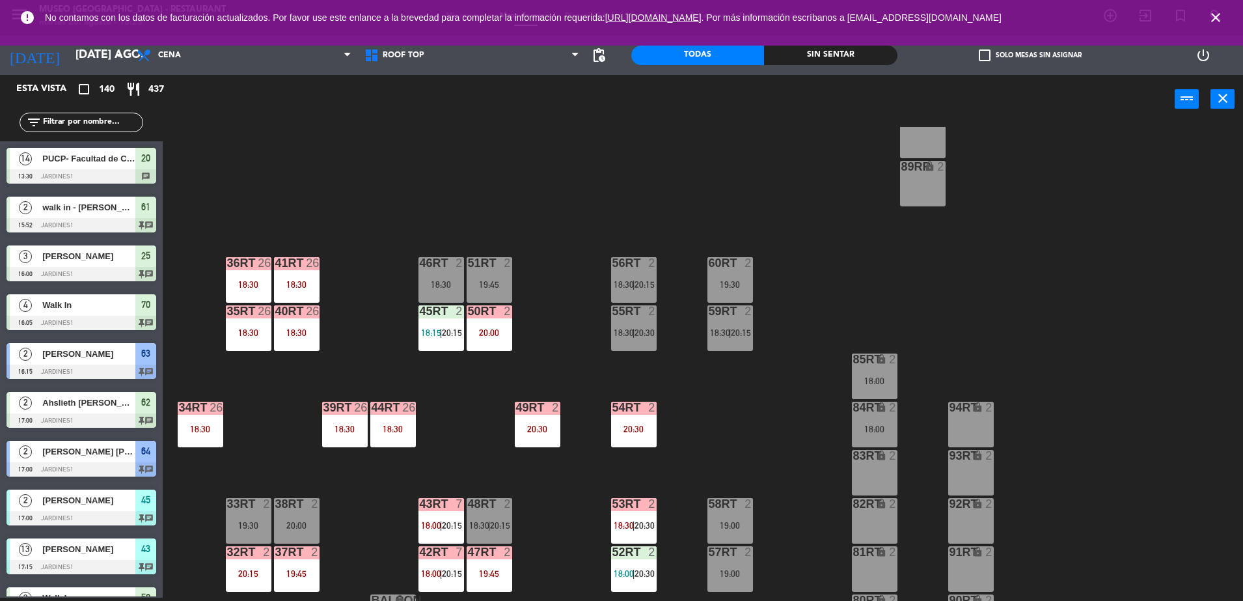
scroll to position [506, 0]
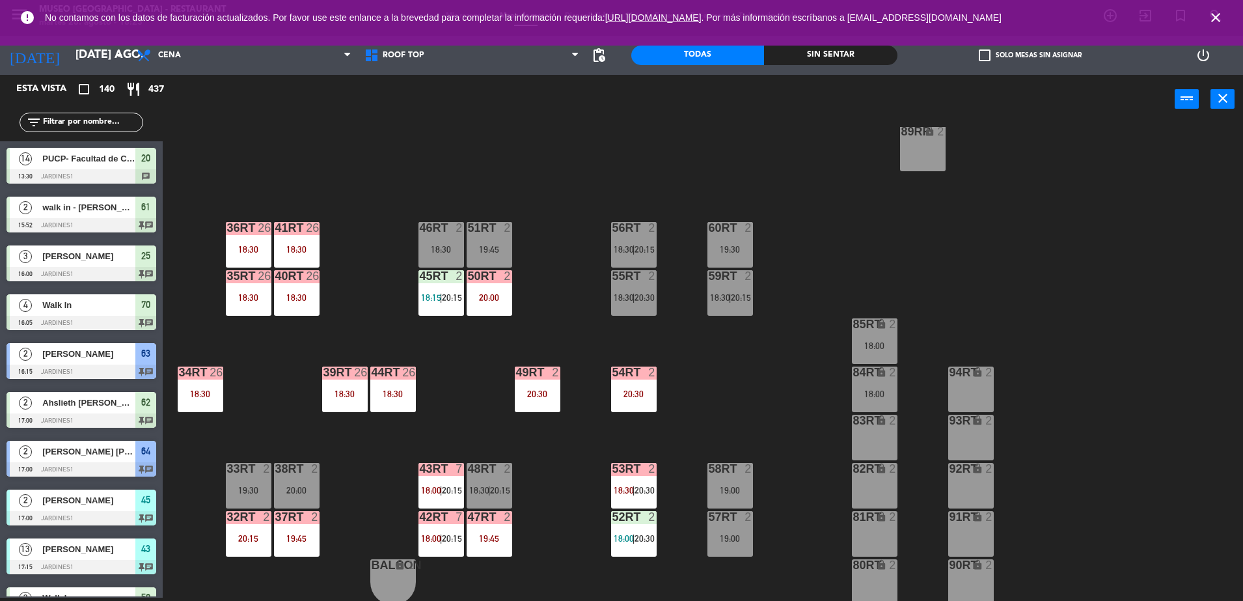
click at [560, 468] on div "18RT 4 20:30 16RT 4 19:45 28RT 2 19:45 80RR lock 2 19:45 27RT 5 20:00 7RT block…" at bounding box center [709, 364] width 1068 height 474
click at [435, 480] on div "43RT 7 18:00 | 20:15" at bounding box center [441, 486] width 46 height 46
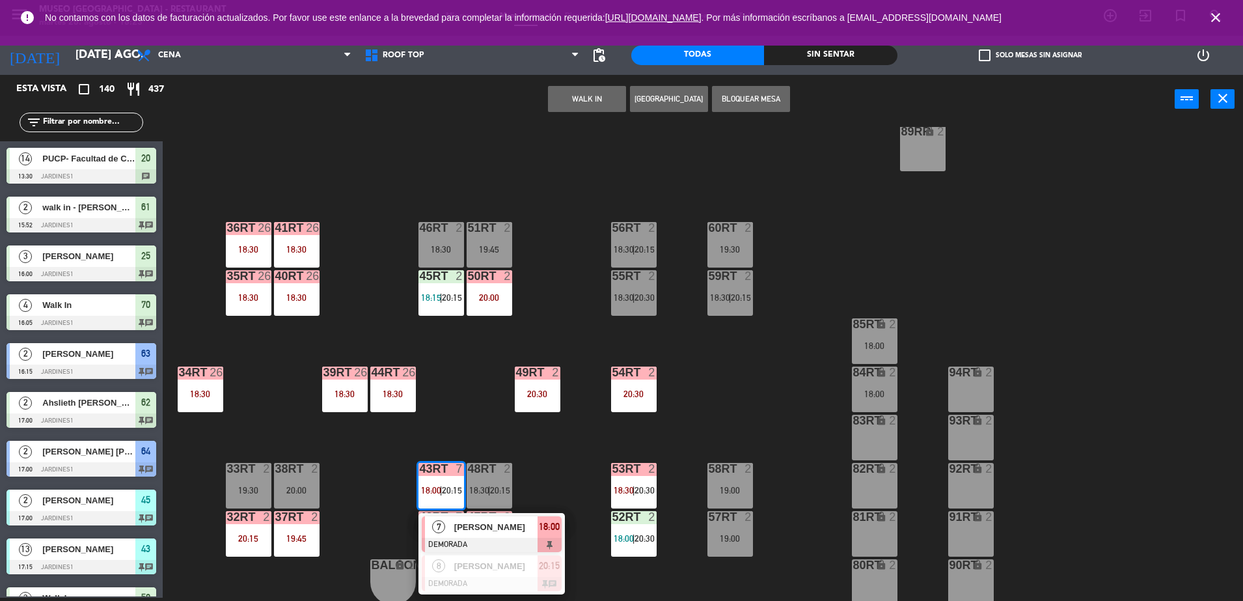
click at [516, 535] on div "[PERSON_NAME]" at bounding box center [495, 526] width 85 height 21
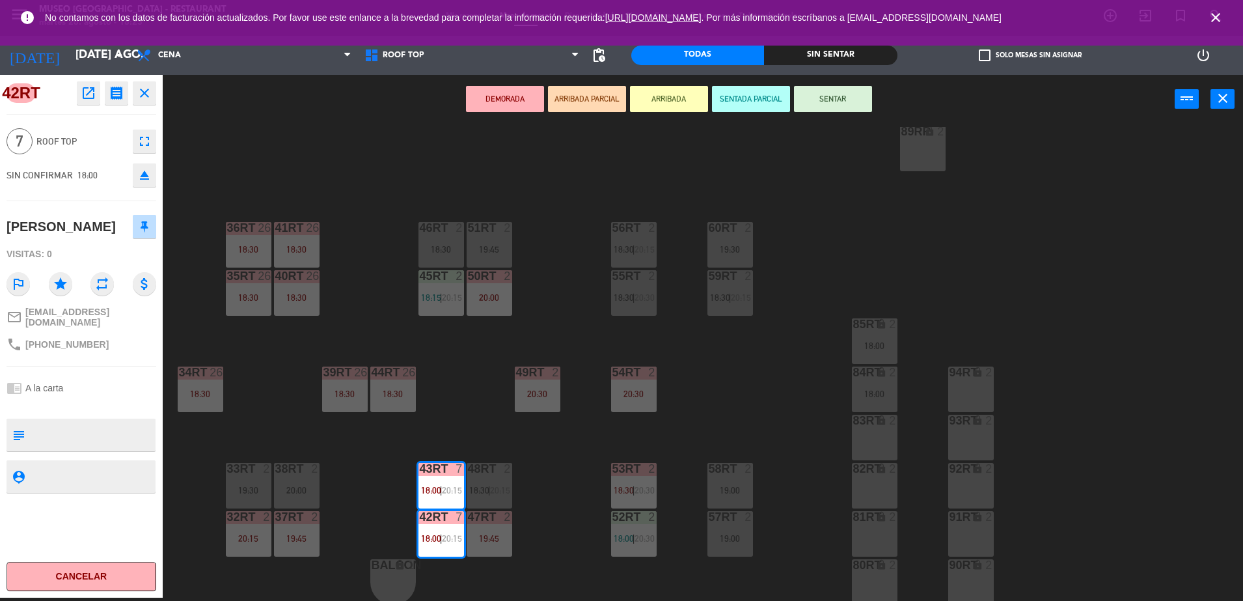
click at [862, 431] on div "83RT lock 2" at bounding box center [875, 437] width 46 height 46
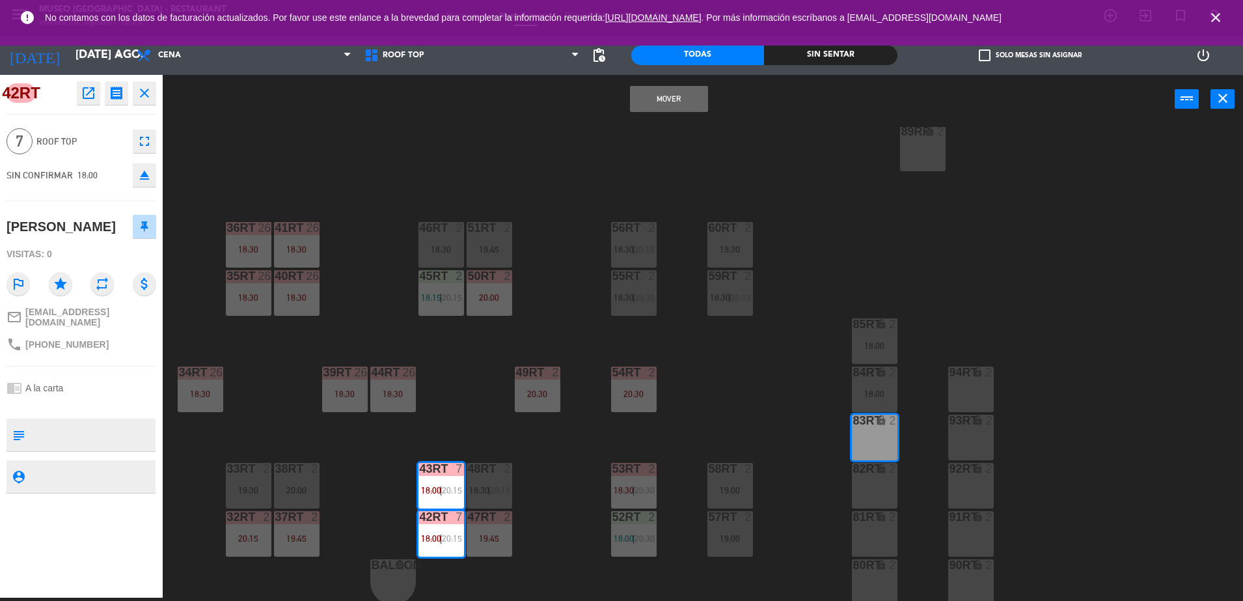
click at [675, 107] on button "Mover" at bounding box center [669, 99] width 78 height 26
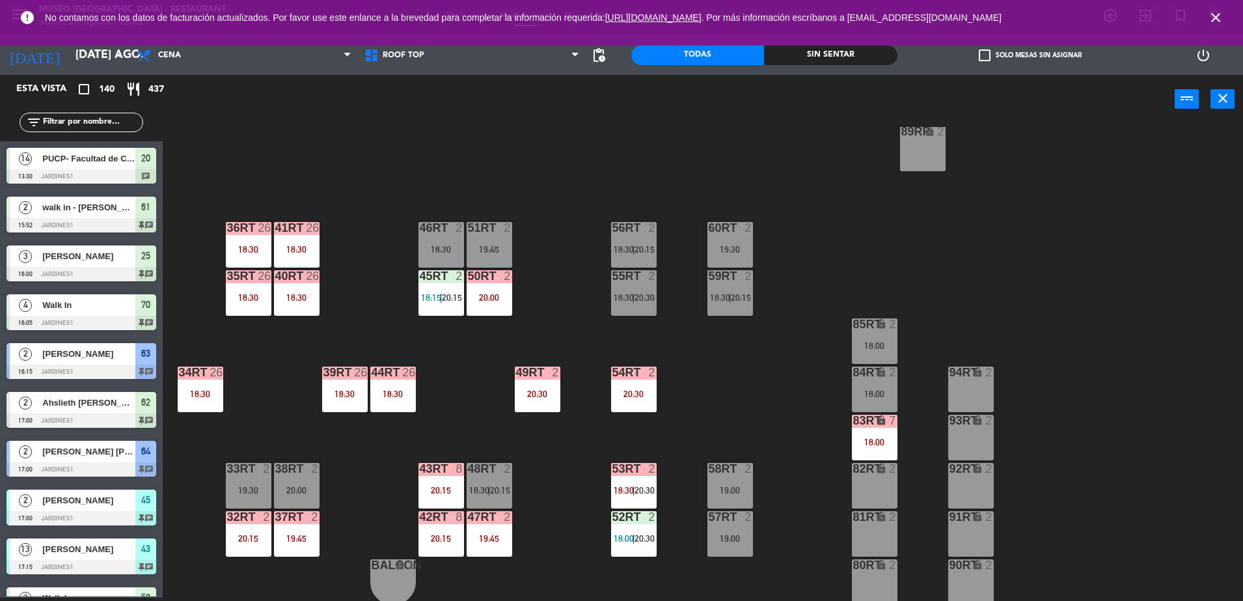
scroll to position [0, 0]
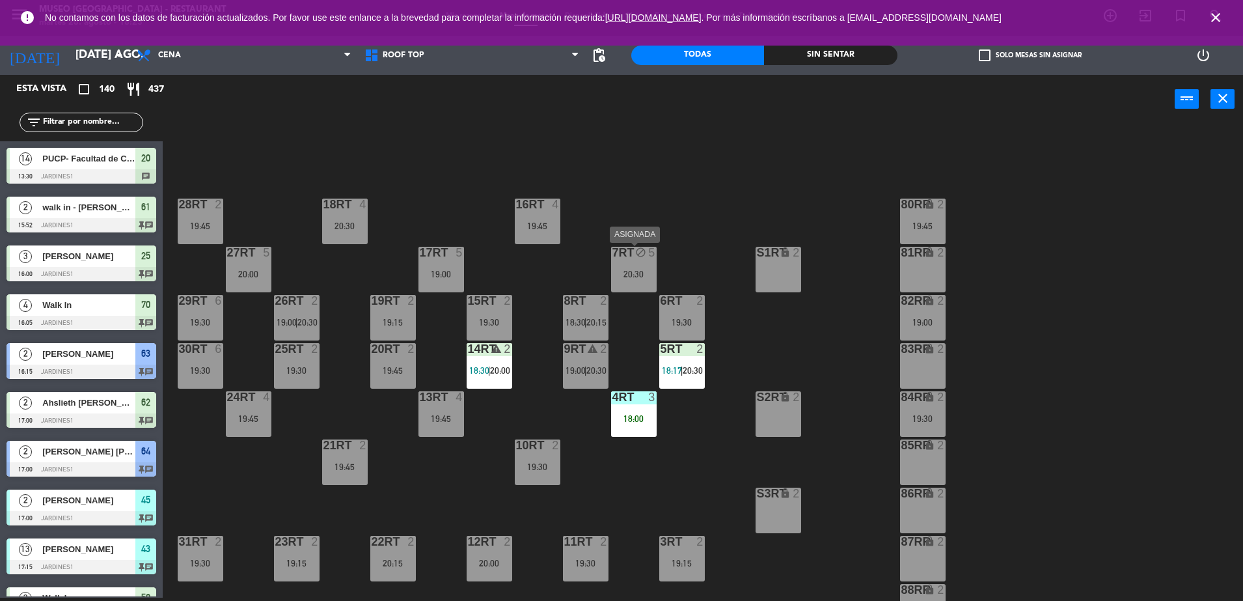
click at [633, 286] on div "7RT block 5 20:30" at bounding box center [634, 270] width 46 height 46
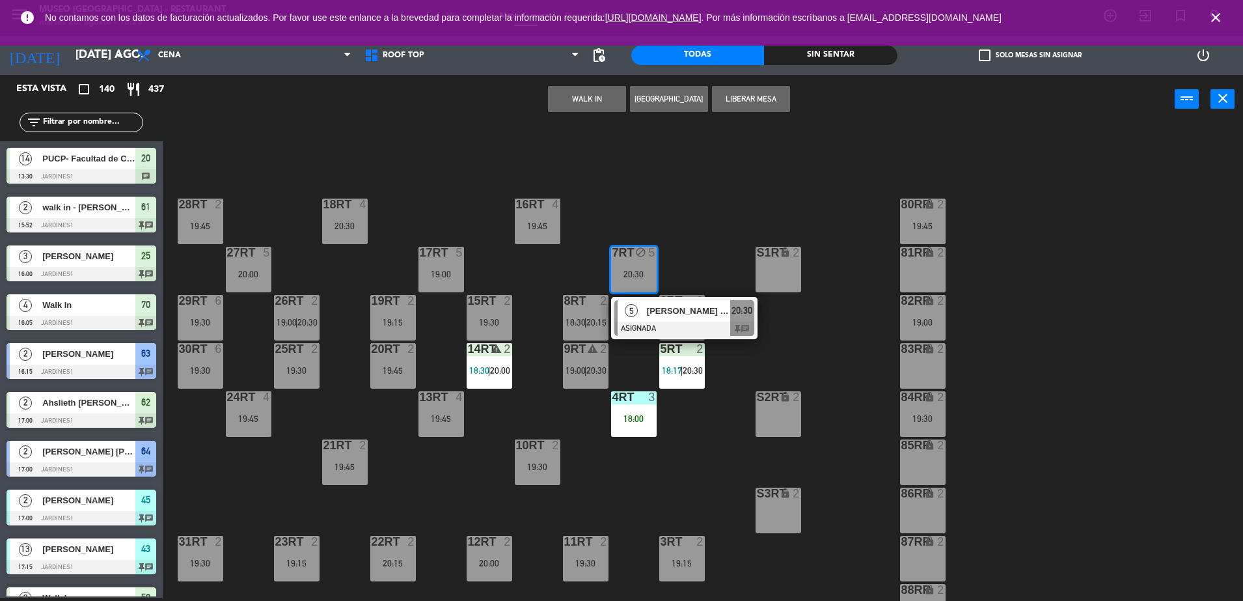
click at [739, 91] on button "Liberar Mesa" at bounding box center [751, 99] width 78 height 26
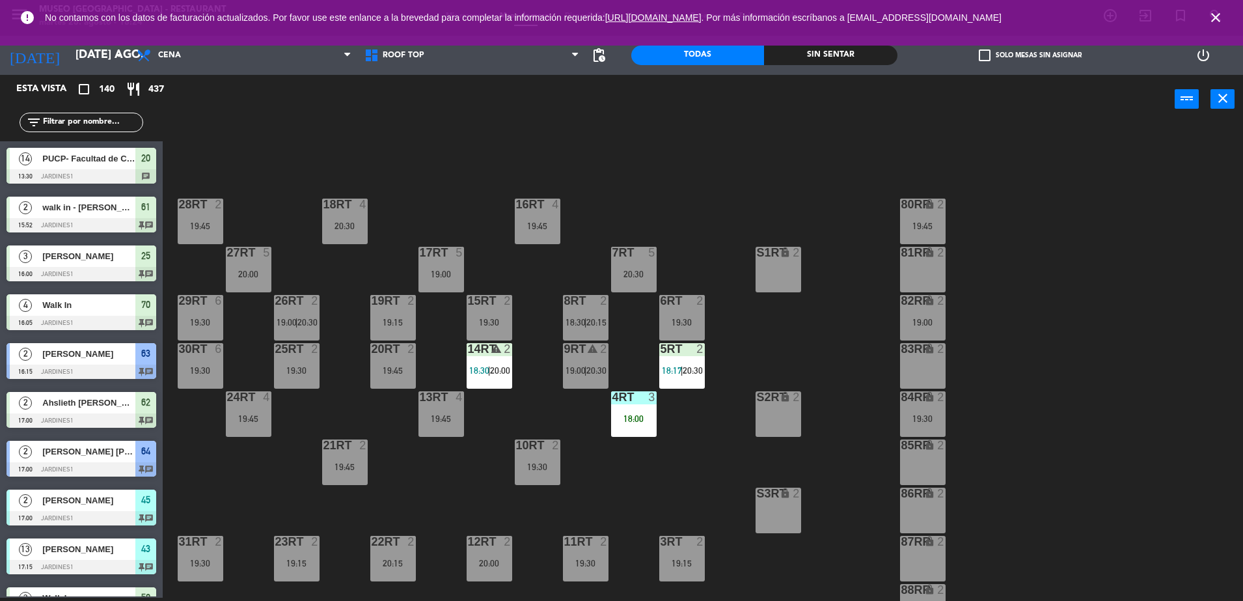
scroll to position [510, 0]
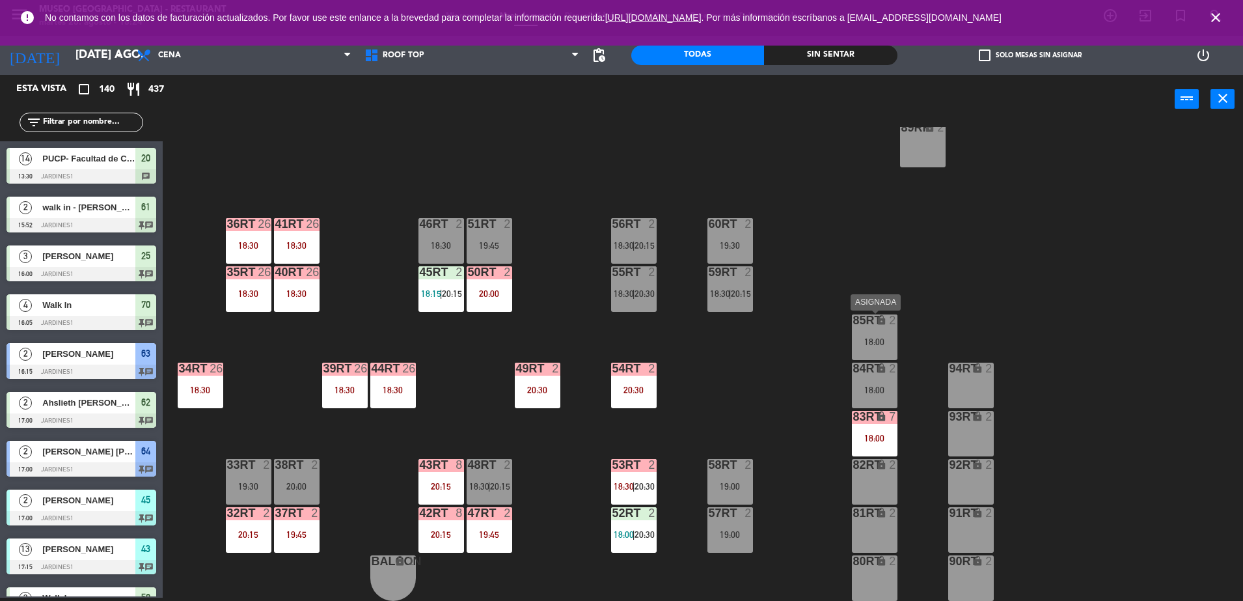
click at [847, 314] on div "85RT" at bounding box center [852, 320] width 21 height 12
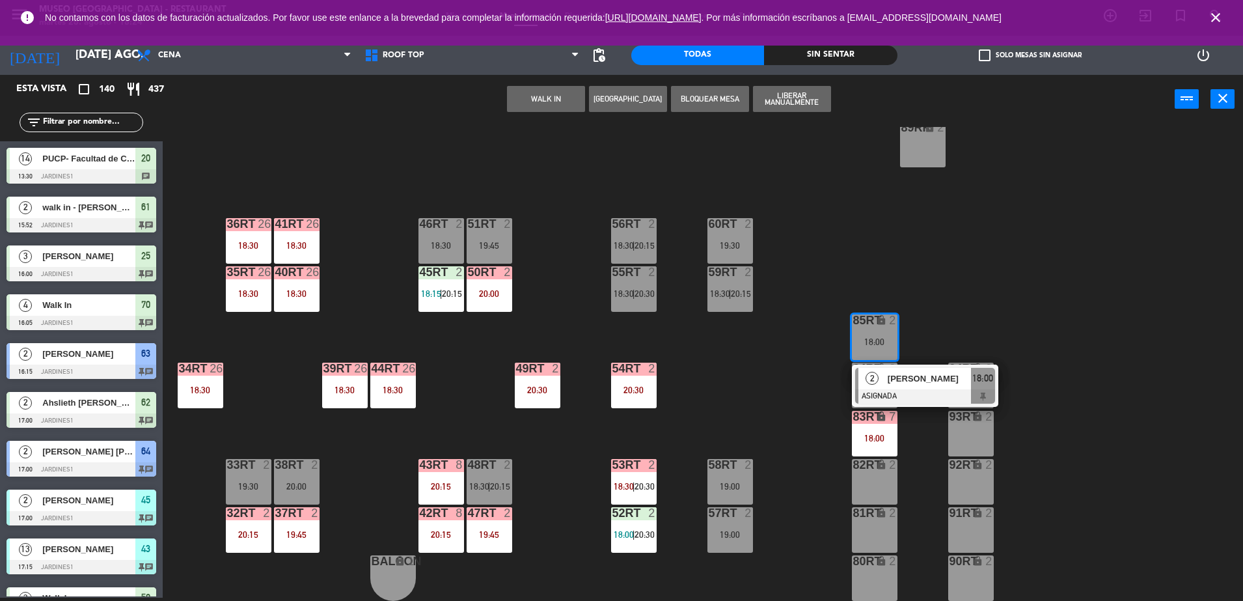
click at [898, 372] on span "[PERSON_NAME]" at bounding box center [929, 379] width 83 height 14
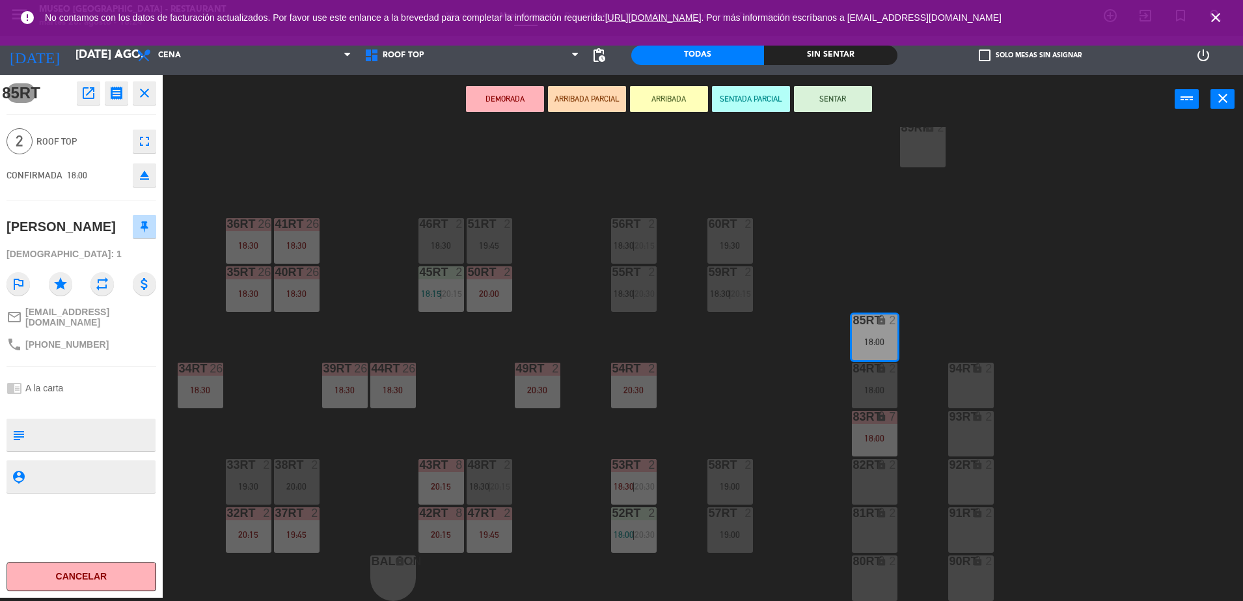
click at [83, 95] on icon "open_in_new" at bounding box center [89, 93] width 16 height 16
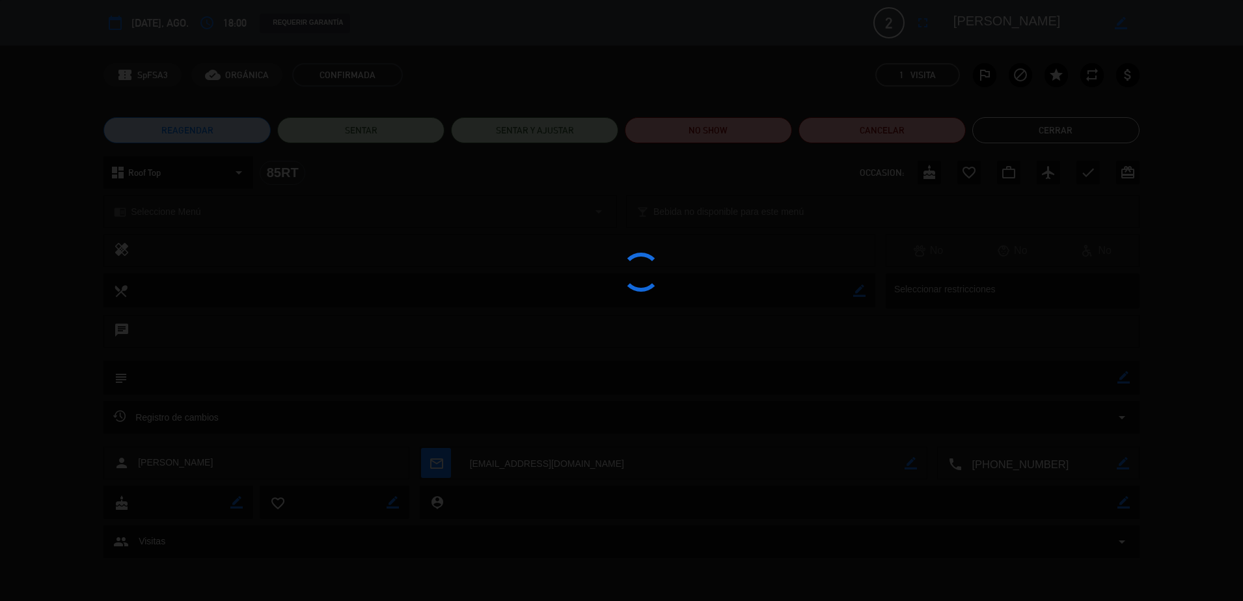
click at [672, 129] on div at bounding box center [621, 300] width 1243 height 601
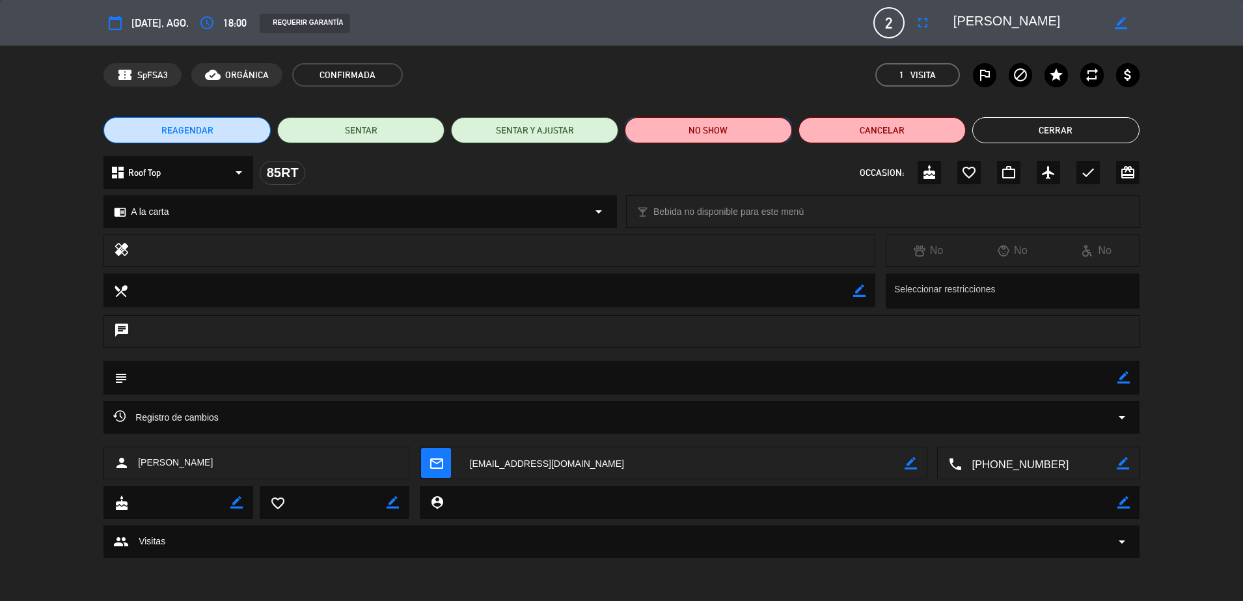
click at [712, 134] on button "NO SHOW" at bounding box center [708, 130] width 167 height 26
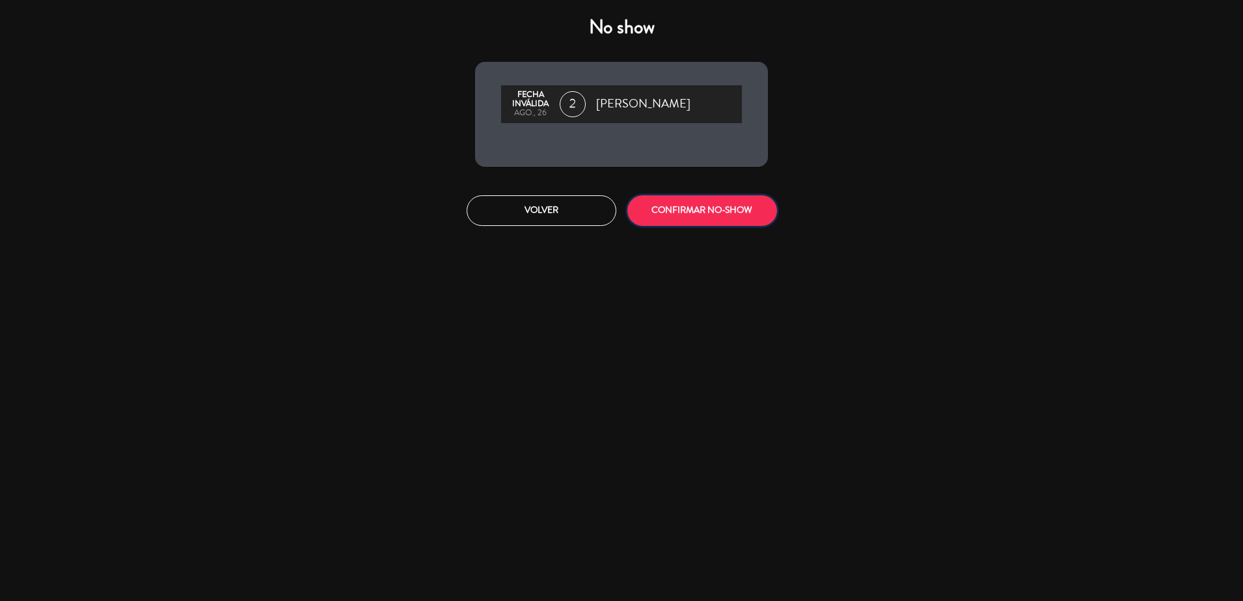
click at [742, 206] on button "CONFIRMAR NO-SHOW" at bounding box center [702, 210] width 150 height 31
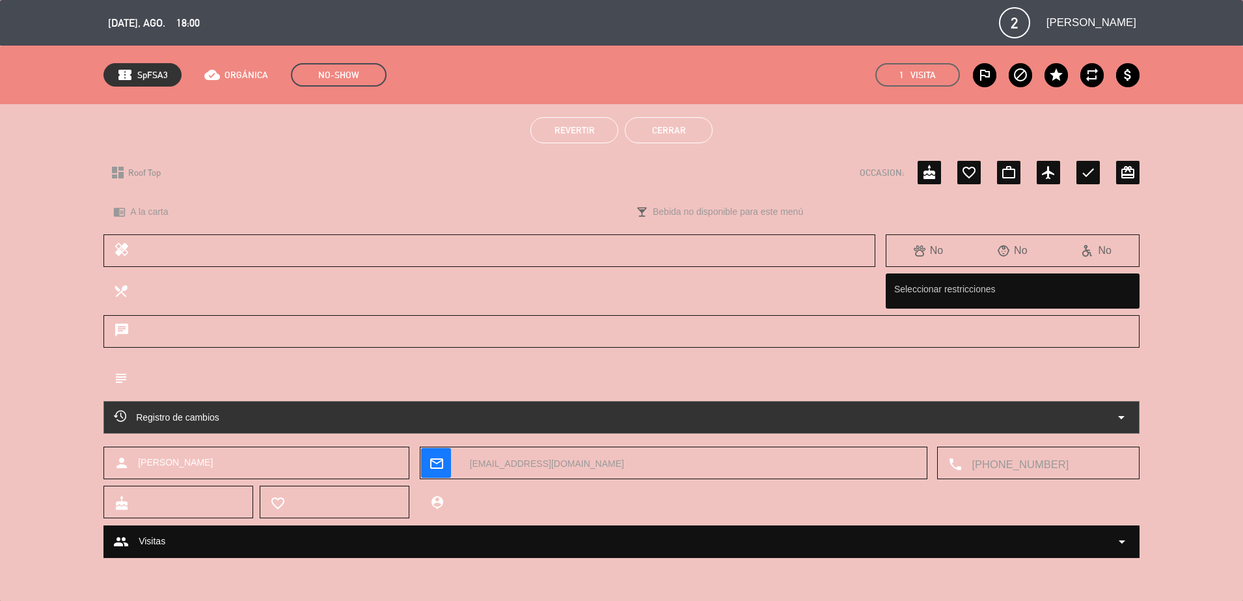
click at [686, 138] on button "Cerrar" at bounding box center [669, 130] width 88 height 26
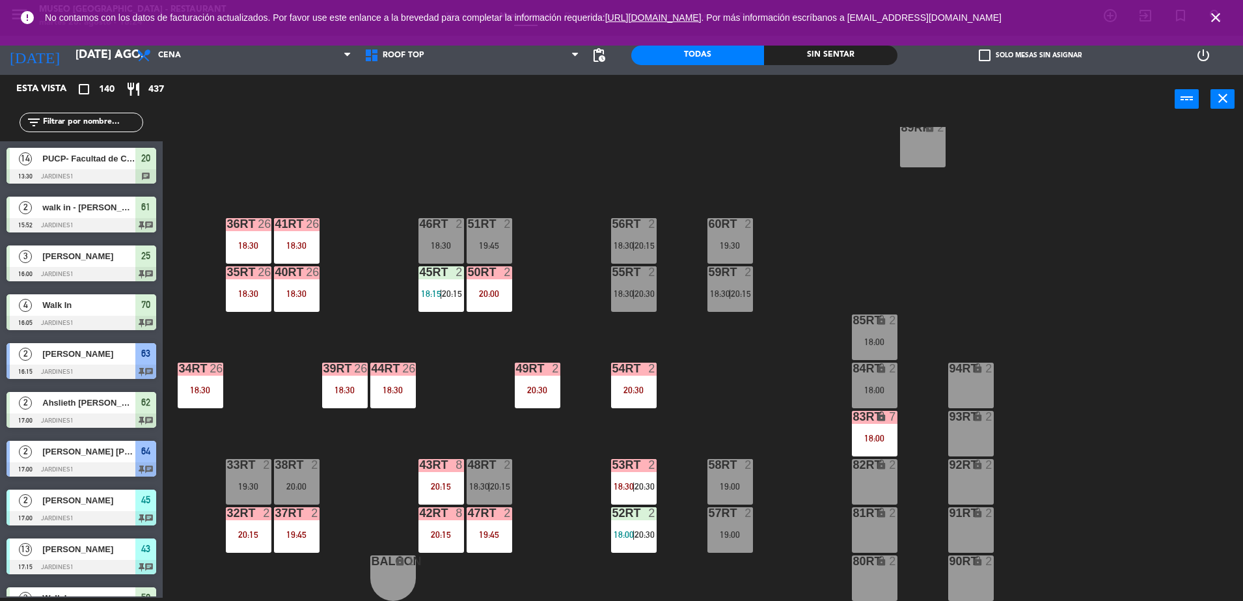
click at [878, 448] on div "83RT lock 7 18:00" at bounding box center [875, 434] width 46 height 46
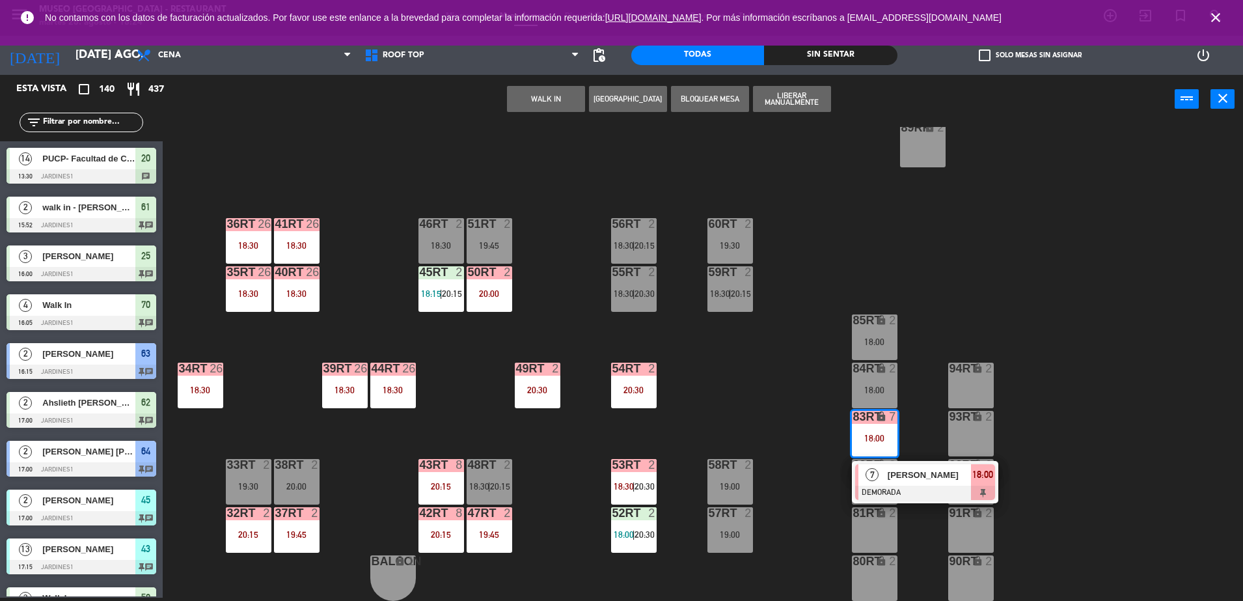
click at [909, 480] on span "[PERSON_NAME]" at bounding box center [929, 475] width 83 height 14
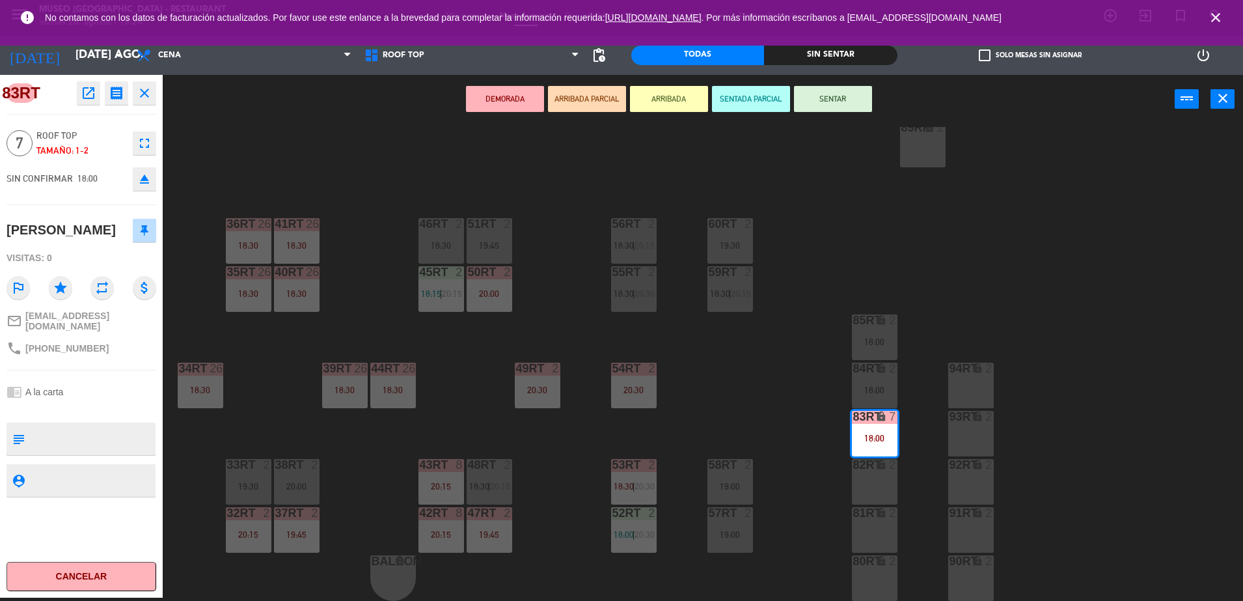
click at [88, 100] on icon "open_in_new" at bounding box center [89, 93] width 16 height 16
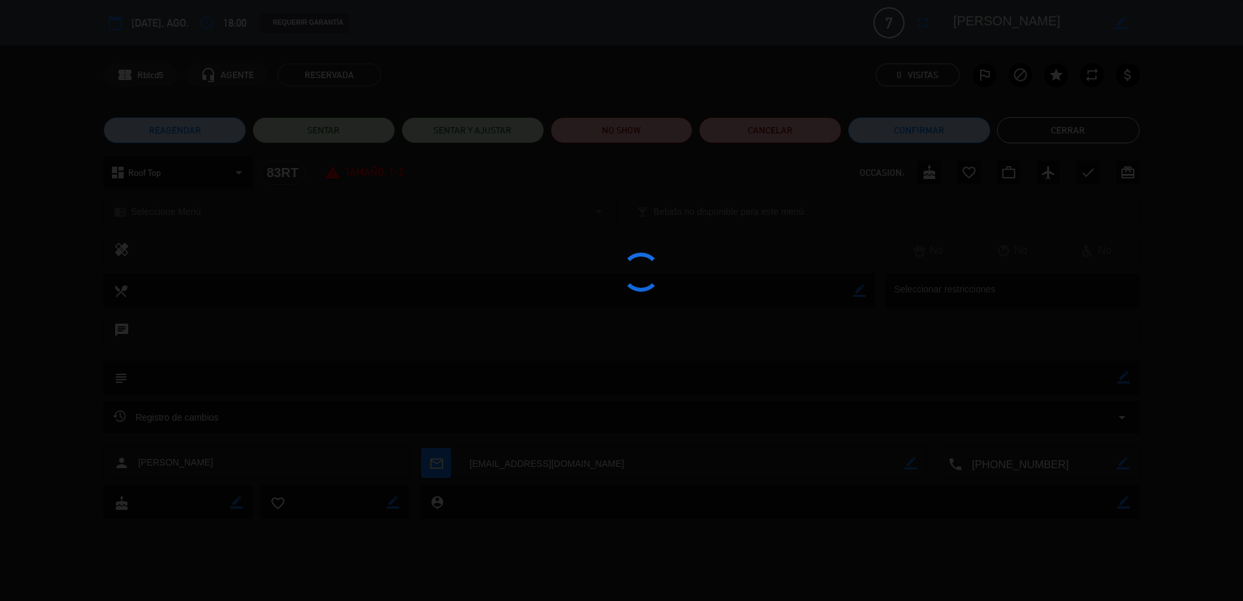
click at [650, 128] on div at bounding box center [621, 300] width 1243 height 601
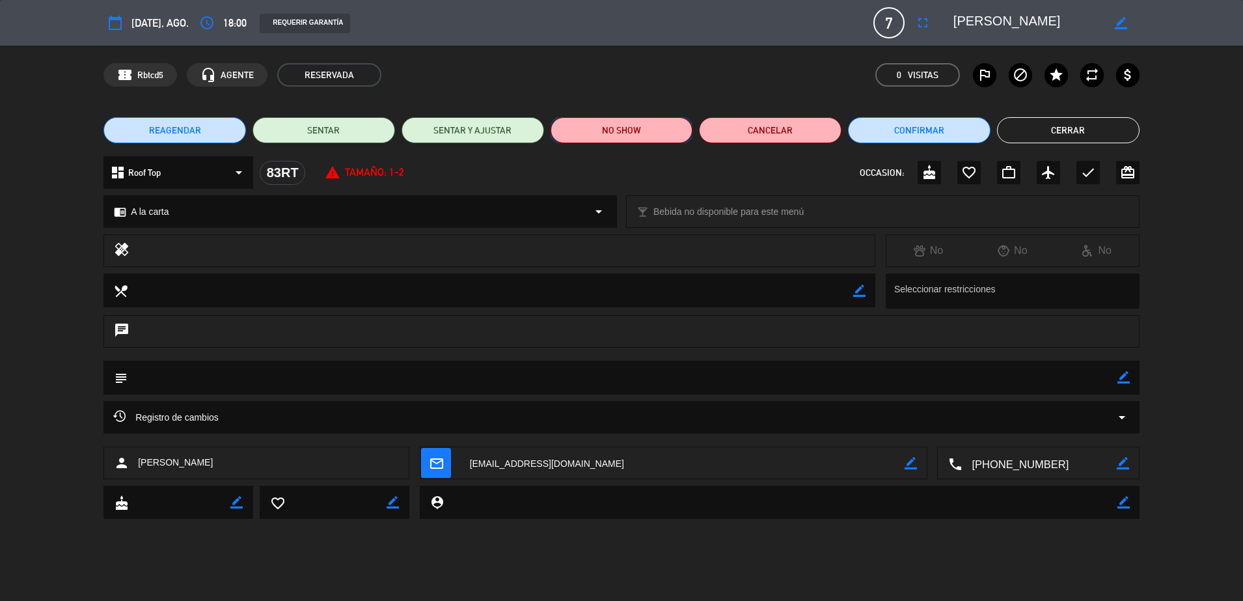
click at [670, 141] on button "NO SHOW" at bounding box center [621, 130] width 142 height 26
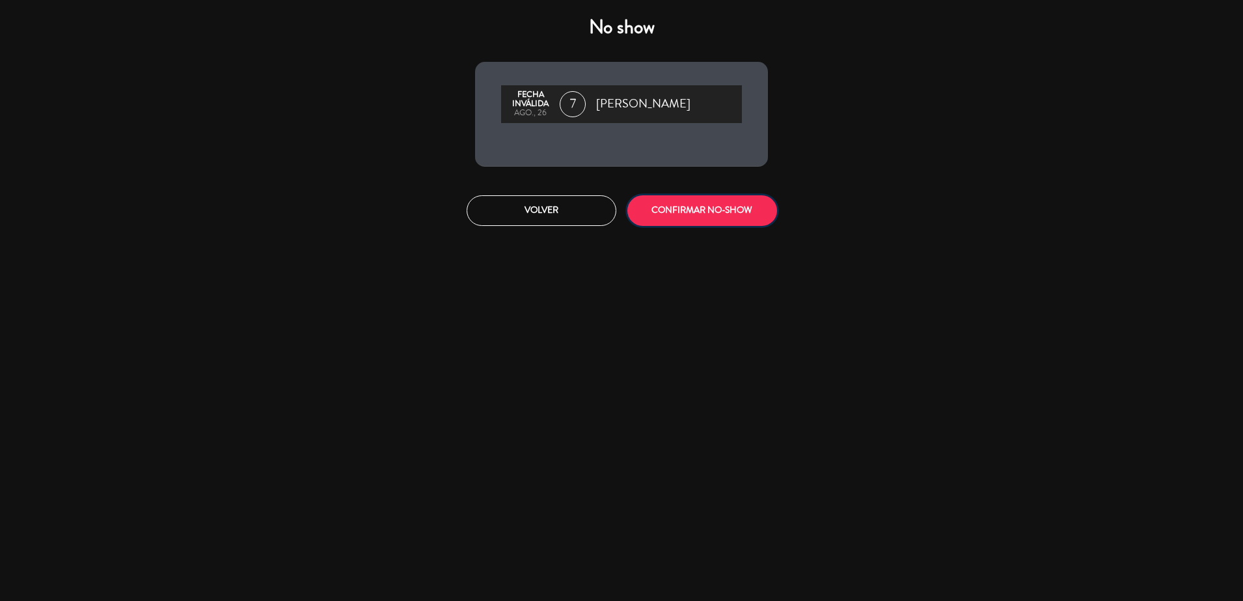
click at [683, 208] on button "CONFIRMAR NO-SHOW" at bounding box center [702, 210] width 150 height 31
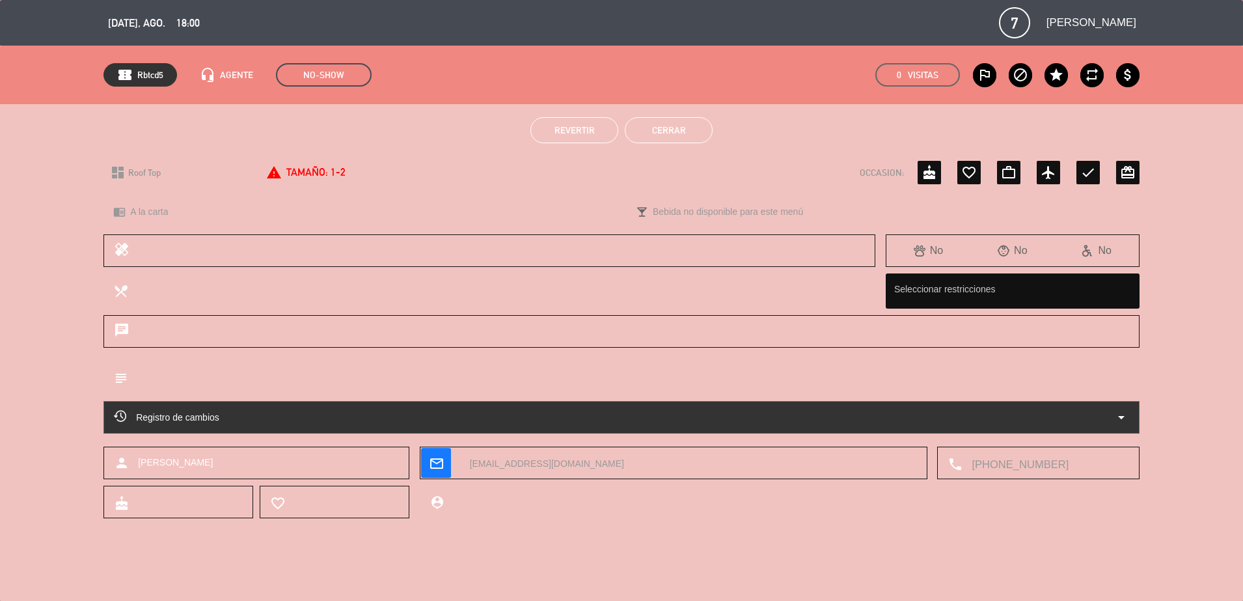
click at [672, 126] on button "Cerrar" at bounding box center [669, 130] width 88 height 26
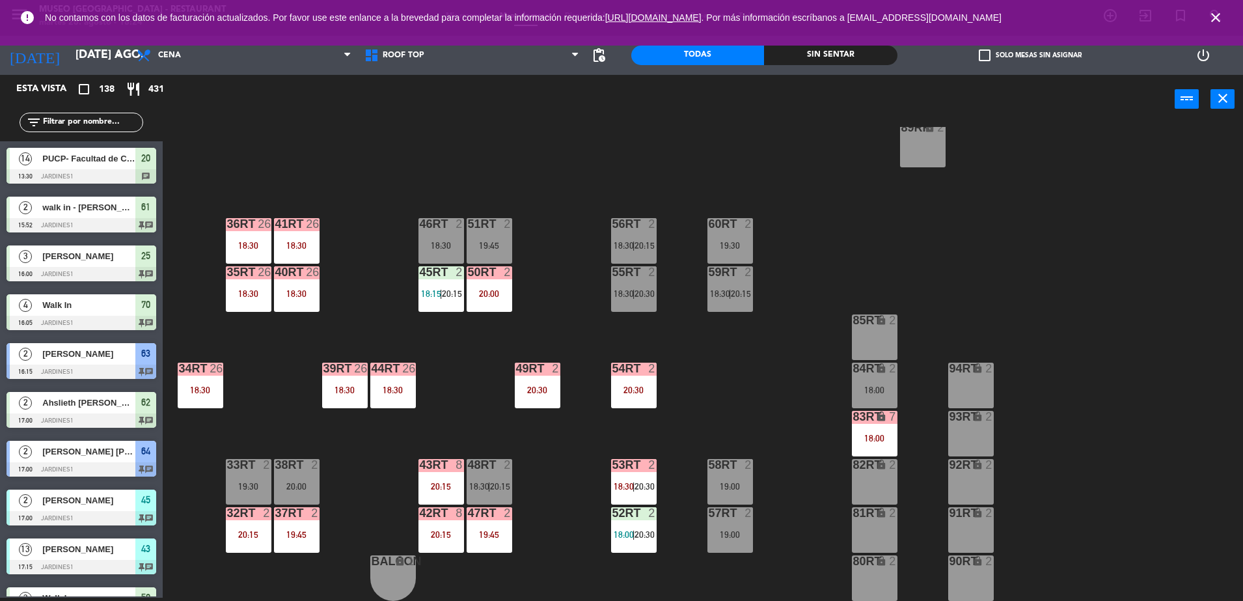
click at [871, 376] on div "84RT lock 2 18:00" at bounding box center [875, 385] width 46 height 46
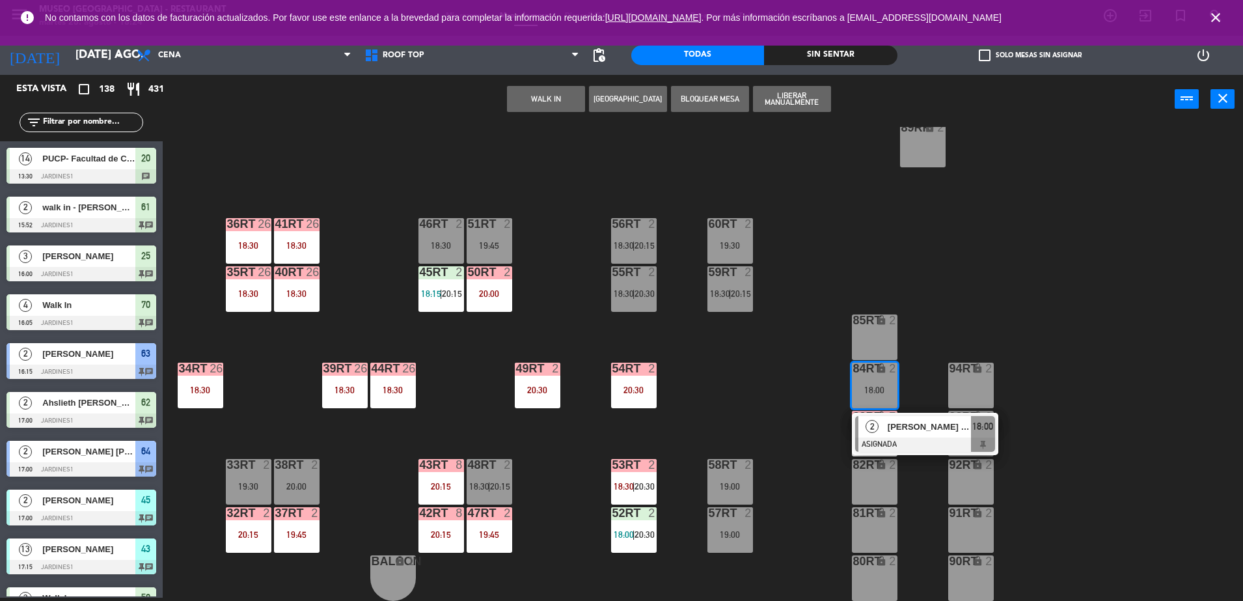
click at [916, 418] on div "[PERSON_NAME] Huarache [PERSON_NAME]" at bounding box center [928, 426] width 85 height 21
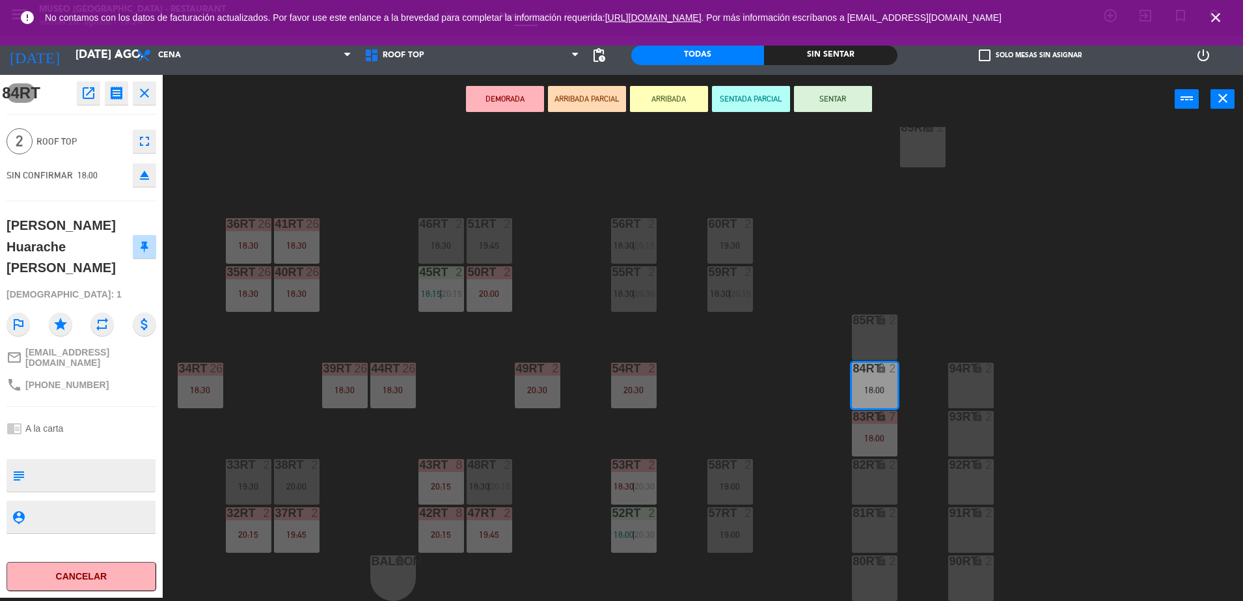
click at [85, 89] on icon "open_in_new" at bounding box center [89, 93] width 16 height 16
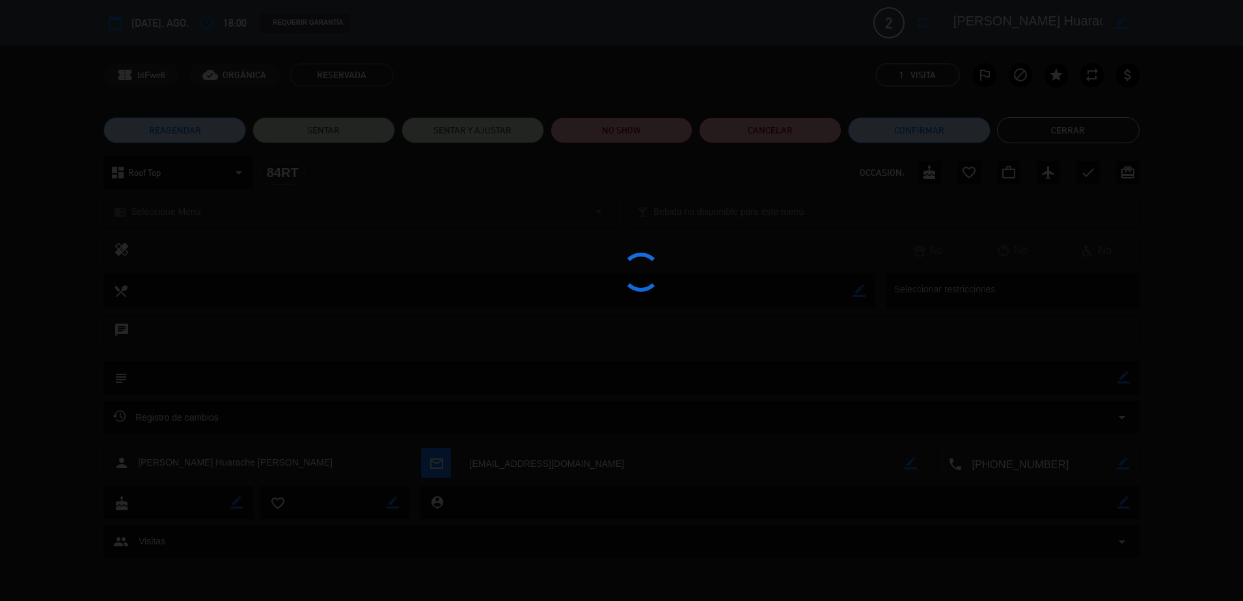
click at [614, 125] on div at bounding box center [621, 300] width 1243 height 601
click at [649, 131] on div at bounding box center [621, 300] width 1243 height 601
click at [662, 133] on div at bounding box center [621, 300] width 1243 height 601
click at [612, 130] on div at bounding box center [621, 300] width 1243 height 601
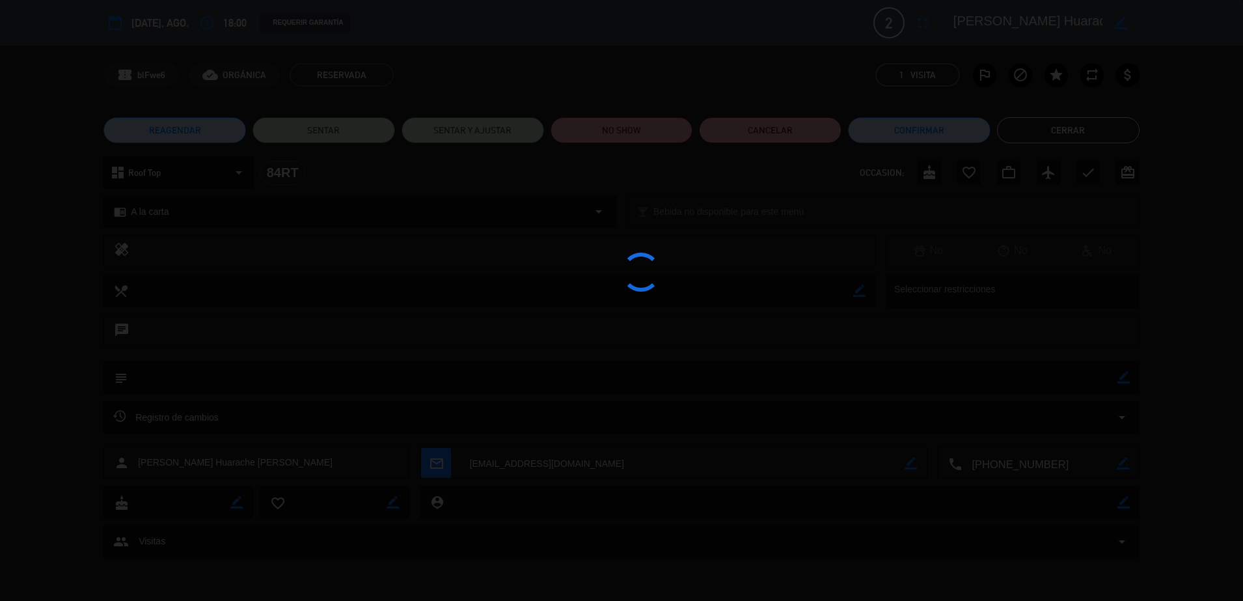
click at [638, 129] on div at bounding box center [621, 300] width 1243 height 601
click at [662, 128] on div at bounding box center [621, 300] width 1243 height 601
click at [671, 142] on div at bounding box center [621, 300] width 1243 height 601
click at [632, 138] on div at bounding box center [621, 300] width 1243 height 601
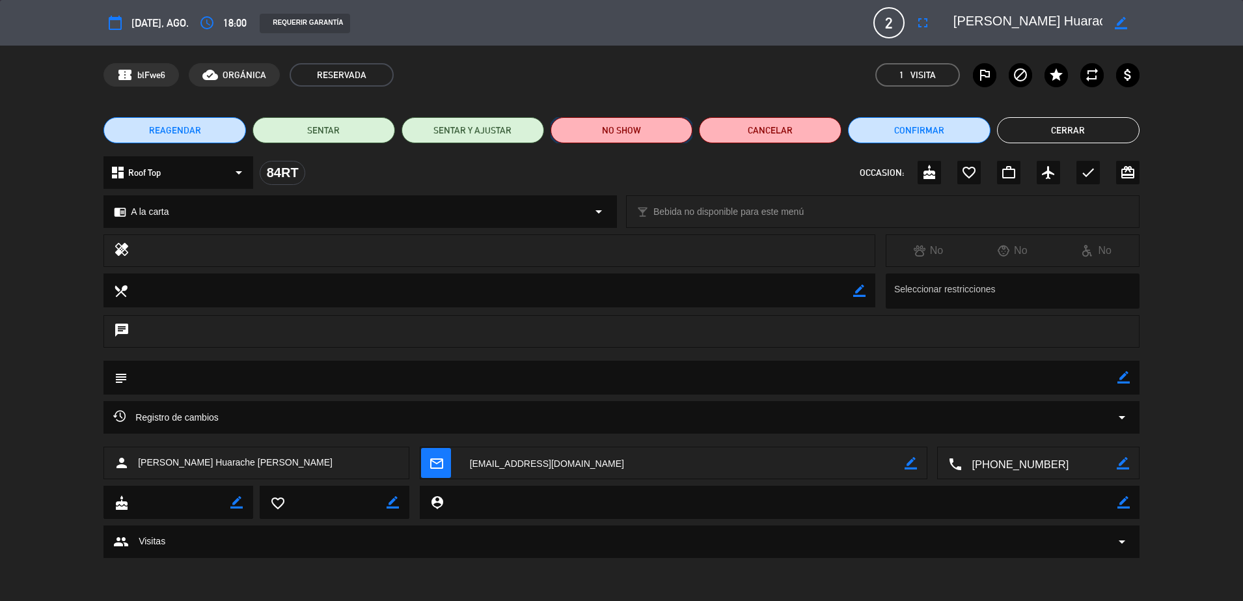
click at [653, 141] on button "NO SHOW" at bounding box center [621, 130] width 142 height 26
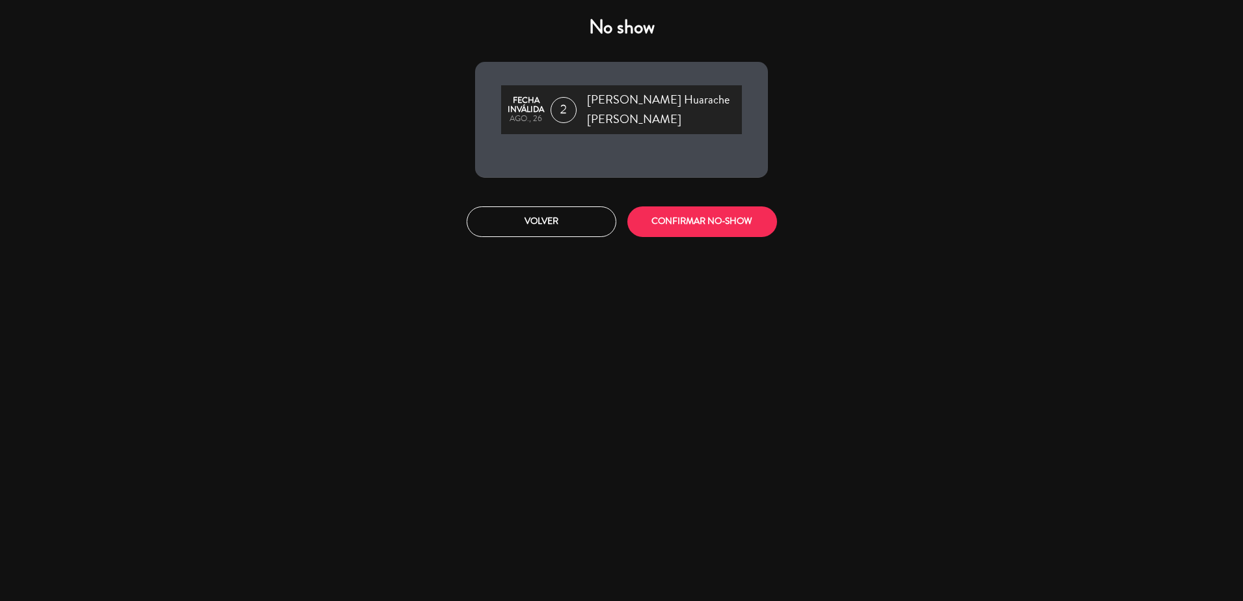
click at [700, 197] on div "Volver CONFIRMAR NO-SHOW" at bounding box center [621, 221] width 312 height 49
click at [690, 206] on button "CONFIRMAR NO-SHOW" at bounding box center [702, 221] width 150 height 31
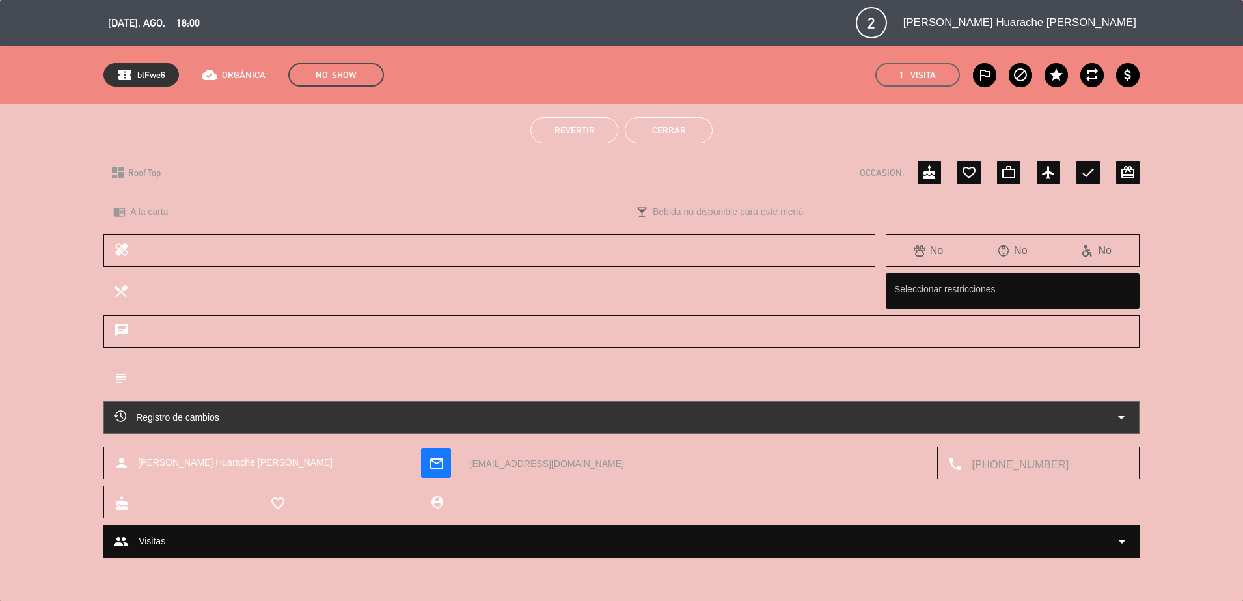
click at [658, 132] on button "Cerrar" at bounding box center [669, 130] width 88 height 26
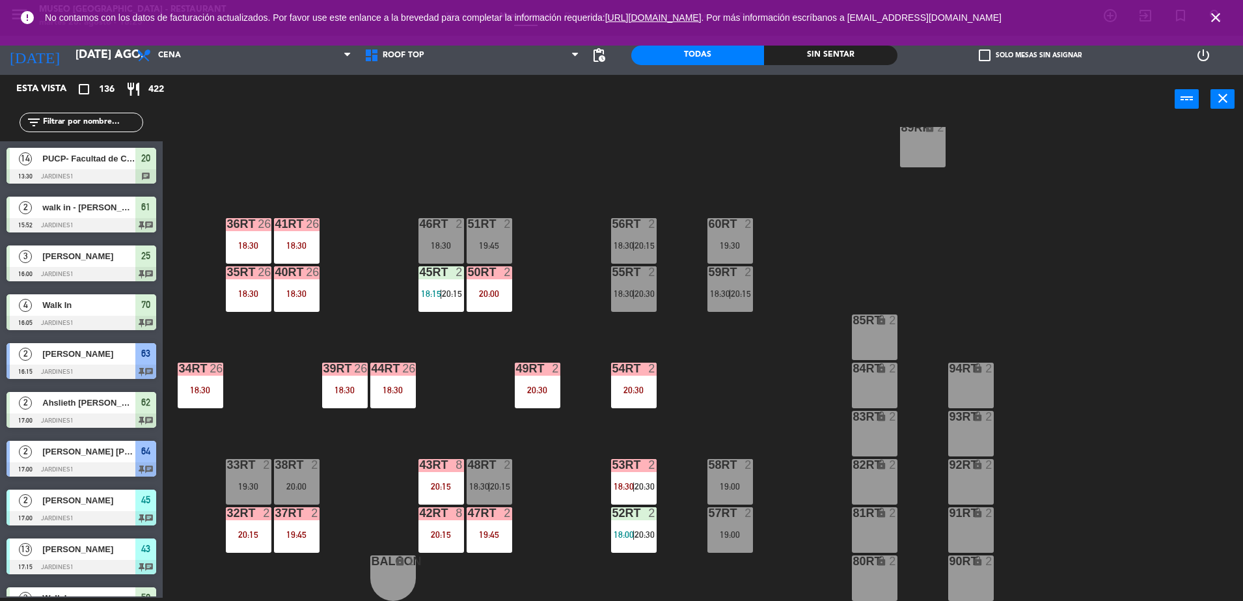
scroll to position [0, 0]
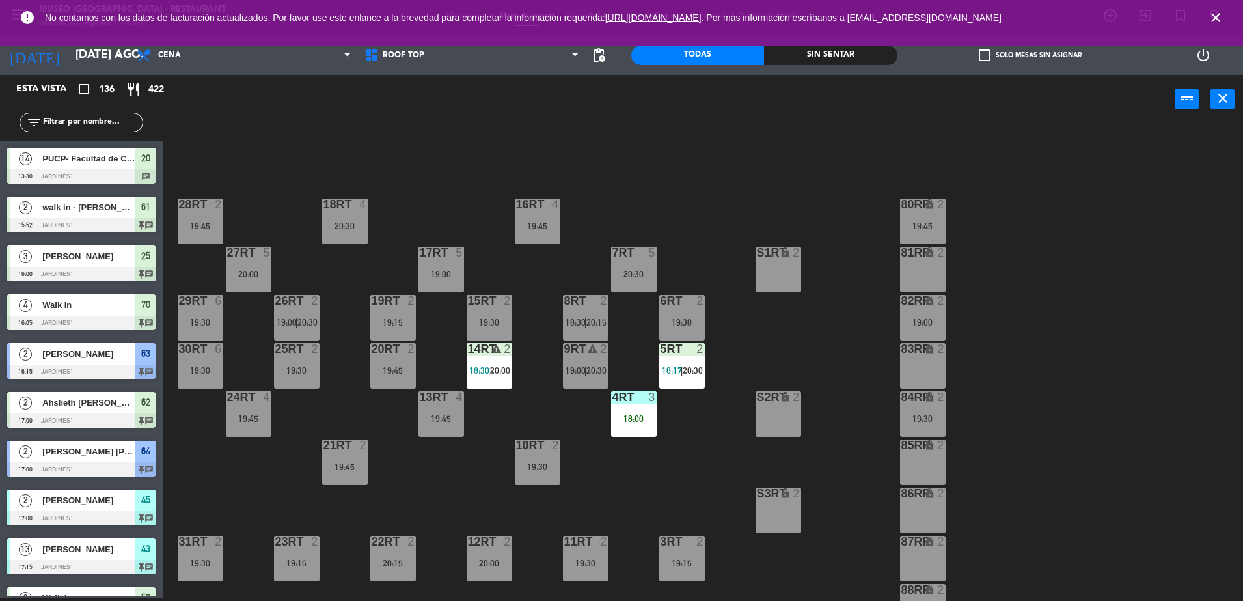
click at [64, 123] on input "text" at bounding box center [92, 122] width 101 height 14
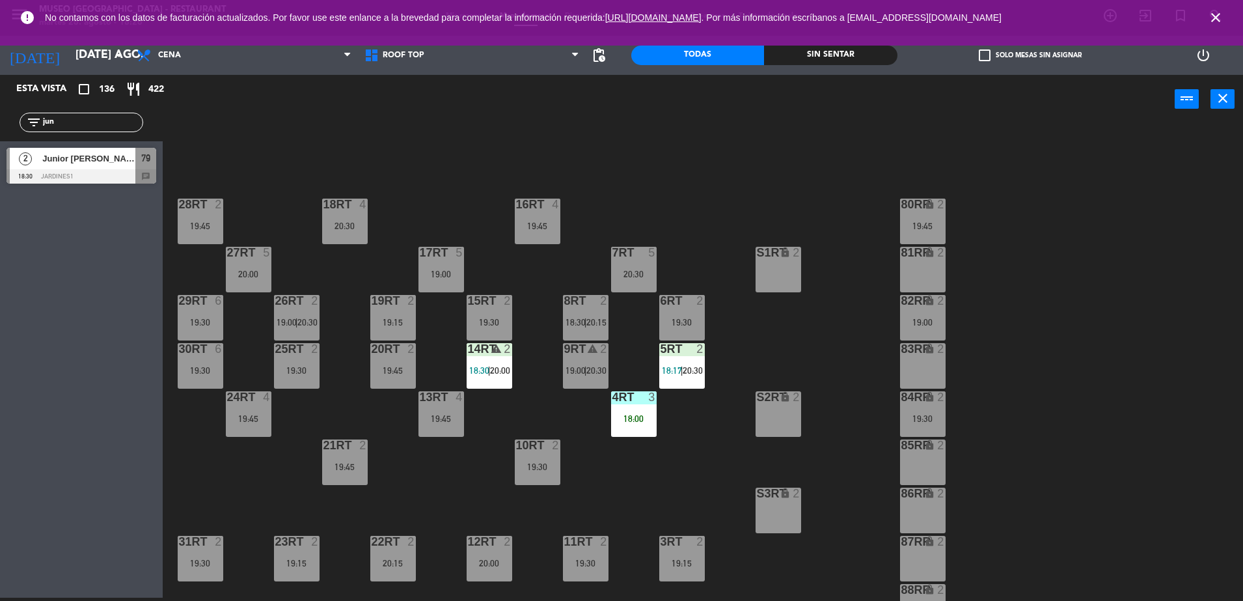
type input "jun"
click at [87, 150] on div "Junior [PERSON_NAME]" at bounding box center [88, 158] width 94 height 21
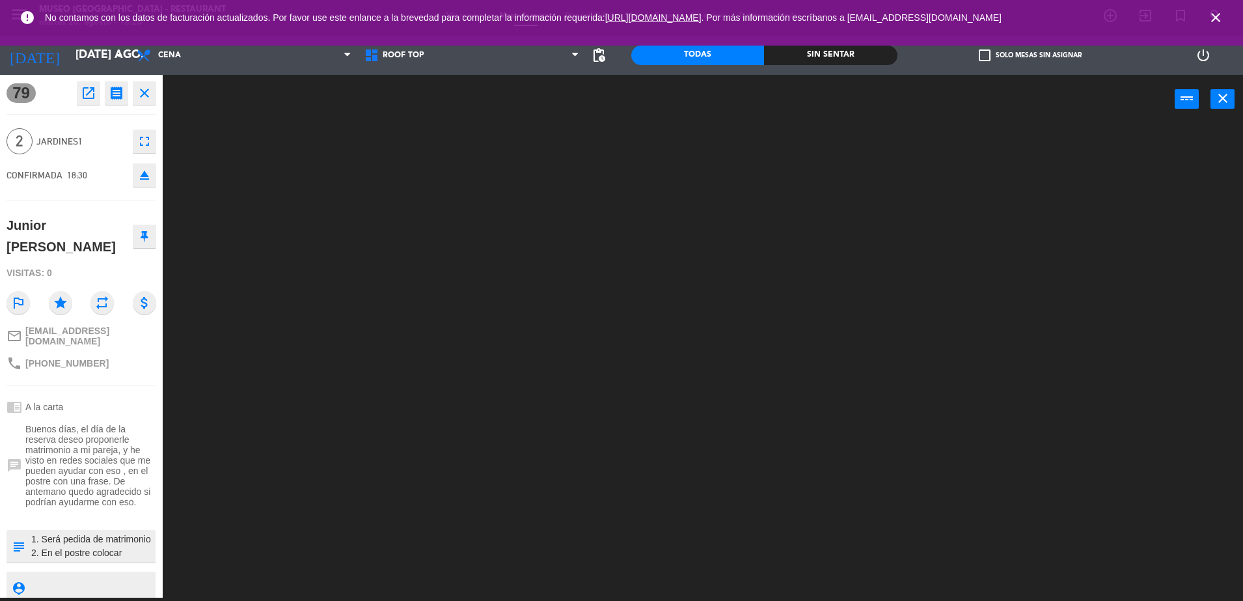
click at [74, 560] on textarea at bounding box center [92, 545] width 124 height 27
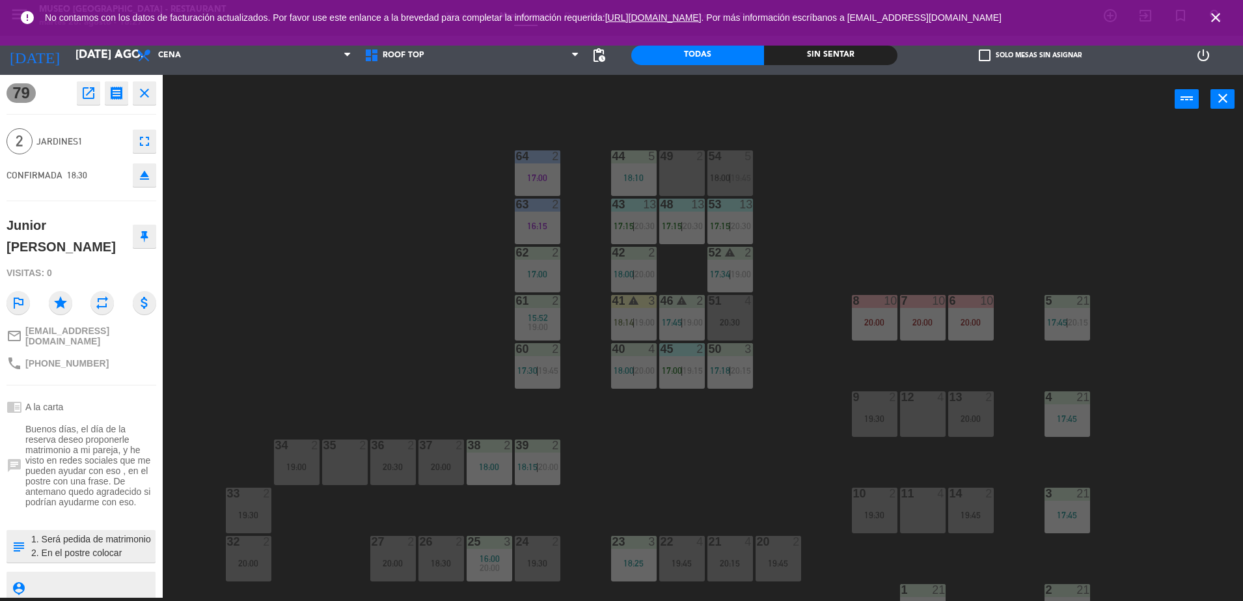
click at [90, 102] on button "open_in_new" at bounding box center [88, 92] width 23 height 23
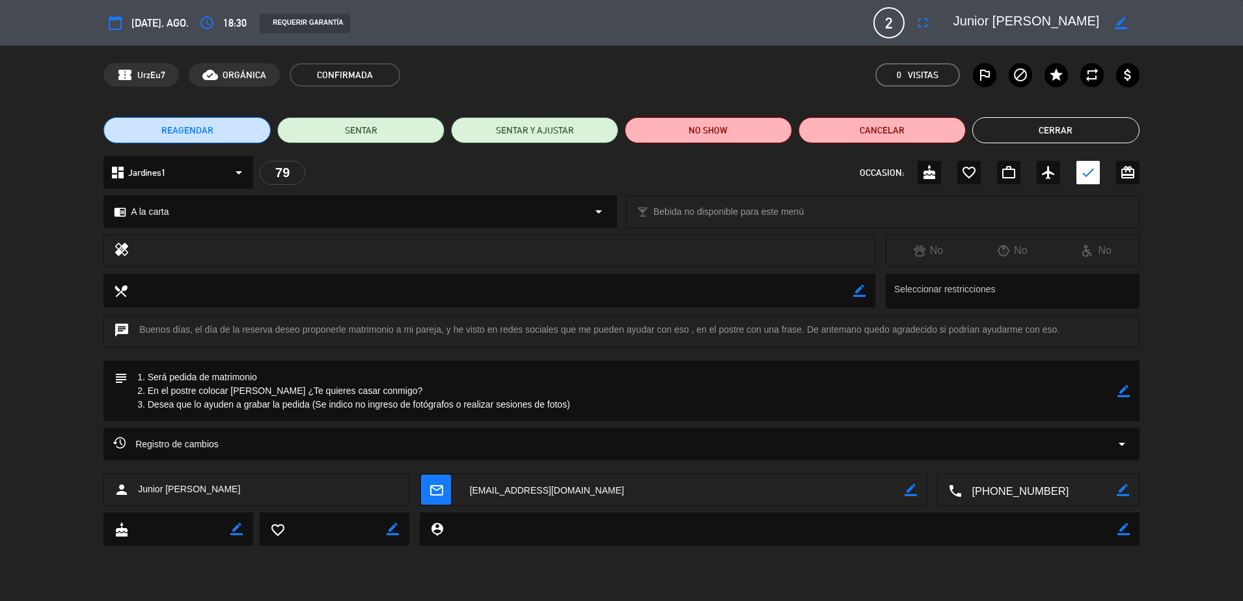
click at [1068, 139] on button "Cerrar" at bounding box center [1055, 130] width 167 height 26
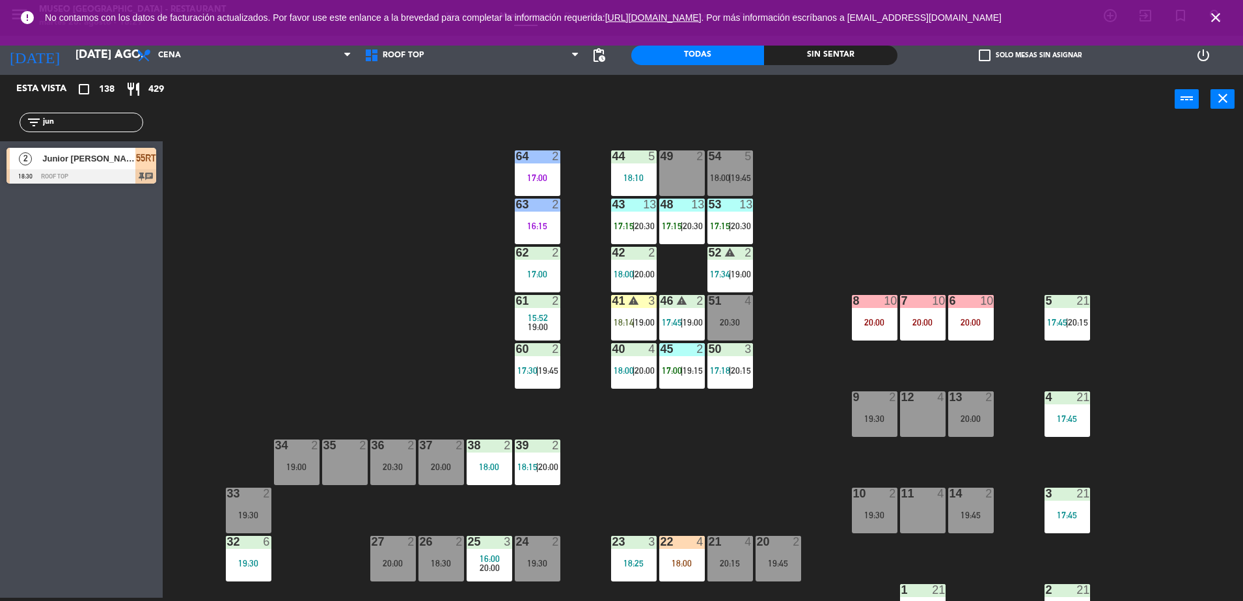
click at [720, 475] on div "44 5 18:10 49 2 54 5 18:00 | 19:45 64 2 17:00 48 13 17:15 | 20:30 53 13 17:15 |…" at bounding box center [709, 364] width 1068 height 474
click at [636, 323] on span "19:00" at bounding box center [644, 322] width 20 height 10
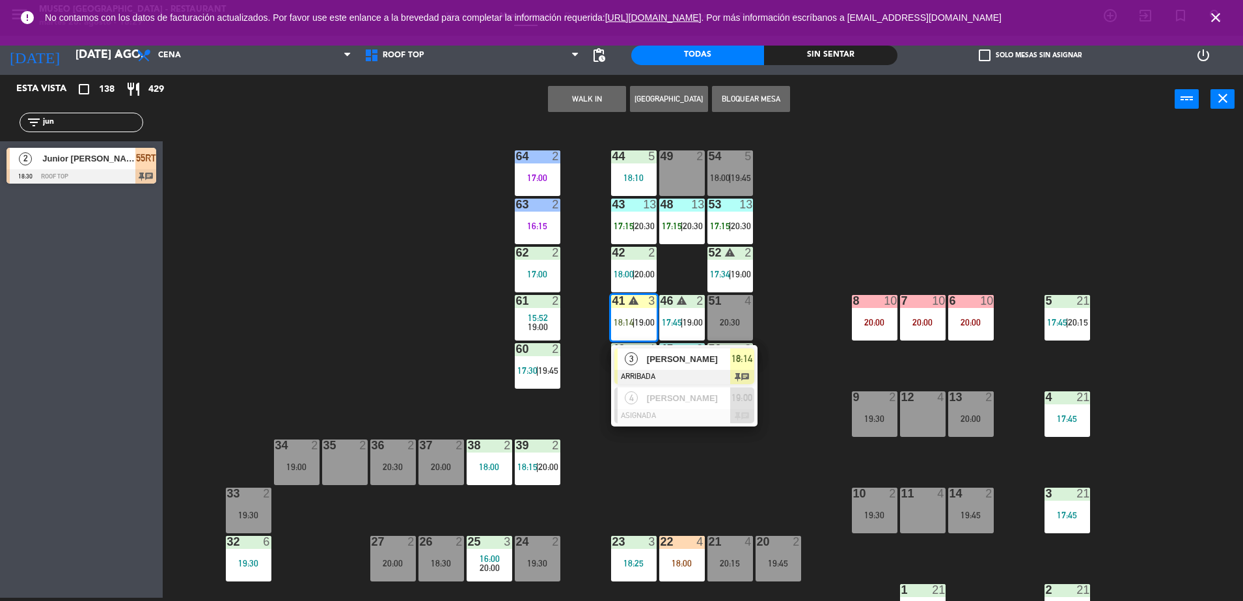
click at [676, 362] on span "[PERSON_NAME]" at bounding box center [688, 359] width 83 height 14
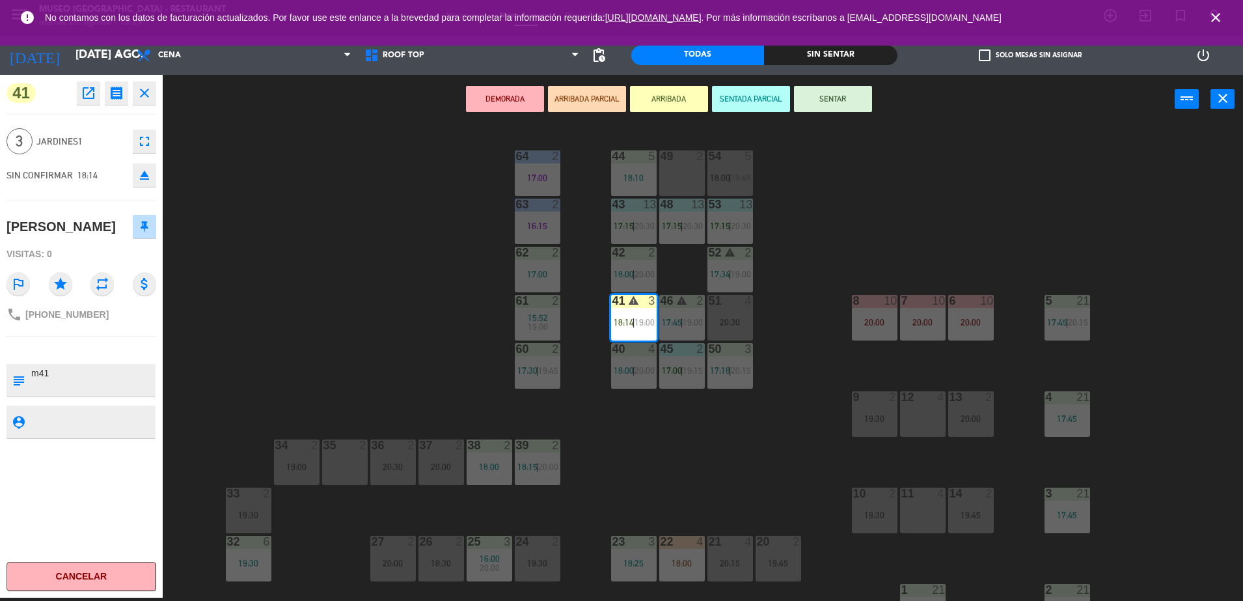
click at [854, 84] on div "DEMORADA ARRIBADA PARCIAL ARRIBADA SENTADA PARCIAL SENTAR power_input close" at bounding box center [669, 99] width 1012 height 49
click at [852, 95] on button "SENTAR" at bounding box center [833, 99] width 78 height 26
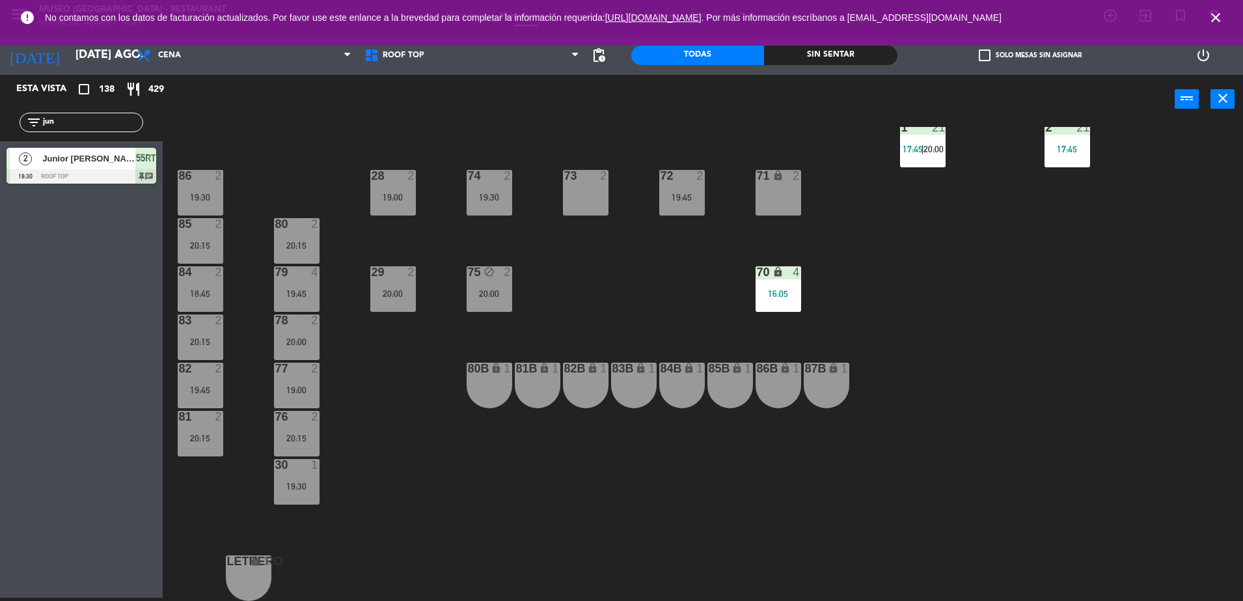
scroll to position [461, 0]
click at [658, 314] on div "44 5 18:10 49 2 54 5 18:00 | 19:45 64 2 17:00 48 13 17:15 | 20:30 53 13 17:15 |…" at bounding box center [709, 364] width 1068 height 474
click at [674, 293] on div "44 5 18:10 49 2 54 5 18:00 | 19:45 64 2 17:00 48 13 17:15 | 20:30 53 13 17:15 |…" at bounding box center [709, 364] width 1068 height 474
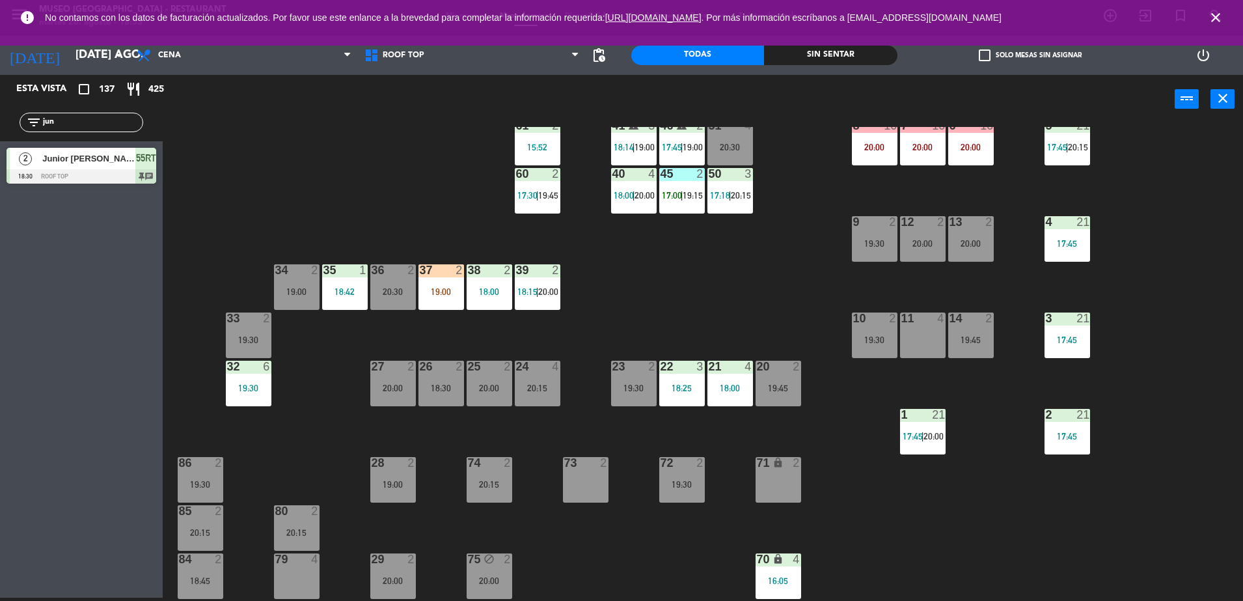
scroll to position [174, 0]
click at [438, 313] on div "44 5 18:10 49 2 54 5 18:00 | 19:45 64 2 17:00 48 13 17:15 | 20:30 53 13 17:15 |…" at bounding box center [709, 364] width 1068 height 474
click at [428, 280] on div "37 2 19:00" at bounding box center [441, 288] width 46 height 46
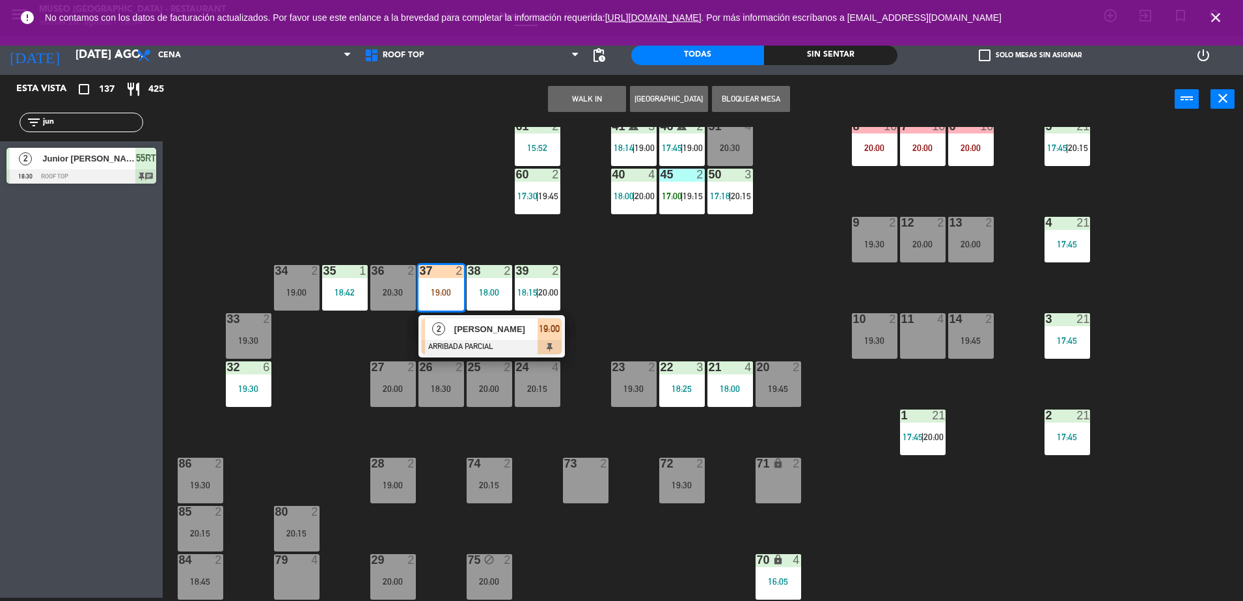
click at [457, 310] on div "37 2 19:00 2 [PERSON_NAME] ARRIBADA PARCIAL 19:00" at bounding box center [441, 288] width 46 height 46
click at [434, 329] on span "2" at bounding box center [438, 328] width 13 height 13
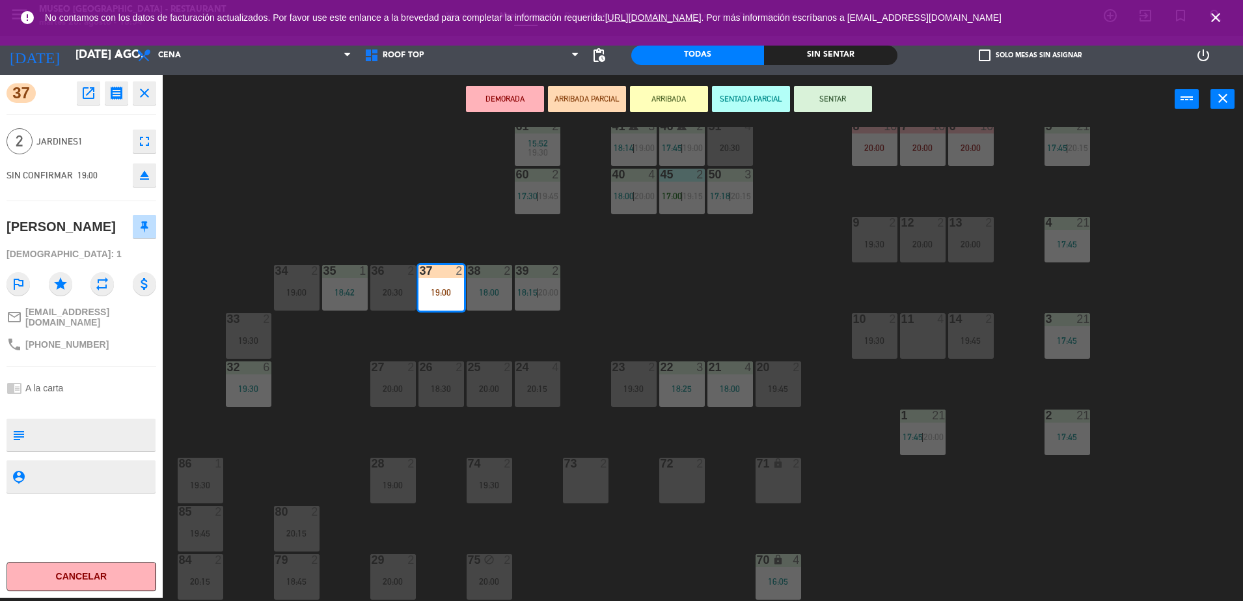
click at [601, 223] on div "44 5 18:10 49 2 54 5 18:00 | 19:45 64 2 17:00 | 19:30 48 13 17:15 | 20:30 53 13…" at bounding box center [709, 364] width 1068 height 474
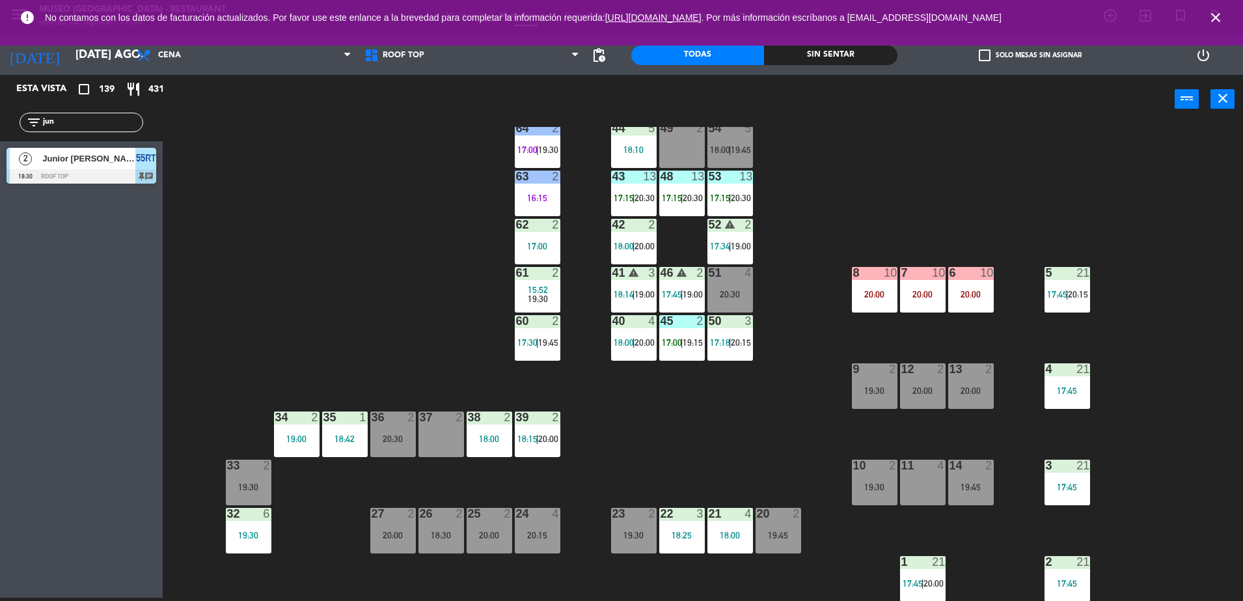
scroll to position [39, 0]
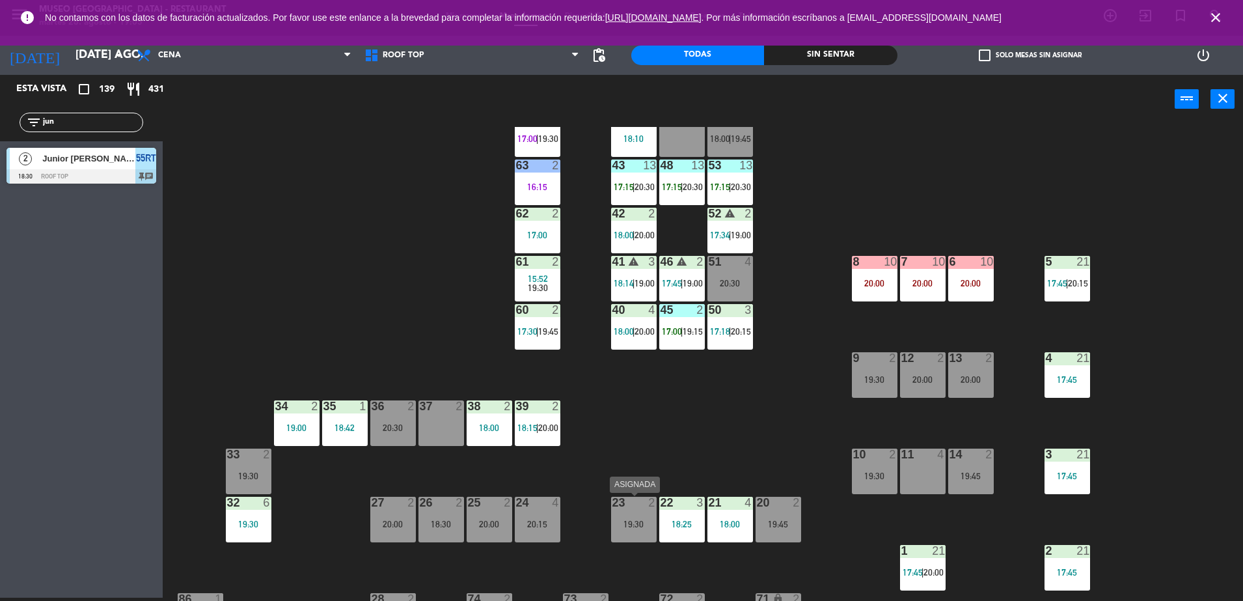
click at [631, 513] on div "23 2 19:30" at bounding box center [634, 519] width 46 height 46
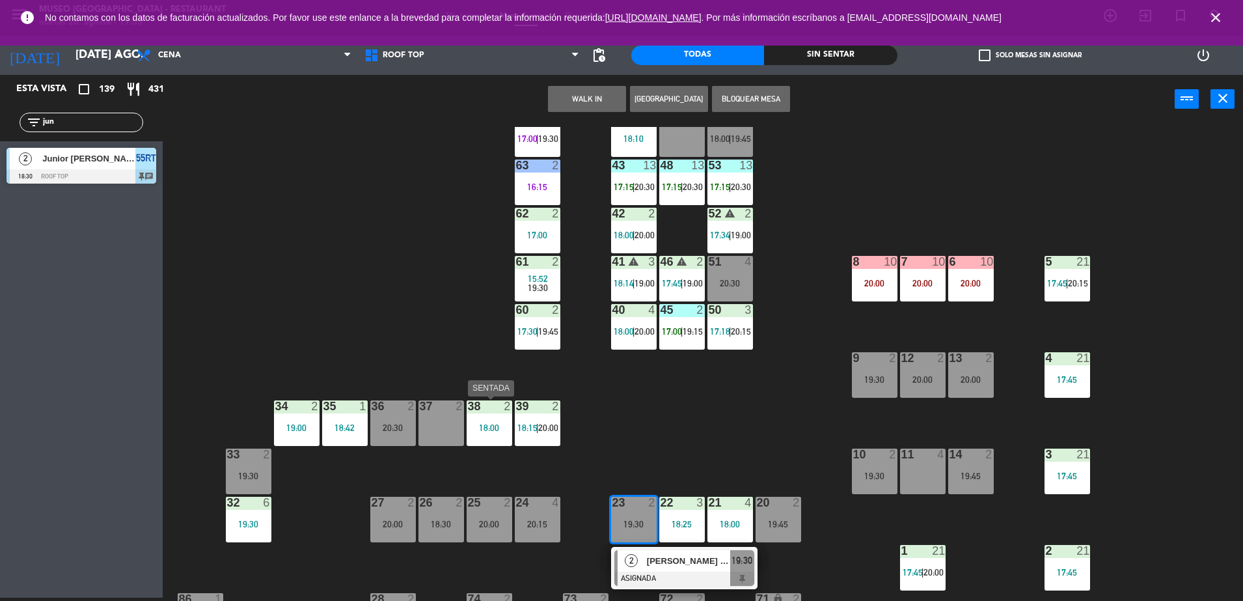
click at [442, 427] on div "37 2" at bounding box center [441, 423] width 46 height 46
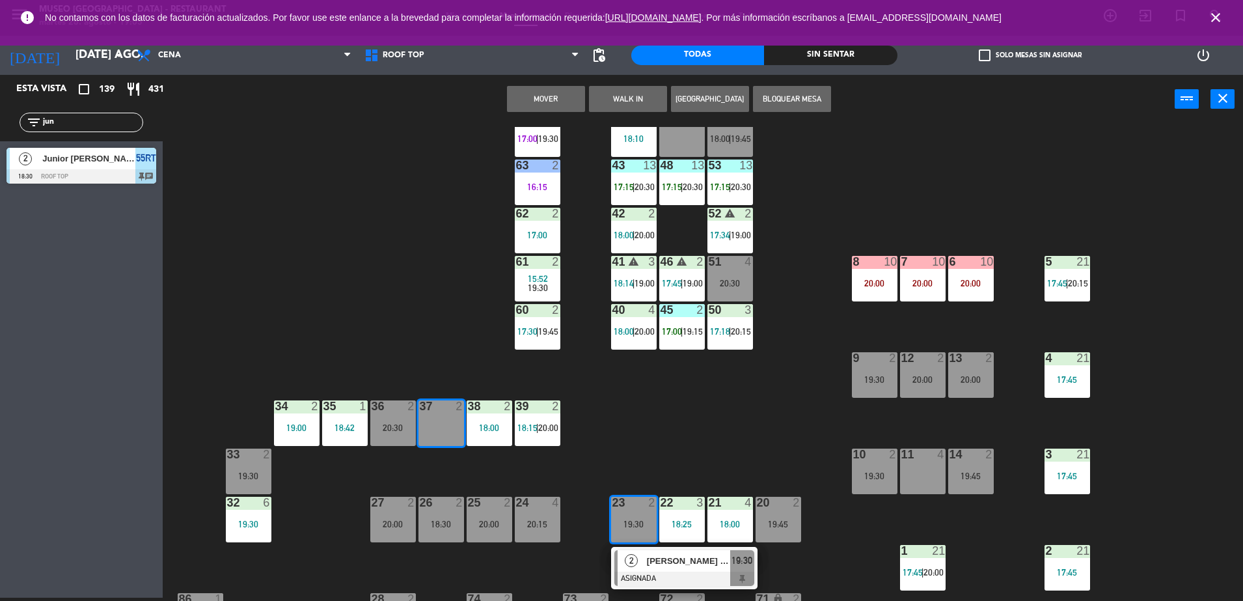
click at [565, 98] on button "Mover" at bounding box center [546, 99] width 78 height 26
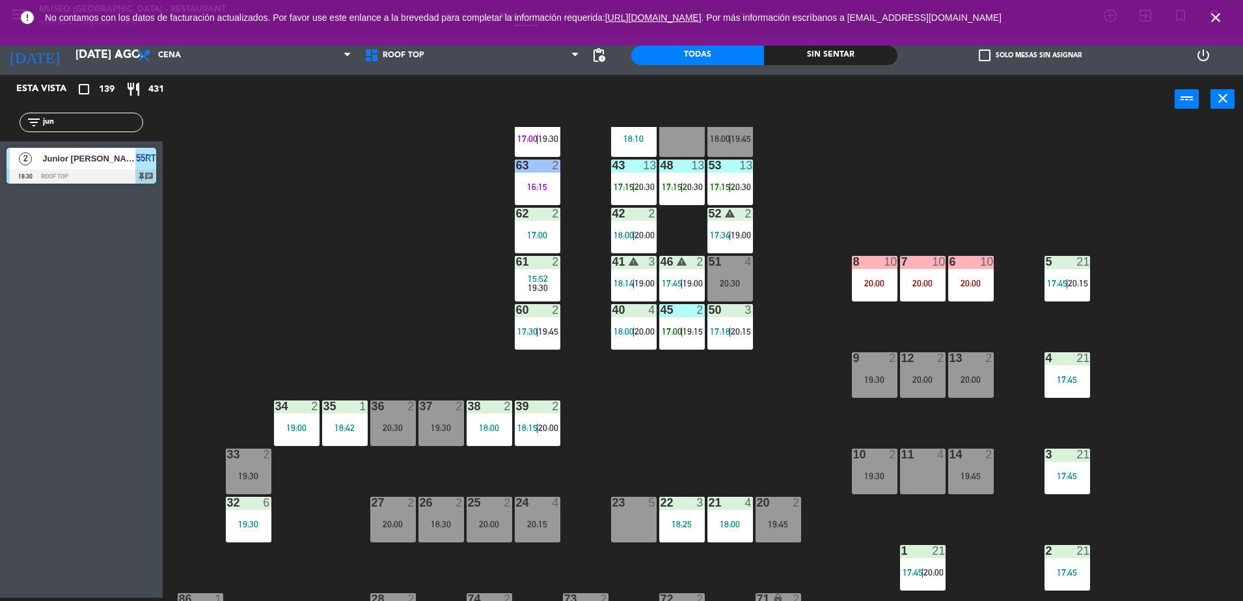
drag, startPoint x: 65, startPoint y: 120, endPoint x: 0, endPoint y: 131, distance: 65.9
click at [0, 131] on html "close × Museo Larco Café - Restaurant × chrome_reader_mode Listado de Reservas …" at bounding box center [621, 300] width 1243 height 601
drag, startPoint x: 136, startPoint y: 165, endPoint x: 630, endPoint y: 532, distance: 615.7
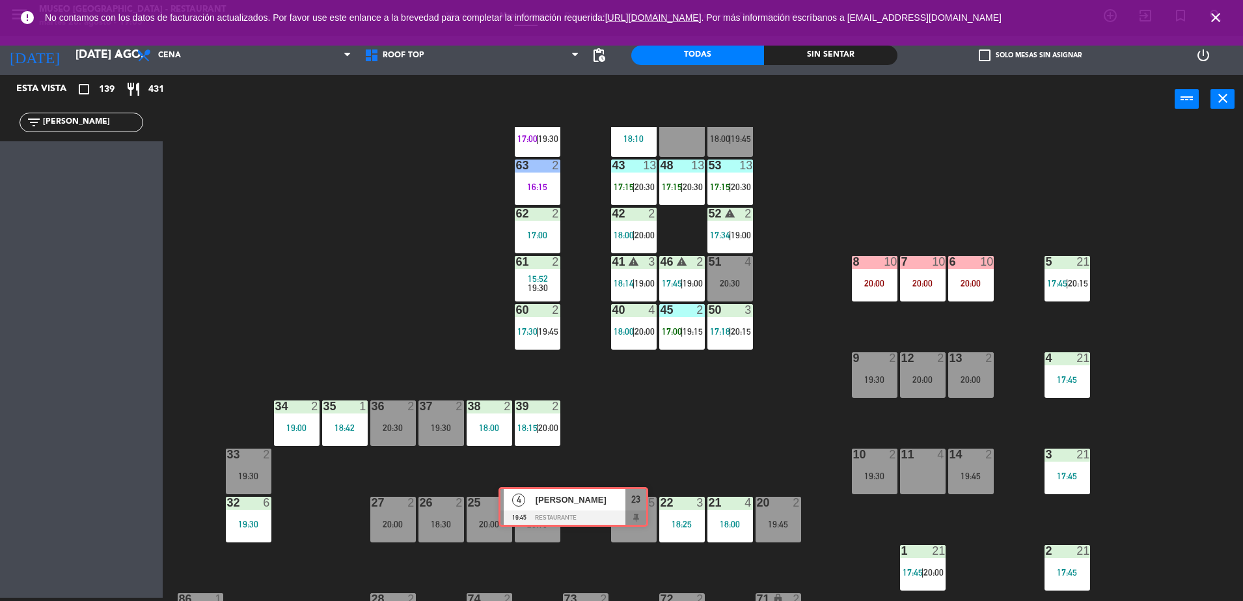
drag, startPoint x: 120, startPoint y: 157, endPoint x: 625, endPoint y: 502, distance: 612.4
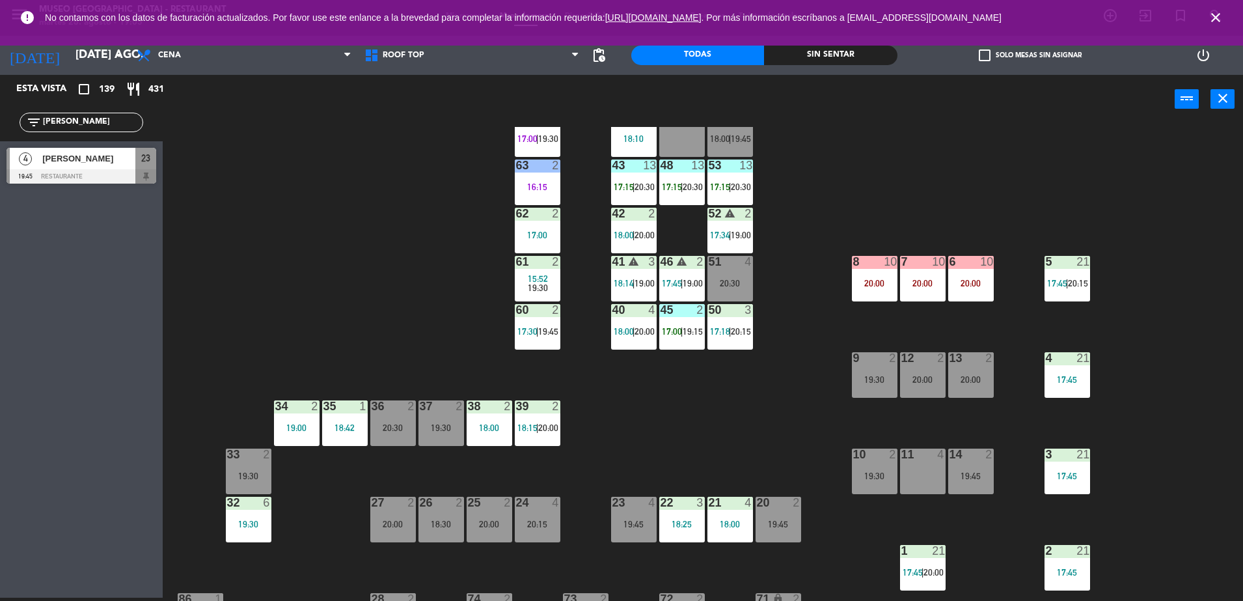
drag, startPoint x: 64, startPoint y: 120, endPoint x: 0, endPoint y: 114, distance: 64.1
click at [0, 114] on html "close × Museo Larco Café - Restaurant × chrome_reader_mode Listado de Reservas …" at bounding box center [621, 300] width 1243 height 601
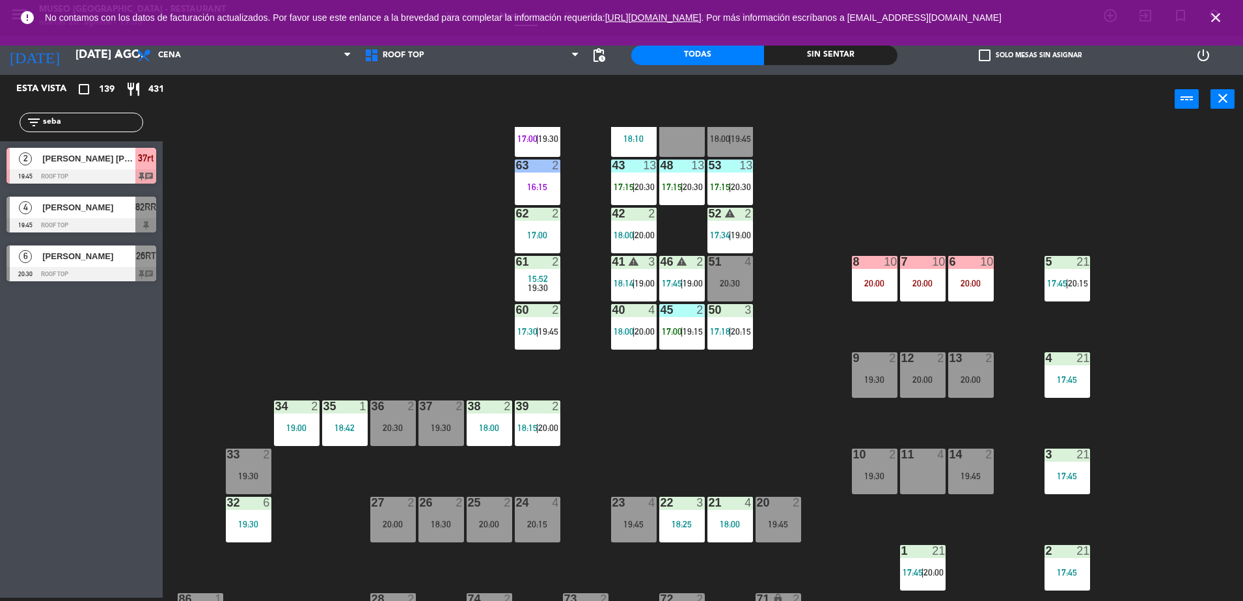
type input "seba"
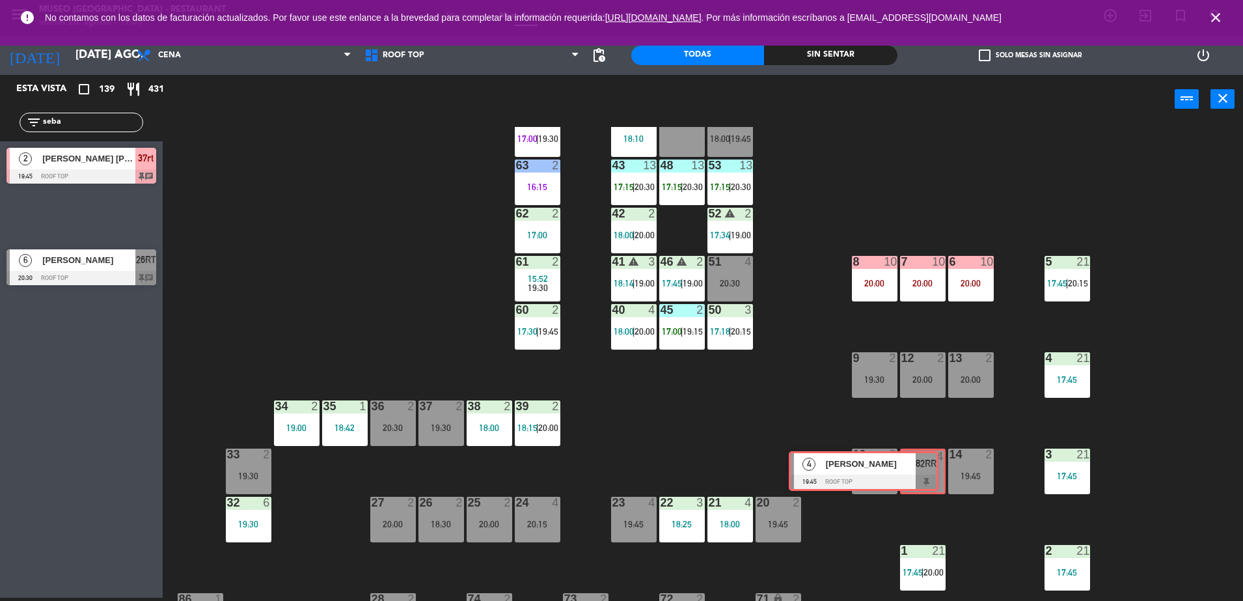
drag, startPoint x: 141, startPoint y: 209, endPoint x: 925, endPoint y: 463, distance: 823.7
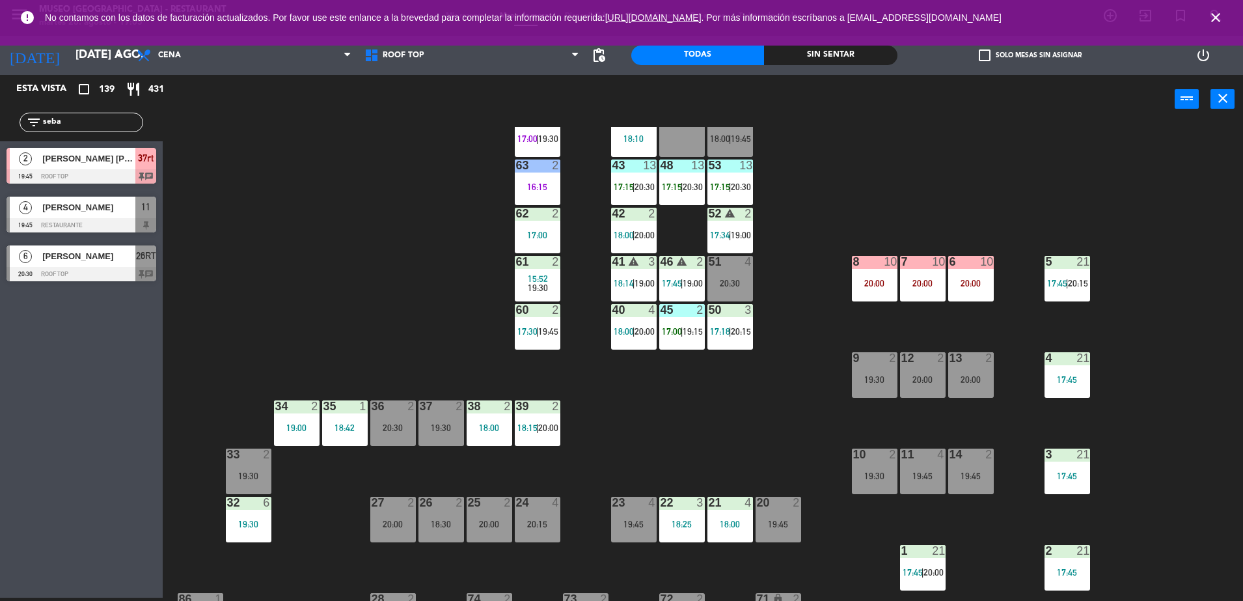
click at [678, 439] on div "44 5 18:10 49 2 54 5 18:00 | 19:45 64 2 17:00 | 19:30 48 13 17:15 | 20:30 53 13…" at bounding box center [709, 364] width 1068 height 474
click at [691, 437] on div "44 5 18:10 49 2 54 5 18:00 | 19:45 64 2 17:00 | 19:30 48 13 17:15 | 20:30 53 13…" at bounding box center [709, 364] width 1068 height 474
click at [705, 183] on div "44 5 18:10 49 2 54 5 18:00 | 19:45 64 2 17:00 | 19:30 48 13 17:15 | 20:30 53 13…" at bounding box center [709, 364] width 1068 height 474
click at [729, 195] on div "53 13 17:15 | 20:30" at bounding box center [730, 182] width 46 height 46
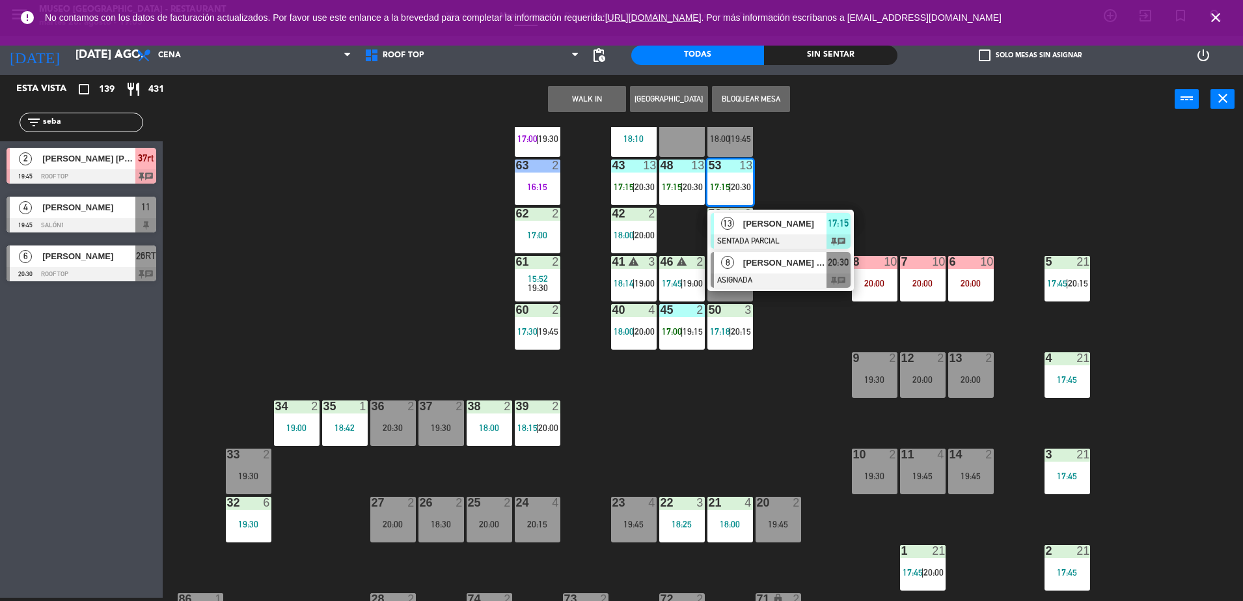
click at [804, 256] on span "[PERSON_NAME] [PERSON_NAME]" at bounding box center [784, 263] width 83 height 14
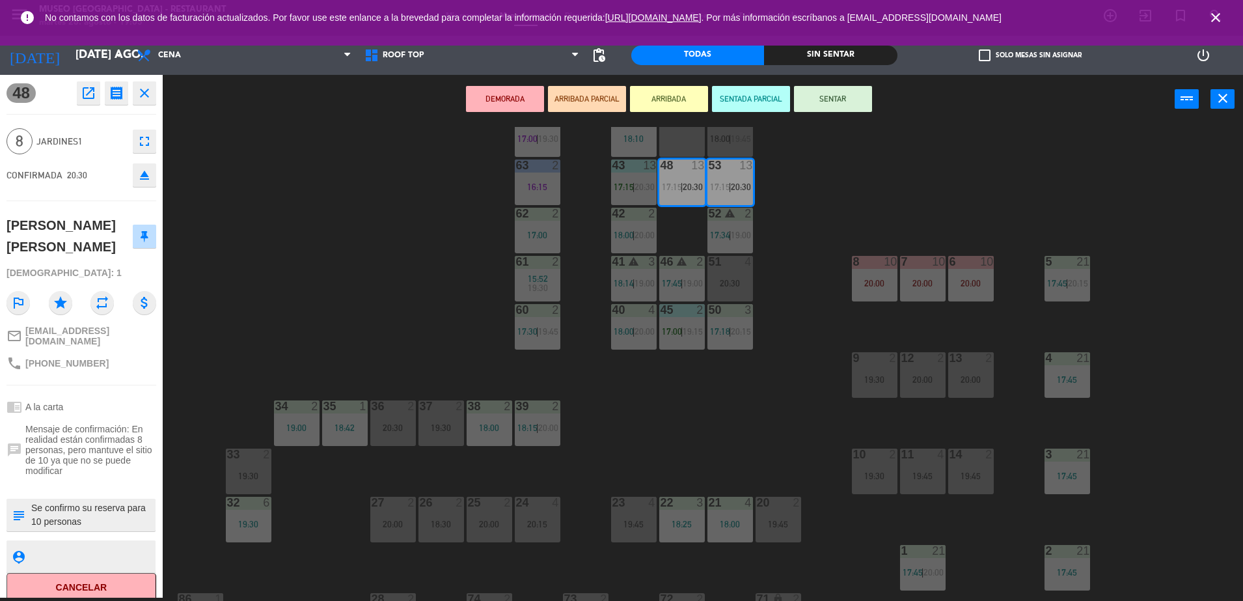
click at [789, 236] on div "44 5 18:10 49 2 54 5 18:00 | 19:45 64 2 17:00 | 19:30 48 13 17:15 | 20:30 53 13…" at bounding box center [709, 364] width 1068 height 474
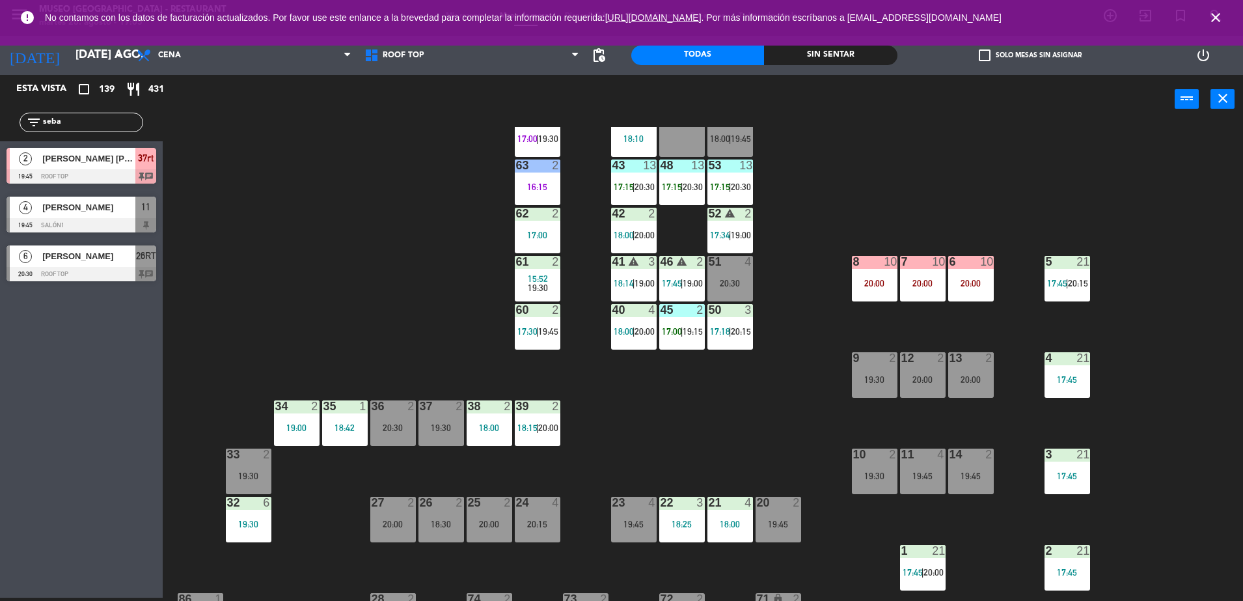
click at [739, 197] on div "53 13 17:15 | 20:30" at bounding box center [730, 182] width 46 height 46
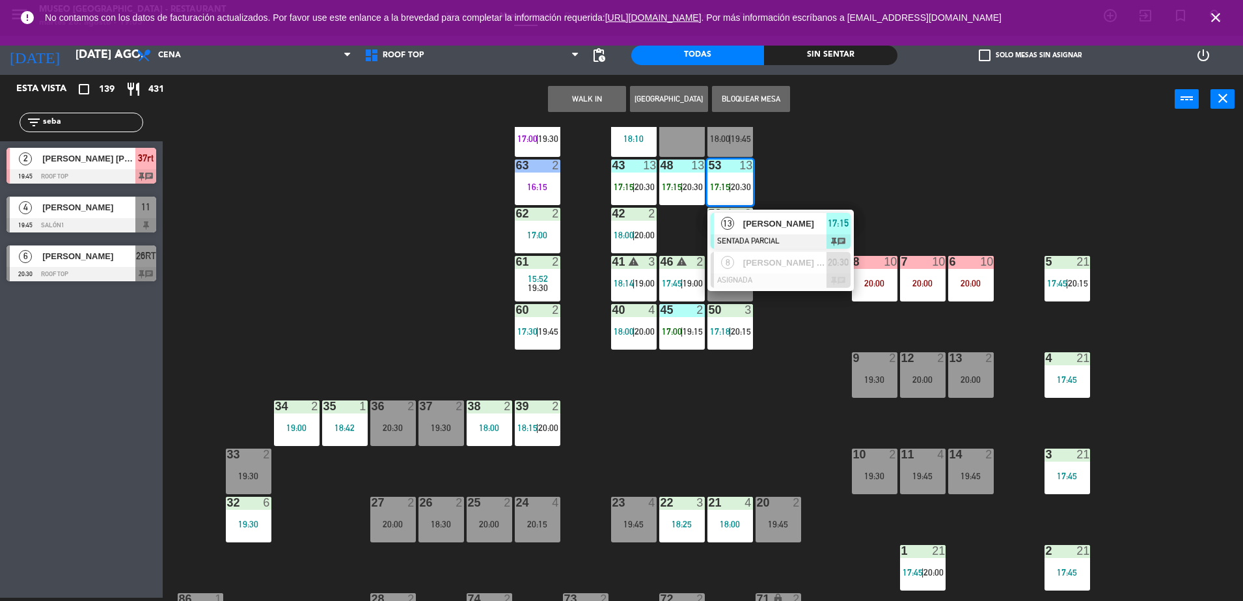
click at [790, 228] on span "[PERSON_NAME]" at bounding box center [784, 224] width 83 height 14
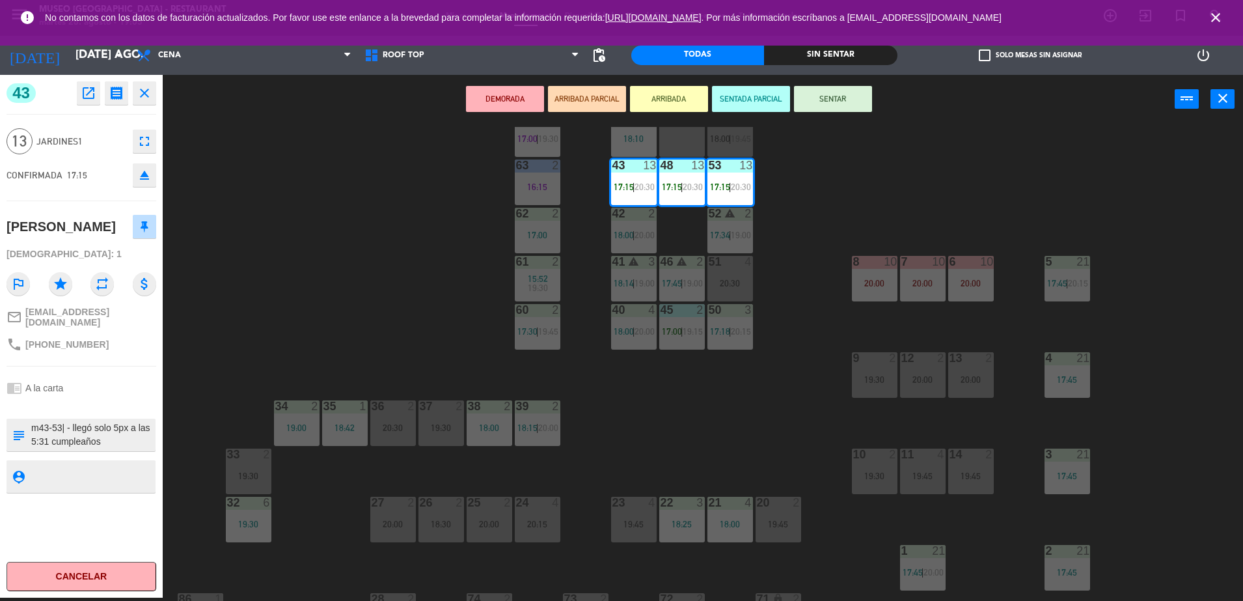
click at [836, 108] on button "SENTAR" at bounding box center [833, 99] width 78 height 26
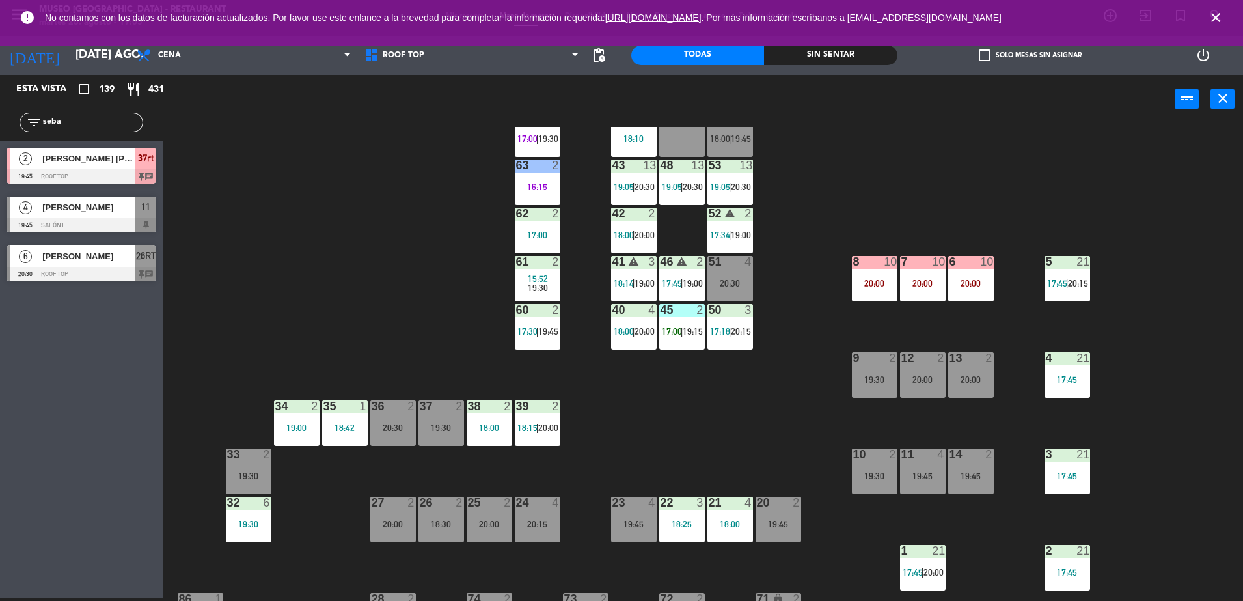
click at [701, 426] on div "44 5 18:10 49 2 54 5 18:00 | 19:45 64 2 17:00 | 19:30 48 13 19:05 | 20:30 53 13…" at bounding box center [709, 364] width 1068 height 474
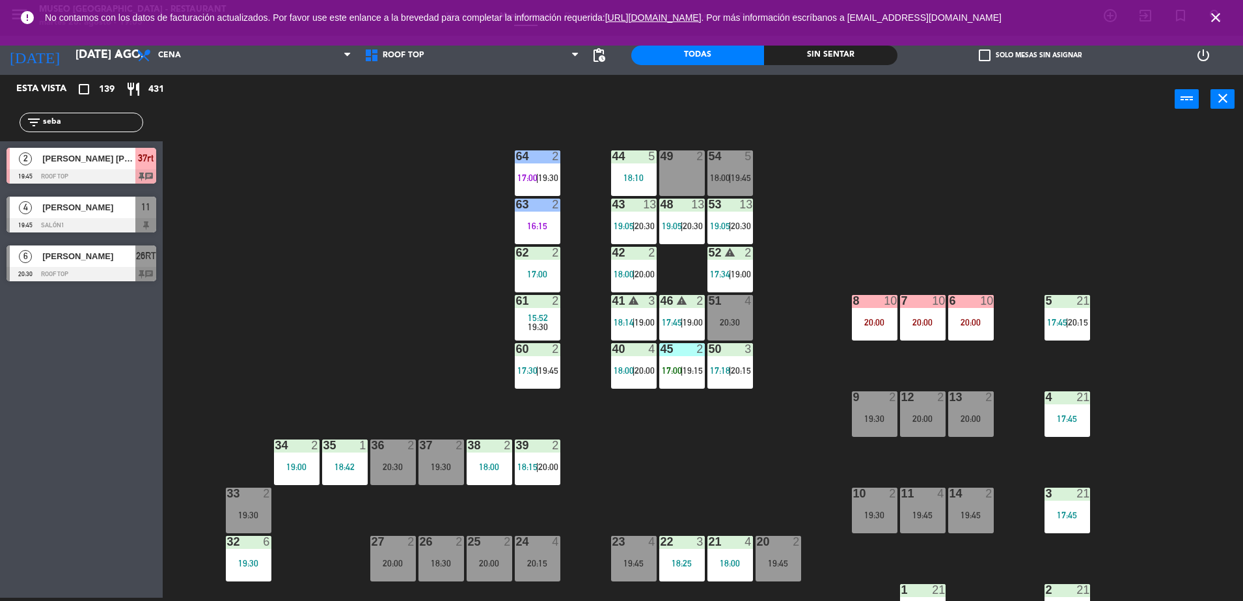
click at [682, 379] on div "45 2 17:00 | 19:15" at bounding box center [682, 366] width 46 height 46
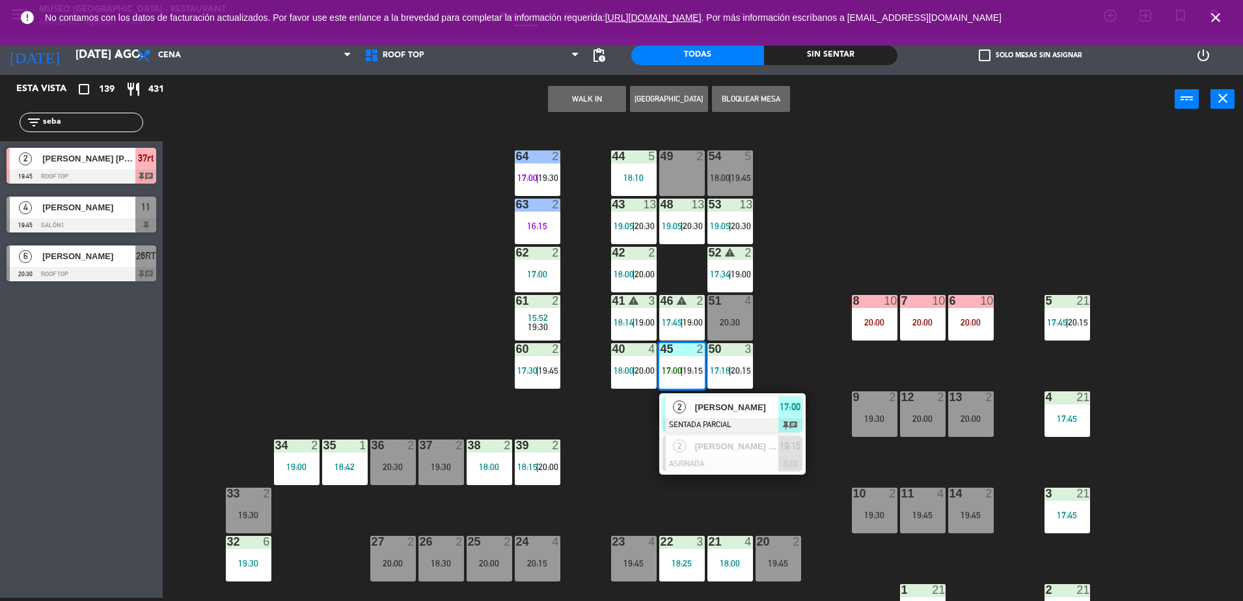
click at [731, 416] on div "[PERSON_NAME]" at bounding box center [736, 406] width 85 height 21
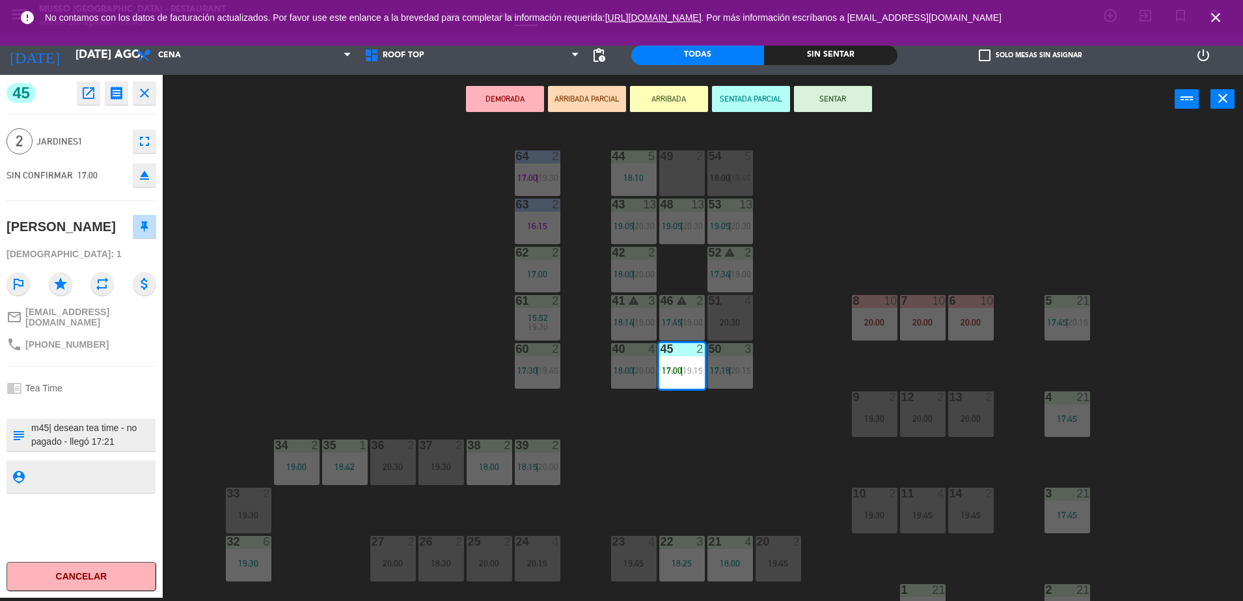
click at [846, 100] on button "SENTAR" at bounding box center [833, 99] width 78 height 26
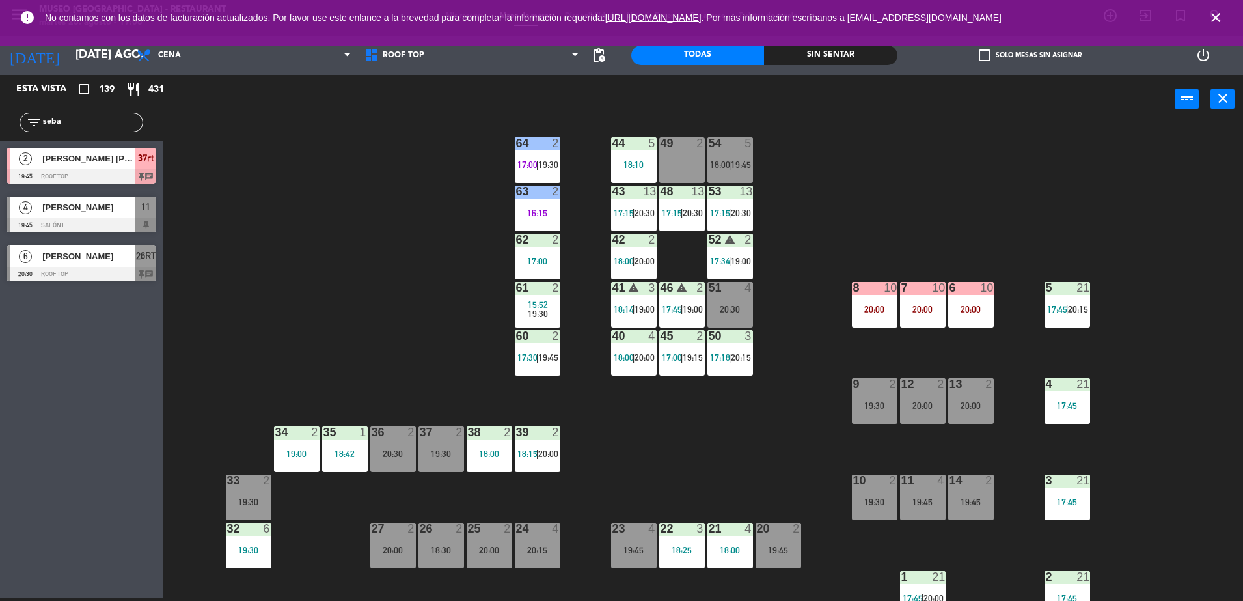
scroll to position [462, 0]
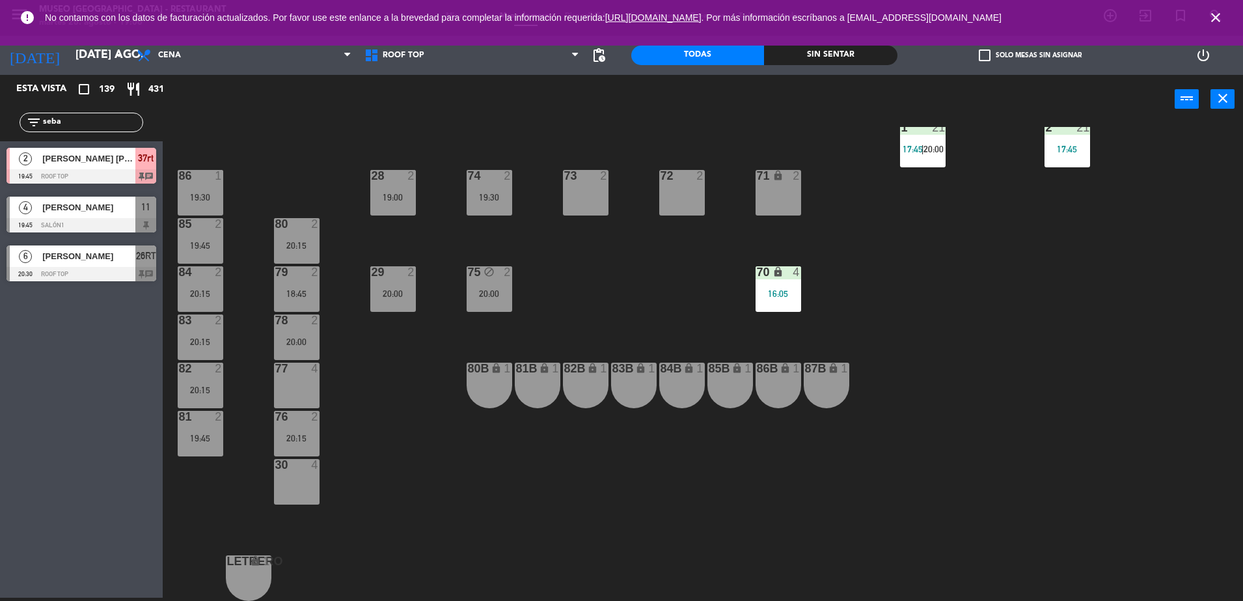
click at [570, 302] on div "44 5 18:10 49 2 54 5 18:00 | 19:45 64 2 17:00 | 19:30 48 13 17:15 | 20:30 53 13…" at bounding box center [709, 364] width 1068 height 474
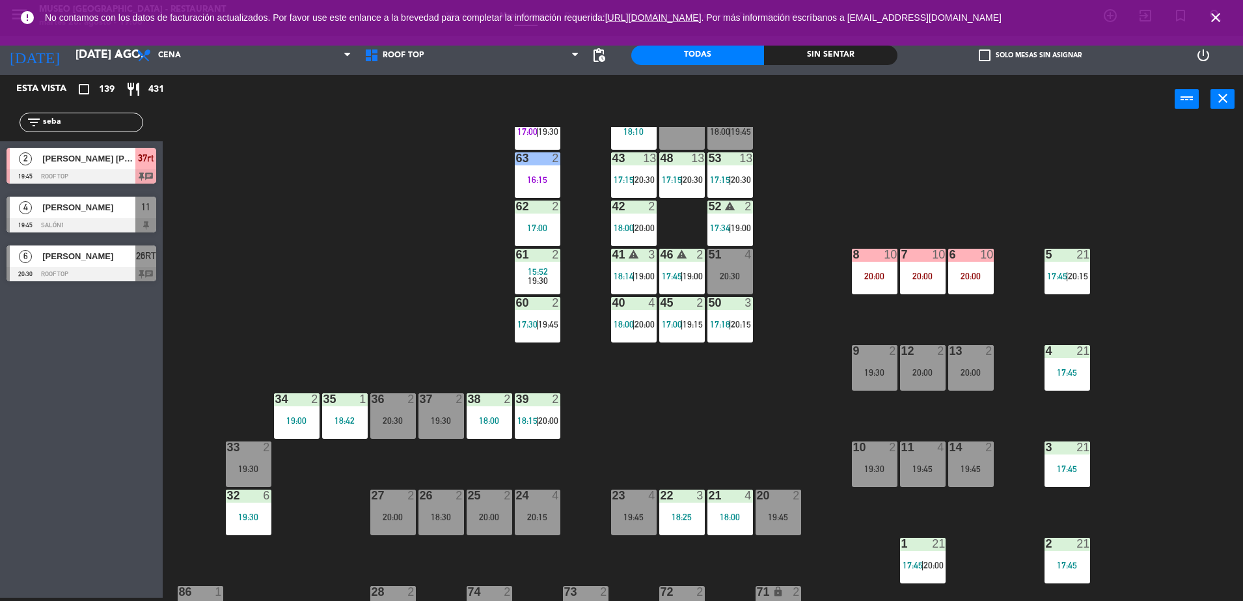
click at [426, 224] on div "44 5 18:10 49 2 54 5 18:00 | 19:45 64 2 17:00 | 19:30 48 13 17:15 | 20:30 53 13…" at bounding box center [709, 364] width 1068 height 474
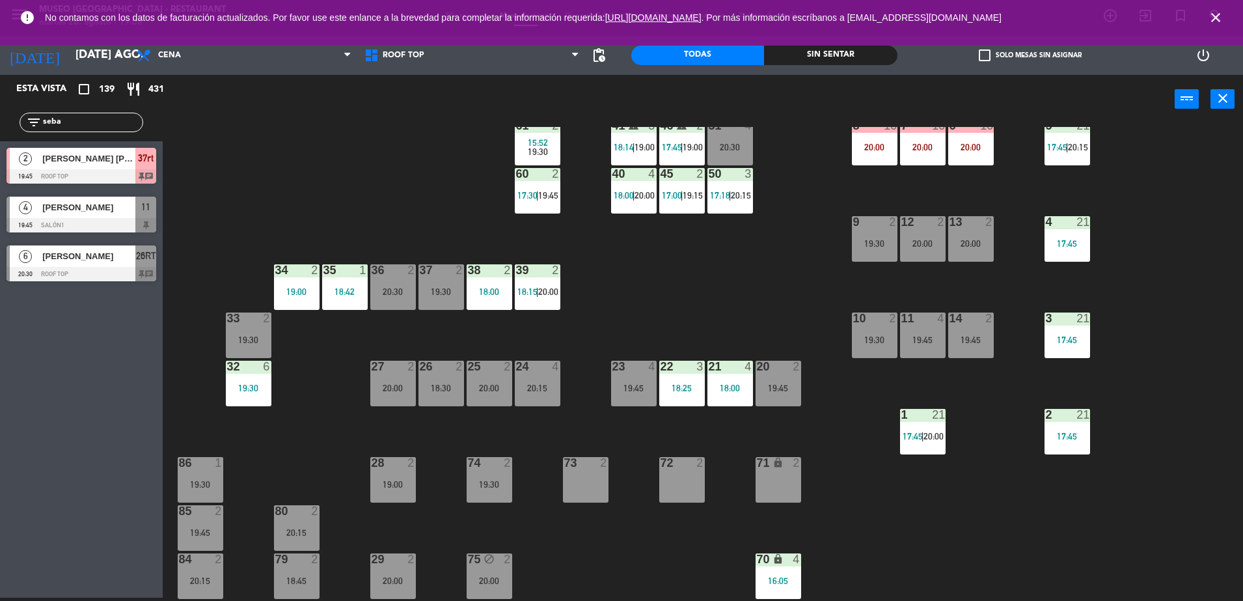
scroll to position [196, 0]
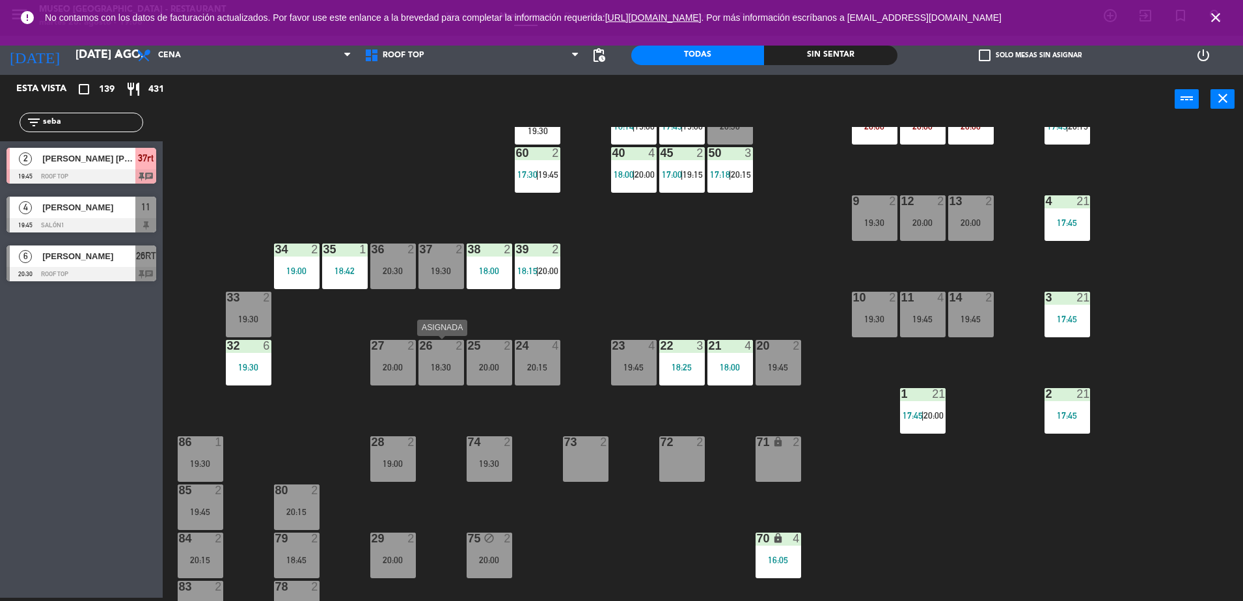
click at [441, 364] on div "18:30" at bounding box center [441, 366] width 46 height 9
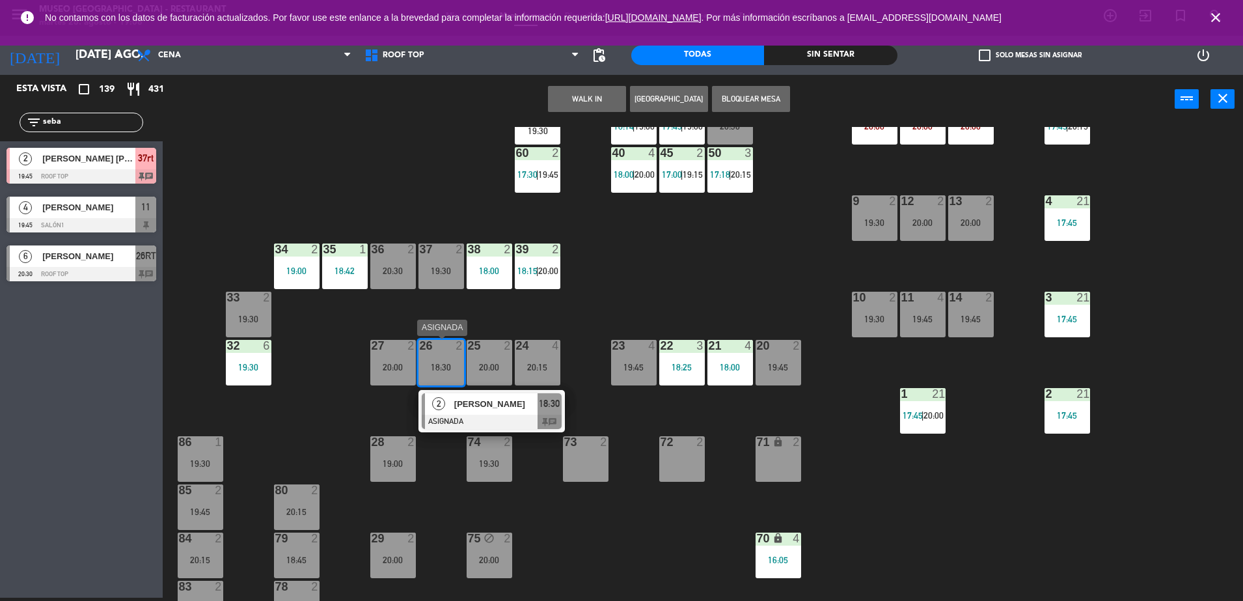
click at [490, 407] on span "[PERSON_NAME]" at bounding box center [495, 404] width 83 height 14
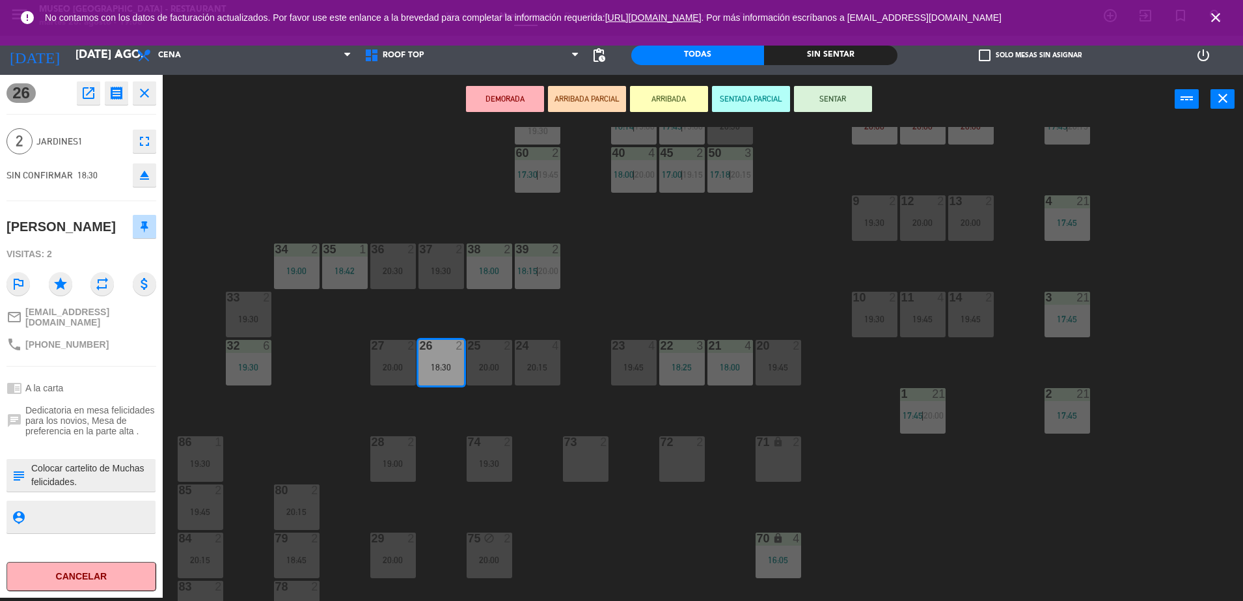
click at [88, 98] on icon "open_in_new" at bounding box center [89, 93] width 16 height 16
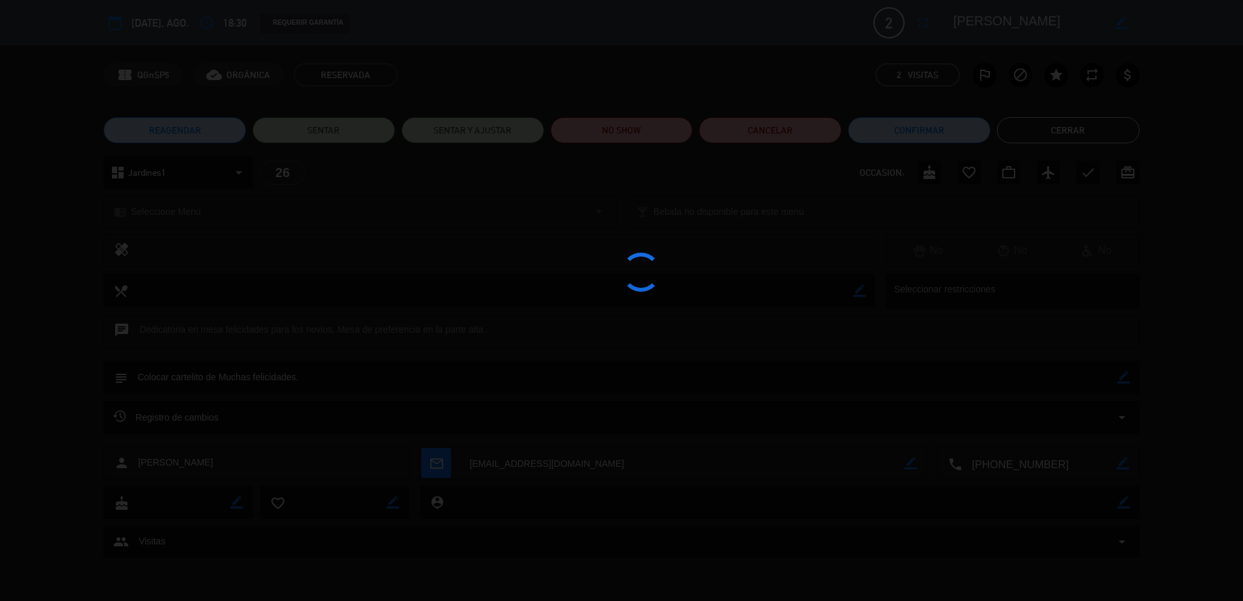
click at [646, 136] on div at bounding box center [621, 300] width 1243 height 601
click at [649, 137] on div at bounding box center [621, 300] width 1243 height 601
click at [650, 137] on div at bounding box center [621, 300] width 1243 height 601
click at [656, 136] on div at bounding box center [621, 300] width 1243 height 601
click at [664, 137] on div at bounding box center [621, 300] width 1243 height 601
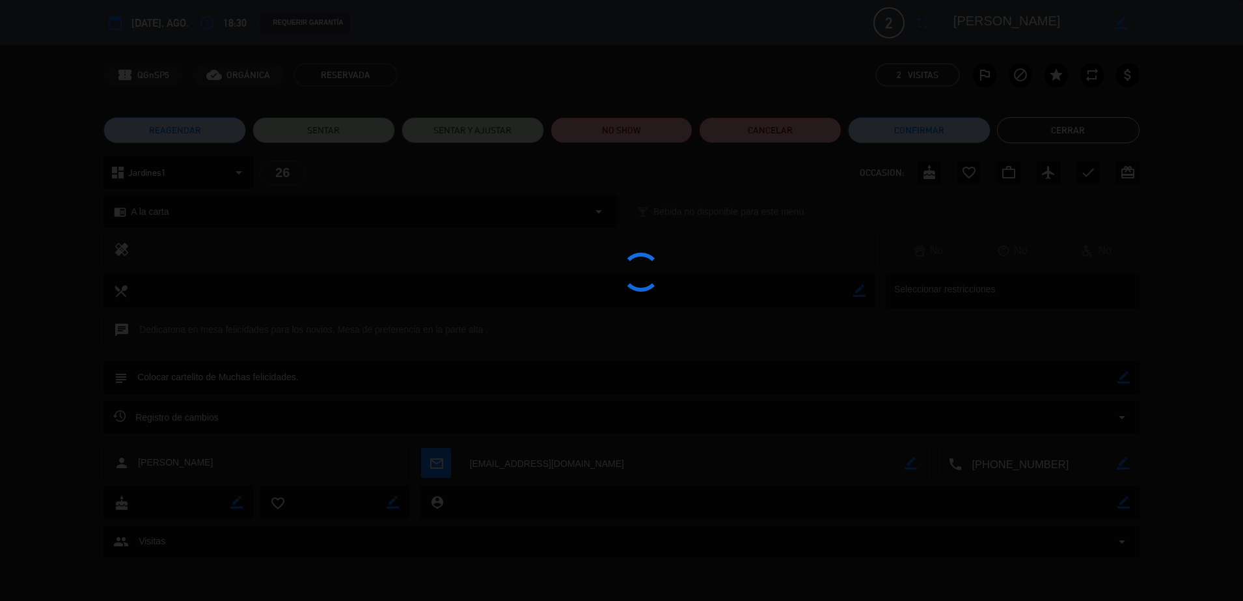
click at [601, 128] on div at bounding box center [621, 300] width 1243 height 601
click at [642, 131] on div at bounding box center [621, 300] width 1243 height 601
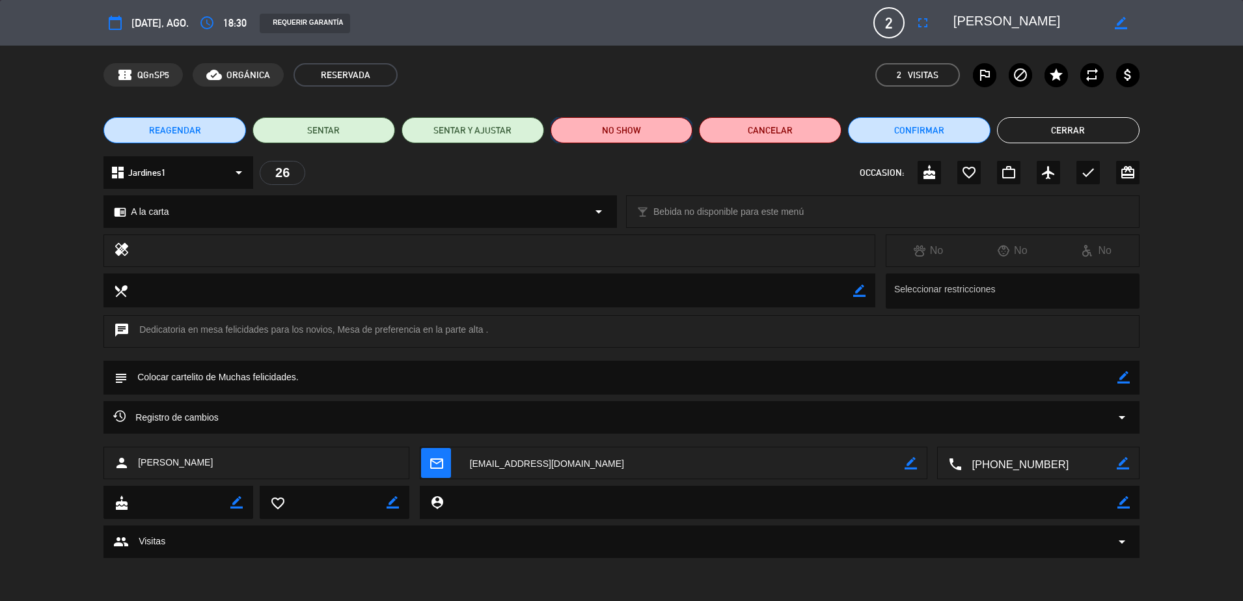
click at [647, 129] on button "NO SHOW" at bounding box center [621, 130] width 142 height 26
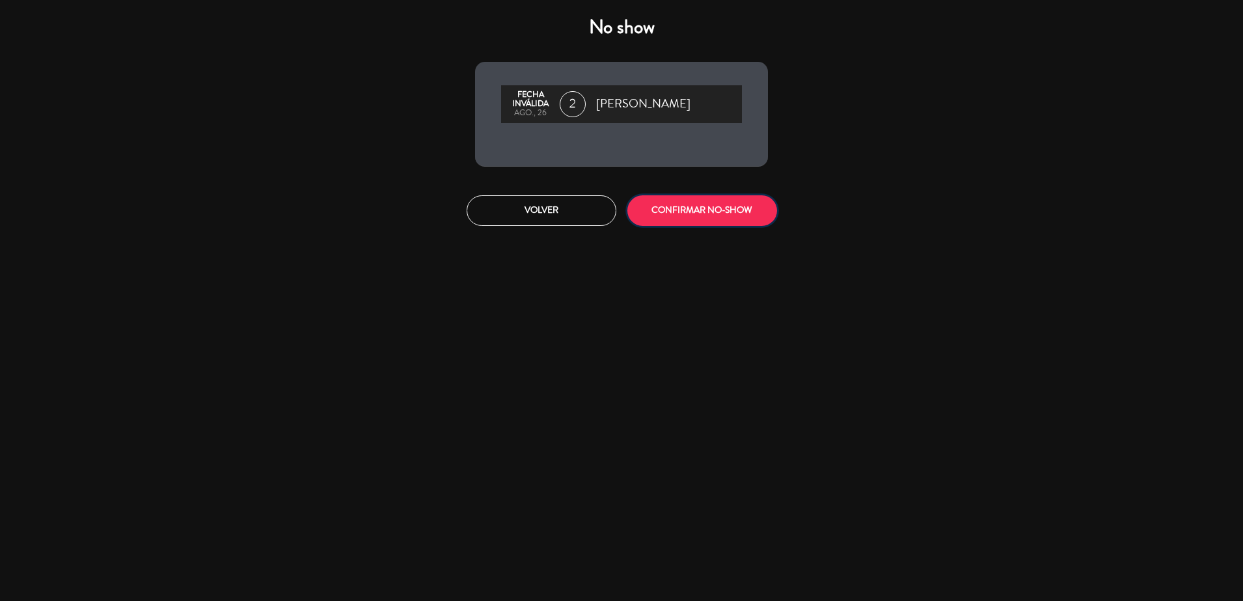
click at [703, 206] on button "CONFIRMAR NO-SHOW" at bounding box center [702, 210] width 150 height 31
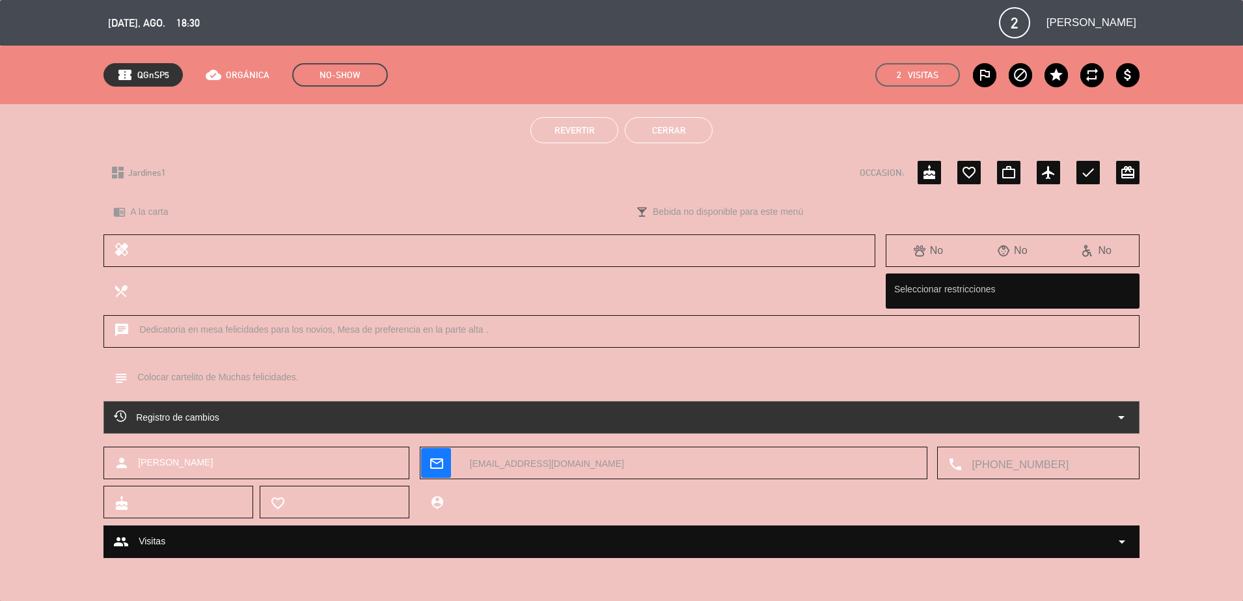
click at [660, 136] on button "Cerrar" at bounding box center [669, 130] width 88 height 26
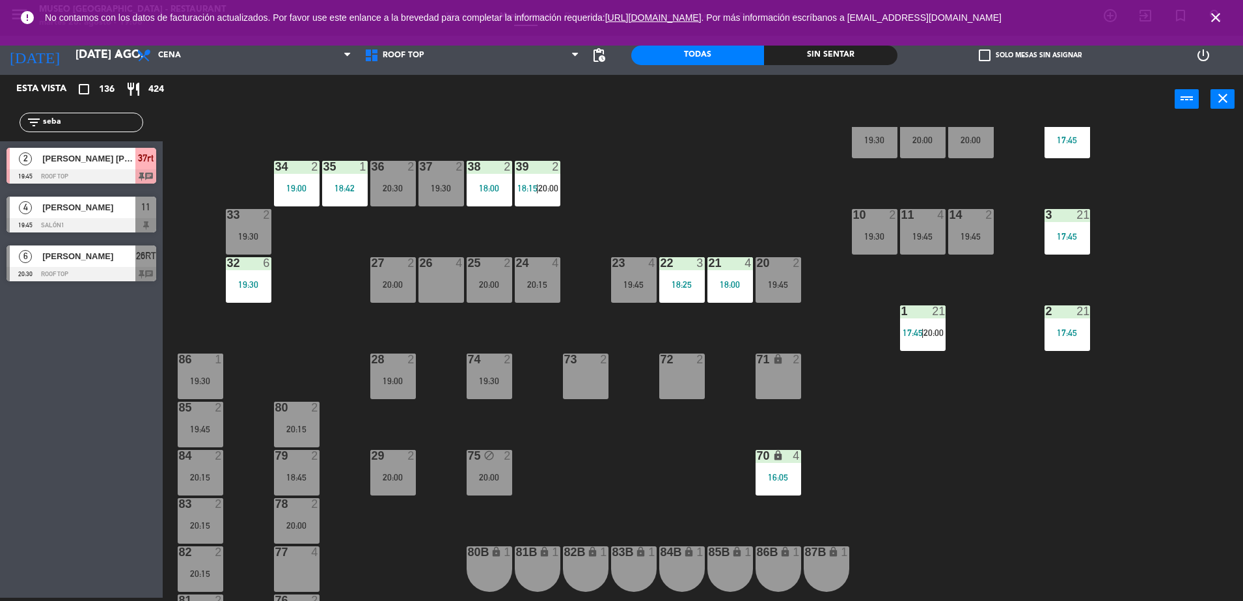
scroll to position [282, 0]
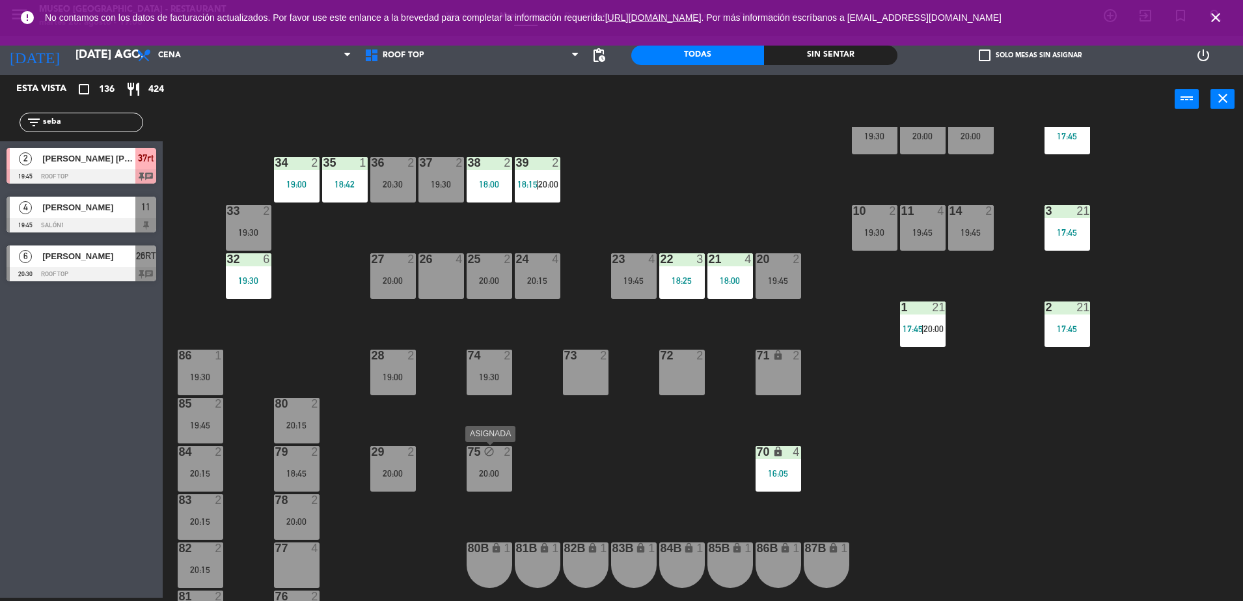
click at [479, 470] on div "20:00" at bounding box center [490, 472] width 46 height 9
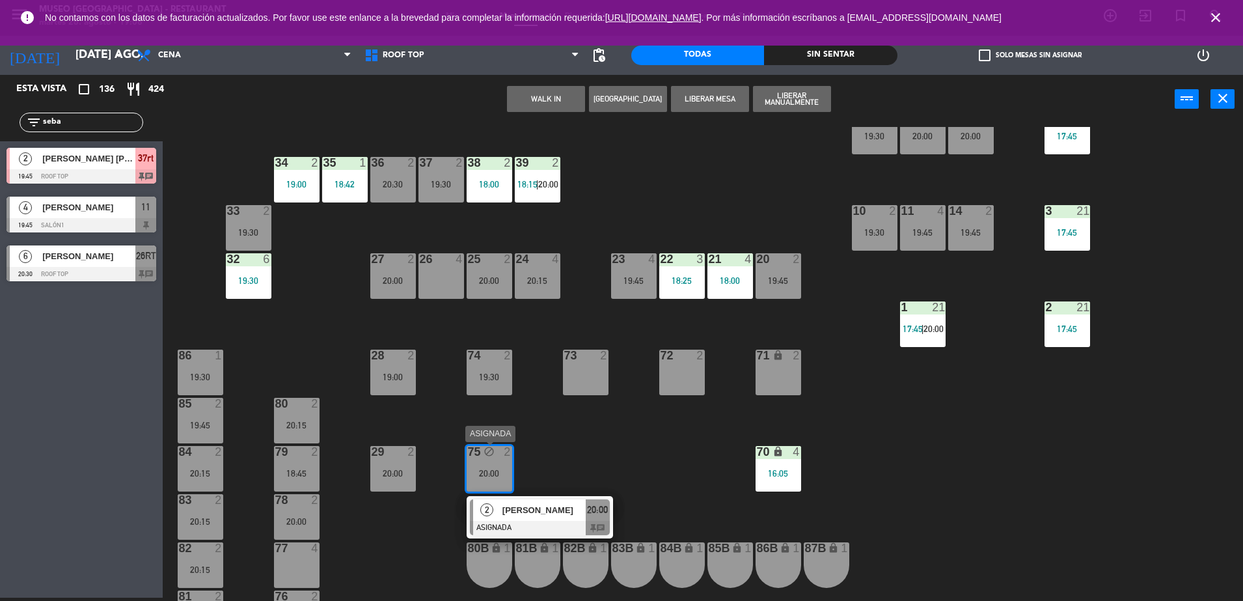
click at [553, 521] on div at bounding box center [540, 528] width 140 height 14
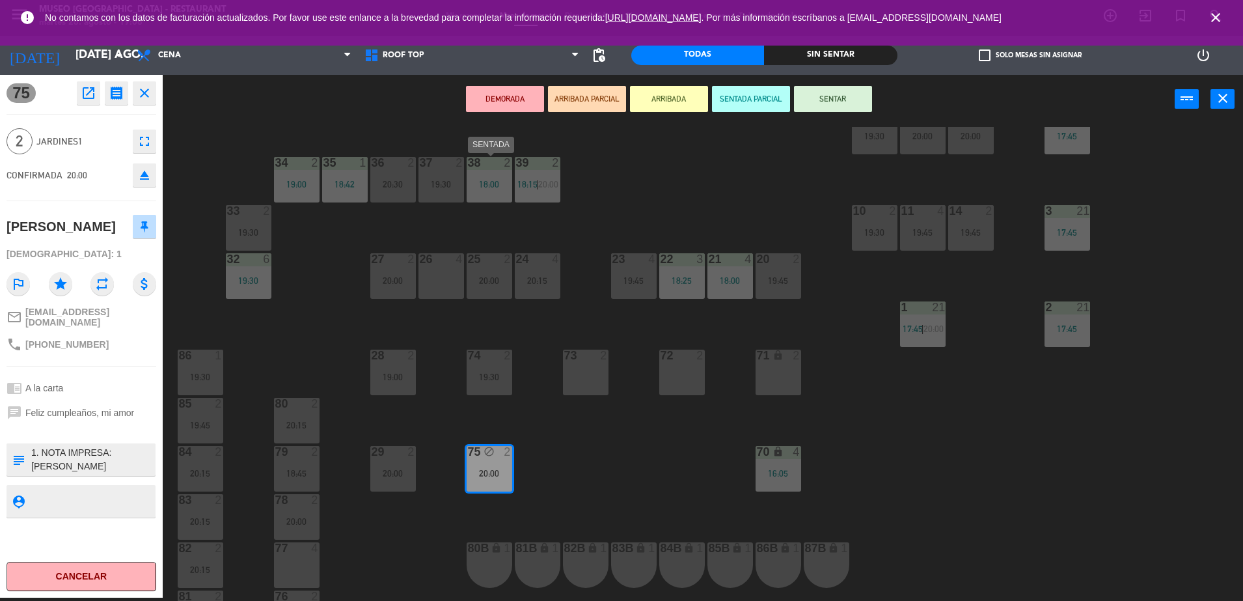
click at [487, 187] on div "18:00" at bounding box center [490, 184] width 46 height 9
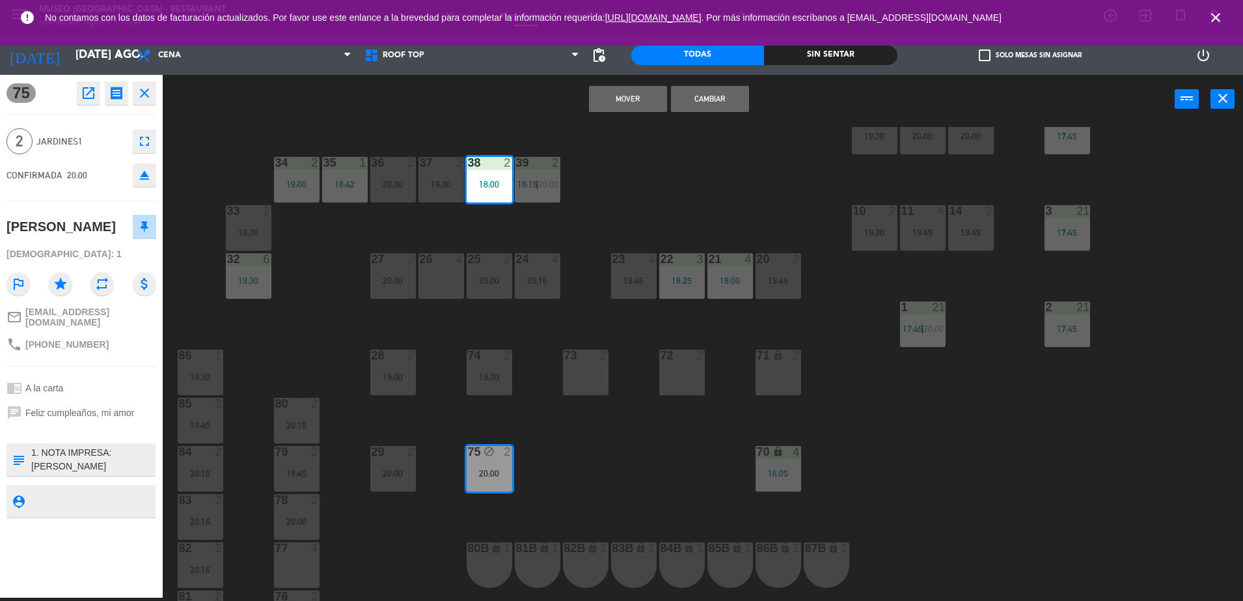
click at [627, 99] on button "Mover" at bounding box center [628, 99] width 78 height 26
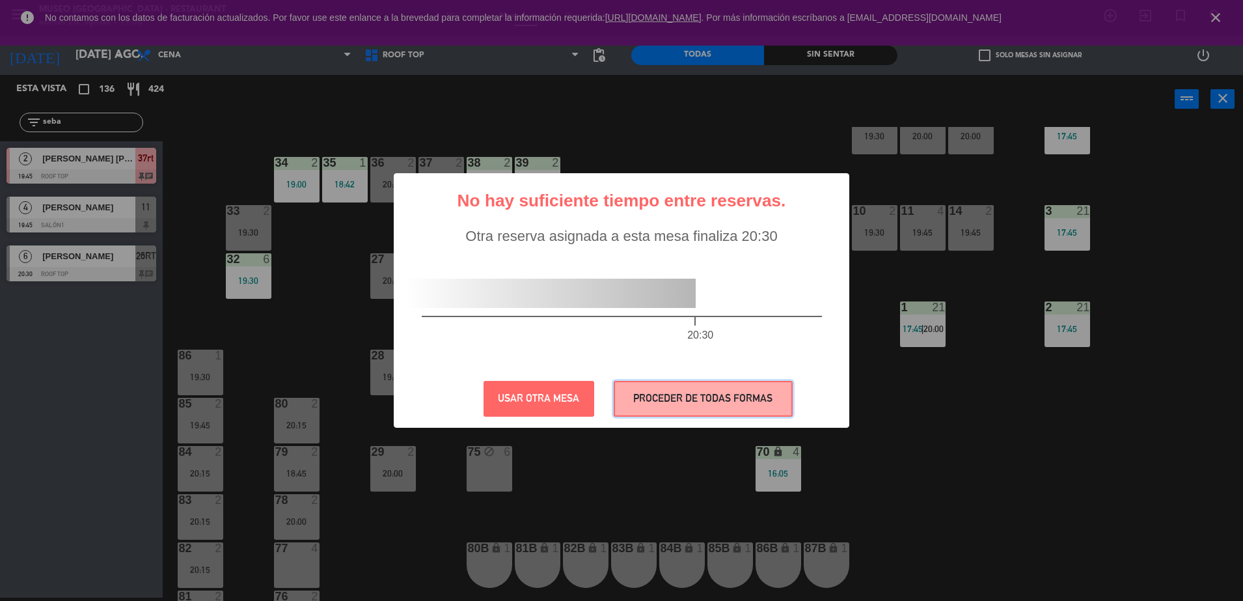
click at [637, 391] on button "PROCEDER DE TODAS FORMAS" at bounding box center [703, 399] width 179 height 36
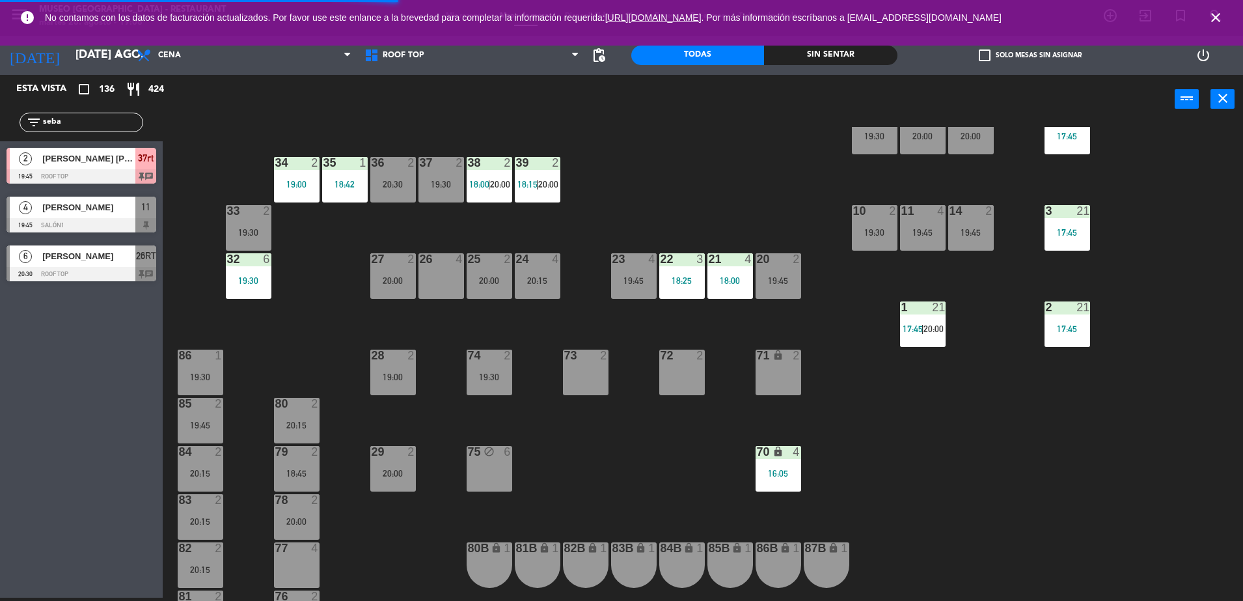
scroll to position [437, 0]
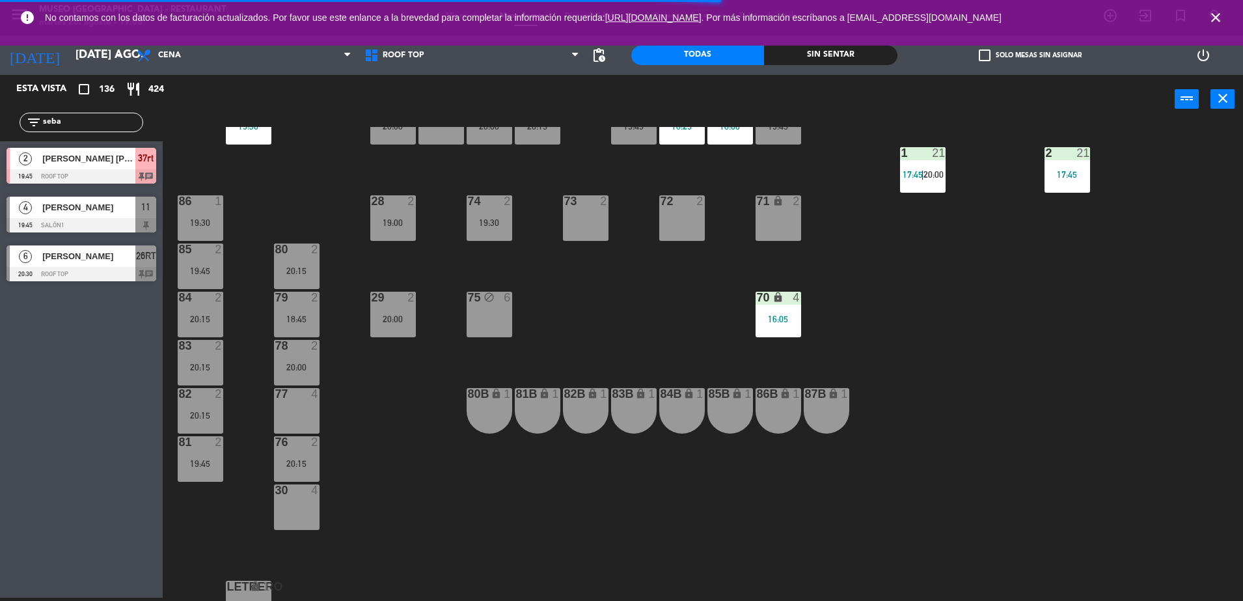
click at [303, 314] on div "18:45" at bounding box center [297, 318] width 46 height 9
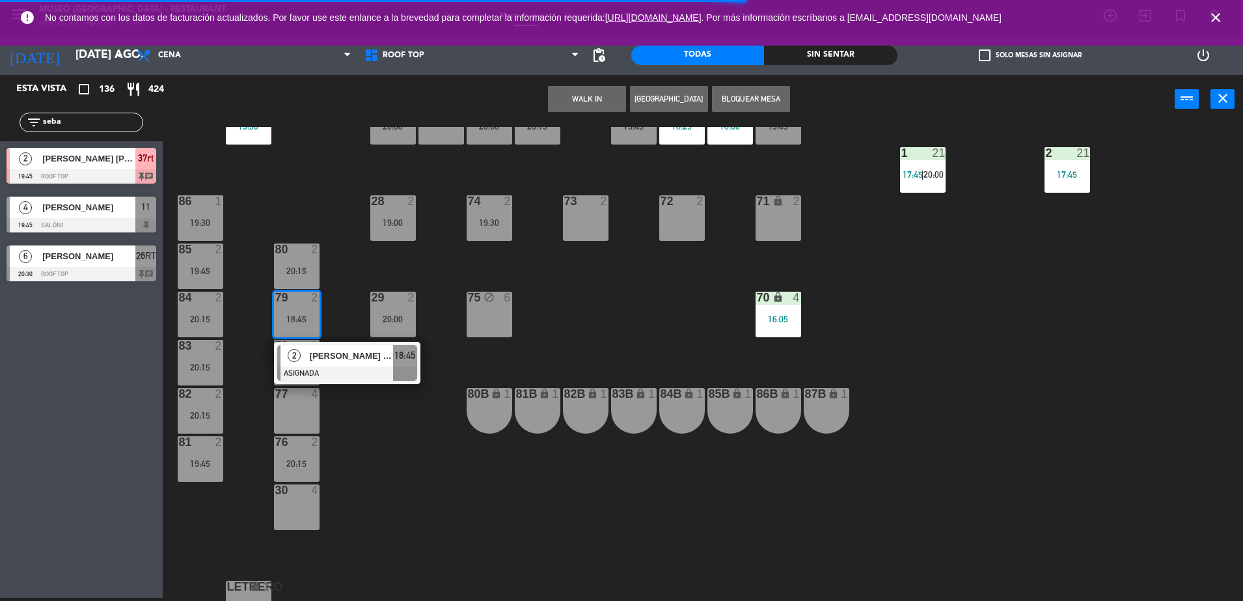
click at [354, 362] on div "[PERSON_NAME] [PERSON_NAME]" at bounding box center [350, 355] width 85 height 21
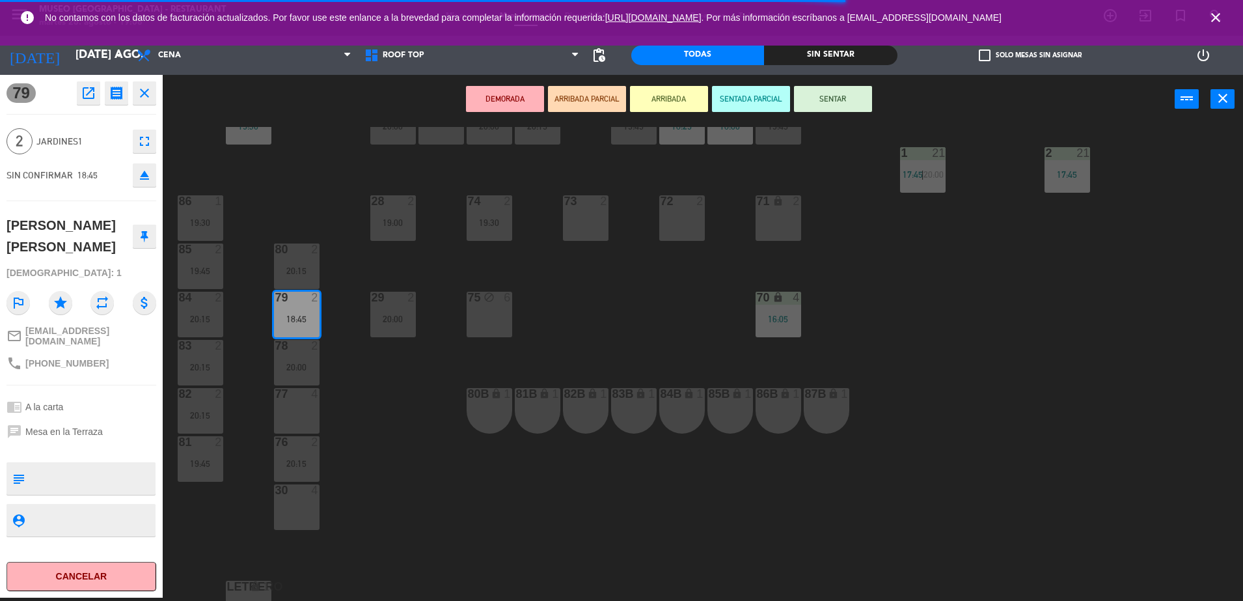
click at [92, 99] on icon "open_in_new" at bounding box center [89, 93] width 16 height 16
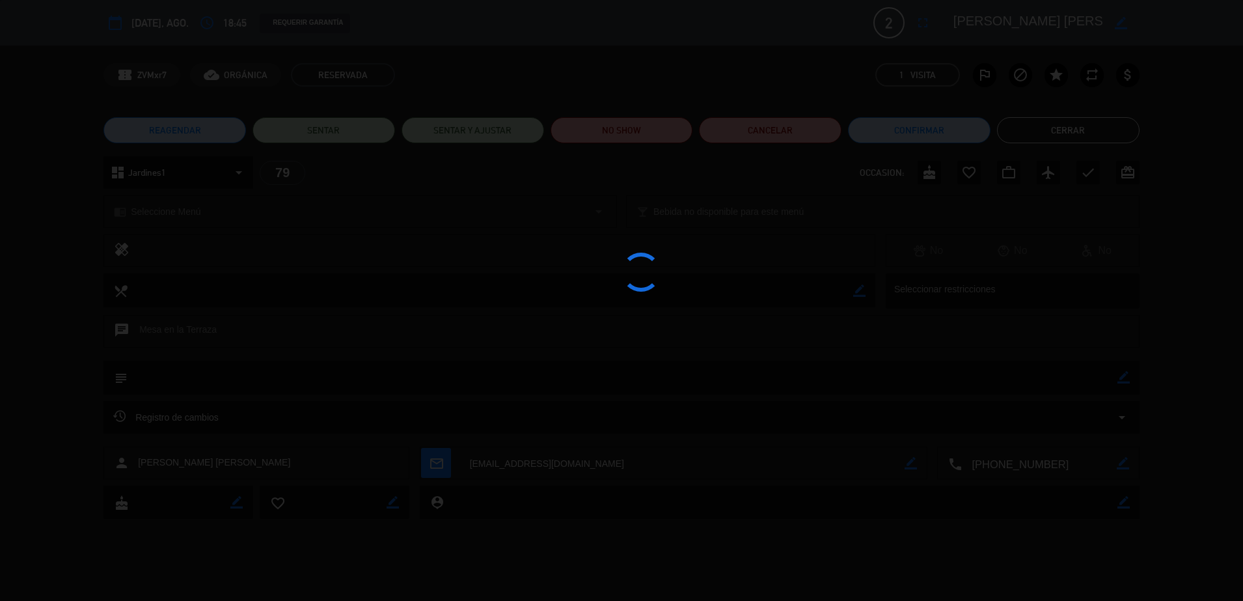
click at [642, 127] on div at bounding box center [621, 300] width 1243 height 601
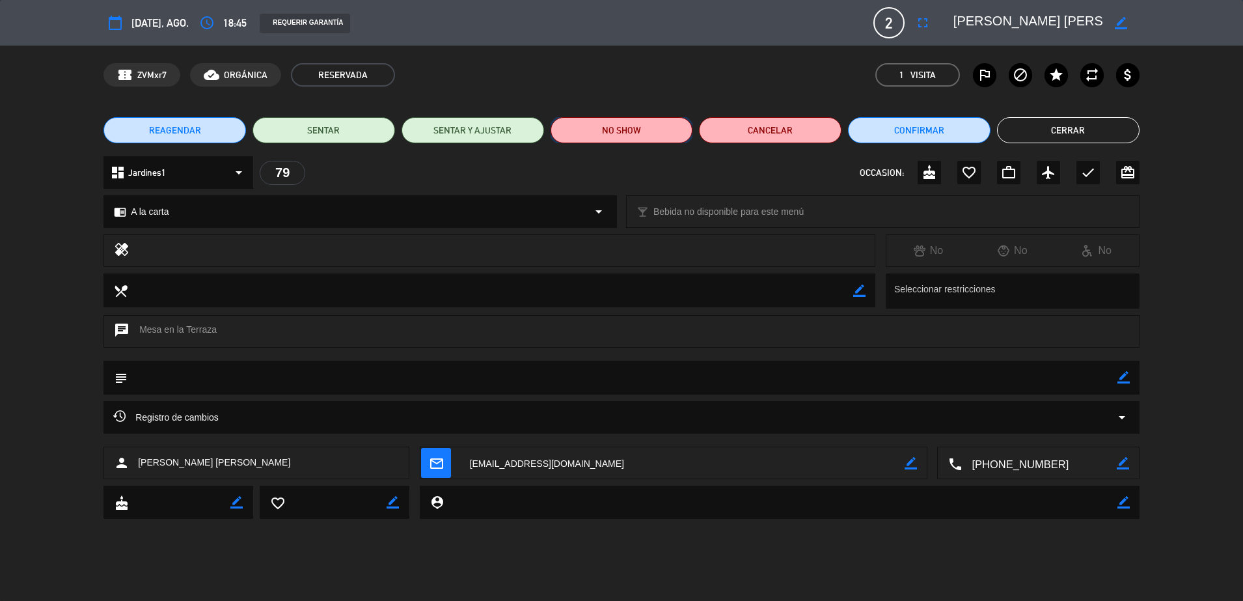
click at [660, 134] on button "NO SHOW" at bounding box center [621, 130] width 142 height 26
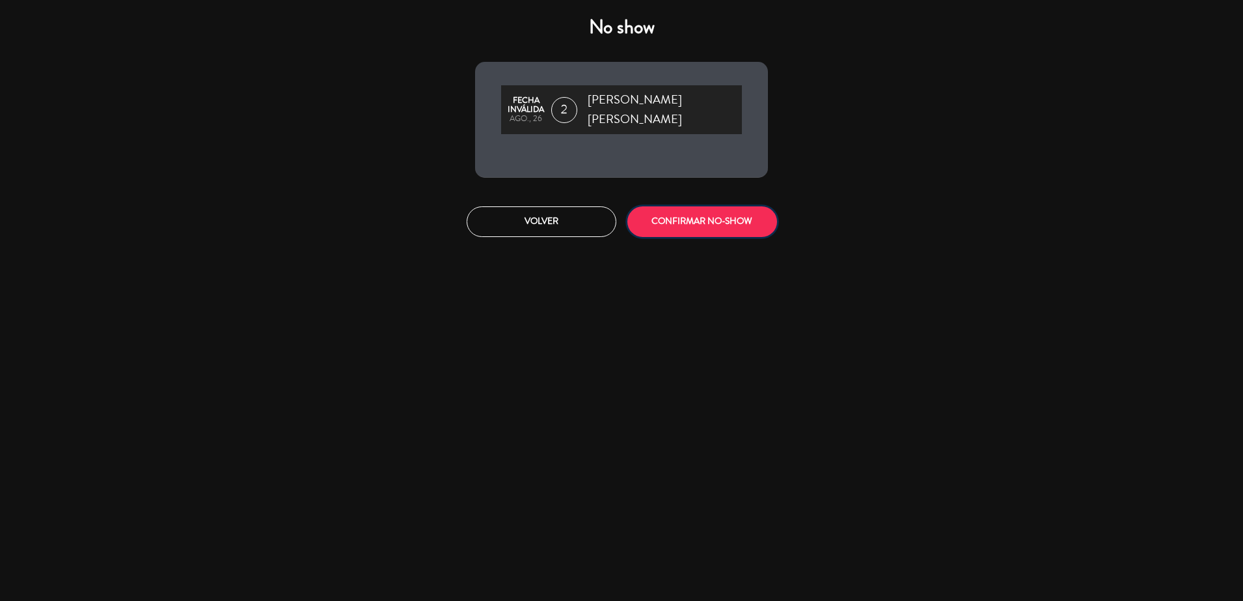
click at [706, 210] on button "CONFIRMAR NO-SHOW" at bounding box center [702, 221] width 150 height 31
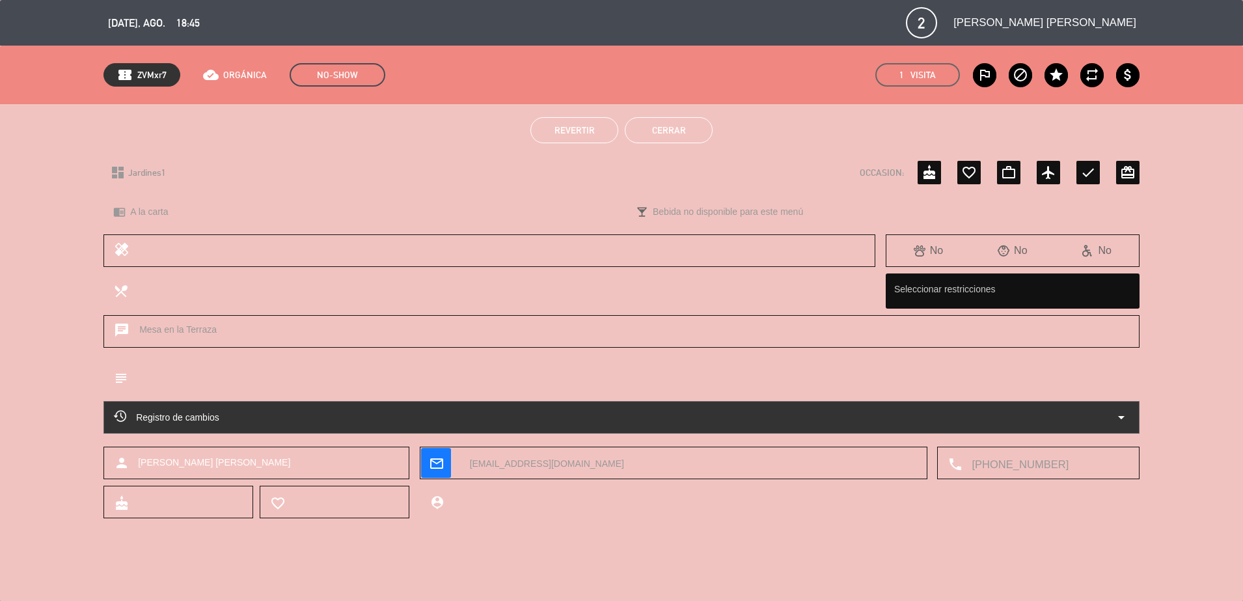
click at [665, 128] on button "Cerrar" at bounding box center [669, 130] width 88 height 26
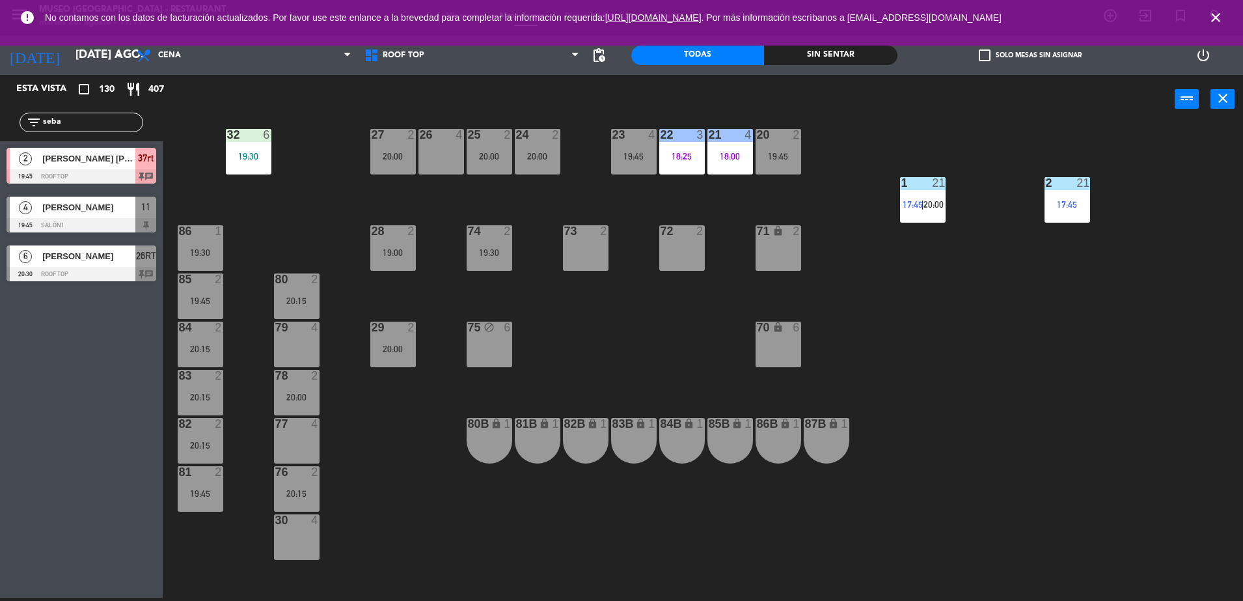
scroll to position [0, 0]
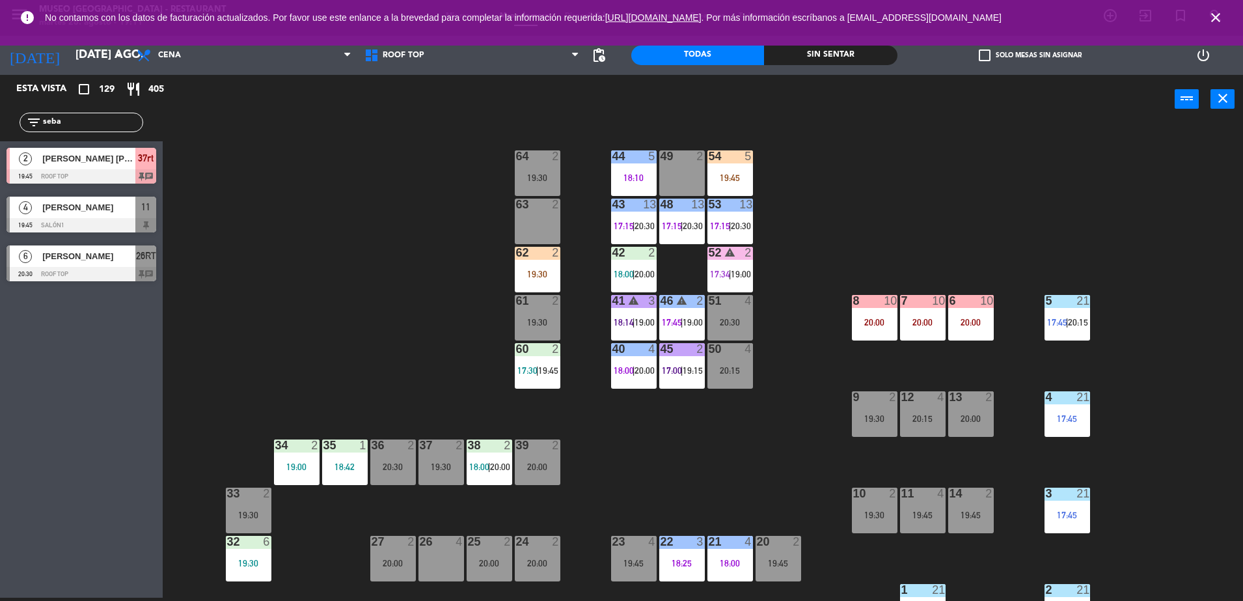
click at [557, 295] on div "2" at bounding box center [556, 301] width 8 height 12
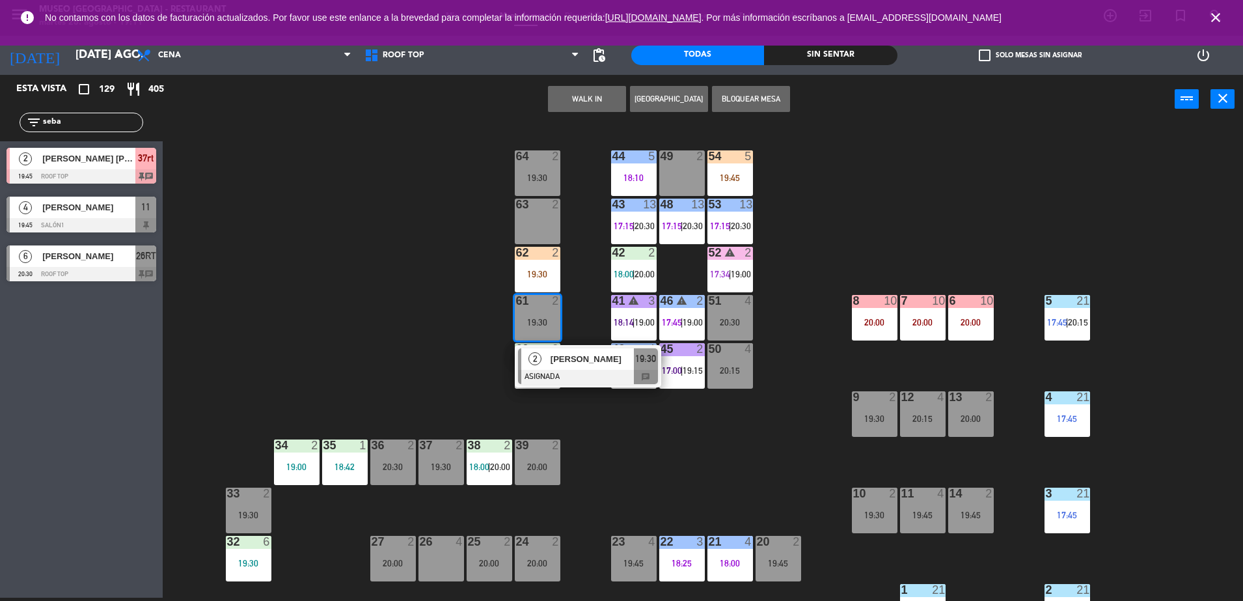
click at [584, 297] on div "44 5 18:10 49 2 54 5 19:45 64 2 19:30 48 13 17:15 | 20:30 53 13 17:15 | 20:30 6…" at bounding box center [709, 364] width 1068 height 474
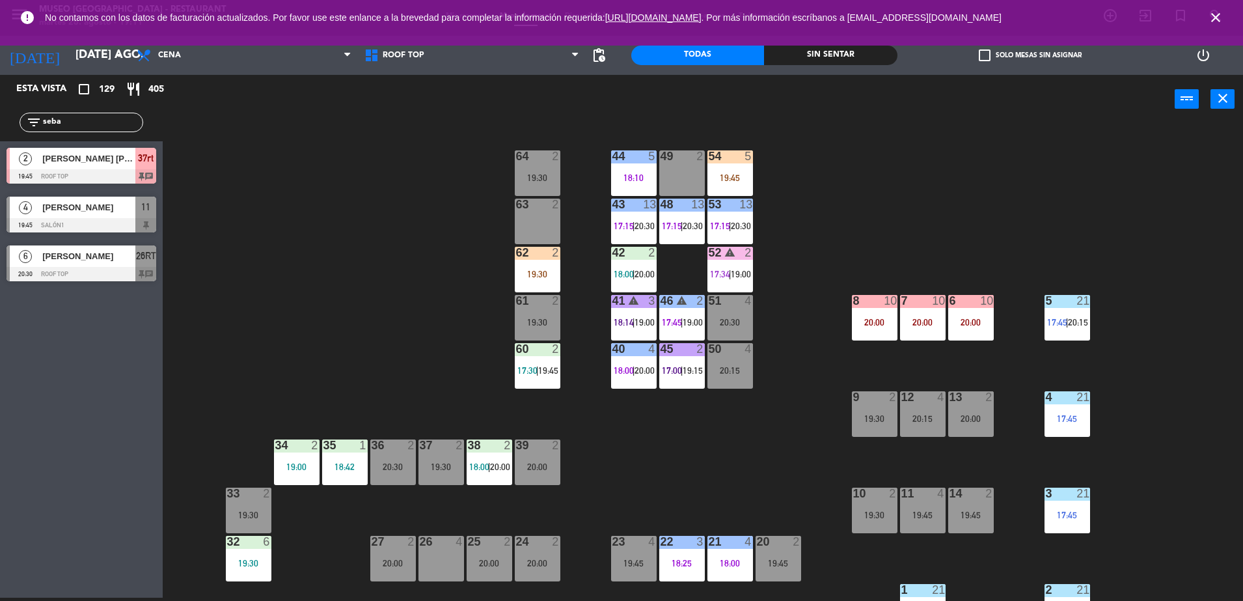
click at [552, 271] on div "19:30" at bounding box center [538, 273] width 46 height 9
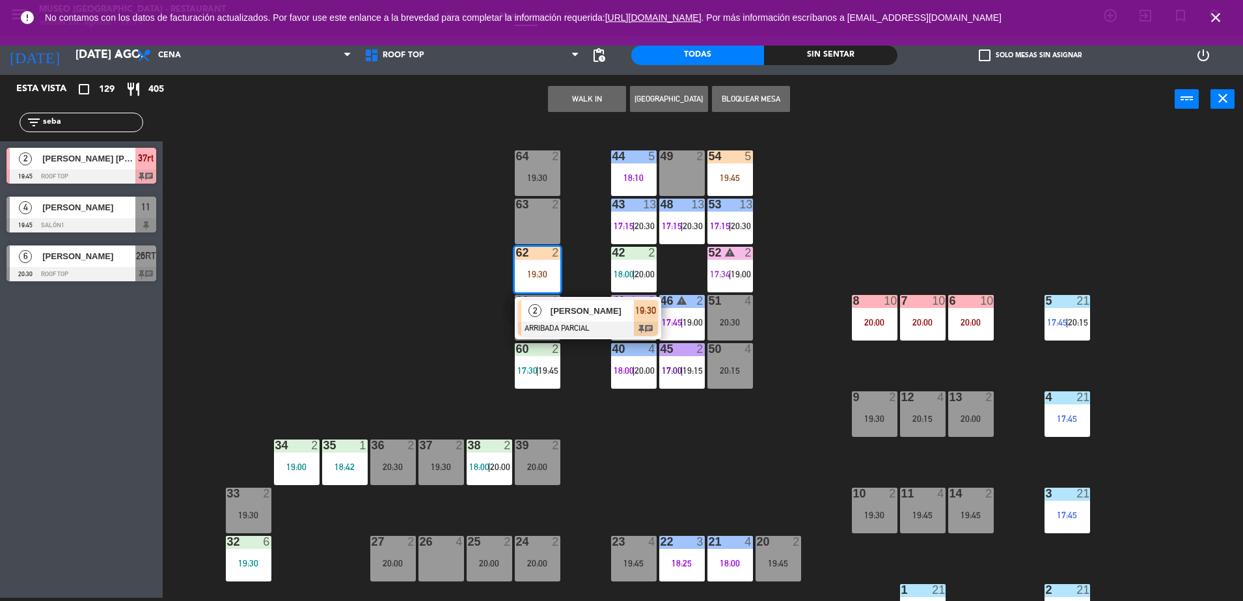
click at [614, 329] on div at bounding box center [588, 328] width 140 height 14
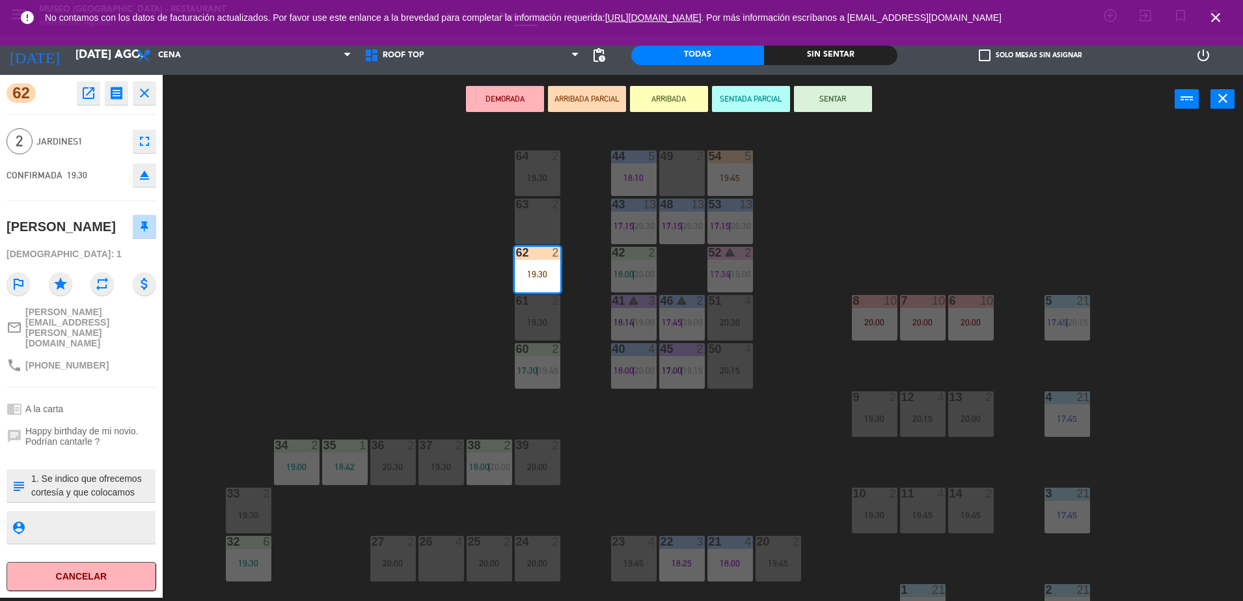
click at [367, 376] on div "44 5 18:10 49 2 54 5 19:45 64 2 19:30 48 13 17:15 | 20:30 53 13 17:15 | 20:30 6…" at bounding box center [709, 364] width 1068 height 474
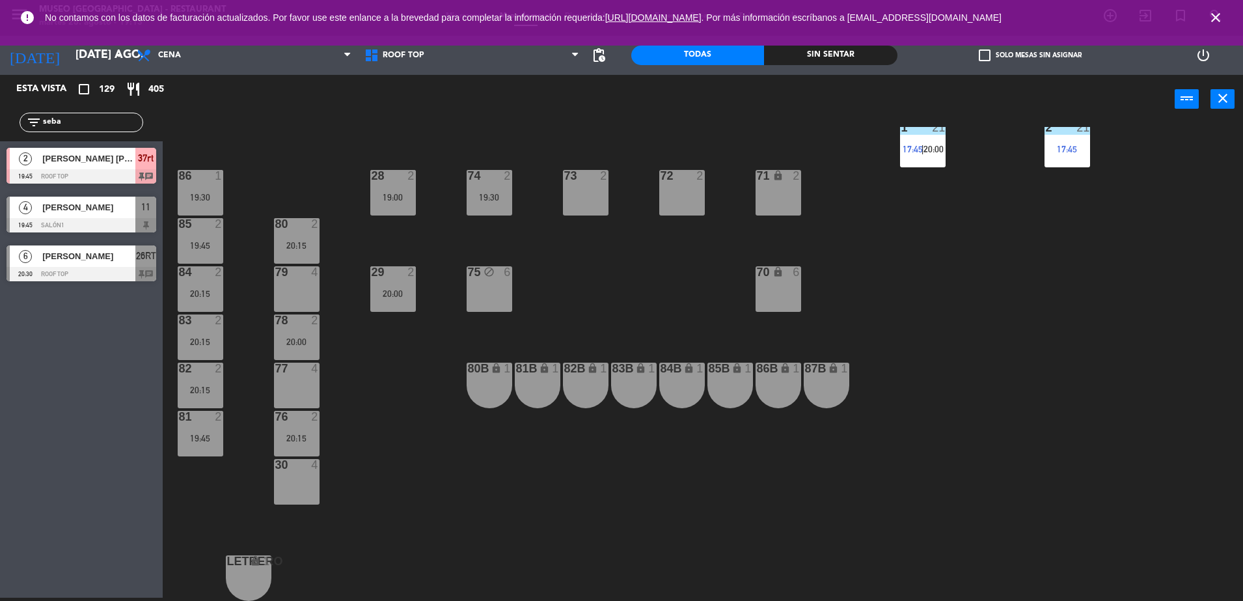
scroll to position [136, 0]
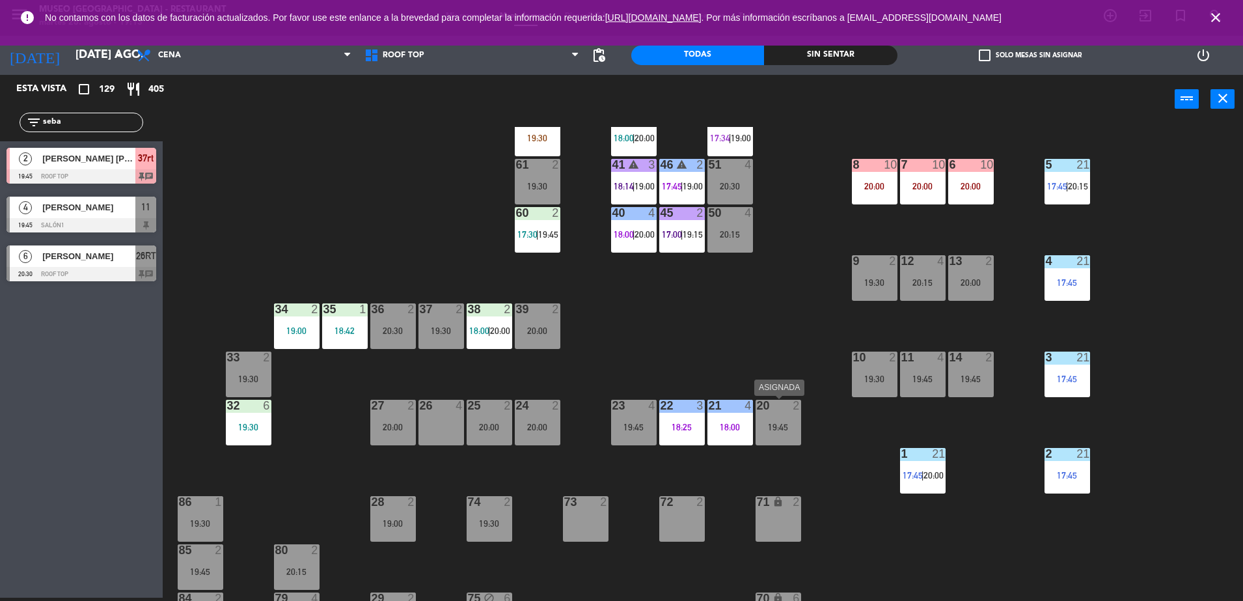
click at [793, 412] on div "20 2" at bounding box center [778, 406] width 46 height 13
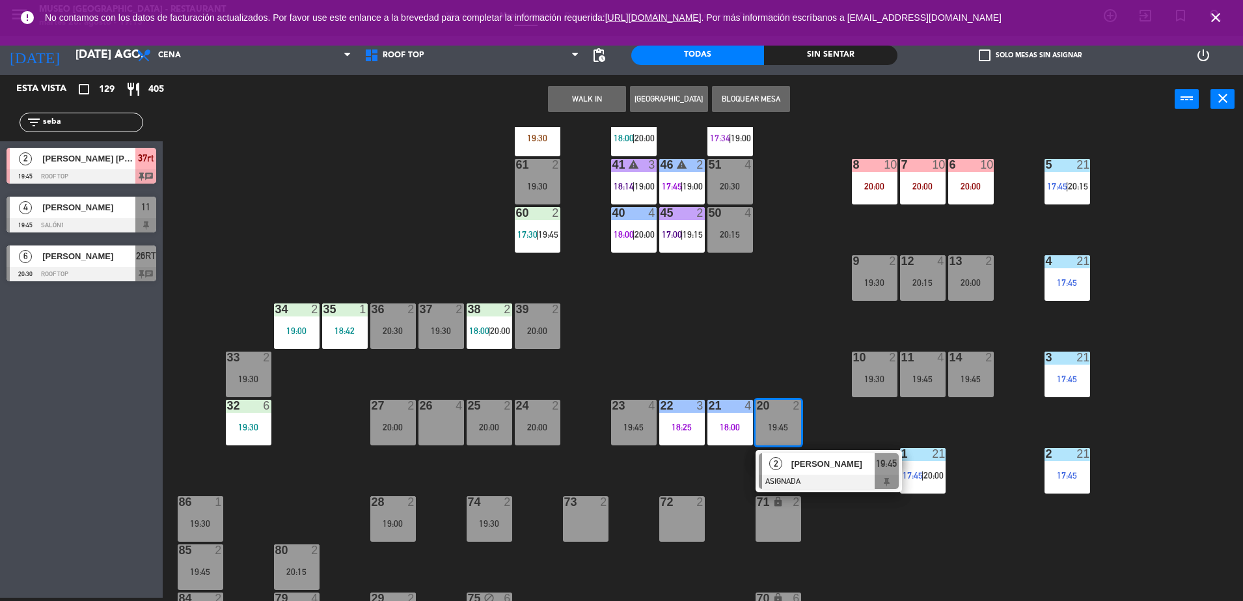
click at [442, 426] on div "26 4" at bounding box center [441, 423] width 46 height 46
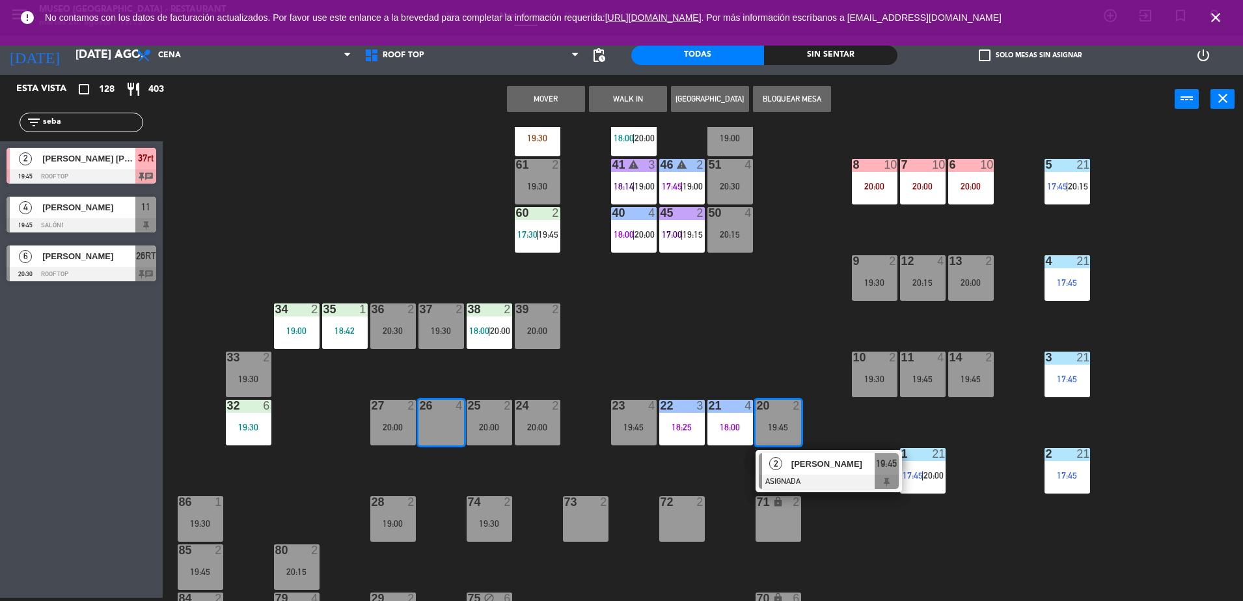
click at [556, 105] on button "Mover" at bounding box center [546, 99] width 78 height 26
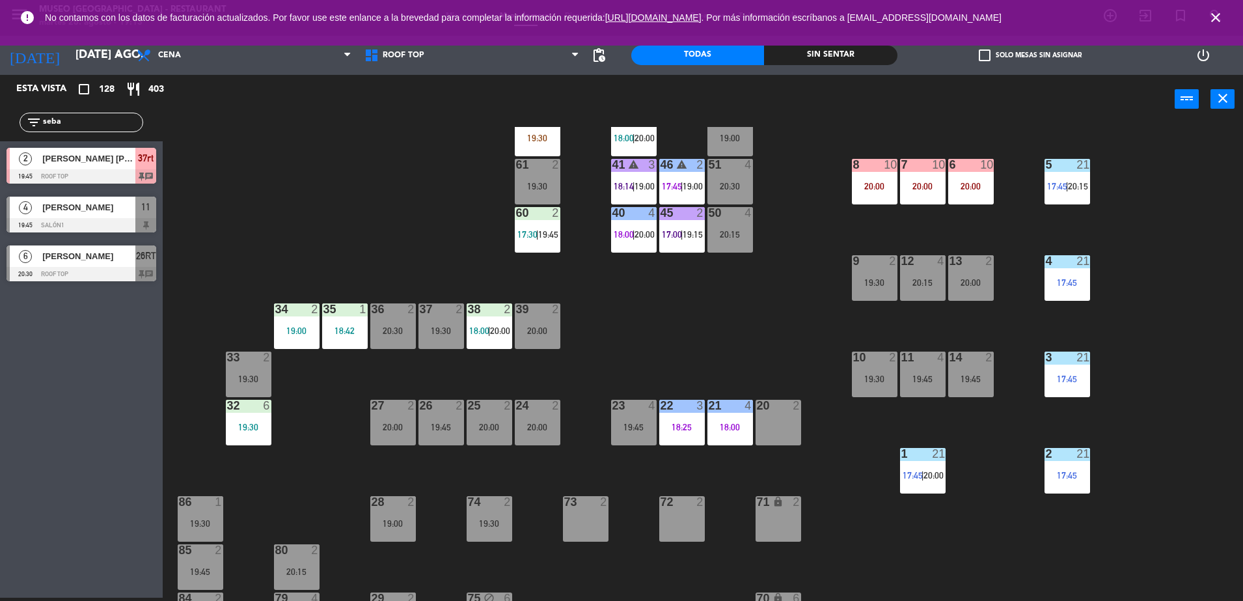
drag, startPoint x: 98, startPoint y: 124, endPoint x: -3, endPoint y: 135, distance: 102.2
click at [0, 135] on html "close × Museo Larco Café - Restaurant × chrome_reader_mode Listado de Reservas …" at bounding box center [621, 300] width 1243 height 601
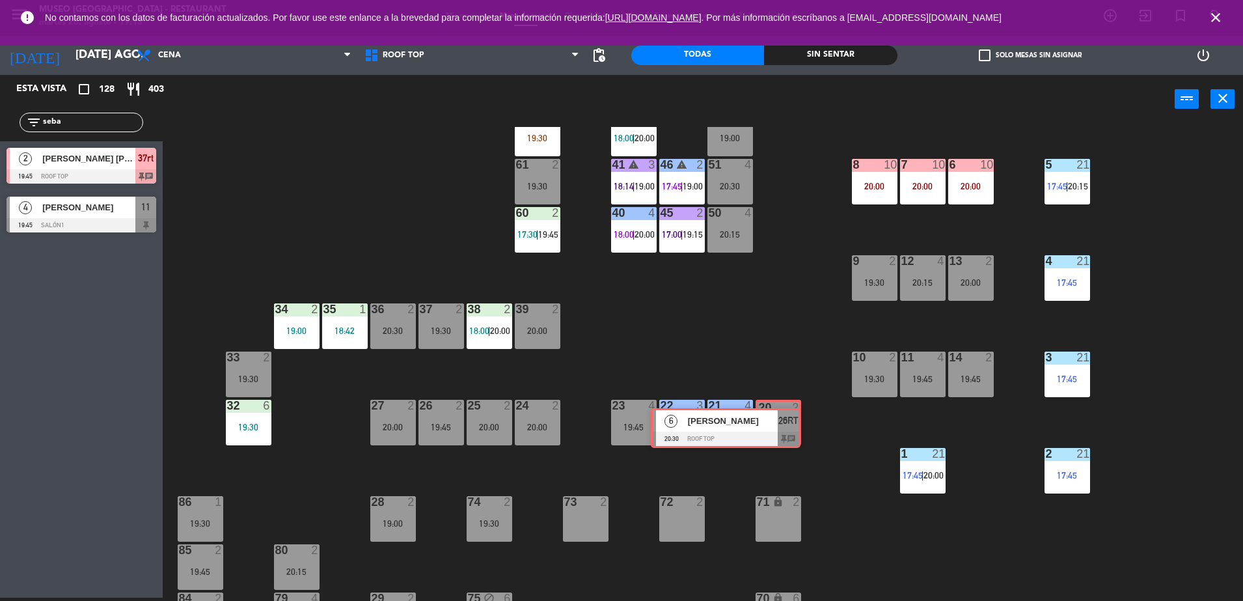
drag, startPoint x: 130, startPoint y: 264, endPoint x: 775, endPoint y: 426, distance: 665.0
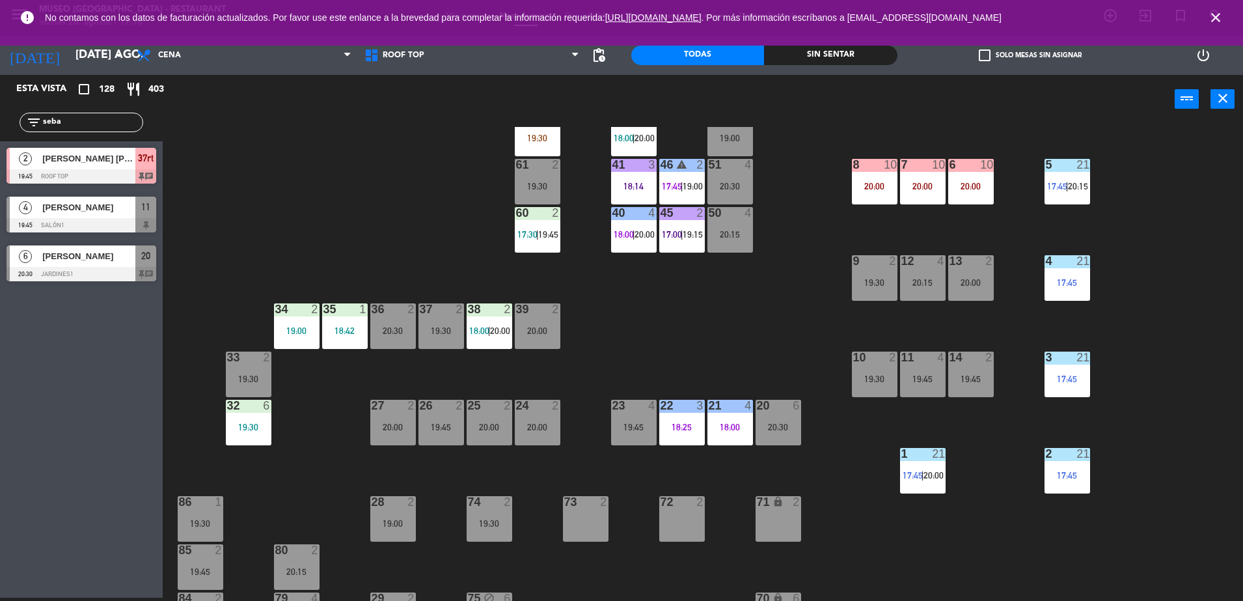
scroll to position [0, 0]
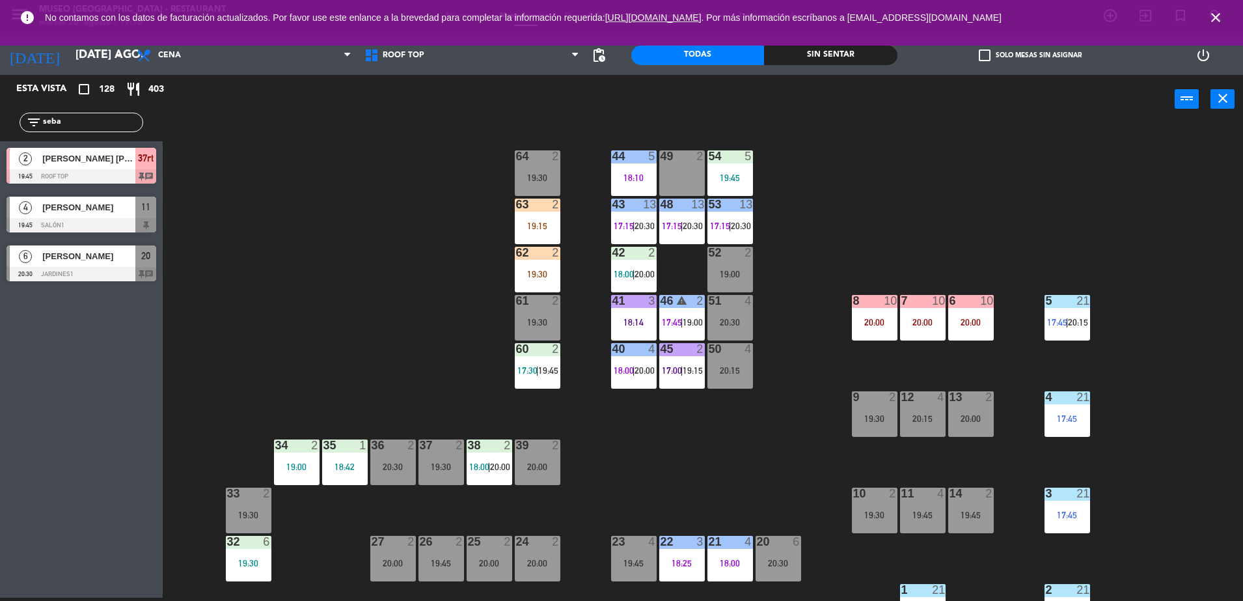
drag, startPoint x: 102, startPoint y: 126, endPoint x: 0, endPoint y: 125, distance: 102.2
click at [0, 125] on html "close × Museo Larco Café - Restaurant × chrome_reader_mode Listado de Reservas …" at bounding box center [621, 300] width 1243 height 601
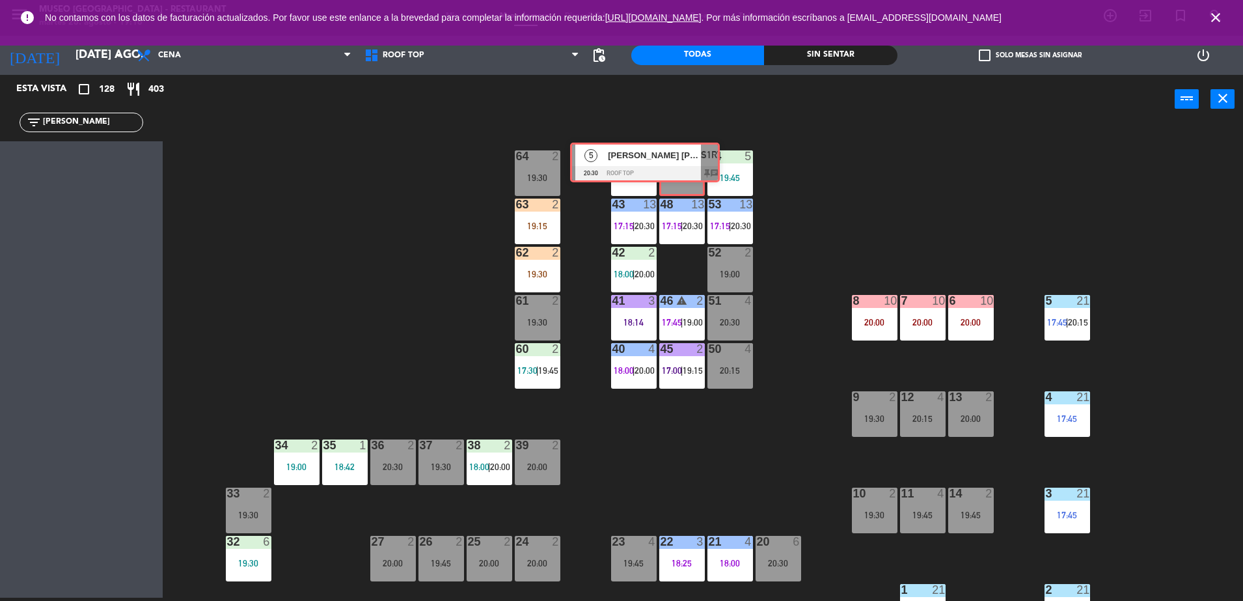
drag, startPoint x: 124, startPoint y: 174, endPoint x: 688, endPoint y: 169, distance: 564.2
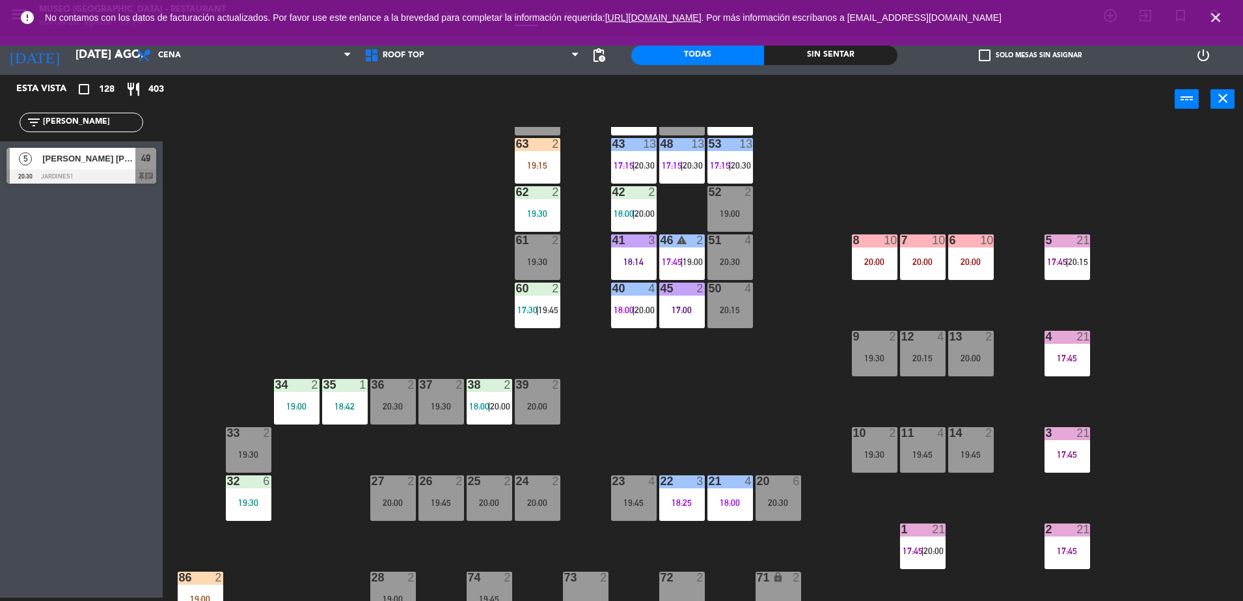
scroll to position [62, 0]
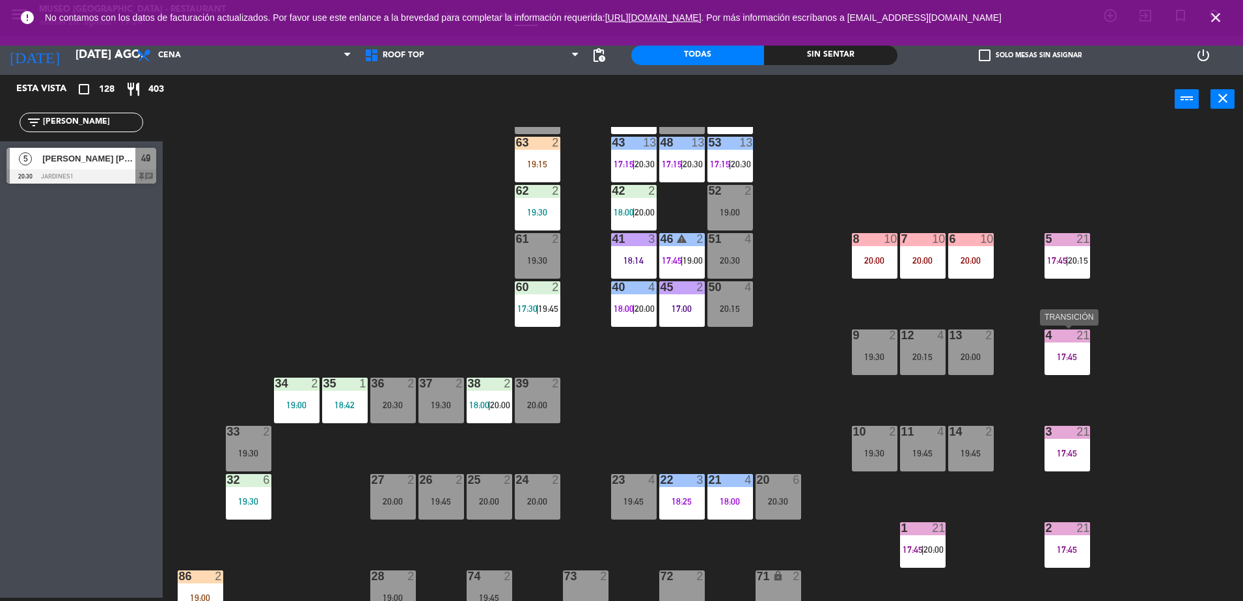
click at [1068, 339] on div at bounding box center [1066, 335] width 21 height 12
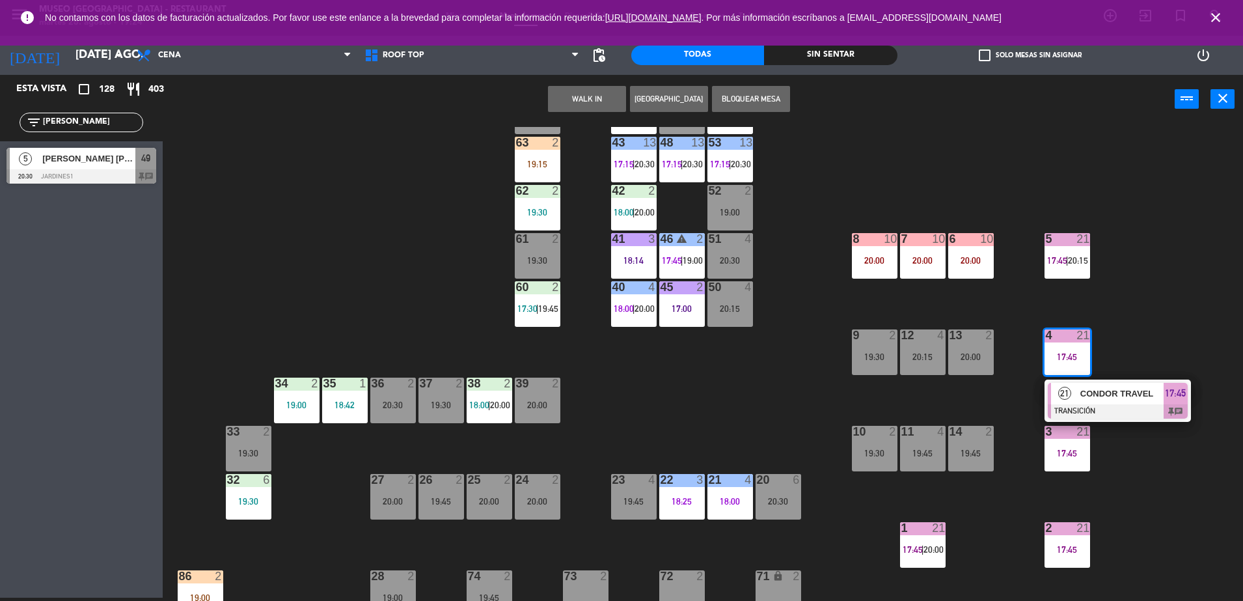
click at [785, 373] on div "44 5 18:10 49 5 20:30 54 5 19:45 64 2 19:30 48 13 17:15 | 20:30 53 13 17:15 | 2…" at bounding box center [709, 364] width 1068 height 474
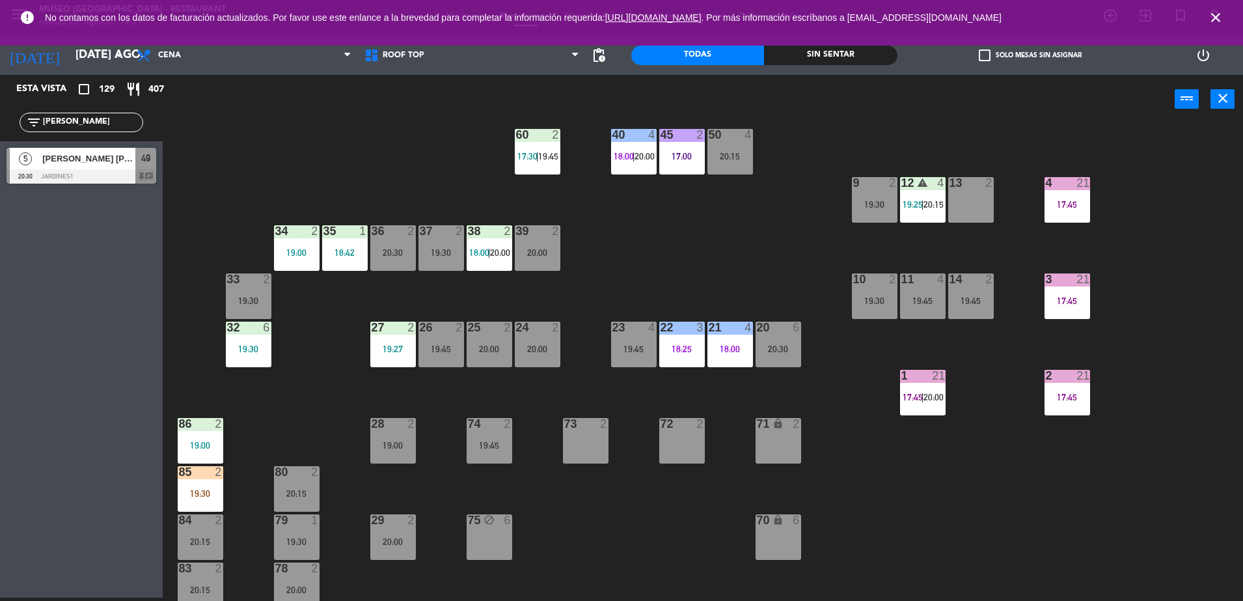
scroll to position [462, 0]
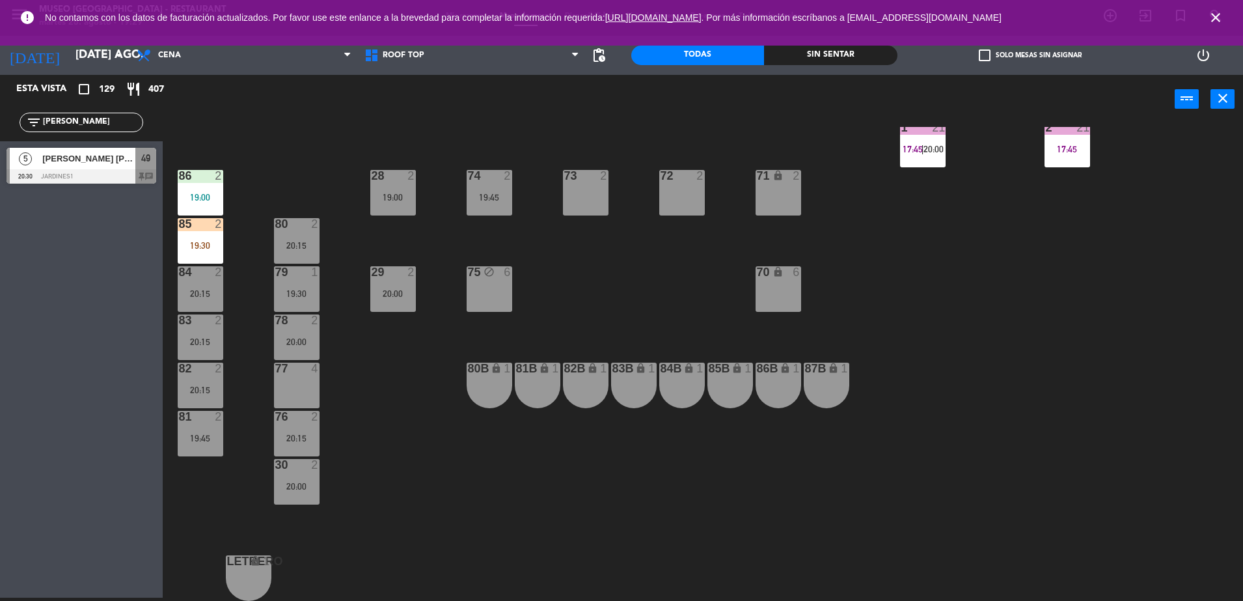
drag, startPoint x: 40, startPoint y: 121, endPoint x: 0, endPoint y: 102, distance: 44.5
click at [0, 102] on html "close × Museo Larco Café - Restaurant × chrome_reader_mode Listado de Reservas …" at bounding box center [621, 300] width 1243 height 601
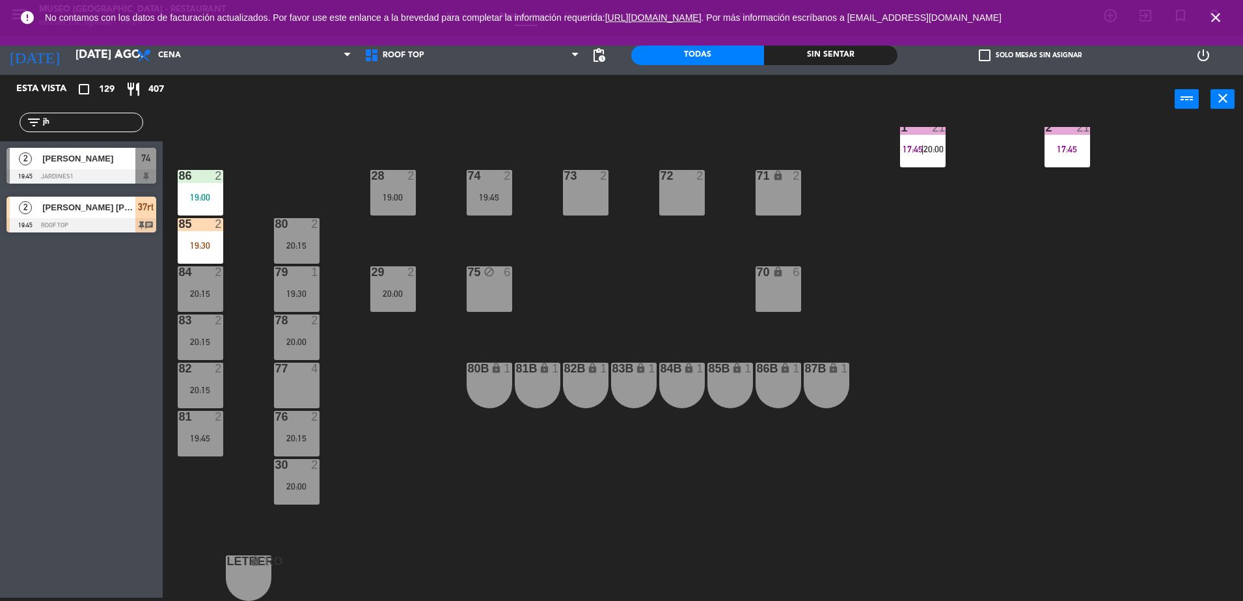
type input "jh"
click at [122, 216] on div "[PERSON_NAME] [PERSON_NAME]" at bounding box center [88, 207] width 94 height 21
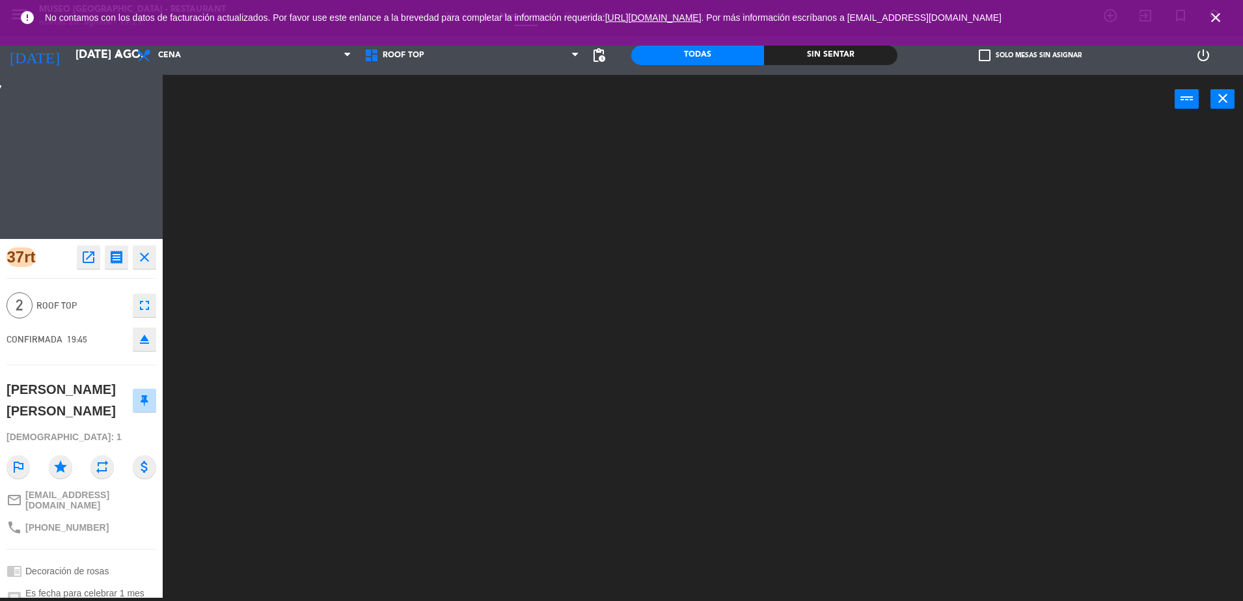
scroll to position [0, 0]
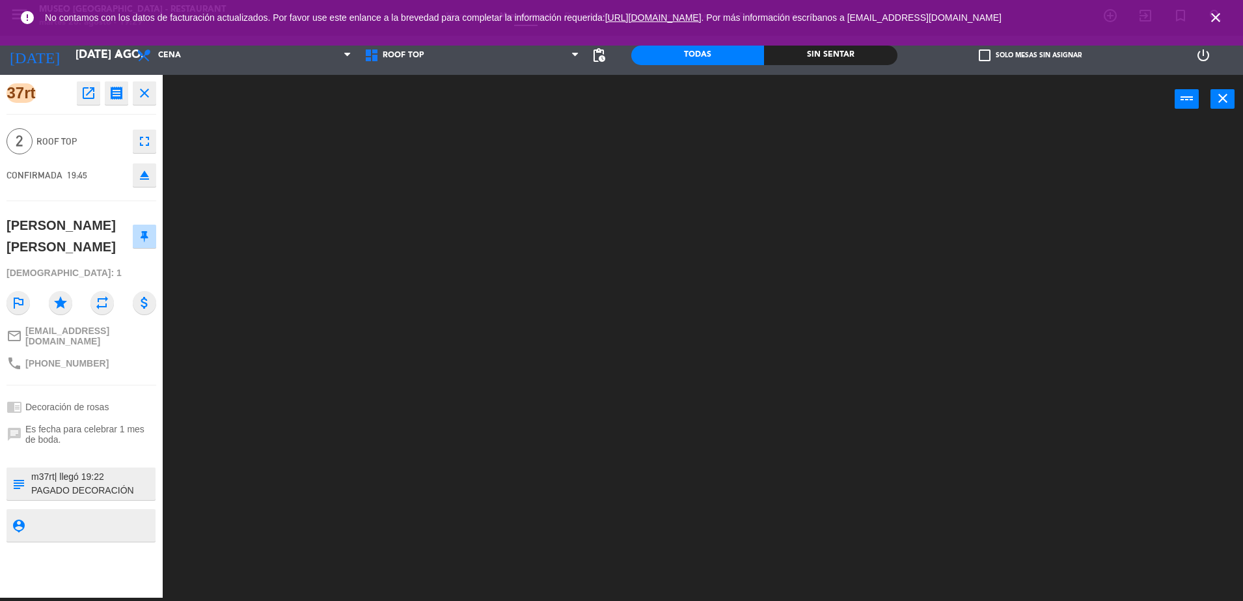
click at [80, 489] on textarea at bounding box center [92, 483] width 124 height 27
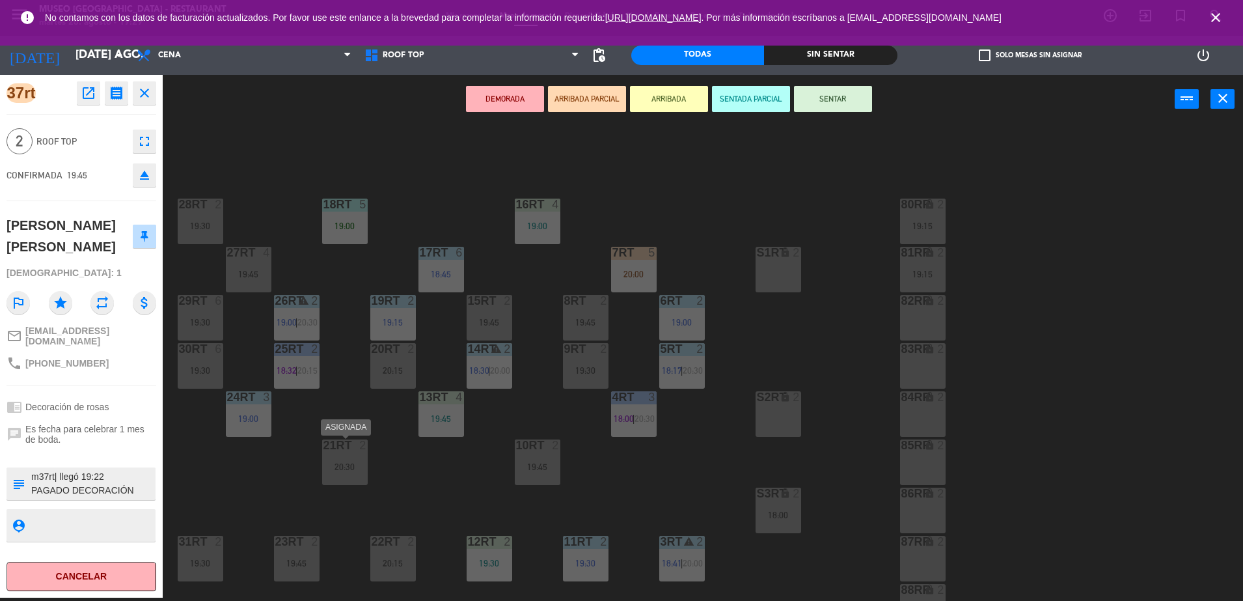
scroll to position [510, 0]
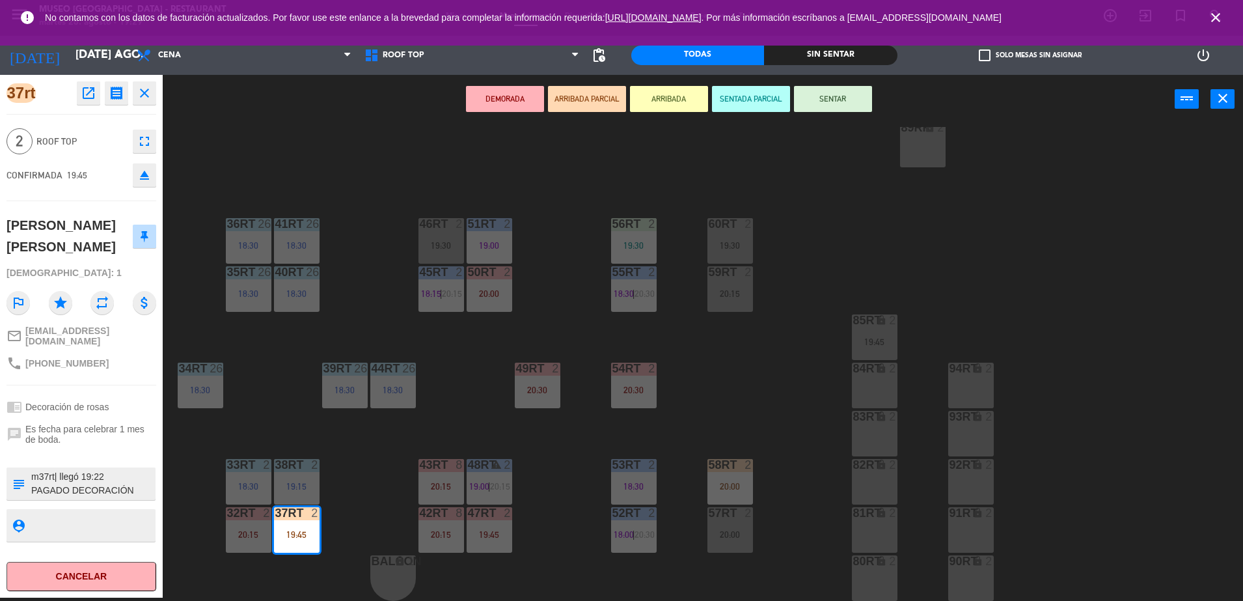
click at [349, 474] on div "18RT 5 19:00 16RT 4 19:00 28RT 2 19:30 80RR lock 2 19:15 27RT 4 19:45 7RT 5 20:…" at bounding box center [709, 364] width 1068 height 474
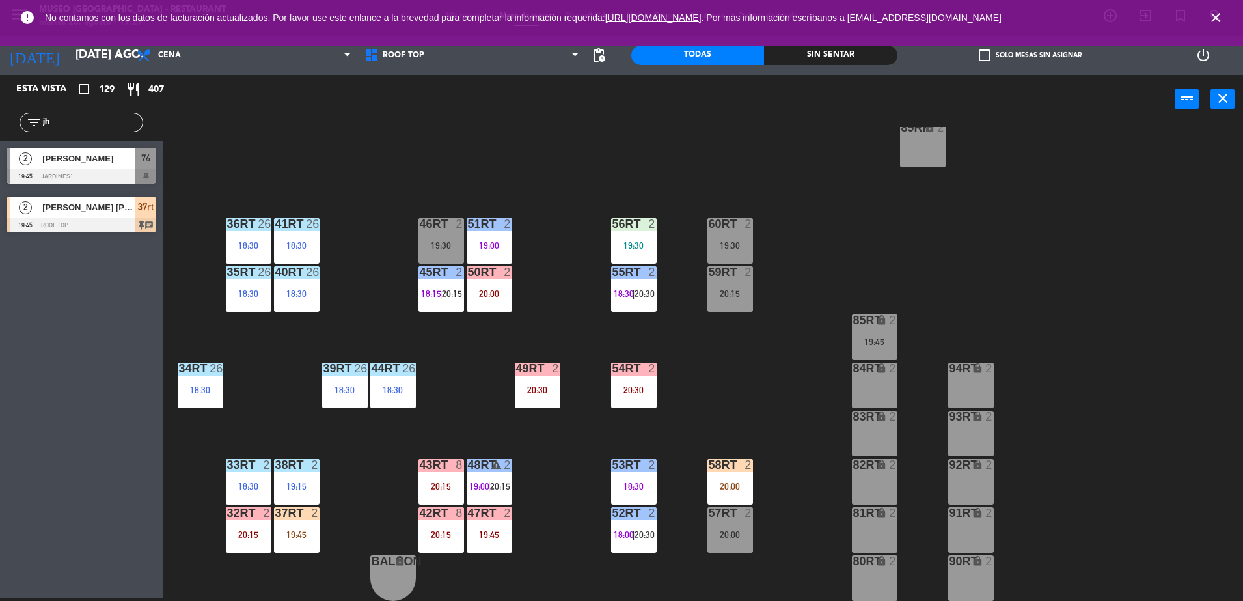
click at [294, 520] on div "37rt 2 19:45" at bounding box center [297, 530] width 46 height 46
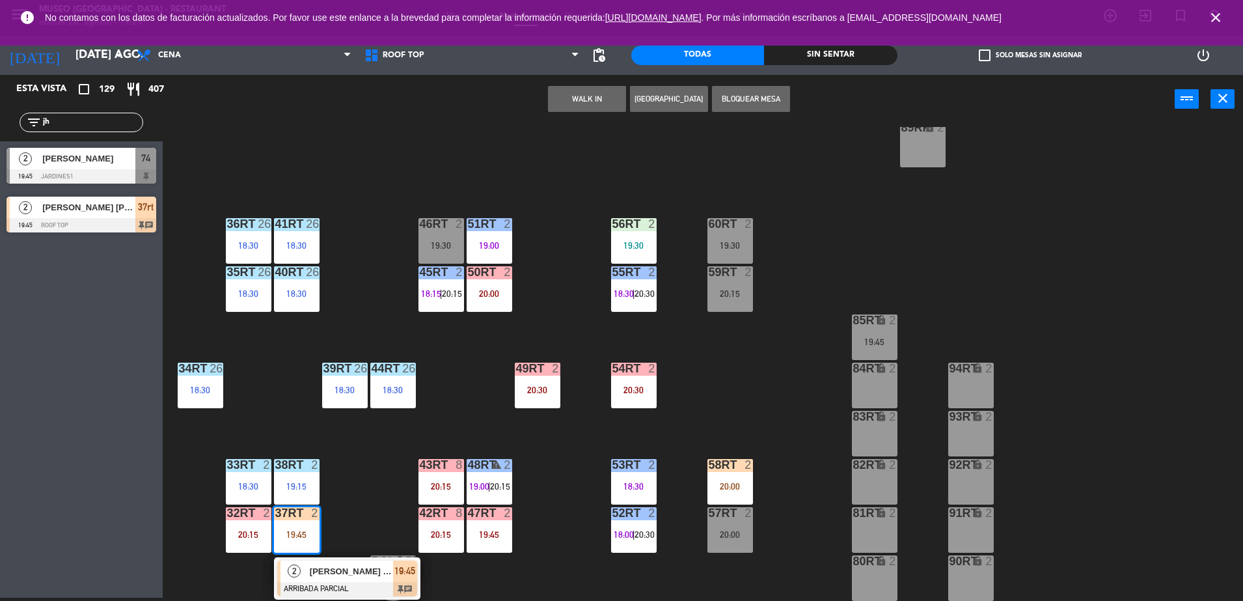
click at [334, 582] on div at bounding box center [347, 589] width 140 height 14
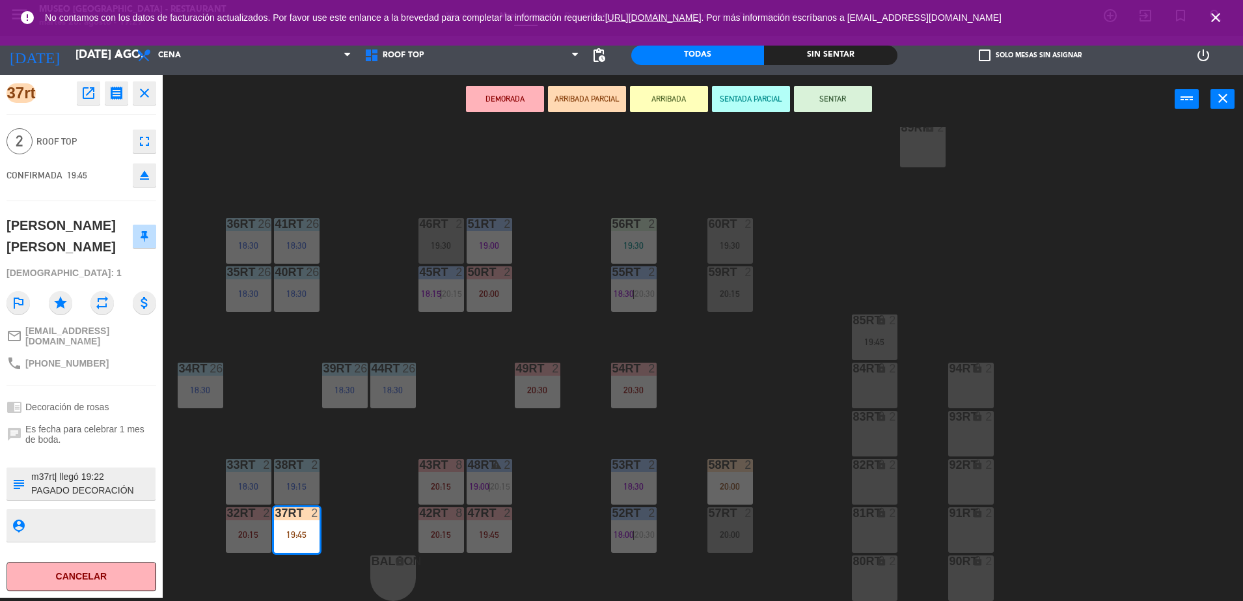
click at [99, 486] on textarea at bounding box center [92, 483] width 124 height 27
click at [814, 100] on button "SENTAR" at bounding box center [833, 99] width 78 height 26
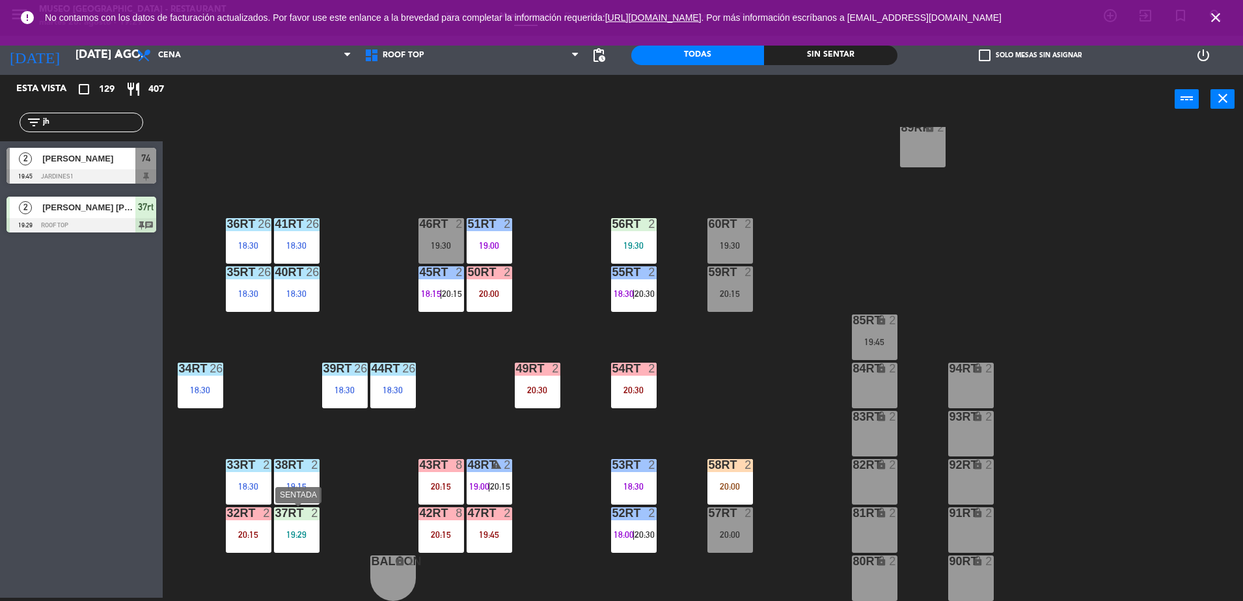
click at [292, 521] on div "37rt 2 19:29" at bounding box center [297, 530] width 46 height 46
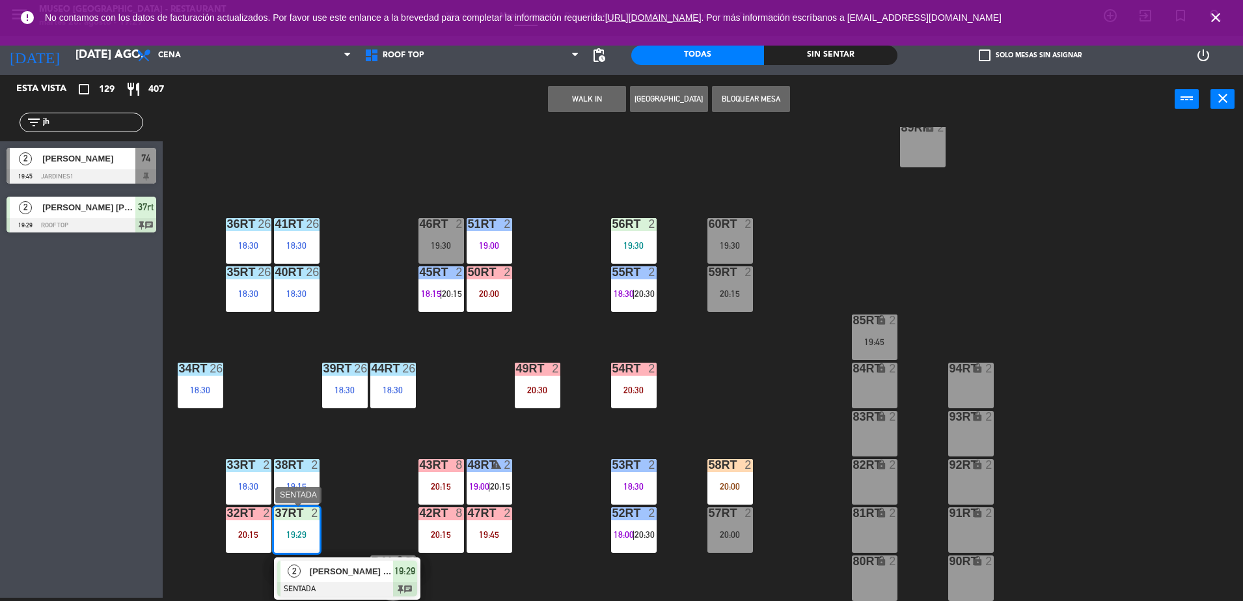
click at [375, 578] on div "[PERSON_NAME] [PERSON_NAME]" at bounding box center [350, 570] width 85 height 21
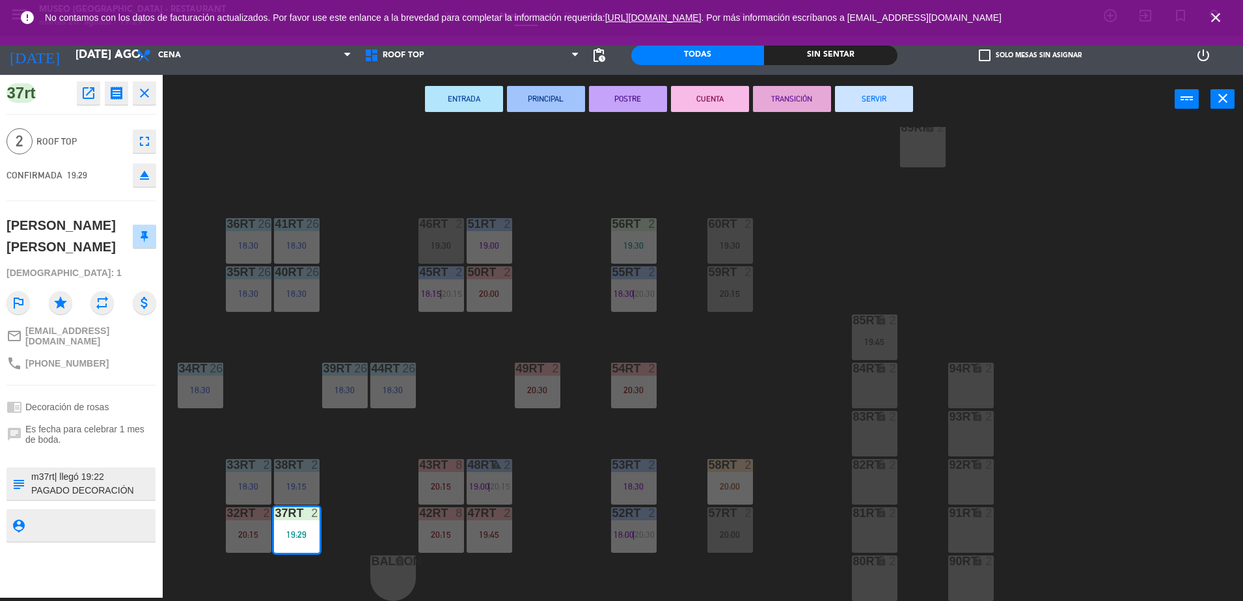
click at [469, 373] on div "18RT 5 19:00 16RT 4 19:00 28RT 2 19:30 80RR lock 2 19:15 27RT 4 19:45 7RT 5 20:…" at bounding box center [709, 364] width 1068 height 474
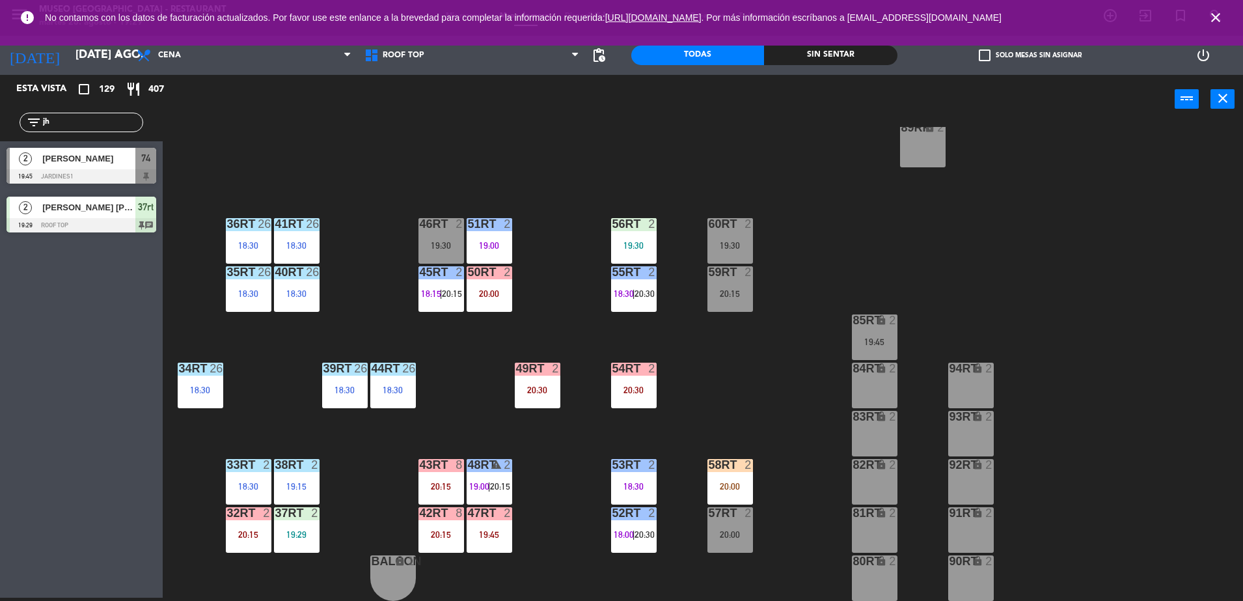
click at [746, 468] on div "2" at bounding box center [748, 465] width 8 height 12
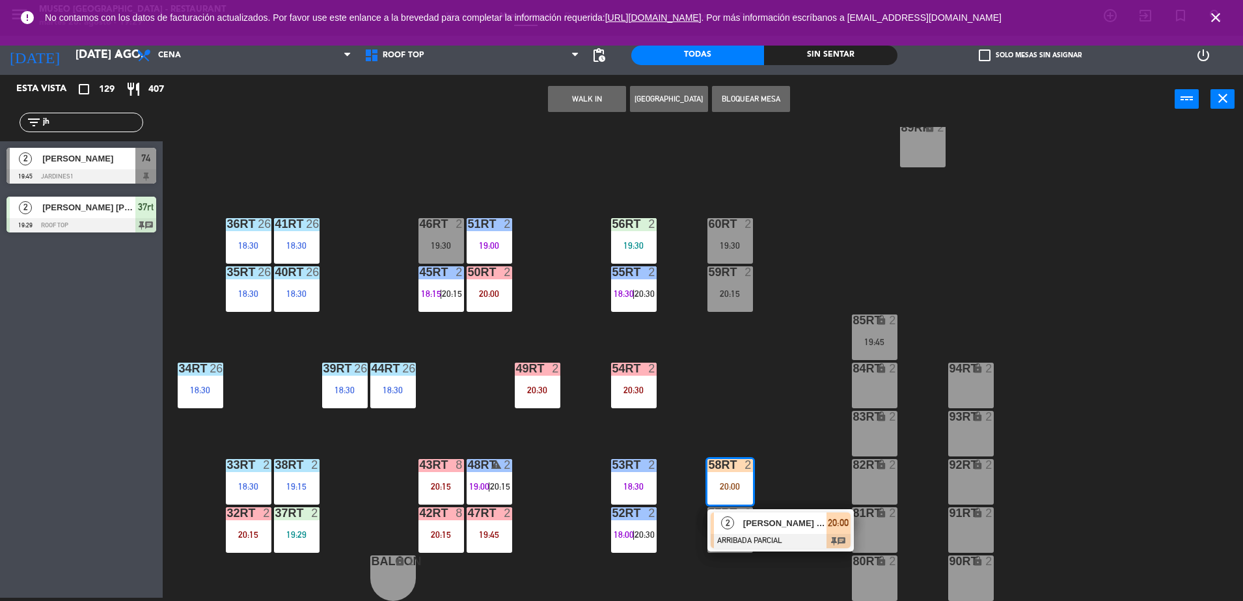
click at [807, 521] on span "[PERSON_NAME] [PERSON_NAME]" at bounding box center [784, 523] width 83 height 14
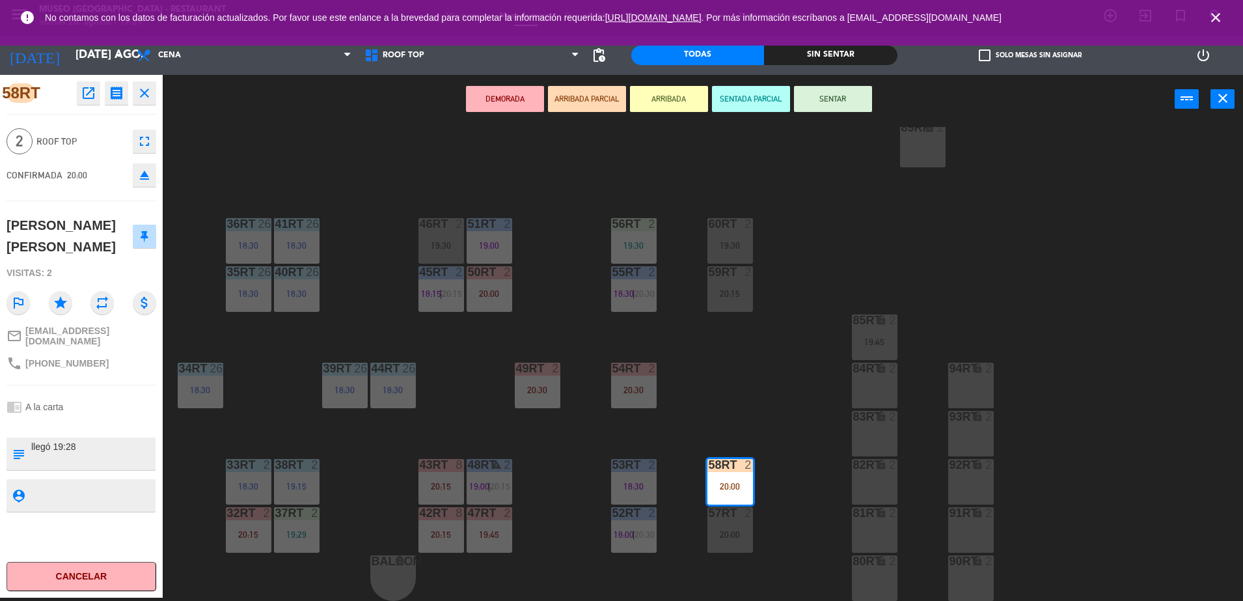
click at [802, 396] on div "18RT 5 19:00 16RT 4 19:00 28RT 2 19:30 80RR lock 2 19:15 27RT 4 19:45 7RT 5 20:…" at bounding box center [709, 364] width 1068 height 474
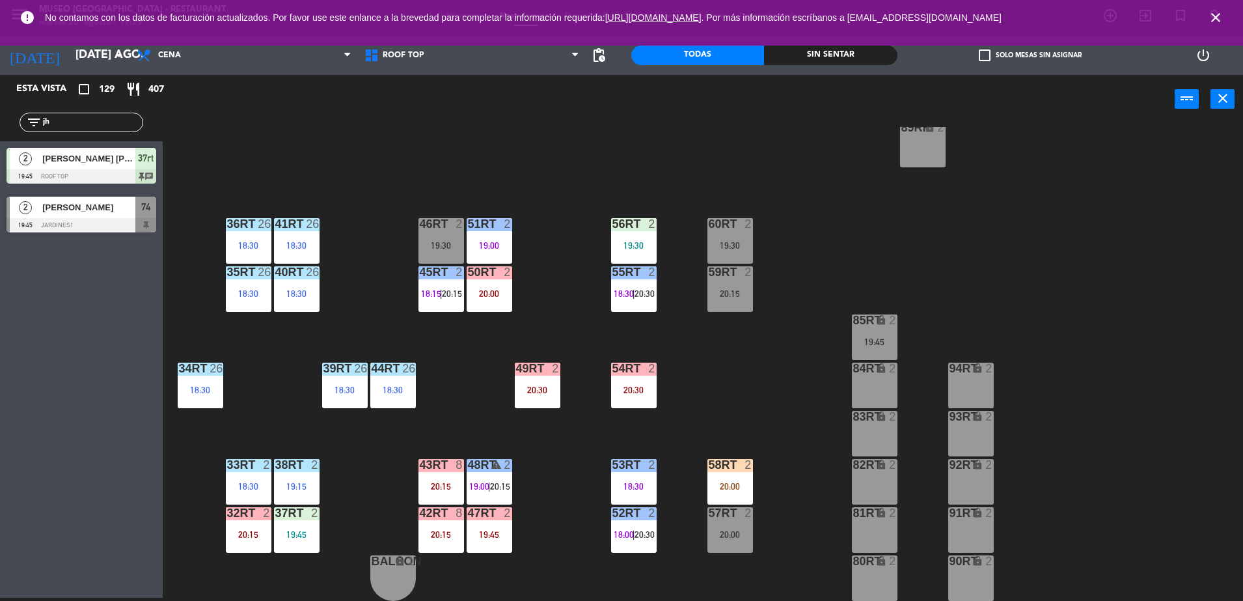
scroll to position [0, 0]
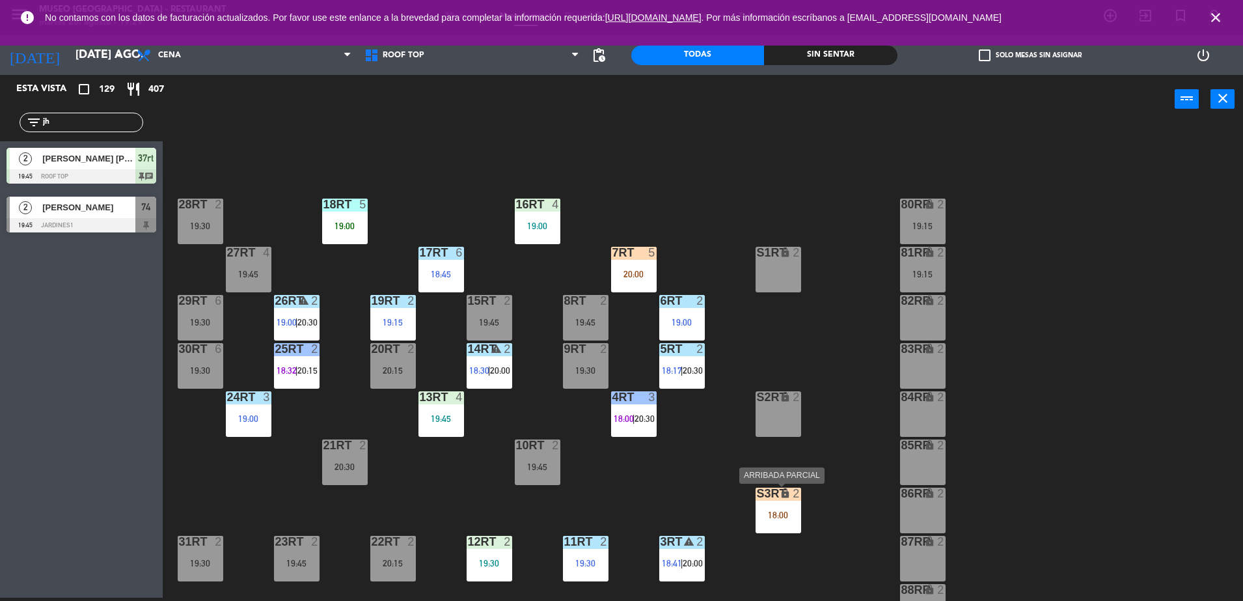
click at [775, 506] on div "S3RT lock 2 18:00" at bounding box center [778, 510] width 46 height 46
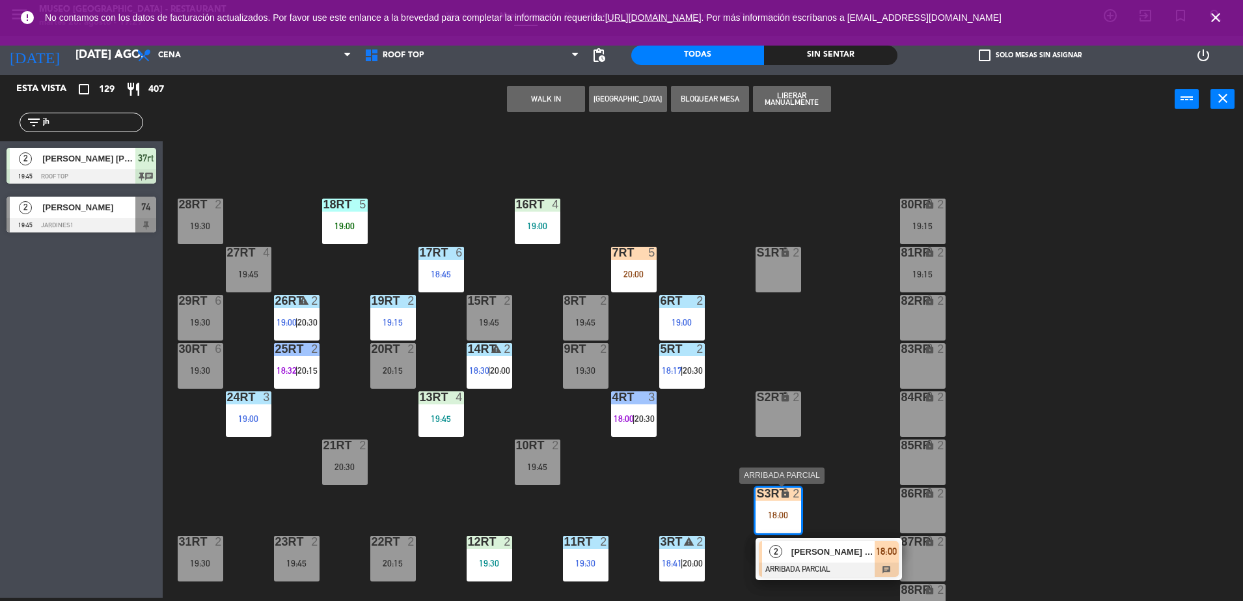
click at [800, 553] on span "[PERSON_NAME] Huarache [PERSON_NAME]" at bounding box center [832, 552] width 83 height 14
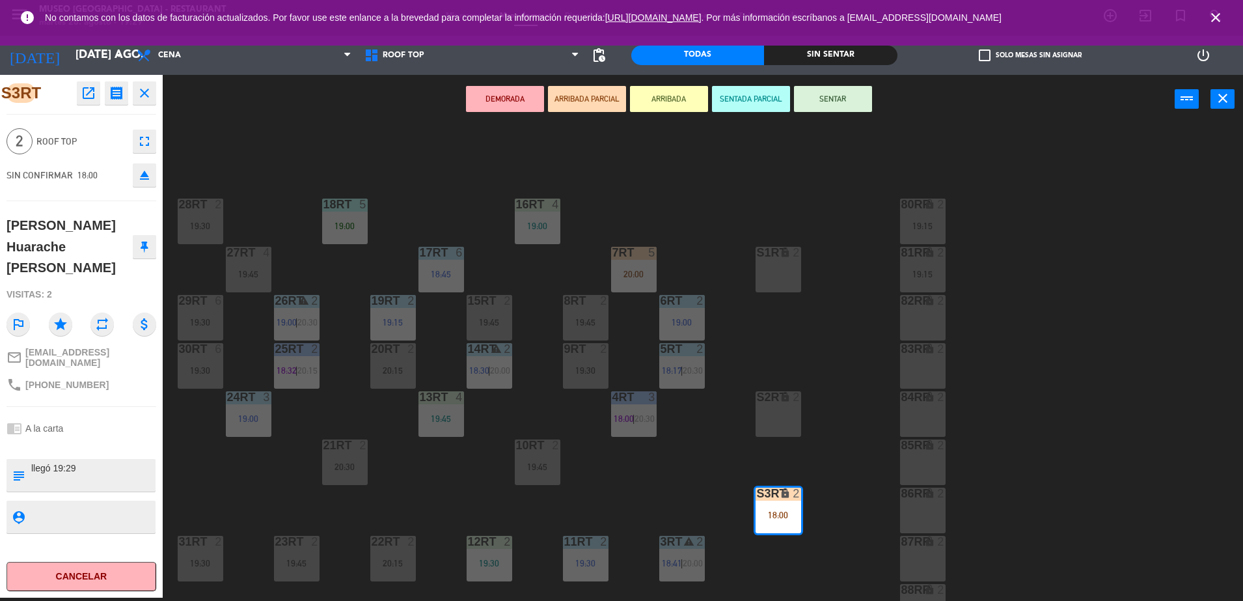
click at [679, 492] on div "18RT 5 19:00 16RT 4 19:00 28RT 2 19:30 80RR lock 2 19:15 27RT 4 19:45 7RT 5 20:…" at bounding box center [709, 364] width 1068 height 474
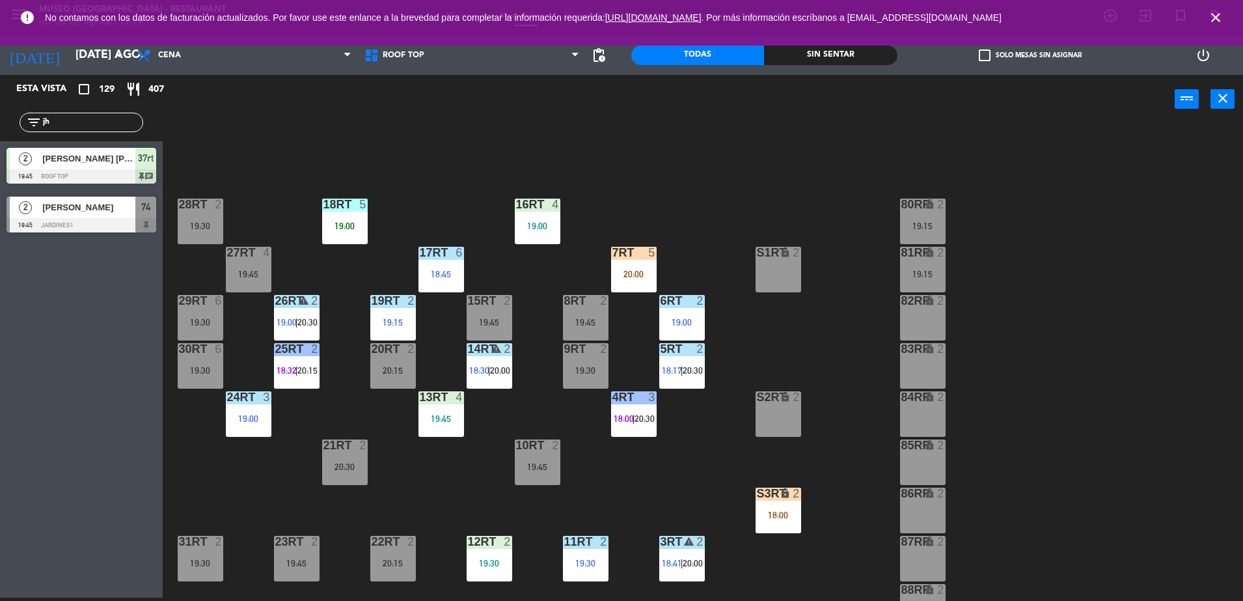
scroll to position [510, 0]
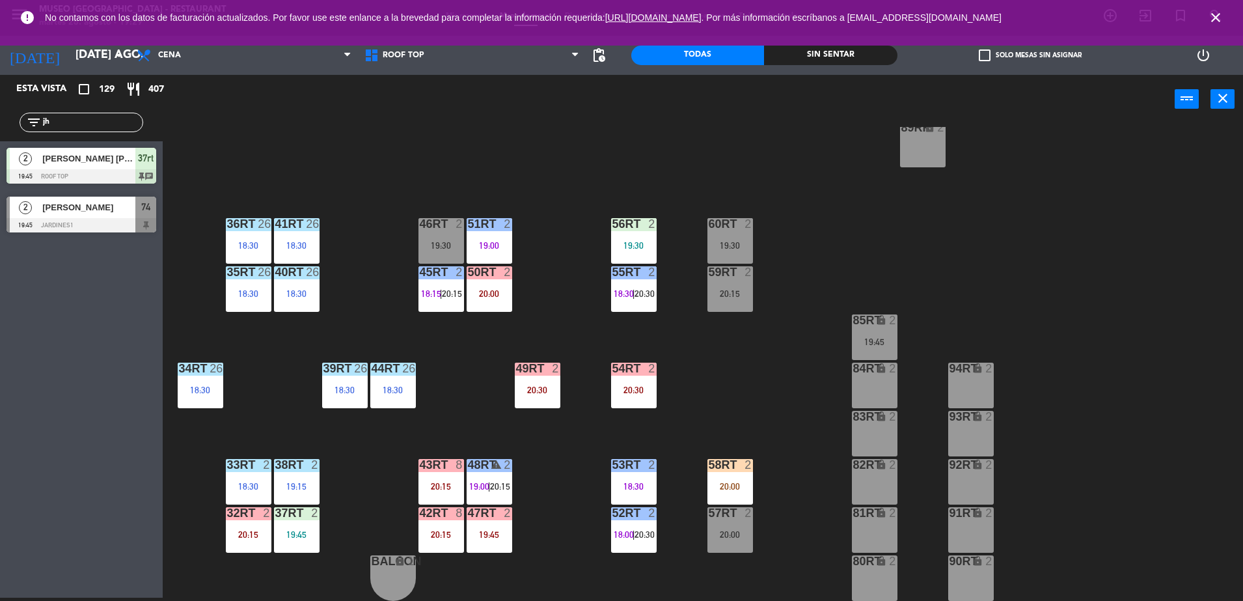
click at [282, 530] on div "19:45" at bounding box center [297, 534] width 46 height 9
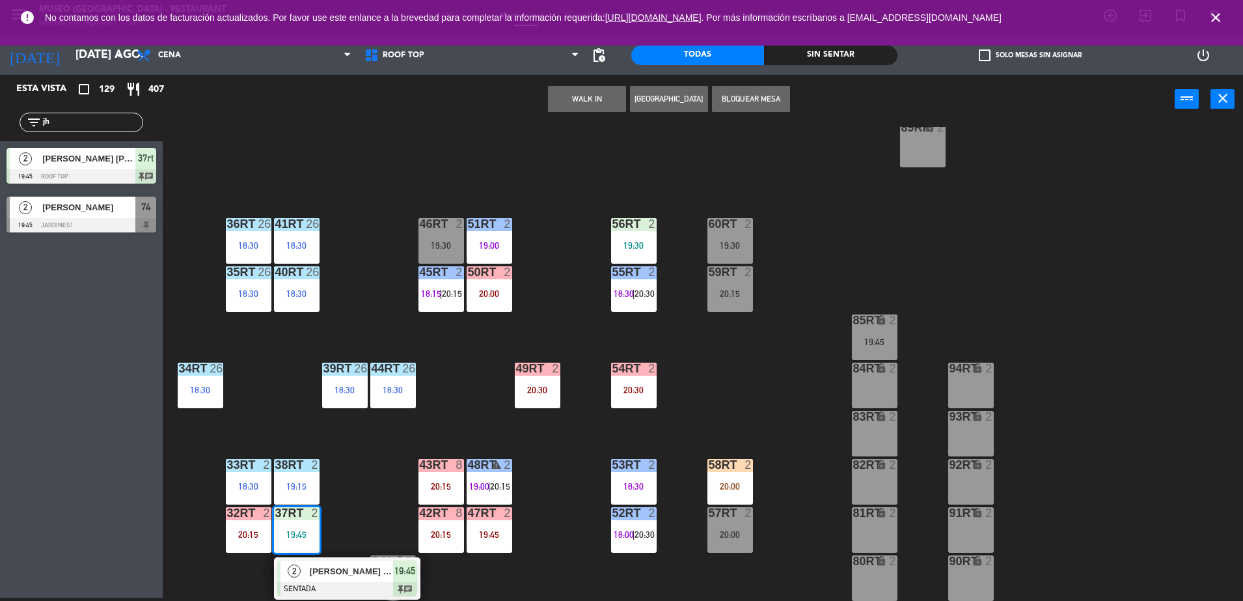
click at [344, 568] on span "[PERSON_NAME] [PERSON_NAME]" at bounding box center [351, 571] width 83 height 14
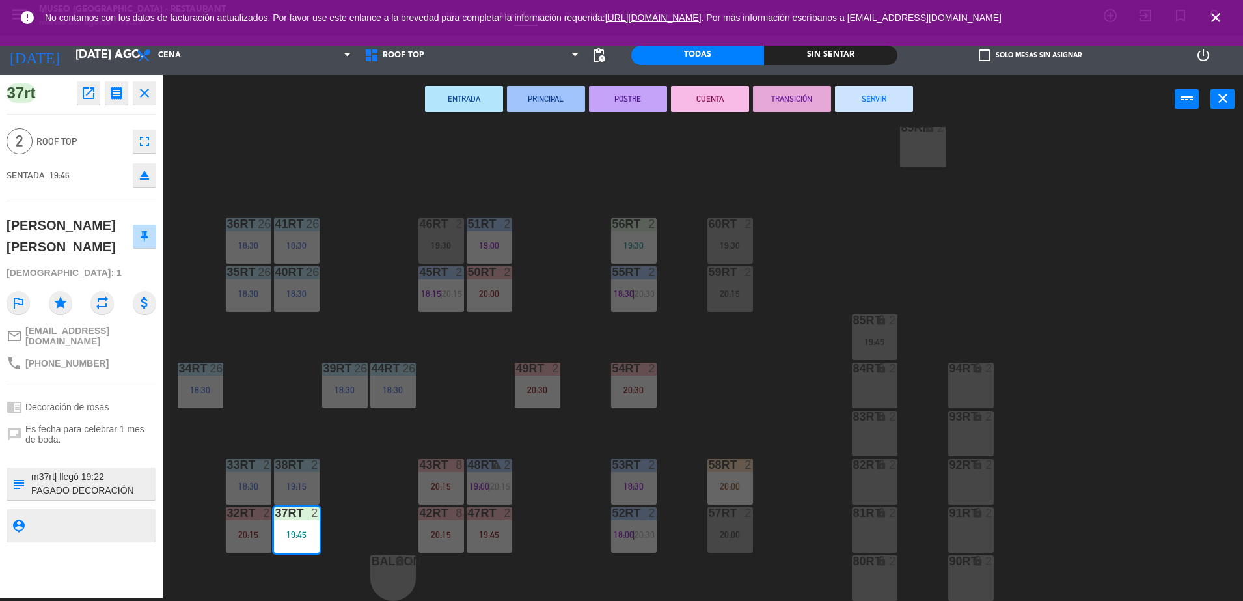
click at [94, 470] on textarea at bounding box center [92, 483] width 124 height 27
click at [342, 469] on div "18RT 5 19:00 16RT 4 19:00 28RT 2 19:30 80RR lock 2 19:15 27RT 4 19:45 7RT 5 20:…" at bounding box center [709, 364] width 1068 height 474
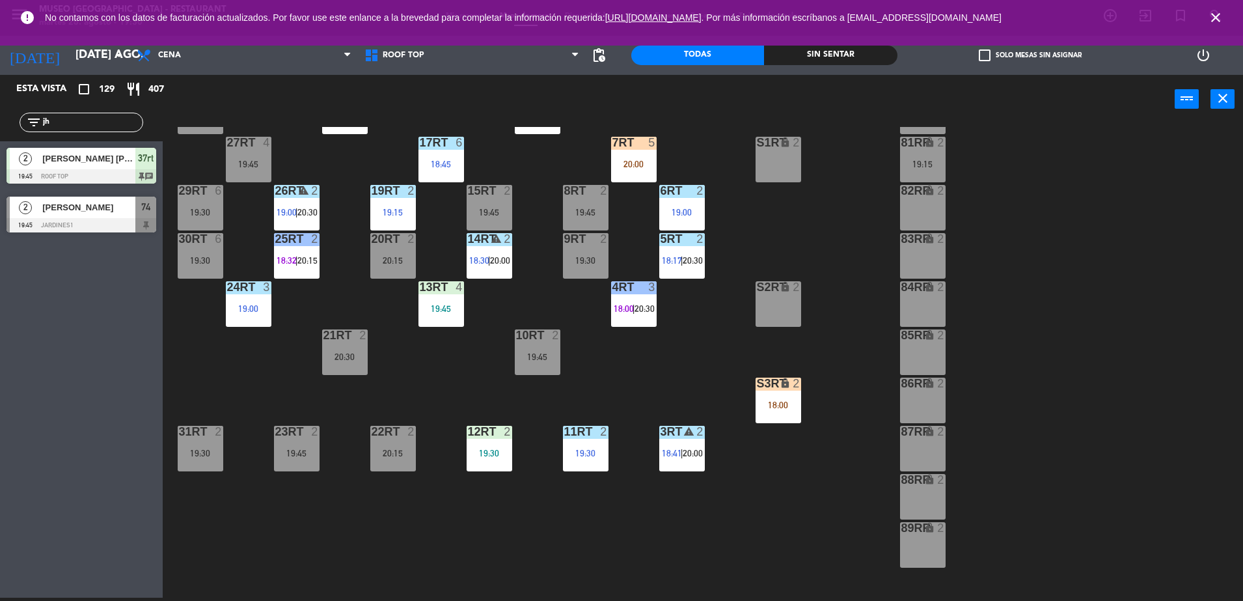
scroll to position [111, 0]
click at [776, 394] on div "S3RT lock 2 18:00" at bounding box center [778, 400] width 46 height 46
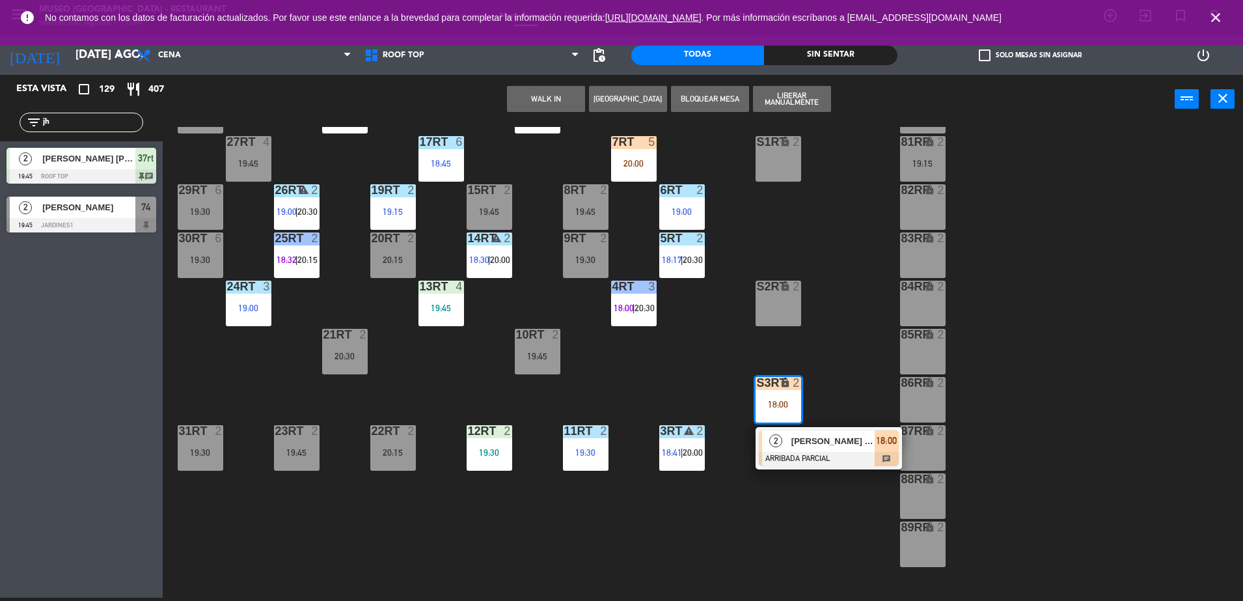
click at [856, 446] on span "[PERSON_NAME] Huarache [PERSON_NAME]" at bounding box center [832, 441] width 83 height 14
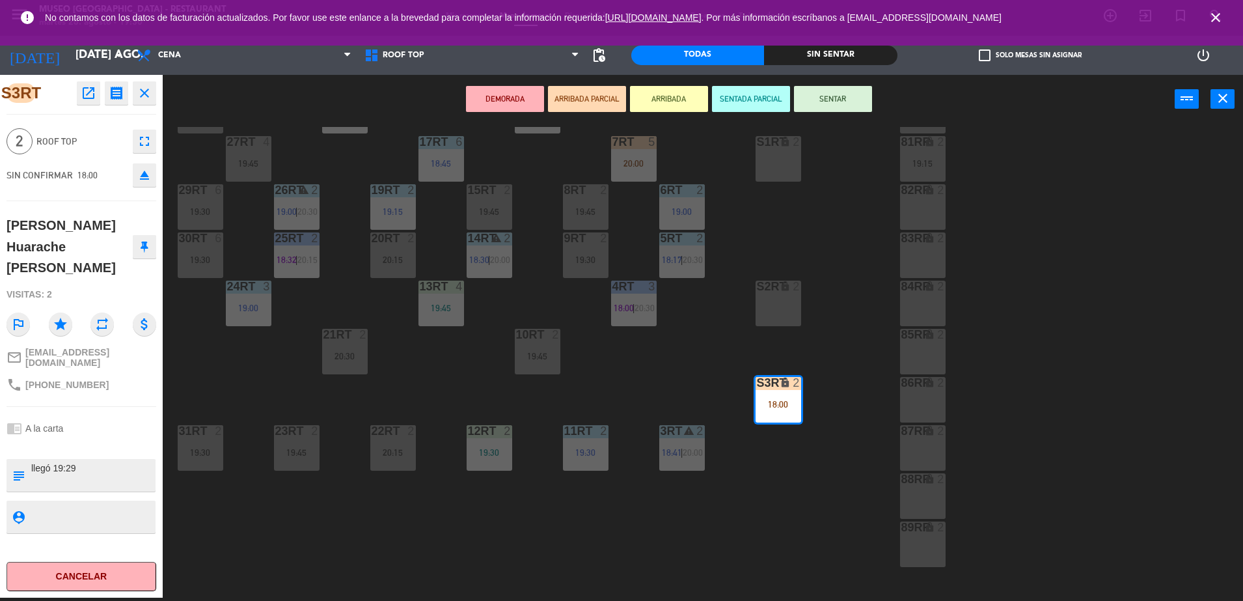
click at [645, 393] on div "18RT 5 19:00 16RT 4 19:00 28RT 2 19:30 80RR lock 2 19:15 27RT 4 19:45 7RT 5 20:…" at bounding box center [709, 364] width 1068 height 474
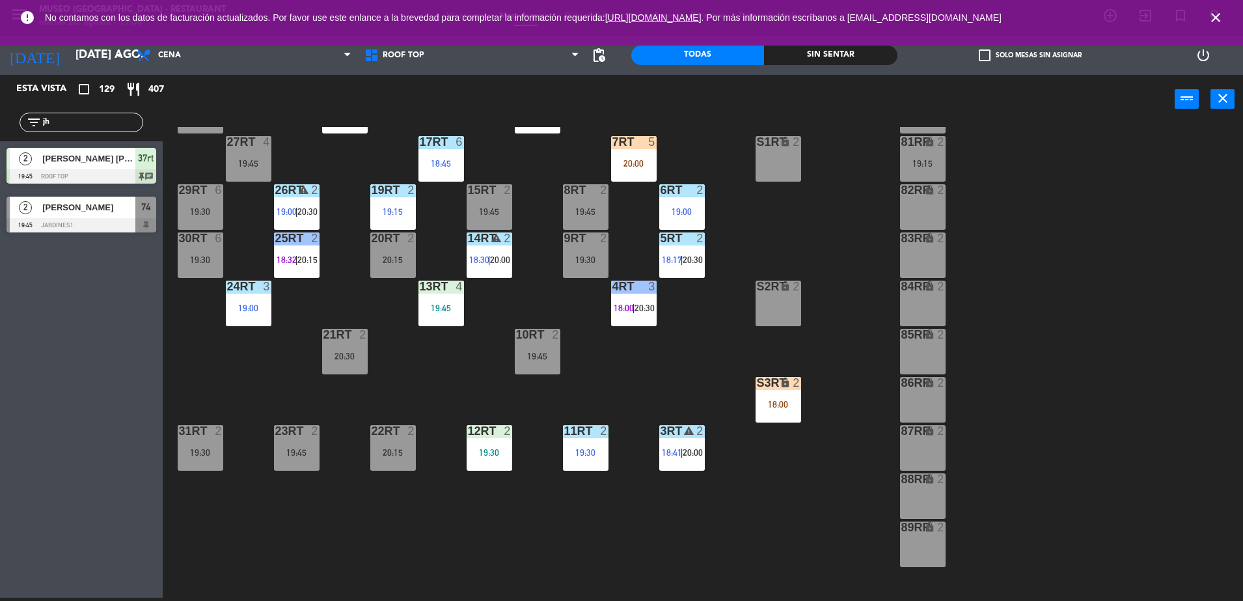
drag, startPoint x: 87, startPoint y: 122, endPoint x: -3, endPoint y: 144, distance: 92.5
click at [0, 144] on html "close × Museo Larco Café - Restaurant × chrome_reader_mode Listado de Reservas …" at bounding box center [621, 300] width 1243 height 601
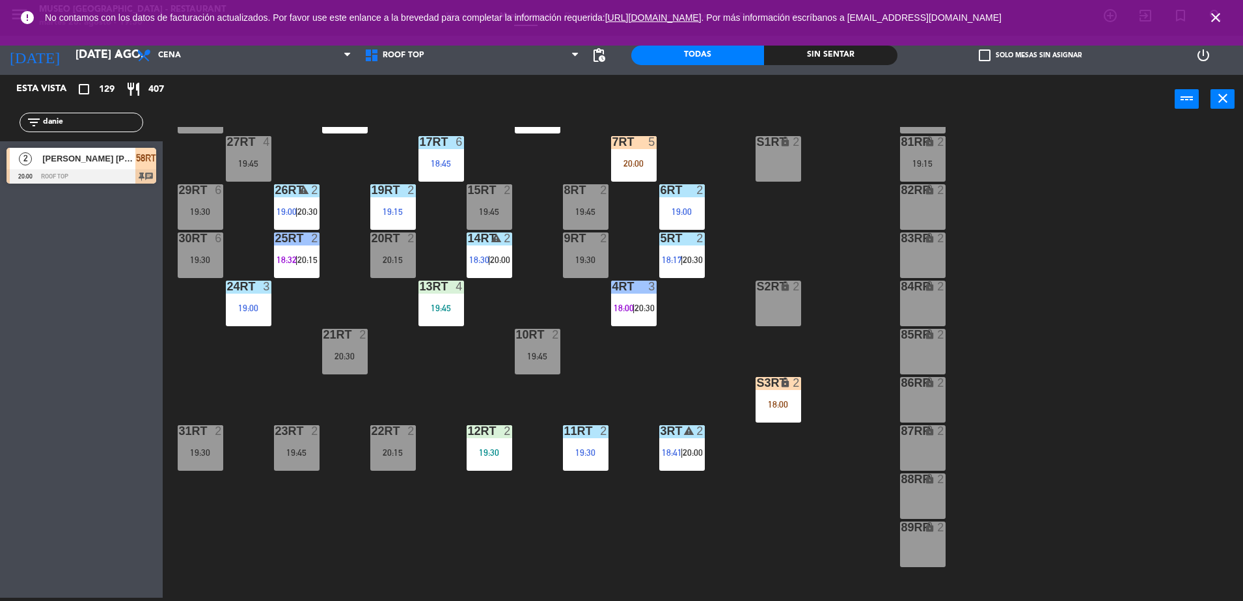
type input "danie"
click at [74, 158] on span "[PERSON_NAME] [PERSON_NAME]" at bounding box center [88, 159] width 93 height 14
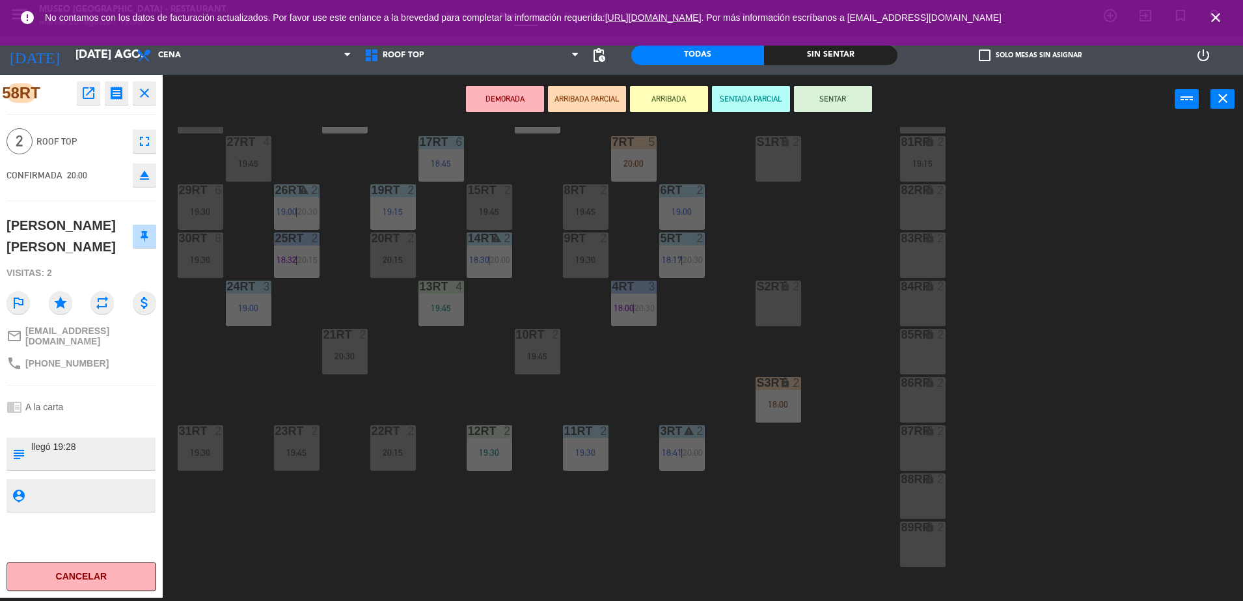
scroll to position [510, 0]
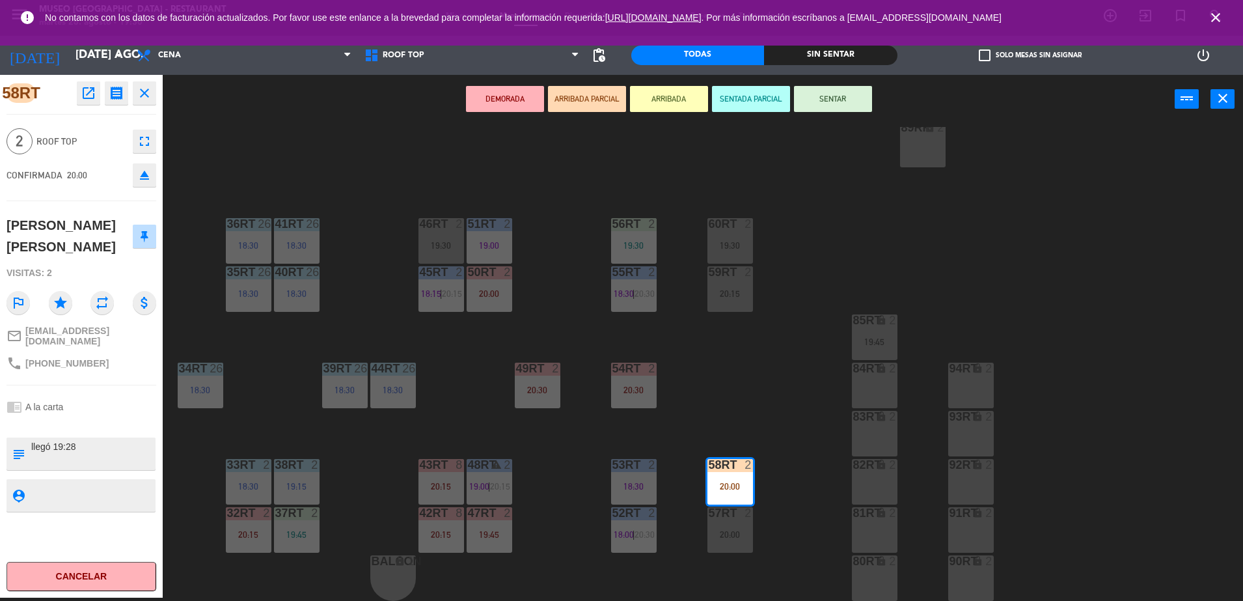
click at [734, 515] on div at bounding box center [729, 513] width 21 height 12
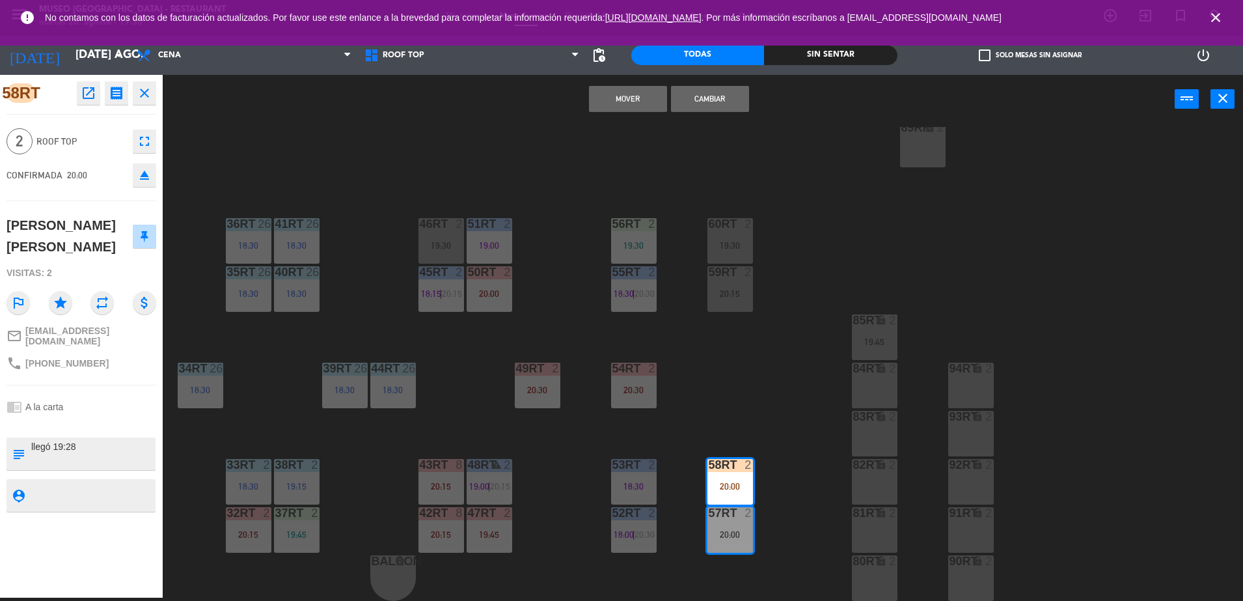
click at [708, 88] on button "Cambiar" at bounding box center [710, 99] width 78 height 26
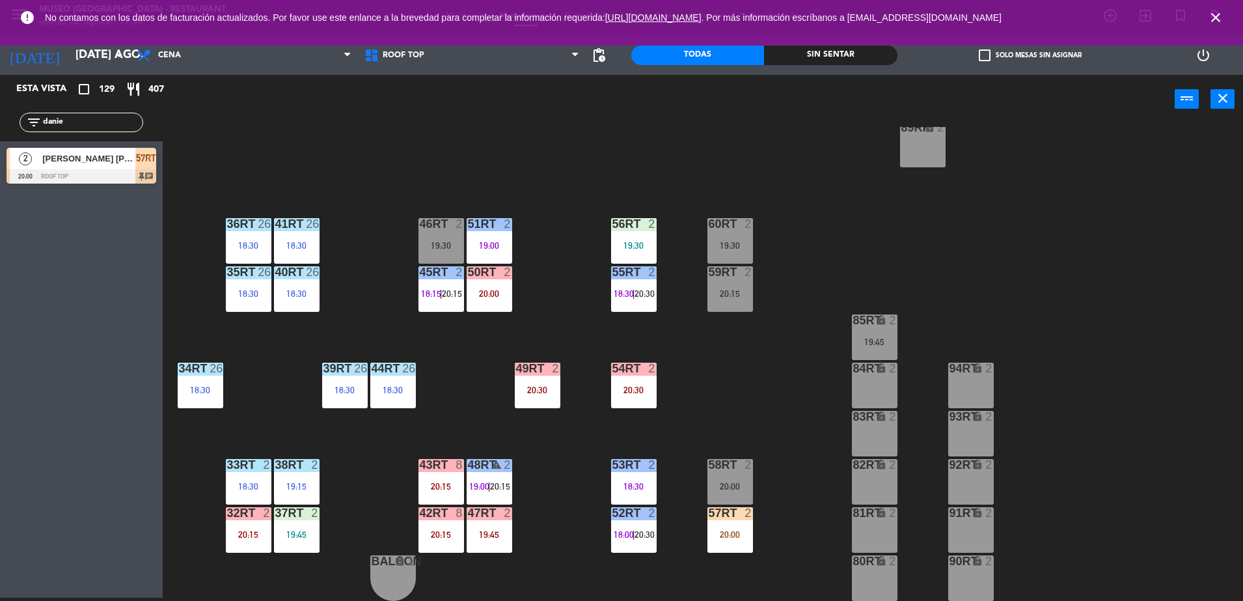
click at [740, 510] on div at bounding box center [729, 513] width 21 height 12
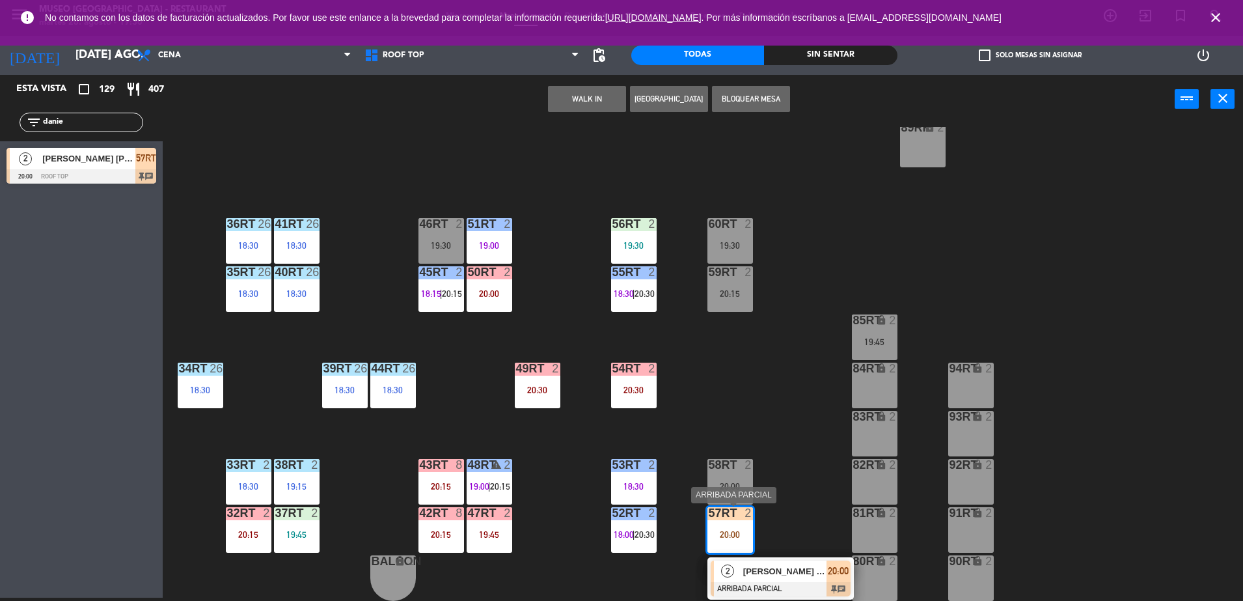
click at [769, 587] on div at bounding box center [781, 589] width 140 height 14
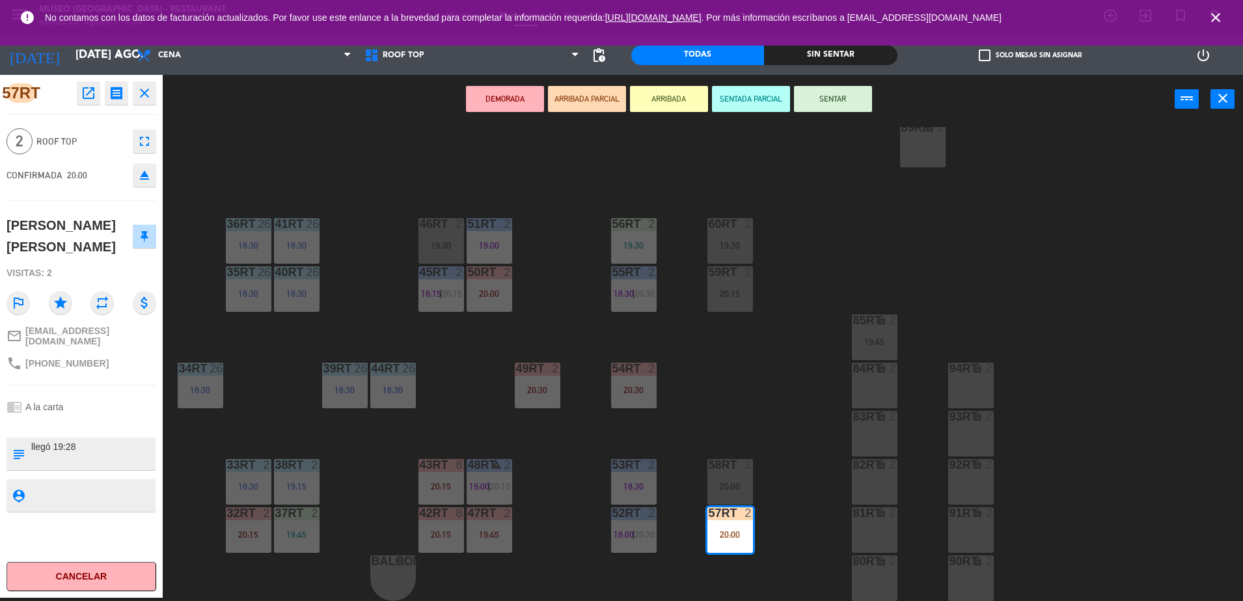
click at [102, 454] on textarea at bounding box center [92, 453] width 124 height 27
type textarea "llegó 19:28 compromiso"
click at [96, 406] on div "chrome_reader_mode A la carta" at bounding box center [82, 406] width 150 height 25
click at [82, 441] on textarea at bounding box center [92, 453] width 124 height 27
click at [723, 373] on div "18RT 5 19:00 16RT 4 19:00 28RT 2 18:00 80RR lock 2 19:15 27RT 4 19:45 7RT 5 20:…" at bounding box center [709, 364] width 1068 height 474
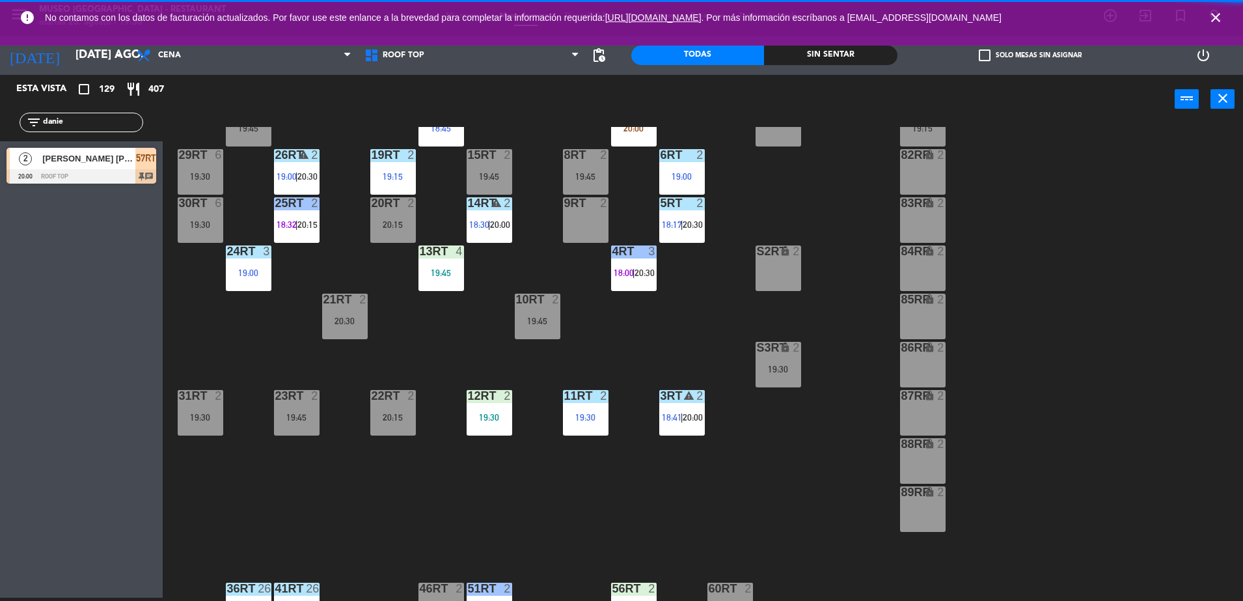
scroll to position [0, 0]
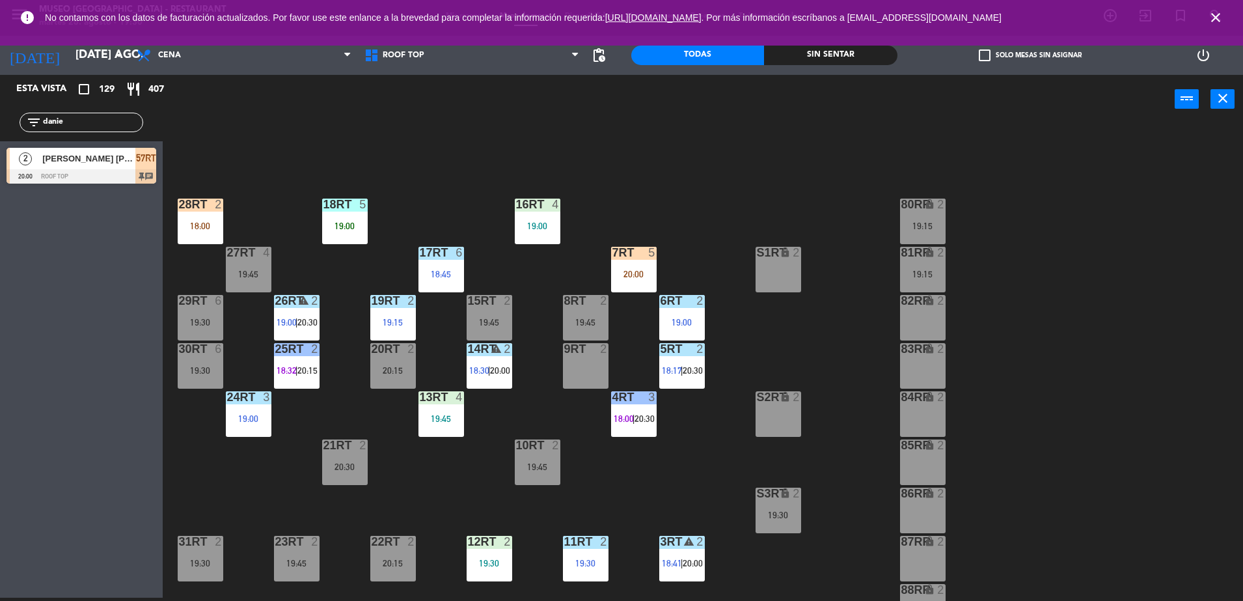
click at [215, 221] on div "18:00" at bounding box center [201, 225] width 46 height 9
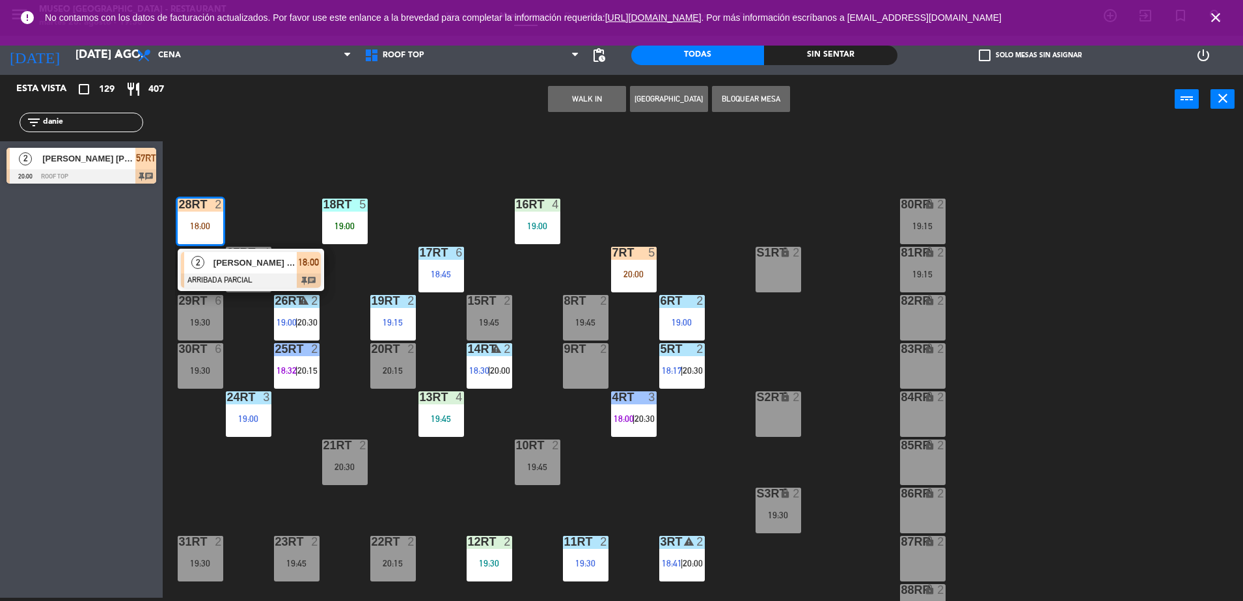
click at [268, 264] on span "[PERSON_NAME] Huarache [PERSON_NAME]" at bounding box center [254, 263] width 83 height 14
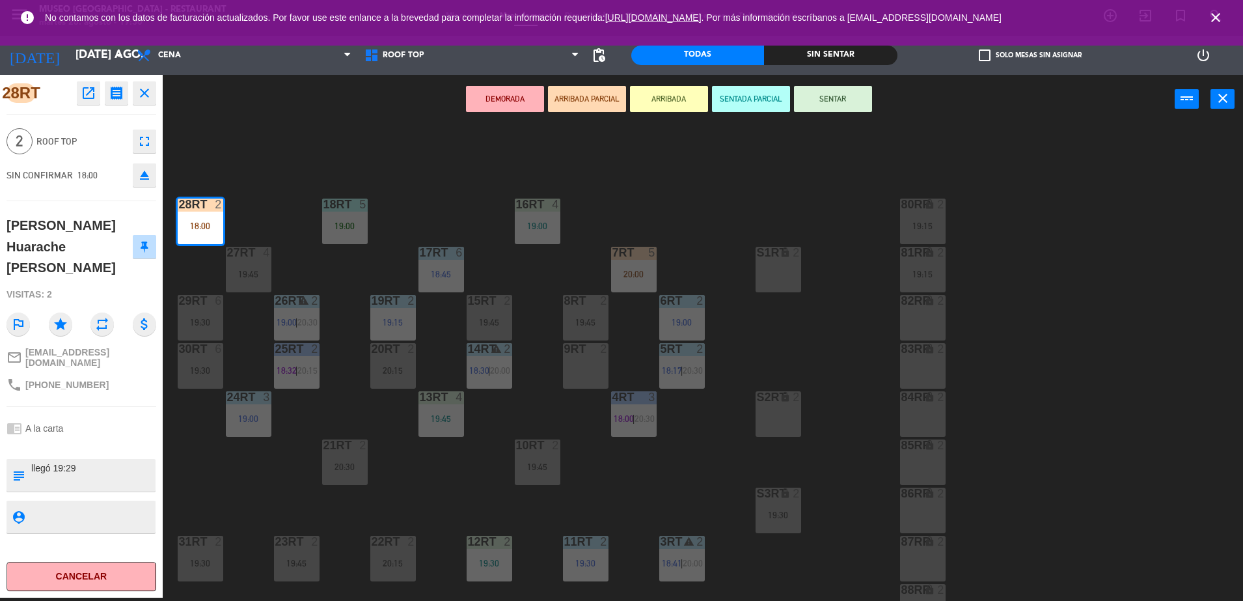
click at [351, 267] on div "18RT 5 19:00 16RT 4 19:00 28RT 2 18:00 80RR lock 2 19:15 27RT 4 19:45 7RT 5 20:…" at bounding box center [709, 364] width 1068 height 474
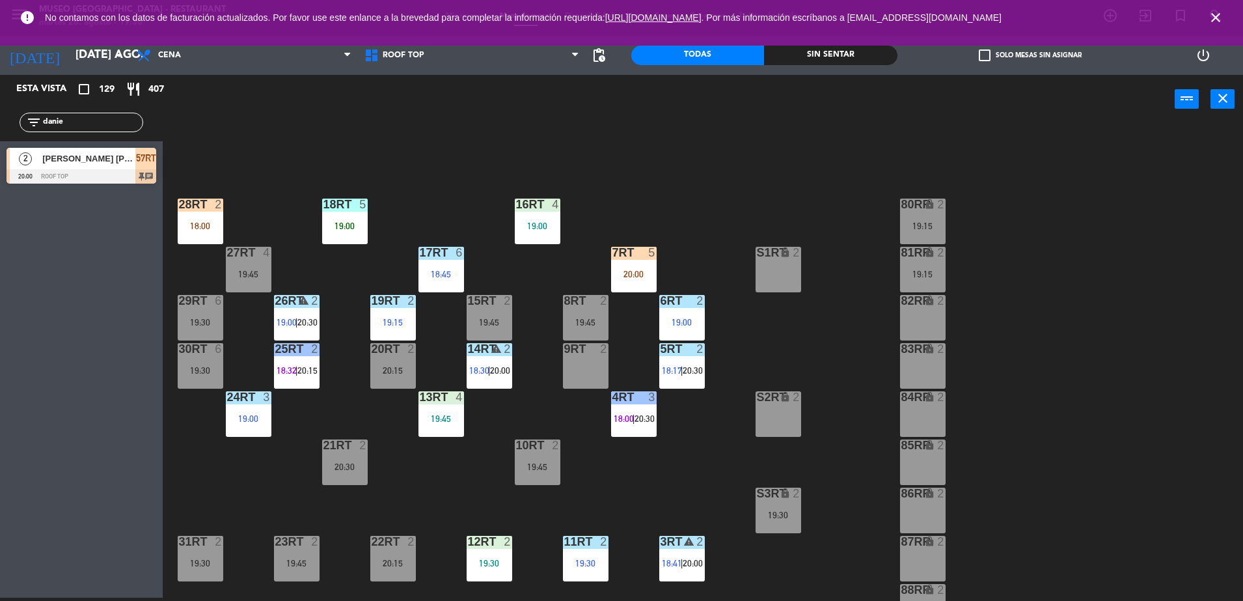
drag, startPoint x: 81, startPoint y: 116, endPoint x: 0, endPoint y: 140, distance: 84.0
click at [0, 140] on html "close × Museo Larco Café - Restaurant × chrome_reader_mode Listado de Reservas …" at bounding box center [621, 300] width 1243 height 601
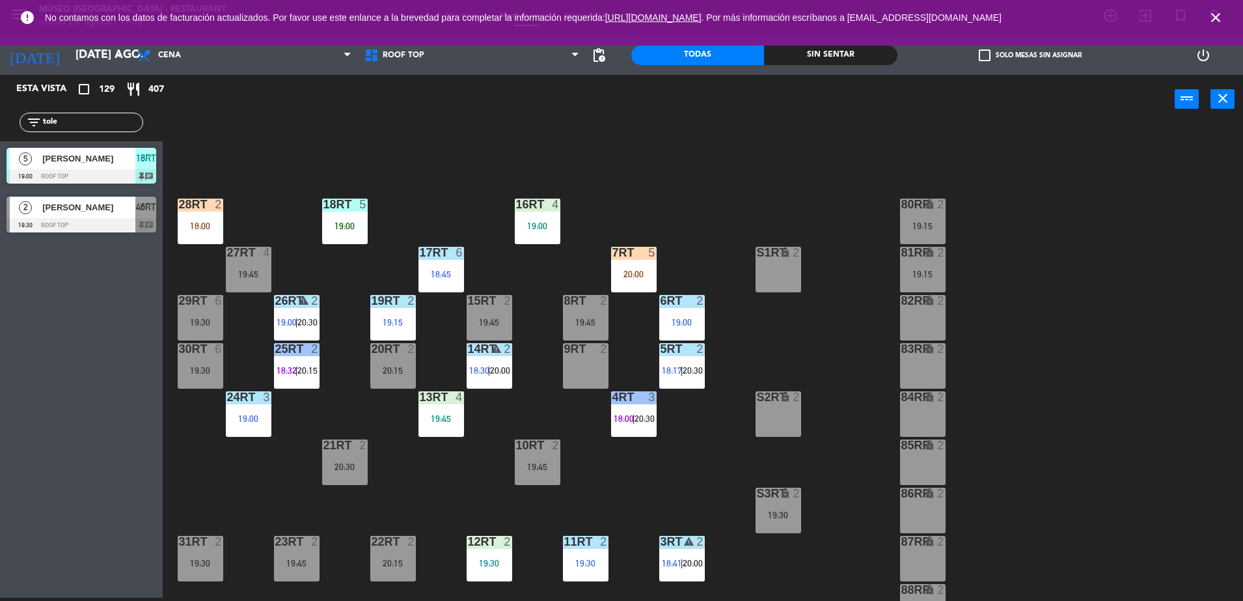
type input "tole"
click at [111, 165] on span "[PERSON_NAME]" at bounding box center [88, 159] width 93 height 14
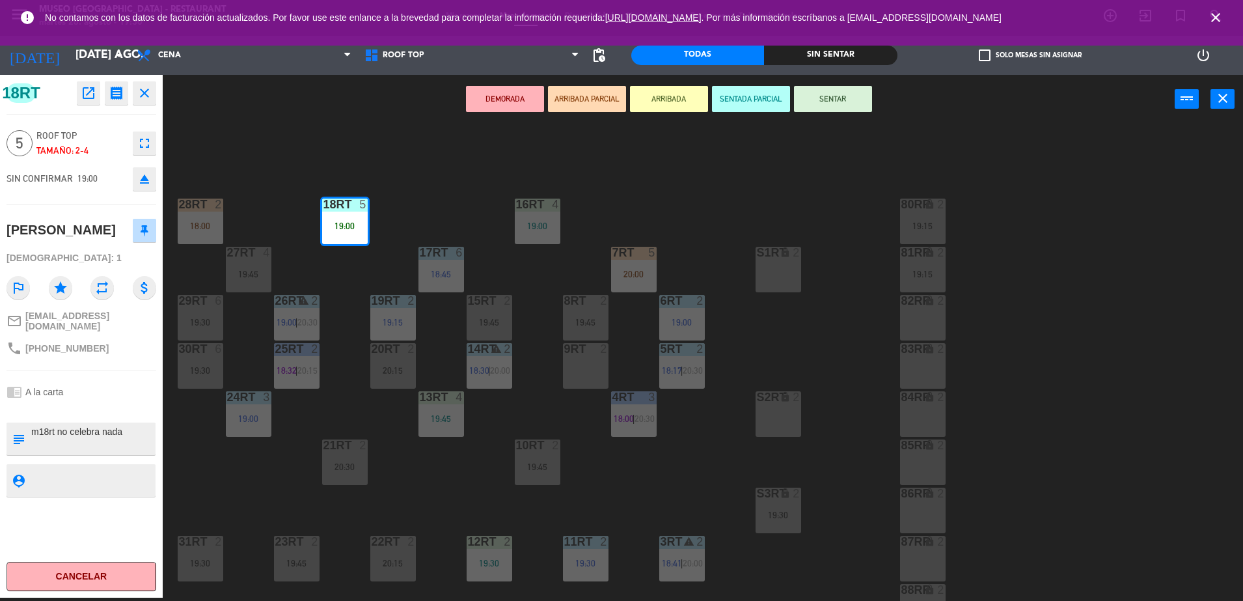
click at [835, 109] on button "SENTAR" at bounding box center [833, 99] width 78 height 26
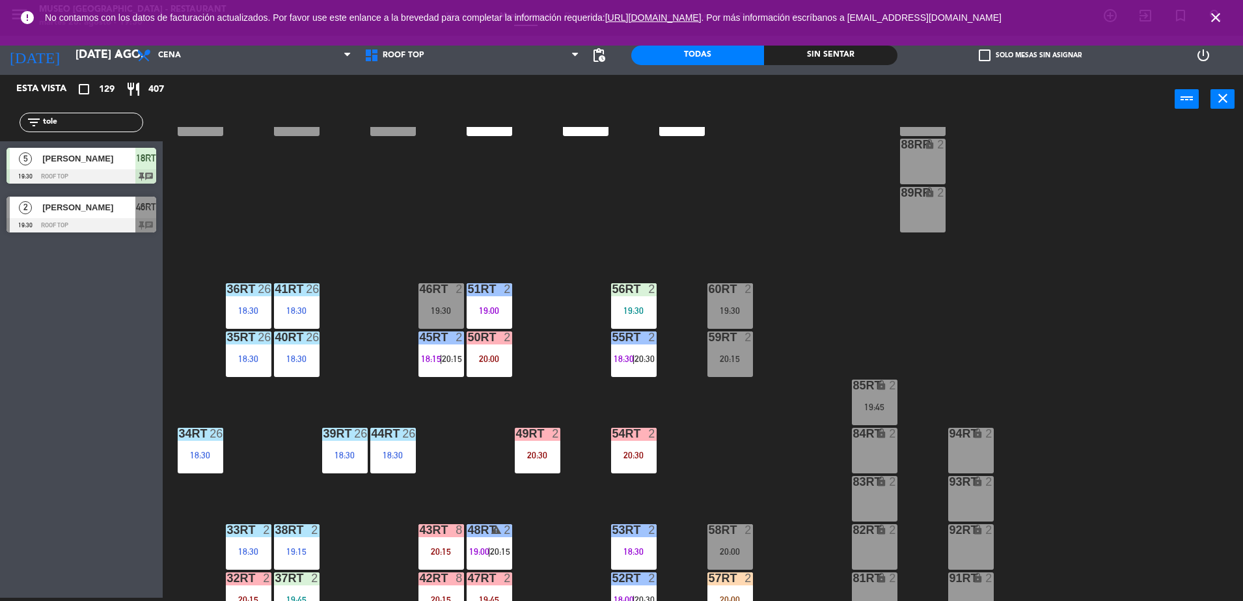
scroll to position [510, 0]
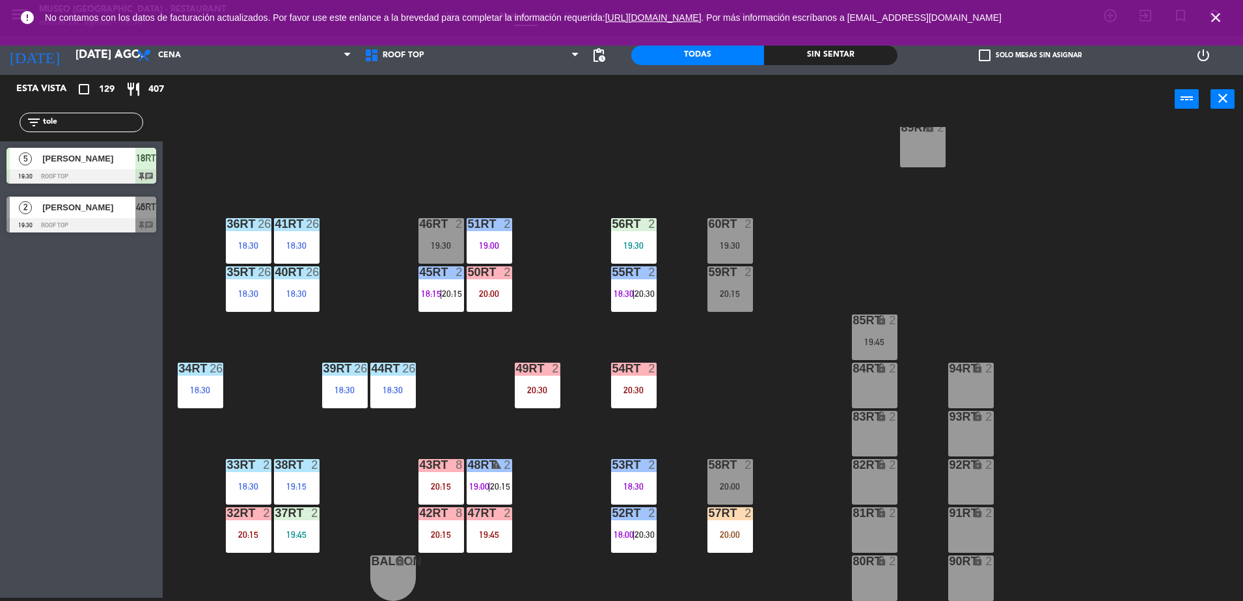
click at [743, 516] on div "2" at bounding box center [750, 513] width 21 height 12
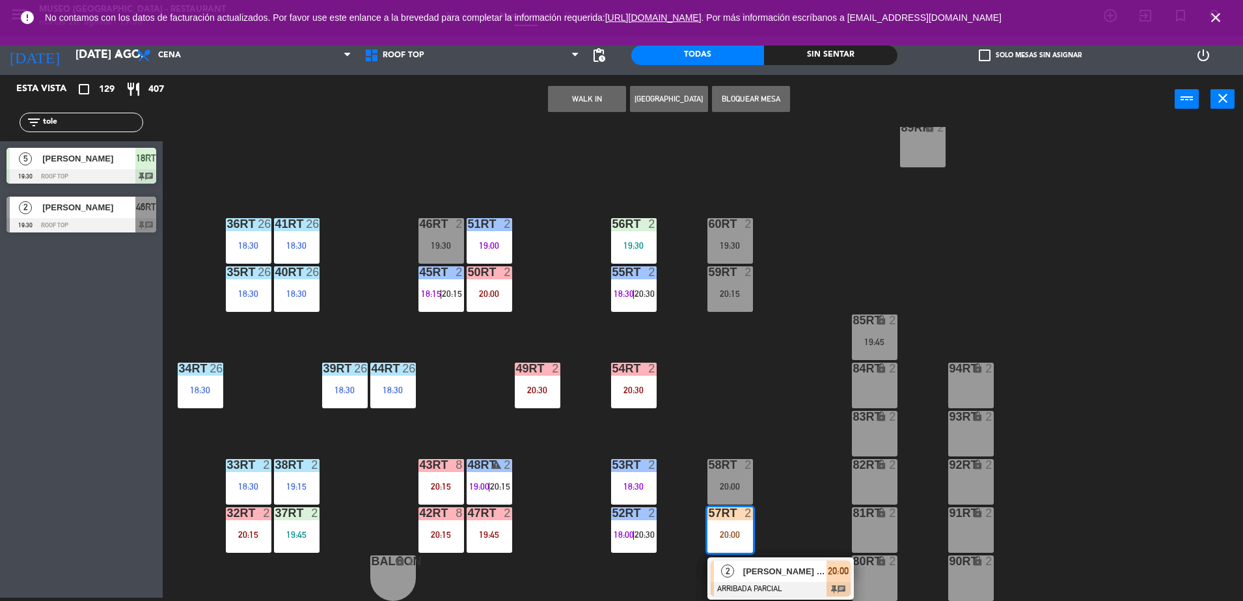
click at [762, 410] on div "18RT 5 19:30 16RT 4 19:00 28RT 2 18:00 80RR lock 2 19:15 27RT 4 19:45 7RT 5 20:…" at bounding box center [709, 364] width 1068 height 474
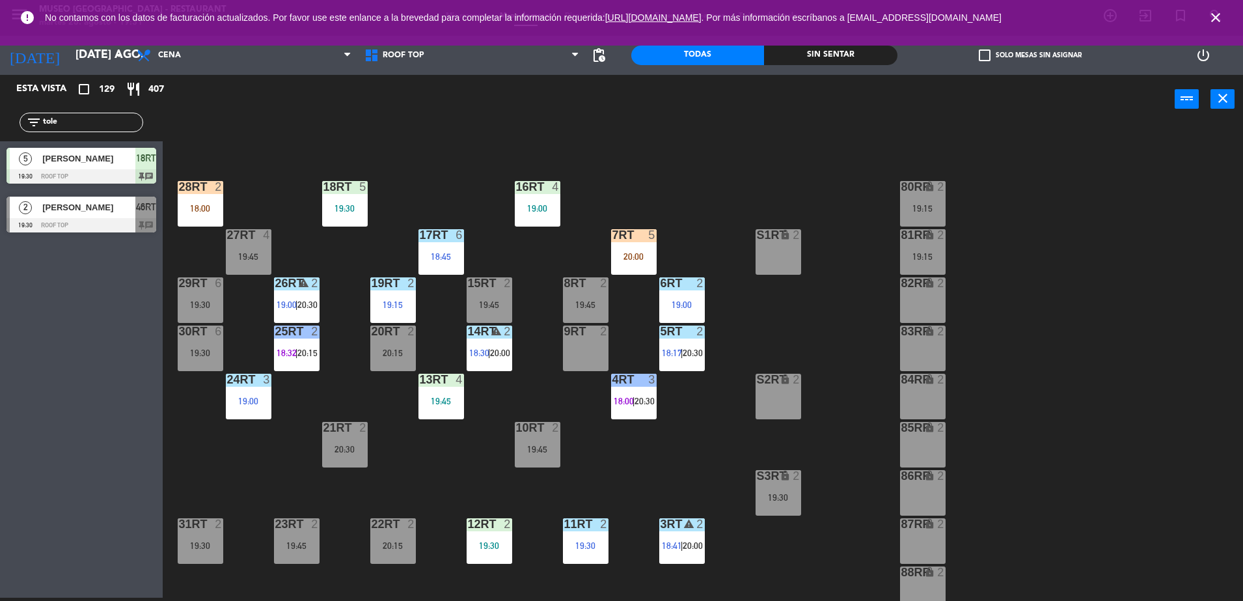
scroll to position [0, 0]
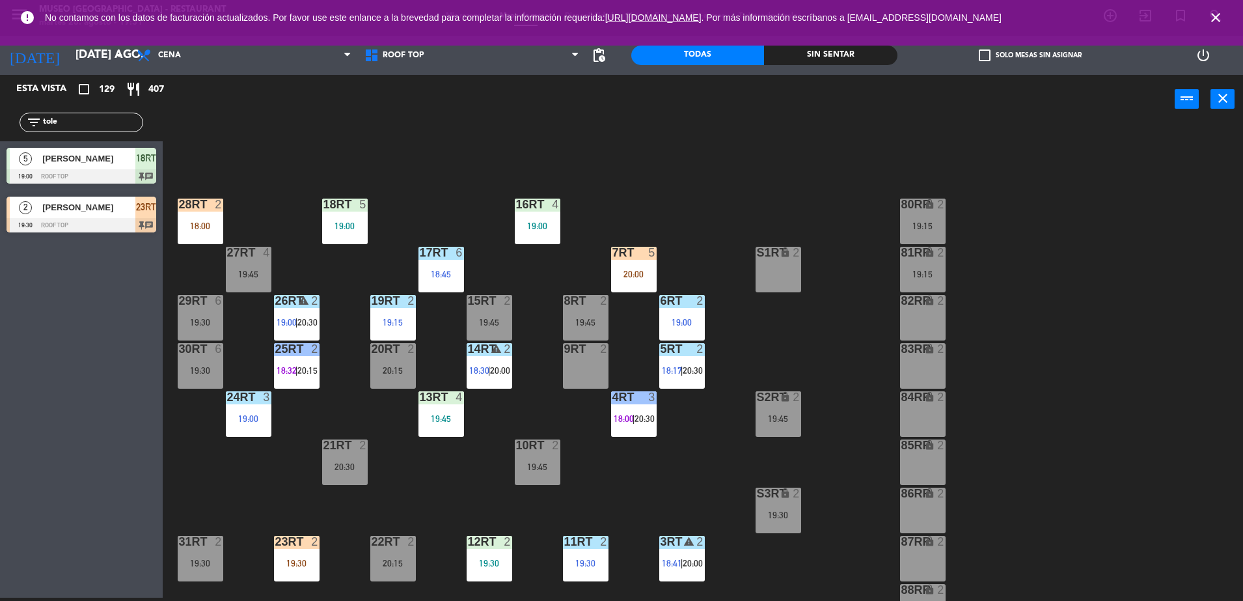
drag, startPoint x: 72, startPoint y: 121, endPoint x: -3, endPoint y: 130, distance: 76.0
click at [0, 130] on html "close × Museo Larco Café - Restaurant × chrome_reader_mode Listado de Reservas …" at bounding box center [621, 300] width 1243 height 601
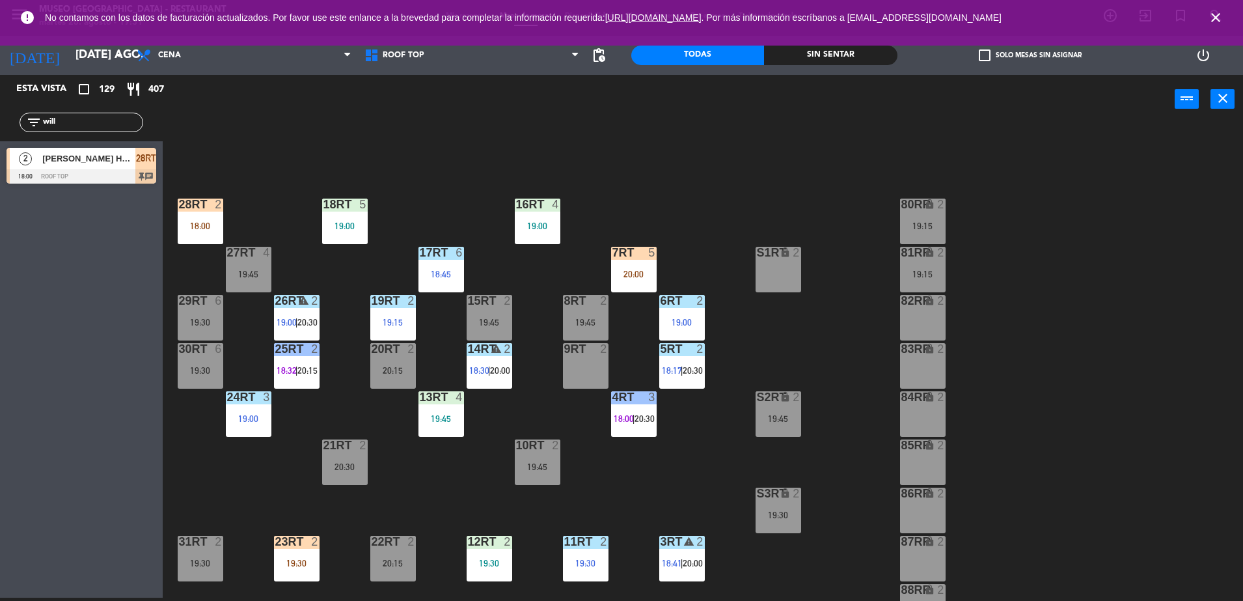
type input "will"
click at [127, 164] on span "[PERSON_NAME] Huarache [PERSON_NAME]" at bounding box center [88, 159] width 93 height 14
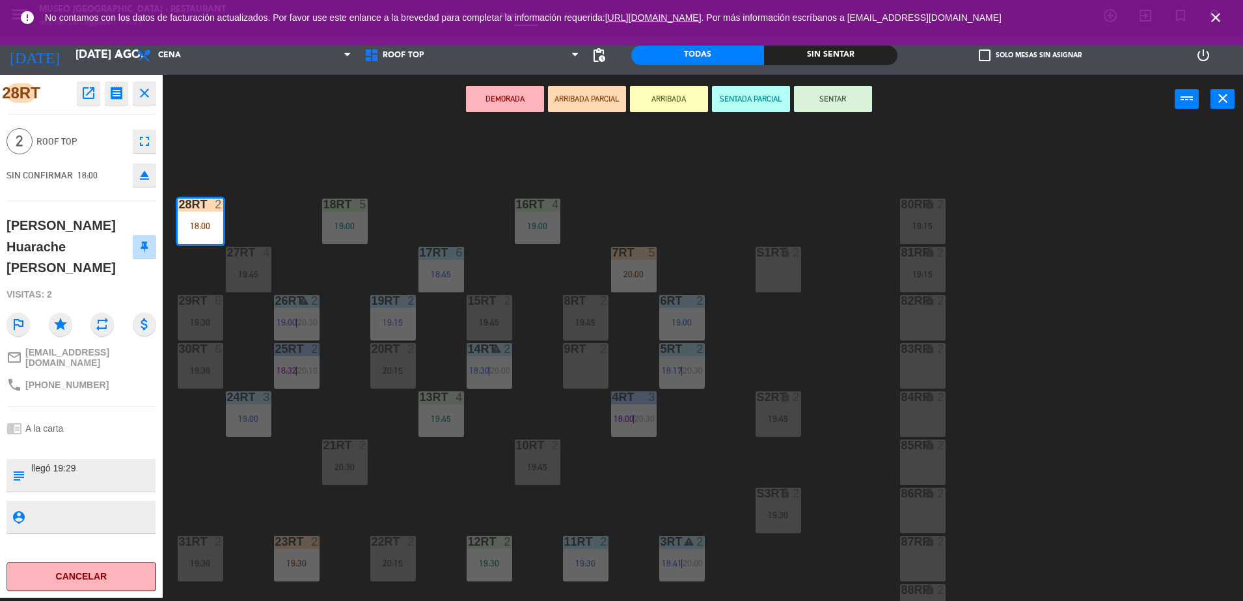
click at [592, 362] on div "9RT 2" at bounding box center [586, 366] width 46 height 46
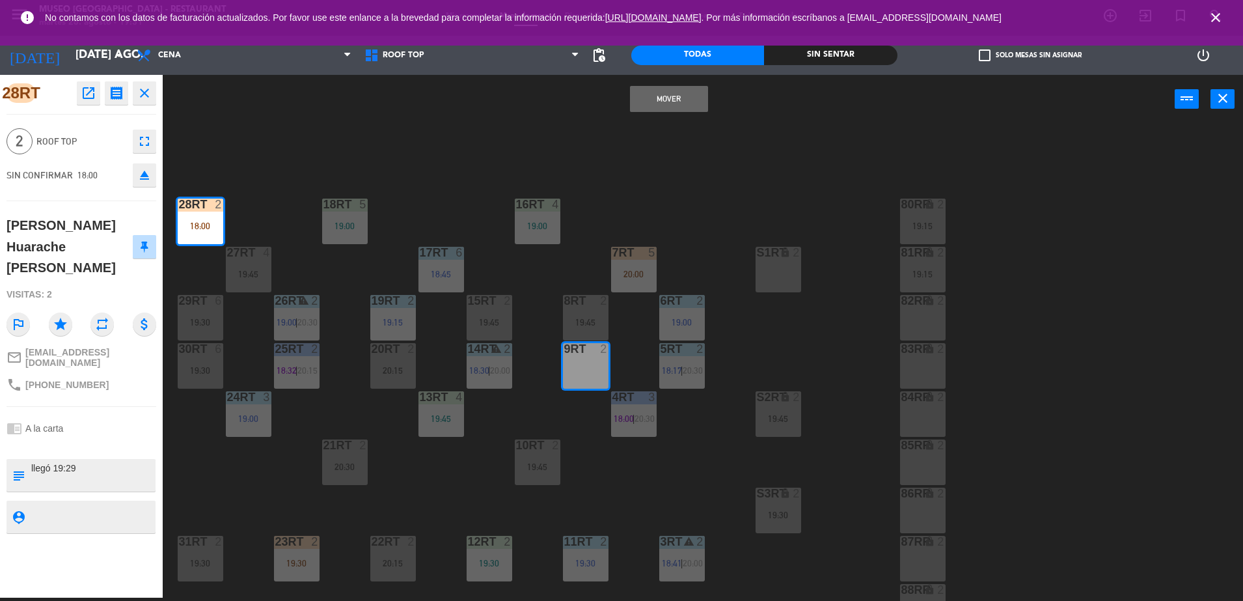
click at [661, 108] on button "Mover" at bounding box center [669, 99] width 78 height 26
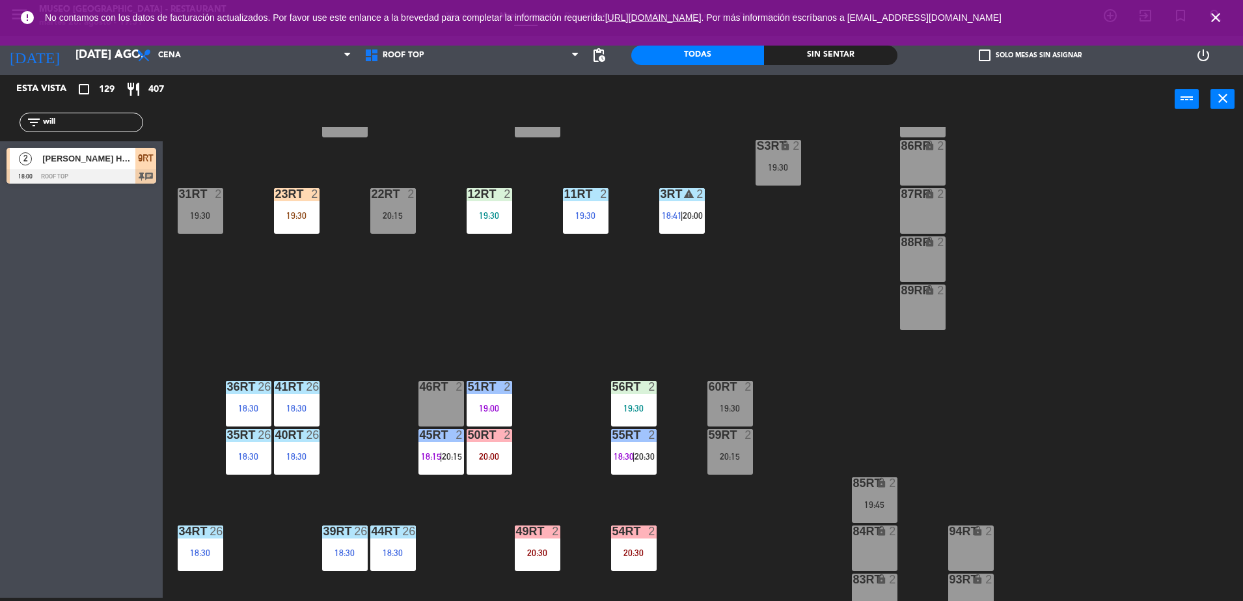
scroll to position [510, 0]
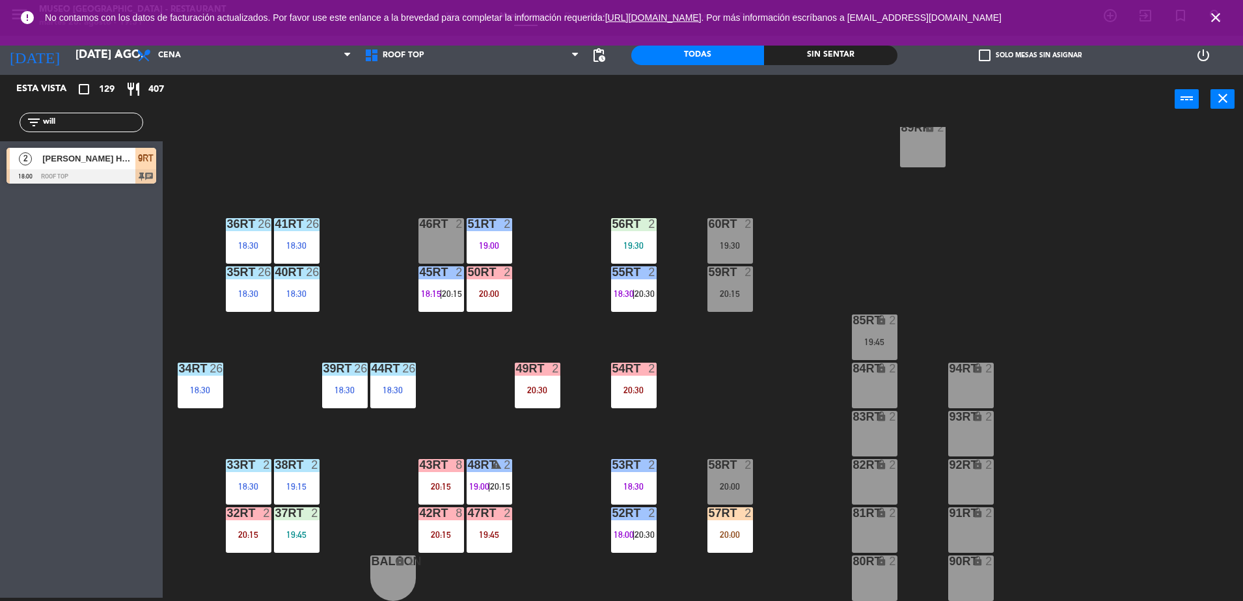
click at [740, 545] on div "57RT 2 20:00" at bounding box center [730, 530] width 46 height 46
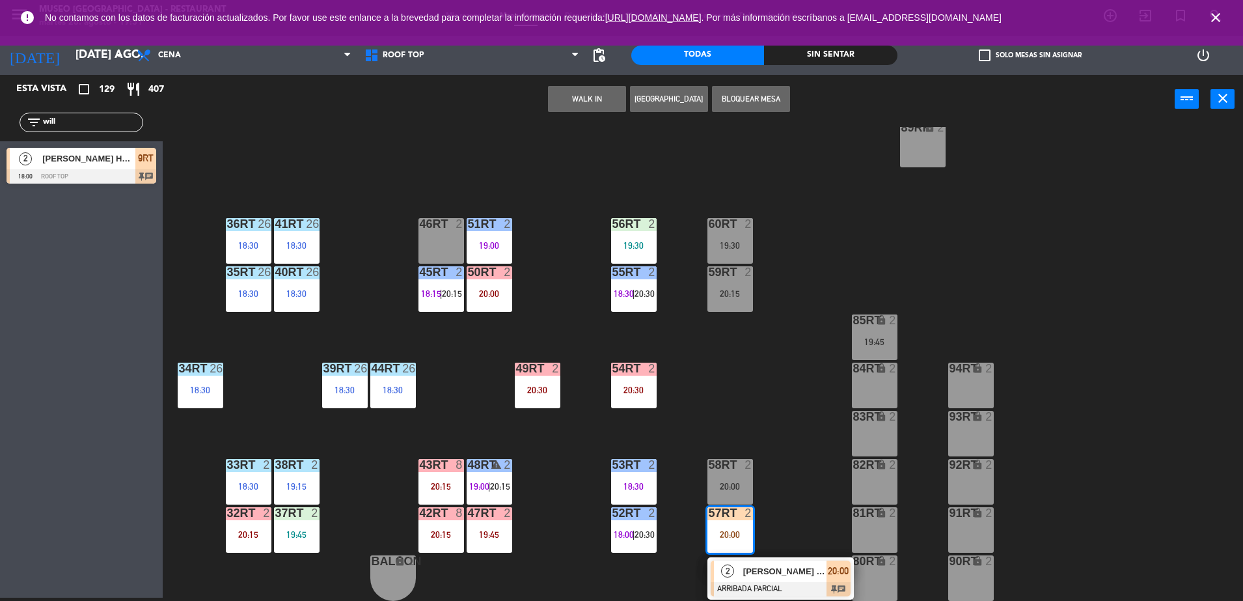
click at [754, 562] on div "[PERSON_NAME] [PERSON_NAME]" at bounding box center [784, 570] width 85 height 21
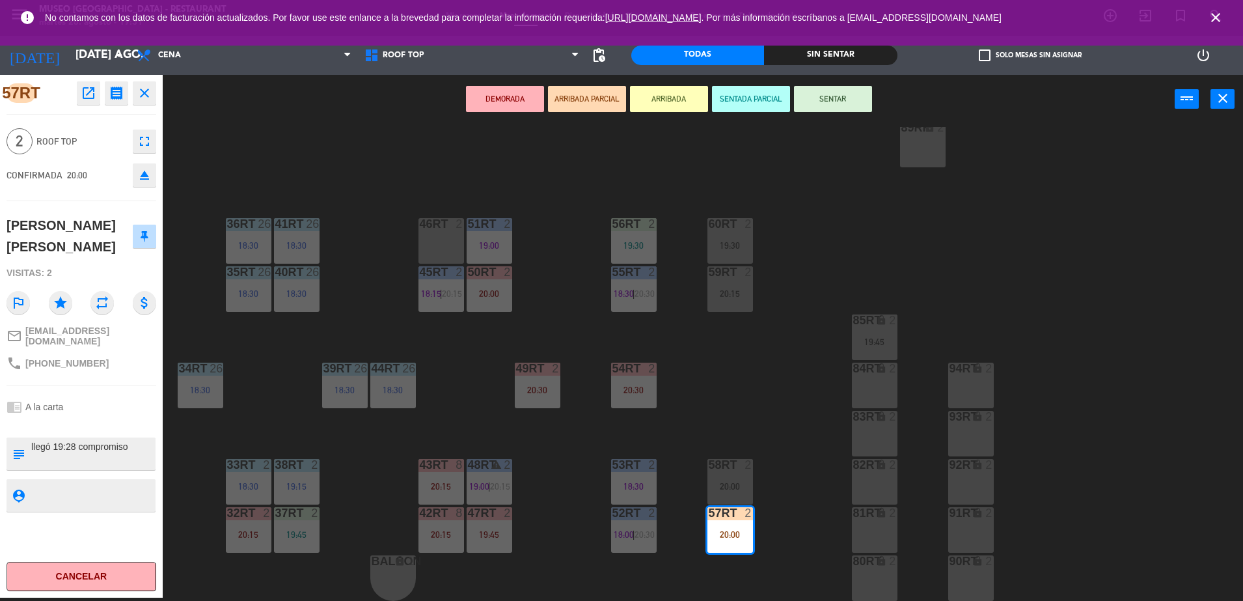
click at [33, 440] on textarea at bounding box center [92, 453] width 124 height 27
type textarea "m57rt| llegó 19:28 compromiso"
click at [72, 403] on div "chrome_reader_mode A la carta" at bounding box center [82, 406] width 150 height 25
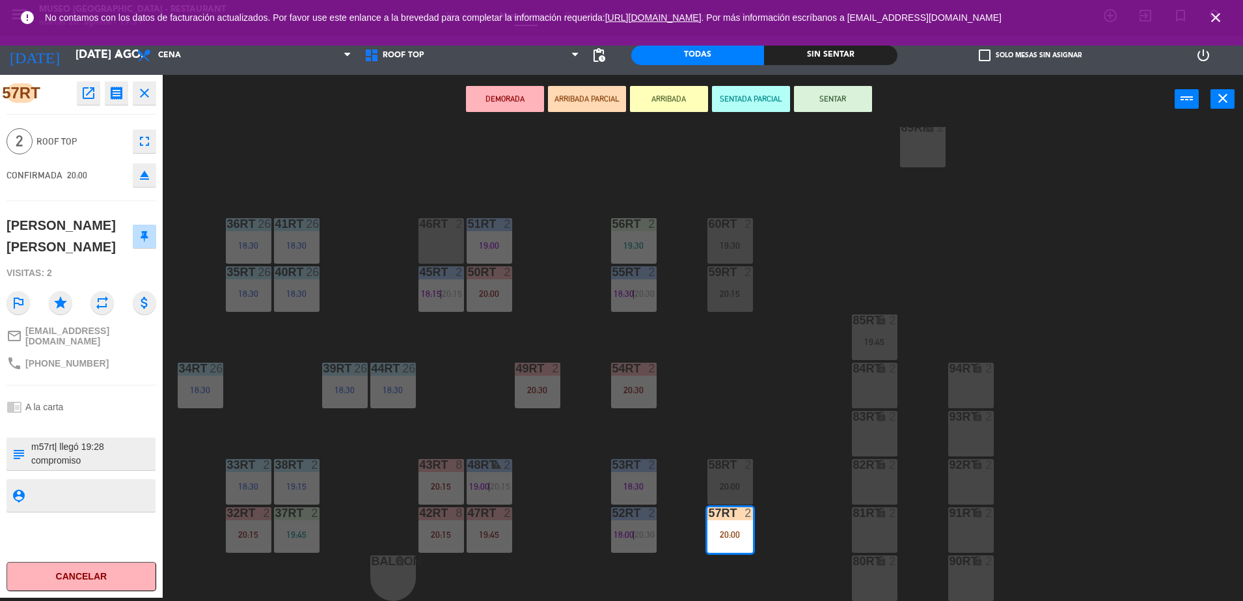
click at [81, 395] on div "chrome_reader_mode A la carta" at bounding box center [82, 406] width 150 height 25
click at [850, 94] on button "SENTAR" at bounding box center [833, 99] width 78 height 26
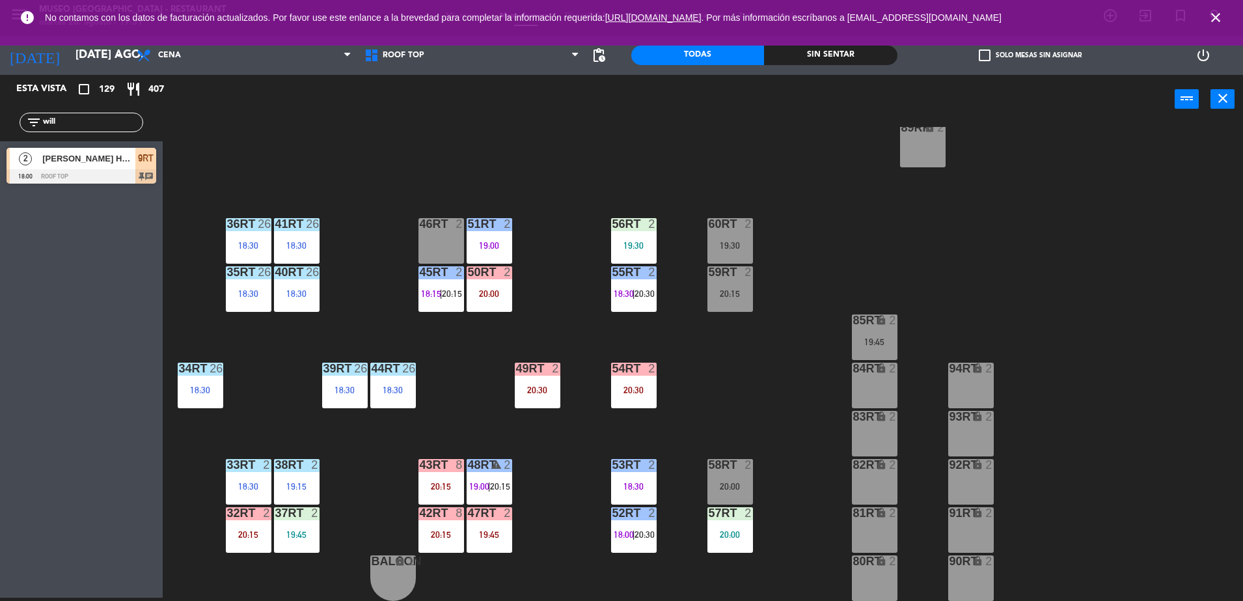
click at [740, 514] on div at bounding box center [729, 513] width 21 height 12
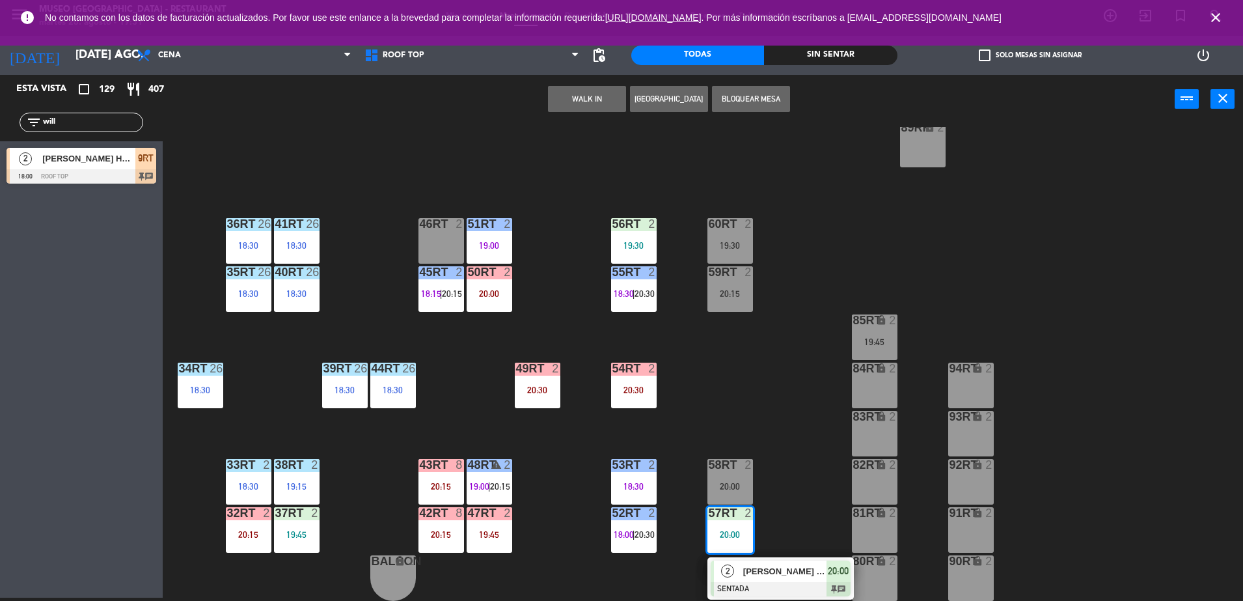
click at [792, 560] on div "[PERSON_NAME] [PERSON_NAME]" at bounding box center [784, 570] width 85 height 21
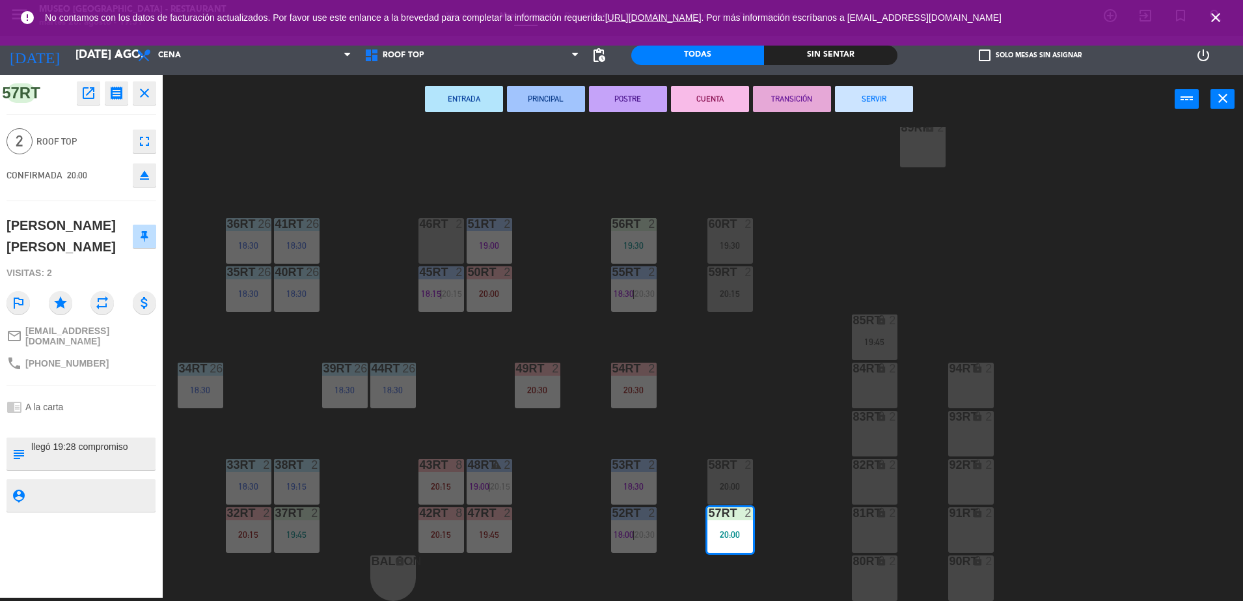
click at [34, 443] on textarea at bounding box center [92, 453] width 124 height 27
type textarea "m57rt| llegó 19:28 compromiso"
click at [80, 409] on div "chrome_reader_mode A la carta" at bounding box center [82, 406] width 150 height 25
click at [276, 353] on div "18RT 5 19:00 16RT 4 19:00 28RT 2 19:27 80RR lock 2 19:15 27RT 4 19:45 7RT 5 20:…" at bounding box center [709, 364] width 1068 height 474
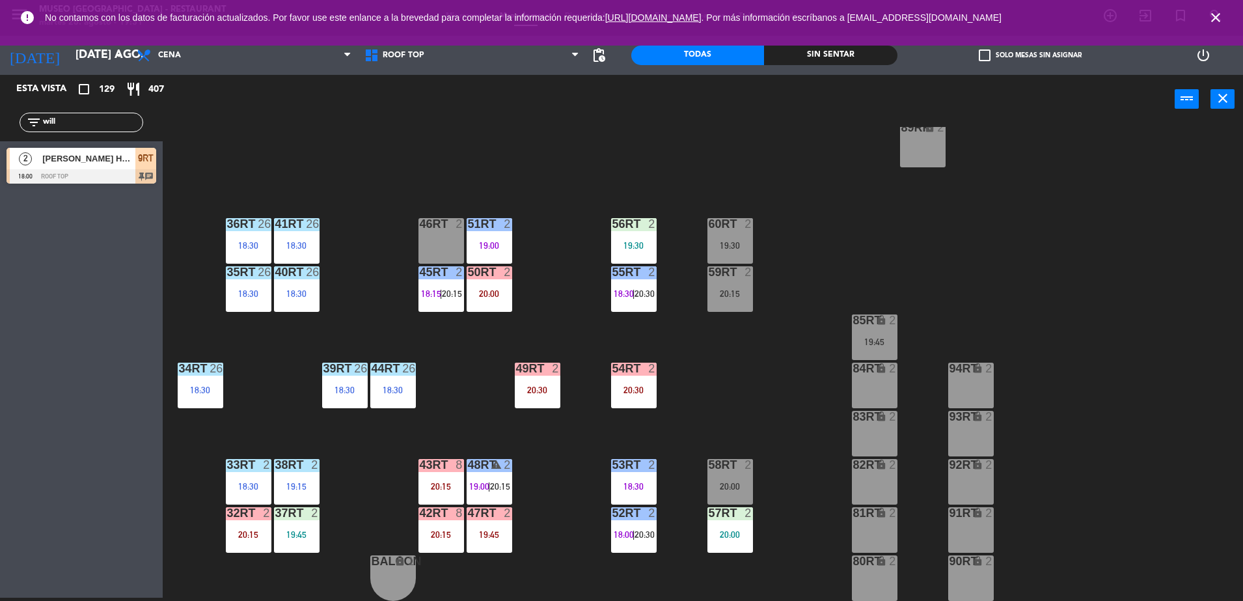
click at [728, 409] on div "18RT 5 19:00 16RT 4 19:00 28RT 2 19:27 80RR lock 2 19:15 27RT 4 19:45 7RT 5 20:…" at bounding box center [709, 364] width 1068 height 474
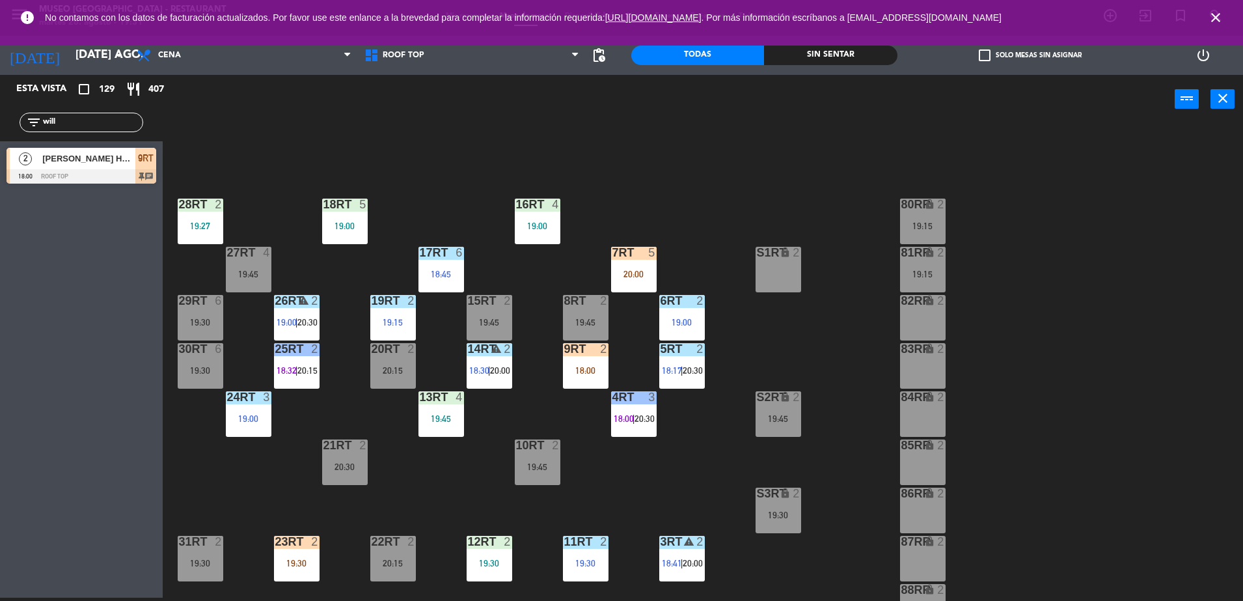
click at [583, 374] on div "18:00" at bounding box center [586, 370] width 46 height 9
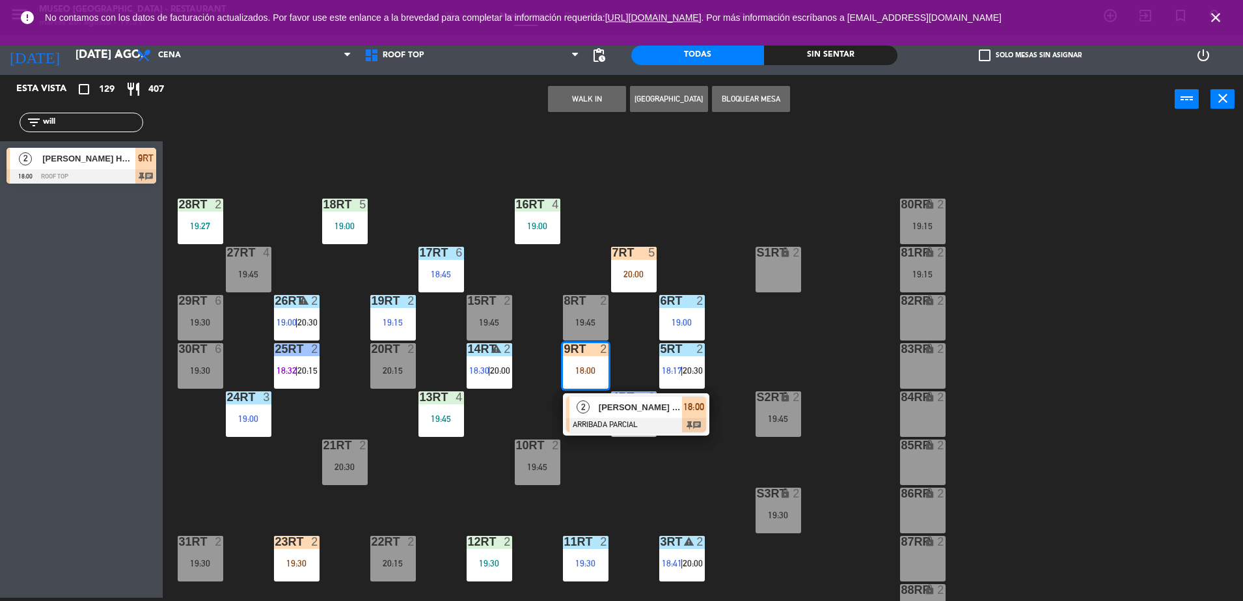
click at [613, 406] on span "[PERSON_NAME] Huarache [PERSON_NAME]" at bounding box center [640, 407] width 83 height 14
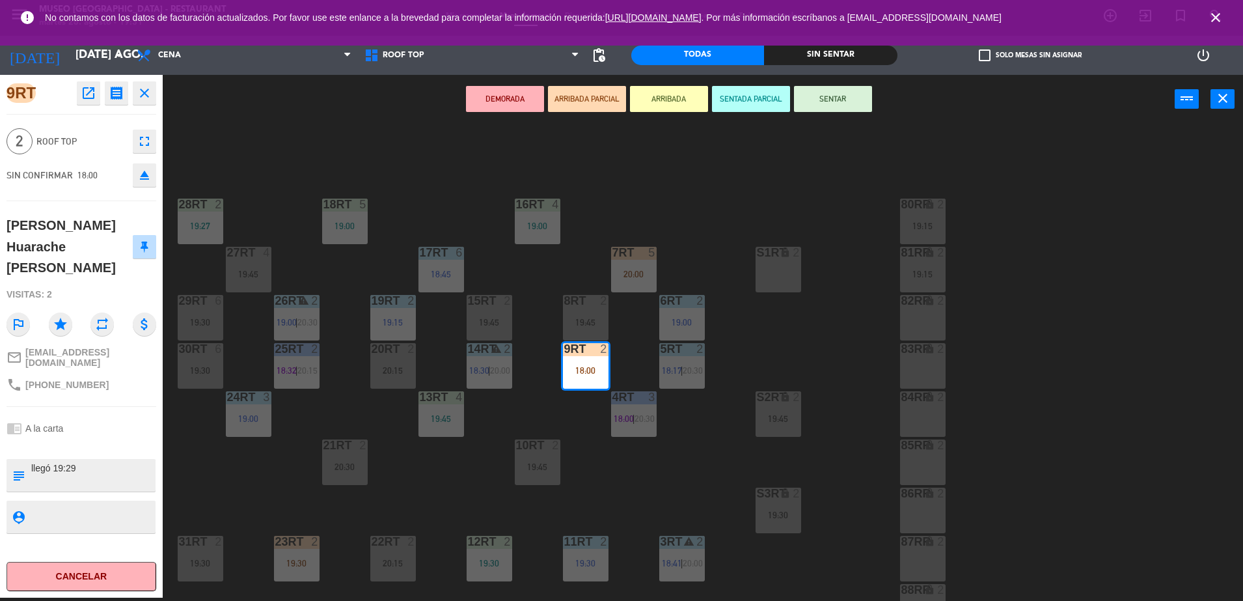
click at [612, 462] on div "18RT 5 19:00 16RT 4 19:00 28RT 2 19:27 80RR lock 2 19:15 27RT 4 19:45 7RT 5 20:…" at bounding box center [709, 364] width 1068 height 474
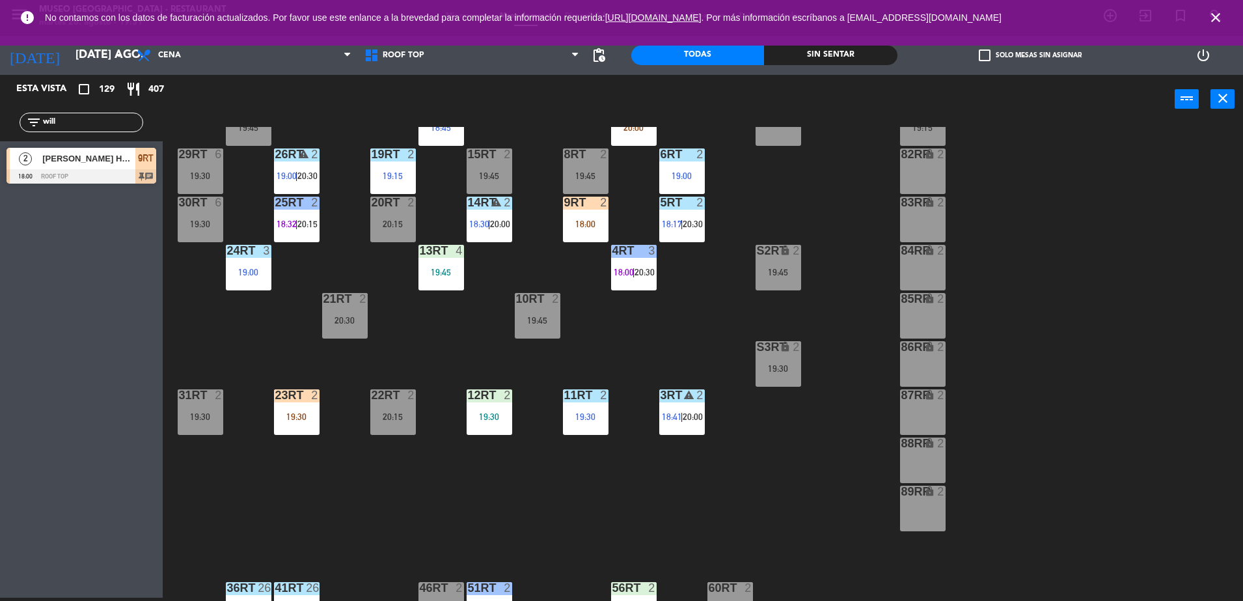
scroll to position [116, 0]
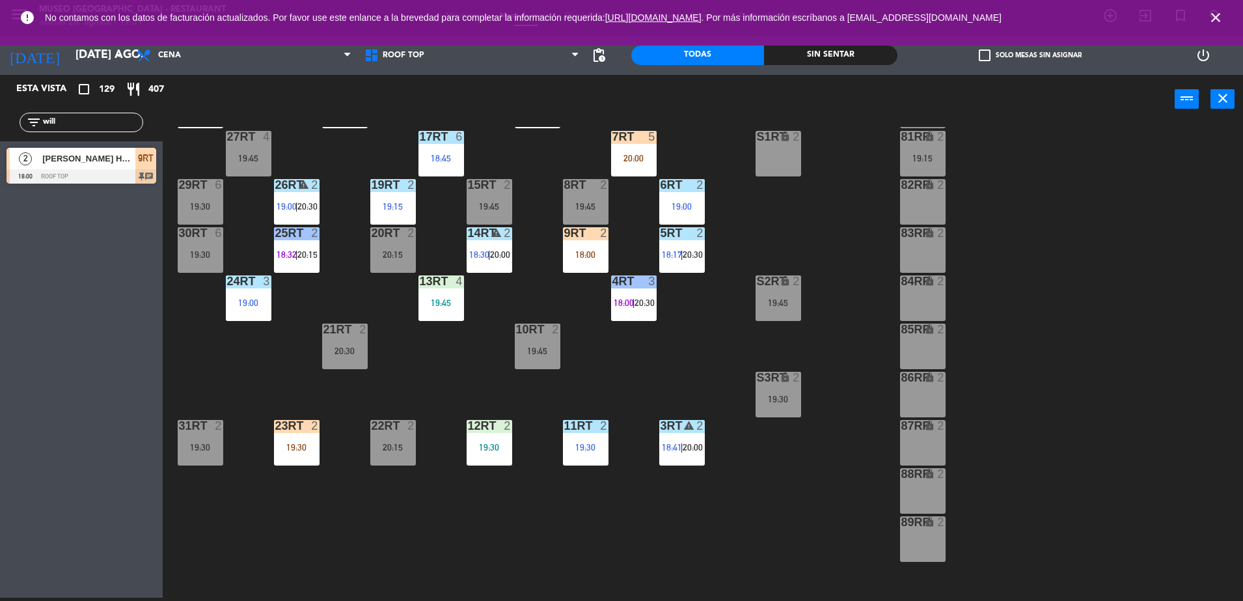
click at [288, 446] on div "19:30" at bounding box center [297, 446] width 46 height 9
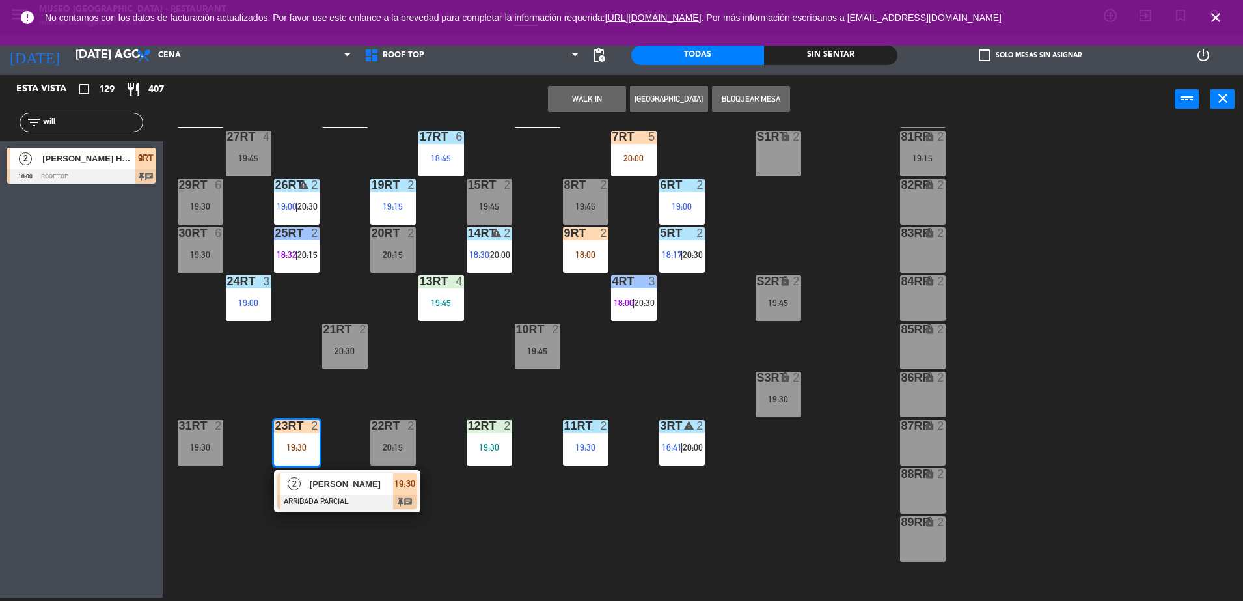
click at [367, 495] on div at bounding box center [347, 502] width 140 height 14
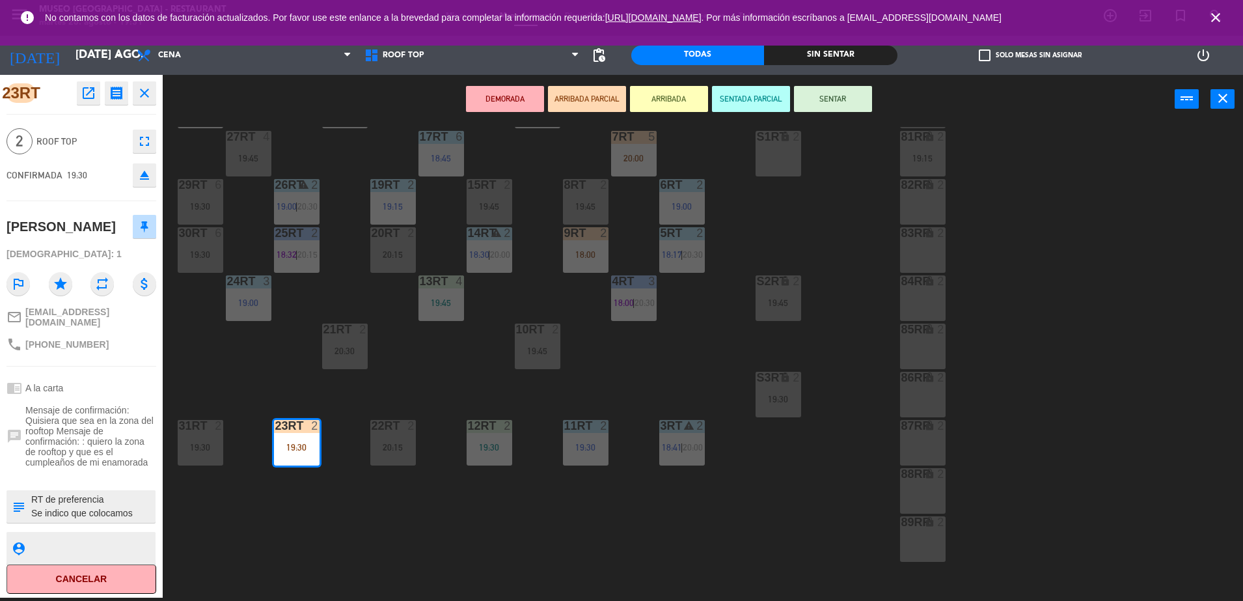
click at [128, 520] on textarea at bounding box center [92, 506] width 124 height 27
click at [255, 529] on div "18RT 5 19:00 16RT 4 19:00 28RT 2 19:27 80RR lock 2 19:15 27RT 4 19:45 7RT 5 20:…" at bounding box center [709, 364] width 1068 height 474
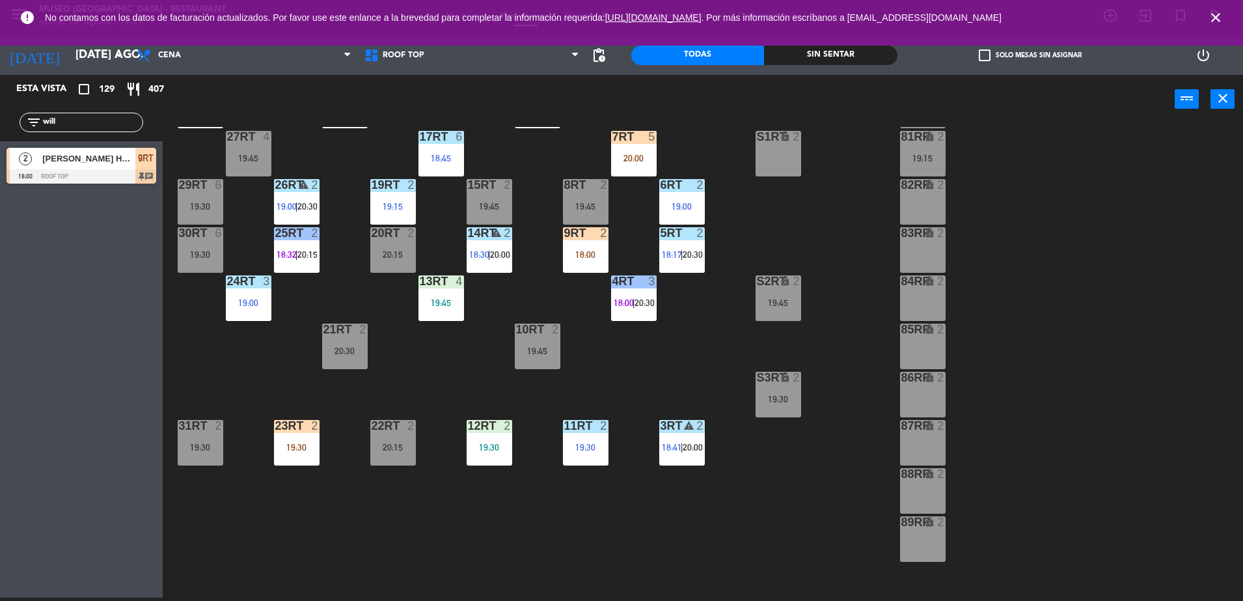
drag, startPoint x: 69, startPoint y: 122, endPoint x: 32, endPoint y: 123, distance: 37.1
click at [32, 123] on div "filter_list will" at bounding box center [82, 123] width 124 height 20
click at [424, 340] on div "18RT 5 19:00 16RT 4 19:00 28RT 2 19:27 80RR lock 2 19:15 27RT 4 19:45 7RT 5 20:…" at bounding box center [709, 364] width 1068 height 474
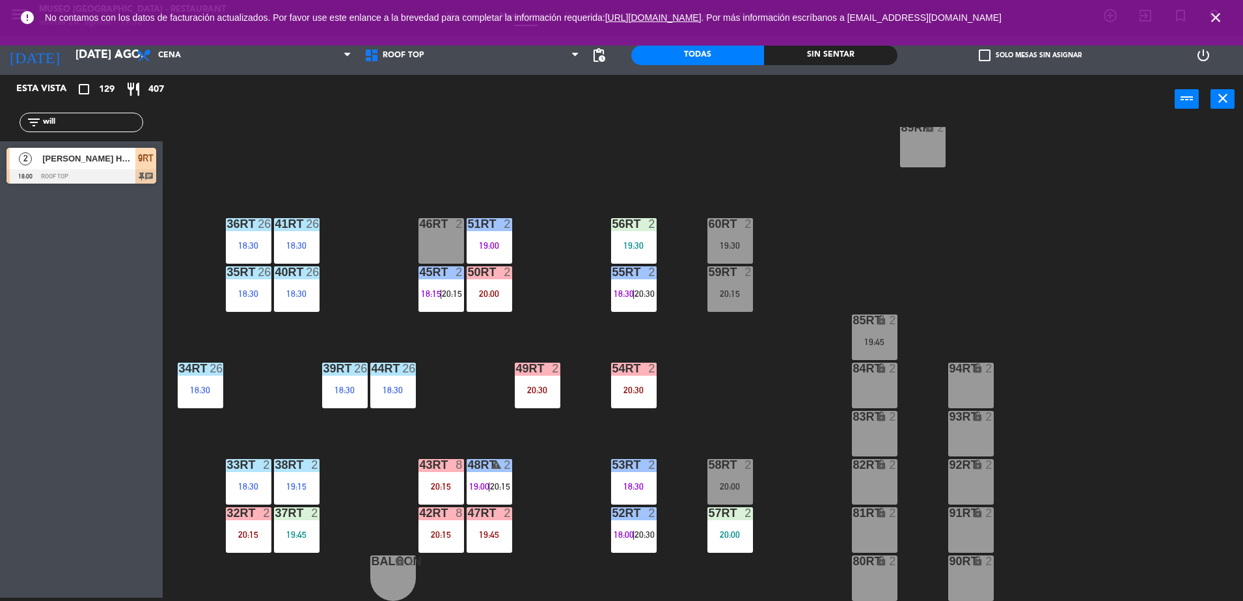
scroll to position [0, 0]
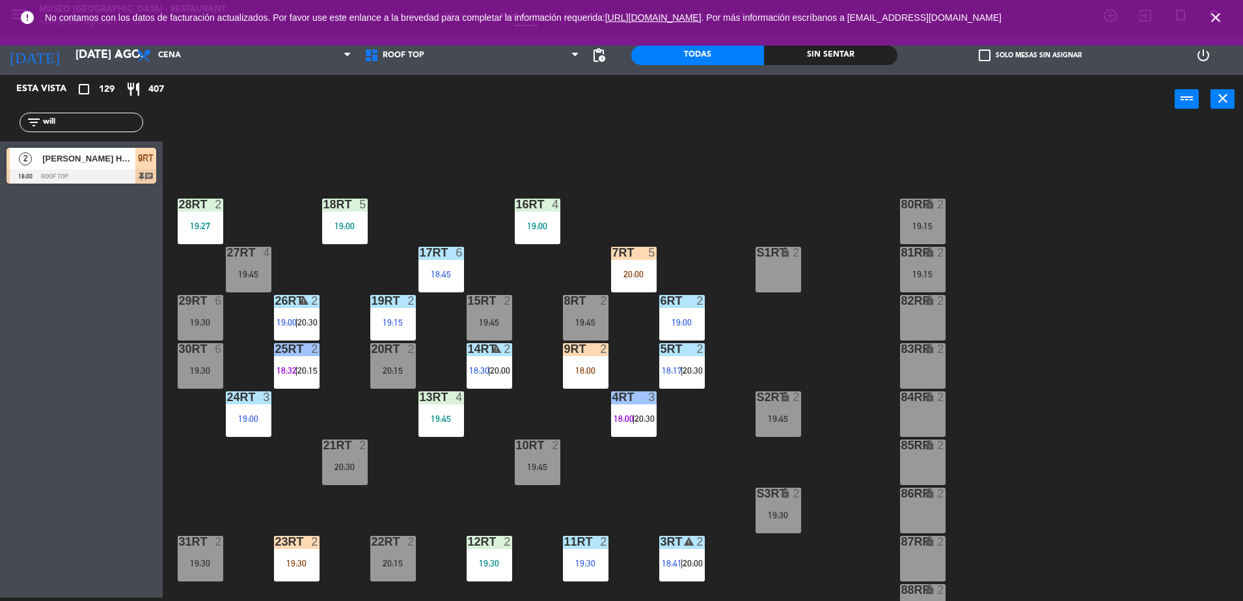
click at [588, 379] on div "9RT 2 18:00" at bounding box center [586, 366] width 46 height 46
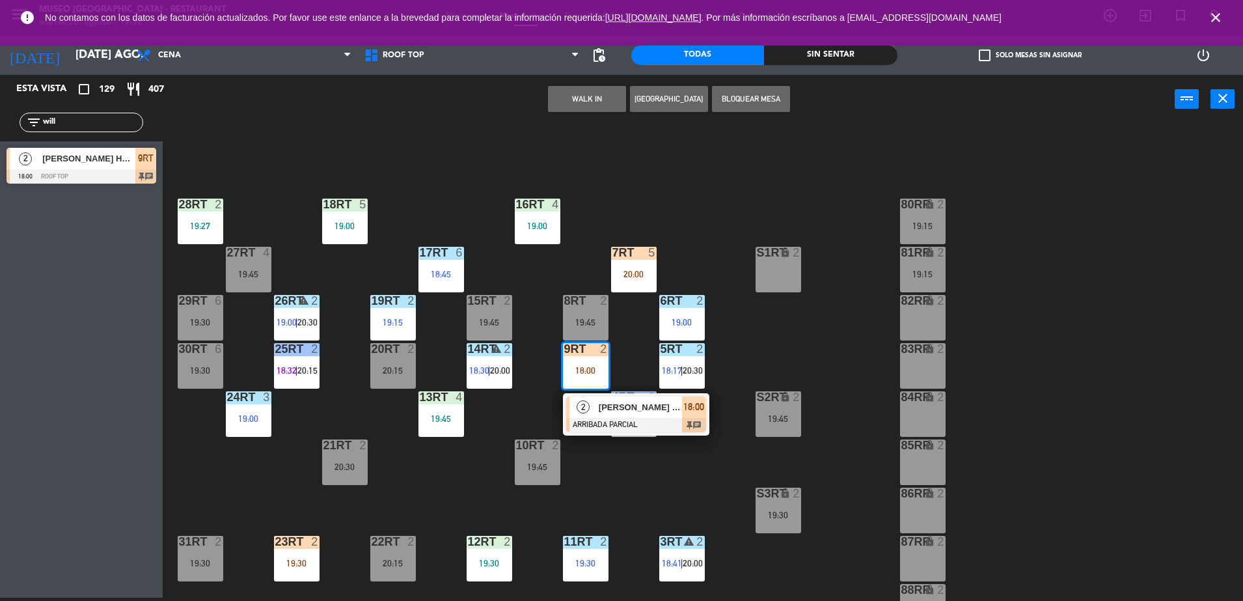
click at [624, 406] on span "[PERSON_NAME] Huarache [PERSON_NAME]" at bounding box center [640, 407] width 83 height 14
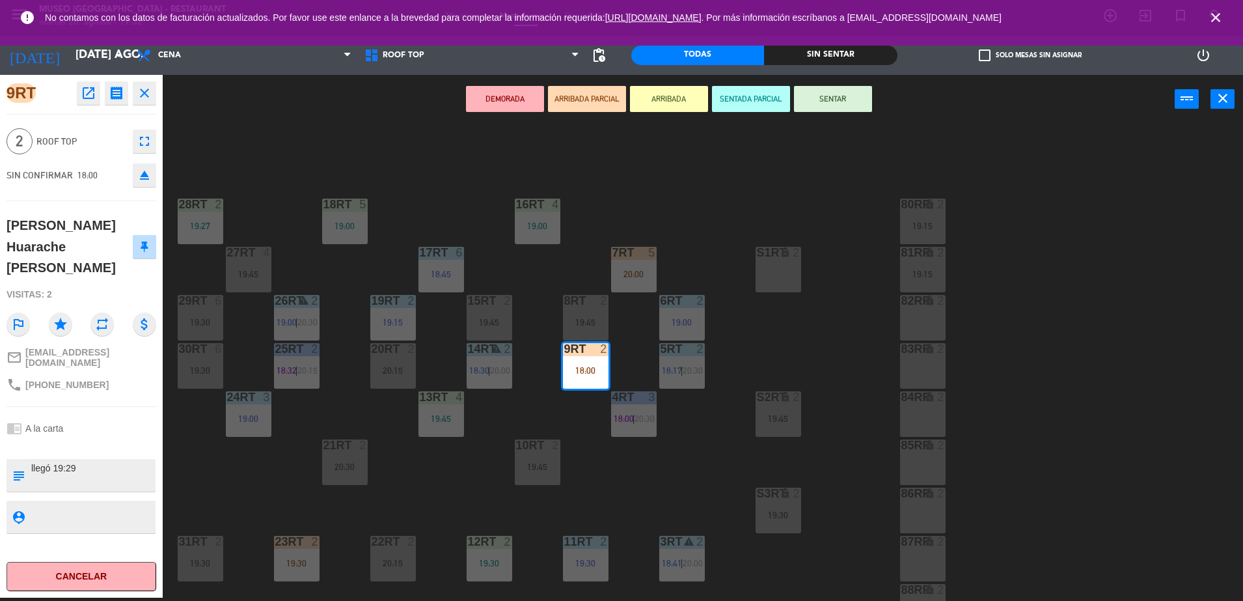
click at [595, 455] on div "18RT 5 19:00 16RT 4 19:00 28RT 2 19:27 80RR lock 2 19:15 27RT 4 19:45 7RT 5 20:…" at bounding box center [709, 364] width 1068 height 474
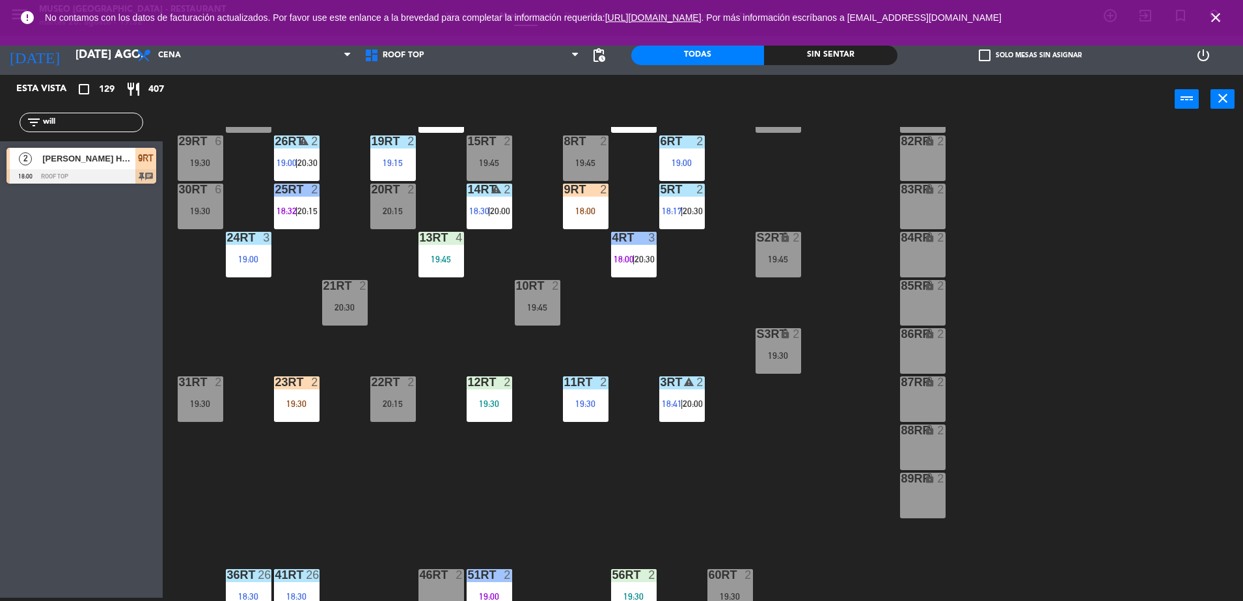
scroll to position [153, 0]
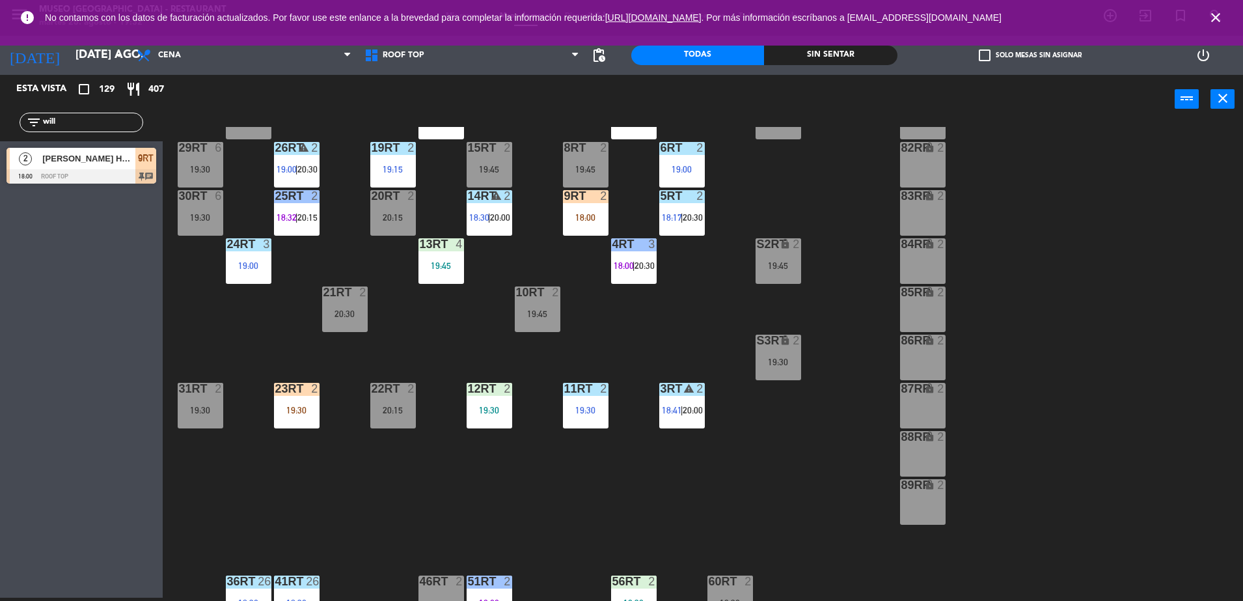
click at [578, 226] on div "9RT 2 18:00" at bounding box center [586, 213] width 46 height 46
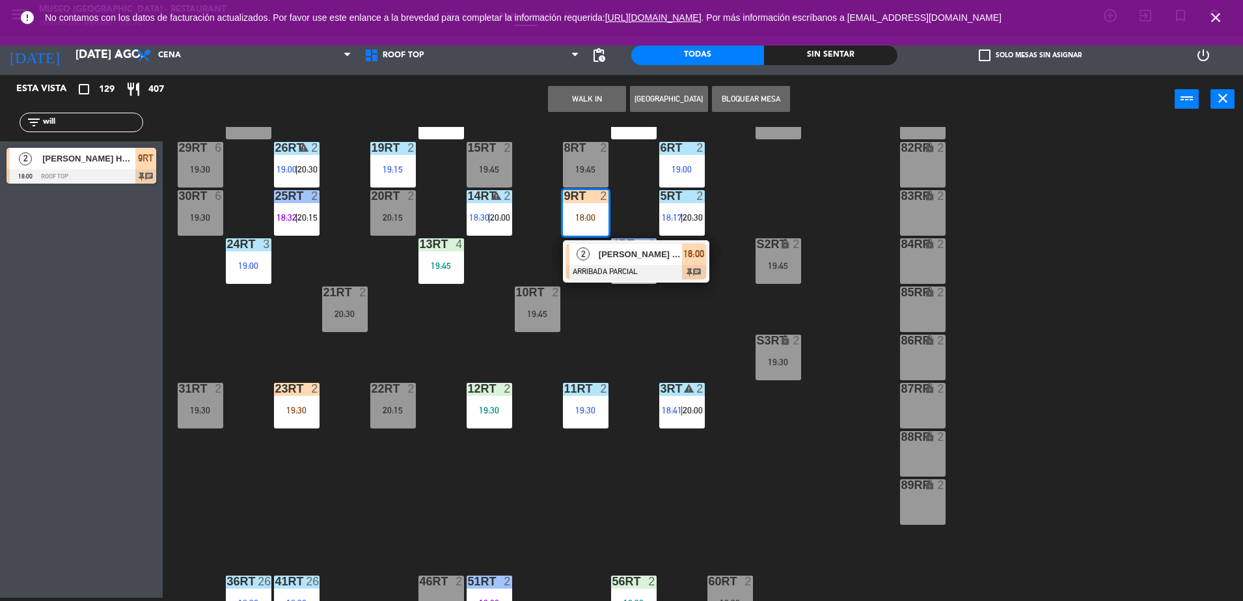
click at [624, 259] on span "[PERSON_NAME] Huarache [PERSON_NAME]" at bounding box center [640, 254] width 83 height 14
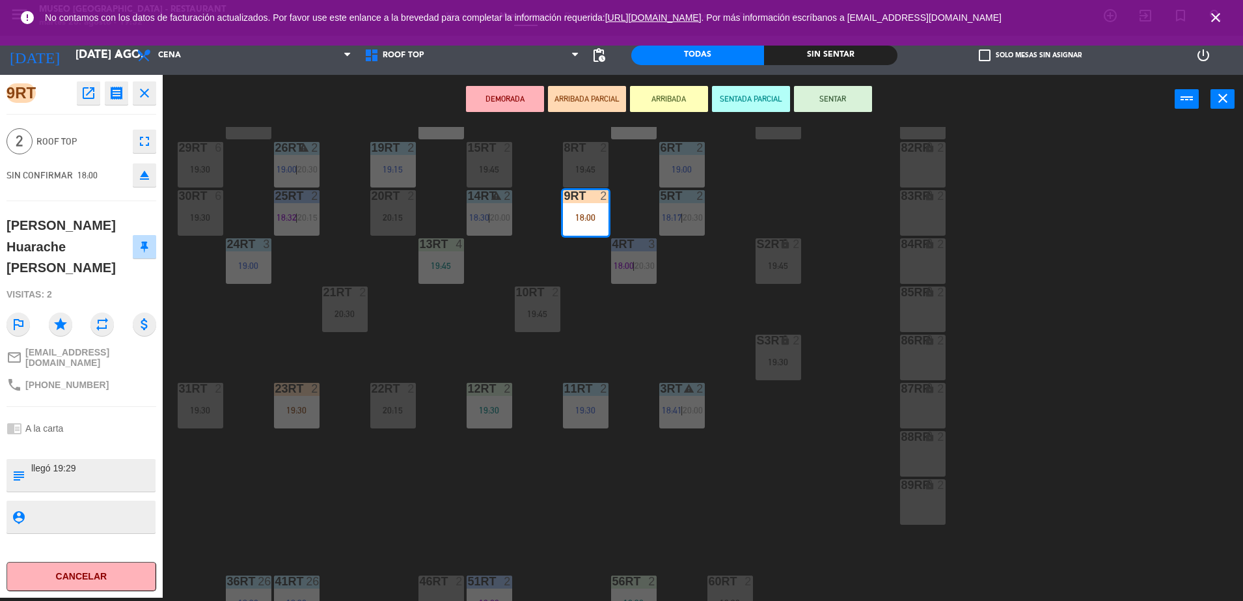
click at [113, 461] on textarea at bounding box center [92, 474] width 124 height 27
click at [87, 461] on textarea at bounding box center [92, 474] width 124 height 27
click at [423, 338] on div "18RT 5 19:00 16RT 4 19:00 28RT 2 19:27 80RR lock 2 19:15 27RT 4 19:45 7RT 5 20:…" at bounding box center [709, 364] width 1068 height 474
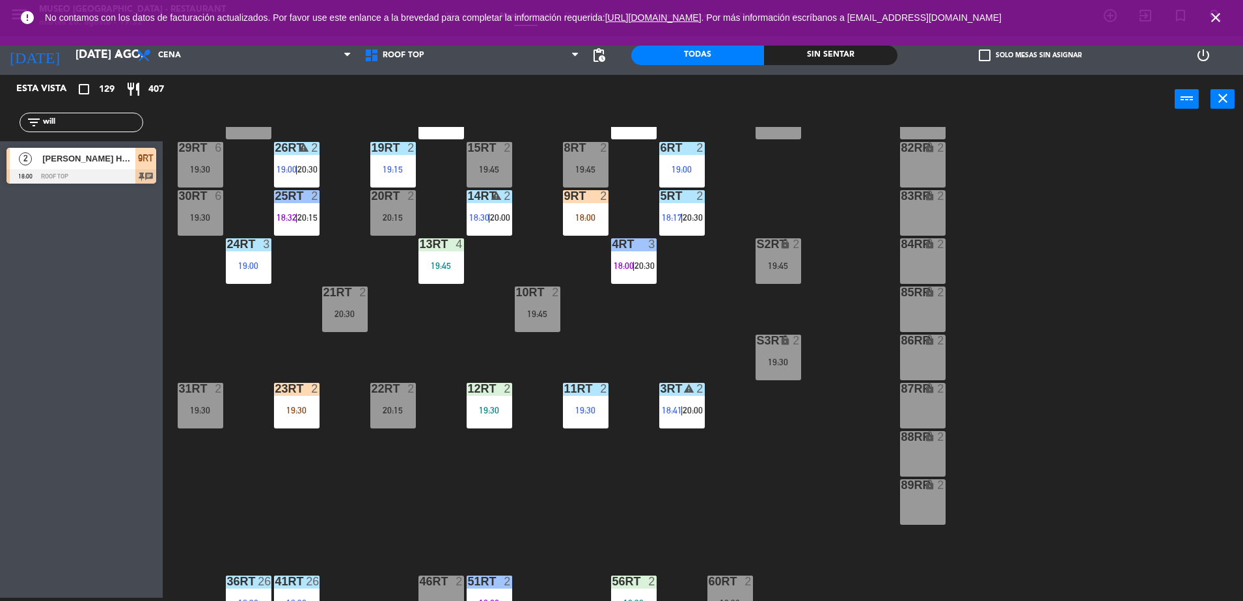
click at [284, 411] on div "19:30" at bounding box center [297, 409] width 46 height 9
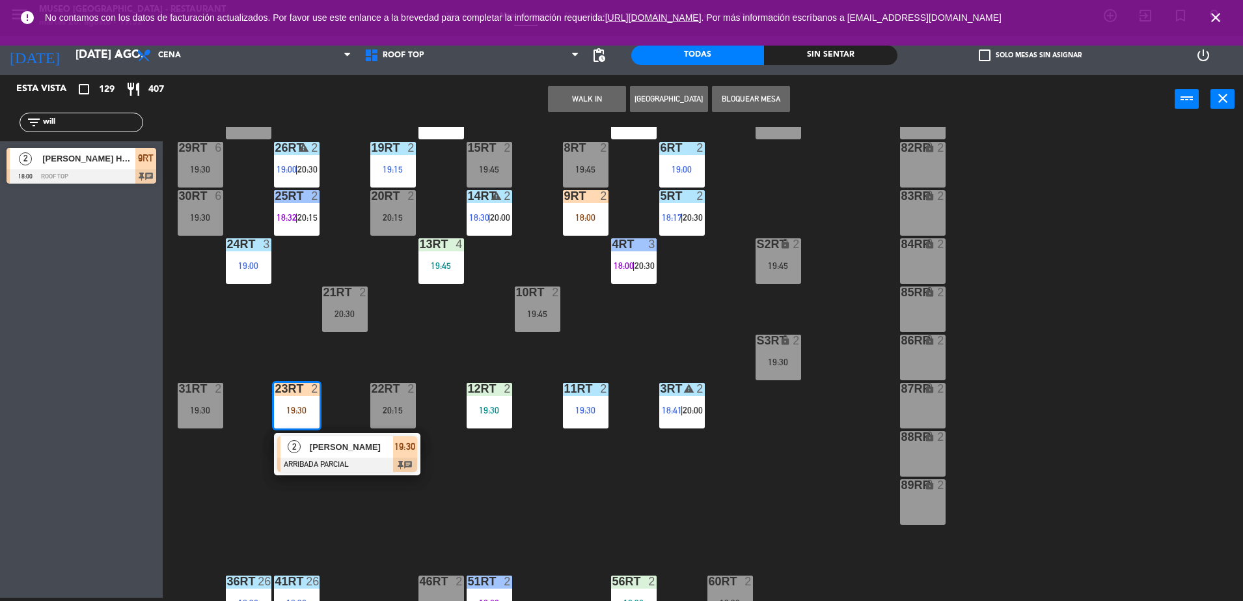
click at [389, 454] on div "[PERSON_NAME]" at bounding box center [350, 446] width 85 height 21
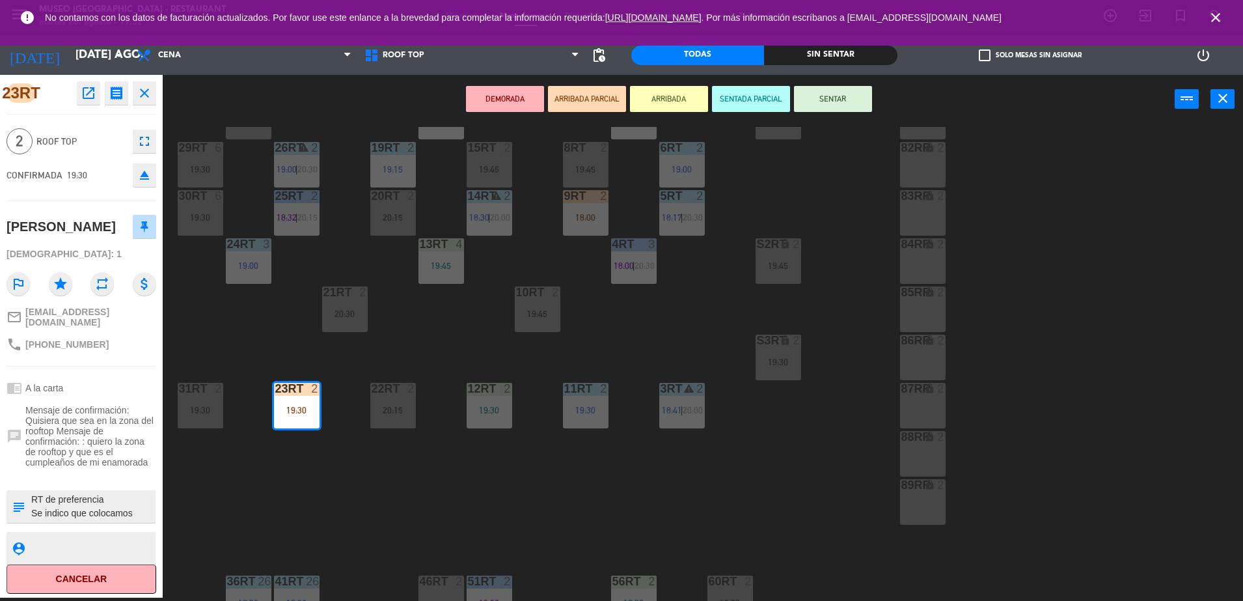
click at [383, 455] on div "18RT 5 19:00 16RT 4 19:00 28RT 2 19:27 80RR lock 2 19:15 27RT 4 19:45 7RT 5 20:…" at bounding box center [709, 364] width 1068 height 474
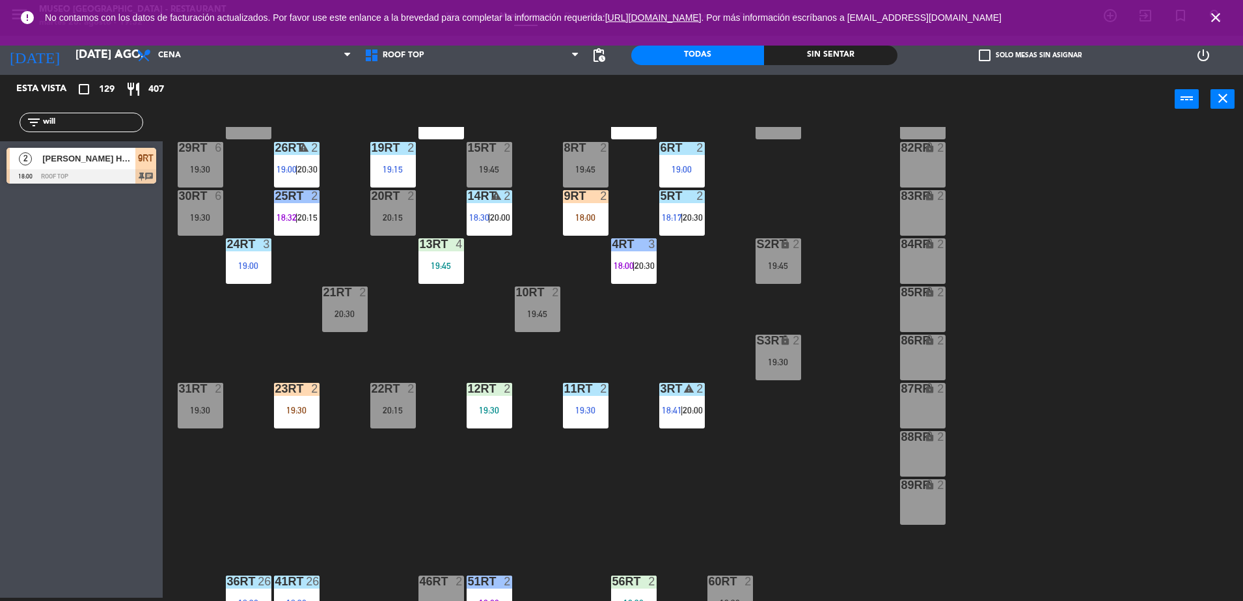
drag, startPoint x: 92, startPoint y: 124, endPoint x: -3, endPoint y: 124, distance: 95.0
click at [0, 124] on html "close × Museo Larco Café - Restaurant × chrome_reader_mode Listado de Reservas …" at bounding box center [621, 300] width 1243 height 601
type input "rich"
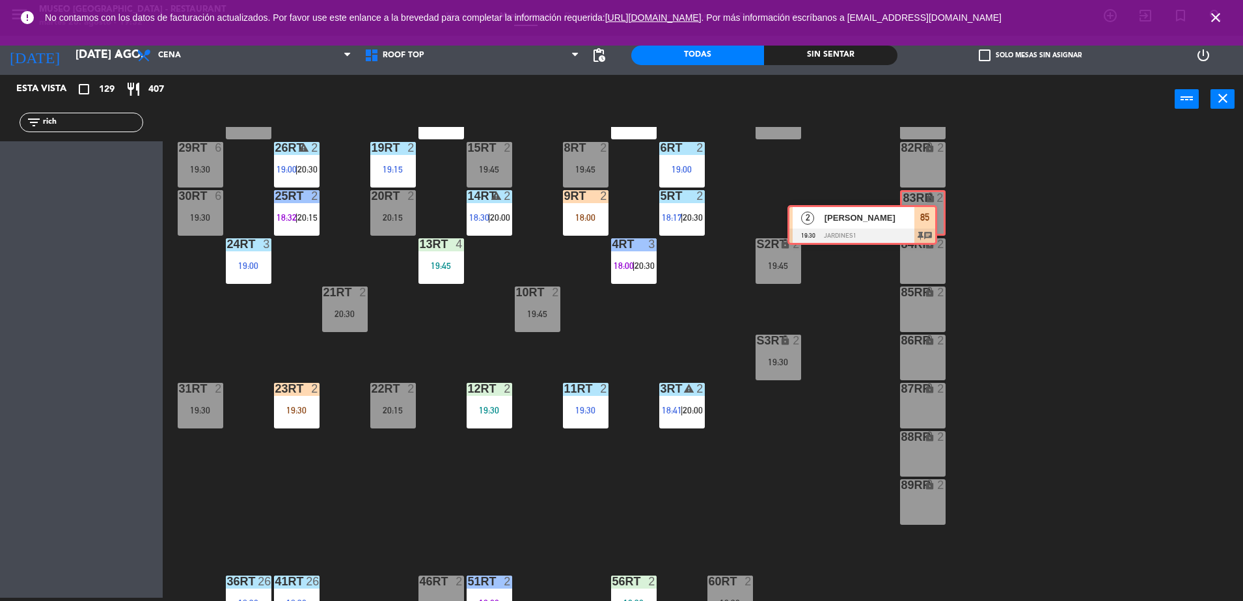
drag, startPoint x: 135, startPoint y: 159, endPoint x: 916, endPoint y: 216, distance: 782.9
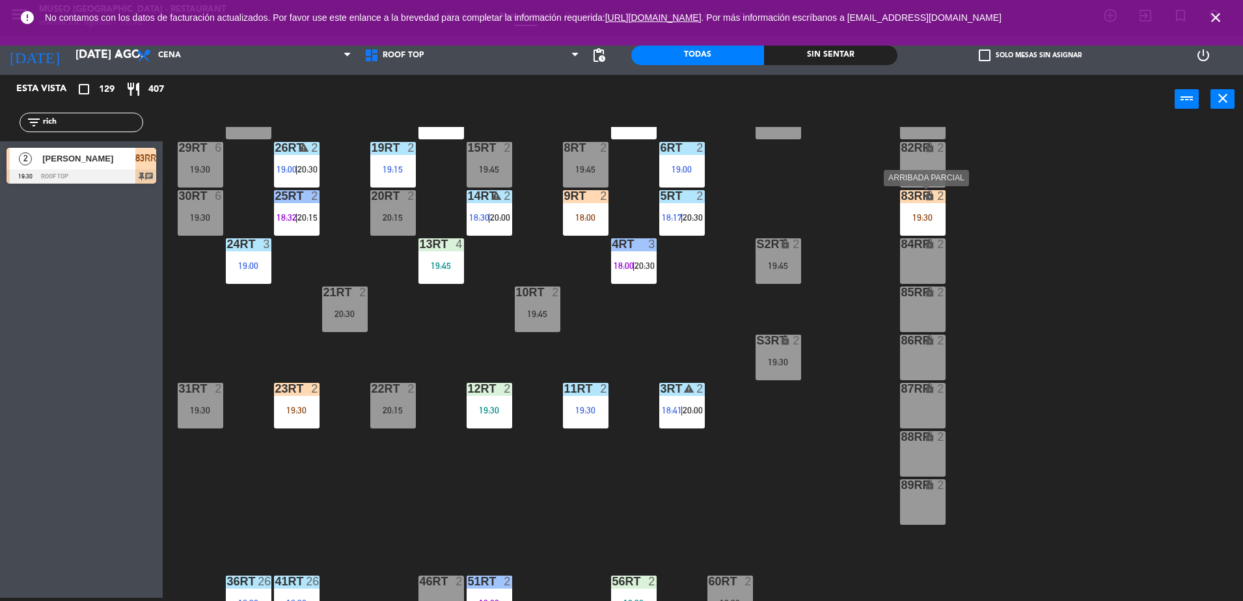
click at [925, 217] on div "19:30" at bounding box center [923, 217] width 46 height 9
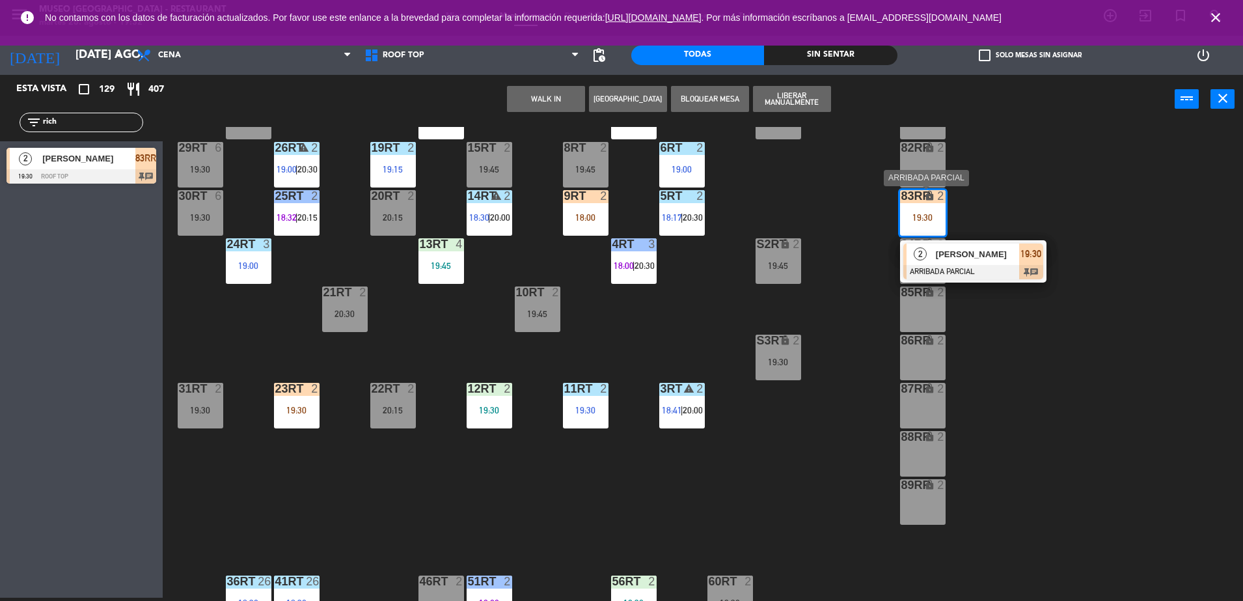
click at [953, 242] on div "2 [PERSON_NAME] ARRIBADA PARCIAL 19:30 chat" at bounding box center [973, 261] width 146 height 42
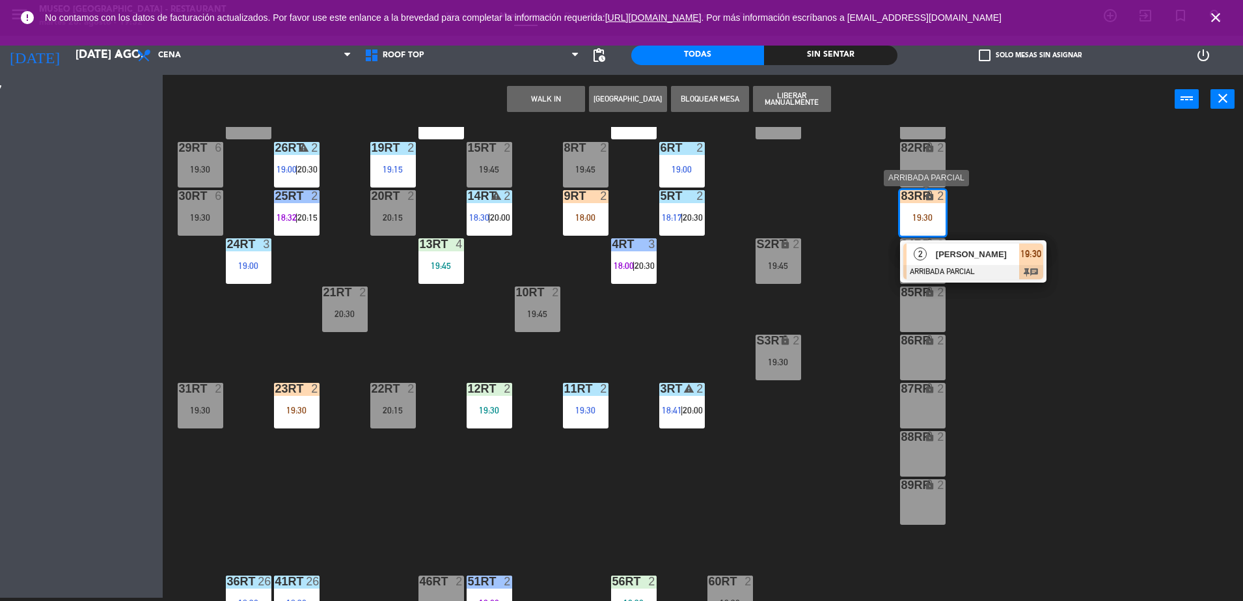
scroll to position [0, 0]
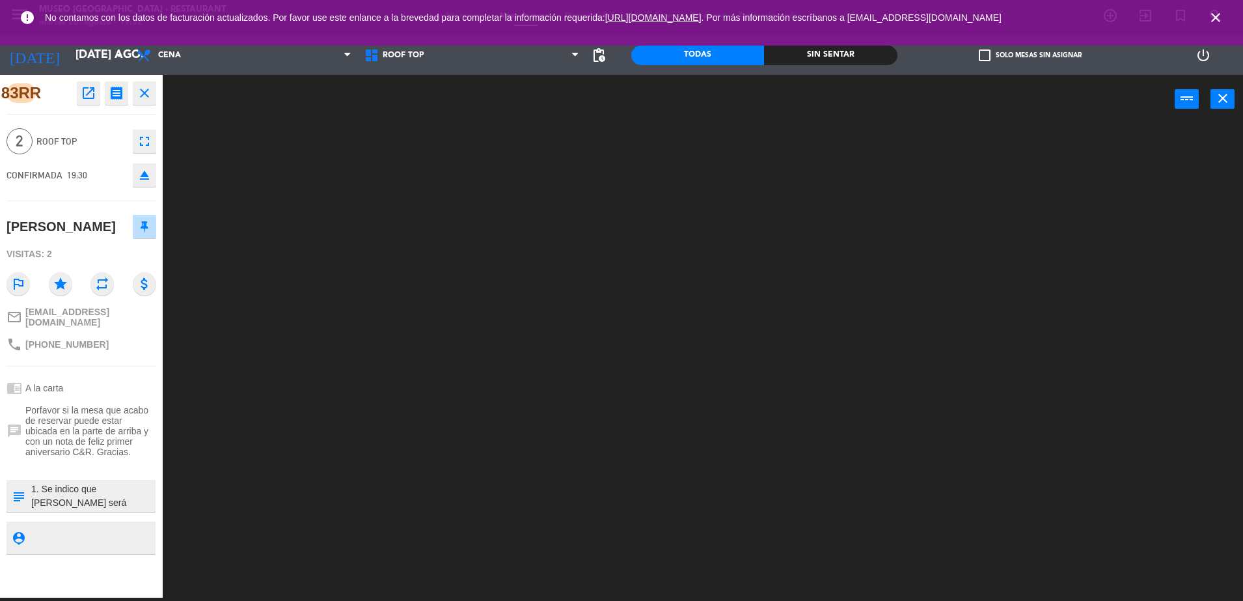
click at [139, 495] on textarea at bounding box center [92, 495] width 124 height 27
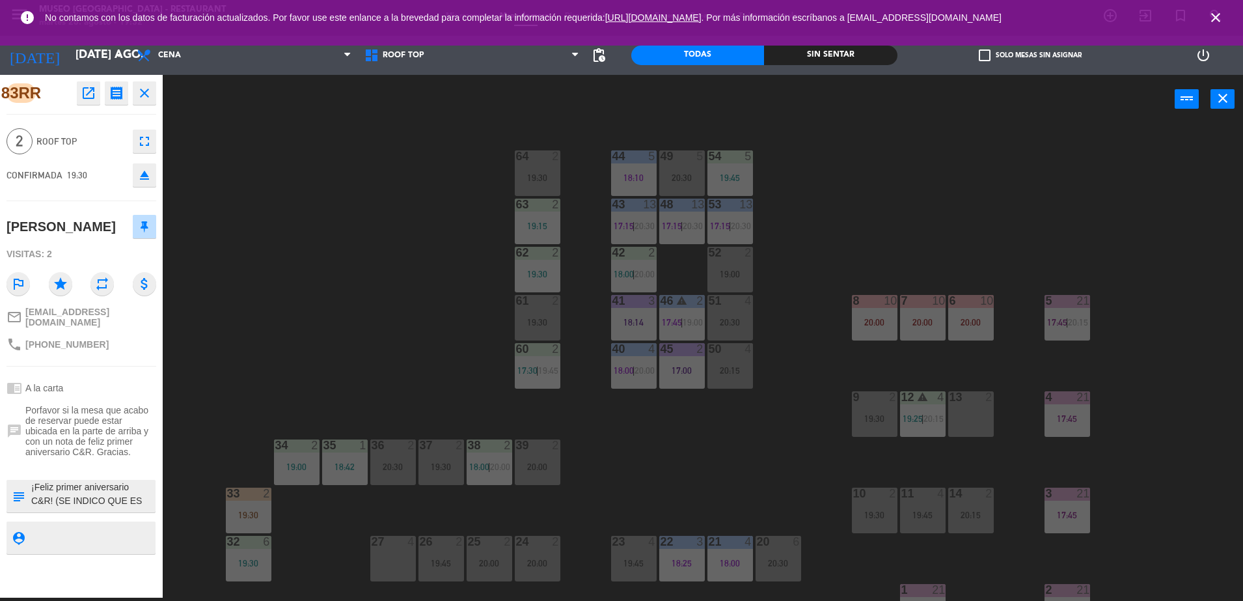
scroll to position [45, 0]
click at [83, 96] on icon "open_in_new" at bounding box center [89, 93] width 16 height 16
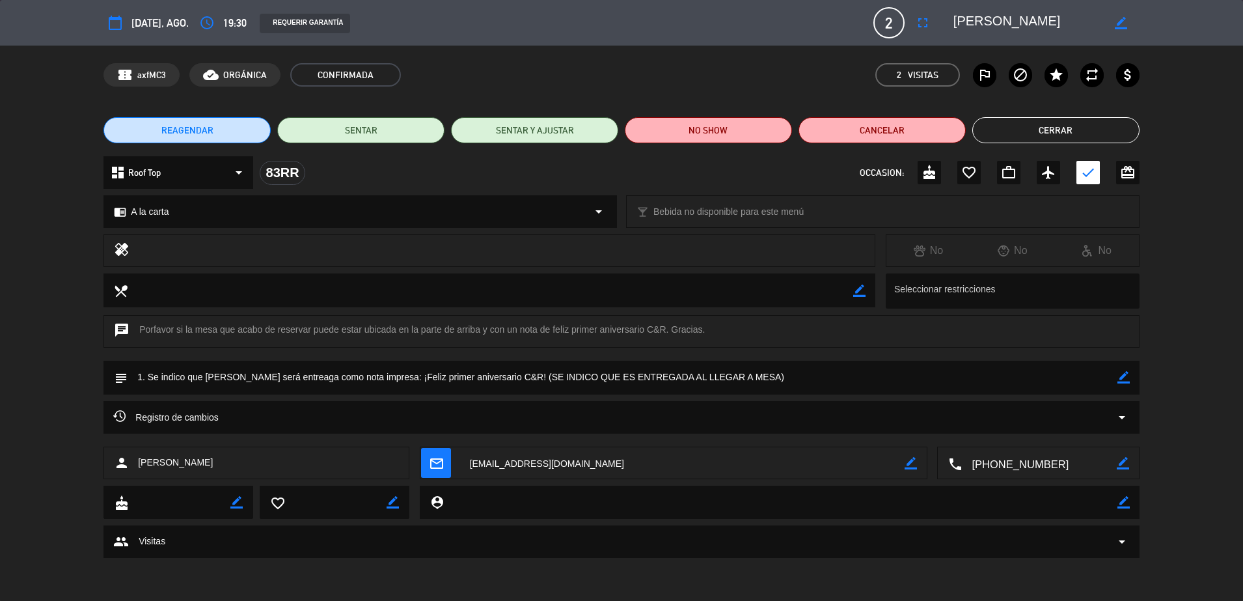
click at [988, 130] on button "Cerrar" at bounding box center [1055, 130] width 167 height 26
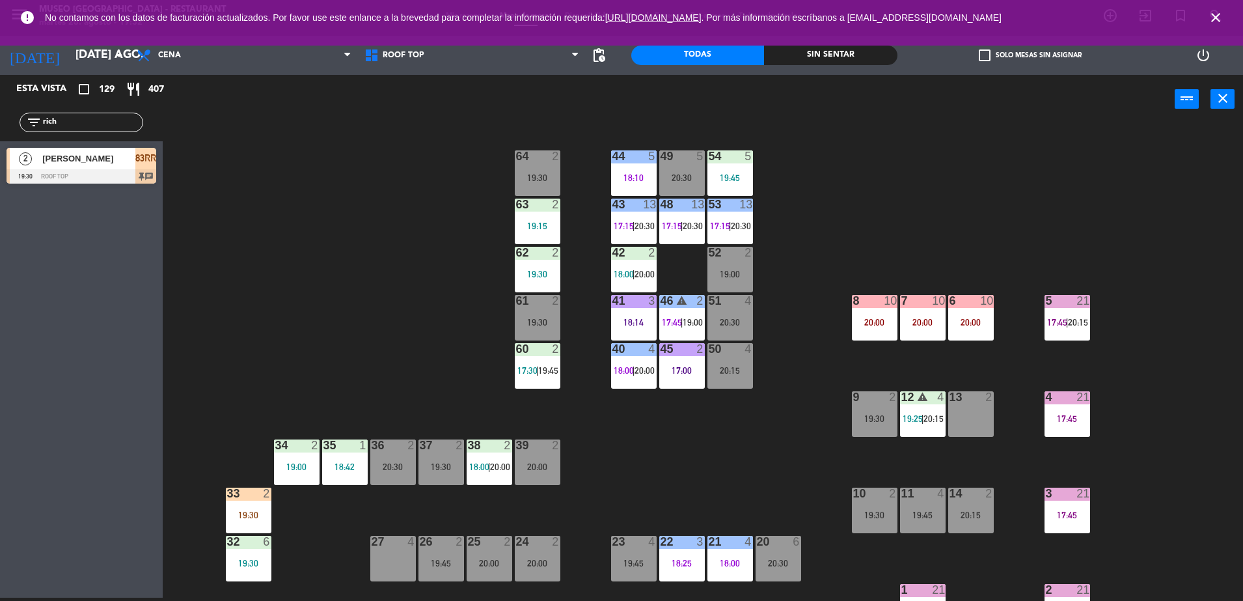
click at [85, 167] on div "[PERSON_NAME]" at bounding box center [88, 158] width 94 height 21
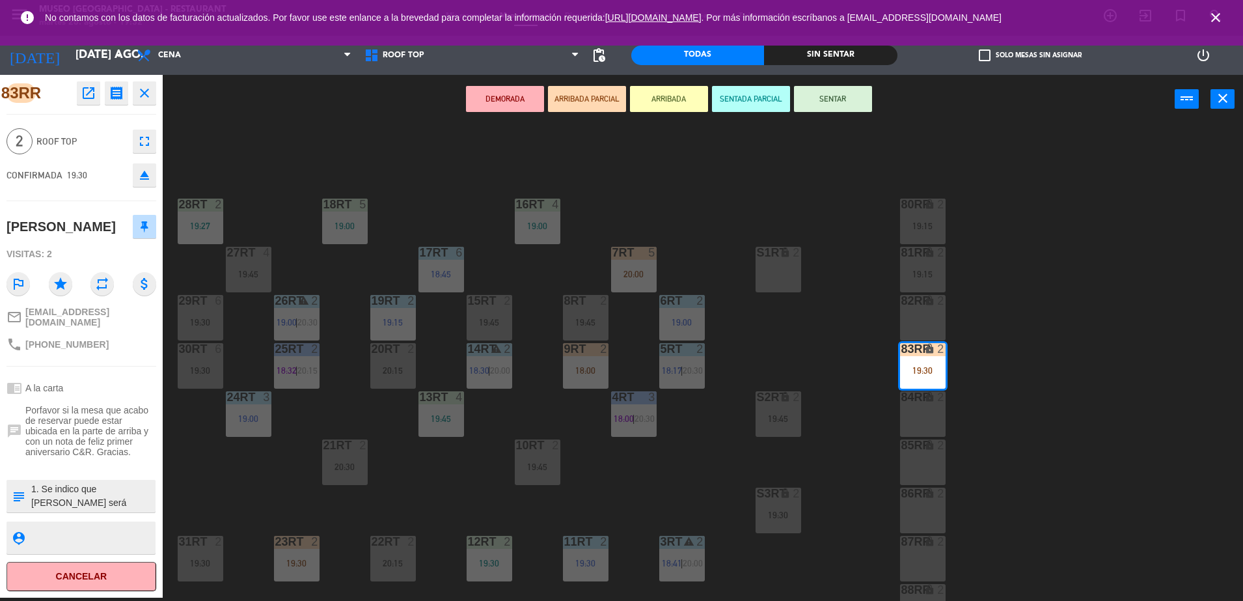
drag, startPoint x: 354, startPoint y: 286, endPoint x: 265, endPoint y: 177, distance: 140.6
click at [265, 177] on div "18RT 5 19:00 16RT 4 19:00 28RT 2 19:27 80RR lock 2 19:15 27RT 4 19:45 7RT 5 20:…" at bounding box center [709, 364] width 1068 height 474
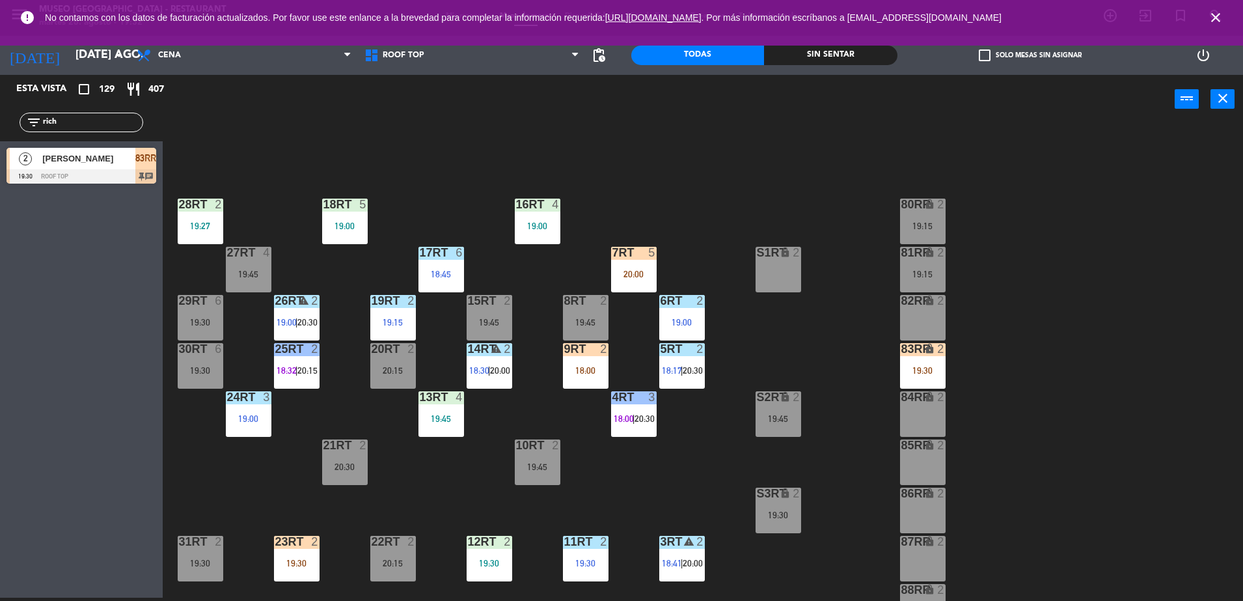
click at [930, 375] on div "19:30" at bounding box center [923, 370] width 46 height 9
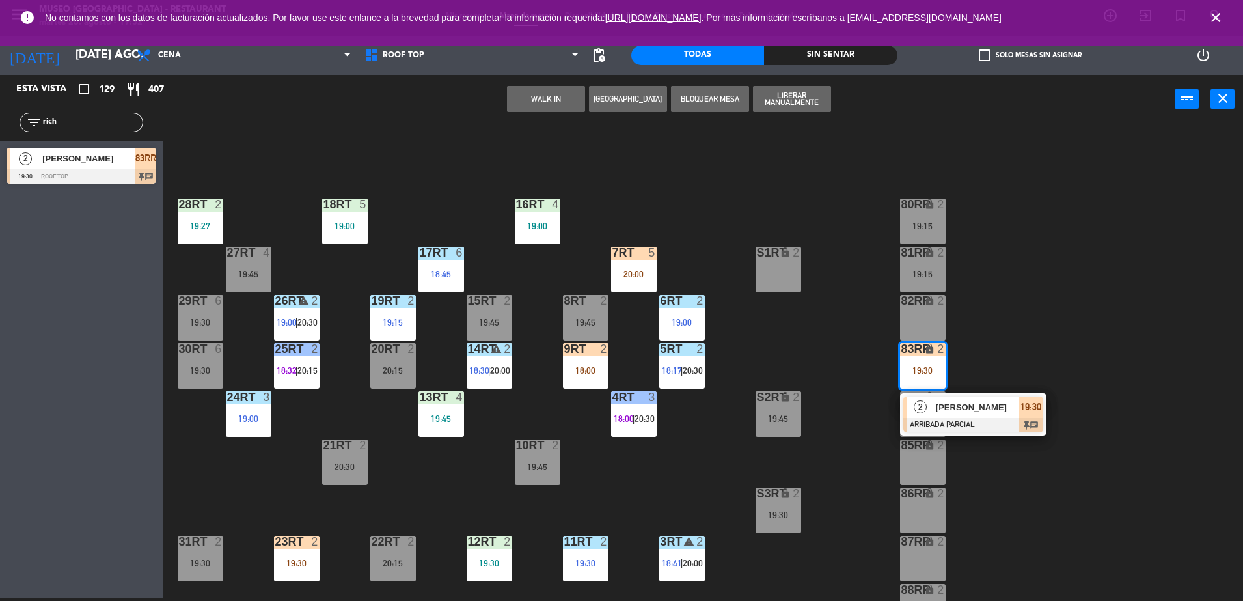
click at [974, 405] on span "[PERSON_NAME]" at bounding box center [977, 407] width 83 height 14
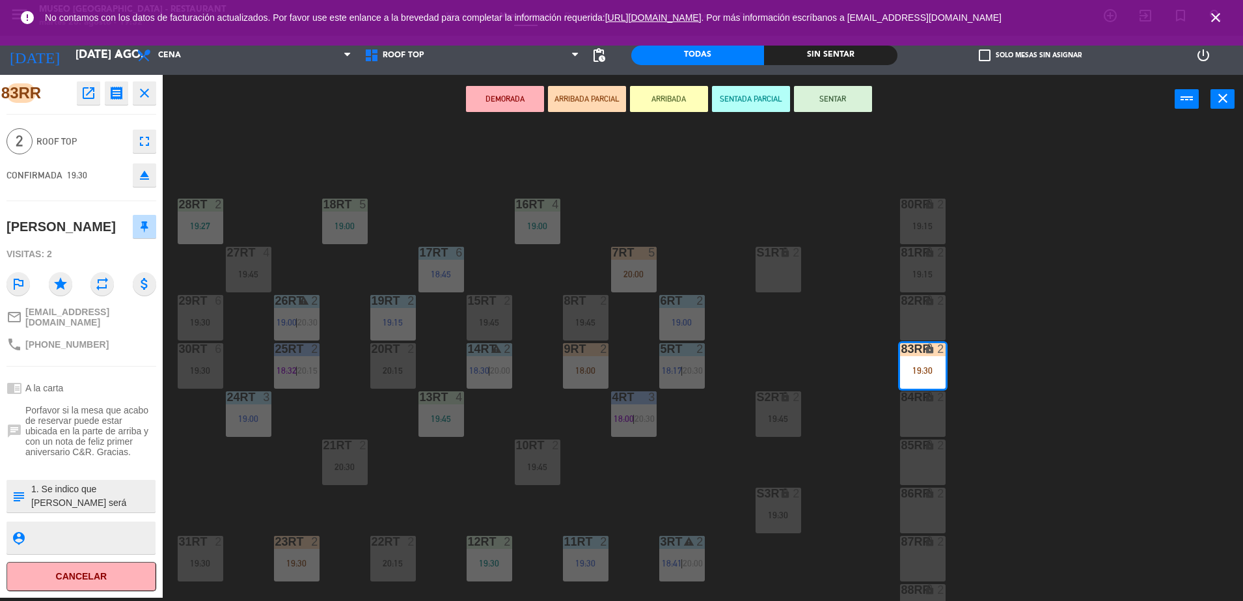
click at [205, 216] on div "28RT 2 19:27" at bounding box center [201, 221] width 46 height 46
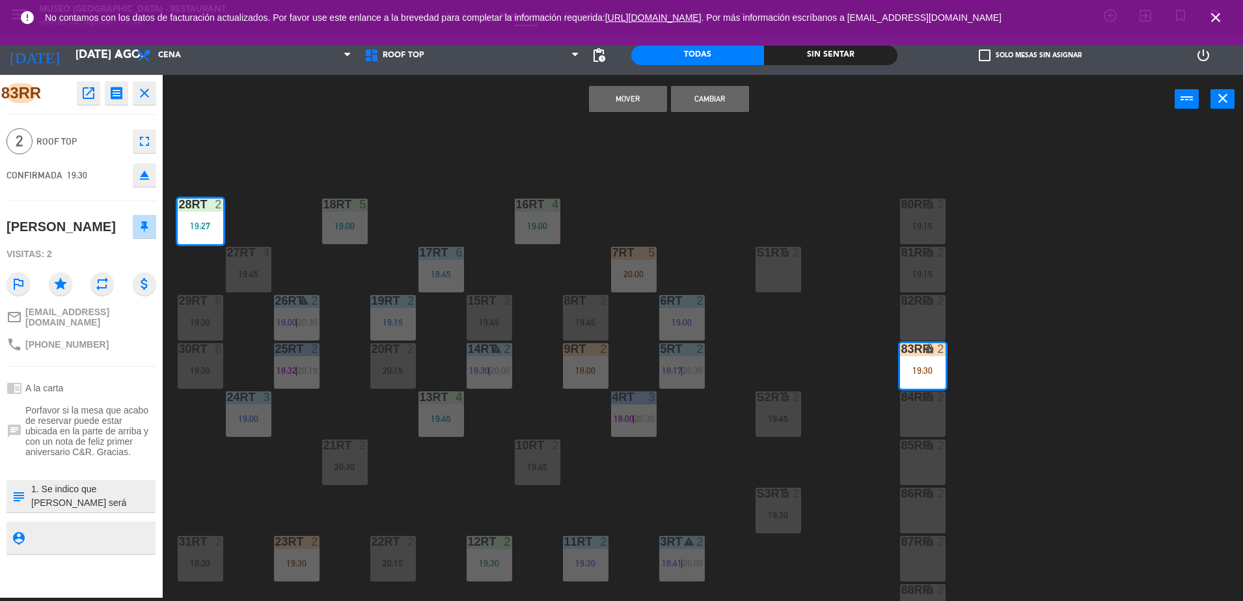
click at [715, 105] on button "Cambiar" at bounding box center [710, 99] width 78 height 26
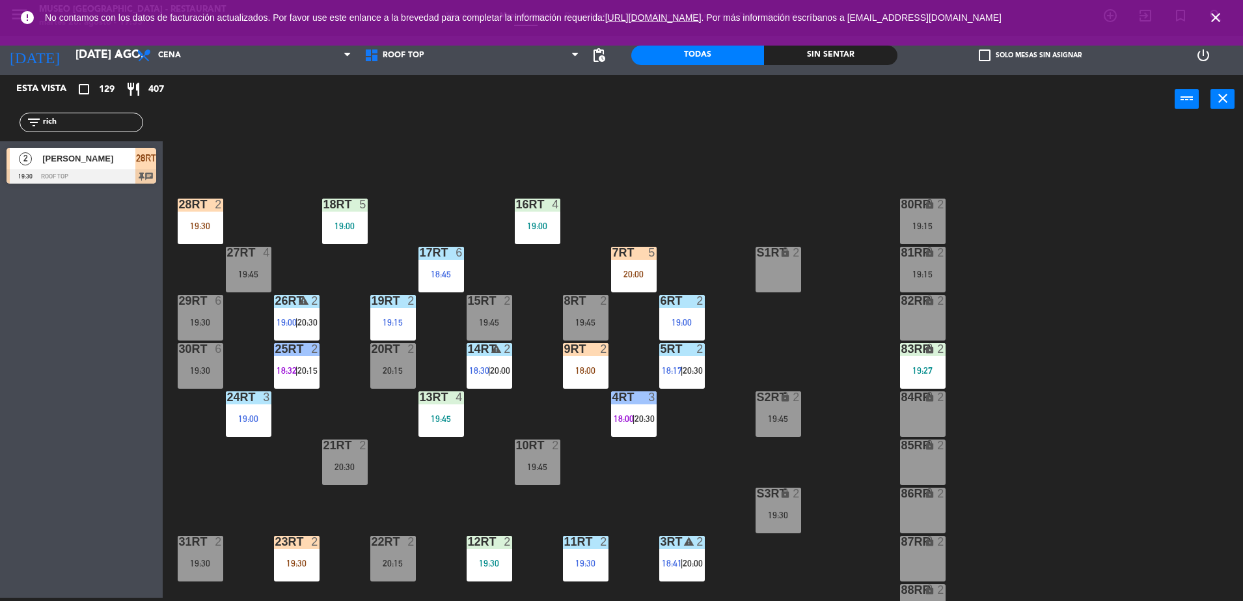
click at [210, 221] on div "19:30" at bounding box center [201, 225] width 46 height 9
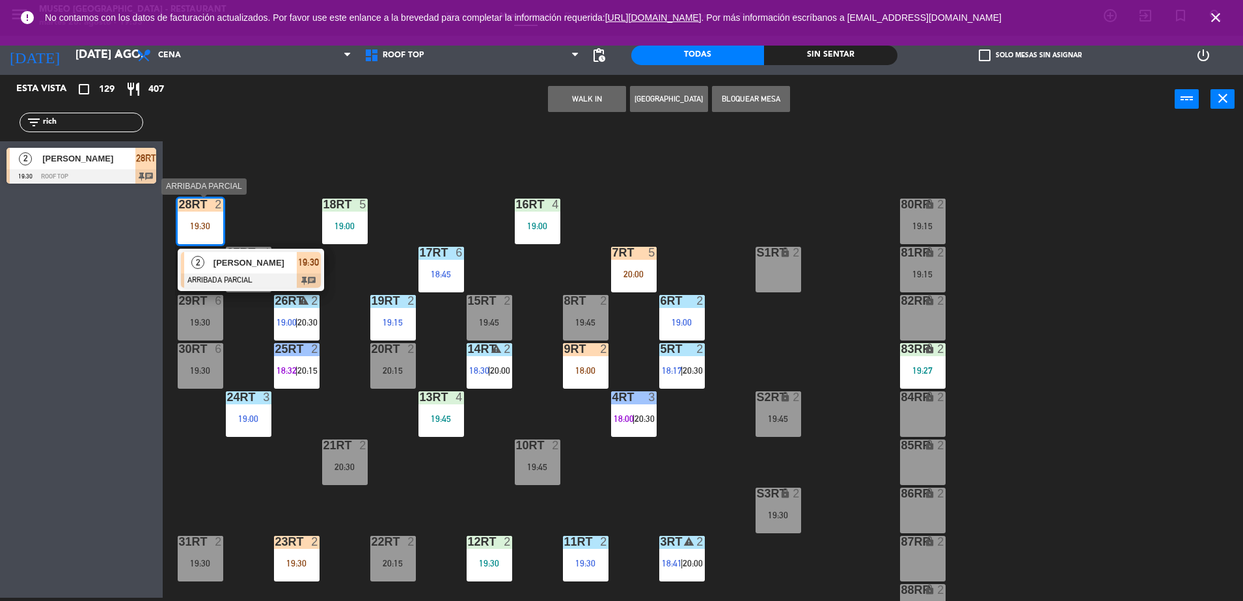
click at [284, 259] on span "[PERSON_NAME]" at bounding box center [254, 263] width 83 height 14
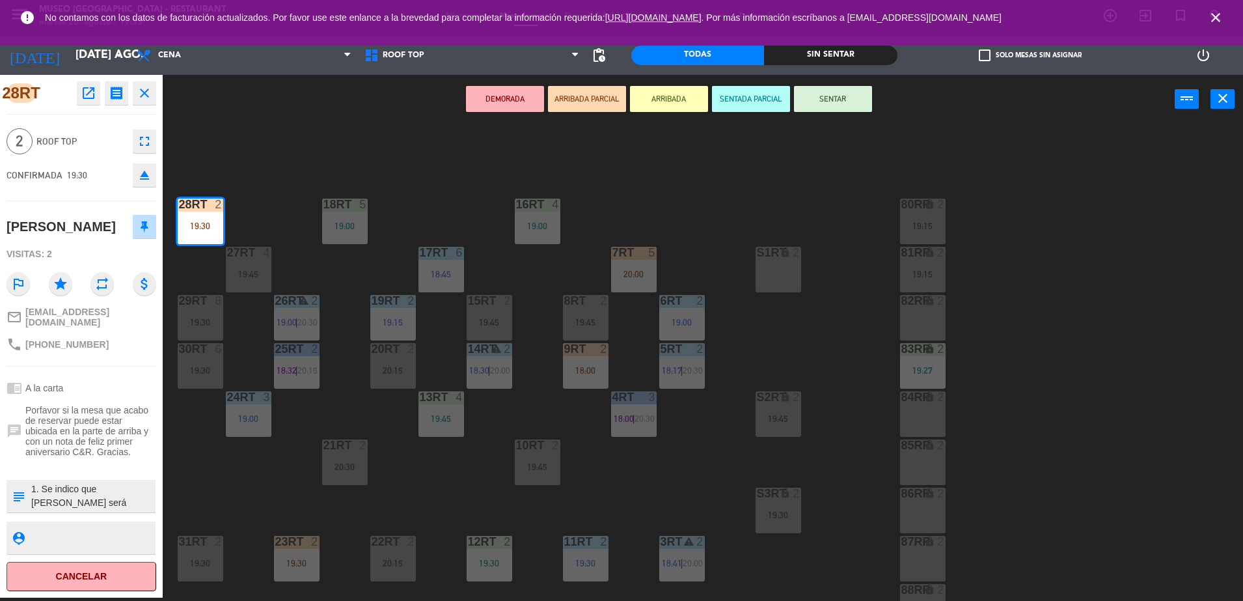
click at [33, 485] on textarea at bounding box center [92, 495] width 124 height 27
type textarea "m28rt| 1. Se indico que [PERSON_NAME] será entreaga como nota impresa: ¡Feliz p…"
click at [107, 443] on span "Porfavor si la mesa que acabo de reservar puede estar ubicada en la parte de ar…" at bounding box center [90, 431] width 131 height 52
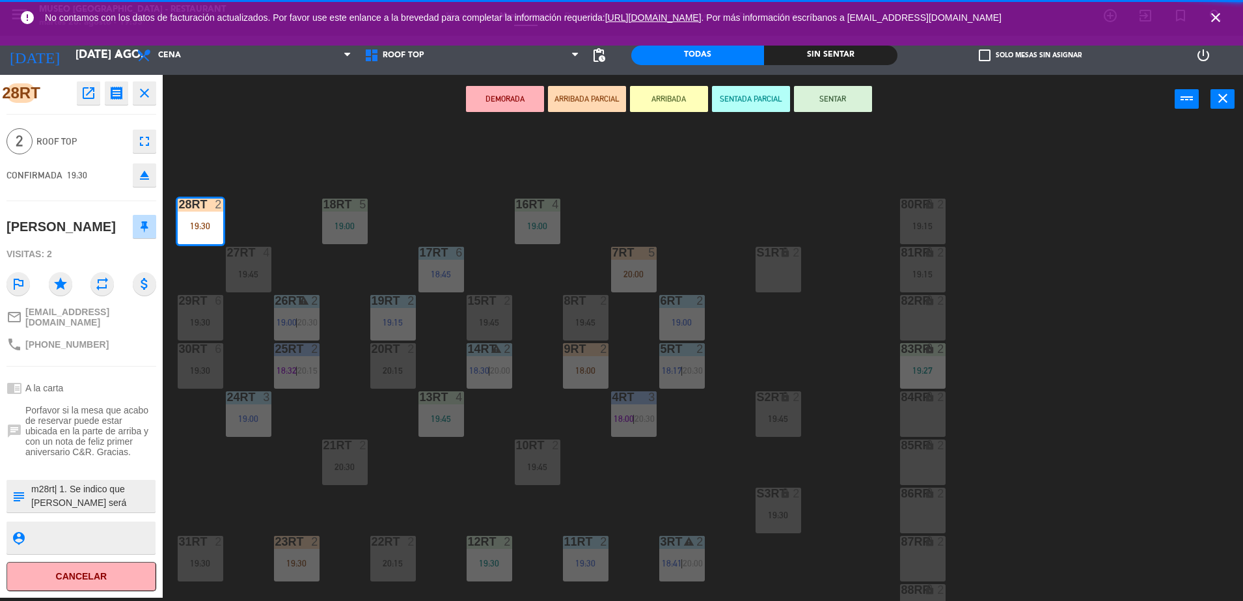
click at [121, 484] on textarea at bounding box center [92, 495] width 124 height 27
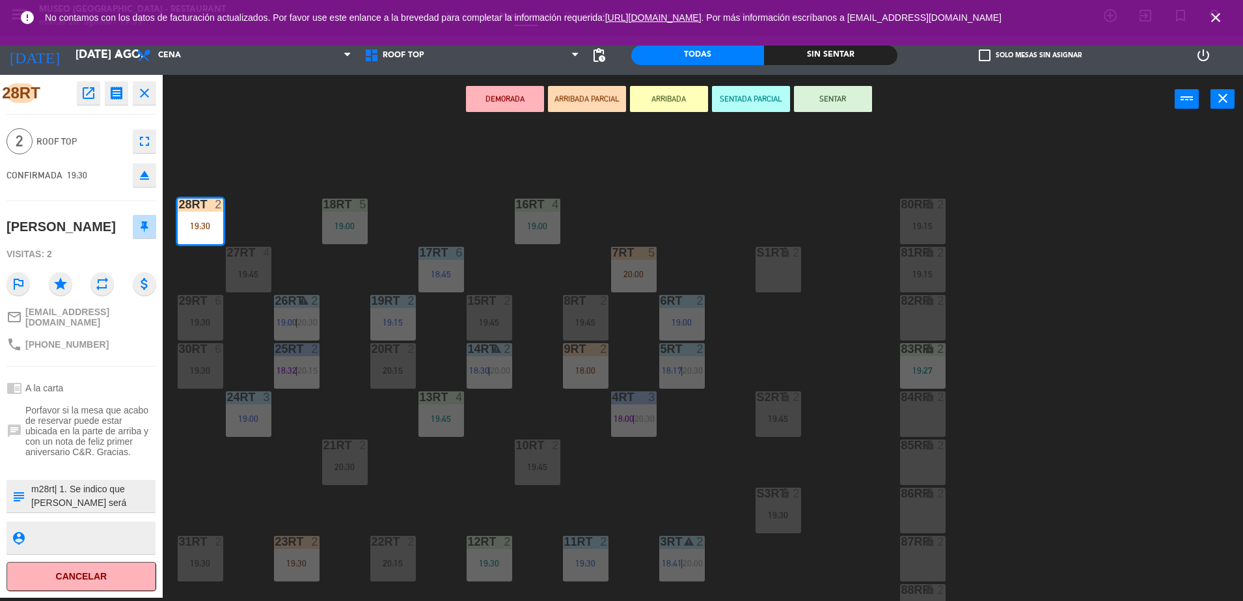
scroll to position [55, 0]
click at [96, 423] on span "Porfavor si la mesa que acabo de reservar puede estar ubicada en la parte de ar…" at bounding box center [90, 431] width 131 height 52
click at [739, 358] on div "18RT 5 19:00 16RT 4 19:00 28RT 2 19:30 80RR lock 2 19:15 27RT 4 19:45 7RT 5 20:…" at bounding box center [709, 364] width 1068 height 474
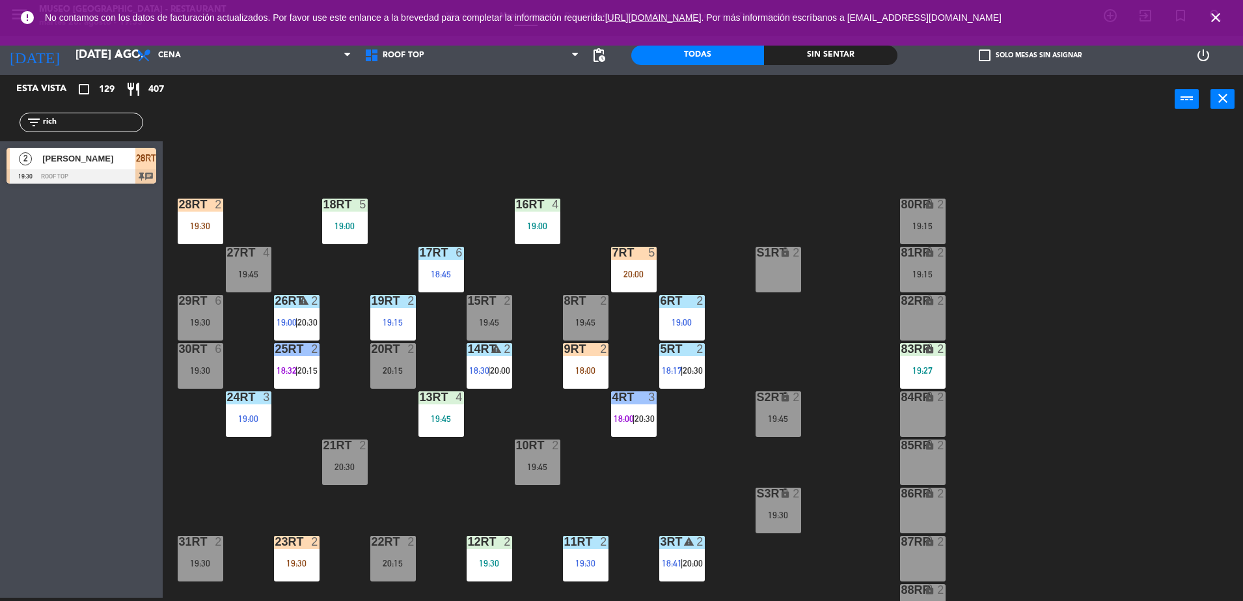
click at [908, 355] on div "83RR lock 2" at bounding box center [923, 349] width 46 height 13
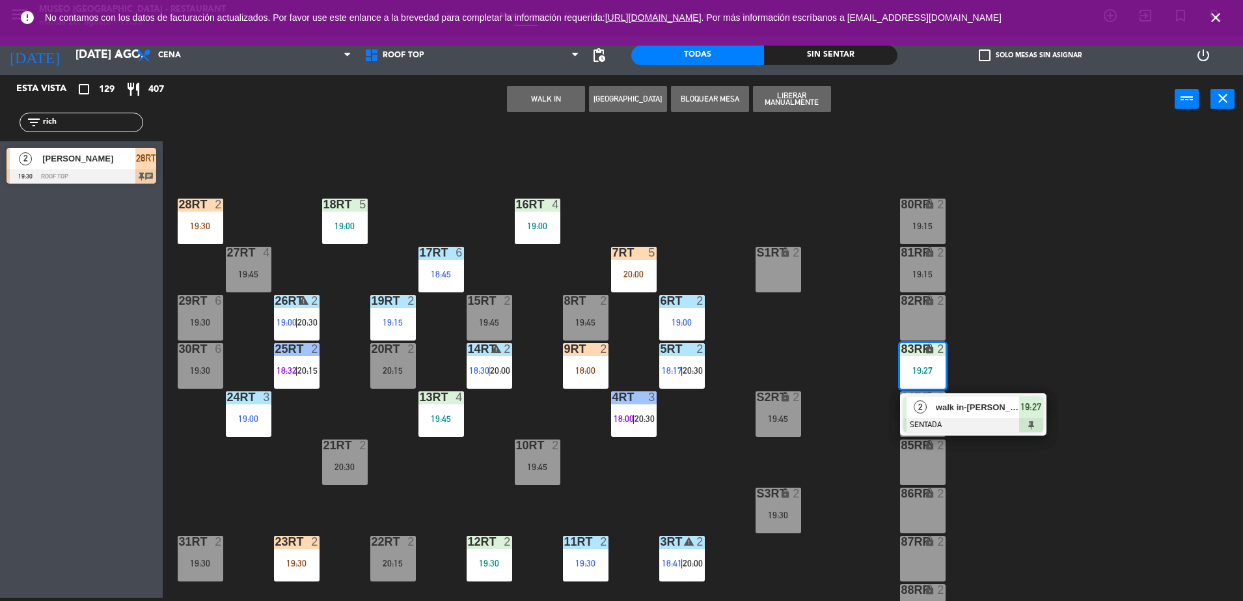
click at [1008, 413] on span "walk in-[PERSON_NAME]" at bounding box center [977, 407] width 83 height 14
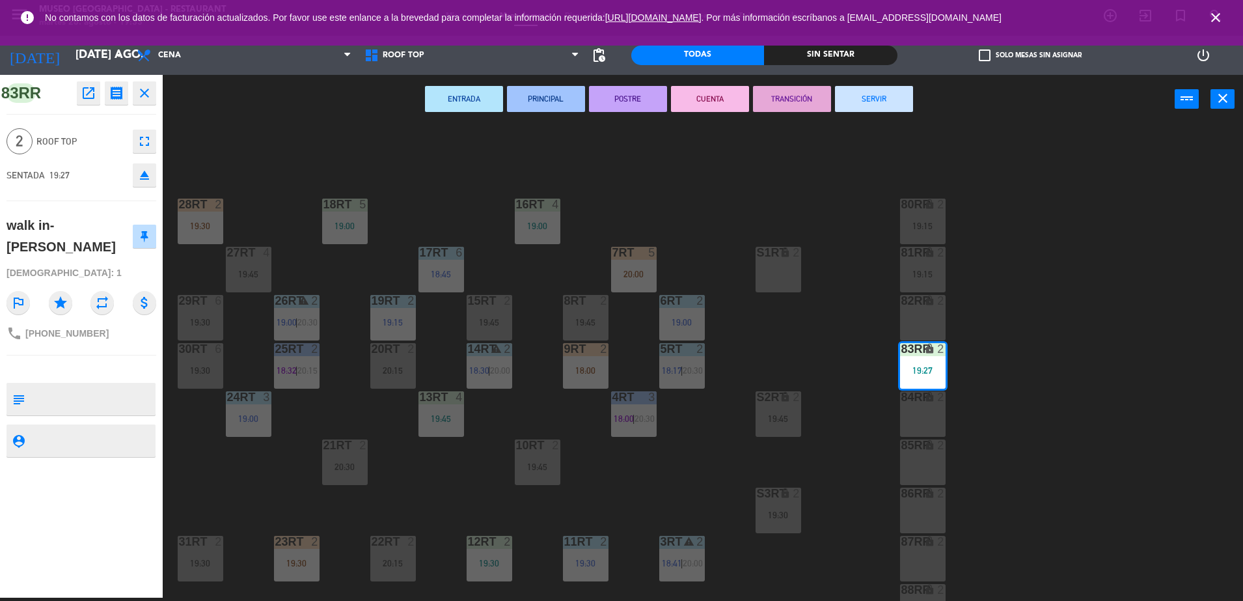
click at [794, 353] on div "18RT 5 19:00 16RT 4 19:00 28RT 2 19:30 80RR lock 2 19:15 27RT 4 19:45 7RT 5 20:…" at bounding box center [709, 364] width 1068 height 474
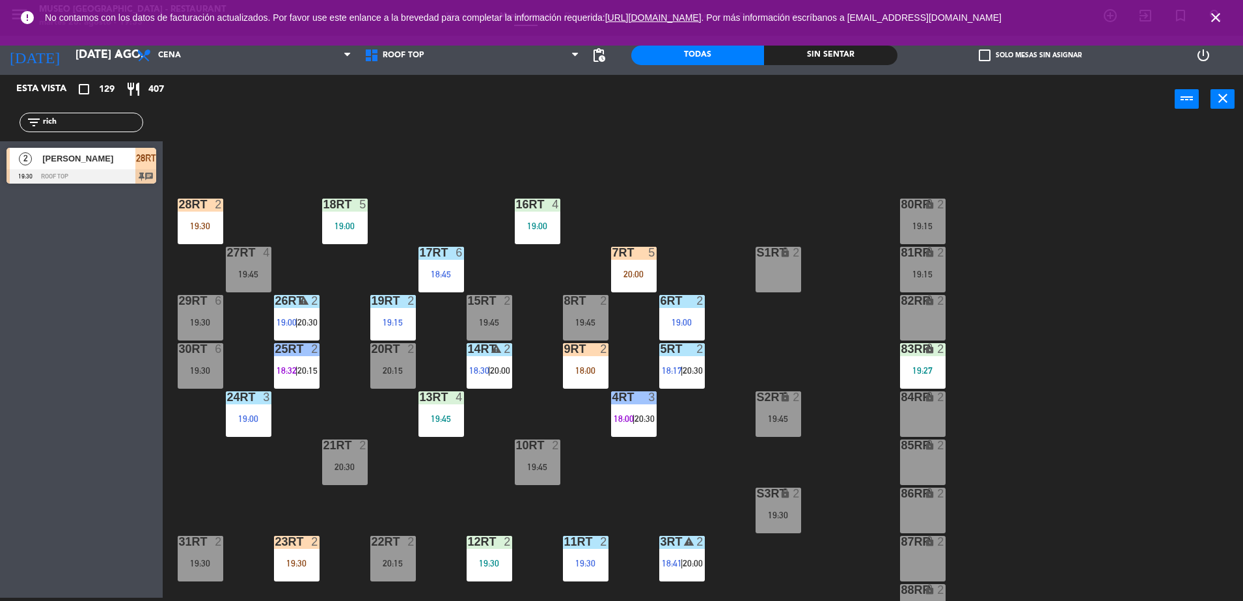
click at [578, 370] on div "18:00" at bounding box center [586, 370] width 46 height 9
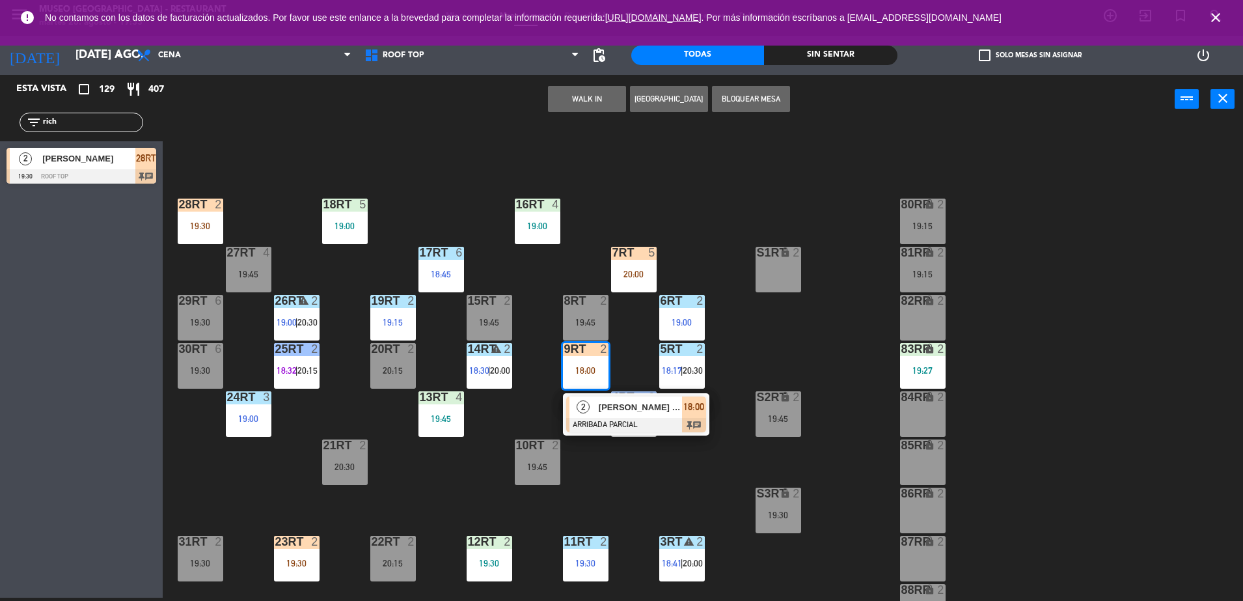
click at [597, 455] on div "18RT 5 19:00 16RT 4 19:00 28RT 2 19:30 80RR lock 2 19:15 27RT 4 19:45 7RT 5 20:…" at bounding box center [709, 364] width 1068 height 474
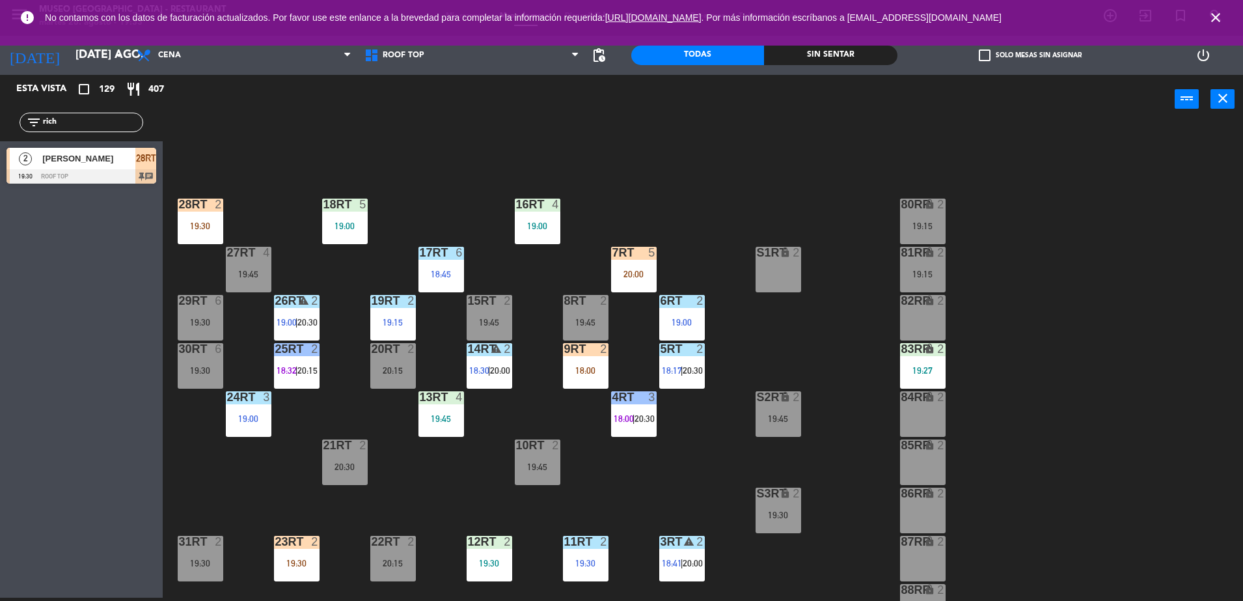
click at [305, 550] on div "23RT 2 19:30" at bounding box center [297, 559] width 46 height 46
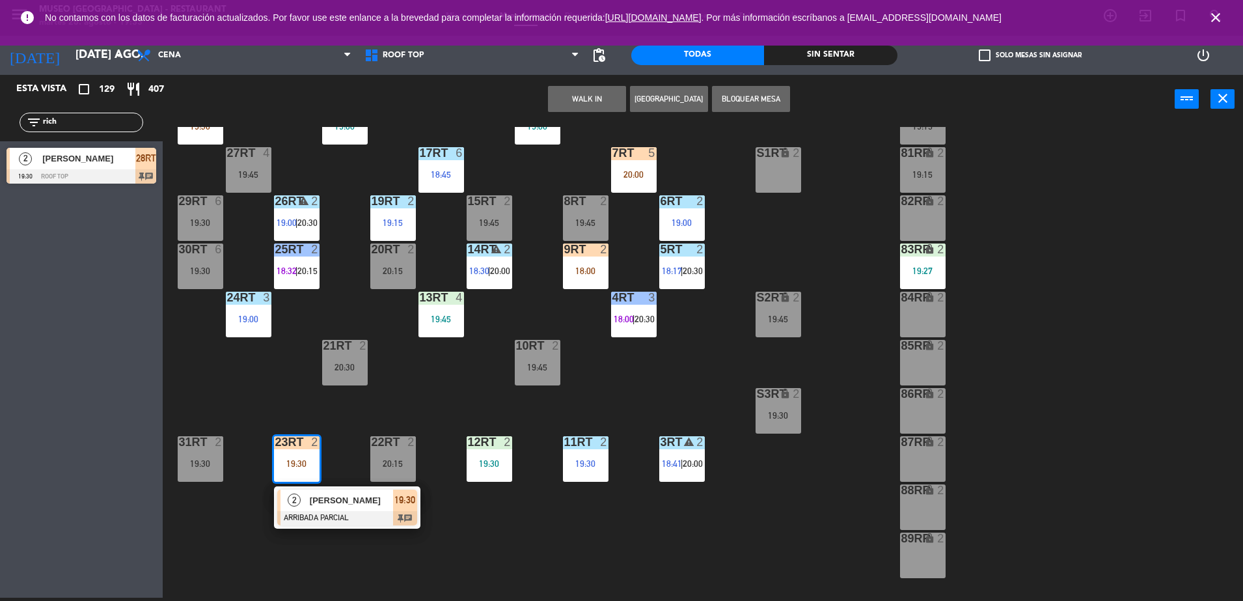
scroll to position [102, 0]
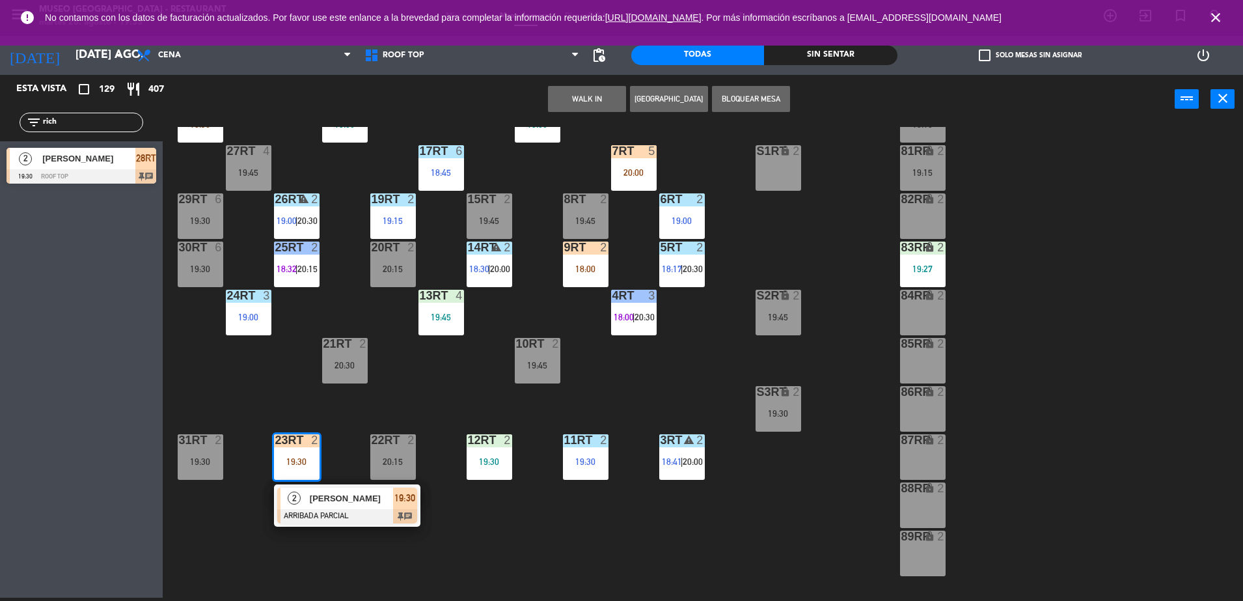
click at [332, 519] on div at bounding box center [347, 516] width 140 height 14
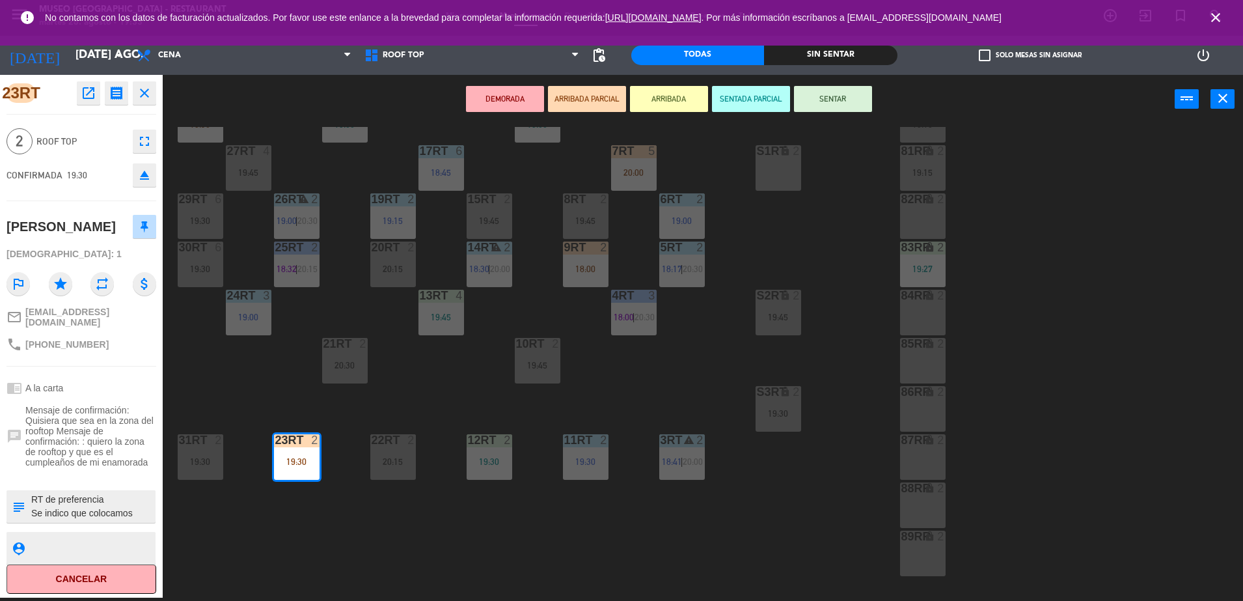
click at [455, 544] on div "18RT 5 19:00 16RT 4 19:00 28RT 2 19:30 80RR lock 2 19:15 27RT 4 19:45 7RT 5 20:…" at bounding box center [709, 364] width 1068 height 474
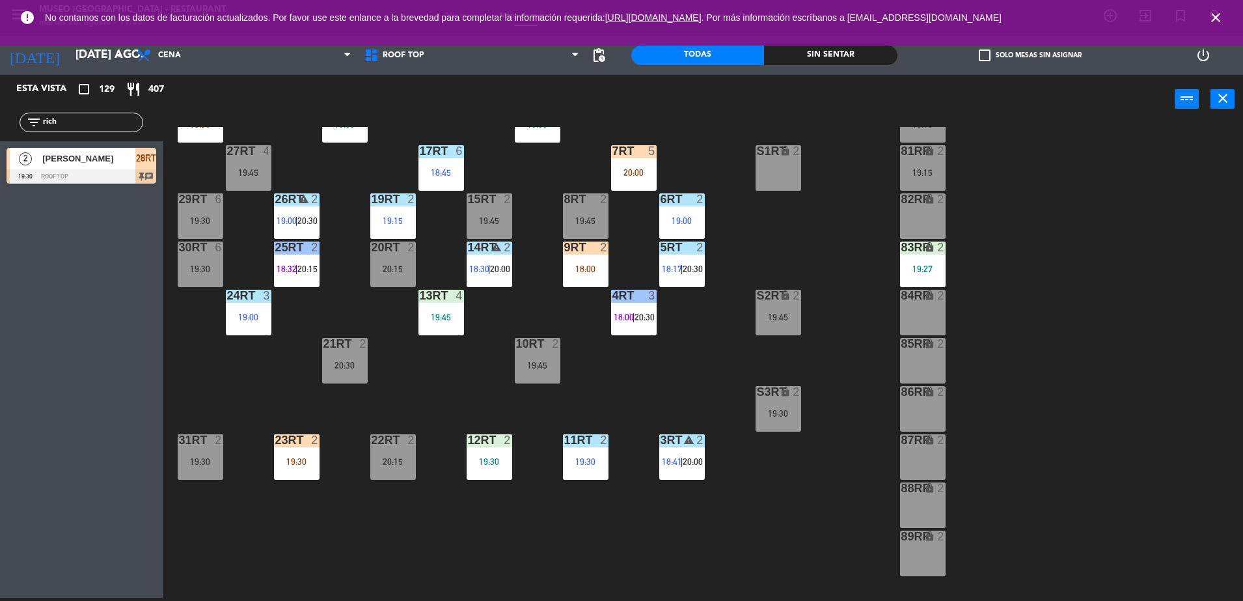
click at [301, 450] on div "23RT 2 19:30" at bounding box center [297, 457] width 46 height 46
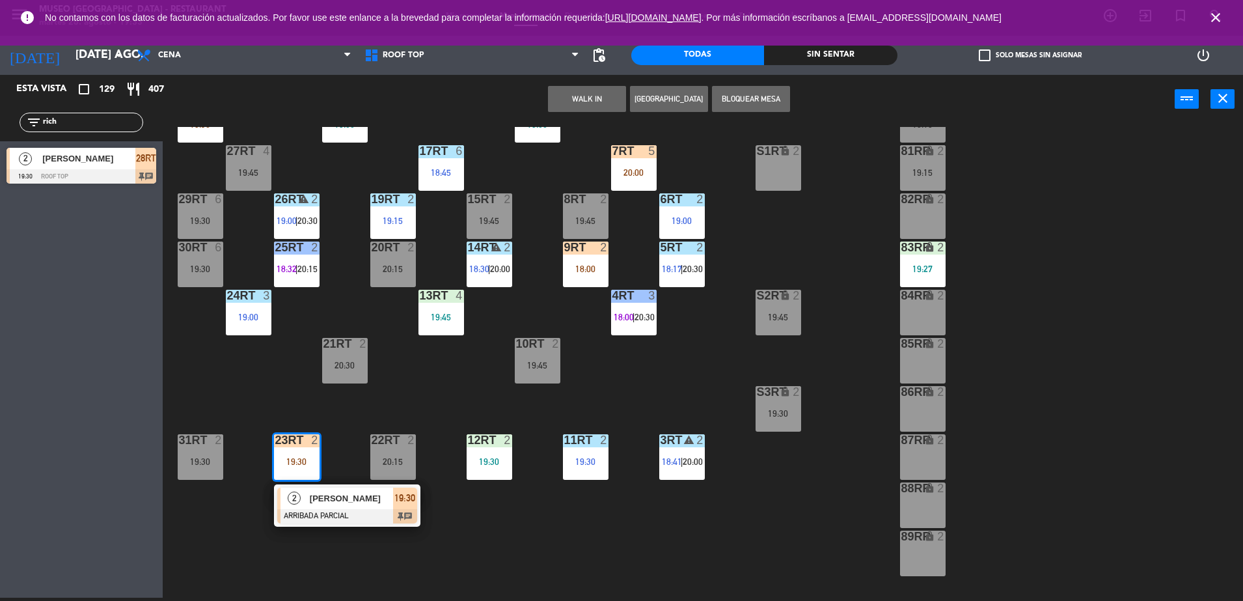
click at [346, 506] on div "[PERSON_NAME]" at bounding box center [350, 497] width 85 height 21
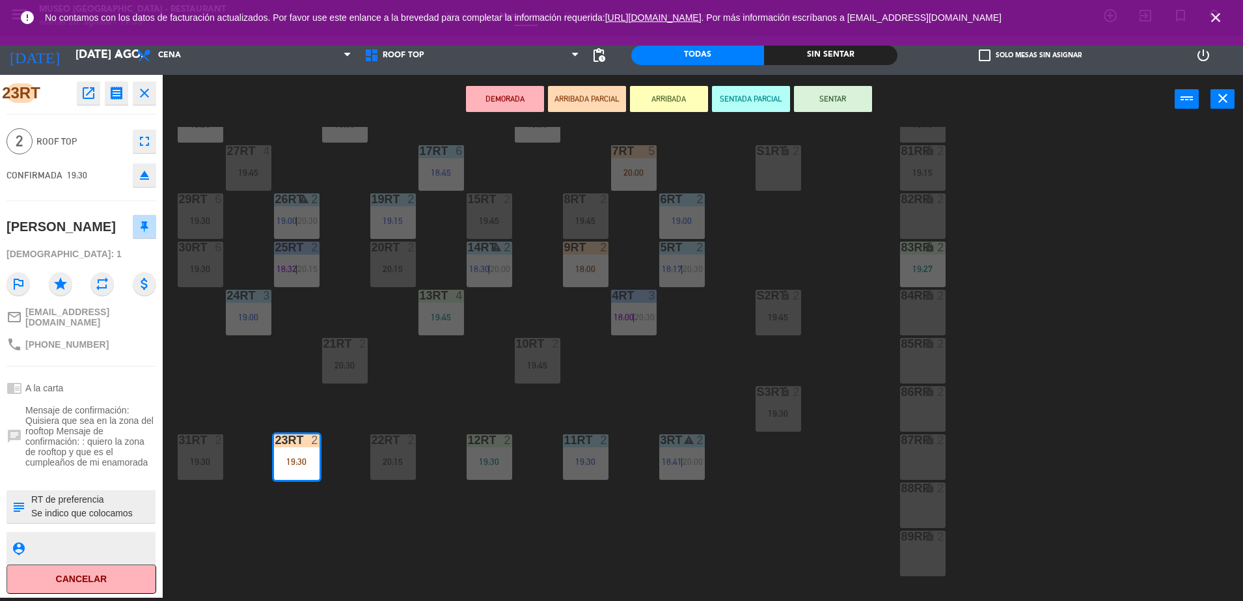
click at [122, 520] on textarea at bounding box center [92, 506] width 124 height 27
click at [465, 401] on div "18RT 5 19:00 16RT 4 19:00 28RT 2 19:30 80RR lock 2 19:15 27RT 4 19:45 7RT 5 20:…" at bounding box center [709, 364] width 1068 height 474
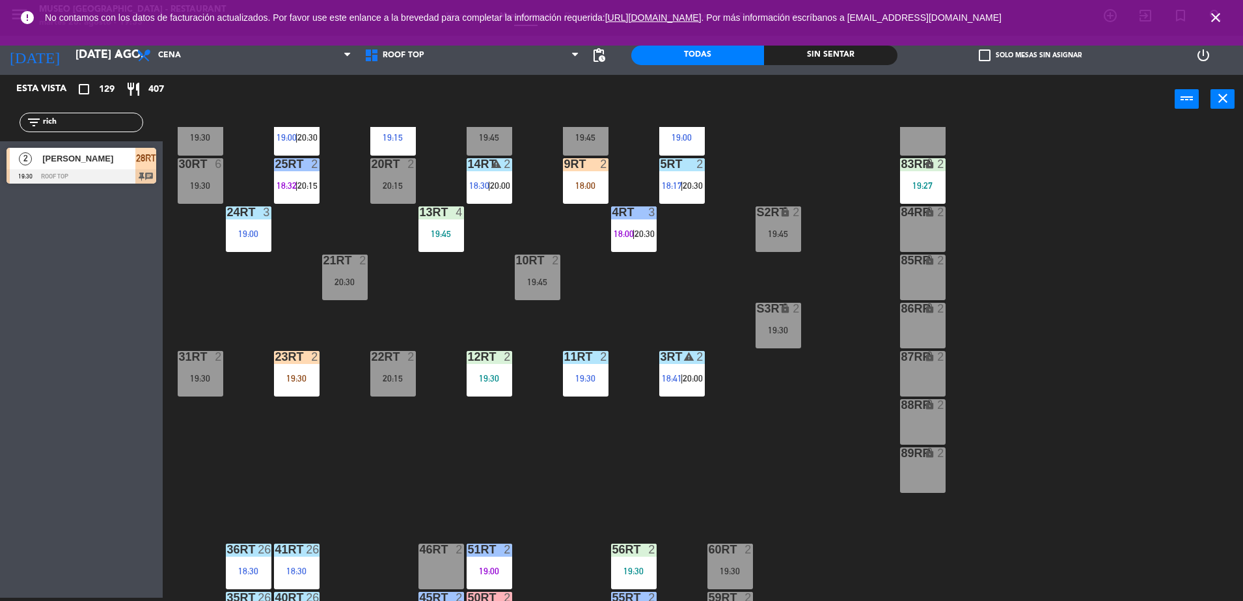
scroll to position [159, 0]
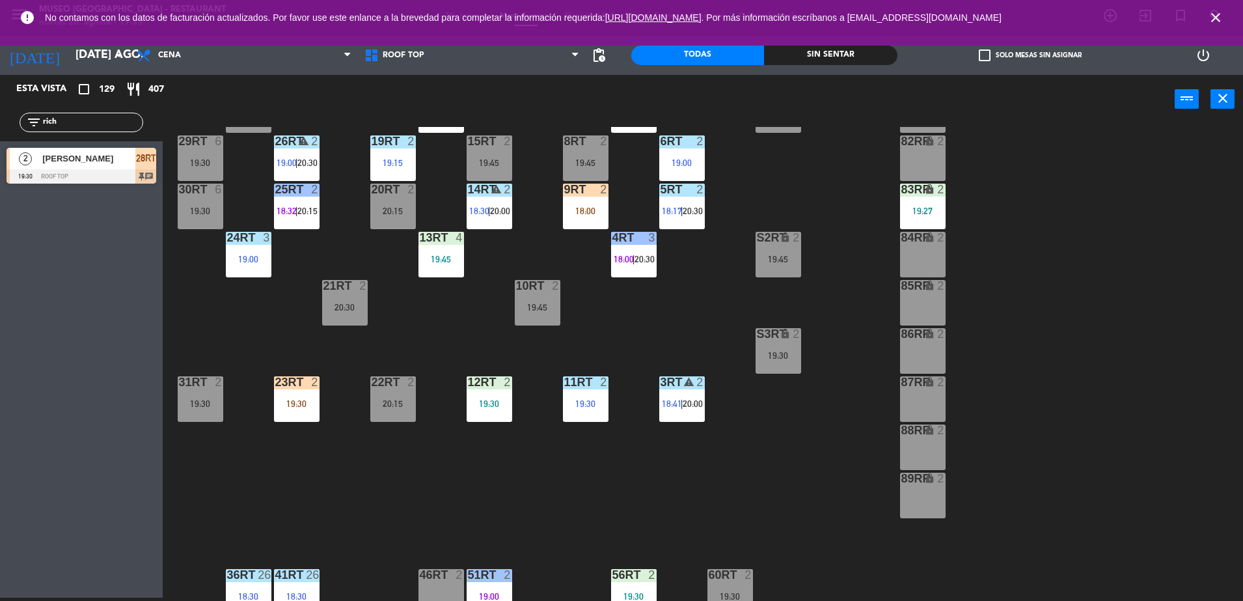
click at [902, 234] on div "84RR" at bounding box center [901, 238] width 1 height 12
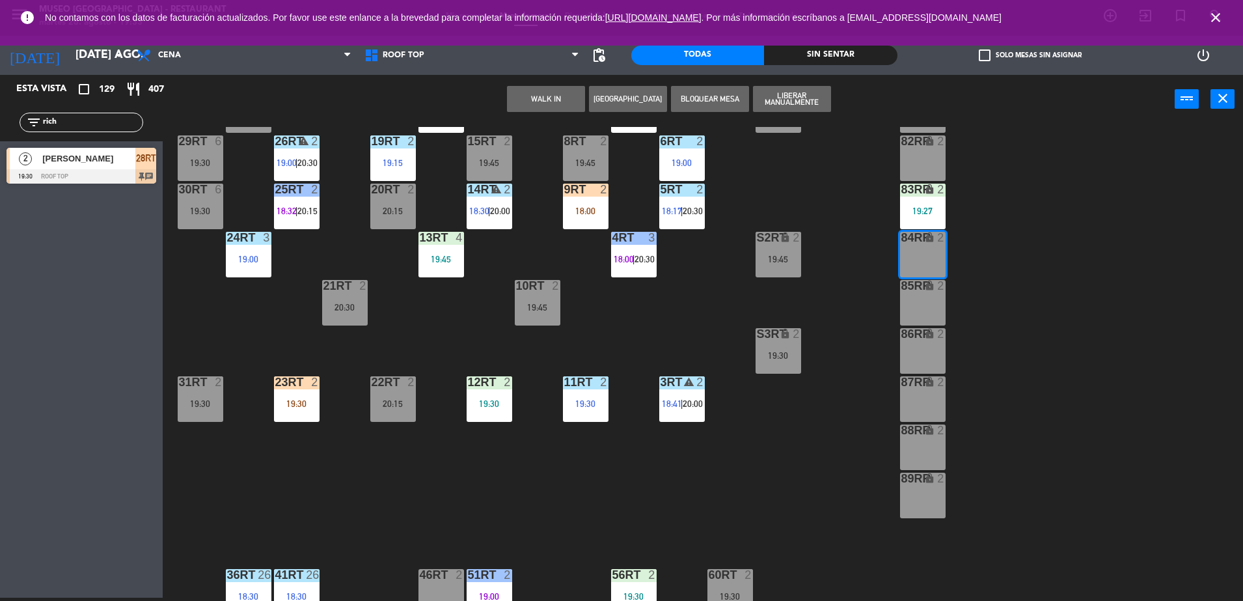
click at [910, 213] on div "19:27" at bounding box center [923, 210] width 46 height 9
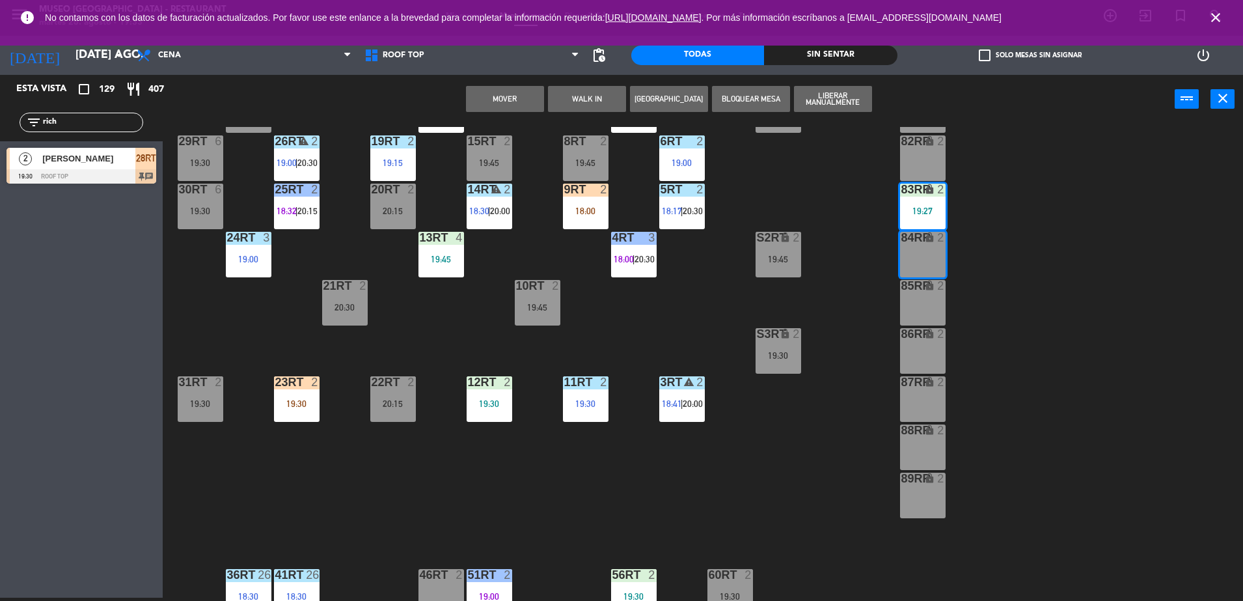
click at [997, 226] on div "18RT 5 19:00 16RT 4 19:00 28RT 2 19:30 80RR lock 2 19:15 27RT 4 19:45 7RT 5 20:…" at bounding box center [709, 364] width 1068 height 474
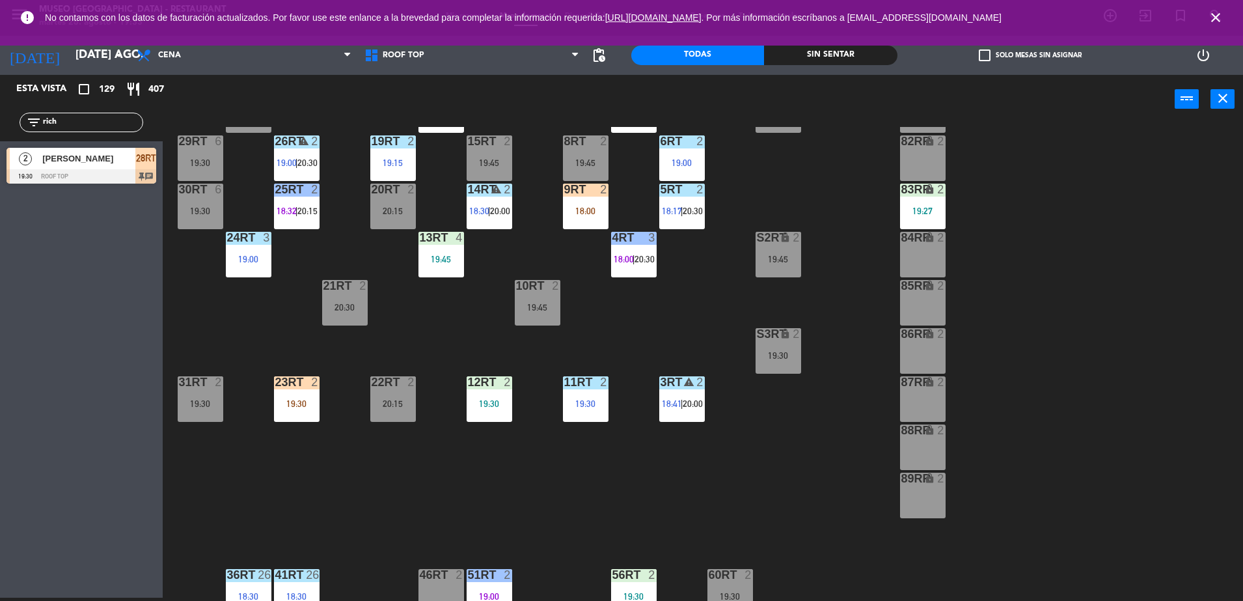
click at [908, 198] on div "83RR lock 2 19:27" at bounding box center [923, 206] width 46 height 46
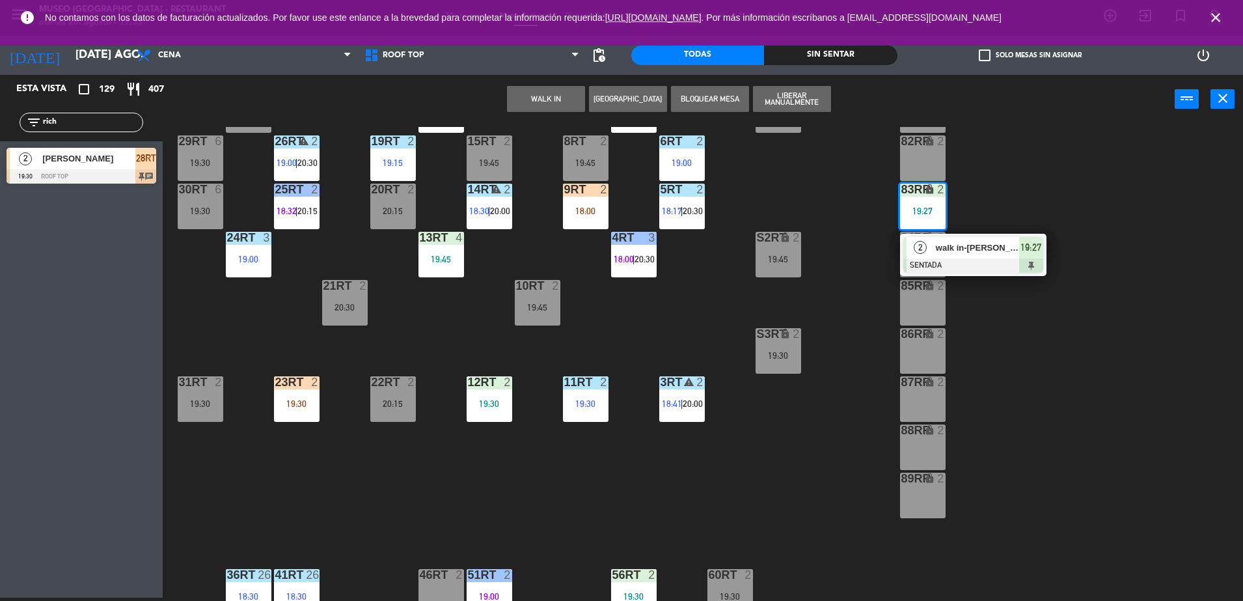
click at [599, 306] on div "18RT 5 19:00 16RT 4 19:00 28RT 2 19:30 80RR lock 2 19:15 27RT 4 19:45 7RT 5 20:…" at bounding box center [709, 364] width 1068 height 474
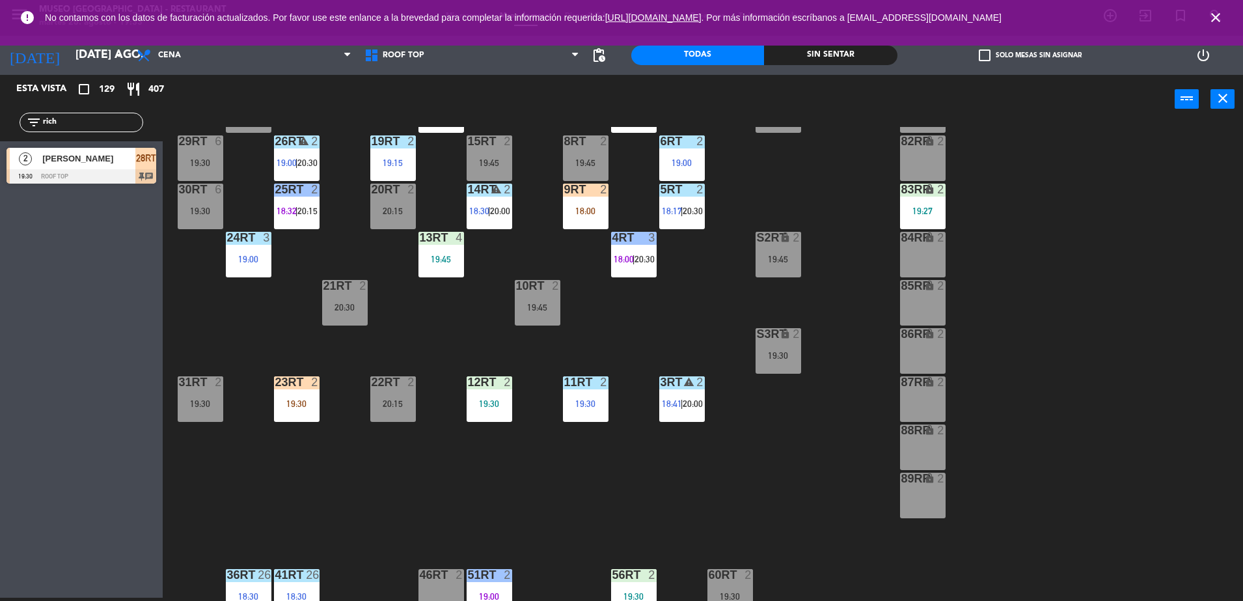
click at [585, 219] on div "9RT 2 18:00" at bounding box center [586, 206] width 46 height 46
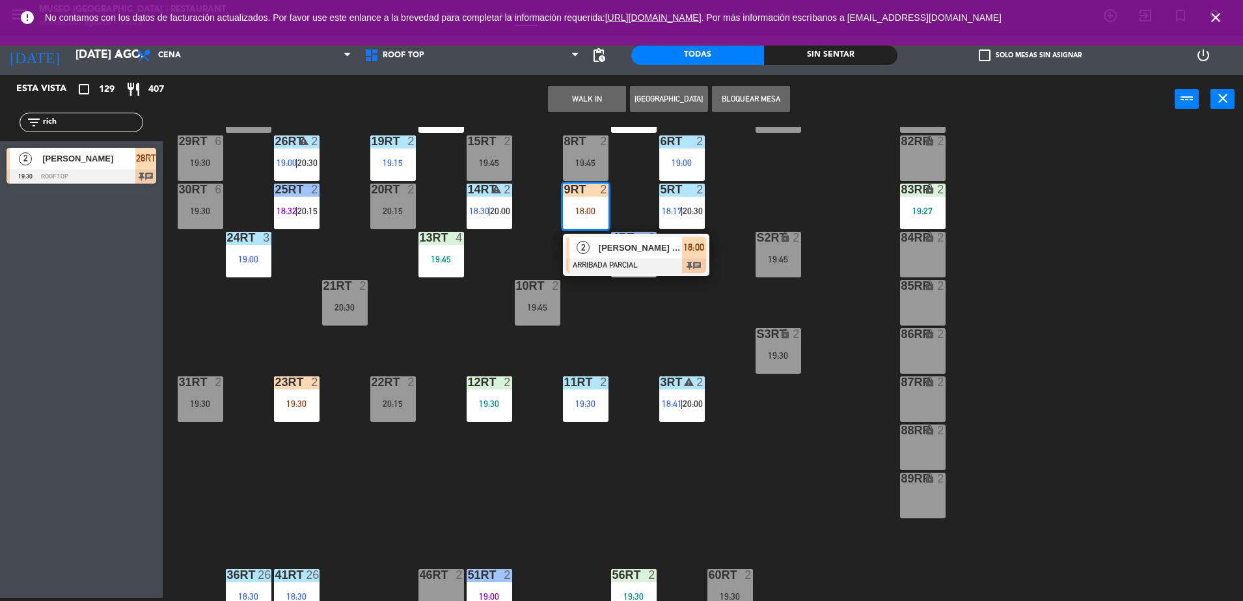
click at [609, 254] on div "[PERSON_NAME] Huarache [PERSON_NAME]" at bounding box center [639, 247] width 85 height 21
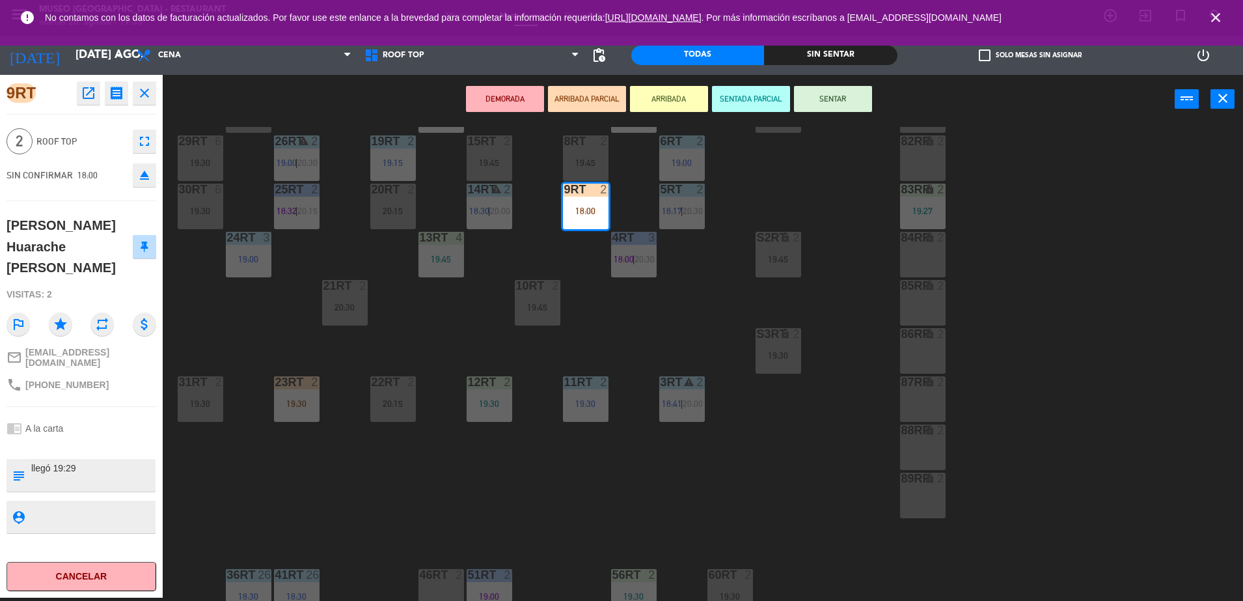
click at [96, 461] on textarea at bounding box center [92, 474] width 124 height 27
type textarea "m9rt| llegó 19:29"
click at [79, 424] on div "9RT open_in_new receipt 6:00 PM mar., 26 ago. 2 personas [PERSON_NAME] Huarache…" at bounding box center [81, 336] width 163 height 522
click at [855, 106] on button "SENTAR" at bounding box center [833, 99] width 78 height 26
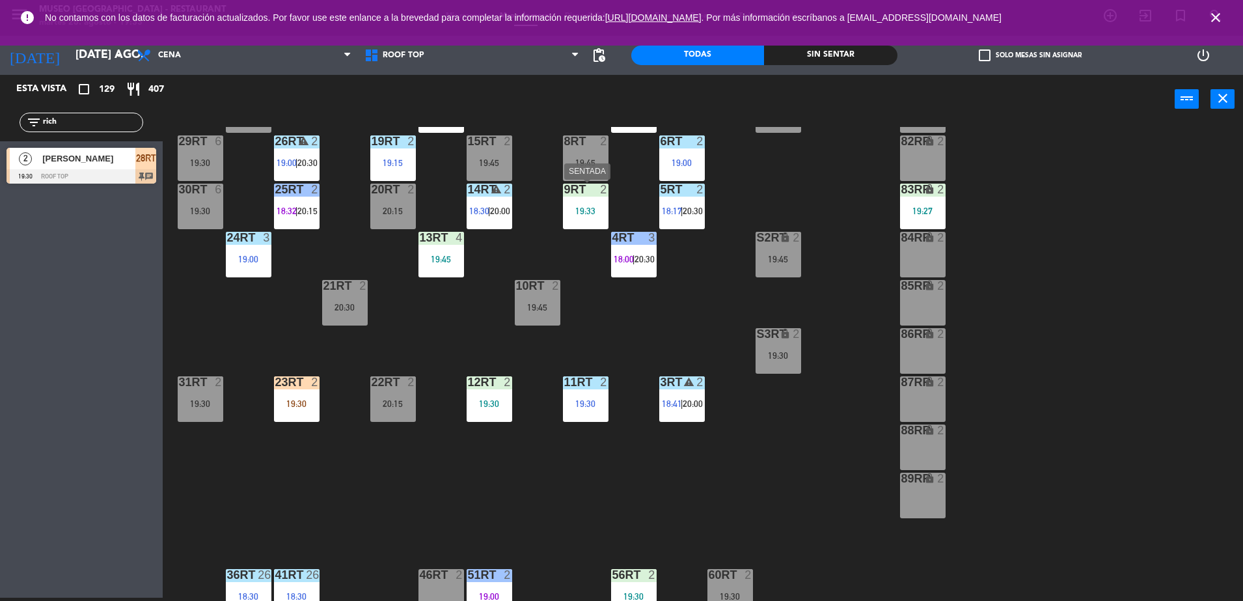
click at [581, 200] on div "9RT 2 19:33" at bounding box center [586, 206] width 46 height 46
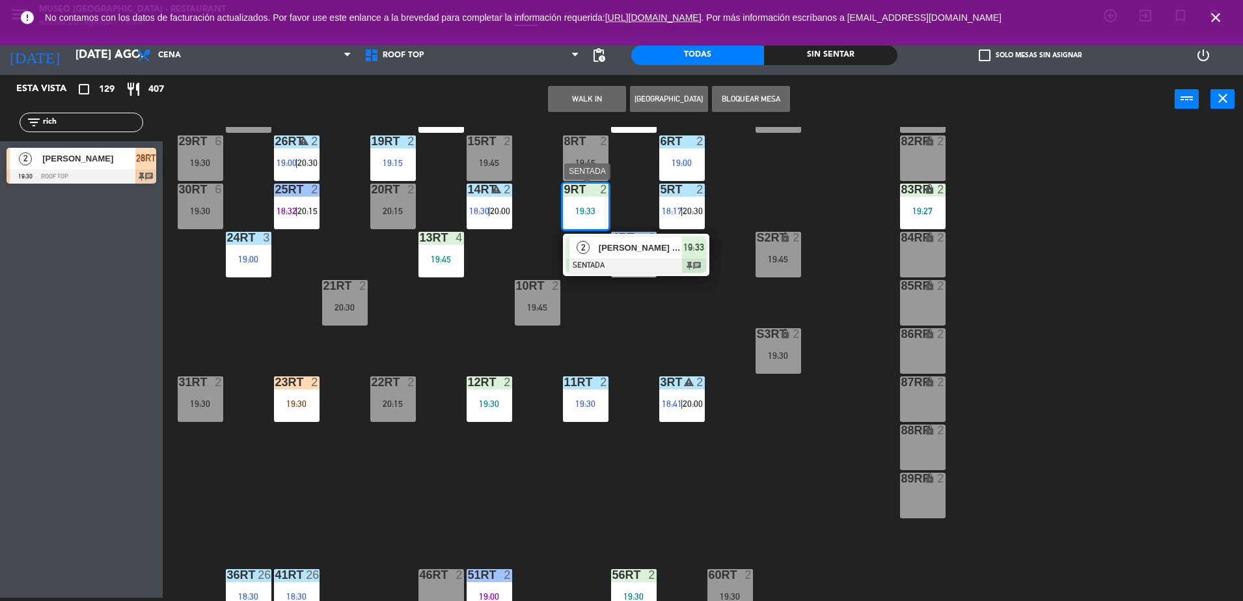
click at [625, 256] on div "[PERSON_NAME] Huarache [PERSON_NAME]" at bounding box center [639, 247] width 85 height 21
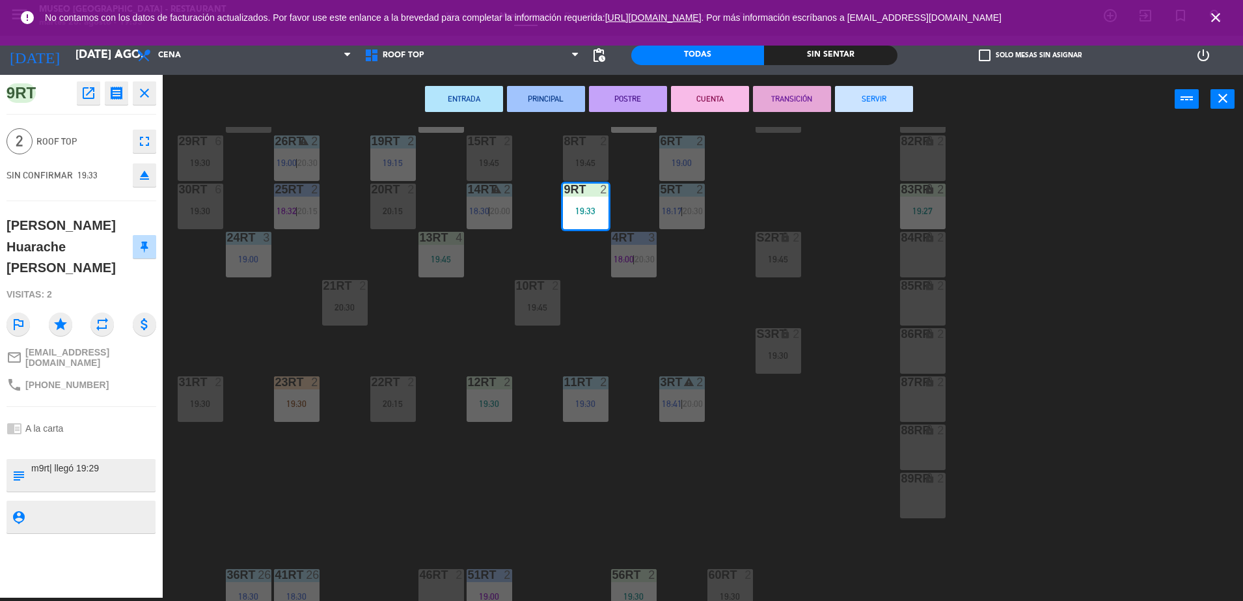
click at [422, 338] on div "18RT 5 19:00 16RT 4 19:00 28RT 2 19:30 80RR lock 2 19:15 27RT 4 19:45 7RT 5 20:…" at bounding box center [709, 364] width 1068 height 474
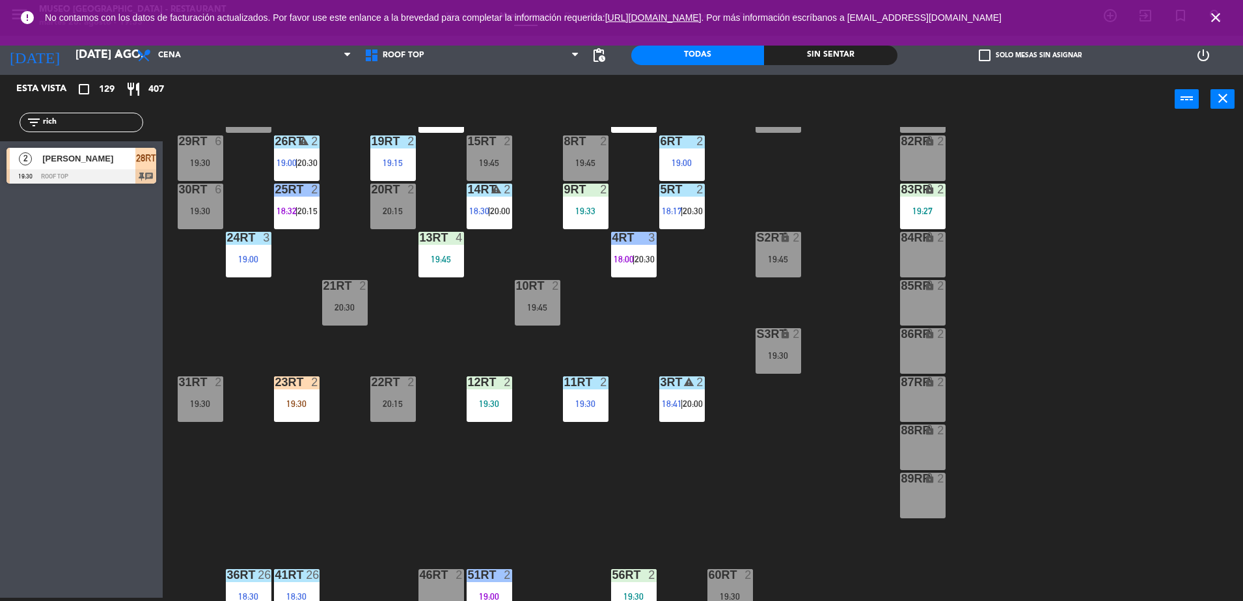
click at [280, 419] on div "23RT 2 19:30" at bounding box center [297, 399] width 46 height 46
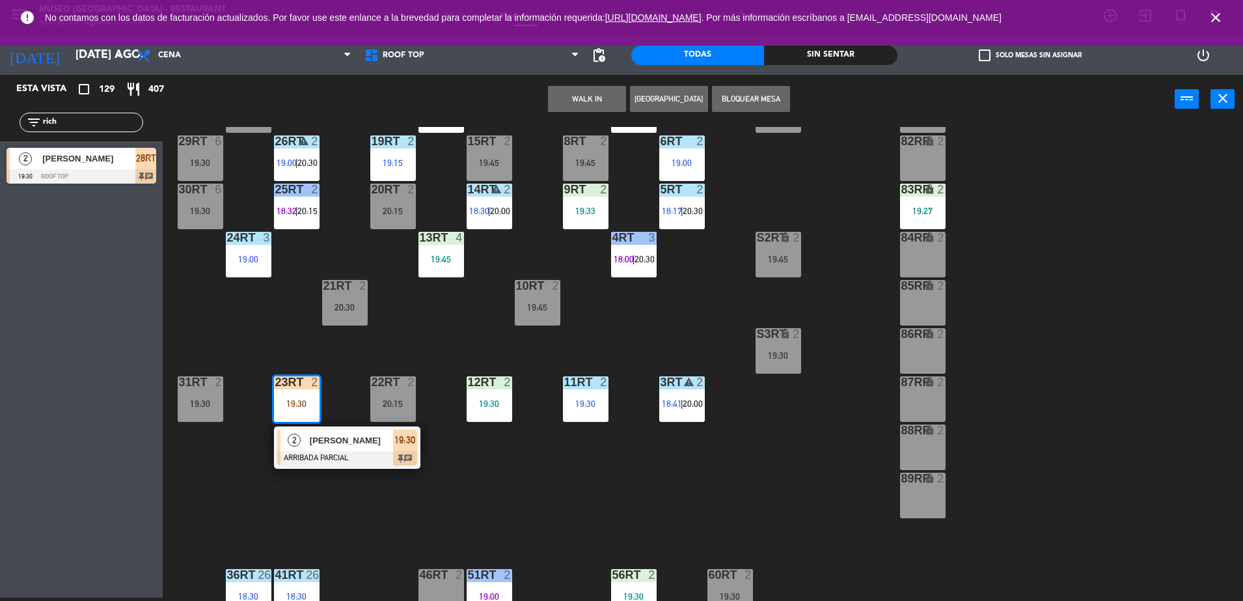
click at [355, 448] on div "[PERSON_NAME]" at bounding box center [350, 439] width 85 height 21
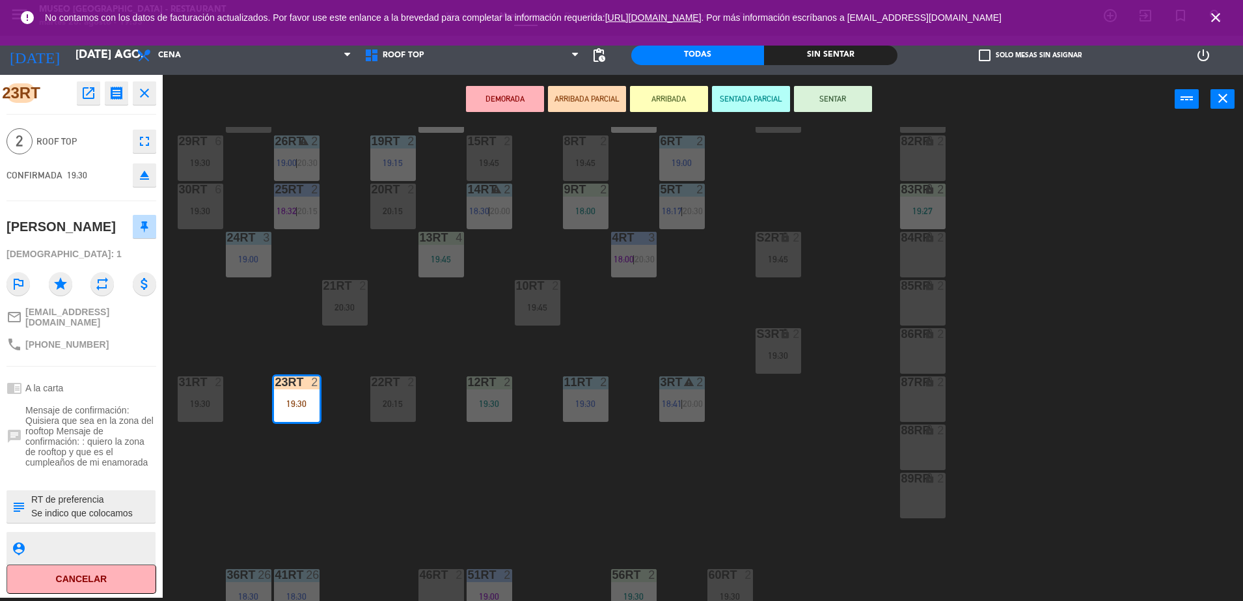
click at [31, 512] on textarea at bounding box center [92, 506] width 124 height 27
type textarea "m23rt| RT de preferencia Se indico que colocamos cartel de cumpleaños y se info…"
click at [92, 400] on div "chrome_reader_mode A la carta" at bounding box center [82, 387] width 150 height 25
click at [55, 441] on span "Mensaje de confirmación: Quisiera que sea en la zona del rooftop Mensaje de con…" at bounding box center [90, 436] width 131 height 62
click at [65, 520] on textarea at bounding box center [92, 506] width 124 height 27
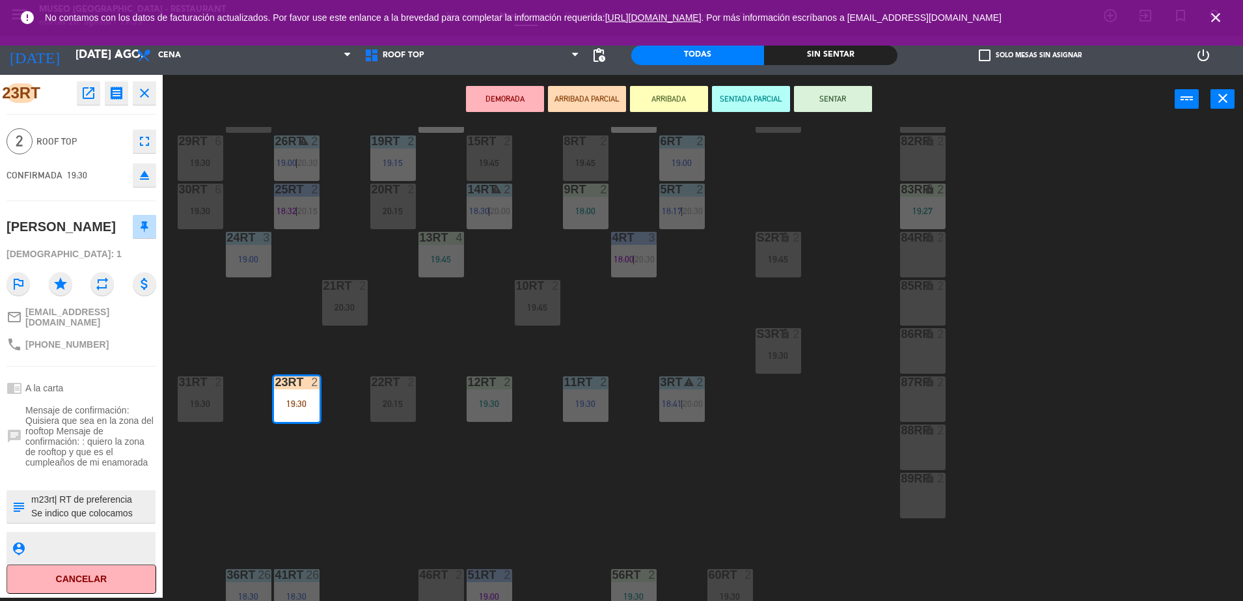
click at [100, 425] on span "Mensaje de confirmación: Quisiera que sea en la zona del rooftop Mensaje de con…" at bounding box center [90, 436] width 131 height 62
click at [848, 94] on button "SENTAR" at bounding box center [833, 99] width 78 height 26
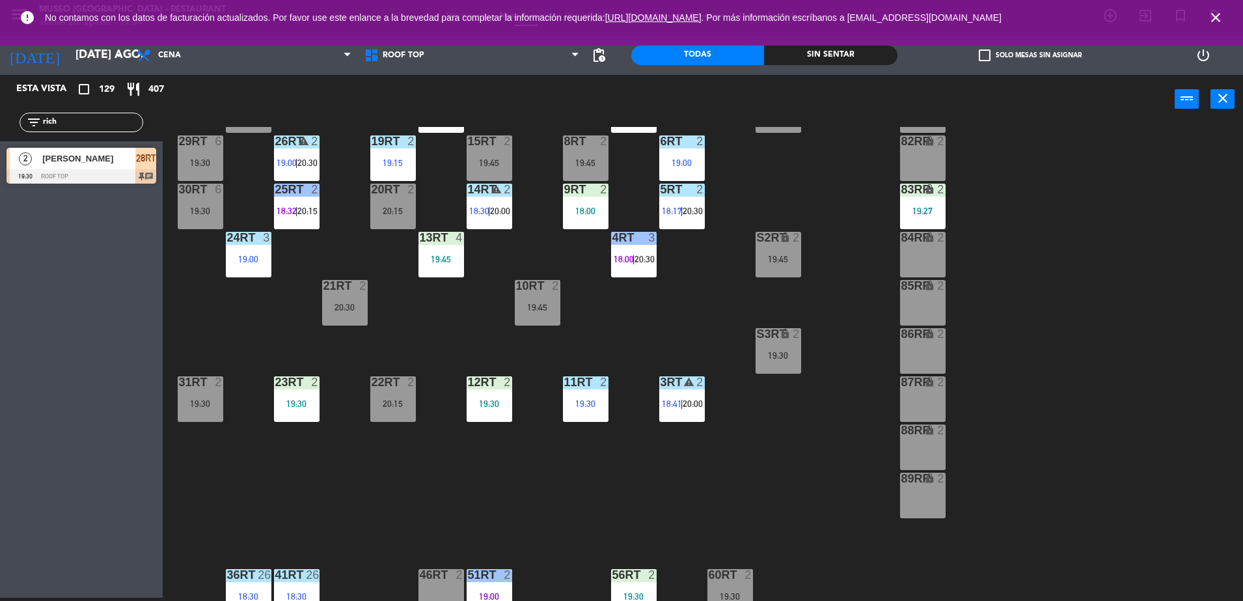
click at [290, 418] on div "23RT 2 19:30" at bounding box center [297, 399] width 46 height 46
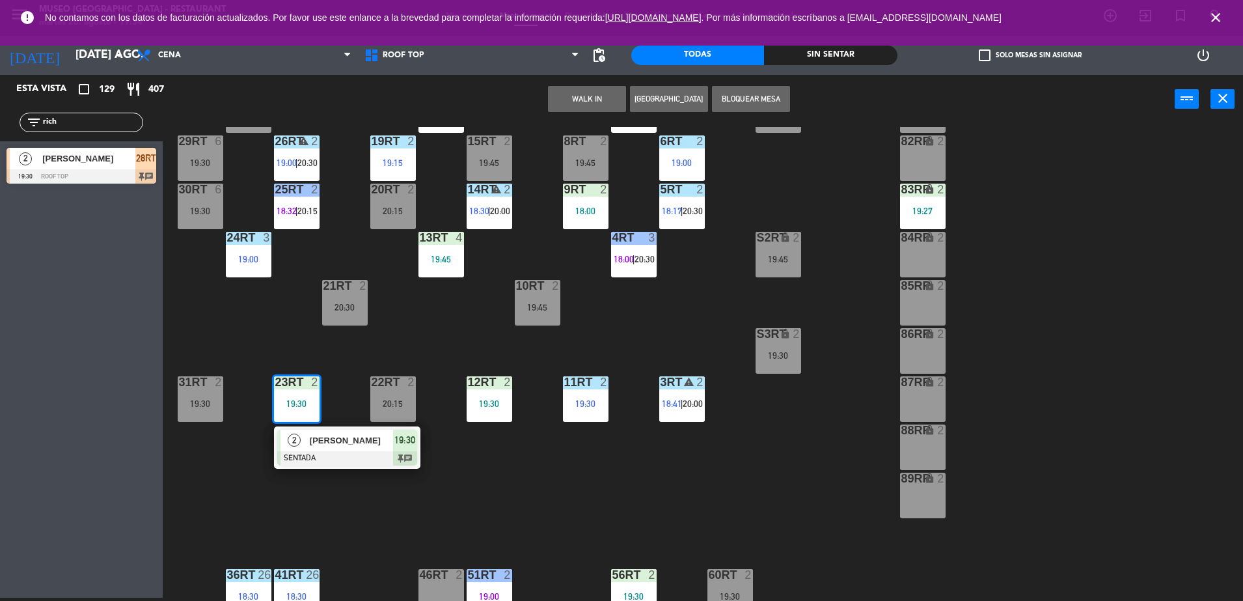
click at [346, 454] on div at bounding box center [347, 458] width 140 height 14
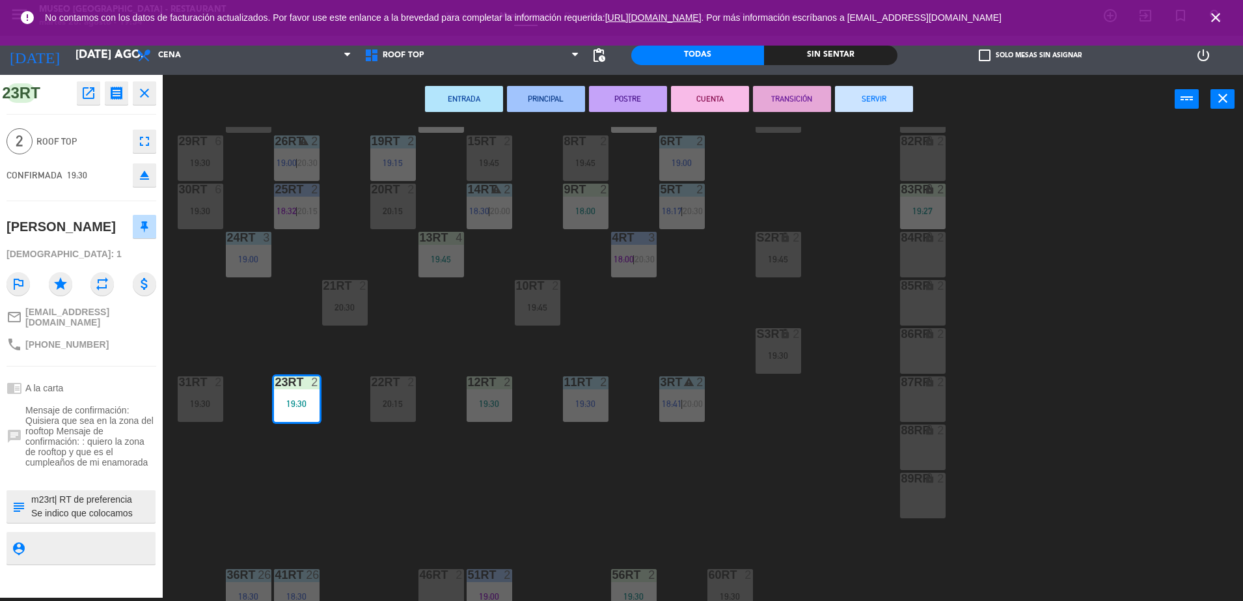
click at [465, 490] on div "18RT 5 19:00 16RT 4 19:00 28RT 2 19:30 80RR lock 2 19:15 27RT 4 19:45 7RT 5 20:…" at bounding box center [709, 364] width 1068 height 474
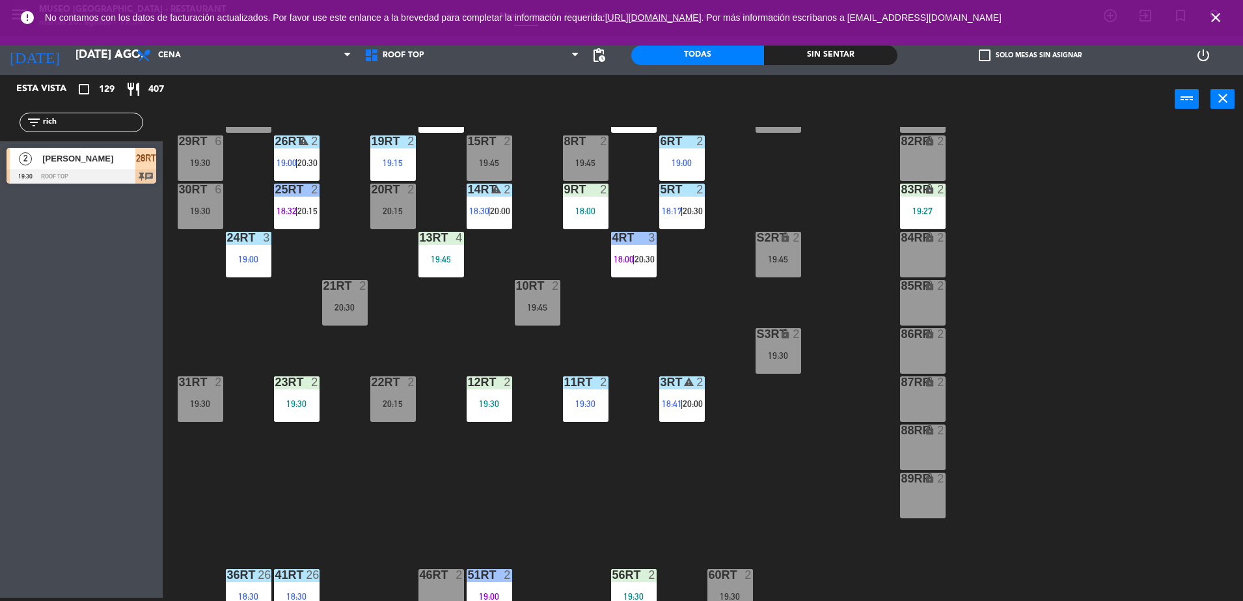
scroll to position [0, 0]
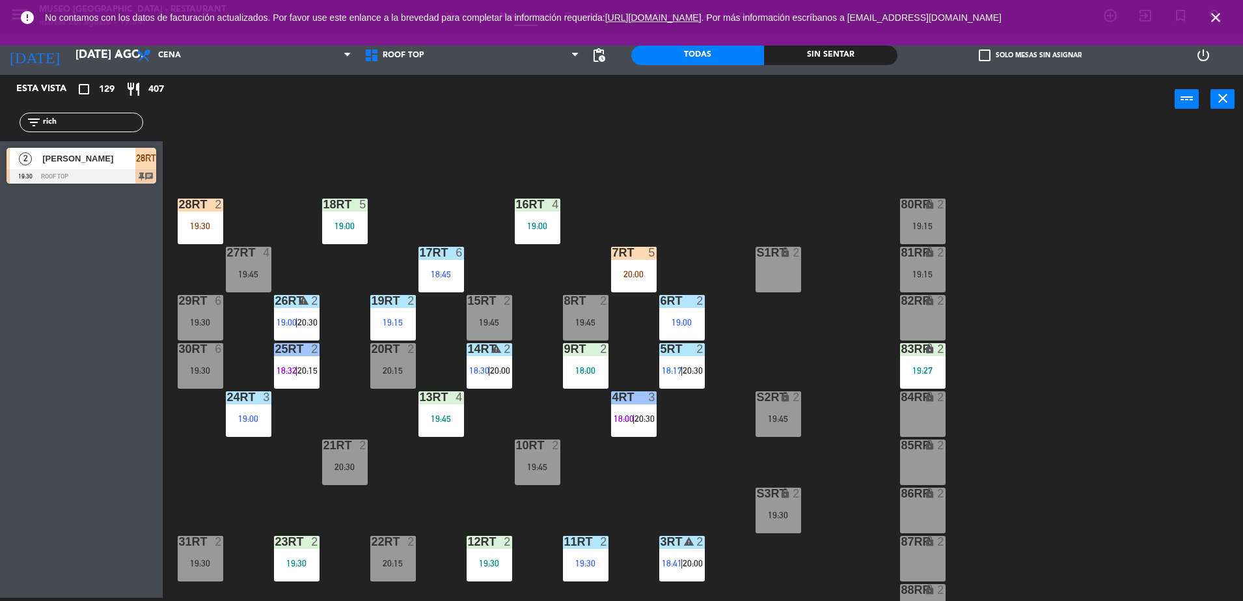
click at [186, 230] on div "28RT 2 19:30" at bounding box center [201, 221] width 46 height 46
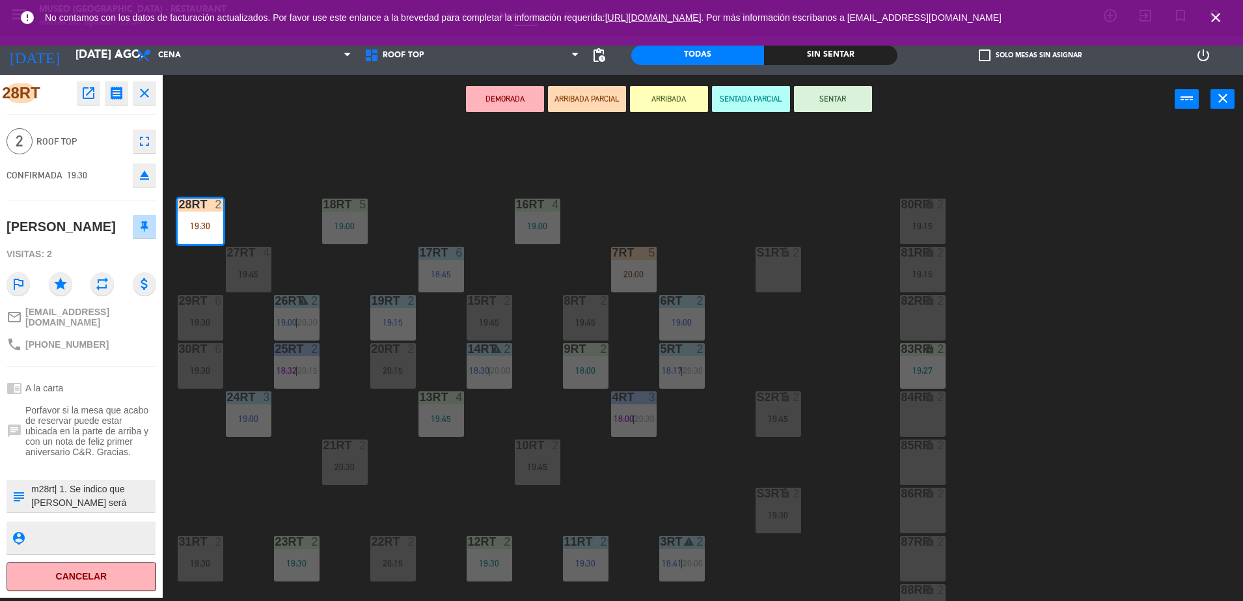
click at [81, 489] on textarea at bounding box center [92, 495] width 124 height 27
click at [816, 108] on button "SENTAR" at bounding box center [833, 99] width 78 height 26
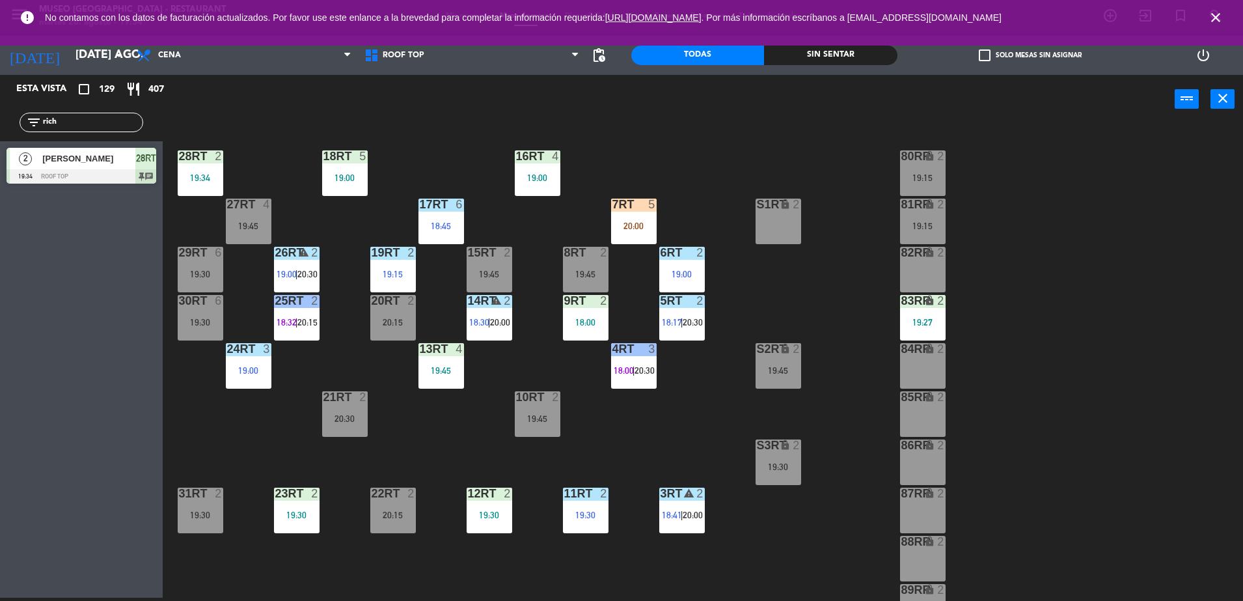
scroll to position [22, 0]
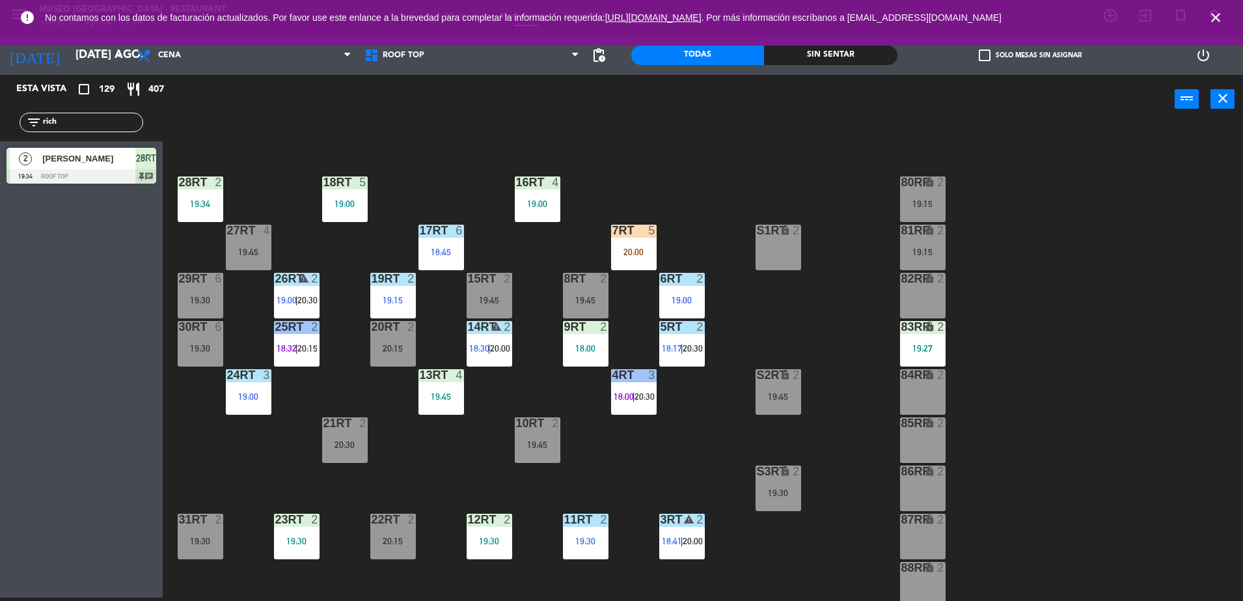
click at [934, 334] on div "83RR lock 2 19:27" at bounding box center [923, 344] width 46 height 46
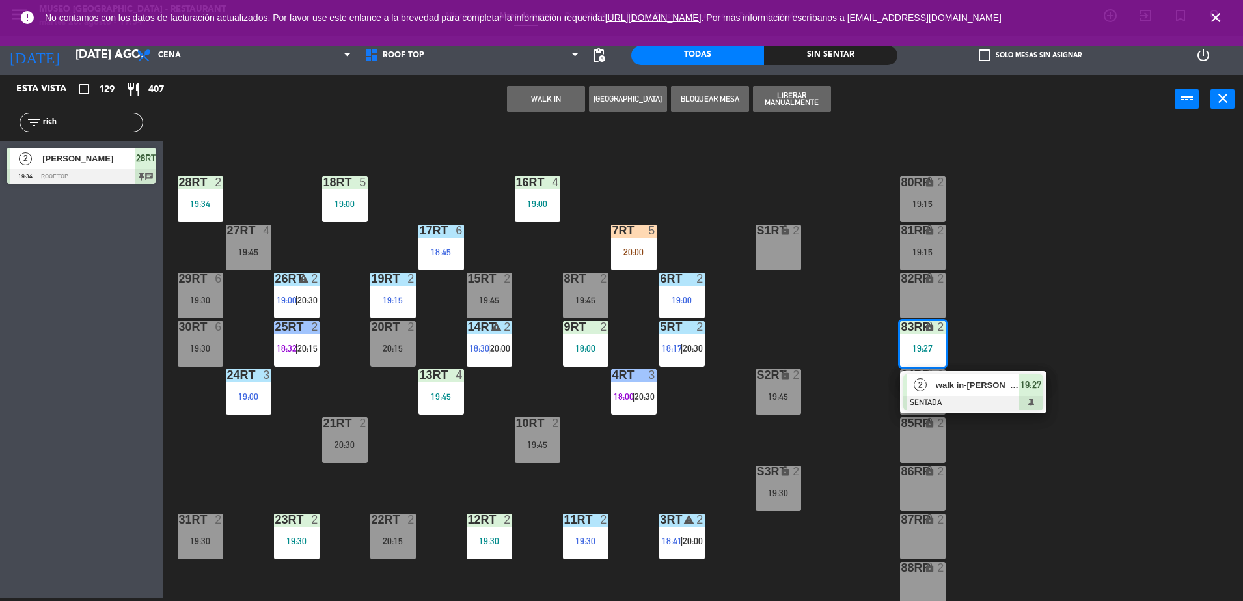
click at [978, 362] on div "18RT 5 19:00 16RT 4 19:00 28RT 2 19:34 80RR lock 2 19:15 27RT 4 19:45 7RT 5 20:…" at bounding box center [709, 364] width 1068 height 474
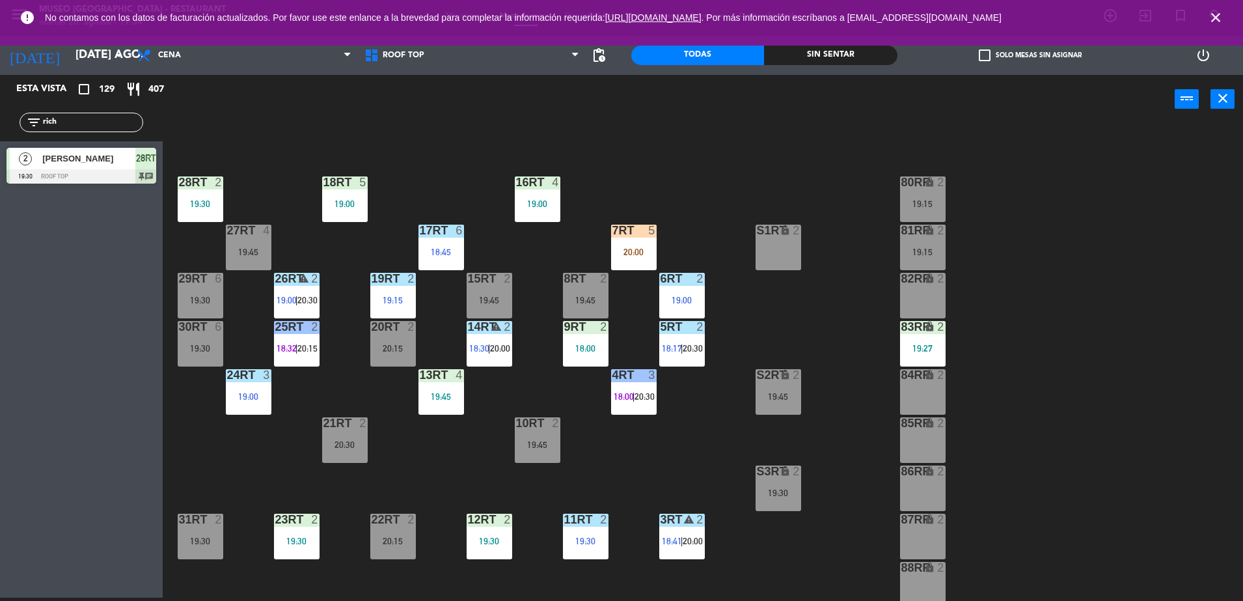
click at [978, 362] on div "18RT 5 19:00 16RT 4 19:00 28RT 2 19:30 80RR lock 2 19:15 27RT 4 19:45 7RT 5 20:…" at bounding box center [709, 364] width 1068 height 474
click at [923, 356] on div "83RR lock 2 19:27" at bounding box center [923, 344] width 46 height 46
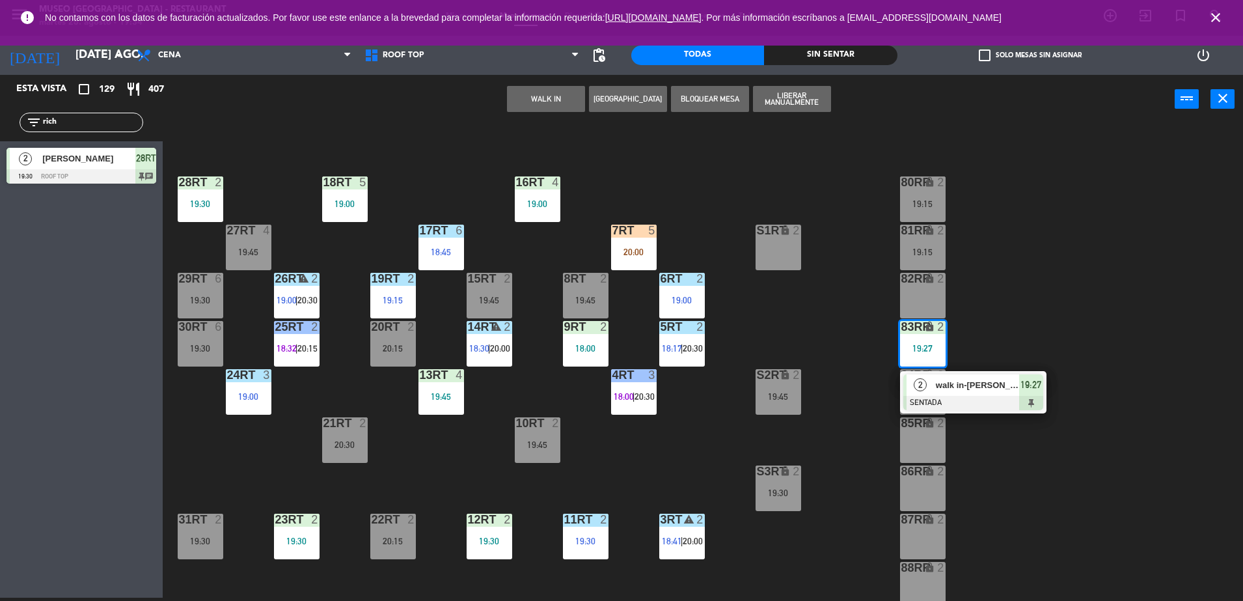
click at [977, 389] on span "walk in-[PERSON_NAME]" at bounding box center [977, 385] width 83 height 14
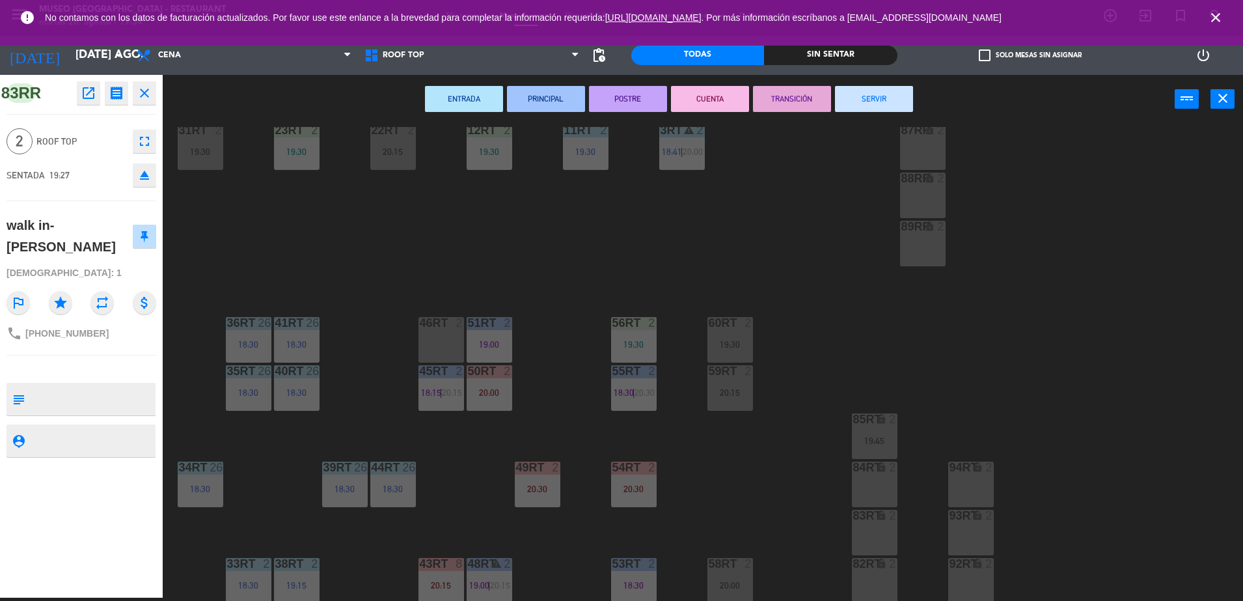
scroll to position [419, 0]
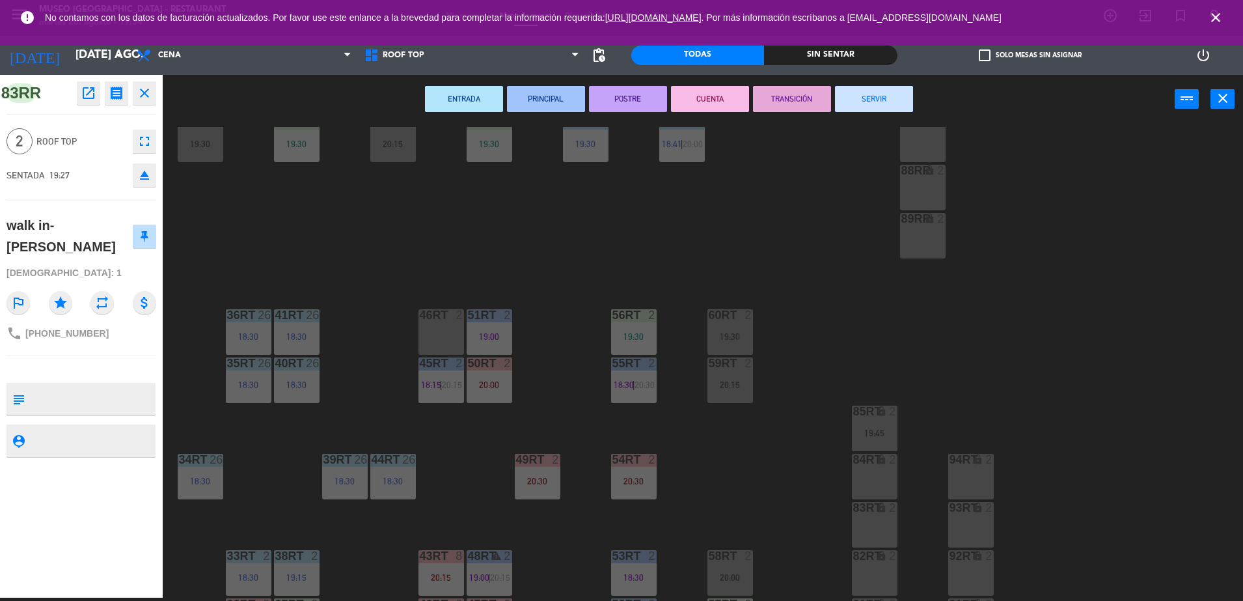
click at [430, 343] on div "46RT 2" at bounding box center [441, 332] width 46 height 46
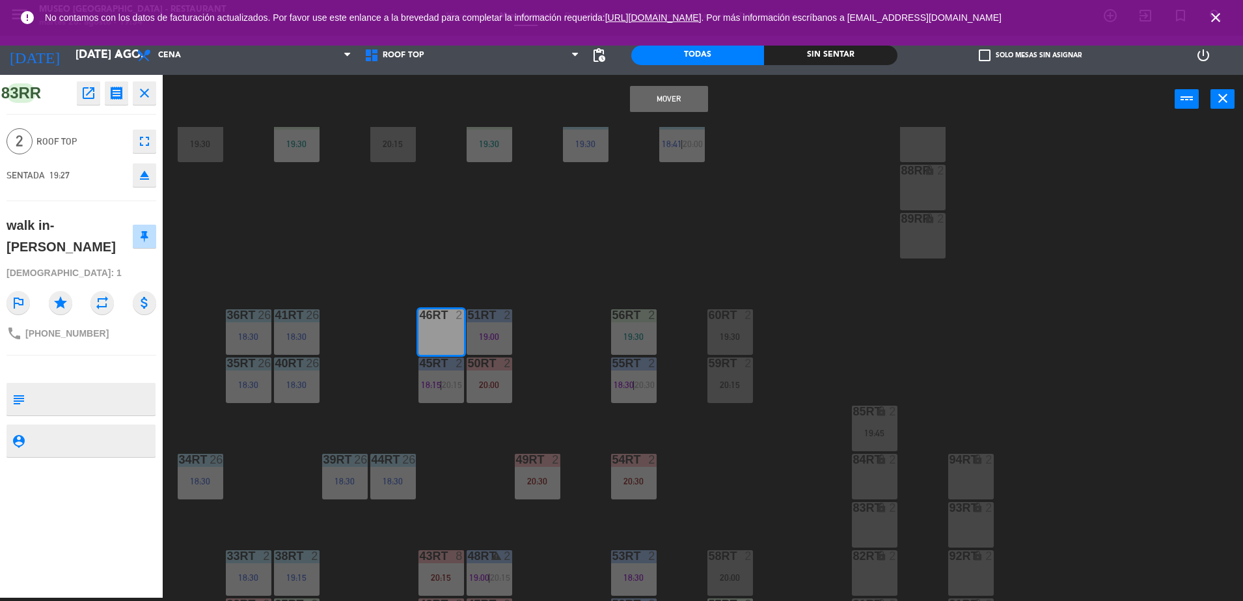
click at [671, 94] on button "Mover" at bounding box center [669, 99] width 78 height 26
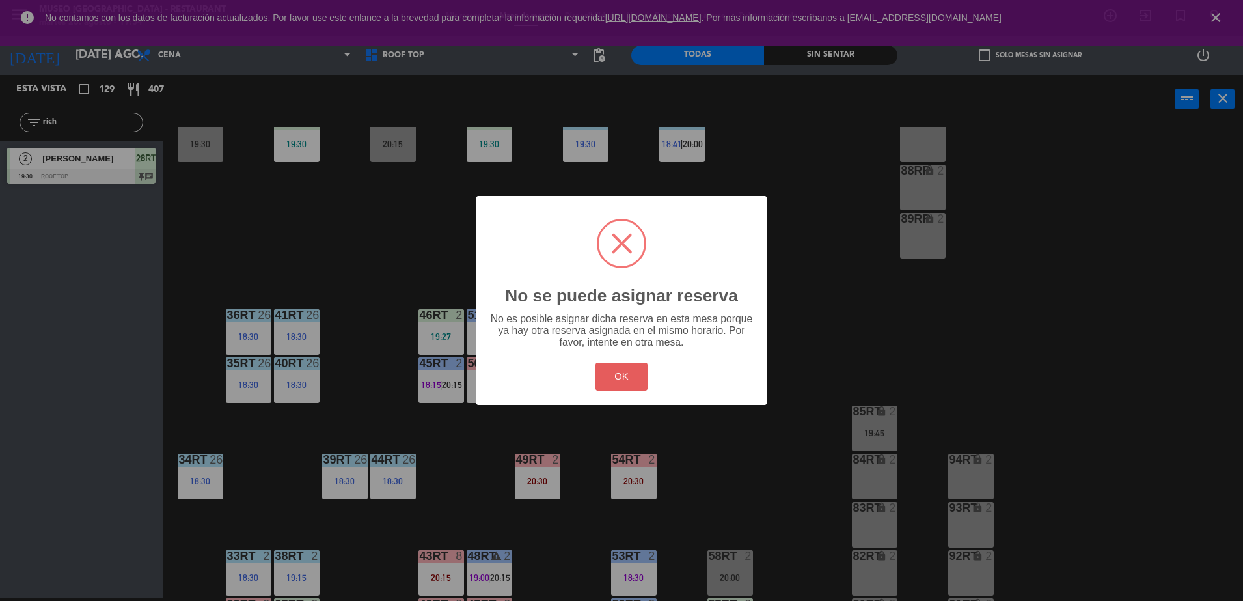
click at [636, 381] on button "OK" at bounding box center [621, 376] width 53 height 28
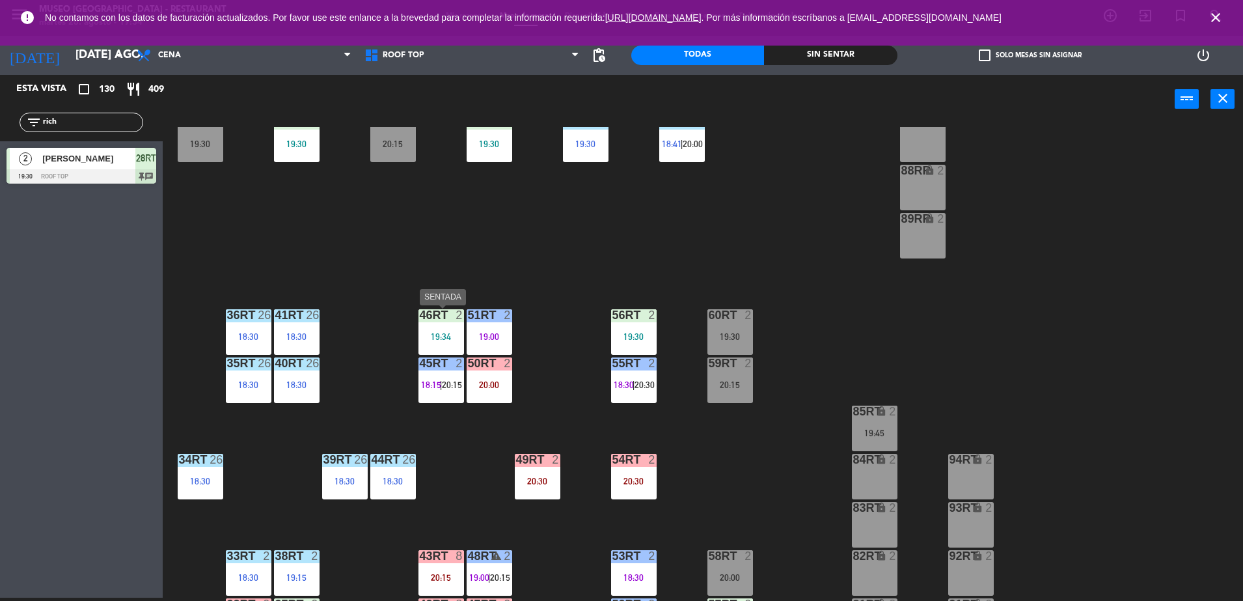
click at [441, 349] on div "46RT 2 19:34" at bounding box center [441, 332] width 46 height 46
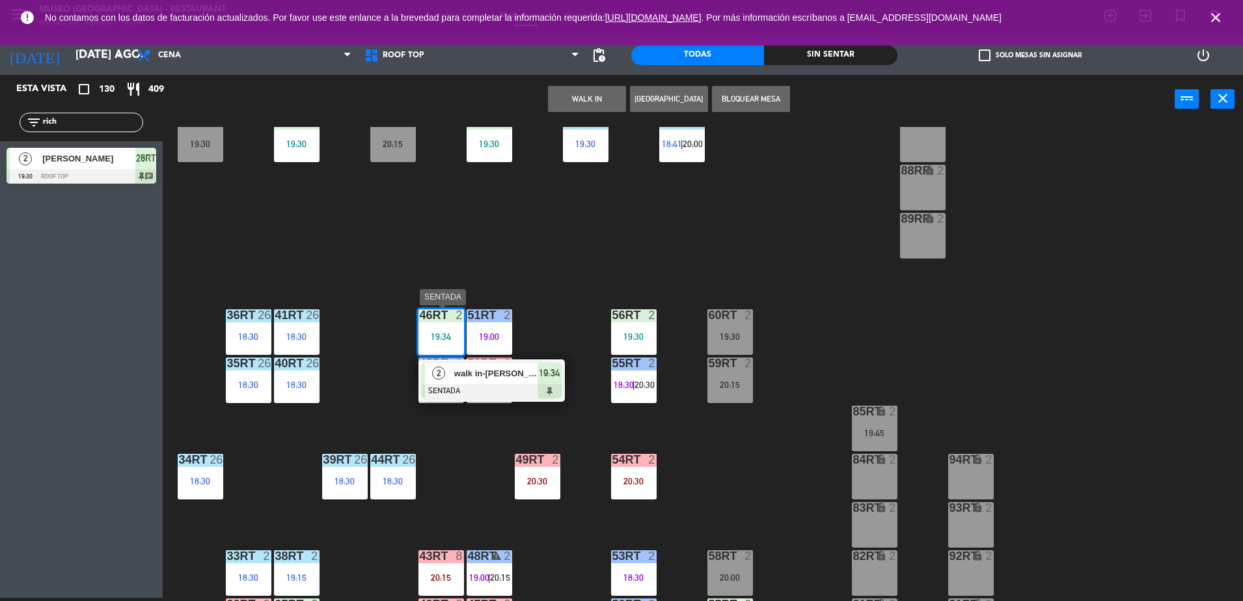
click at [522, 396] on div at bounding box center [492, 391] width 140 height 14
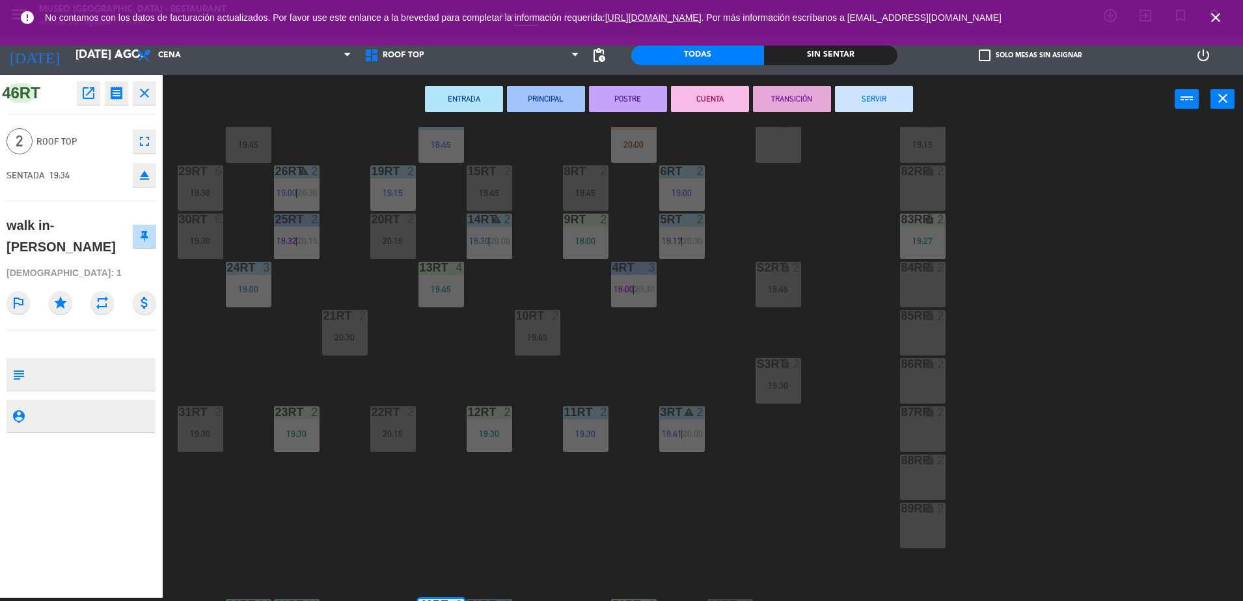
scroll to position [0, 0]
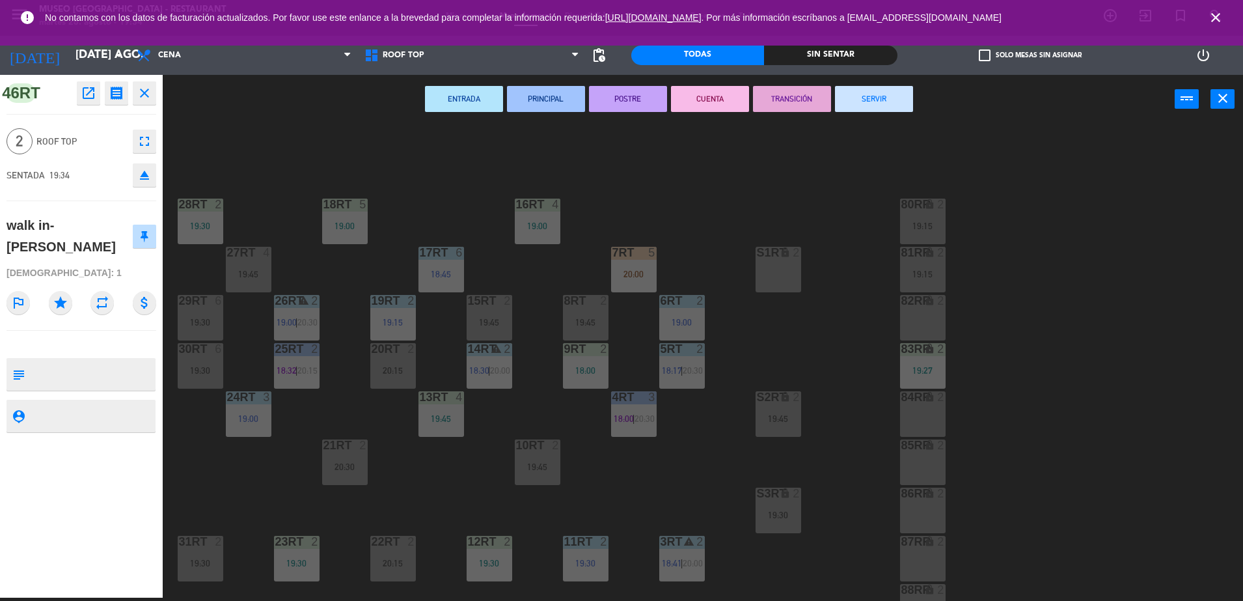
click at [924, 340] on div "18RT 5 19:00 16RT 4 19:00 28RT 2 19:30 80RR lock 2 19:15 27RT 4 19:45 7RT 5 20:…" at bounding box center [709, 364] width 1068 height 474
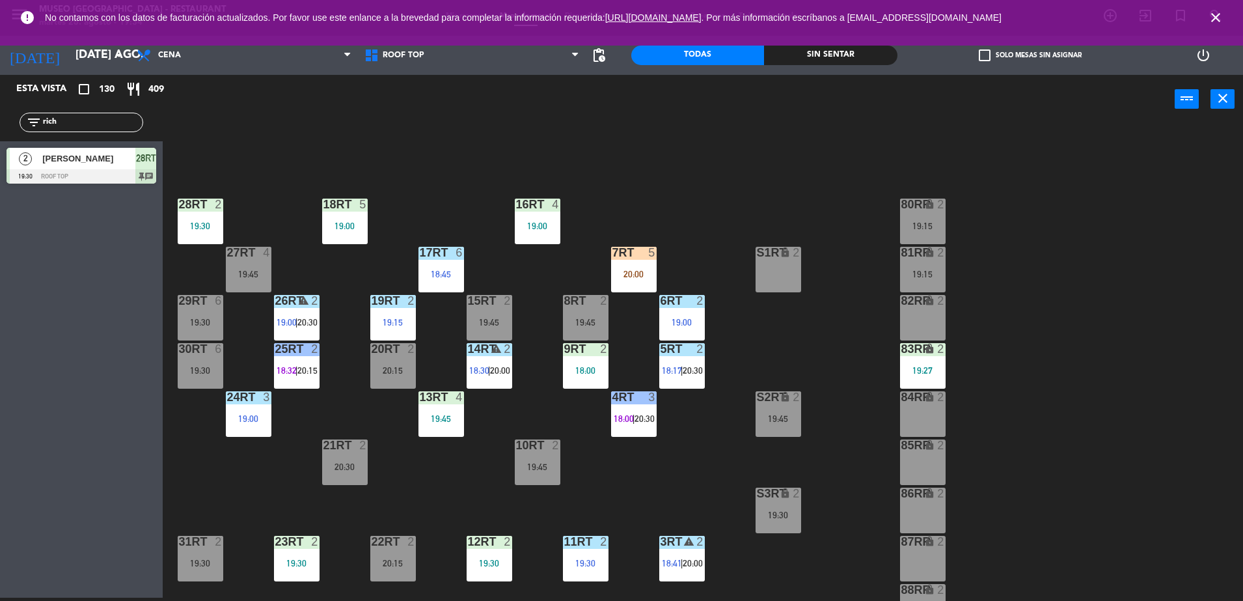
scroll to position [510, 0]
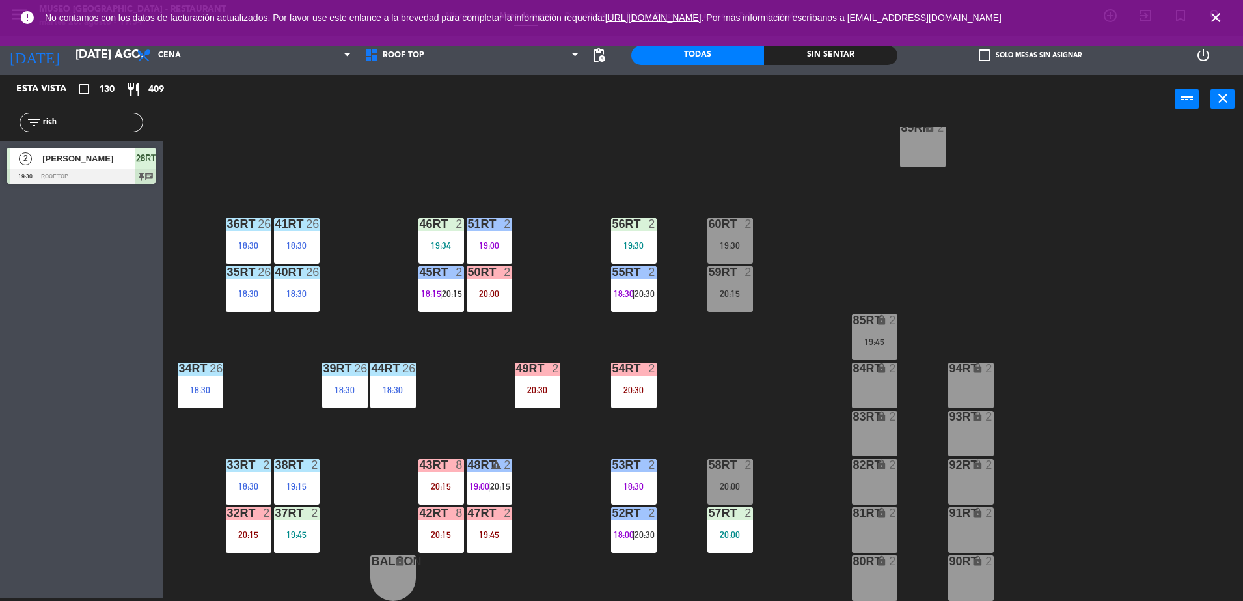
click at [440, 251] on div "46RT 2 19:34" at bounding box center [441, 241] width 46 height 46
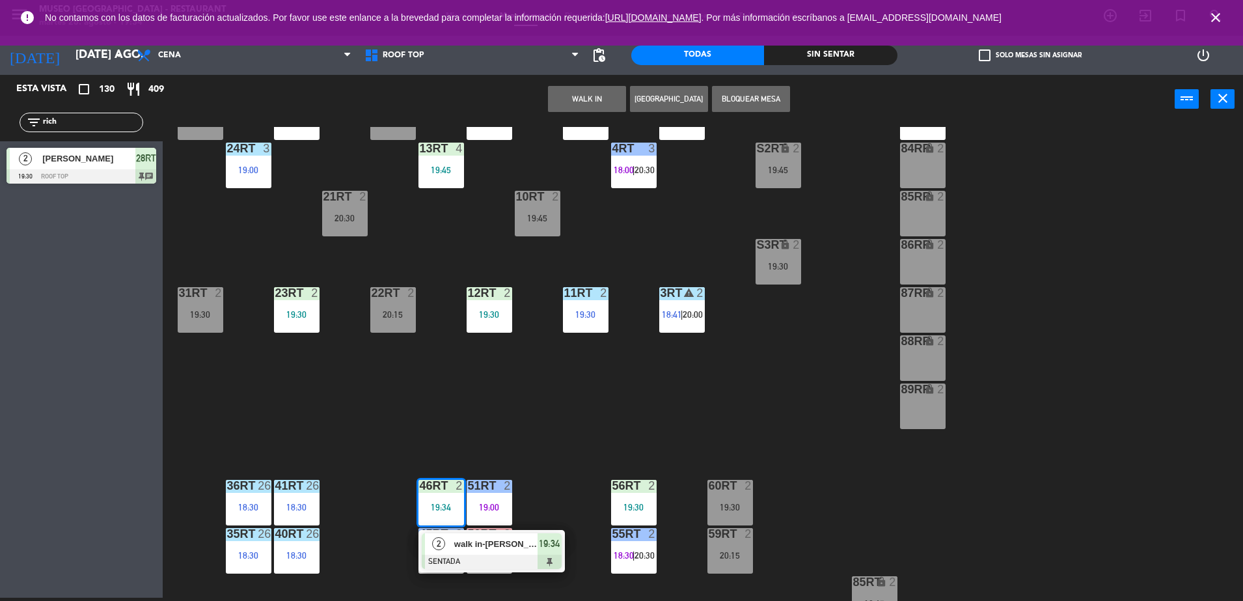
scroll to position [247, 0]
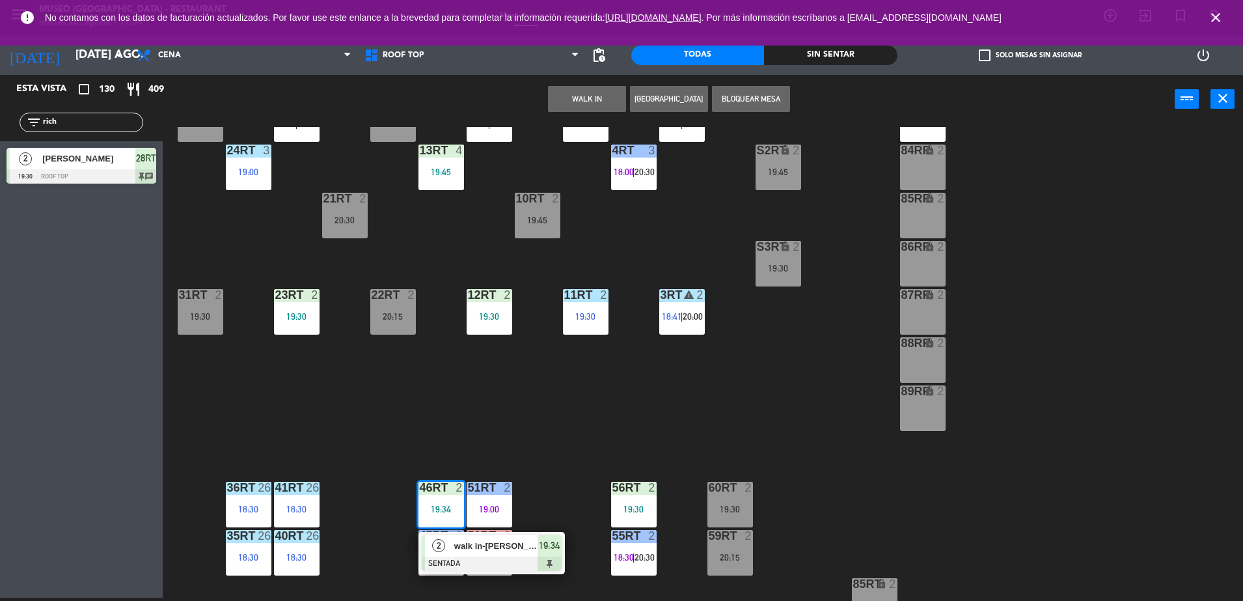
click at [914, 145] on div "lock" at bounding box center [922, 150] width 21 height 12
click at [865, 208] on div "18RT 5 19:00 16RT 4 19:00 28RT 2 19:30 80RR lock 2 19:15 27RT 4 19:45 7RT 5 20:…" at bounding box center [709, 364] width 1068 height 474
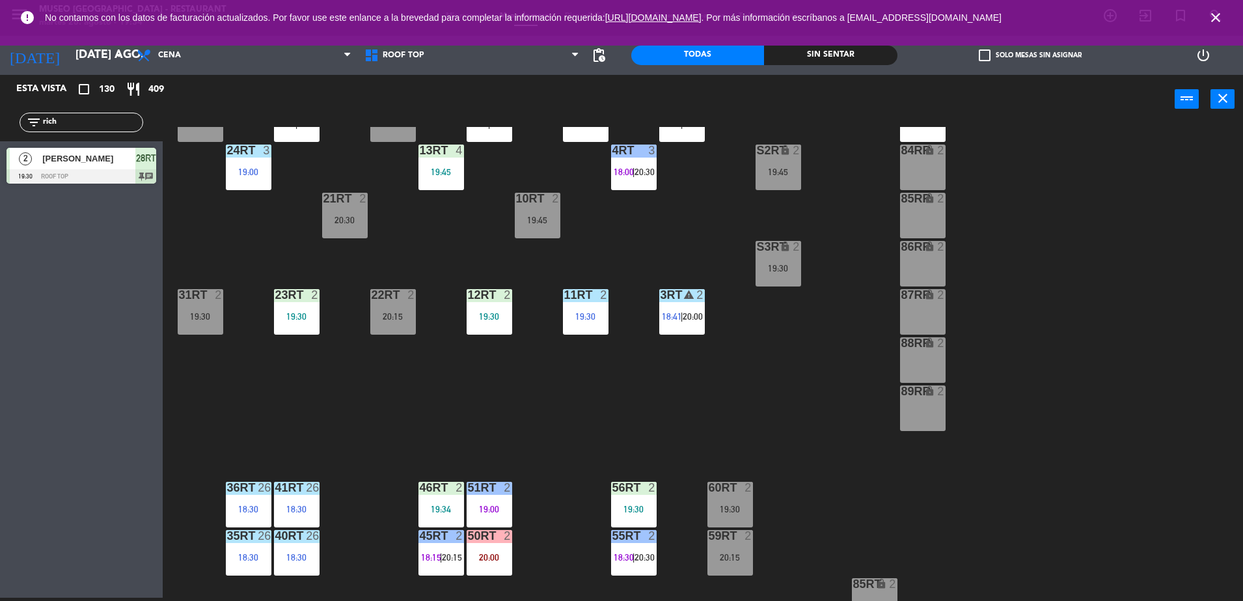
click at [441, 508] on div "19:34" at bounding box center [441, 508] width 46 height 9
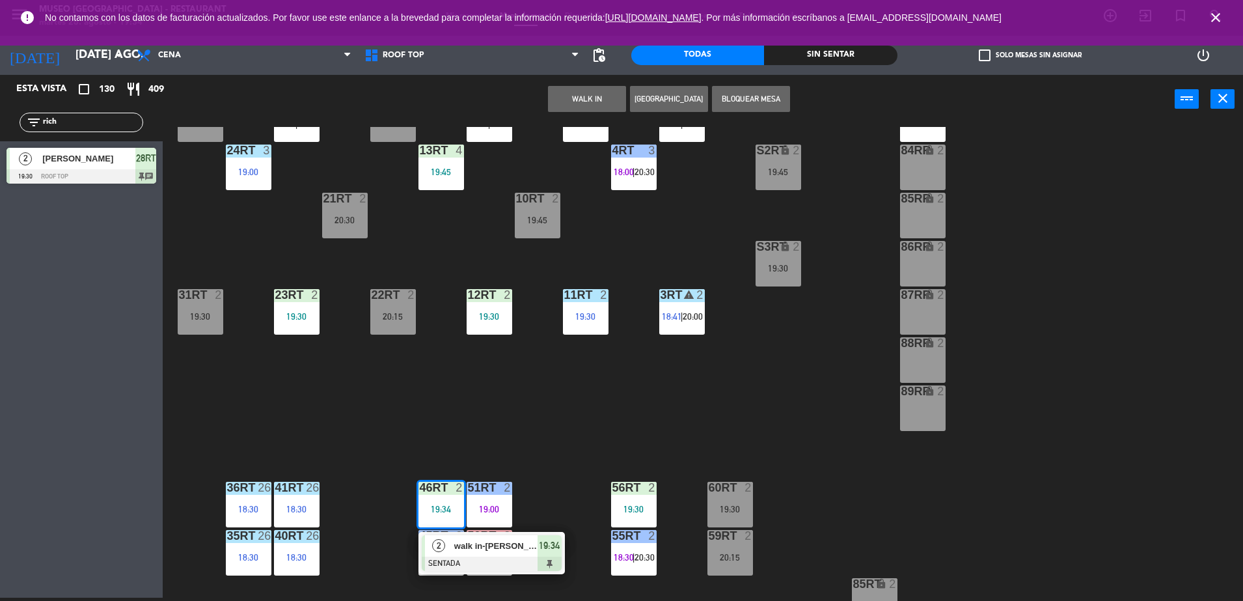
scroll to position [0, 0]
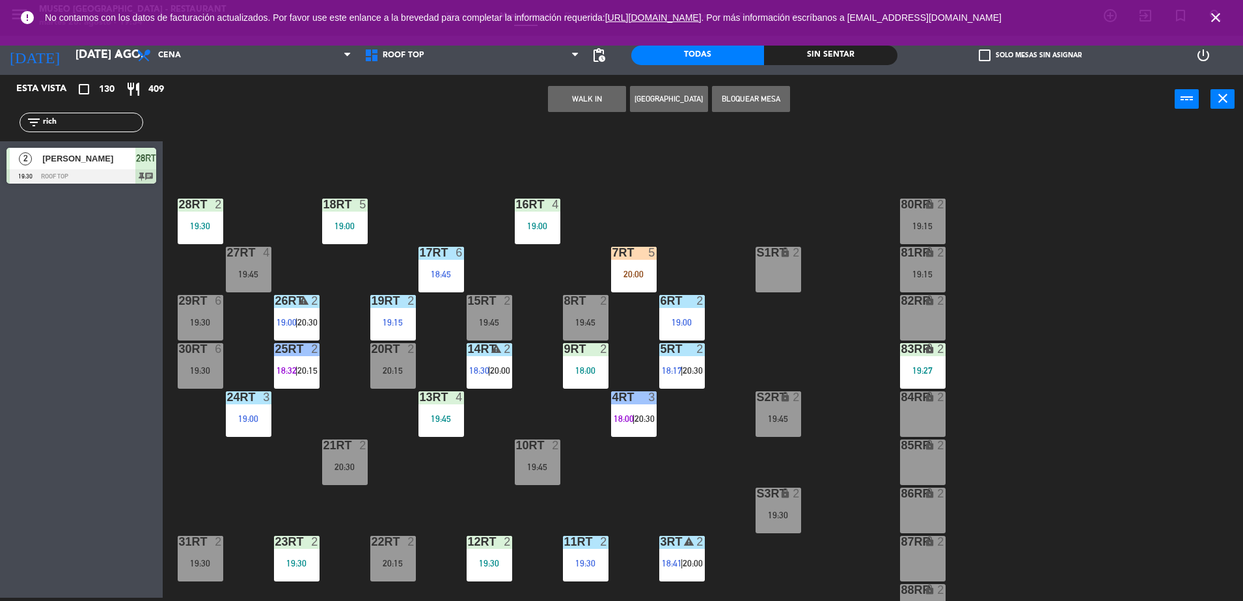
click at [930, 366] on div "19:27" at bounding box center [923, 370] width 46 height 9
click at [552, 102] on button "Cambiar" at bounding box center [546, 99] width 78 height 26
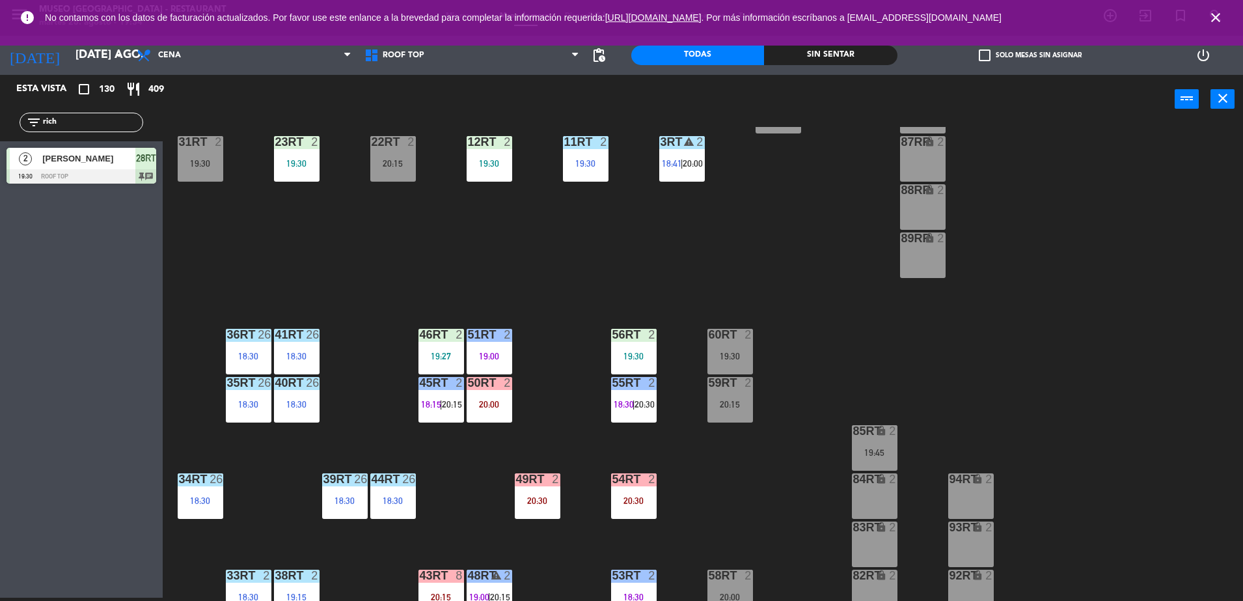
scroll to position [459, 0]
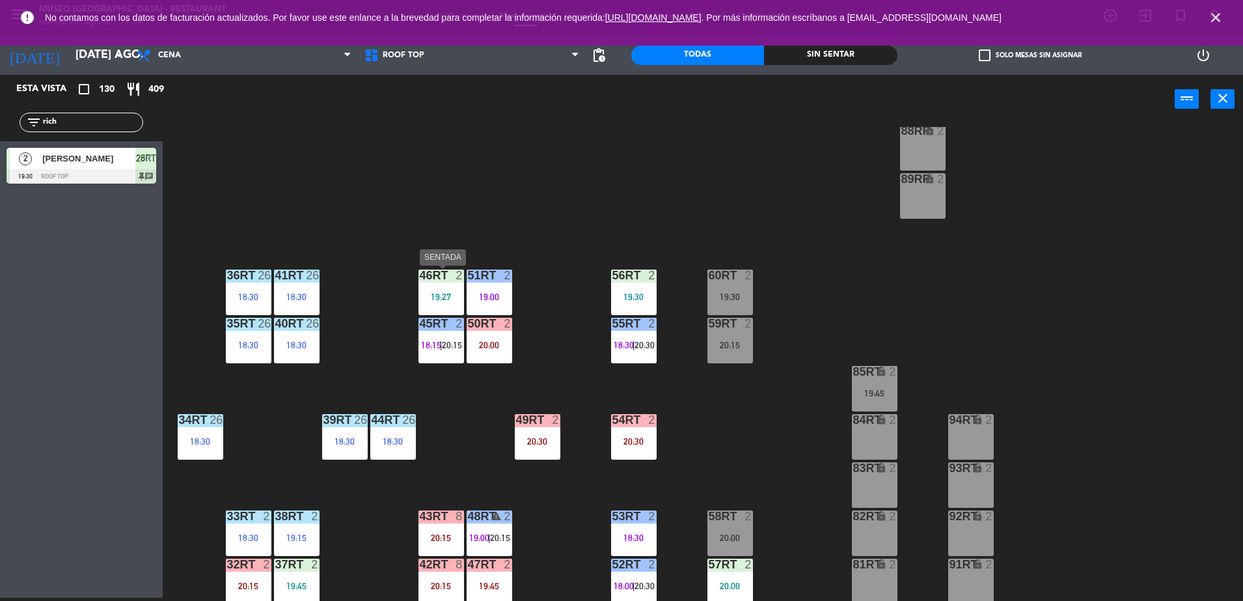
click at [430, 284] on div "46RT 2 19:27" at bounding box center [441, 292] width 46 height 46
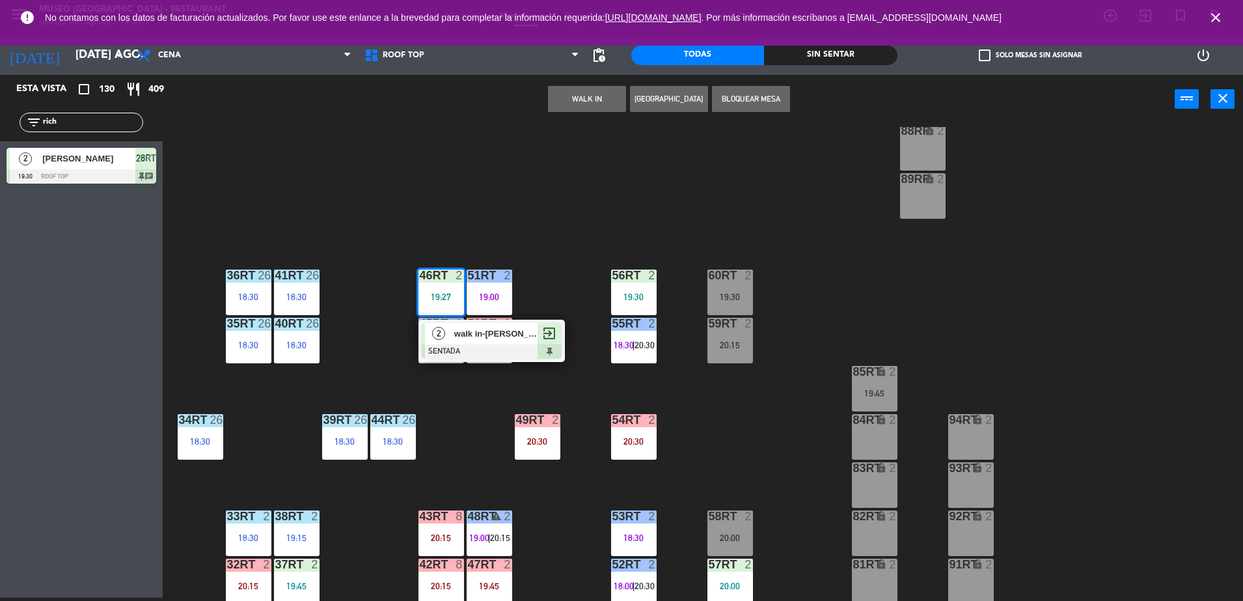
click at [489, 340] on div "walk in-[PERSON_NAME]" at bounding box center [495, 333] width 85 height 21
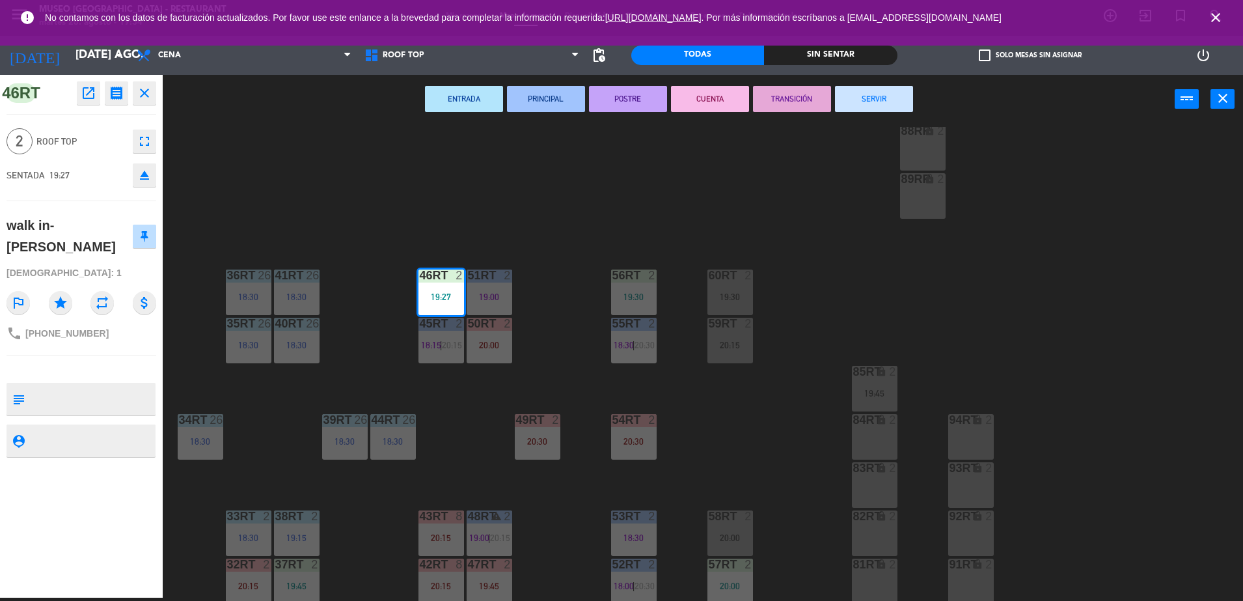
click at [70, 402] on textarea at bounding box center [92, 398] width 124 height 27
type textarea "m46rt|"
click at [38, 369] on div at bounding box center [82, 368] width 150 height 9
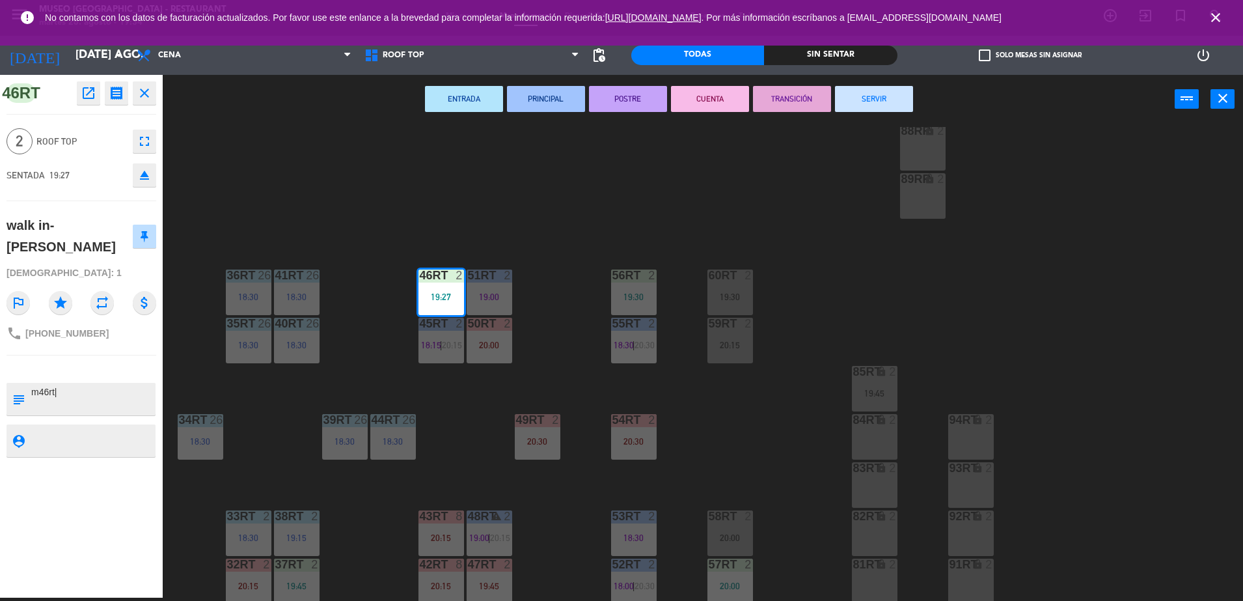
click at [360, 318] on div "18RT 5 19:00 16RT 4 19:00 28RT 2 19:30 80RR lock 2 19:15 27RT 4 19:45 7RT 5 20:…" at bounding box center [709, 364] width 1068 height 474
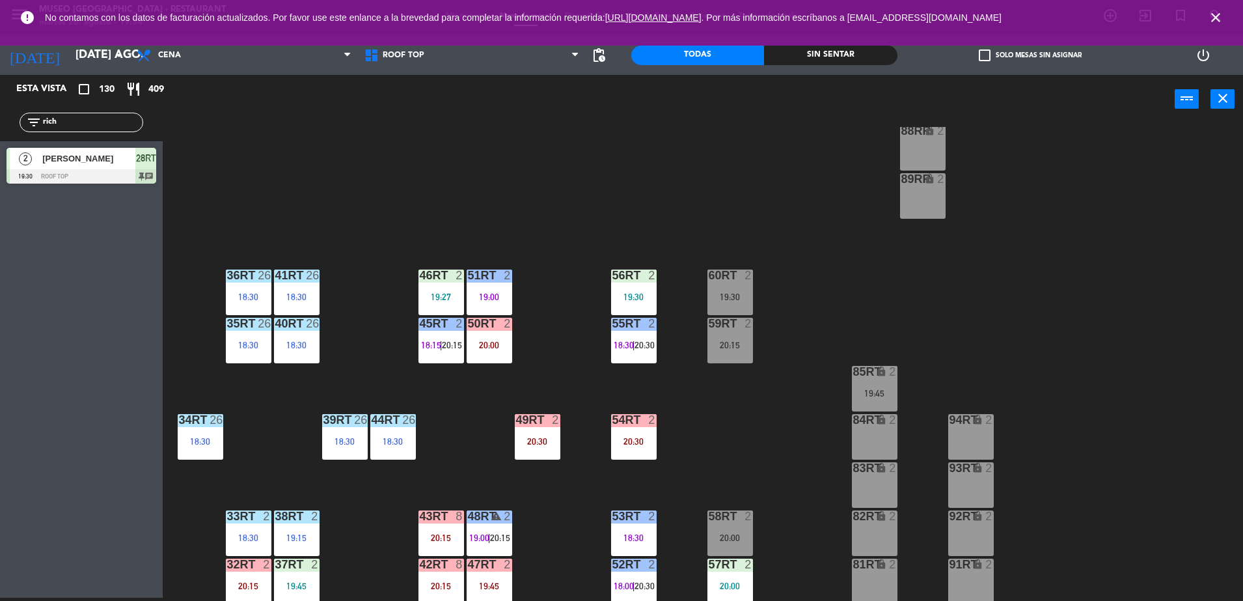
click at [429, 308] on div "46RT 2 19:27" at bounding box center [441, 292] width 46 height 46
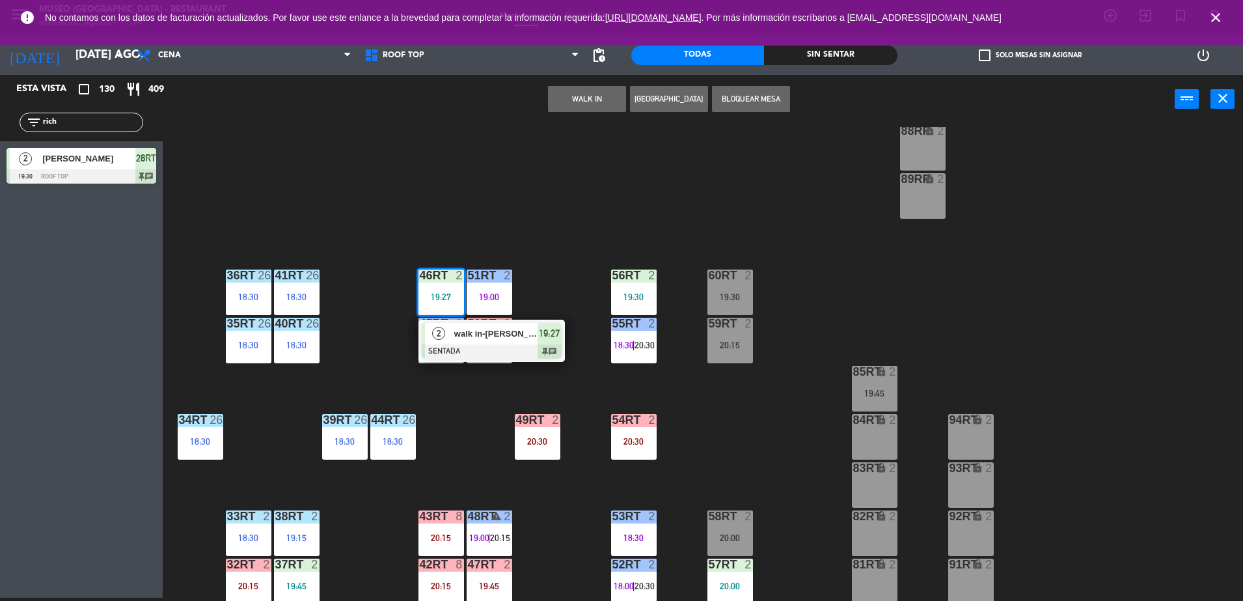
click at [495, 340] on span "walk in-[PERSON_NAME]" at bounding box center [495, 334] width 83 height 14
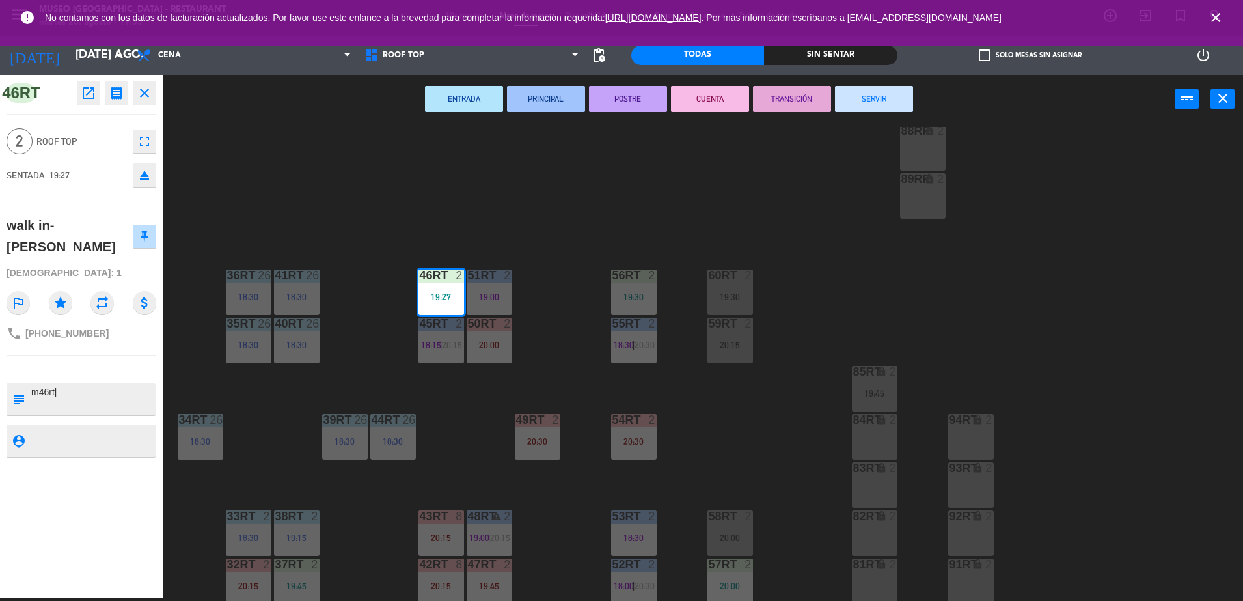
click at [550, 331] on div "18RT 5 19:00 16RT 4 19:00 28RT 2 19:30 80RR lock 2 19:15 27RT 4 19:45 7RT 5 20:…" at bounding box center [709, 364] width 1068 height 474
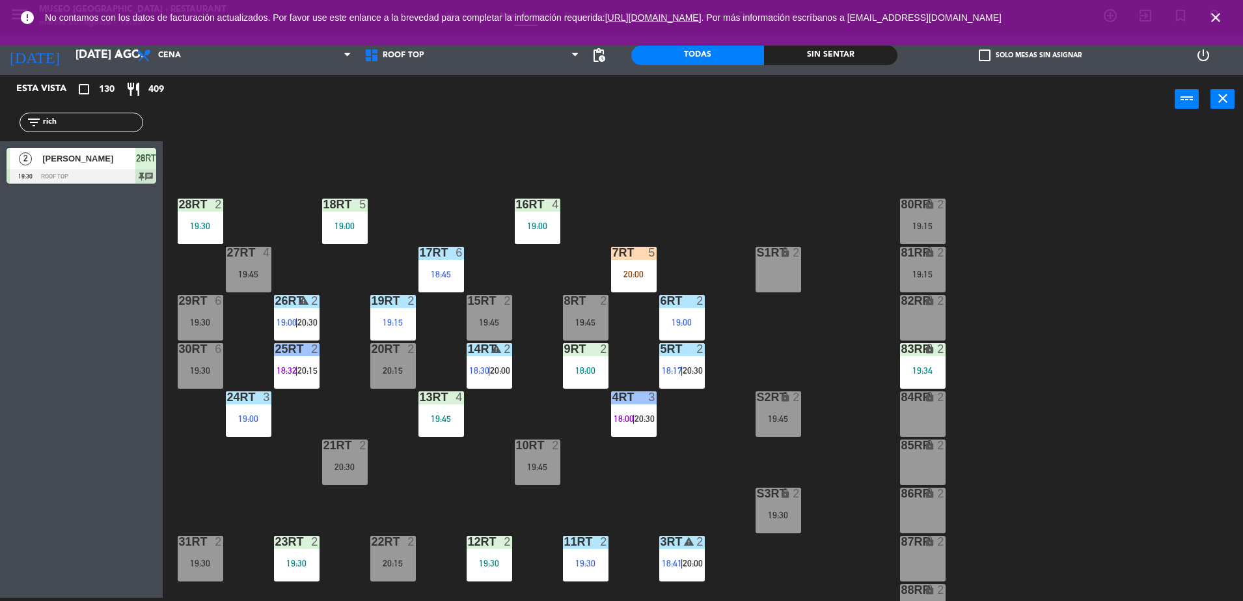
scroll to position [29, 0]
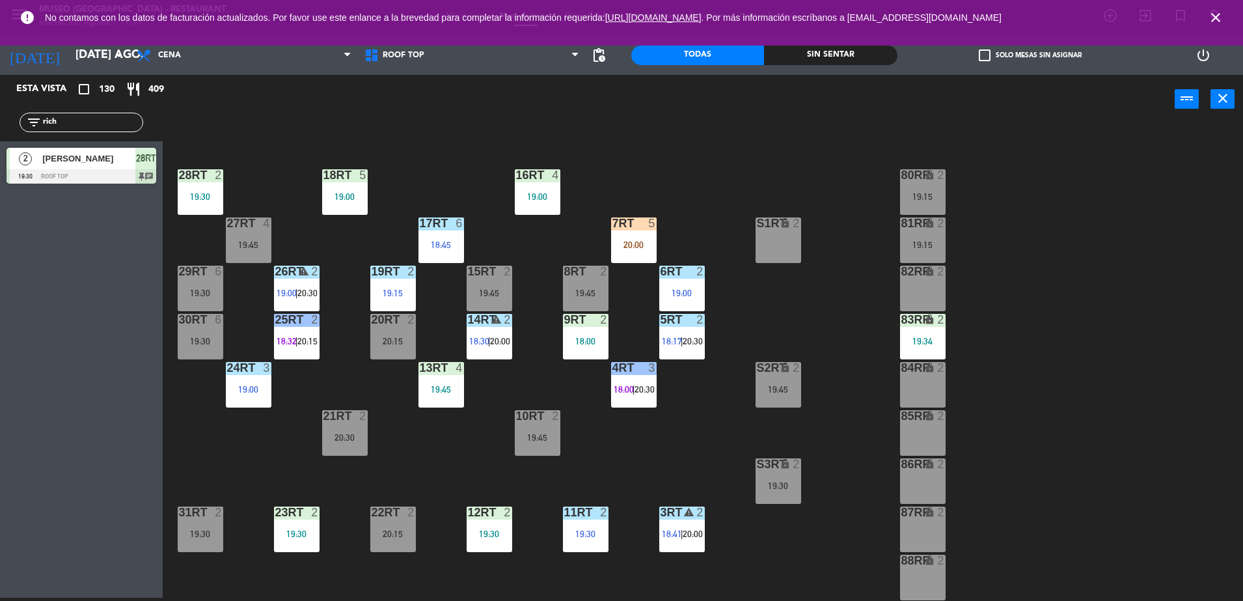
click at [783, 381] on div "S2RT lock 2 19:45" at bounding box center [778, 385] width 46 height 46
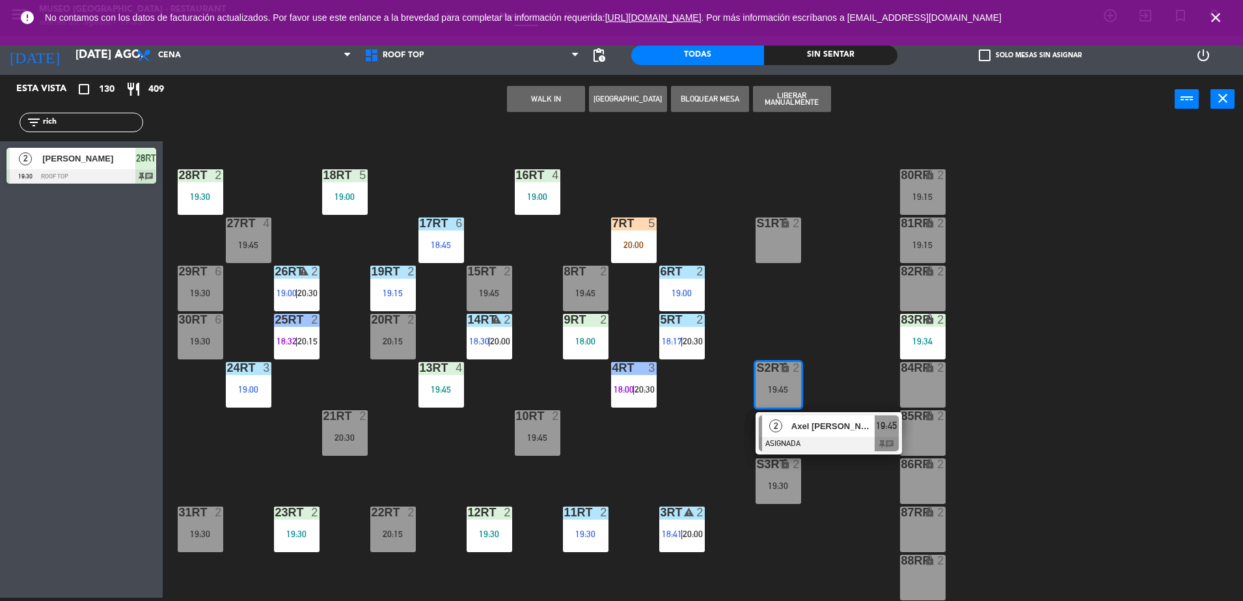
click at [692, 425] on div "18RT 5 19:00 16RT 4 19:00 28RT 2 19:30 80RR lock 2 19:15 27RT 4 19:45 7RT 5 20:…" at bounding box center [709, 364] width 1068 height 474
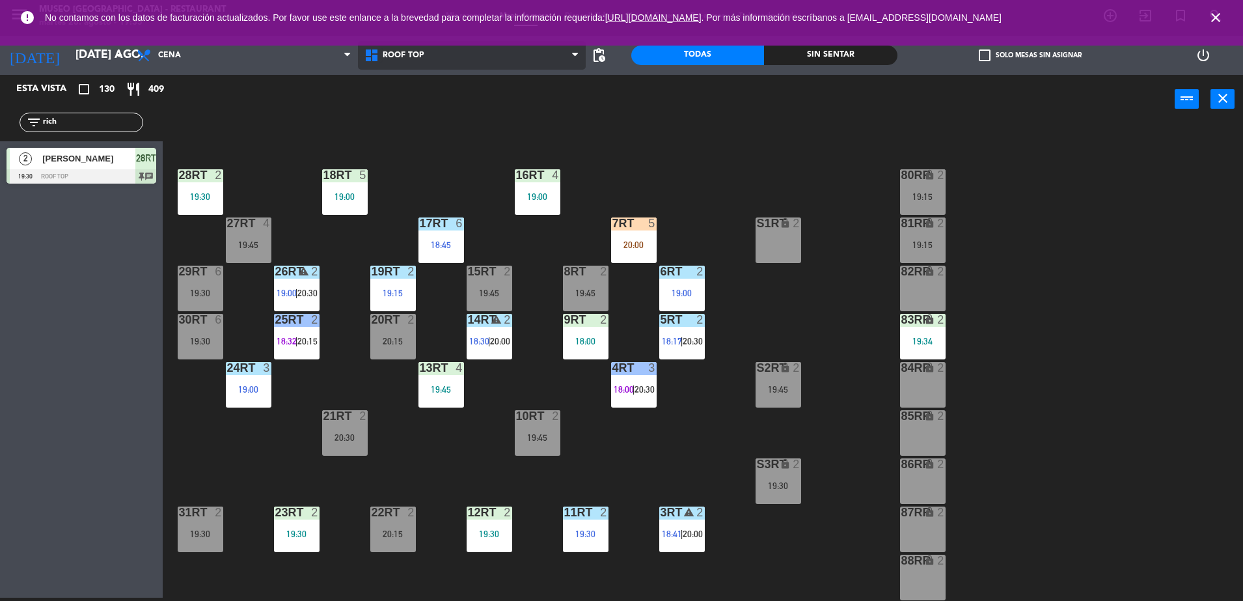
click at [379, 56] on icon at bounding box center [373, 55] width 19 height 16
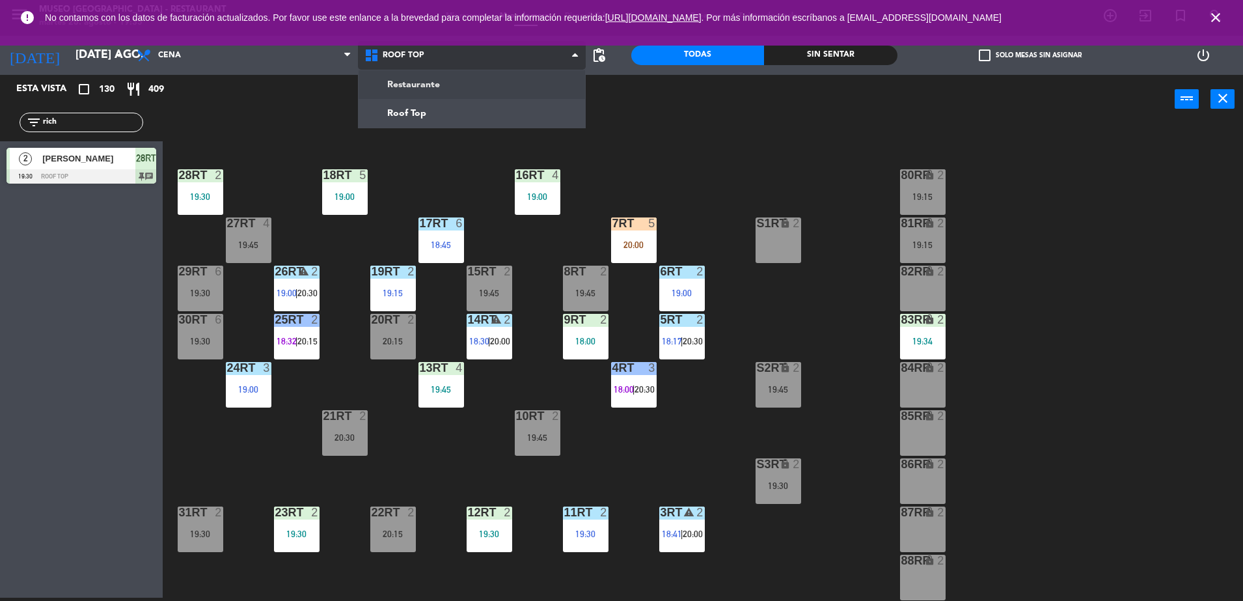
scroll to position [0, 0]
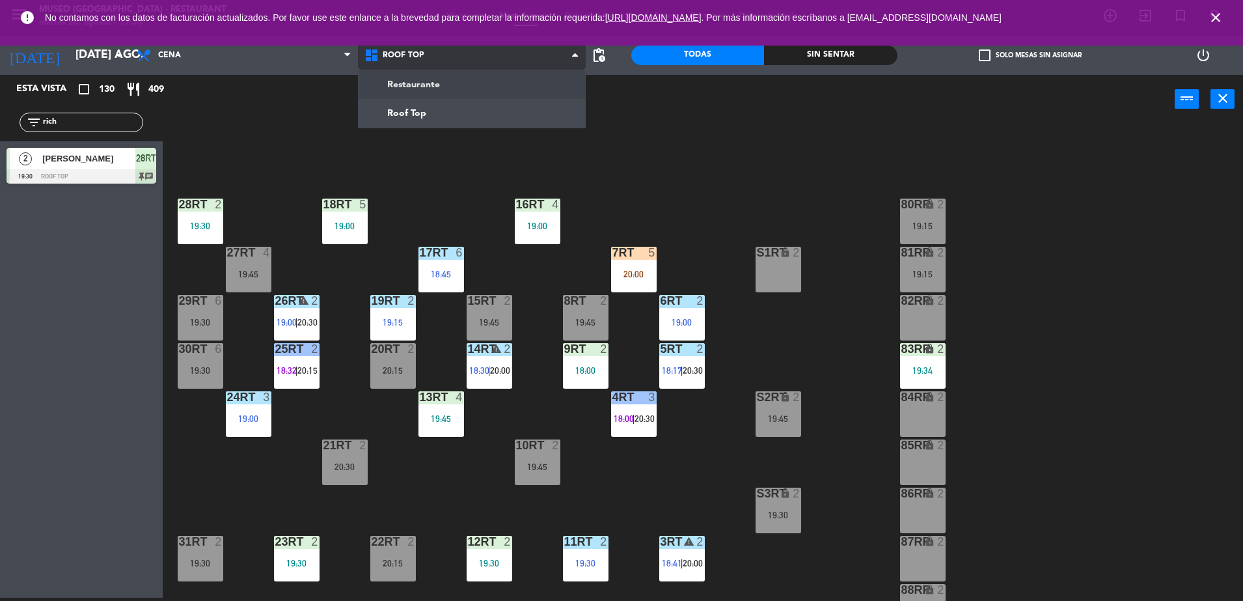
click at [410, 79] on ng-component "menu [GEOGRAPHIC_DATA] - Restaurant martes 26. agosto - 19:35 Mis reservas Mapa…" at bounding box center [621, 299] width 1243 height 604
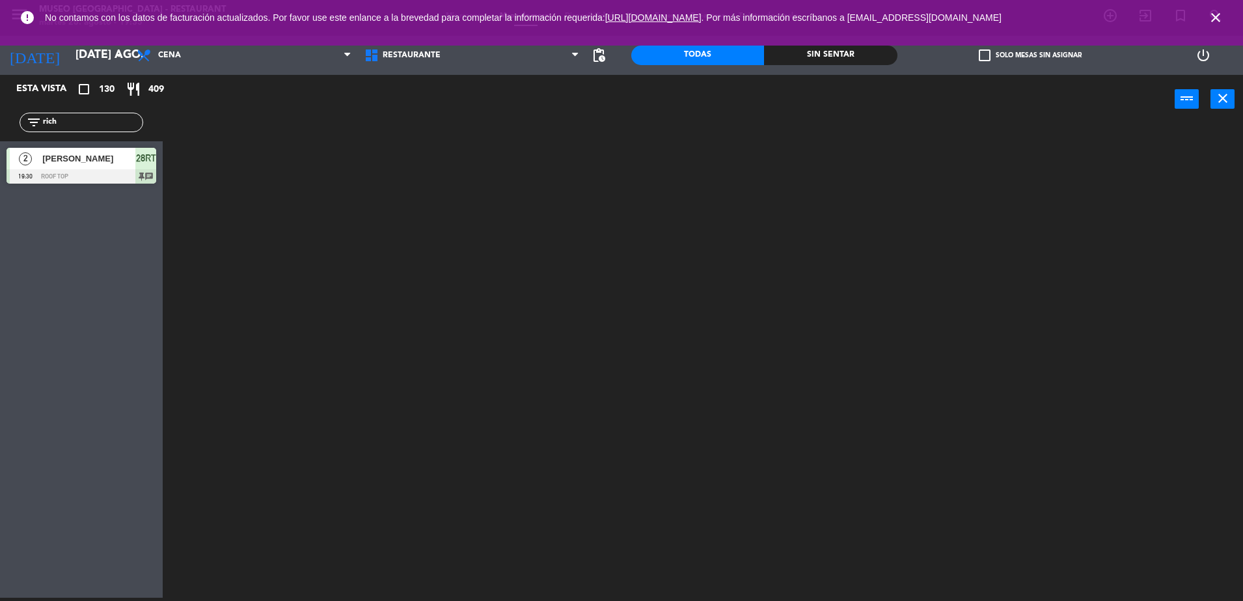
drag, startPoint x: 108, startPoint y: 126, endPoint x: 0, endPoint y: 124, distance: 108.0
click at [0, 124] on html "close × Museo Larco Café - Restaurant × chrome_reader_mode Listado de Reservas …" at bounding box center [621, 300] width 1243 height 601
type input "sanch"
click at [226, 315] on div at bounding box center [709, 364] width 1068 height 474
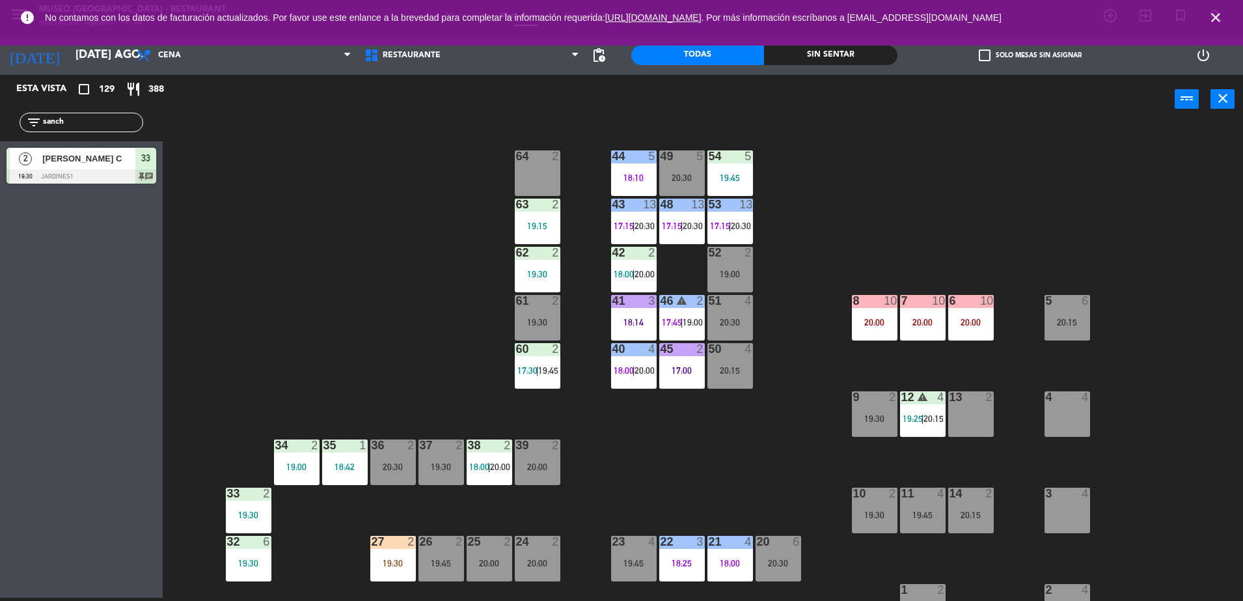
scroll to position [462, 0]
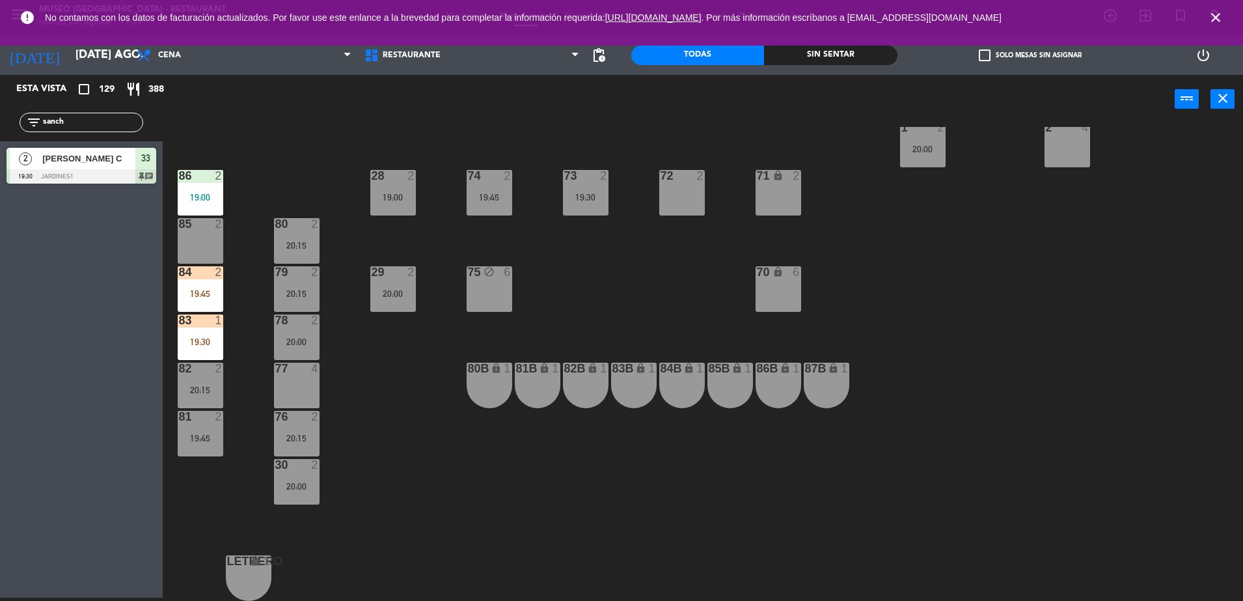
click at [300, 287] on div "79 2 20:15" at bounding box center [297, 289] width 46 height 46
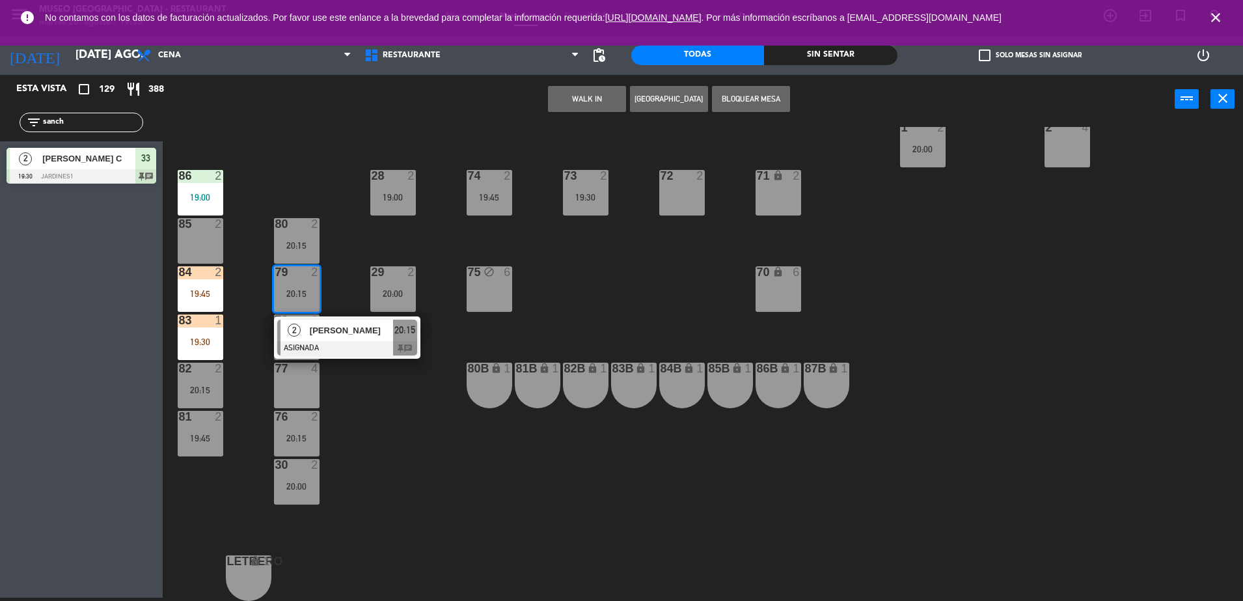
click at [303, 408] on div "44 5 18:10 49 5 20:30 54 5 19:45 64 2 48 13 17:15 | 20:30 53 13 17:15 | 20:30 6…" at bounding box center [709, 364] width 1068 height 474
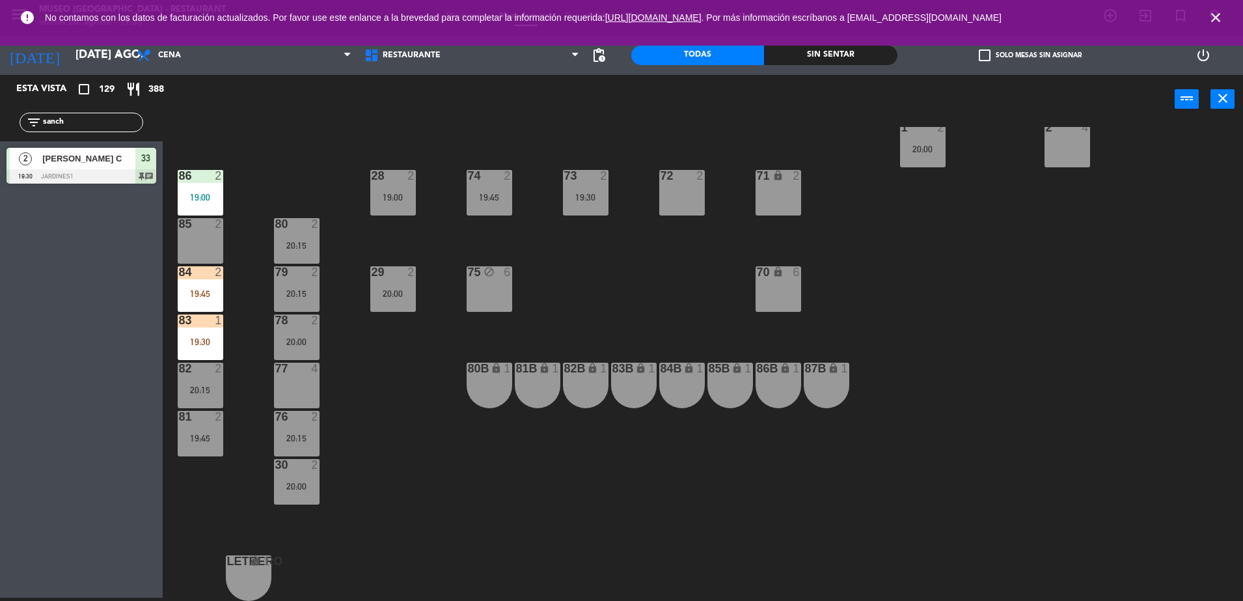
click at [299, 289] on div "20:15" at bounding box center [297, 293] width 46 height 9
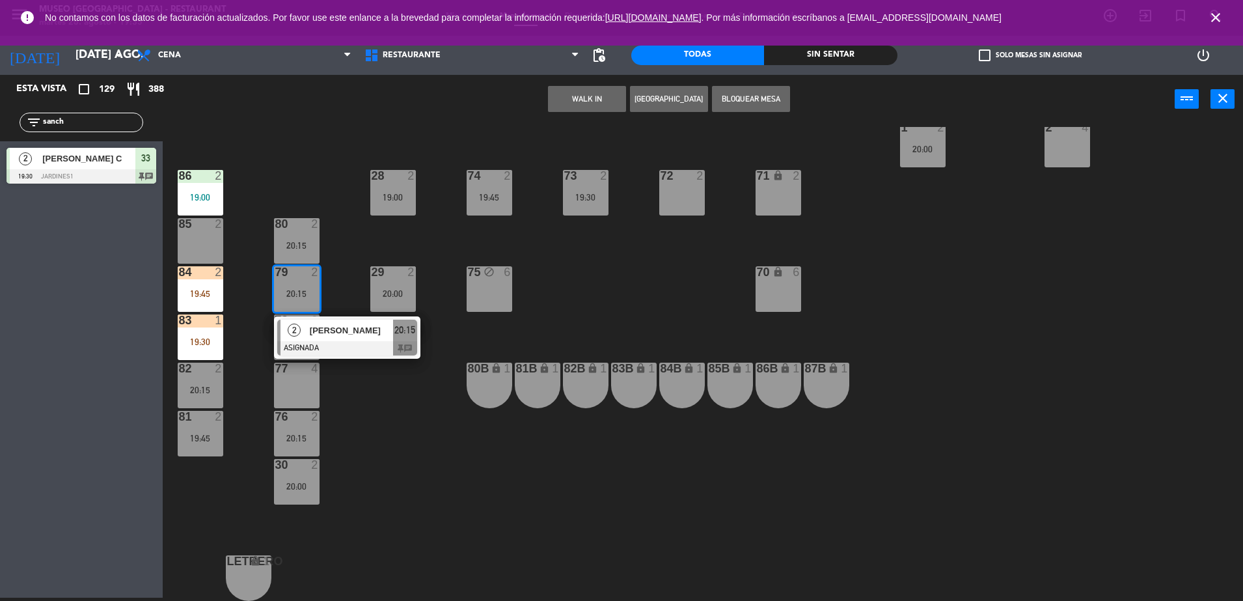
click at [291, 377] on div "77 4" at bounding box center [297, 385] width 46 height 46
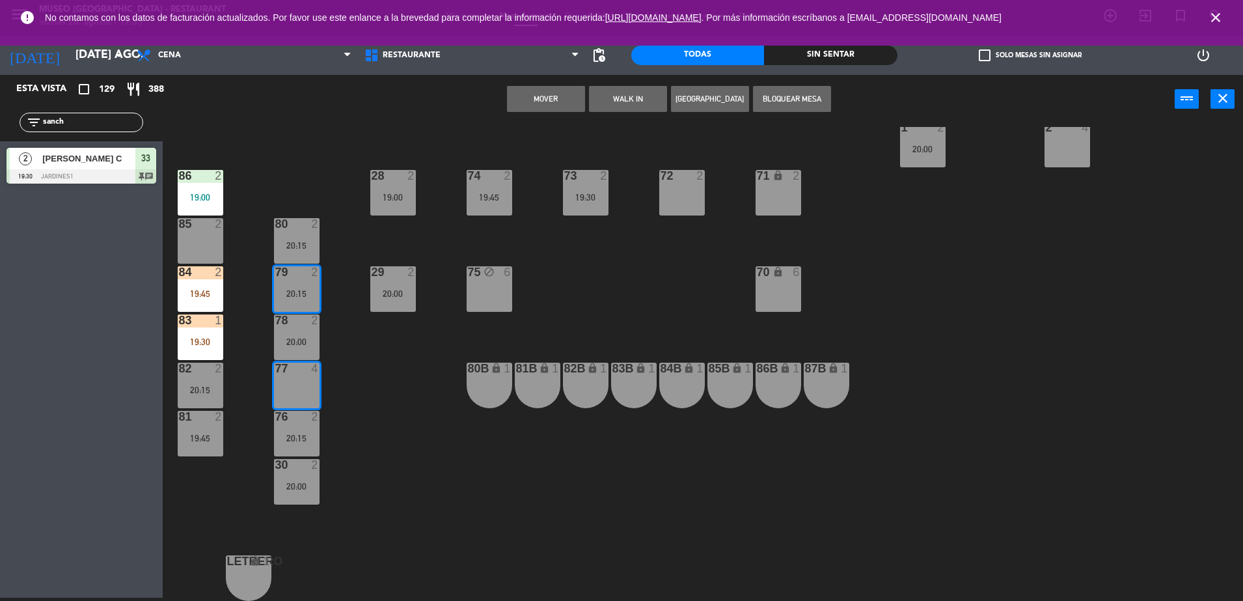
click at [542, 96] on button "Mover" at bounding box center [546, 99] width 78 height 26
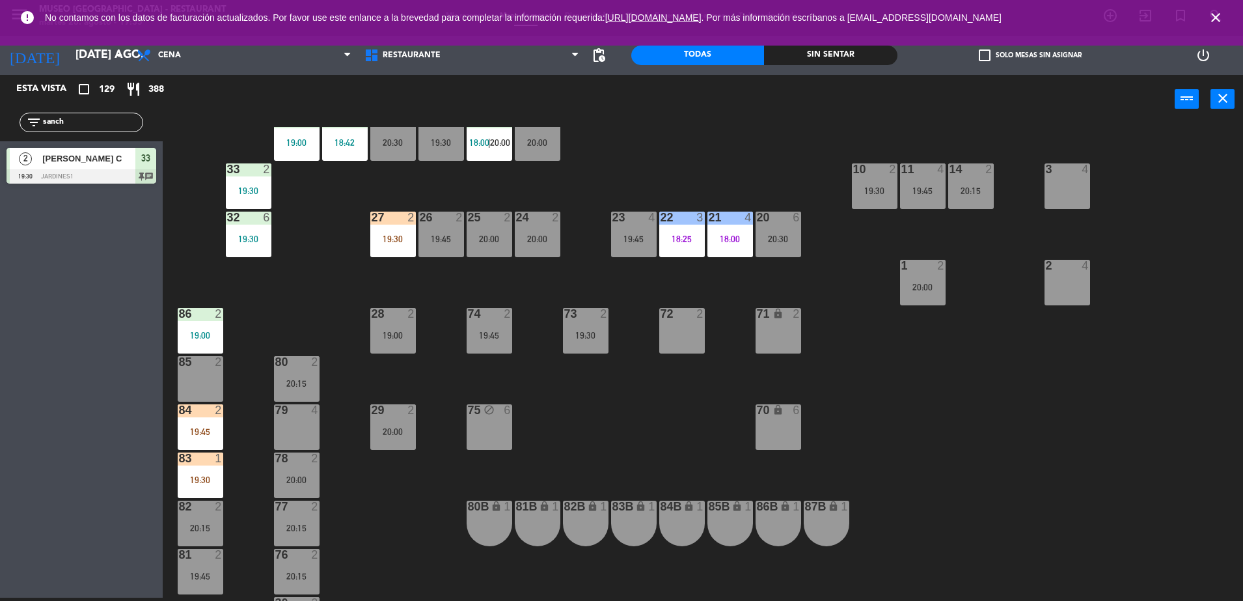
scroll to position [326, 0]
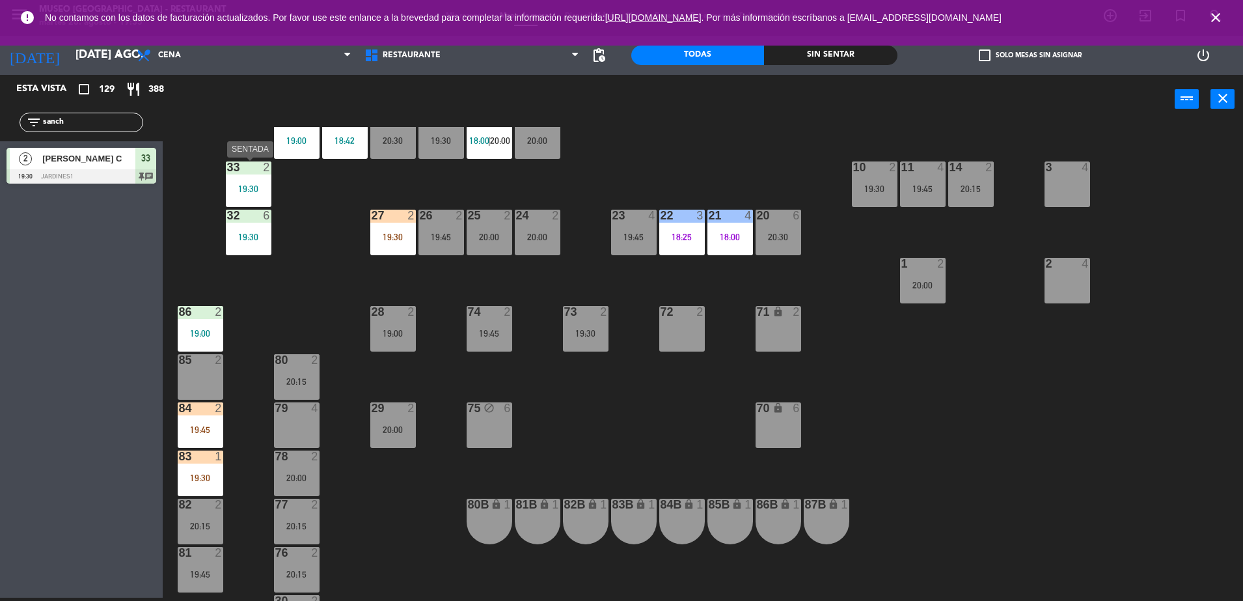
click at [228, 168] on div "33" at bounding box center [227, 167] width 1 height 12
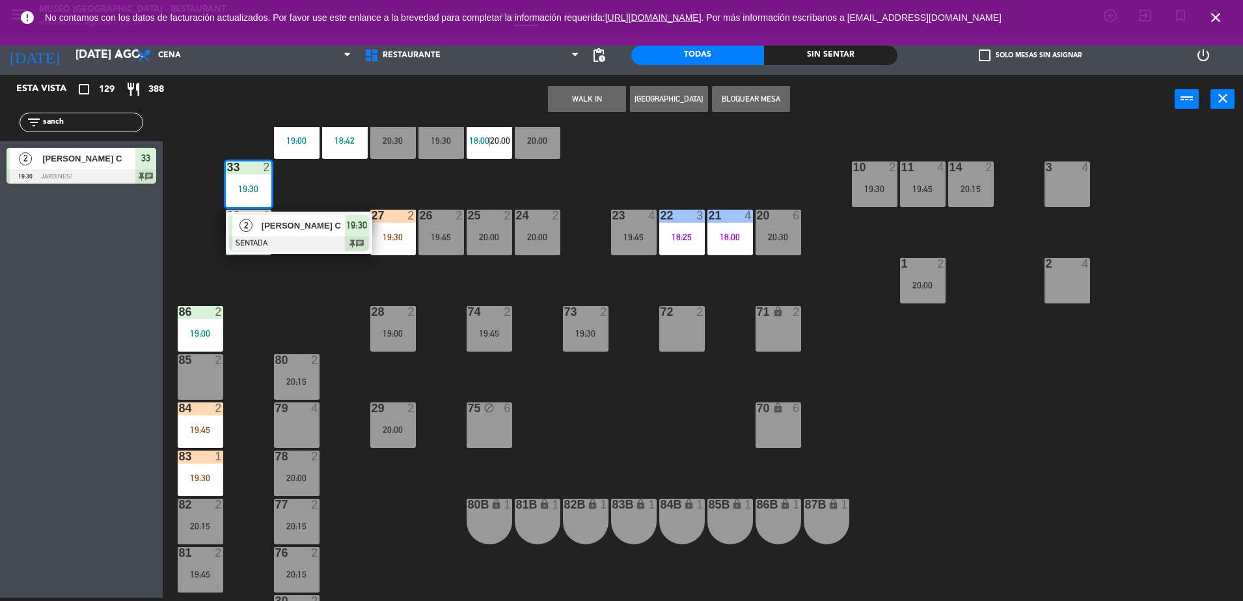
click at [276, 404] on div "79" at bounding box center [275, 408] width 1 height 12
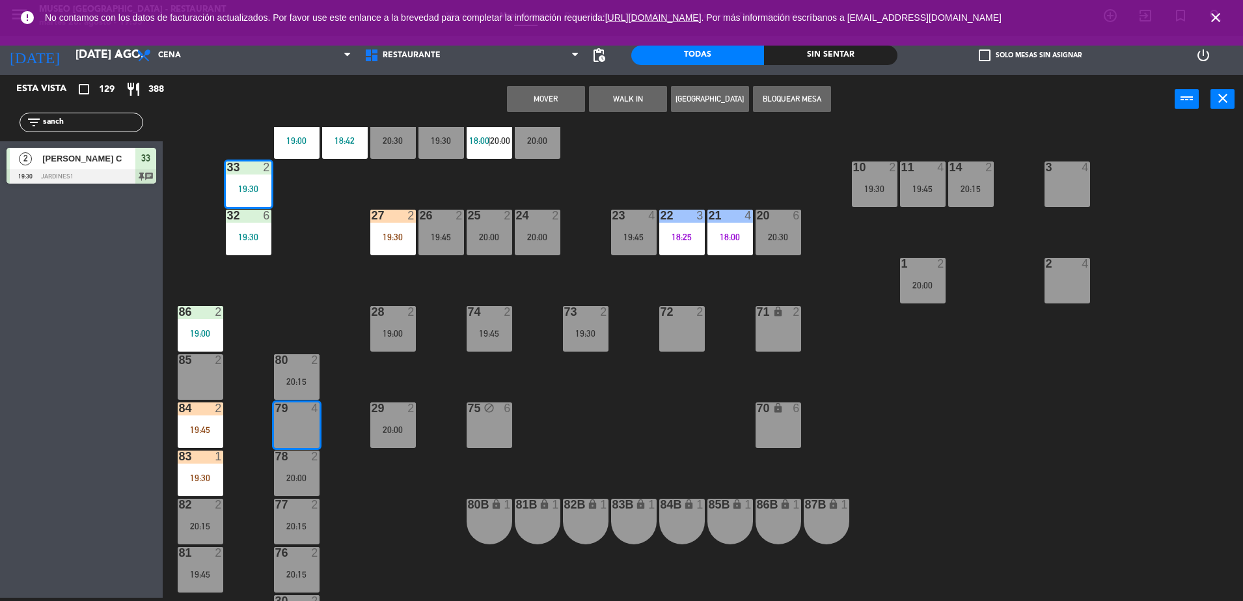
click at [541, 103] on button "Mover" at bounding box center [546, 99] width 78 height 26
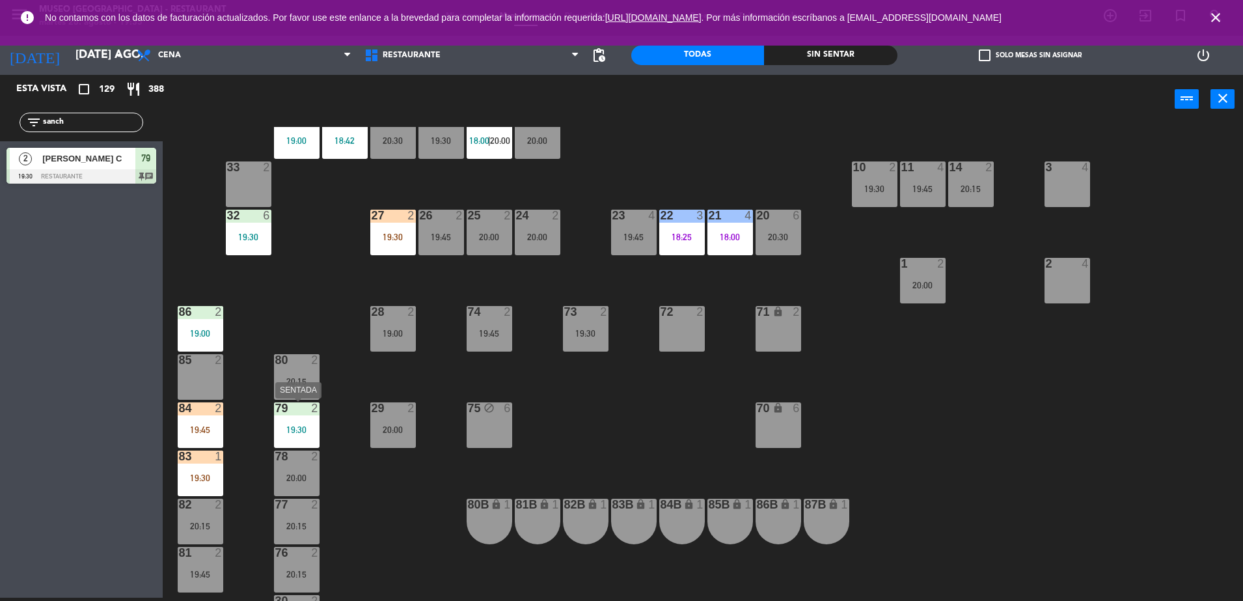
click at [282, 429] on div "19:30" at bounding box center [297, 429] width 46 height 9
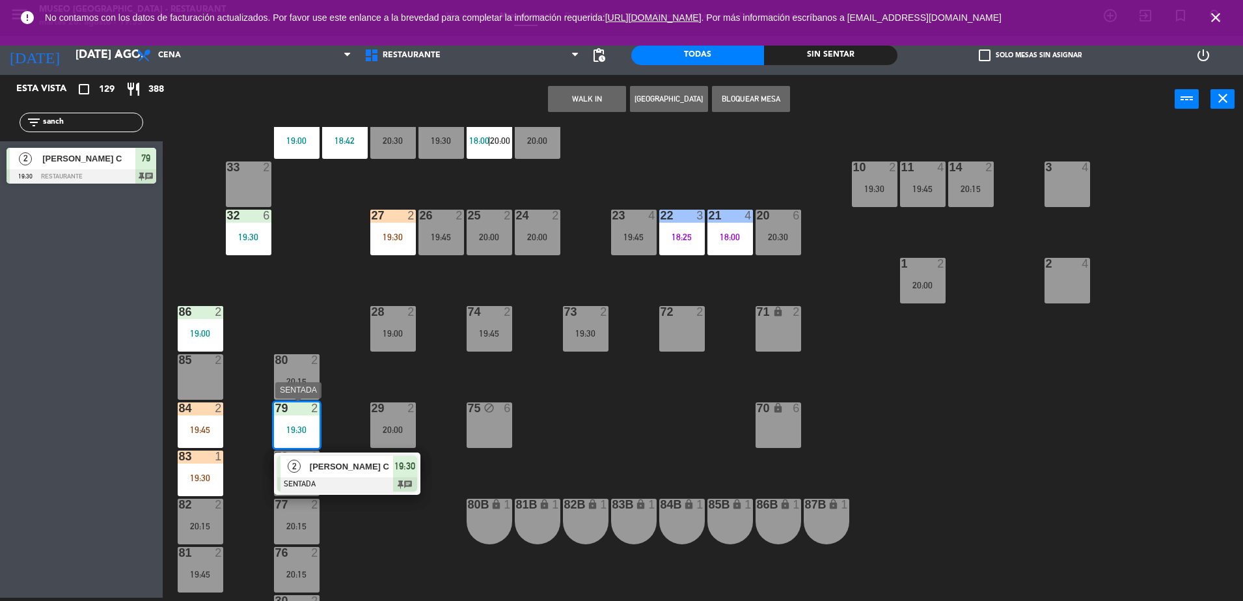
click at [370, 478] on div at bounding box center [347, 484] width 140 height 14
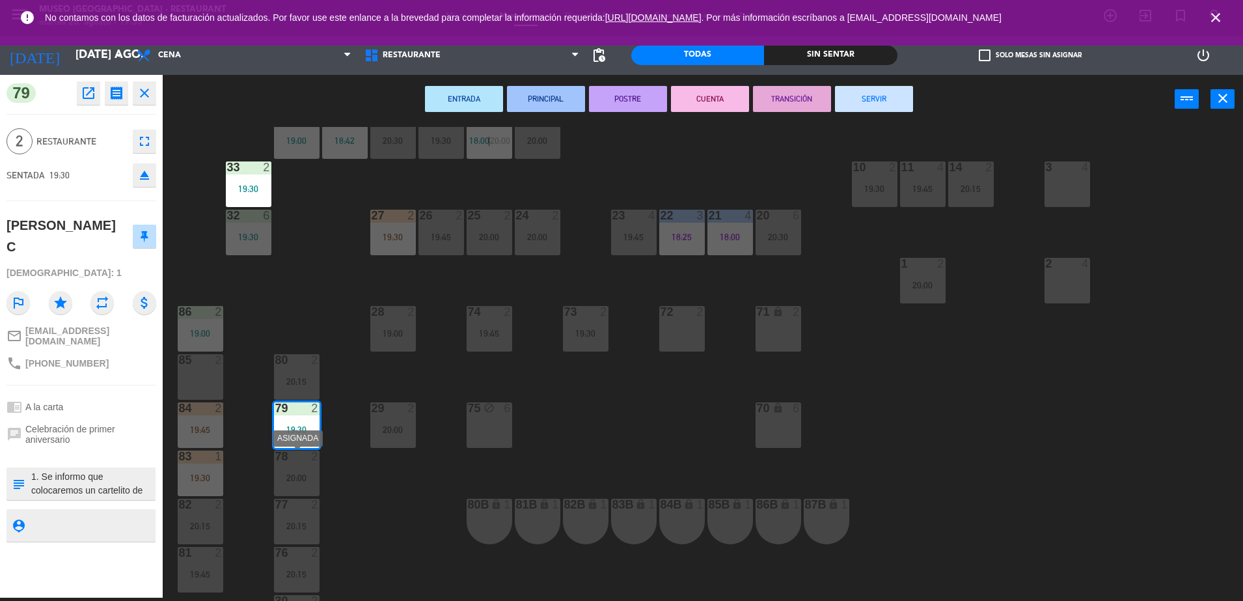
click at [310, 485] on div "78 2 20:00" at bounding box center [297, 473] width 46 height 46
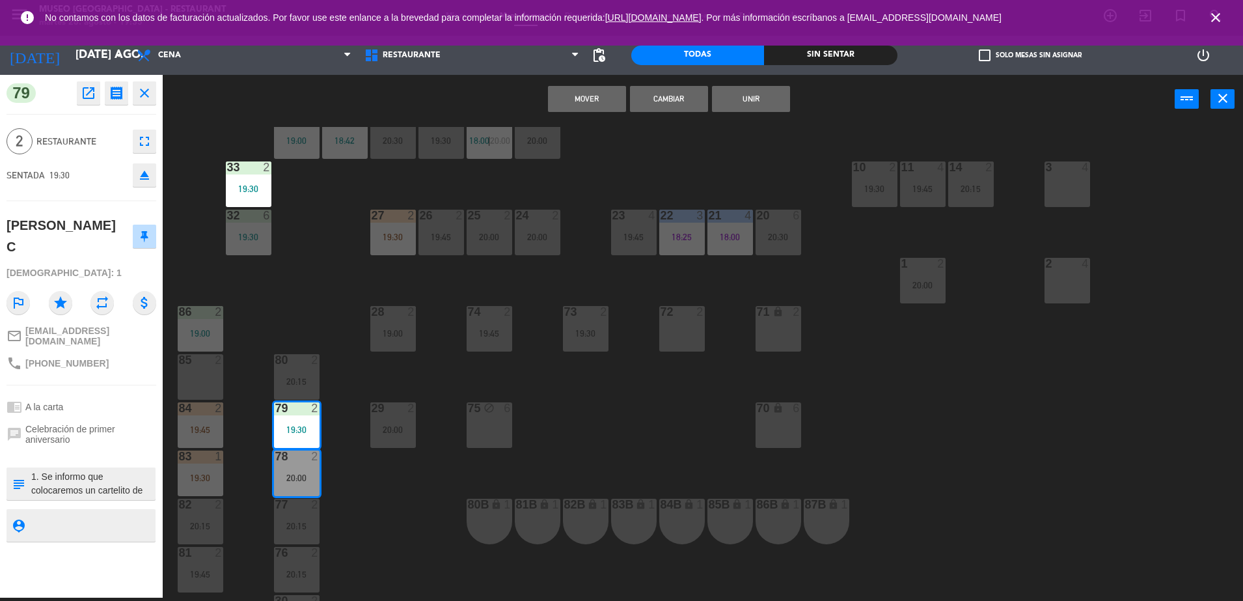
click at [340, 459] on div "44 5 18:10 49 5 20:30 54 5 19:45 64 2 48 13 17:15 | 20:30 53 13 17:15 | 20:30 6…" at bounding box center [709, 364] width 1068 height 474
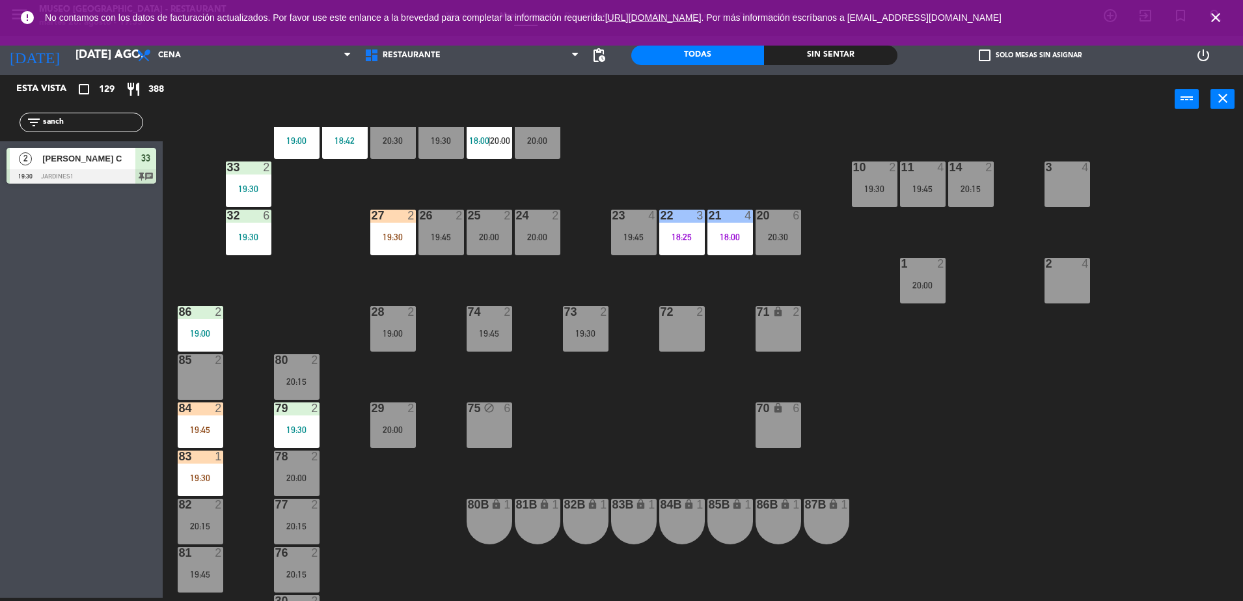
click at [310, 433] on div "19:30" at bounding box center [297, 429] width 46 height 9
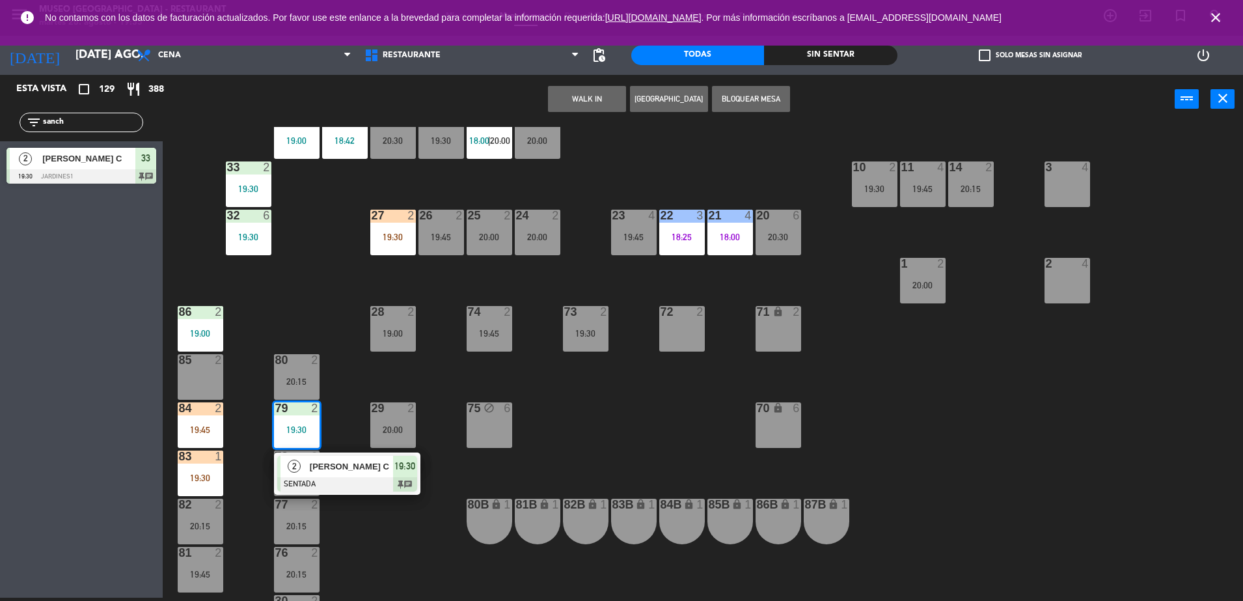
click at [334, 477] on div at bounding box center [347, 484] width 140 height 14
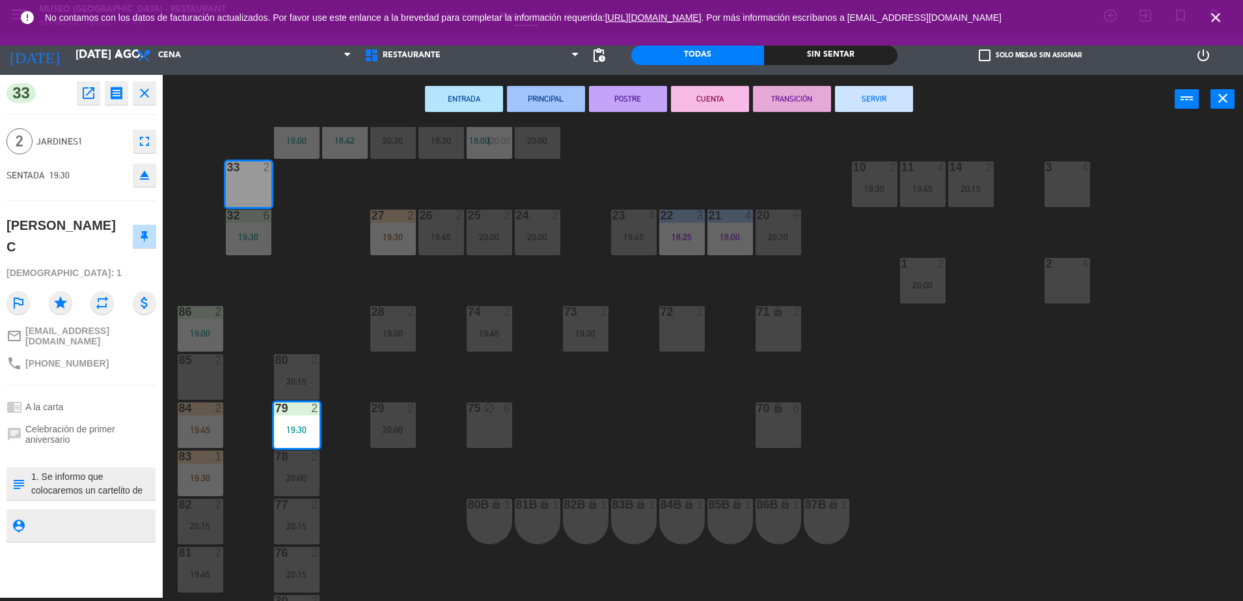
click at [33, 470] on textarea at bounding box center [92, 483] width 124 height 27
type textarea "m79| 1. Se informo que colocaremos un cartelito de Feliz aniversario 2. [PERSON…"
click at [105, 424] on span "Celebración de primer aniversario" at bounding box center [90, 434] width 131 height 21
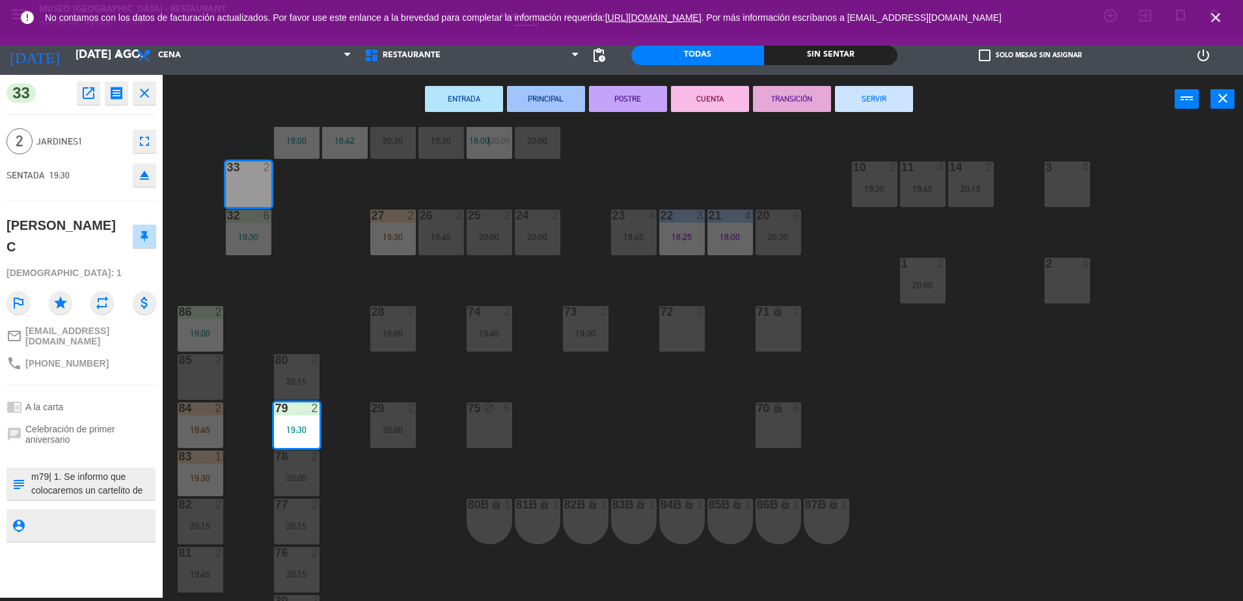
click at [266, 332] on div "44 5 18:10 49 5 20:30 54 5 19:45 64 2 48 13 17:15 | 20:30 53 13 17:15 | 20:30 6…" at bounding box center [709, 364] width 1068 height 474
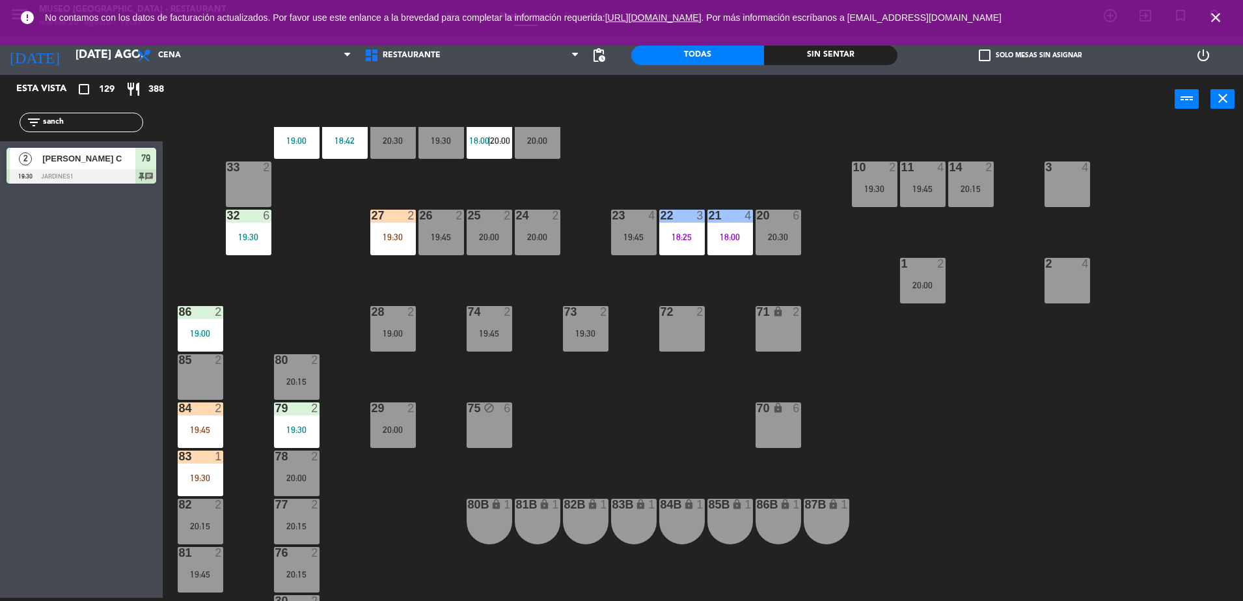
click at [587, 440] on div "44 5 18:10 49 5 20:30 54 5 19:45 64 2 48 13 17:15 | 20:30 53 13 17:15 | 20:30 6…" at bounding box center [709, 364] width 1068 height 474
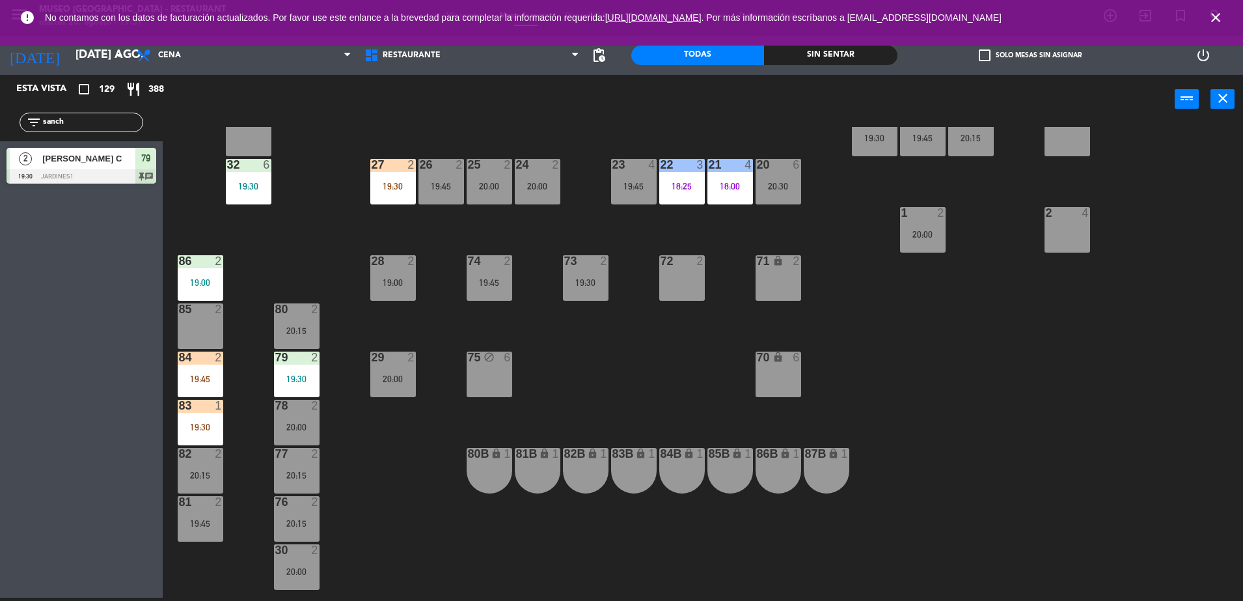
scroll to position [0, 0]
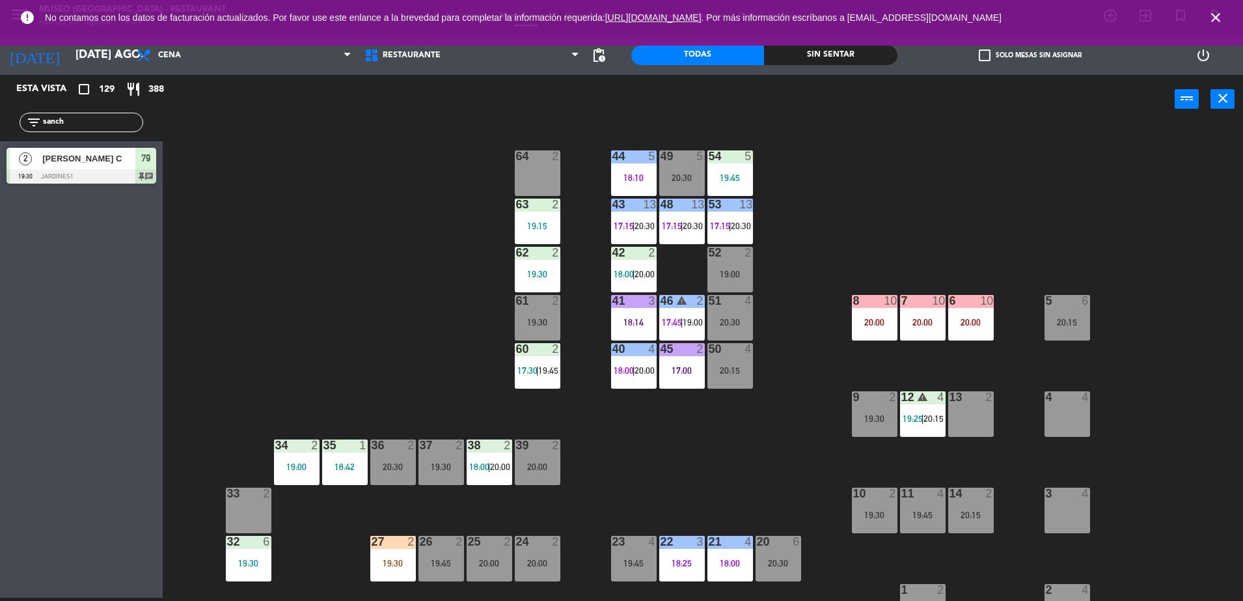
click at [729, 262] on div "52 2 19:00" at bounding box center [730, 270] width 46 height 46
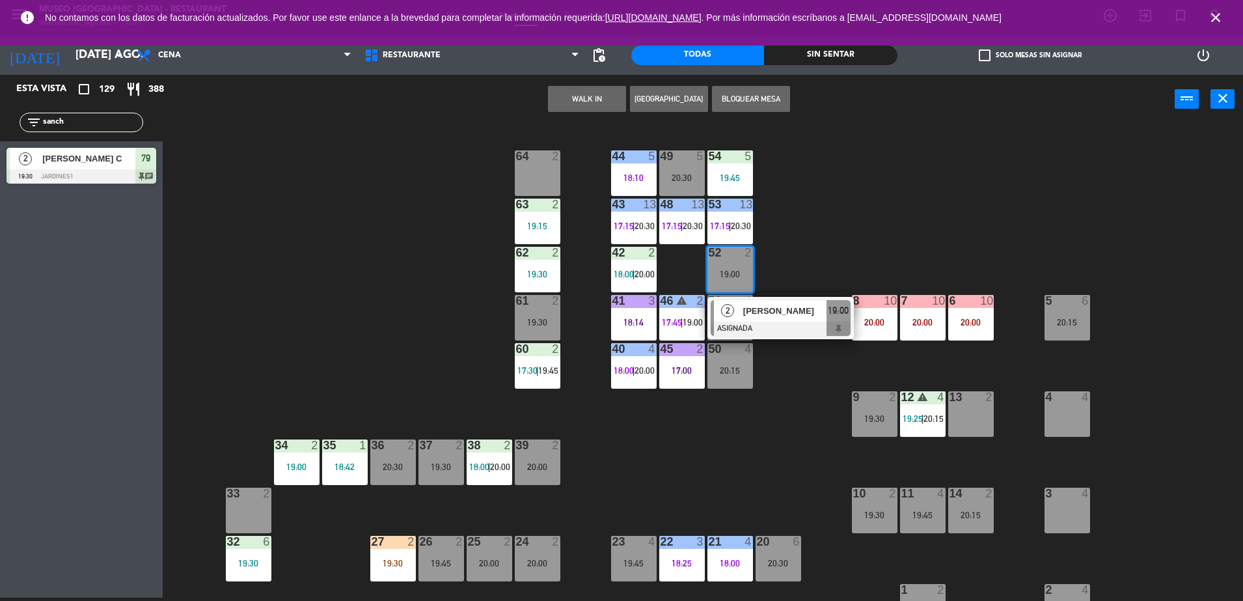
click at [761, 306] on span "[PERSON_NAME]" at bounding box center [784, 311] width 83 height 14
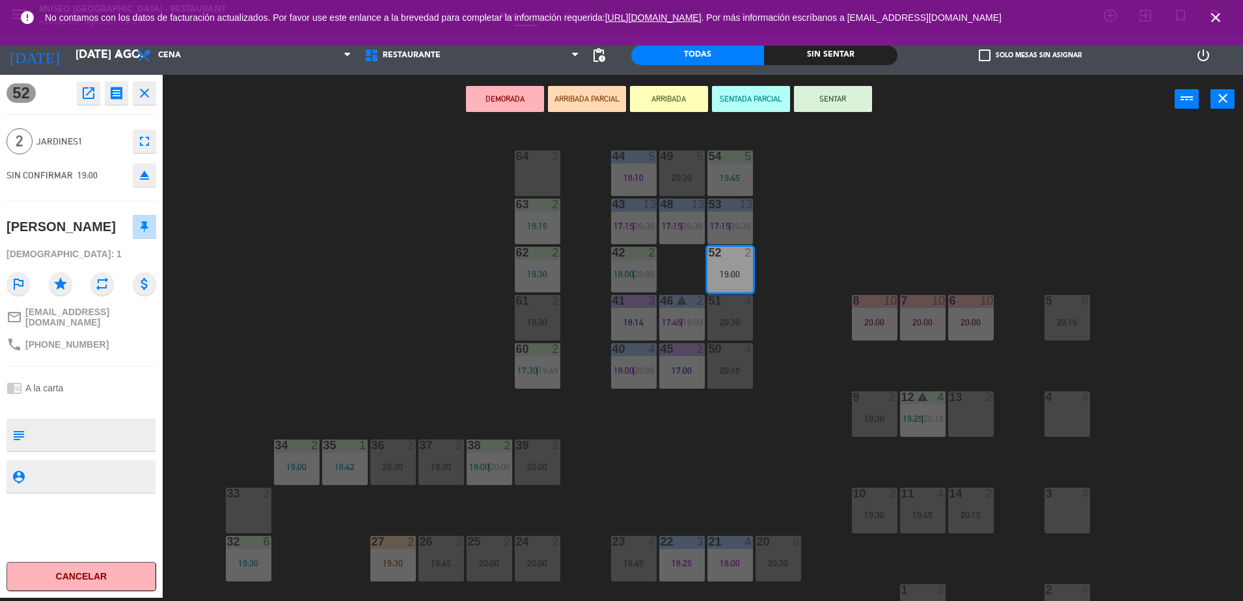
click at [79, 91] on button "open_in_new" at bounding box center [88, 92] width 23 height 23
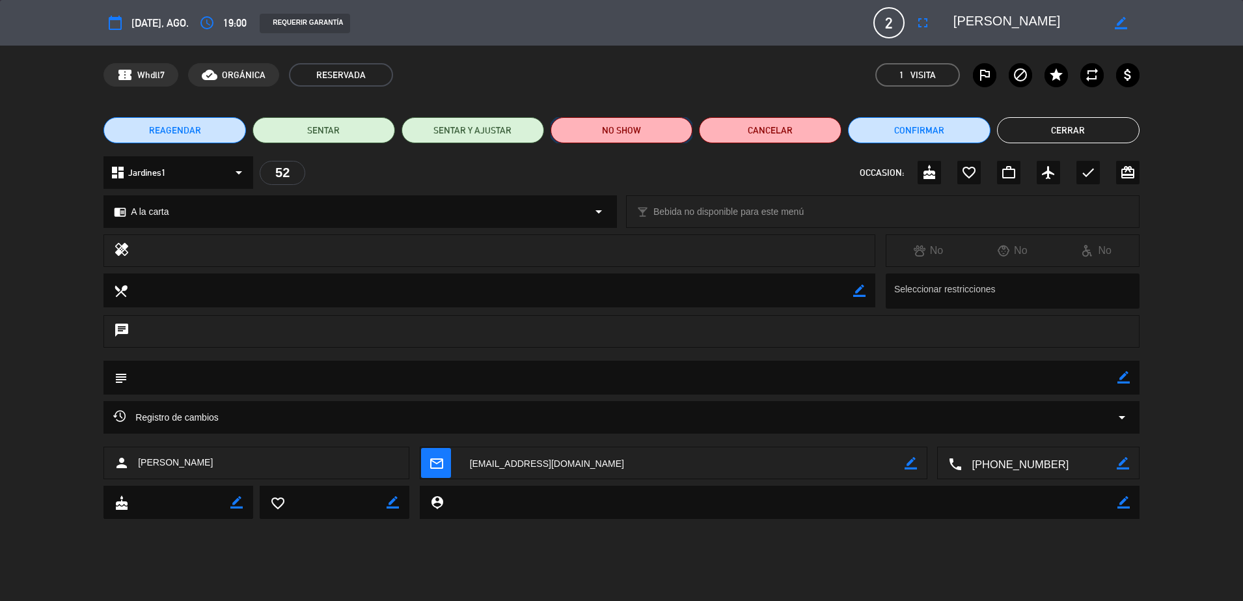
click at [584, 130] on button "NO SHOW" at bounding box center [621, 130] width 142 height 26
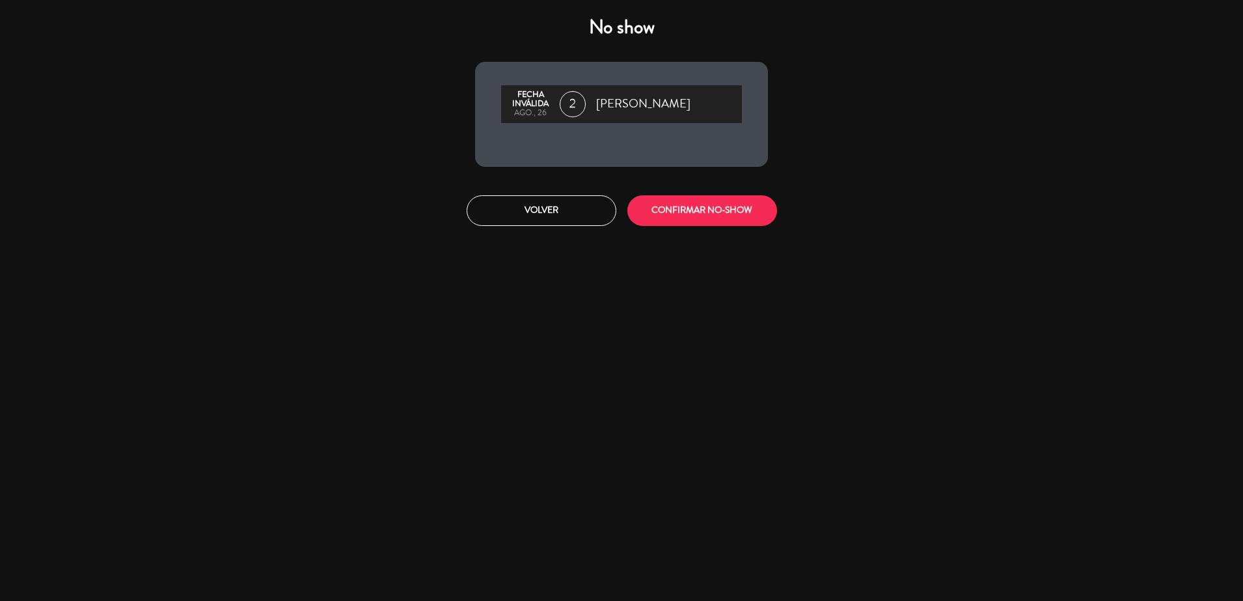
click at [733, 226] on div "Volver CONFIRMAR NO-SHOW" at bounding box center [621, 210] width 312 height 49
click at [714, 200] on button "CONFIRMAR NO-SHOW" at bounding box center [702, 210] width 150 height 31
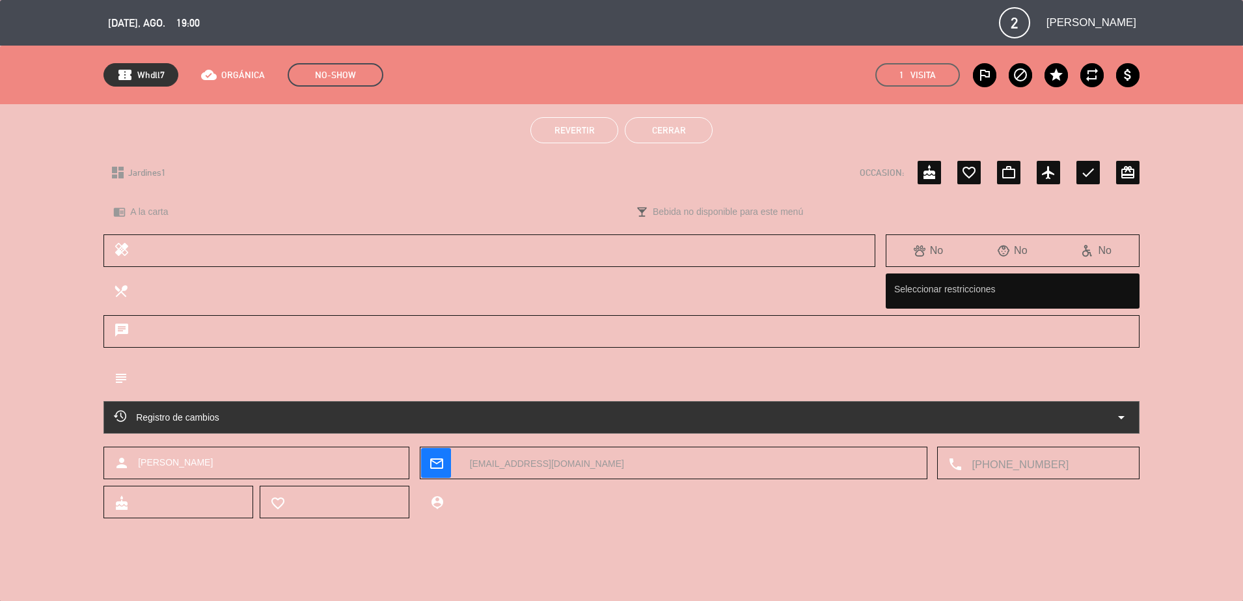
click at [658, 118] on button "Cerrar" at bounding box center [669, 130] width 88 height 26
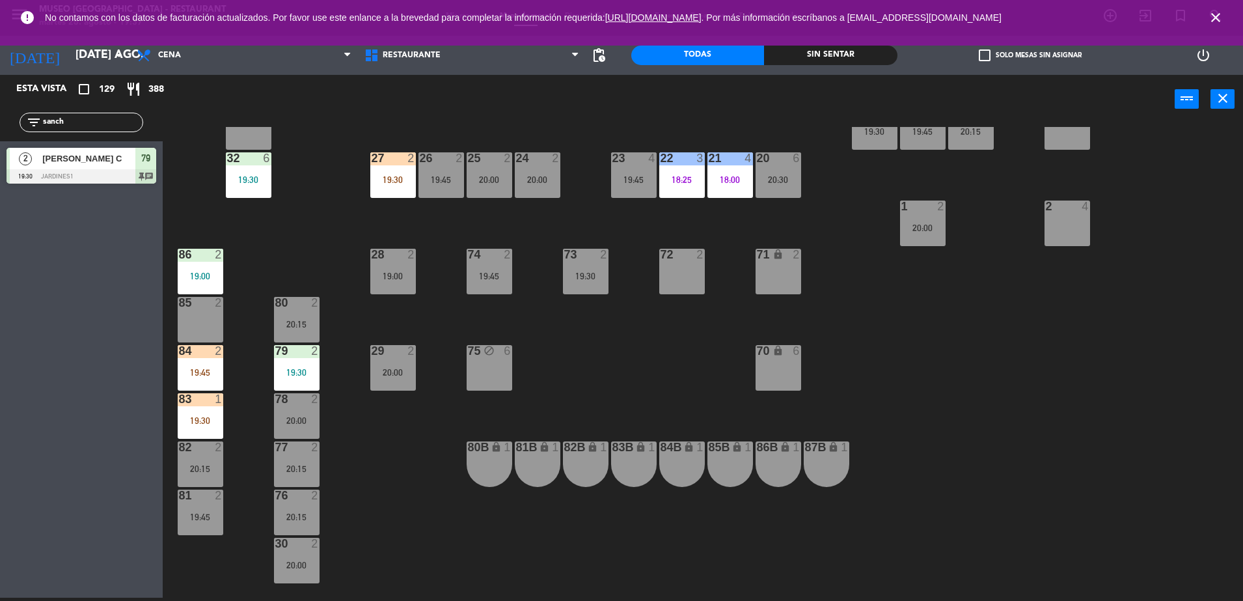
scroll to position [386, 0]
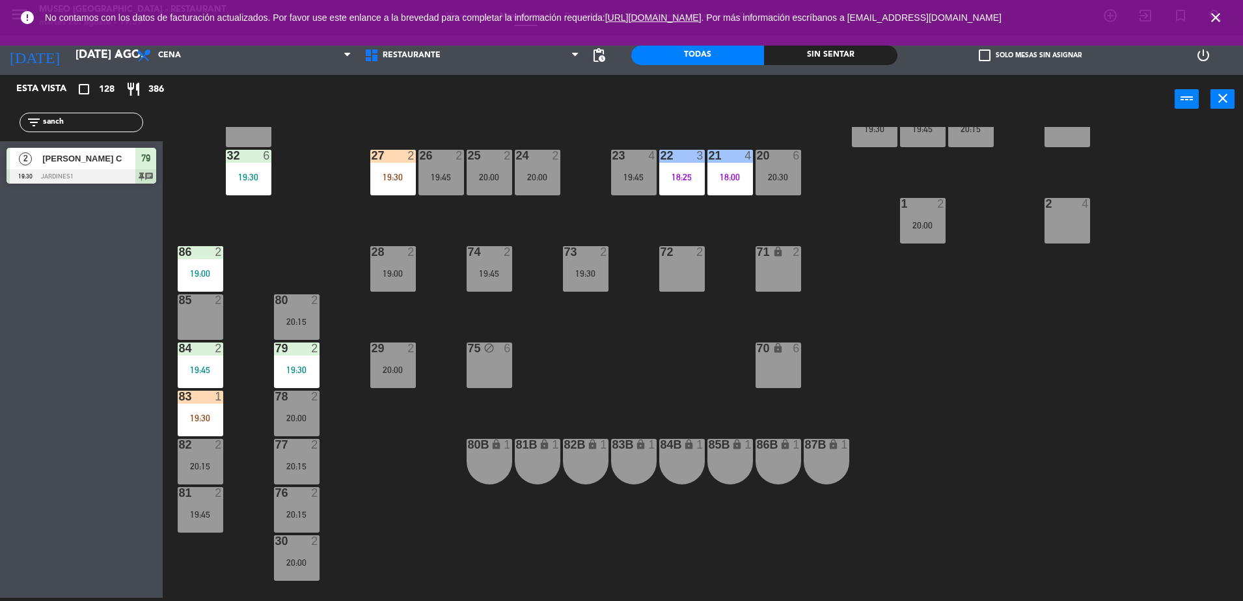
click at [677, 420] on div "44 5 18:10 49 5 20:30 54 5 19:45 64 2 48 13 17:15 | 20:30 53 13 17:15 | 20:30 6…" at bounding box center [709, 364] width 1068 height 474
click at [385, 470] on div "44 5 18:10 49 5 20:30 54 5 19:45 64 2 48 13 17:15 | 20:30 53 13 17:15 | 20:30 6…" at bounding box center [709, 364] width 1068 height 474
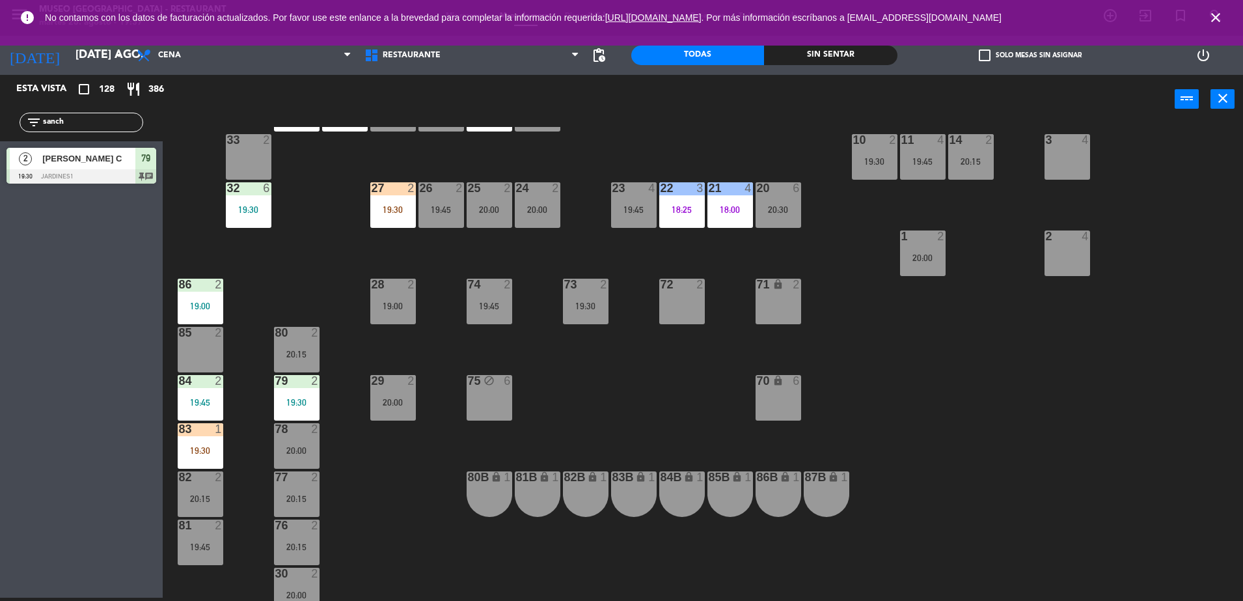
click at [392, 314] on div "28 2 19:00" at bounding box center [393, 301] width 46 height 46
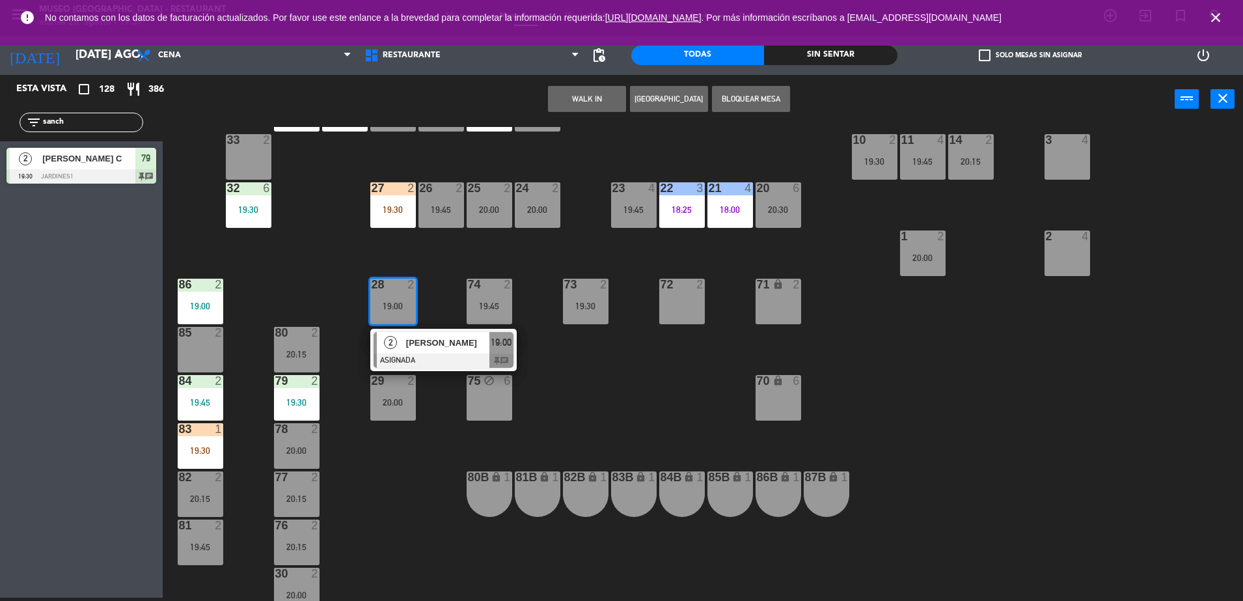
click at [419, 346] on span "[PERSON_NAME]" at bounding box center [447, 343] width 83 height 14
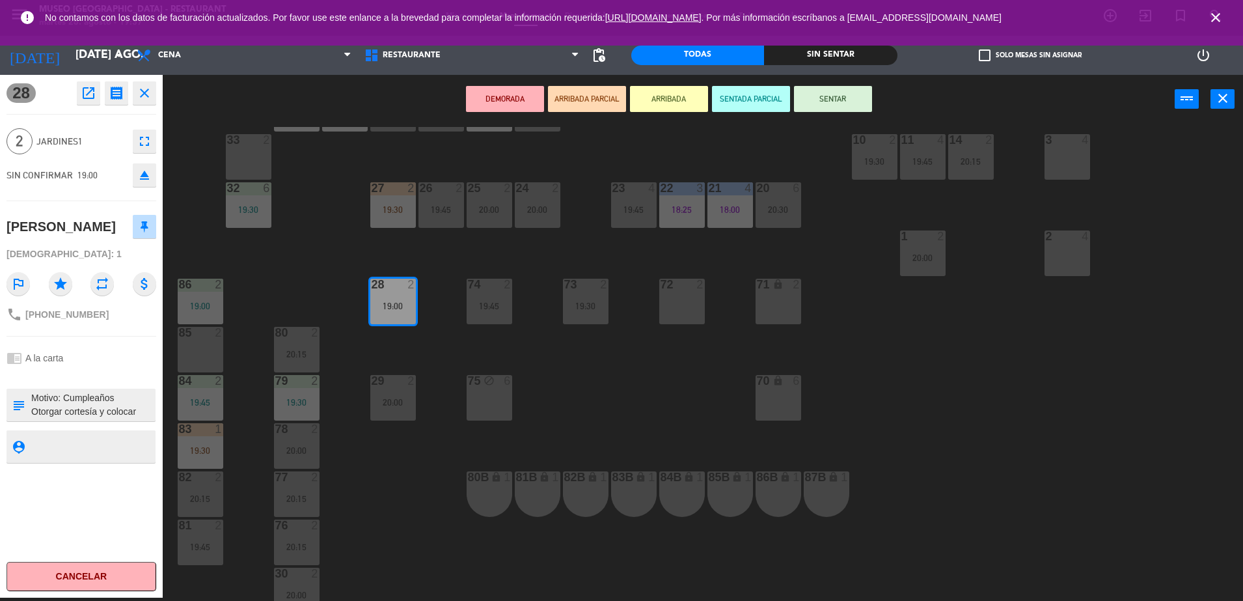
click at [88, 96] on icon "open_in_new" at bounding box center [89, 93] width 16 height 16
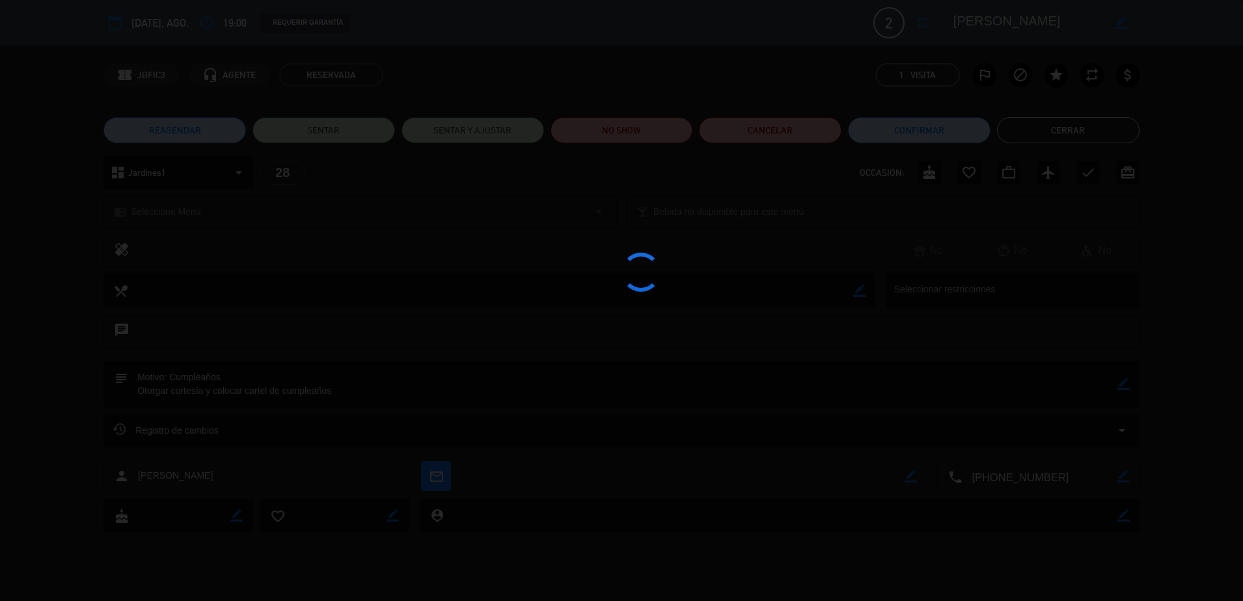
click at [642, 121] on div at bounding box center [621, 300] width 1243 height 601
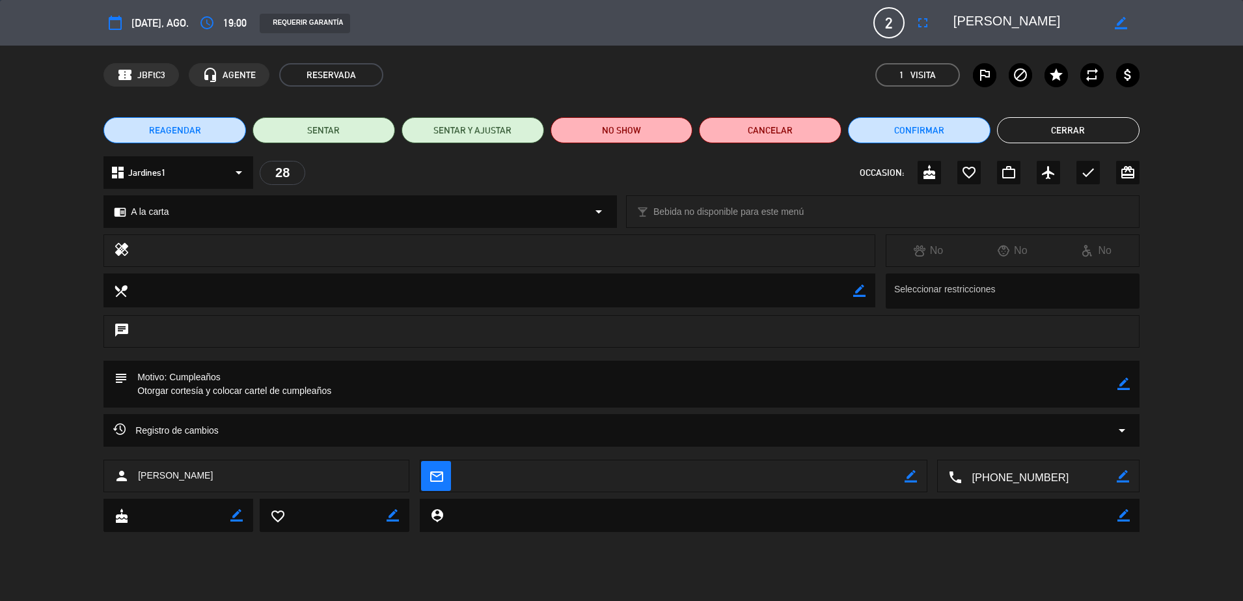
click at [642, 121] on edit-booking-info-modal "calendar_today [DATE], ago. access_time 19:00 REQUERIR GARANTÍA 2 [PERSON_NAME]…" at bounding box center [621, 300] width 1243 height 601
click at [642, 121] on button "NO SHOW" at bounding box center [621, 130] width 142 height 26
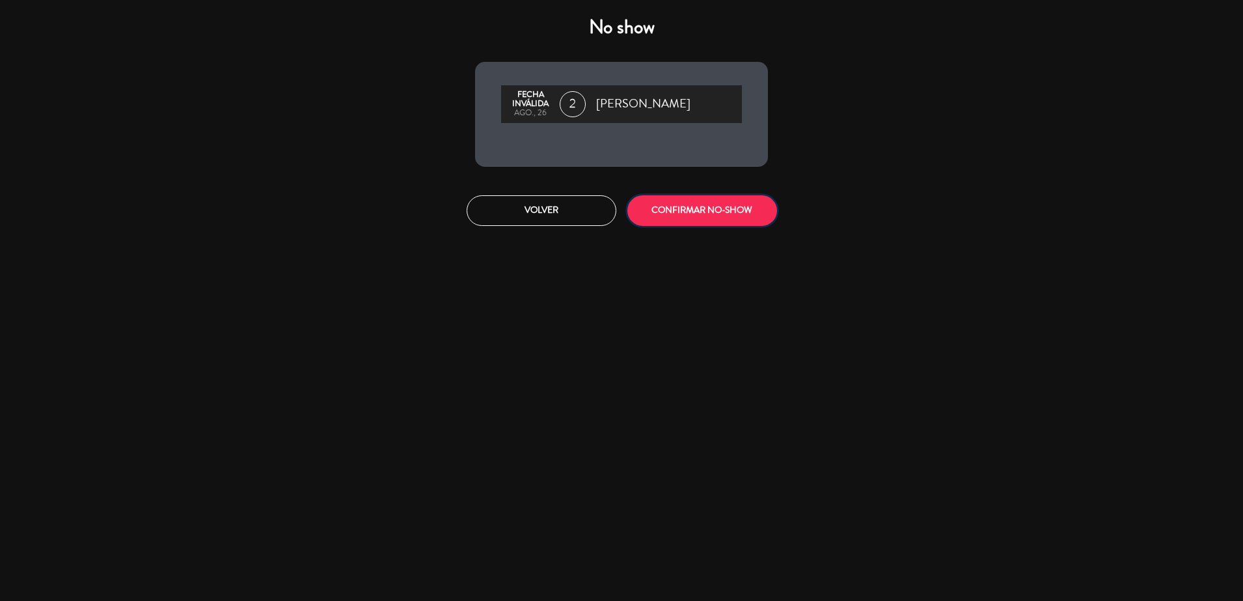
click at [710, 209] on button "CONFIRMAR NO-SHOW" at bounding box center [702, 210] width 150 height 31
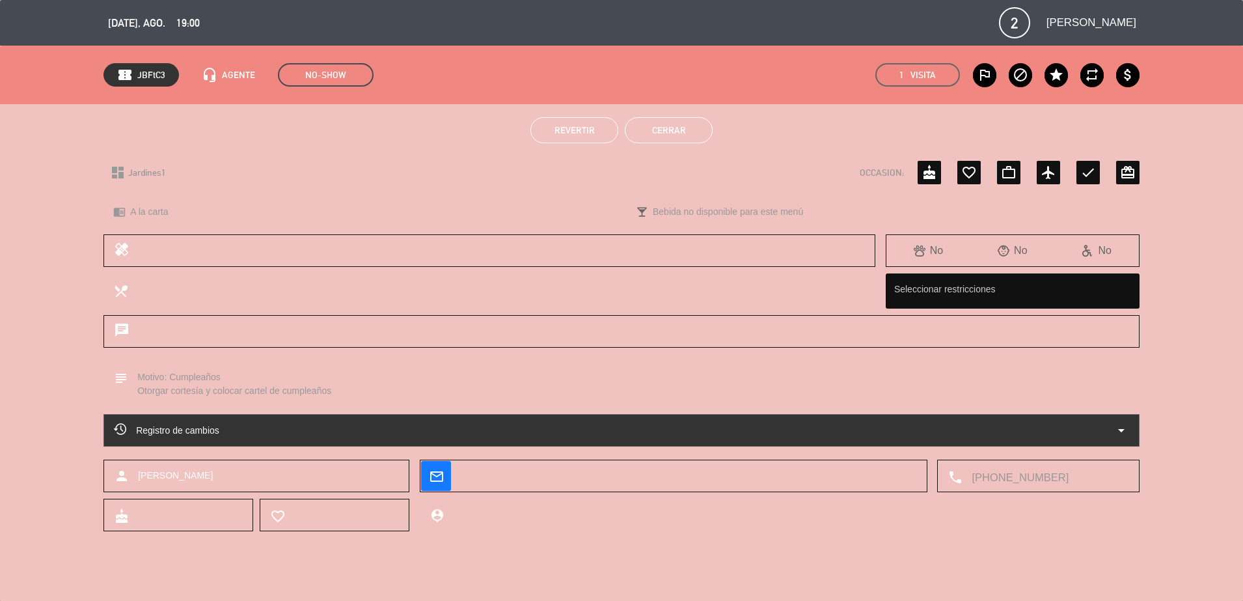
click at [675, 122] on button "Cerrar" at bounding box center [669, 130] width 88 height 26
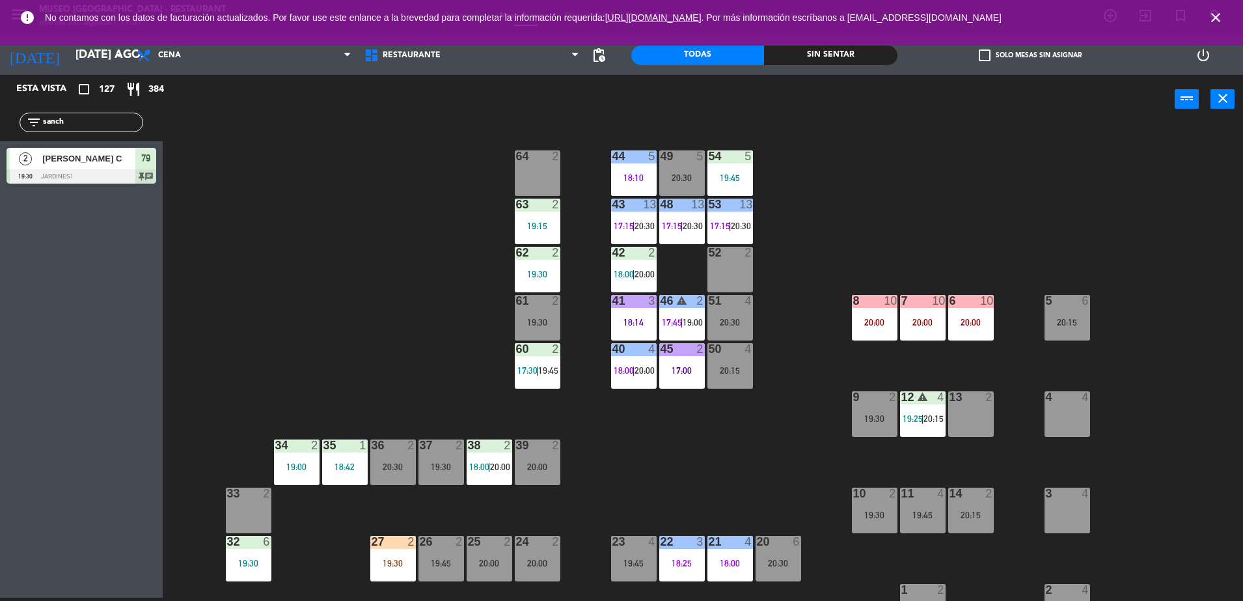
scroll to position [276, 0]
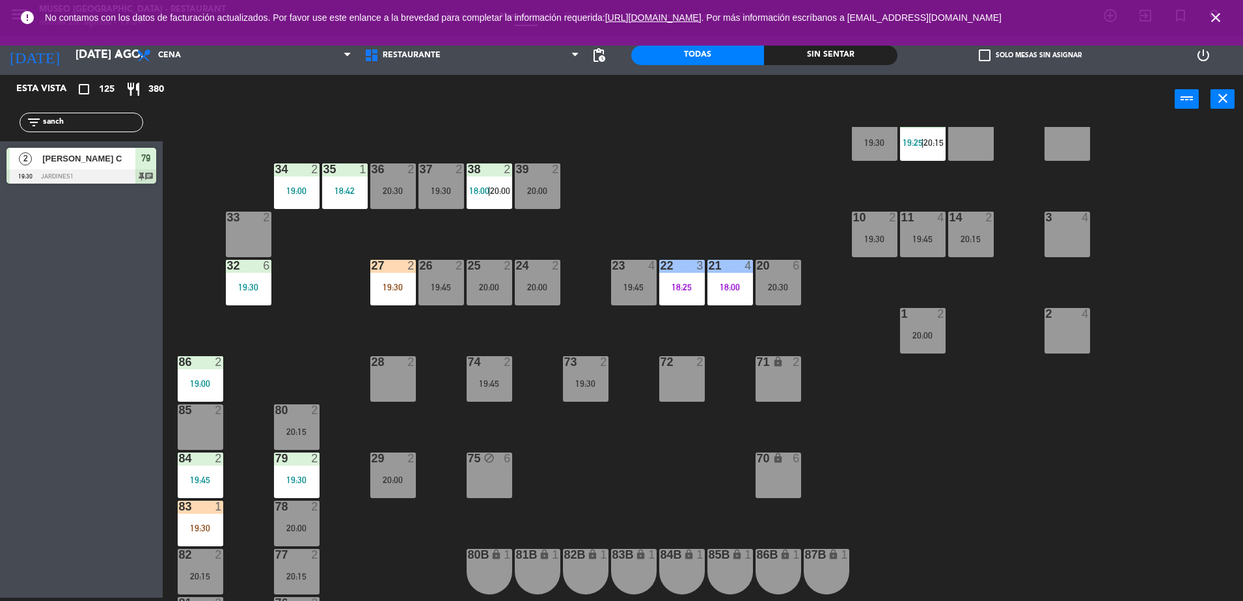
drag, startPoint x: 96, startPoint y: 123, endPoint x: 0, endPoint y: 182, distance: 113.0
click at [0, 182] on html "close × Museo Larco Café - Restaurant × chrome_reader_mode Listado de Reservas …" at bounding box center [621, 300] width 1243 height 601
type input "ariel"
click at [121, 188] on div "2 [PERSON_NAME] 19:30 Jardines1 27" at bounding box center [81, 165] width 163 height 49
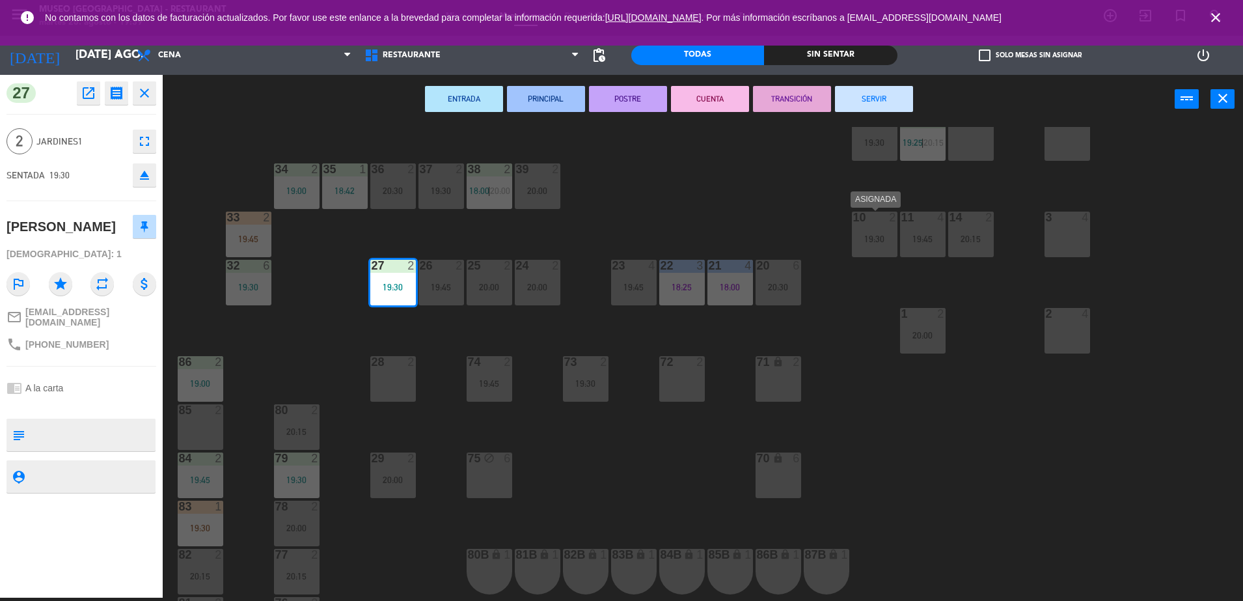
click at [890, 245] on div "10 2 19:30" at bounding box center [875, 234] width 46 height 46
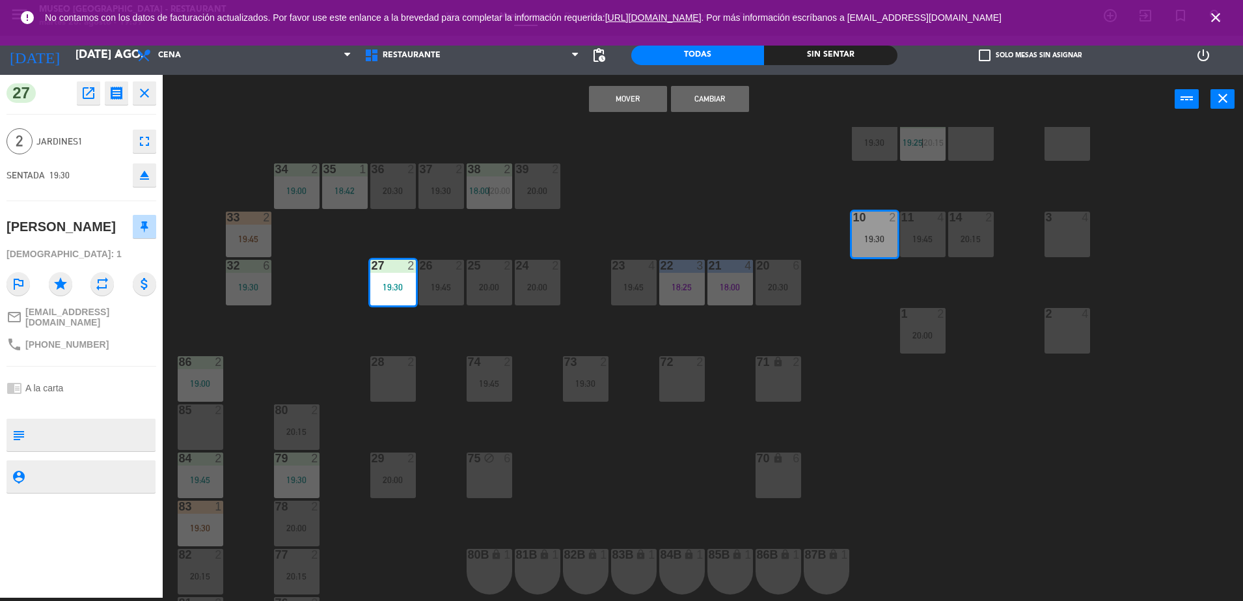
click at [703, 103] on button "Cambiar" at bounding box center [710, 99] width 78 height 26
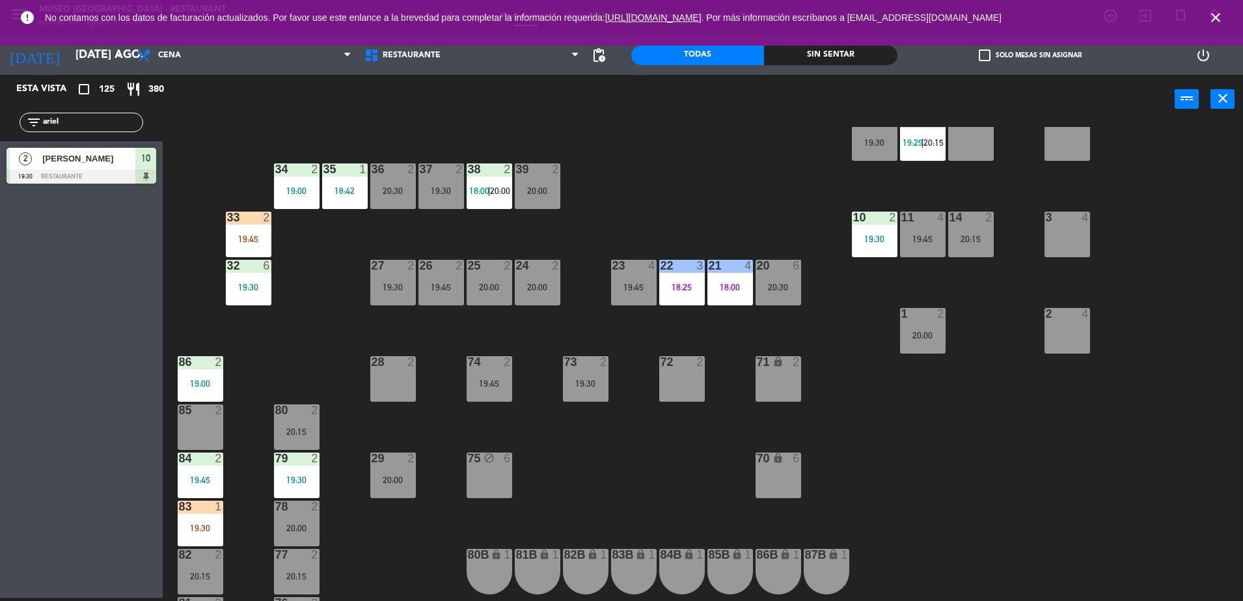
click at [869, 236] on div "19:30" at bounding box center [875, 238] width 46 height 9
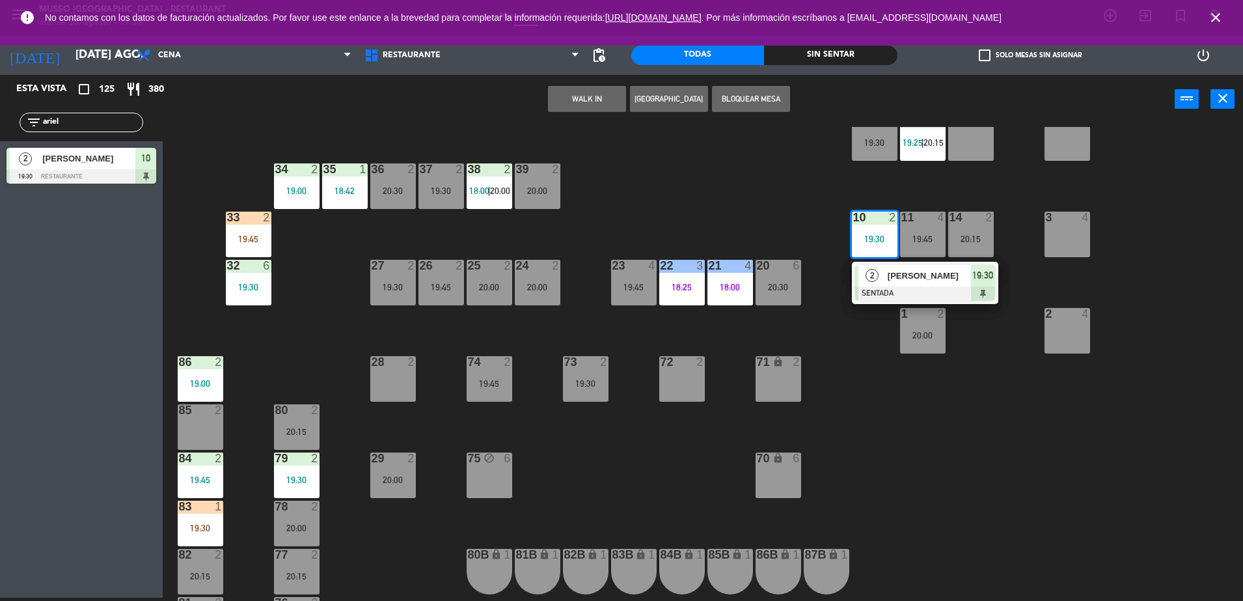
click at [895, 280] on span "[PERSON_NAME]" at bounding box center [929, 276] width 83 height 14
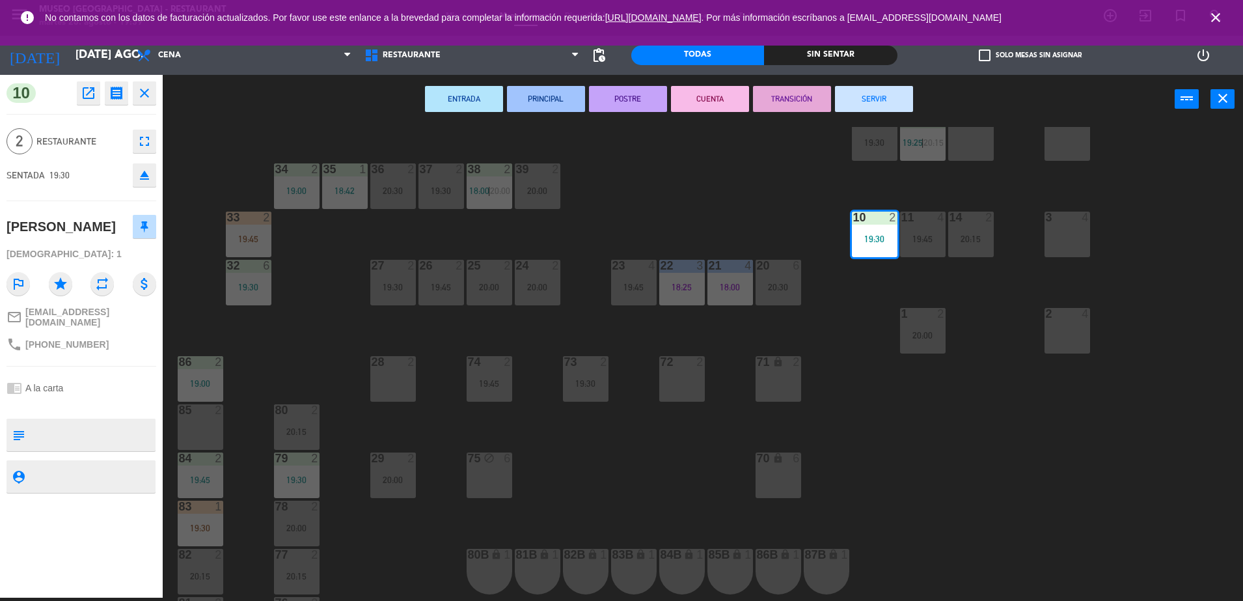
click at [49, 433] on textarea at bounding box center [92, 434] width 124 height 27
click at [96, 426] on textarea at bounding box center [92, 434] width 124 height 27
type textarea "m10"
click at [109, 375] on div "chrome_reader_mode A la carta" at bounding box center [82, 387] width 150 height 25
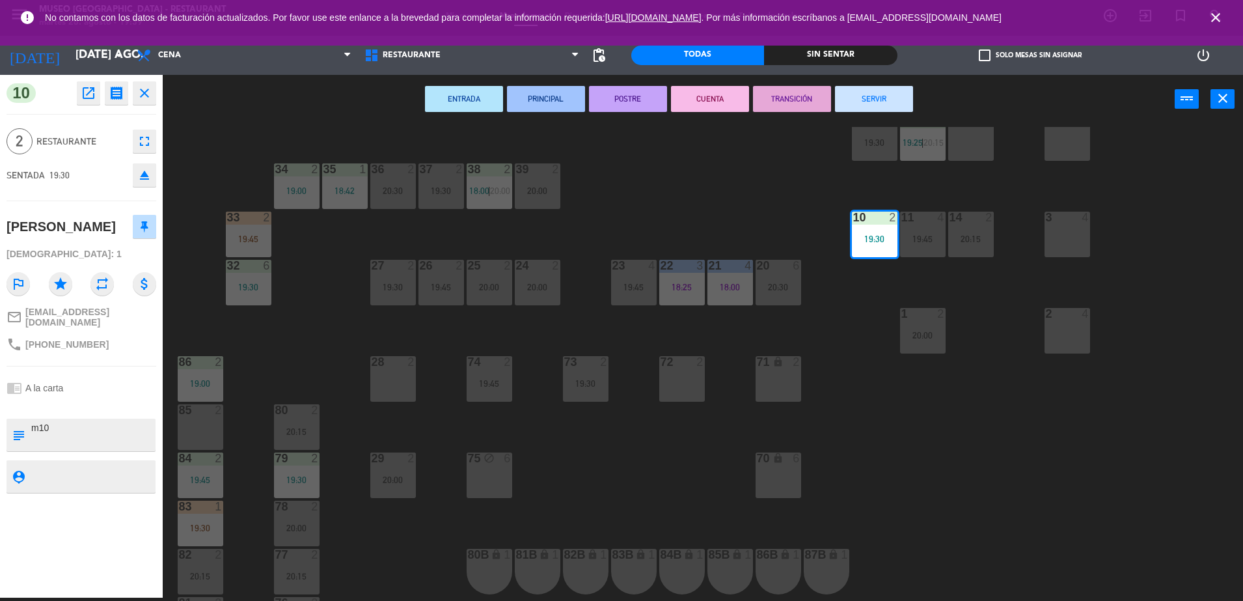
click at [655, 183] on div "44 5 18:10 49 5 20:30 54 5 19:45 64 2 48 13 17:15 | 20:30 53 13 17:15 | 20:30 6…" at bounding box center [709, 364] width 1068 height 474
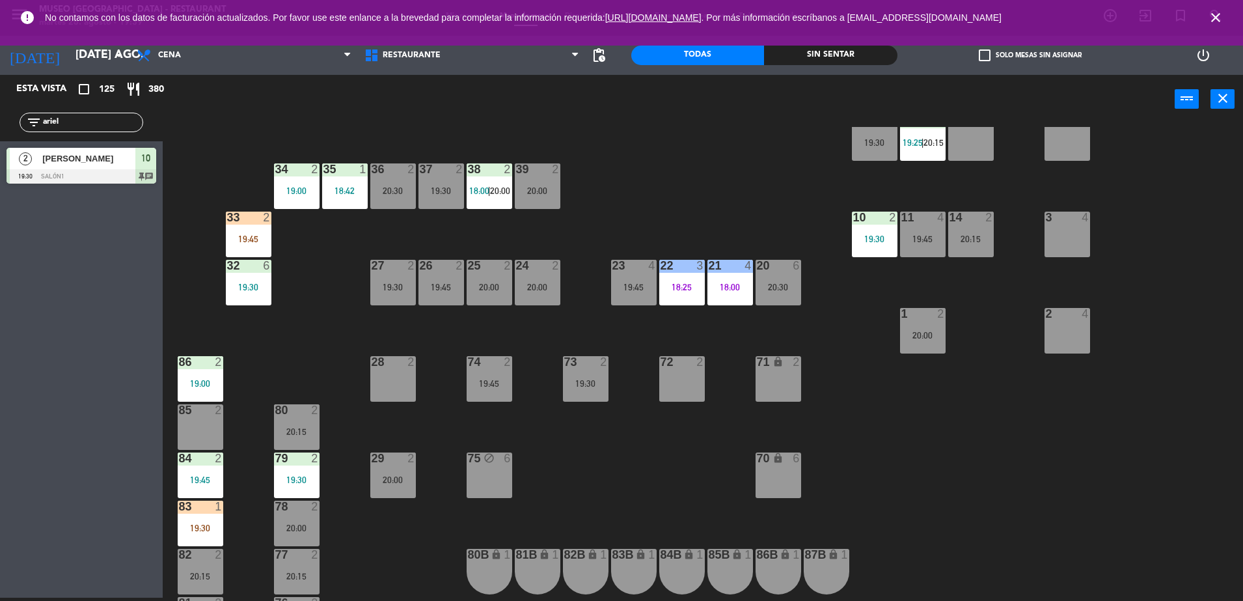
scroll to position [462, 0]
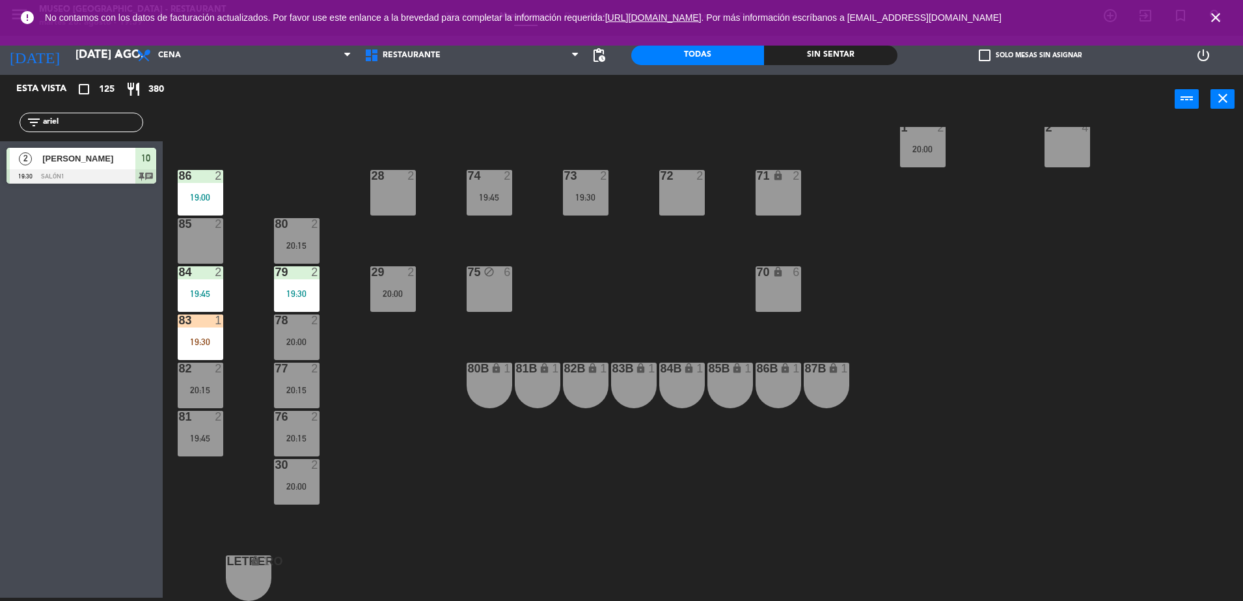
click at [297, 297] on div "19:30" at bounding box center [297, 293] width 46 height 9
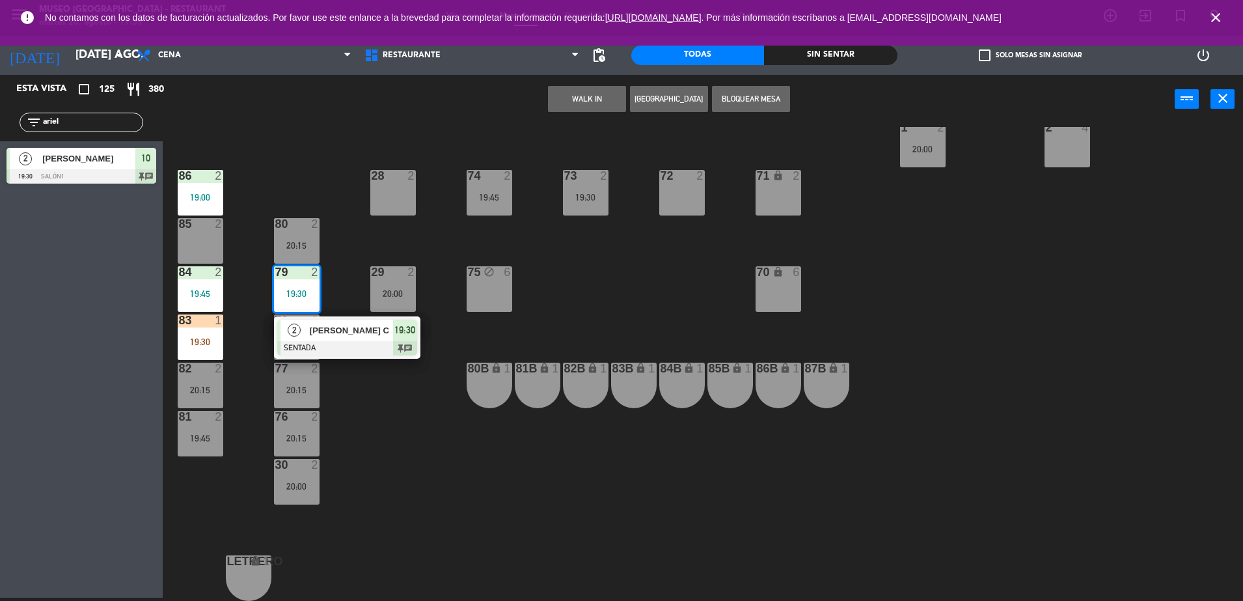
click at [350, 329] on span "[PERSON_NAME] C" at bounding box center [351, 330] width 83 height 14
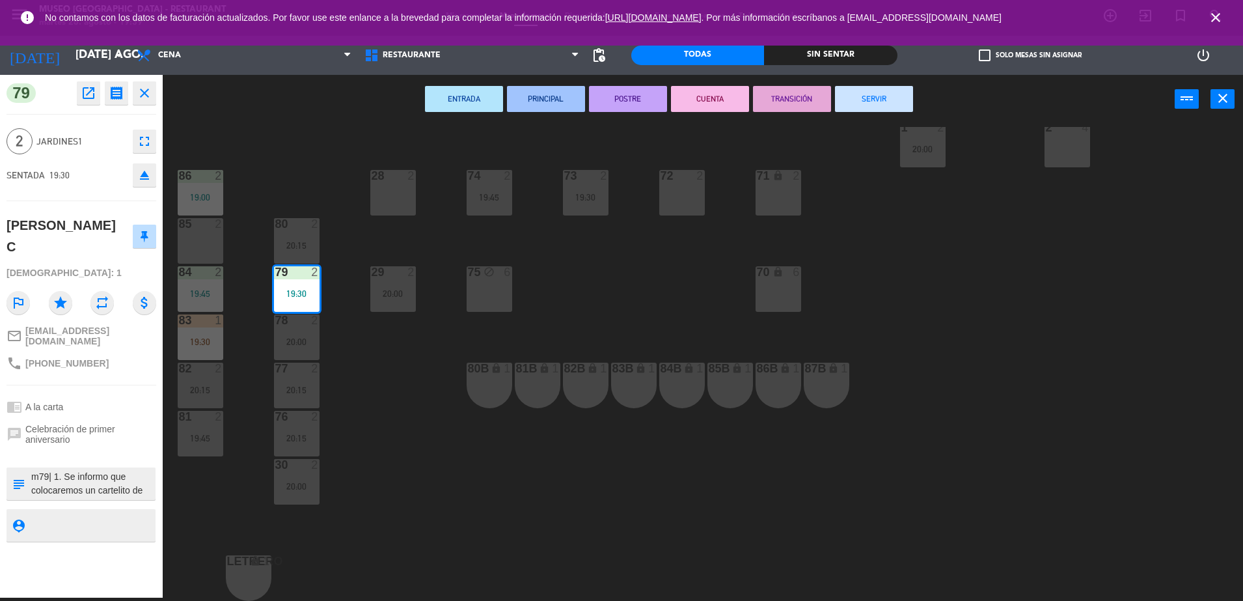
click at [390, 412] on div "44 5 18:10 49 5 20:30 54 5 19:45 64 2 48 13 17:15 | 20:30 53 13 17:15 | 20:30 6…" at bounding box center [709, 364] width 1068 height 474
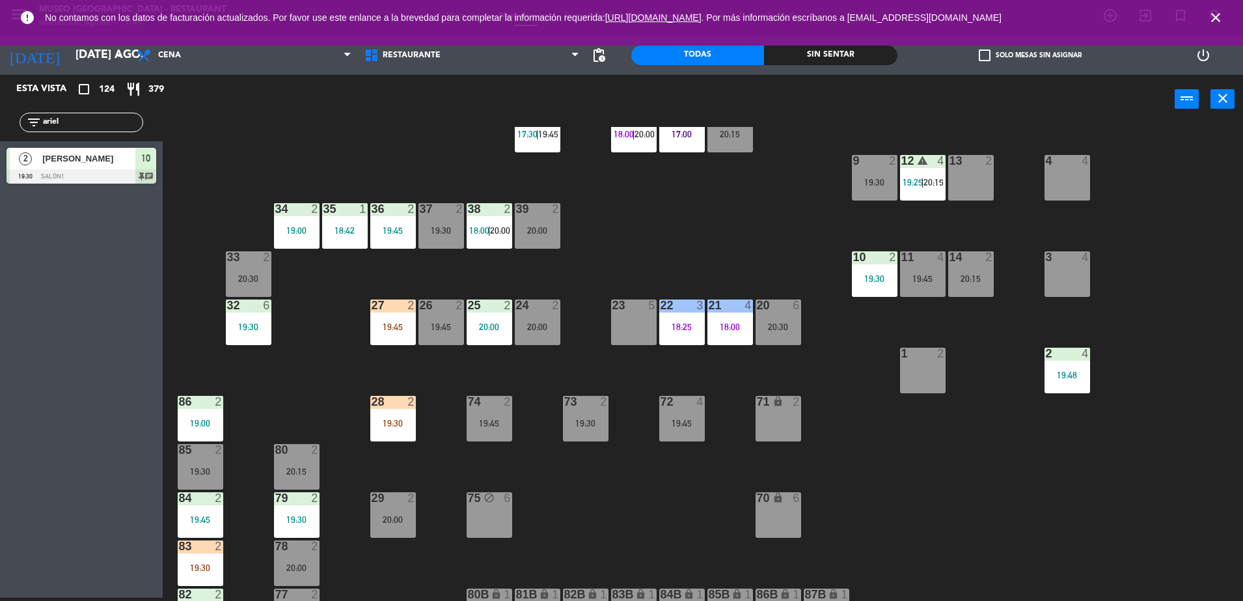
scroll to position [0, 0]
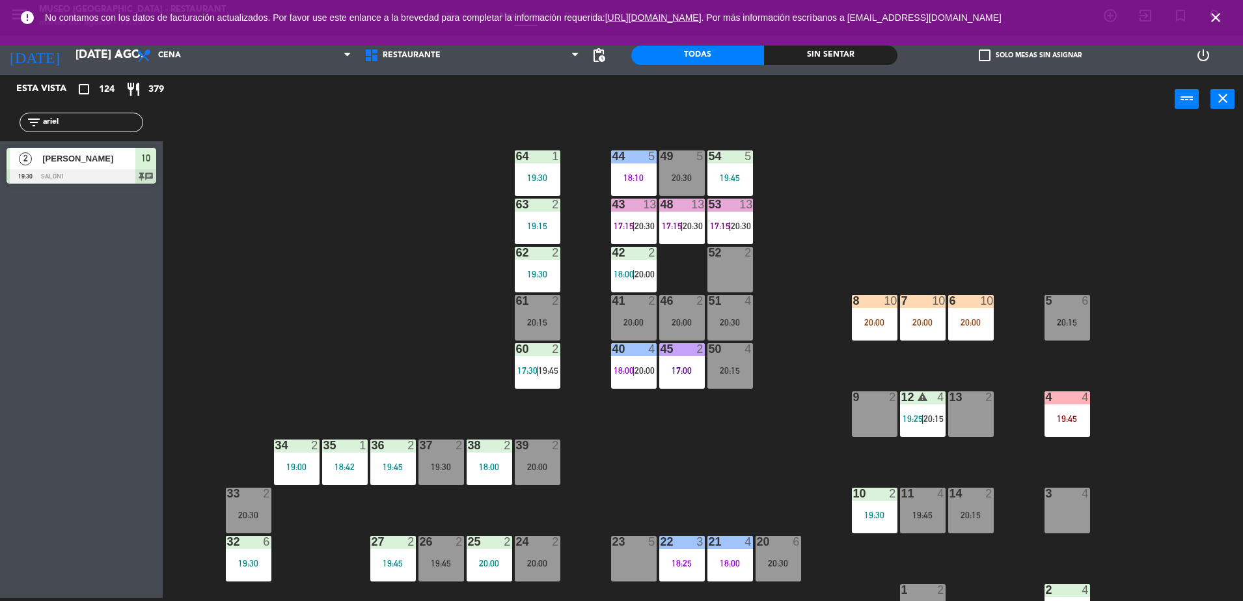
click at [410, 328] on div "44 5 18:10 49 5 20:30 54 5 19:45 64 1 19:30 48 13 17:15 | 20:30 53 13 17:15 | 2…" at bounding box center [709, 364] width 1068 height 474
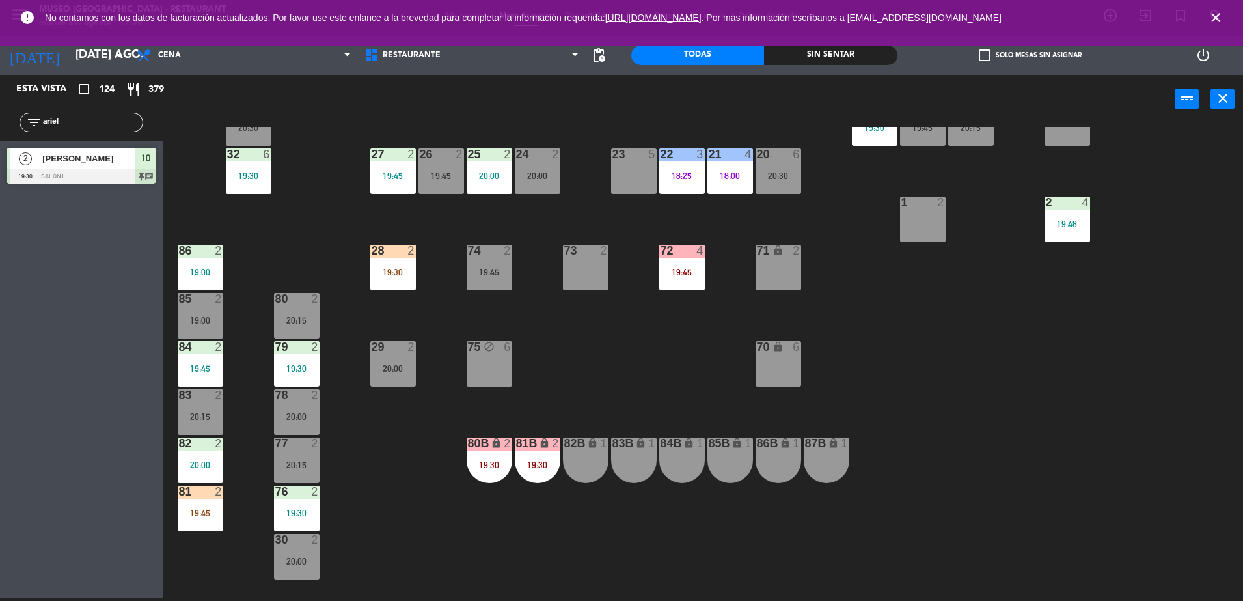
scroll to position [409, 0]
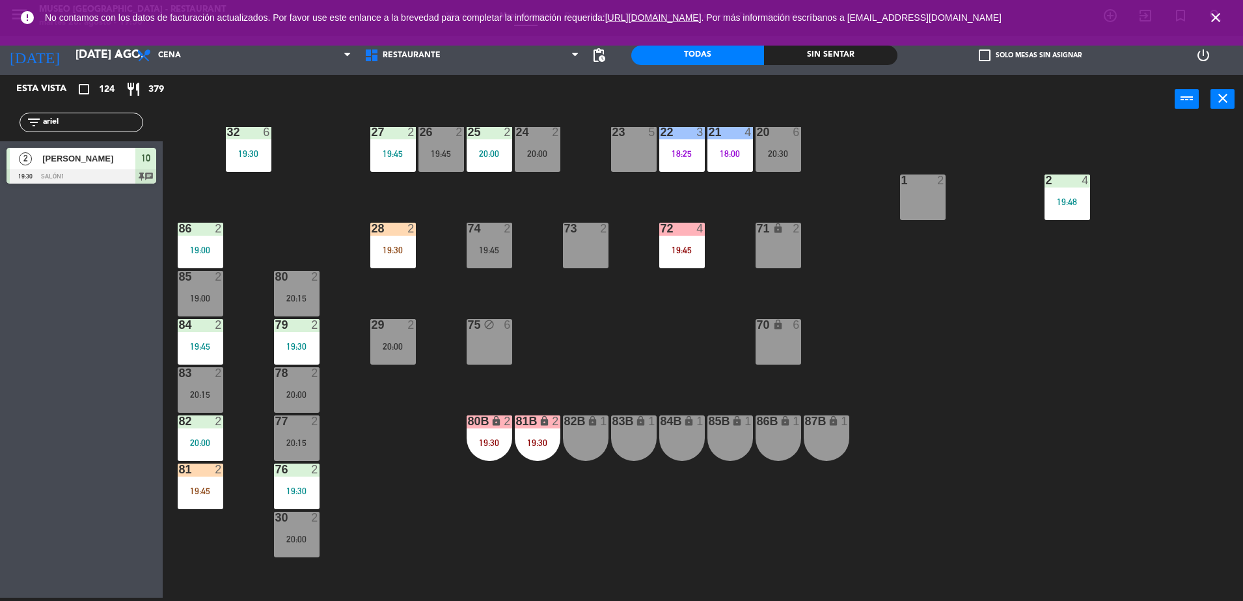
click at [580, 368] on div "44 5 18:10 49 5 20:30 54 5 19:45 64 1 19:30 48 13 17:15 | 20:30 53 13 17:15 | 2…" at bounding box center [709, 364] width 1068 height 474
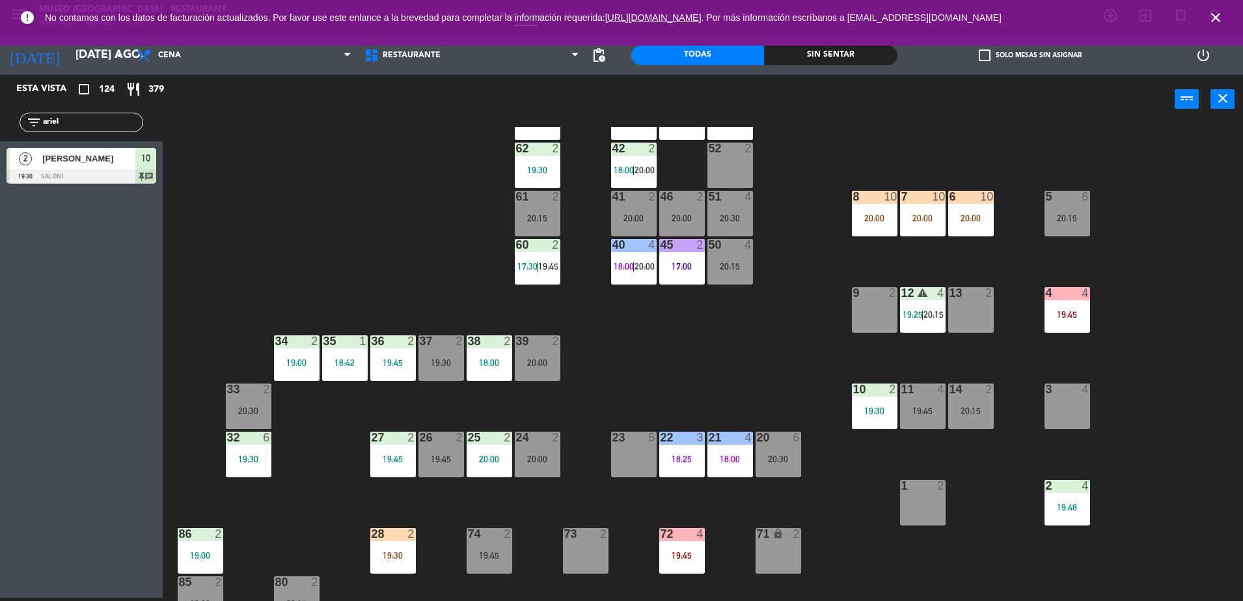
scroll to position [105, 0]
